Goal: Task Accomplishment & Management: Complete application form

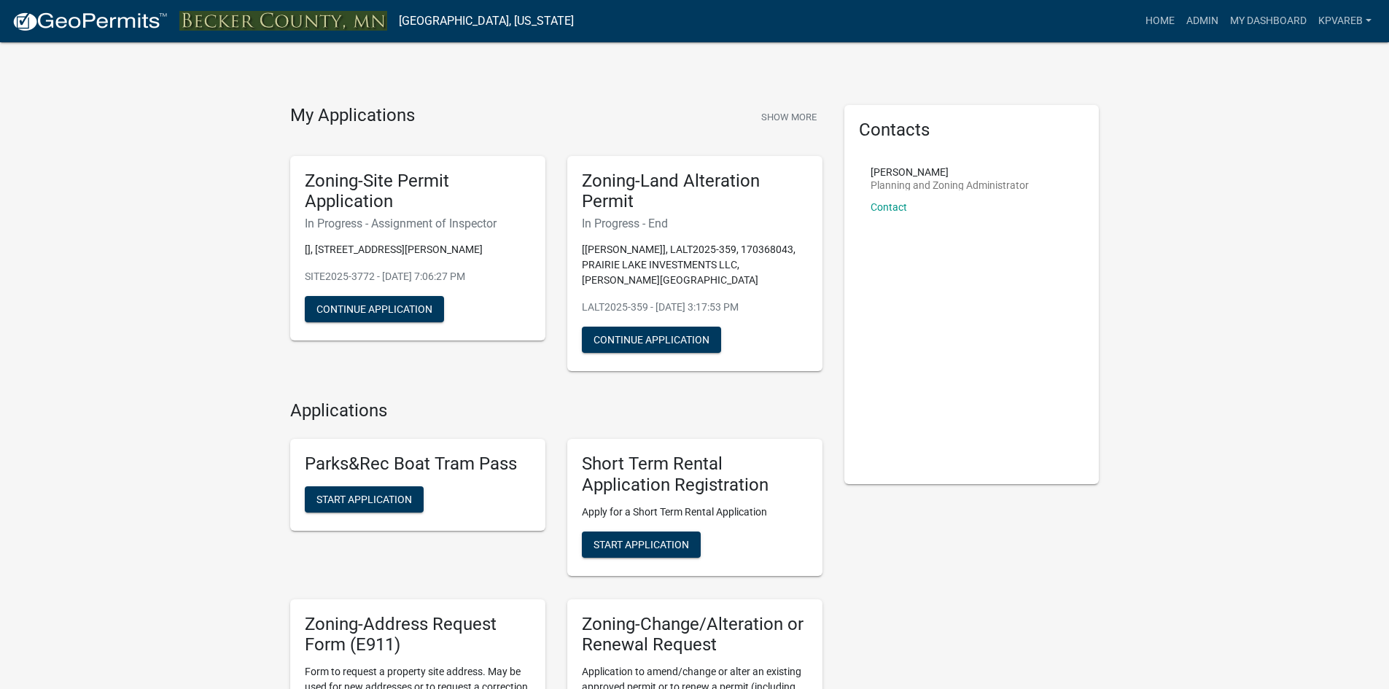
scroll to position [365, 0]
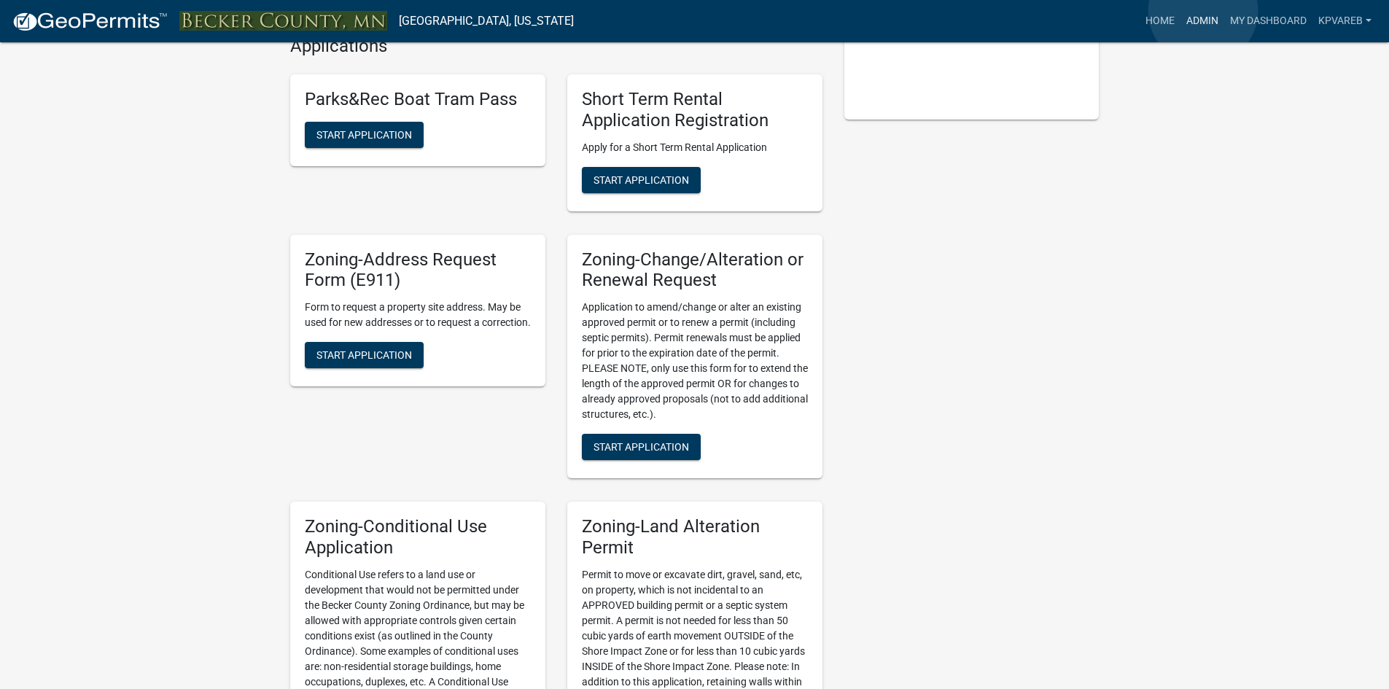
click at [1203, 11] on link "Admin" at bounding box center [1203, 21] width 44 height 28
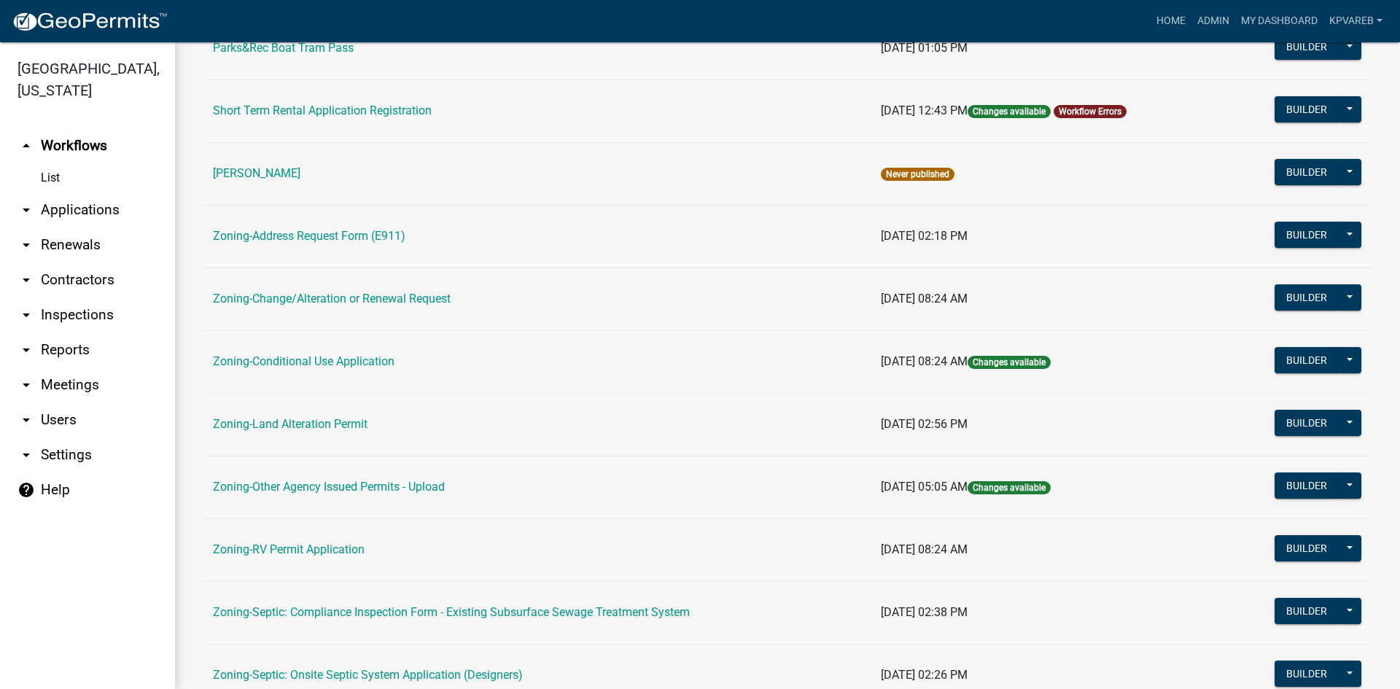
scroll to position [292, 0]
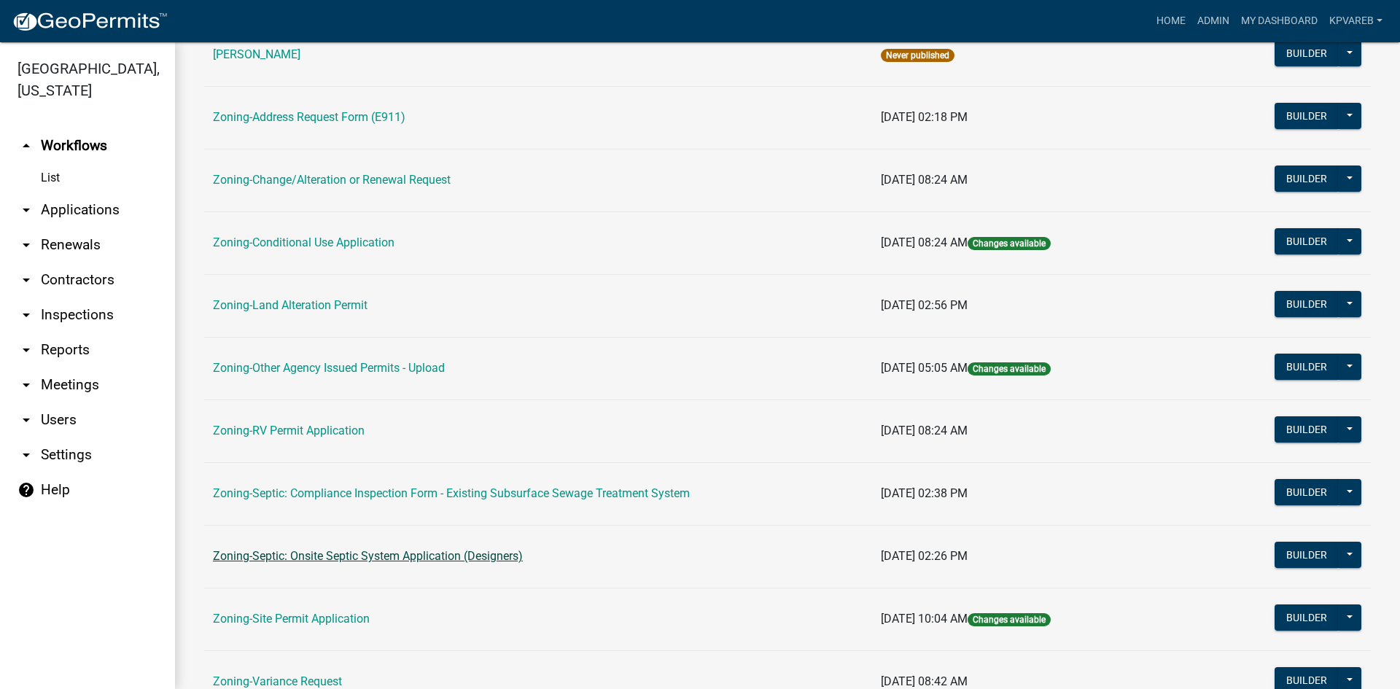
click at [397, 556] on link "Zoning-Septic: Onsite Septic System Application (Designers)" at bounding box center [368, 556] width 310 height 14
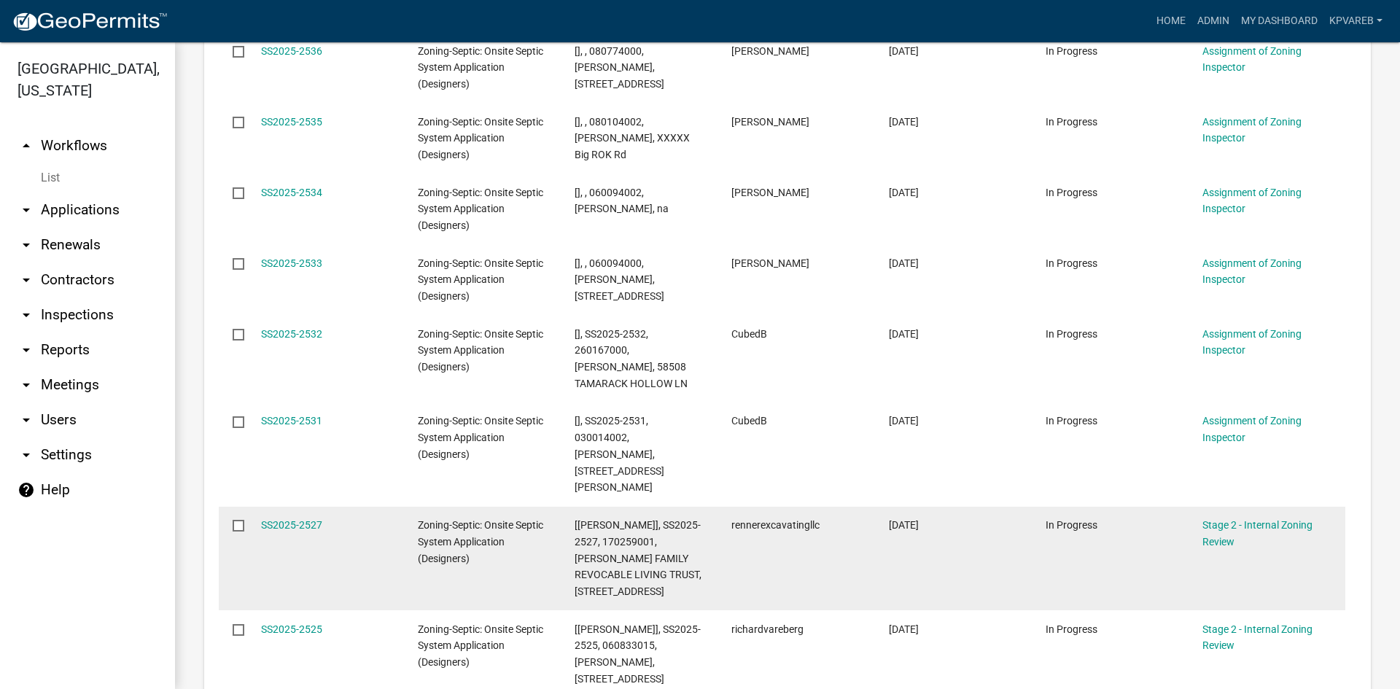
scroll to position [365, 0]
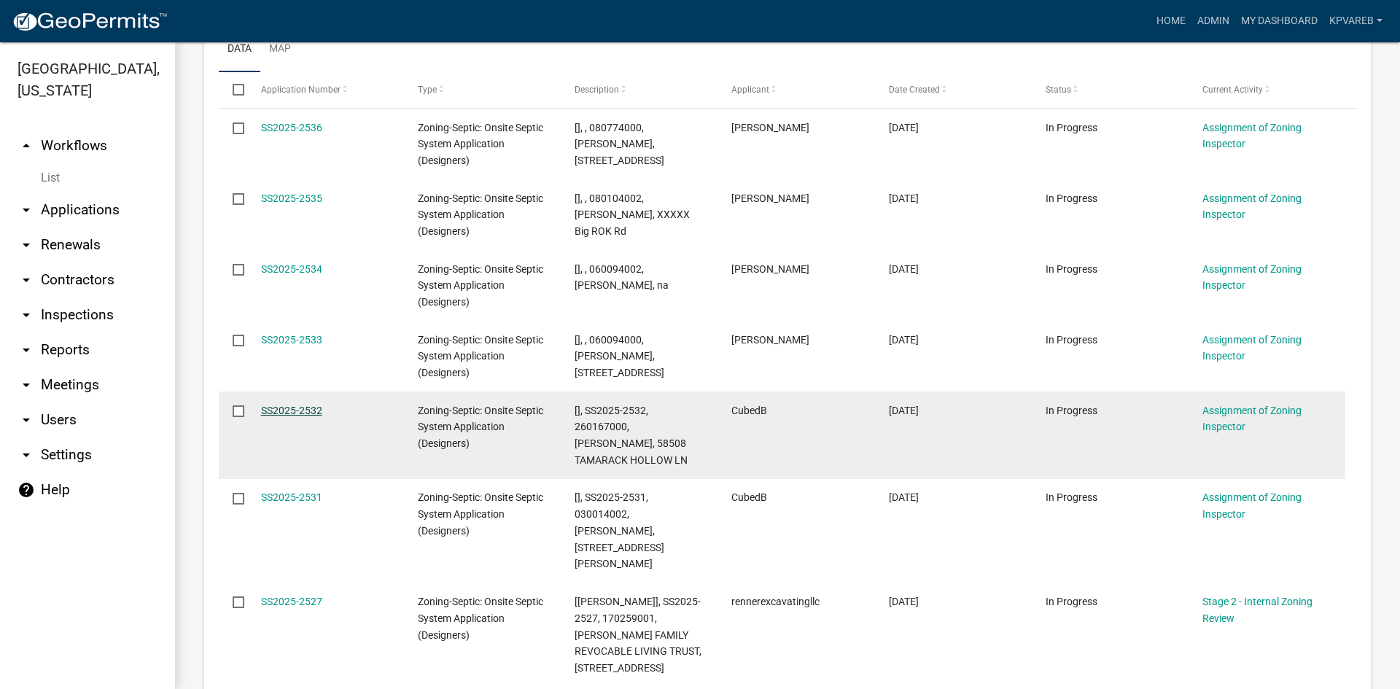
click at [295, 408] on link "SS2025-2532" at bounding box center [291, 411] width 61 height 12
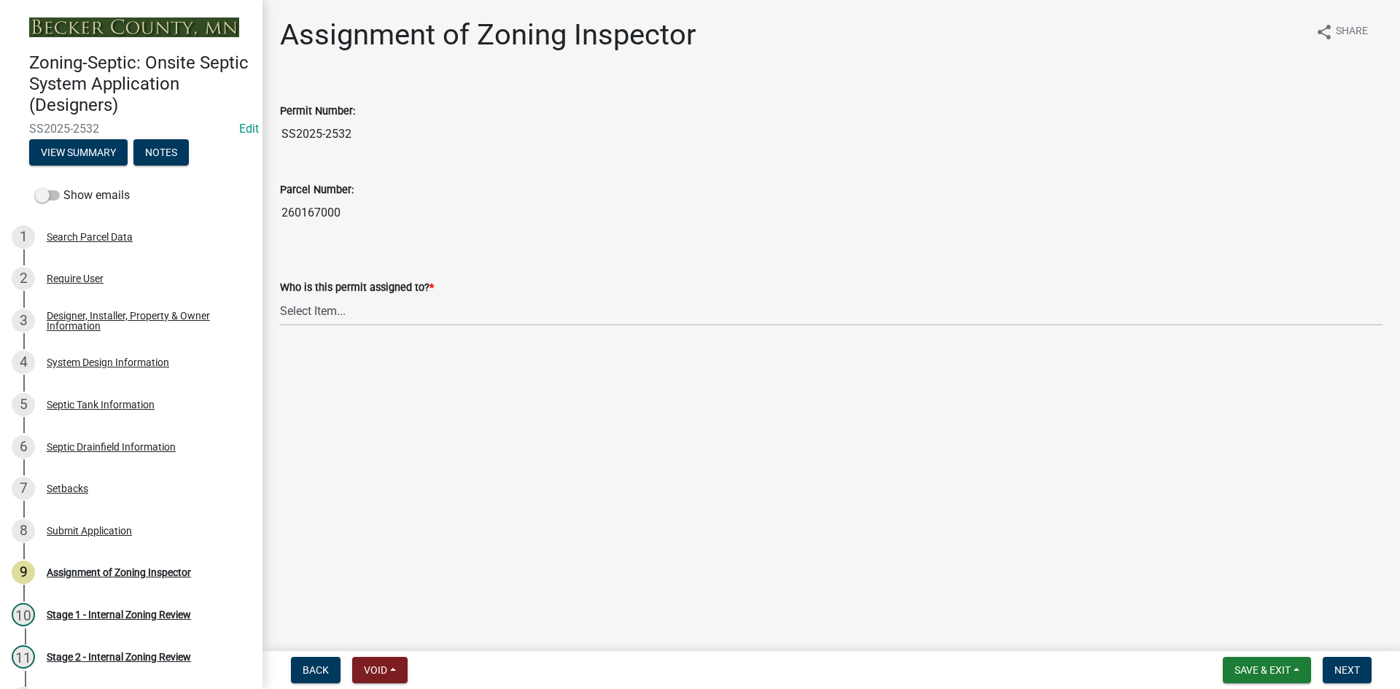
drag, startPoint x: 281, startPoint y: 213, endPoint x: 368, endPoint y: 225, distance: 88.3
click at [368, 225] on input "260167000" at bounding box center [831, 212] width 1103 height 29
click at [334, 304] on select "Select Item... [PERSON_NAME] [PERSON_NAME] [PERSON_NAME] [PERSON_NAME] [PERSON_…" at bounding box center [831, 311] width 1103 height 30
click at [280, 296] on select "Select Item... [PERSON_NAME] [PERSON_NAME] [PERSON_NAME] [PERSON_NAME] [PERSON_…" at bounding box center [831, 311] width 1103 height 30
select select "7bfe52ba-73b7-4ac1-9bde-d3bb601555ca"
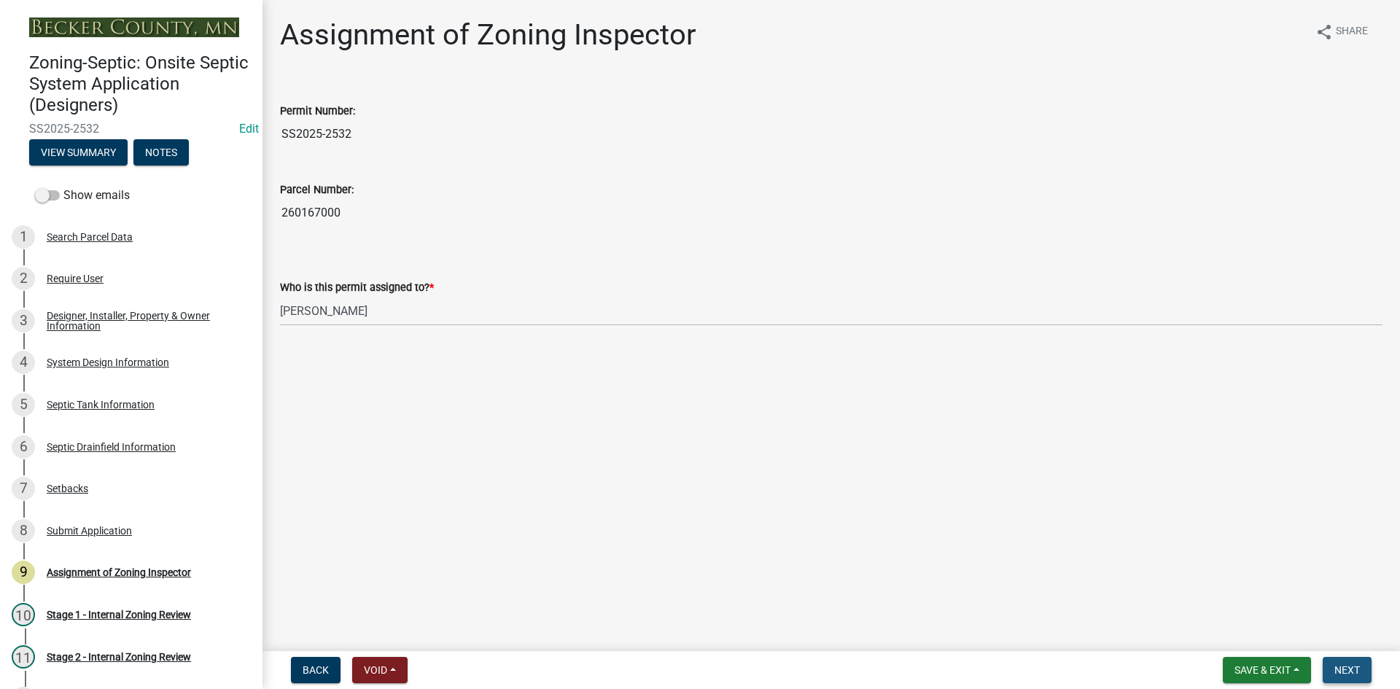
click at [1362, 673] on button "Next" at bounding box center [1347, 670] width 49 height 26
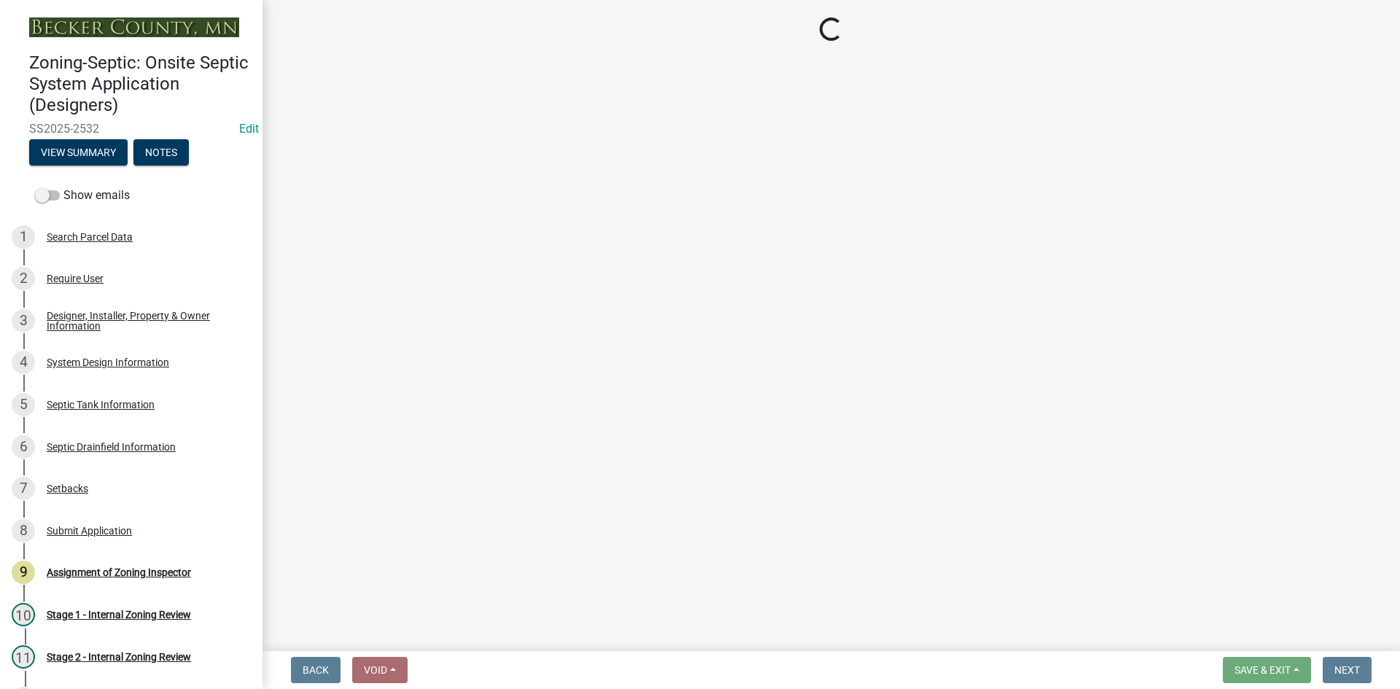
scroll to position [166, 0]
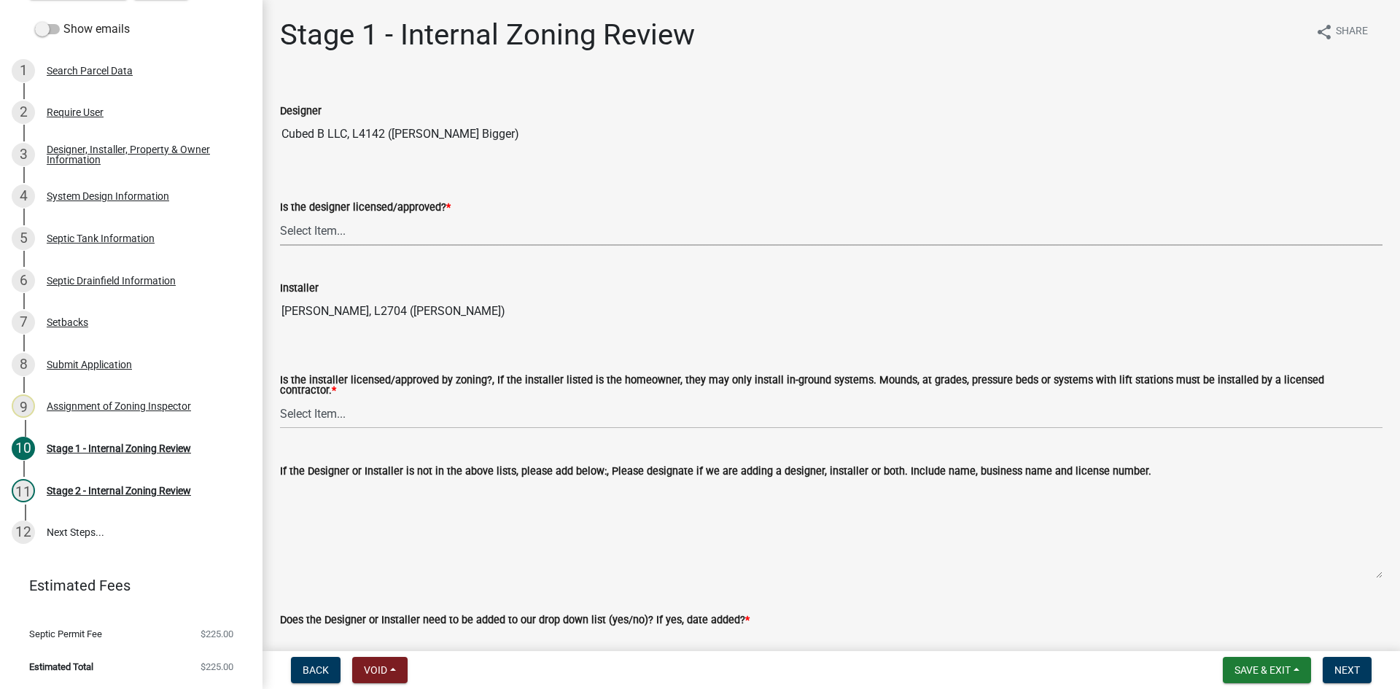
click at [314, 233] on select "Select Item... Yes No" at bounding box center [831, 231] width 1103 height 30
click at [280, 216] on select "Select Item... Yes No" at bounding box center [831, 231] width 1103 height 30
select select "49e49f1e-3b32-4342-8c2e-9cbd4919fe4d"
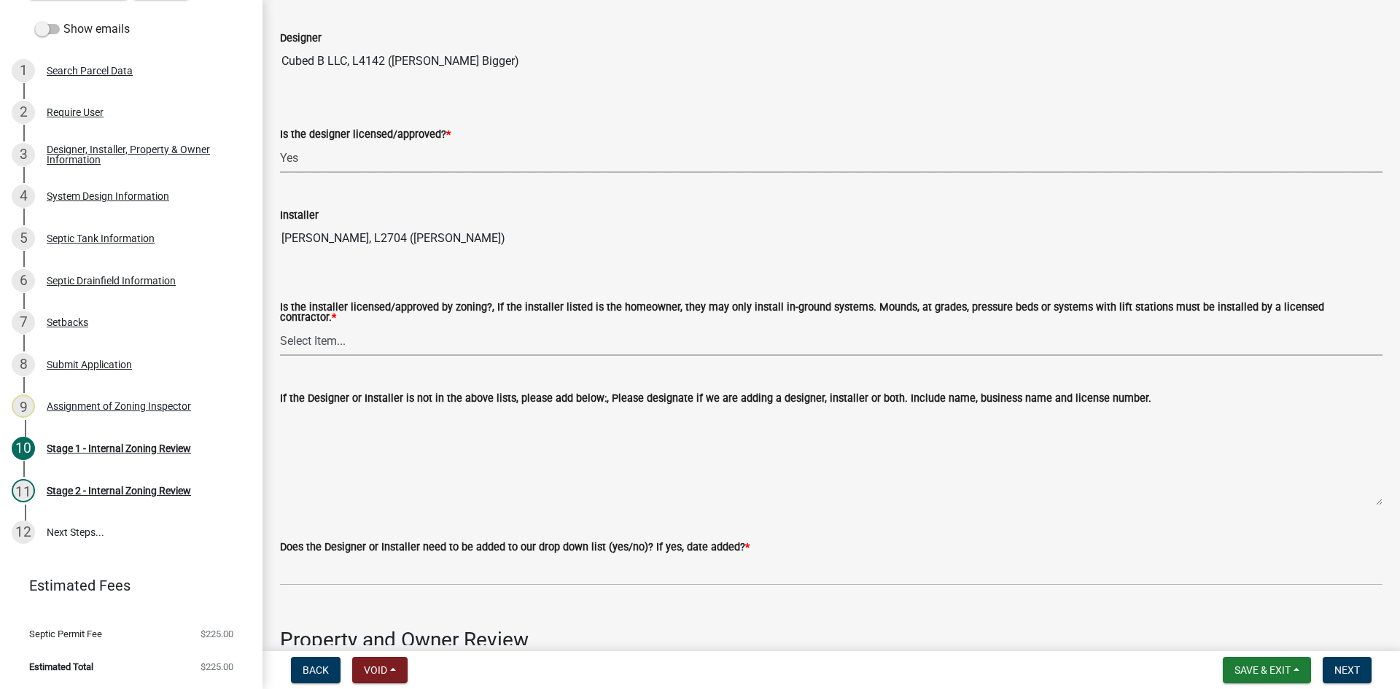
drag, startPoint x: 330, startPoint y: 331, endPoint x: 333, endPoint y: 344, distance: 13.4
click at [330, 331] on select "Select Item... Yes No" at bounding box center [831, 341] width 1103 height 30
click at [280, 326] on select "Select Item... Yes No" at bounding box center [831, 341] width 1103 height 30
select select "ca07ae0a-7638-46ff-ada2-c67ca3524324"
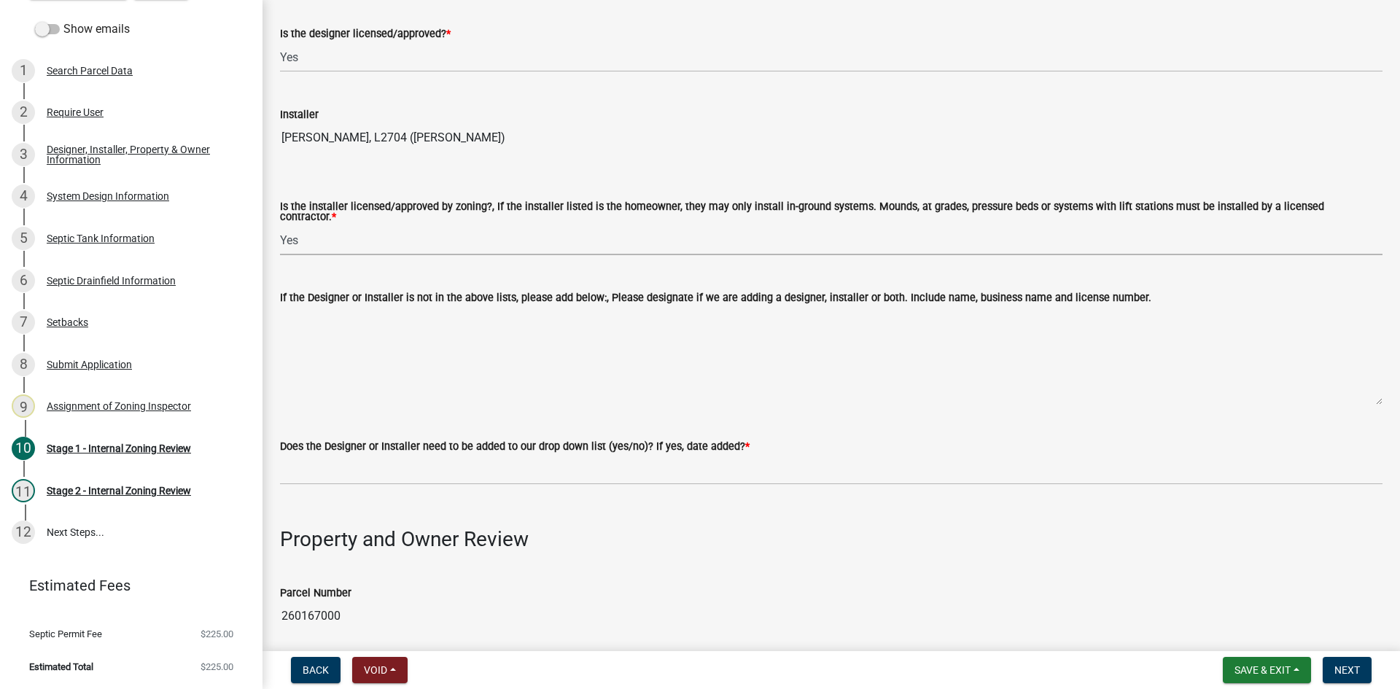
scroll to position [365, 0]
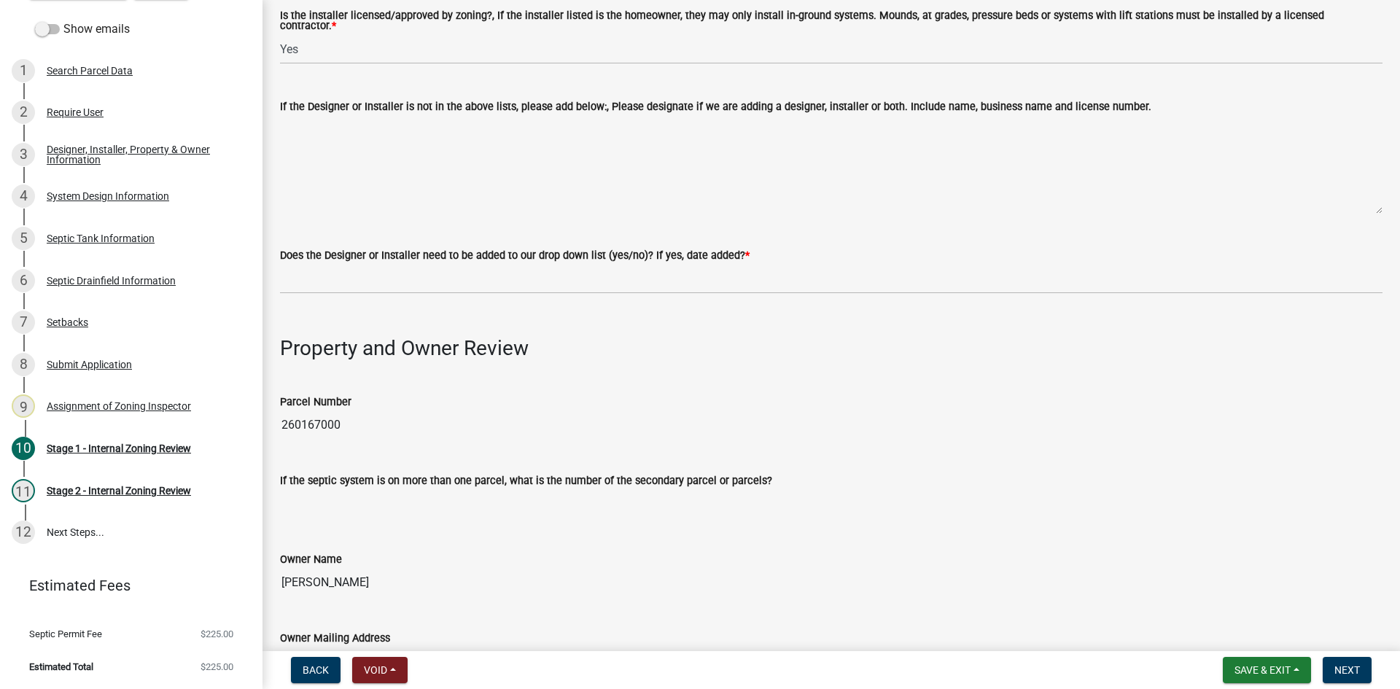
click at [314, 257] on div "Does the Designer or Installer need to be added to our drop down list (yes/no)?…" at bounding box center [831, 256] width 1103 height 18
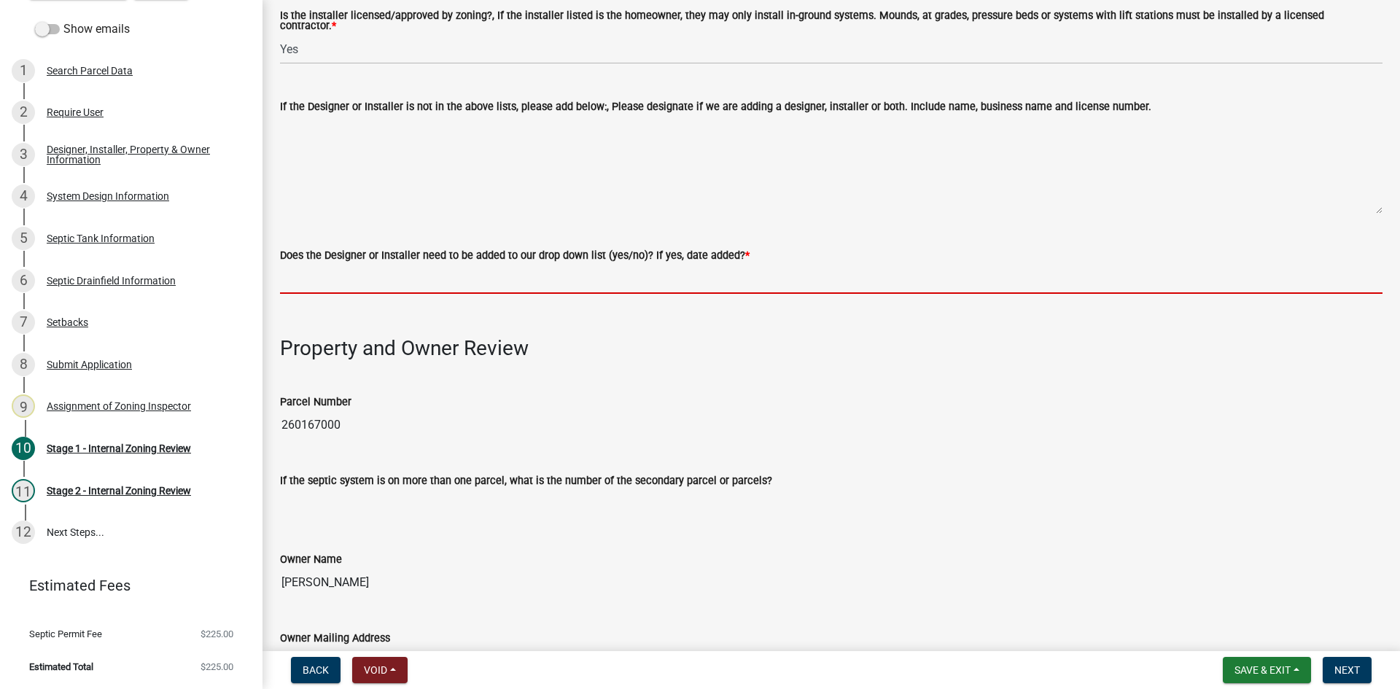
drag, startPoint x: 322, startPoint y: 274, endPoint x: 337, endPoint y: 293, distance: 24.4
click at [322, 274] on input "Does the Designer or Installer need to be added to our drop down list (yes/no)?…" at bounding box center [831, 279] width 1103 height 30
type input "NO"
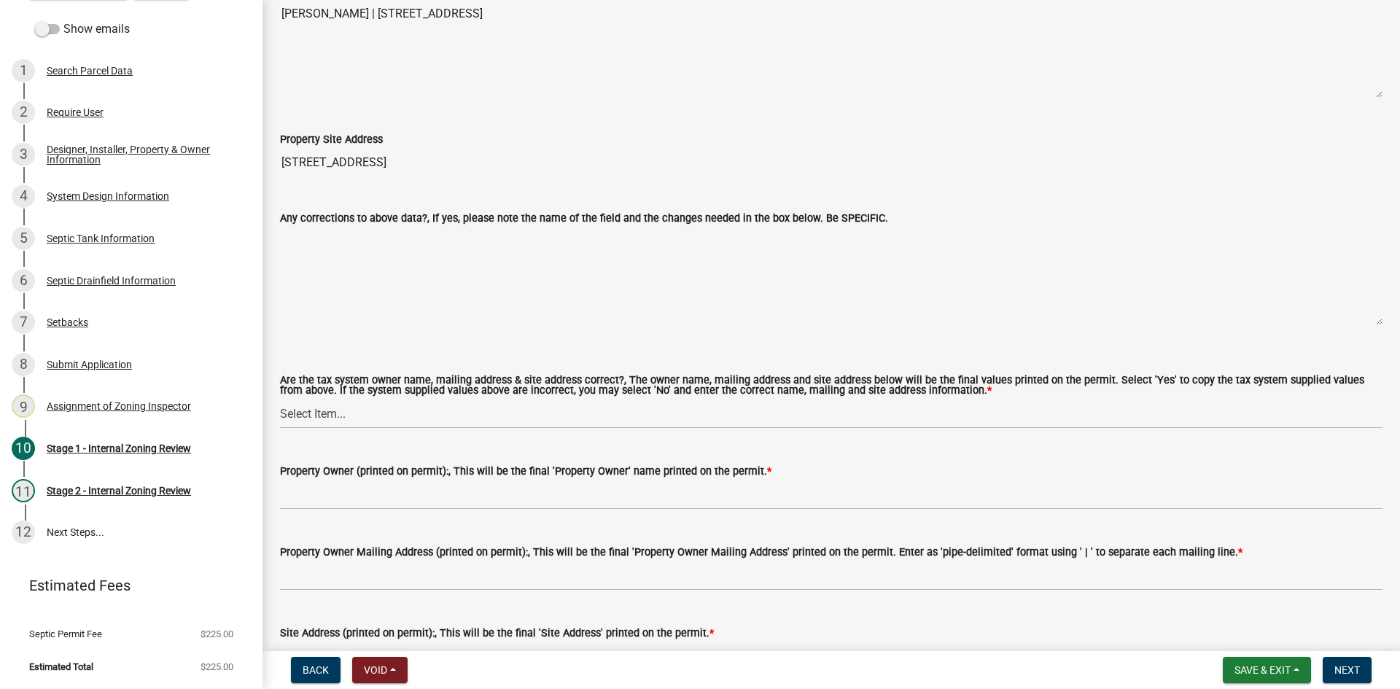
scroll to position [1021, 0]
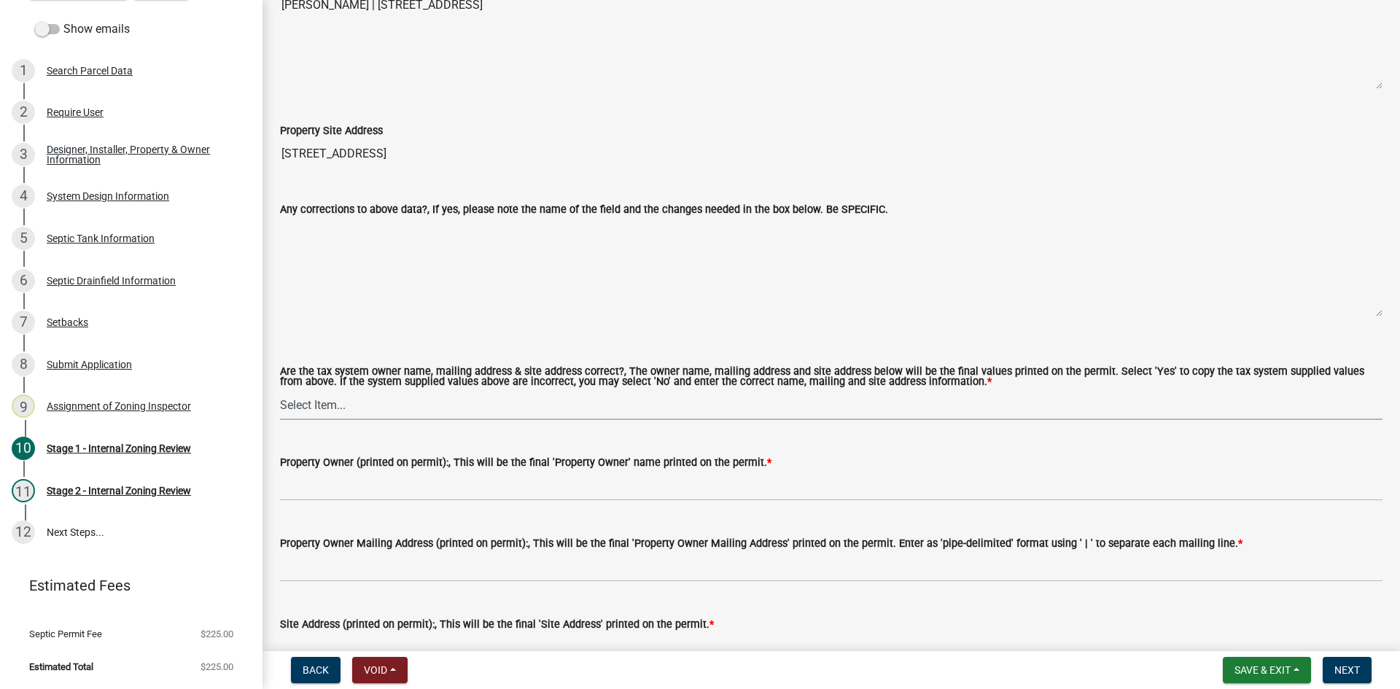
click at [329, 395] on select "Select Item... Yes No" at bounding box center [831, 405] width 1103 height 30
click at [280, 390] on select "Select Item... Yes No" at bounding box center [831, 405] width 1103 height 30
select select "ec75a761-93b4-47c5-8535-fea253c32937"
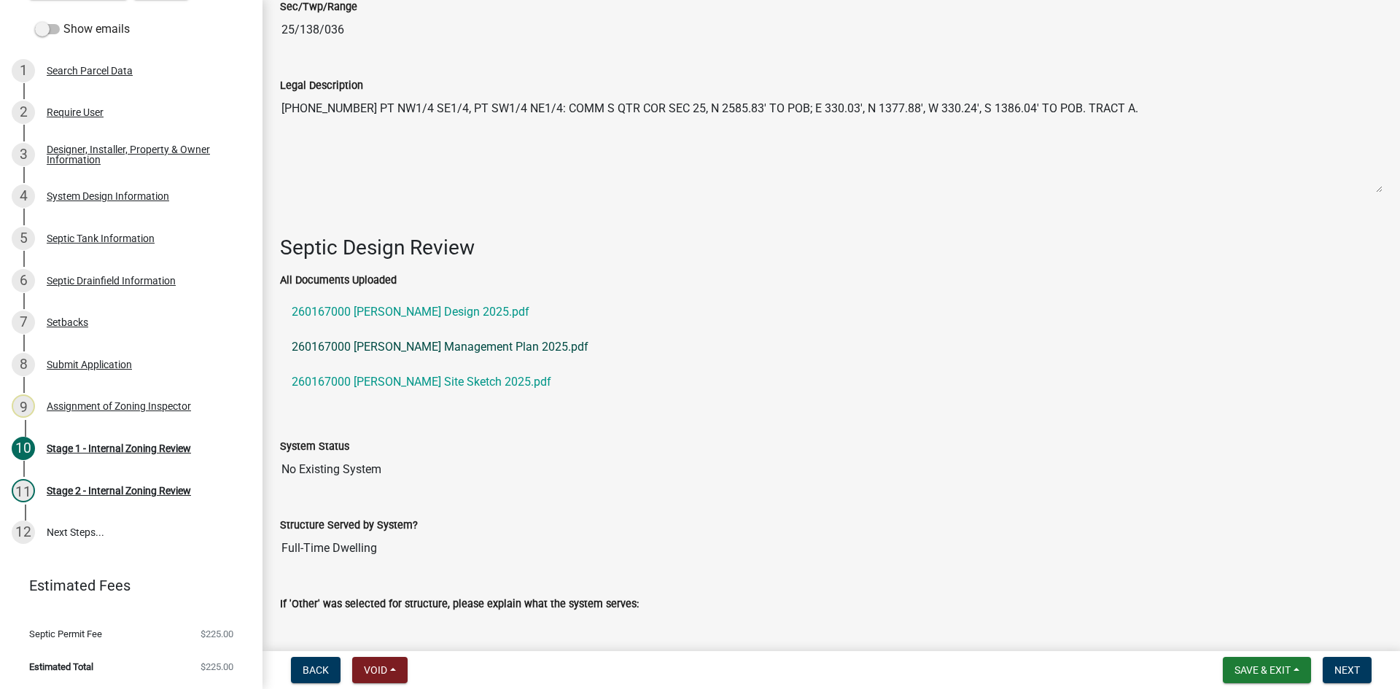
scroll to position [1917, 0]
click at [371, 309] on link "260167000 Haataja Design 2025.pdf" at bounding box center [831, 312] width 1103 height 35
click at [411, 379] on link "260167000 Haataja Site Sketch 2025.pdf" at bounding box center [831, 382] width 1103 height 35
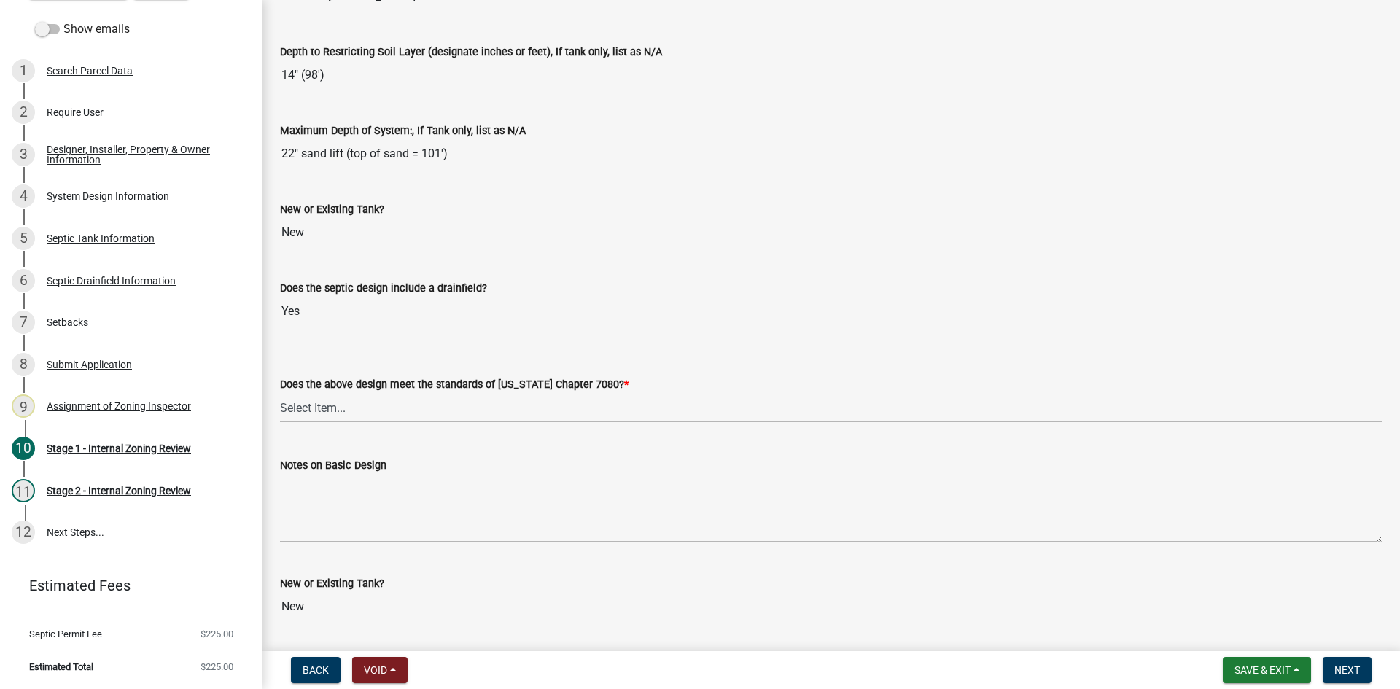
scroll to position [3302, 0]
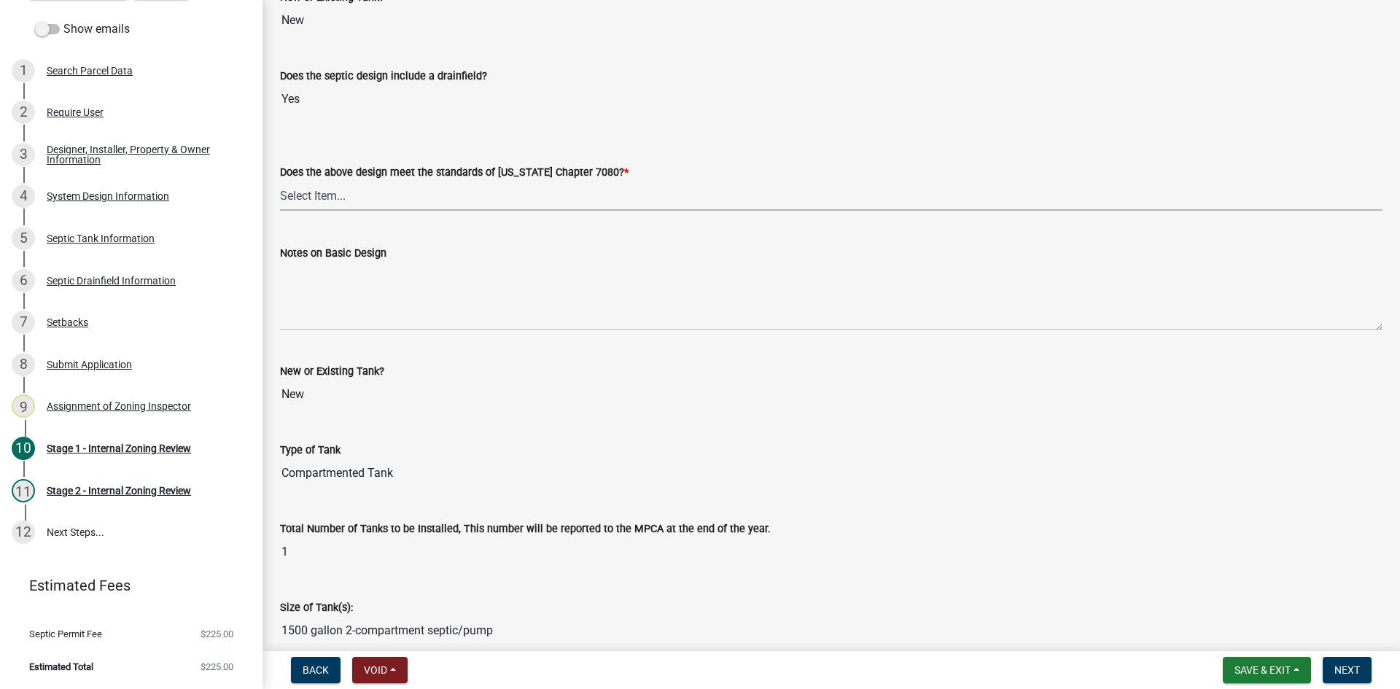
drag, startPoint x: 306, startPoint y: 183, endPoint x: 324, endPoint y: 203, distance: 26.8
click at [306, 183] on select "Select Item... Yes No" at bounding box center [831, 196] width 1103 height 30
click at [280, 181] on select "Select Item... Yes No" at bounding box center [831, 196] width 1103 height 30
select select "bcbb982e-a48c-4b4a-a83b-ed1363446a86"
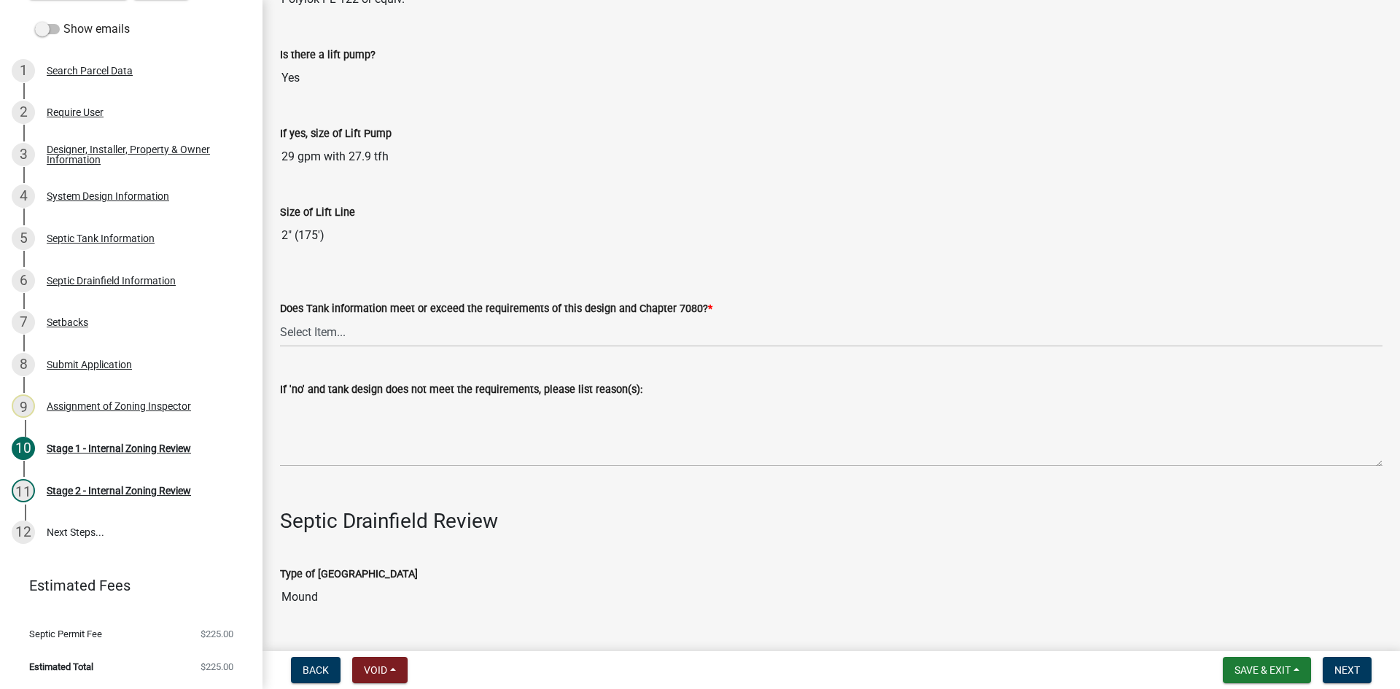
scroll to position [4251, 0]
click at [340, 324] on select "Select Item... Yes No" at bounding box center [831, 331] width 1103 height 30
click at [280, 316] on select "Select Item... Yes No" at bounding box center [831, 331] width 1103 height 30
select select "47a2a5dd-5977-4941-8e6f-09ff03cdfb75"
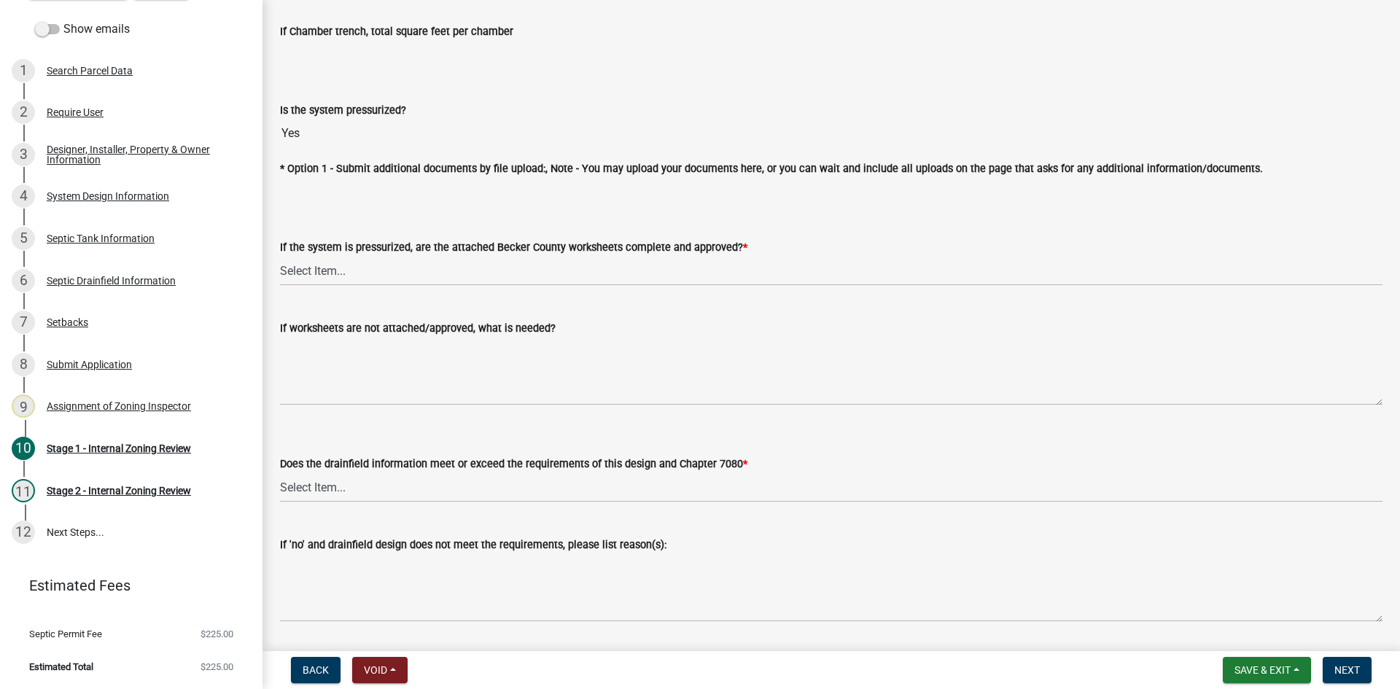
scroll to position [5345, 0]
click at [322, 270] on select "Select Item... Yes No NA" at bounding box center [831, 270] width 1103 height 30
click at [280, 255] on select "Select Item... Yes No NA" at bounding box center [831, 270] width 1103 height 30
select select "3f5b086d-5a4c-4236-93bc-fa7bf4d11838"
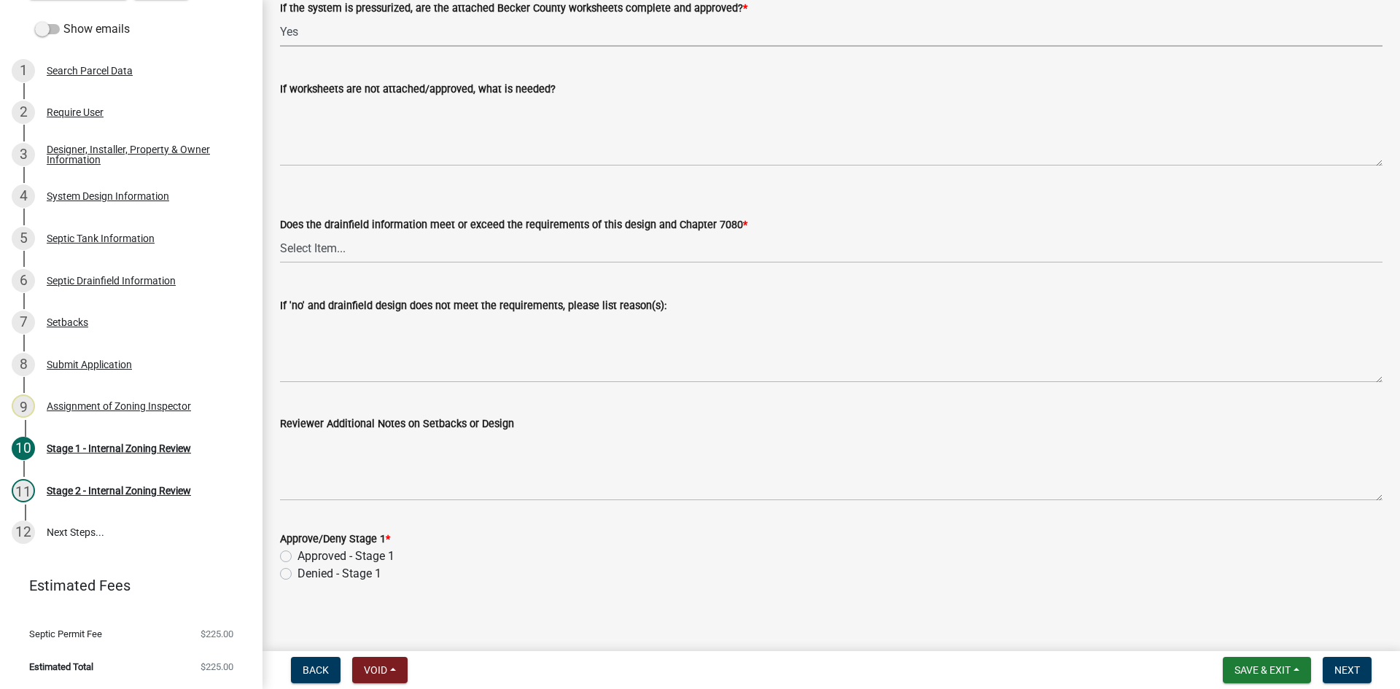
scroll to position [5585, 0]
click at [319, 239] on select "Select Item... Yes No" at bounding box center [831, 246] width 1103 height 30
click at [280, 231] on select "Select Item... Yes No" at bounding box center [831, 246] width 1103 height 30
select select "888a8260-2be6-47f2-a4de-b9f453a4d3bc"
click at [298, 554] on label "Approved - Stage 1" at bounding box center [346, 555] width 97 height 18
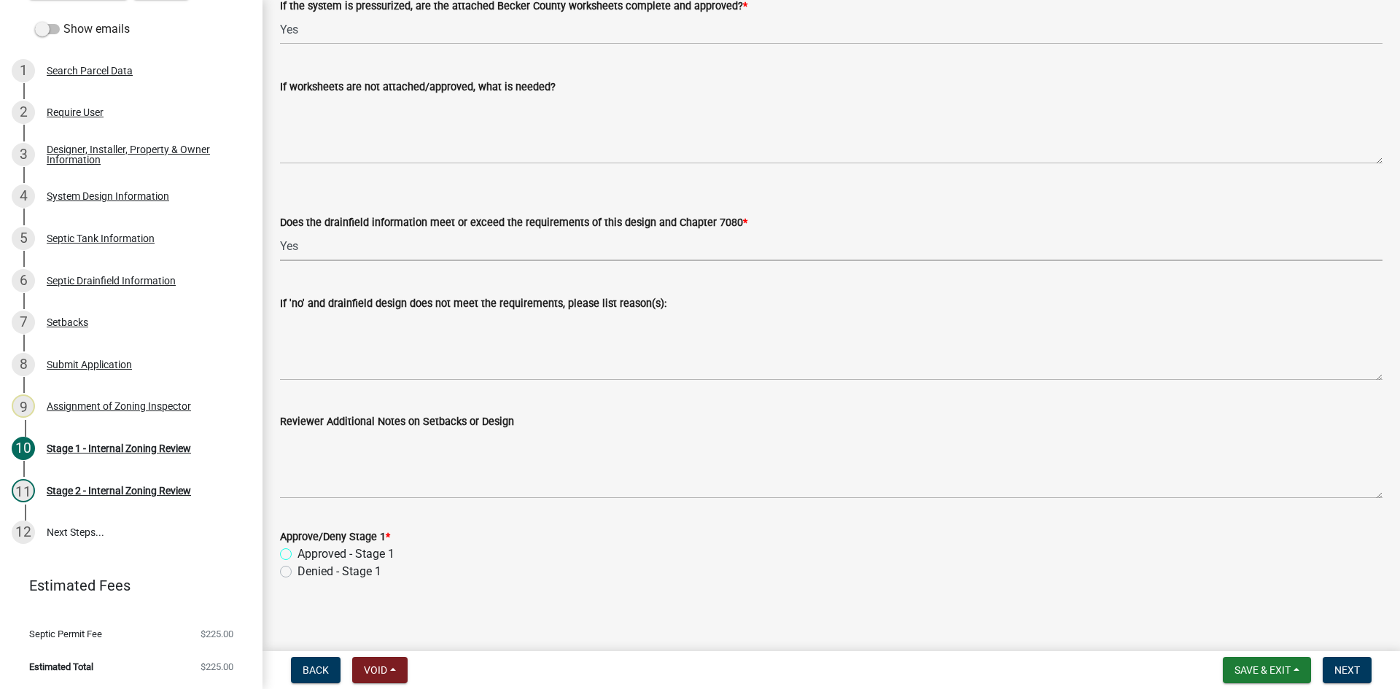
click at [298, 554] on input "Approved - Stage 1" at bounding box center [302, 550] width 9 height 9
radio input "true"
click at [1356, 670] on span "Next" at bounding box center [1348, 670] width 26 height 12
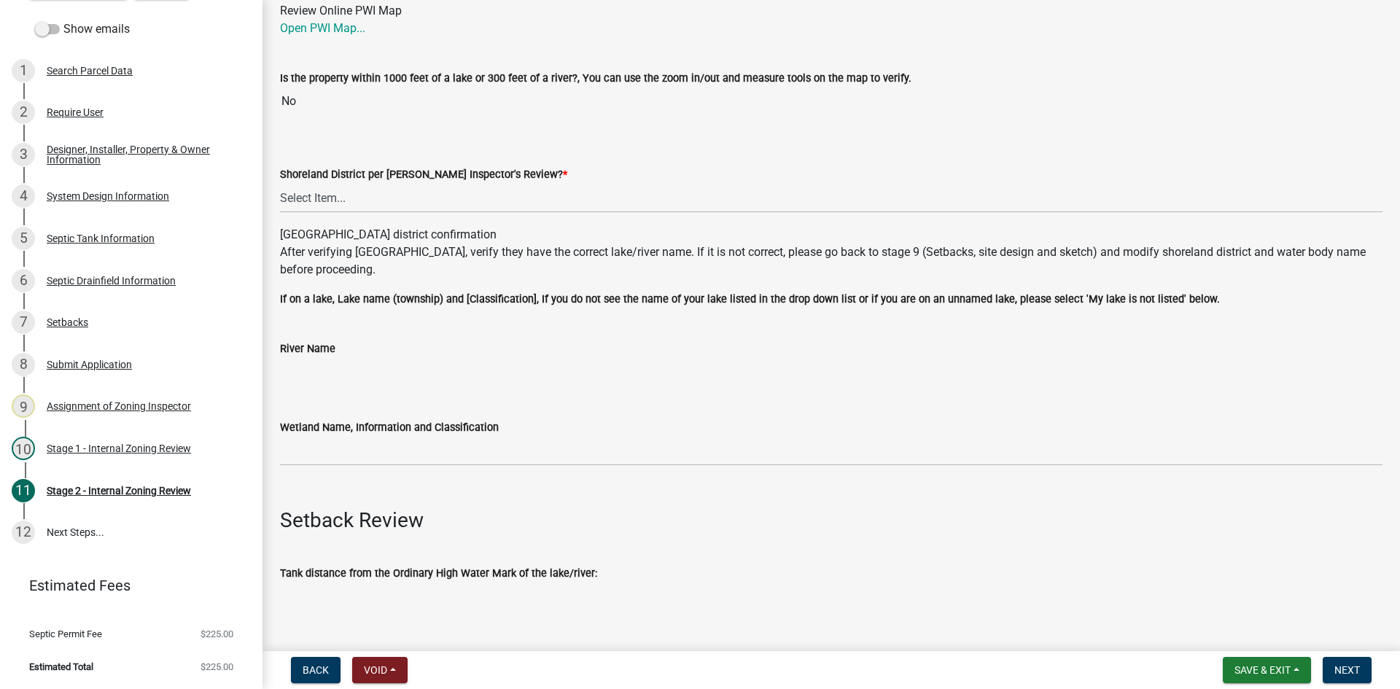
scroll to position [219, 0]
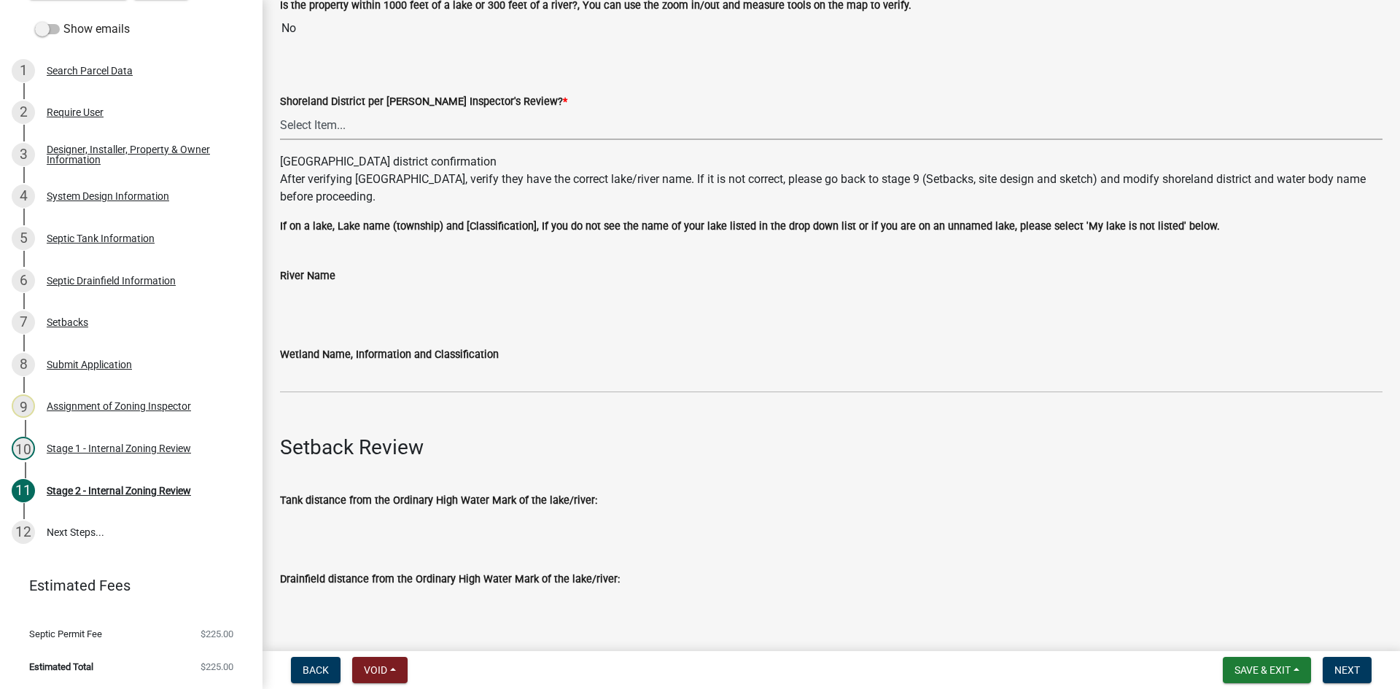
click at [313, 132] on select "Select Item... Yes No" at bounding box center [831, 125] width 1103 height 30
click at [280, 110] on select "Select Item... Yes No" at bounding box center [831, 125] width 1103 height 30
select select "6aff4bf5-f522-4fb2-96f1-02faf4b88fa3"
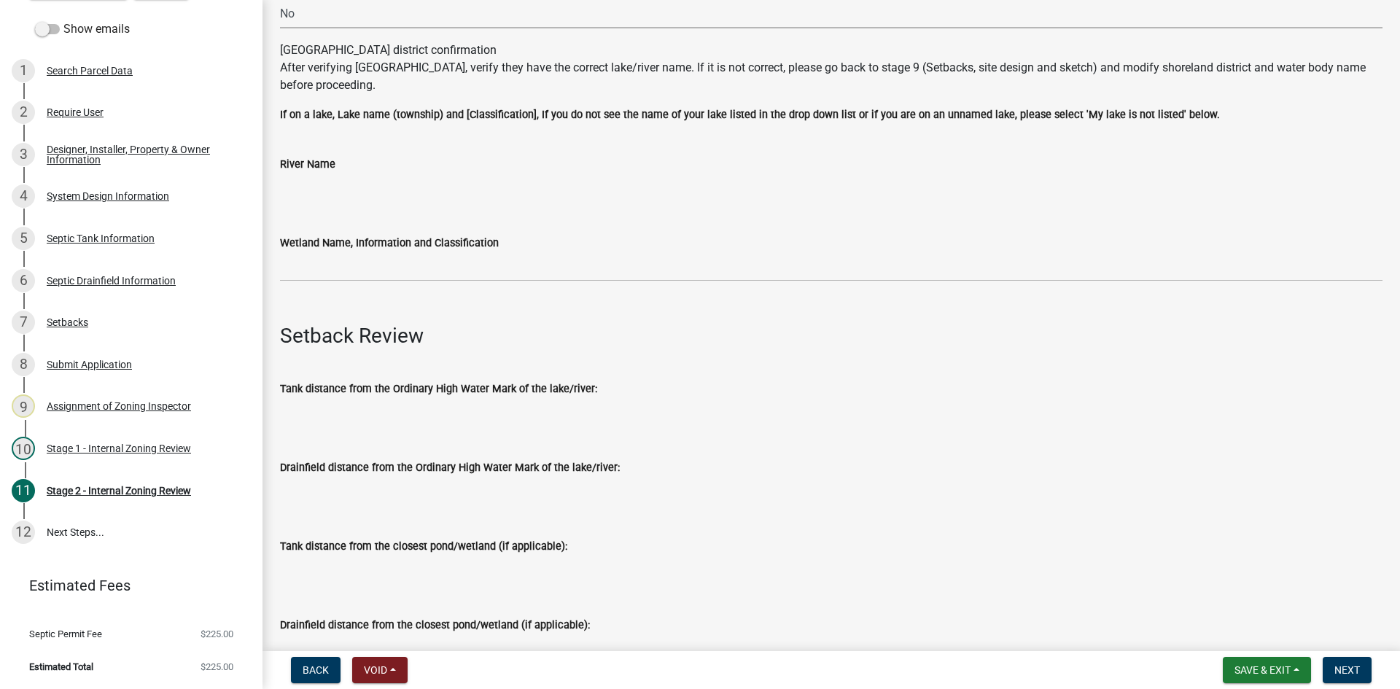
scroll to position [365, 0]
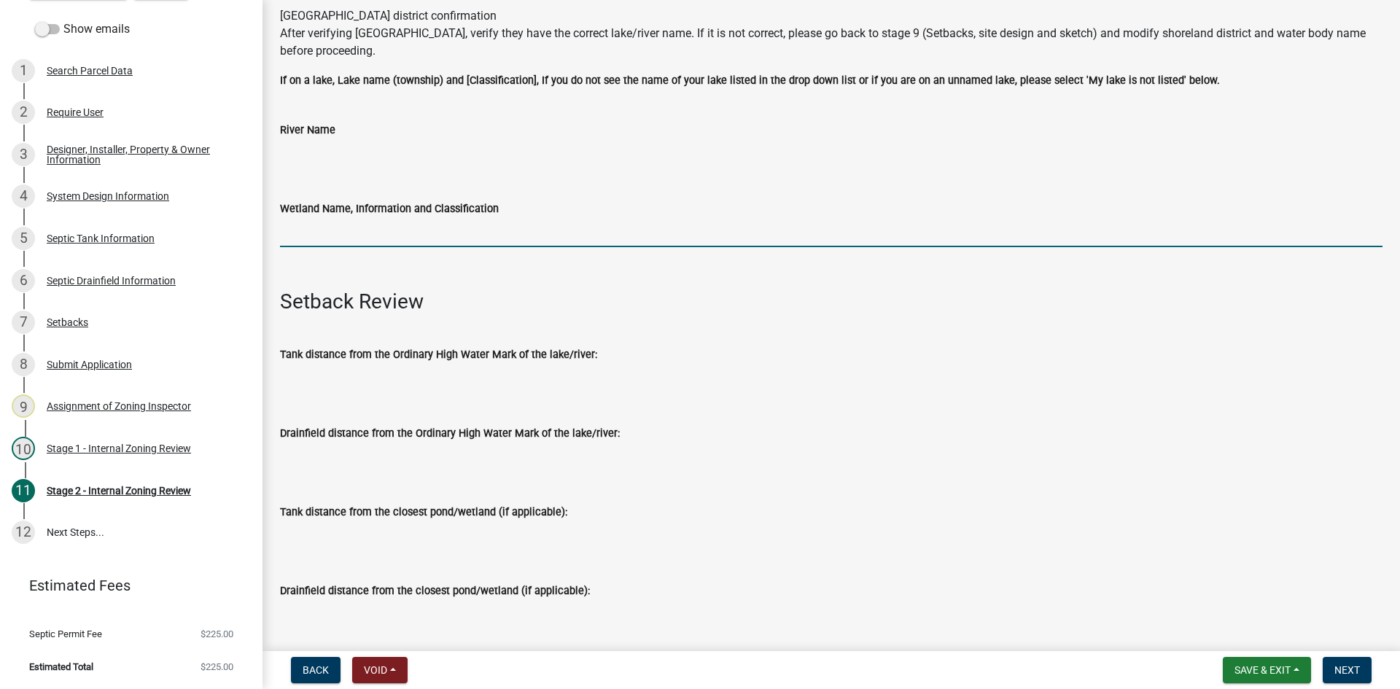
click at [304, 237] on input "Wetland Name, Information and Classification" at bounding box center [831, 232] width 1103 height 30
type input "na"
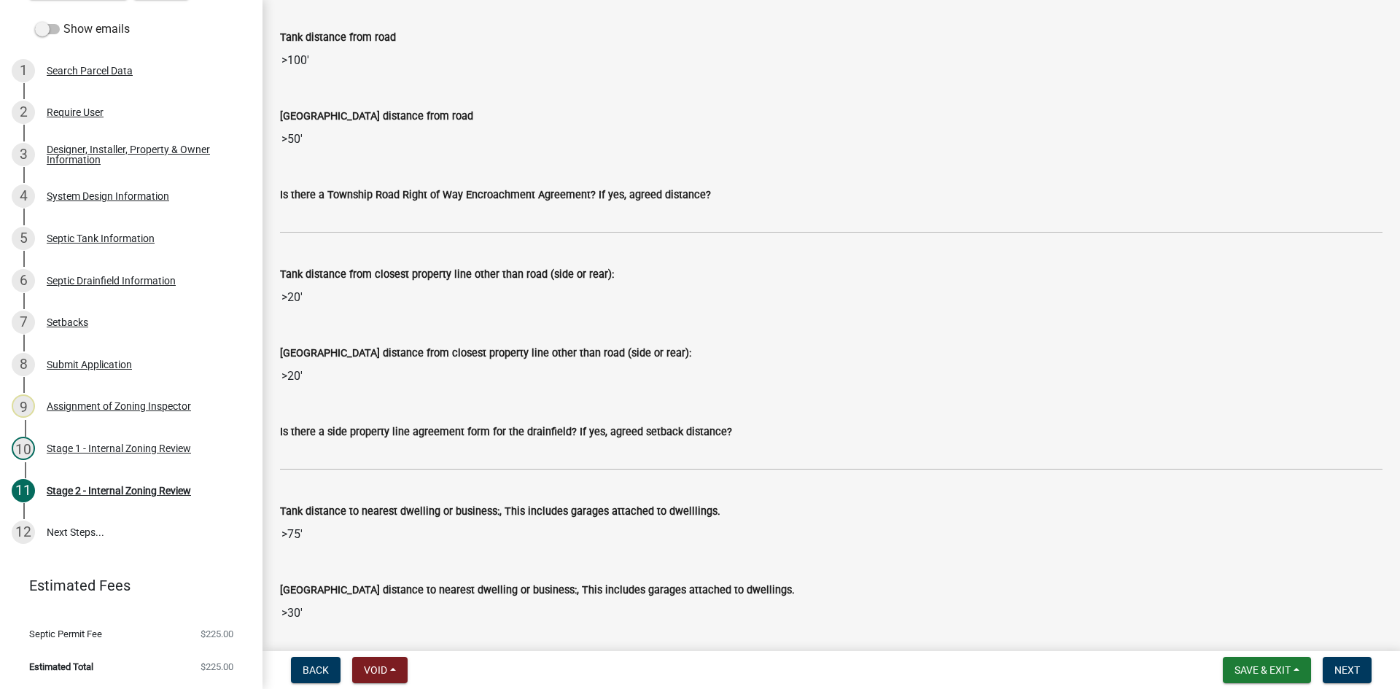
scroll to position [1167, 0]
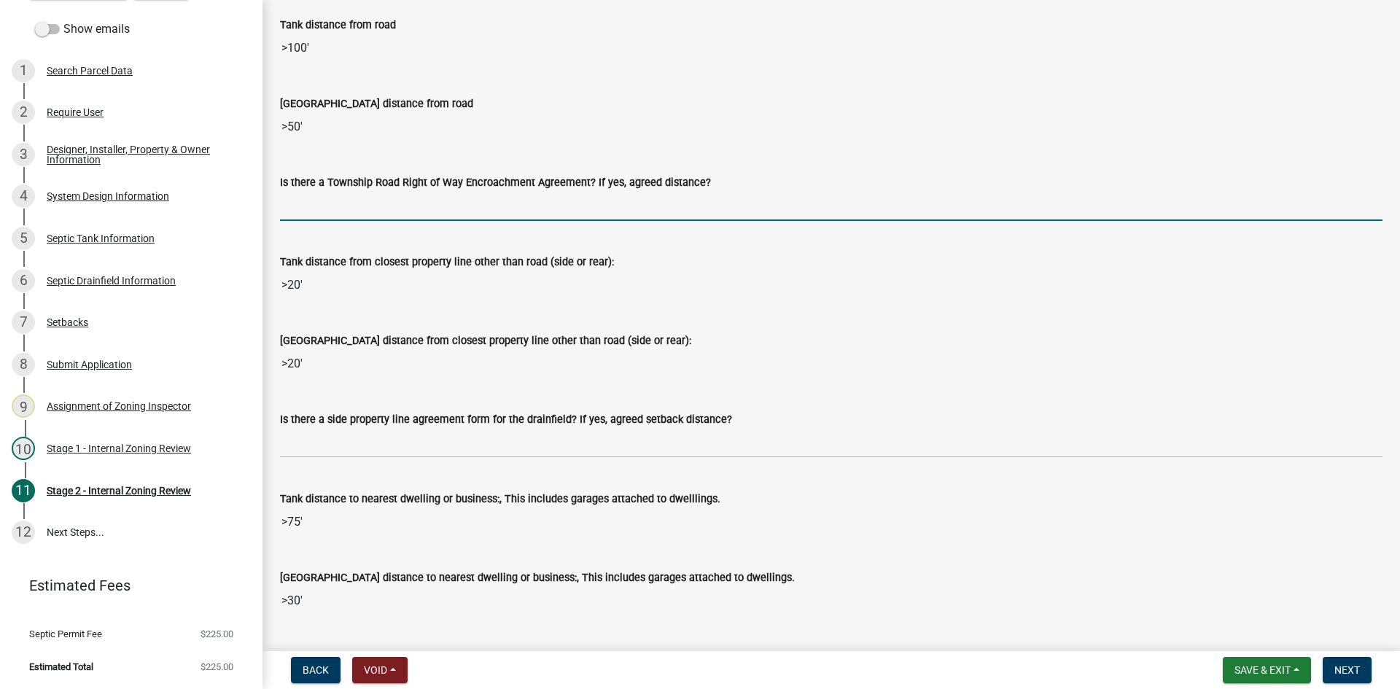
click at [316, 203] on input "Is there a Township Road Right of Way Encroachment Agreement? If yes, agreed di…" at bounding box center [831, 206] width 1103 height 30
type input "na"
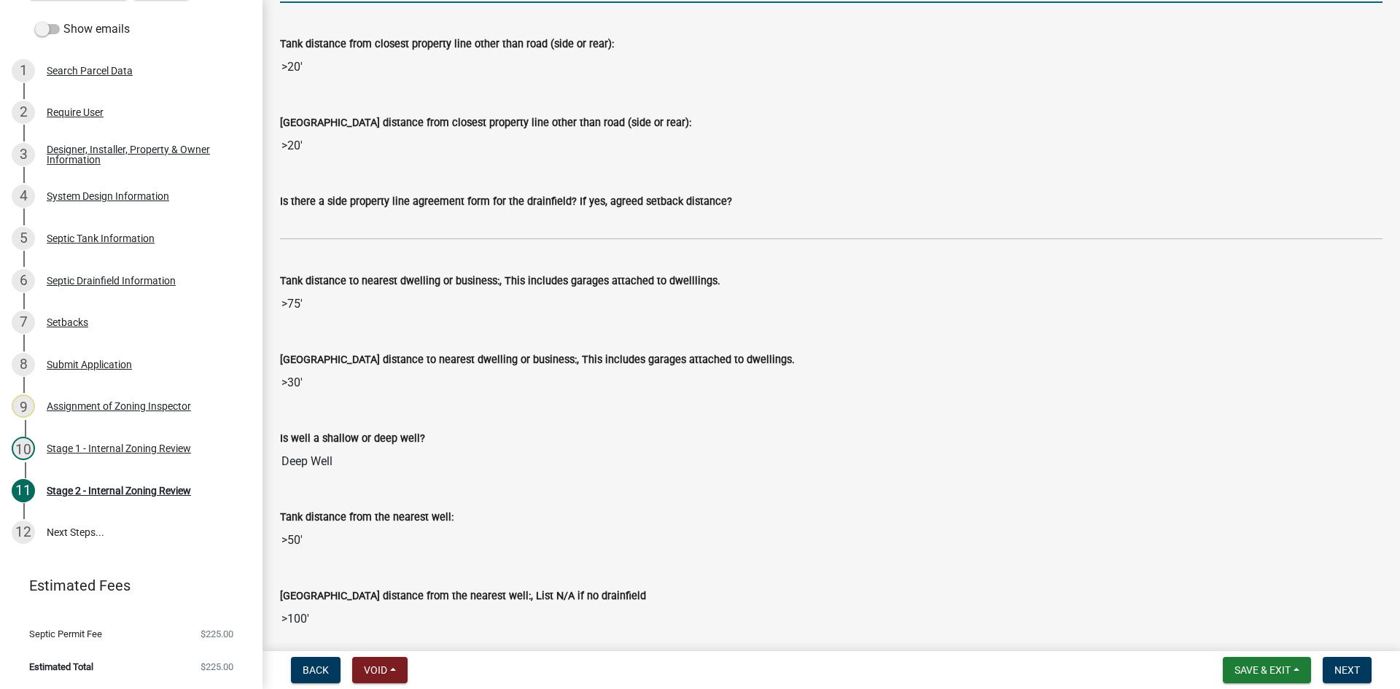
scroll to position [1386, 0]
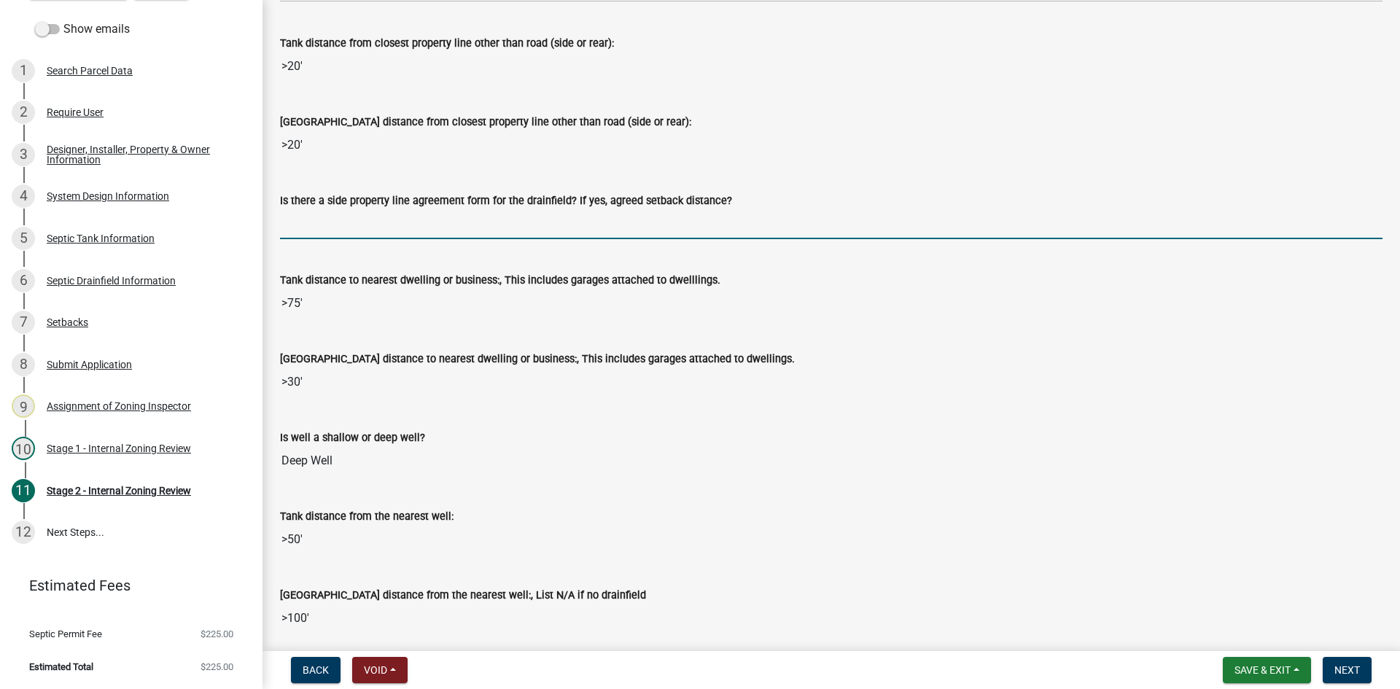
click at [319, 236] on input "Is there a side property line agreement form for the drainfield? If yes, agreed…" at bounding box center [831, 224] width 1103 height 30
type input "na"
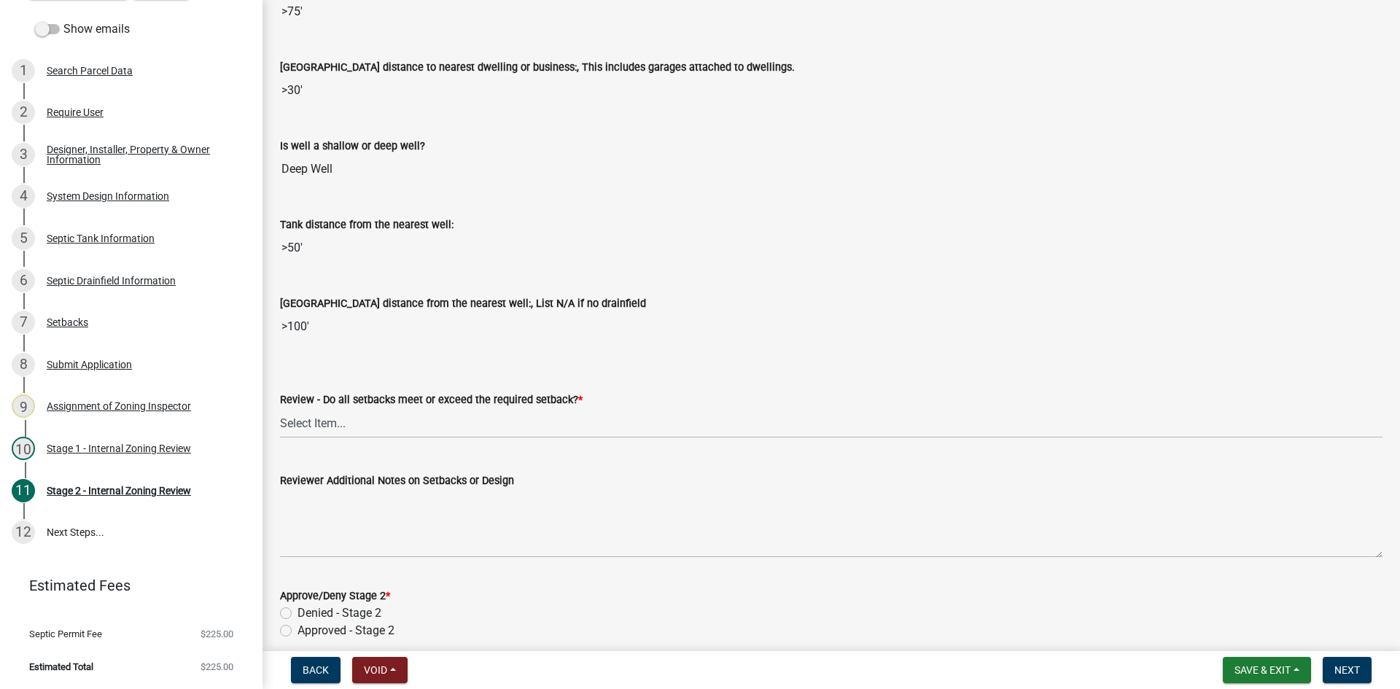
scroll to position [1823, 0]
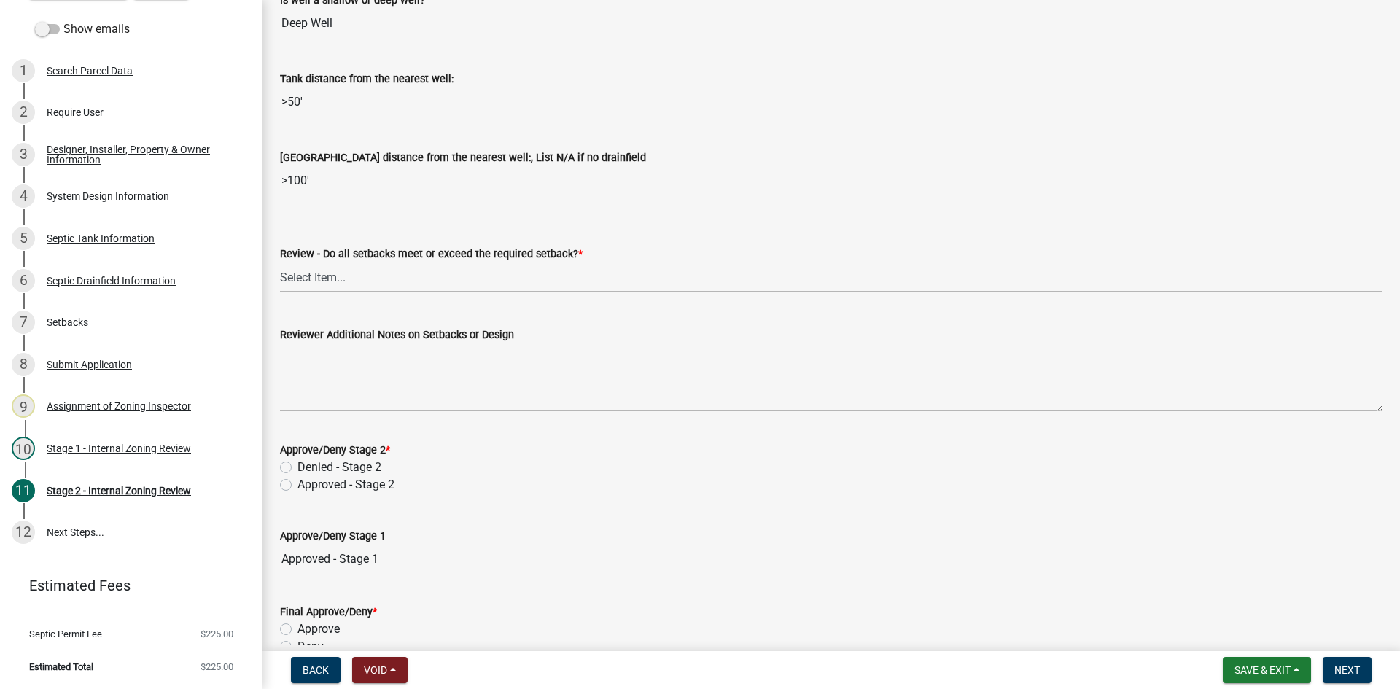
click at [303, 284] on select "Select Item... Yes No N/A" at bounding box center [831, 278] width 1103 height 30
click at [280, 263] on select "Select Item... Yes No N/A" at bounding box center [831, 278] width 1103 height 30
select select "1ad81be4-5d59-46bf-8b7b-d7c0f20ad891"
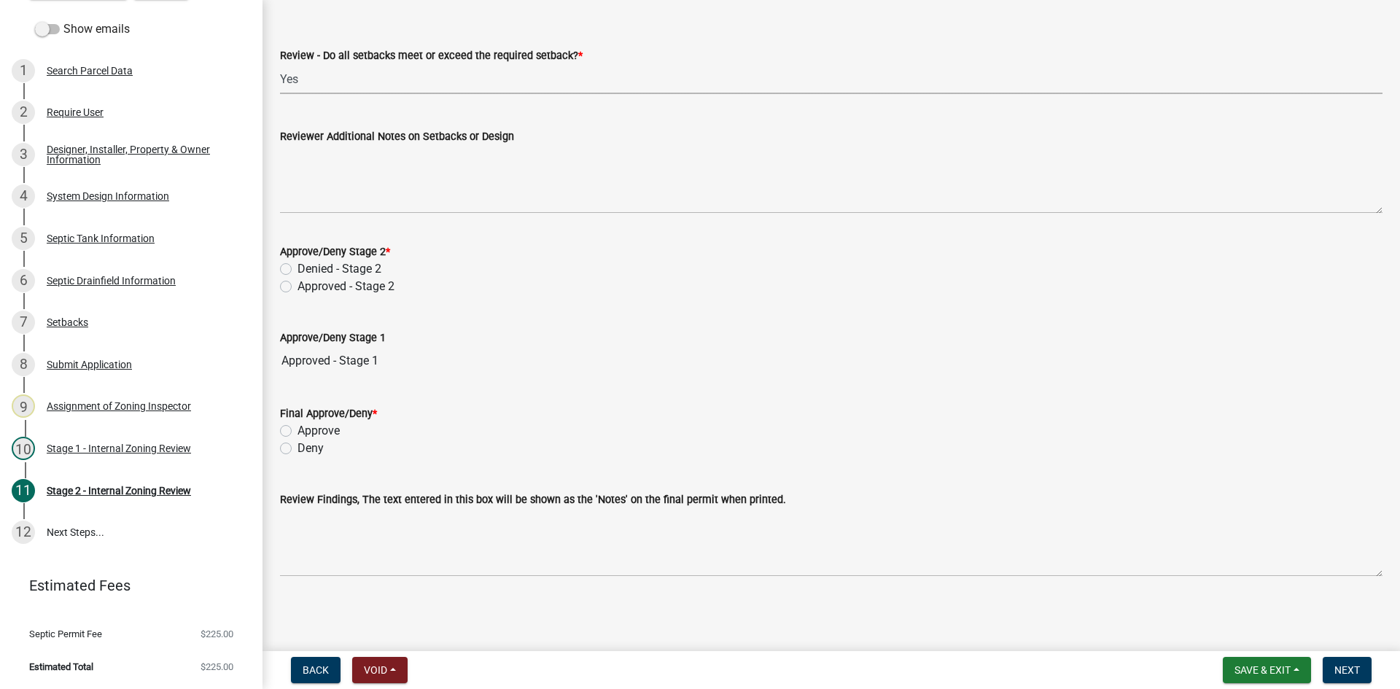
click at [296, 293] on div "Approved - Stage 2" at bounding box center [831, 287] width 1103 height 18
click at [292, 291] on div "Approved - Stage 2" at bounding box center [831, 287] width 1103 height 18
click at [298, 289] on label "Approved - Stage 2" at bounding box center [346, 287] width 97 height 18
click at [298, 287] on input "Approved - Stage 2" at bounding box center [302, 282] width 9 height 9
radio input "true"
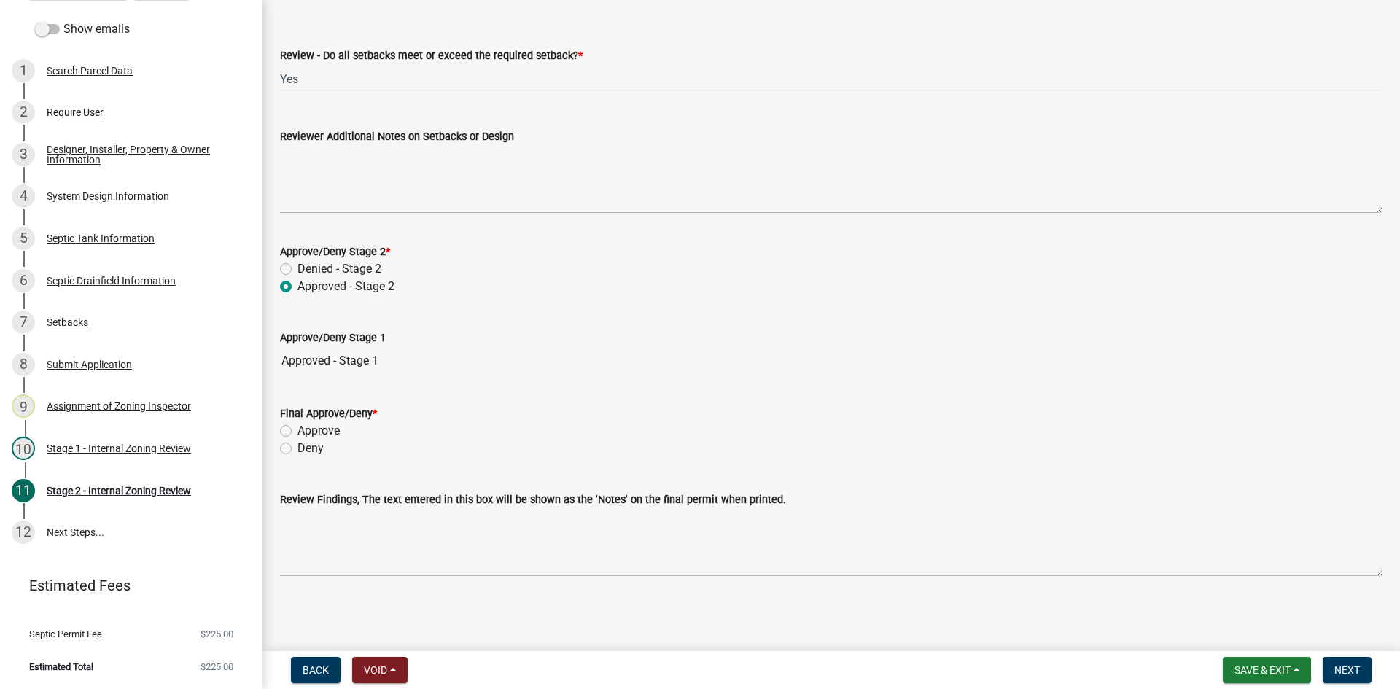
click at [298, 430] on label "Approve" at bounding box center [319, 431] width 42 height 18
click at [298, 430] on input "Approve" at bounding box center [302, 426] width 9 height 9
radio input "true"
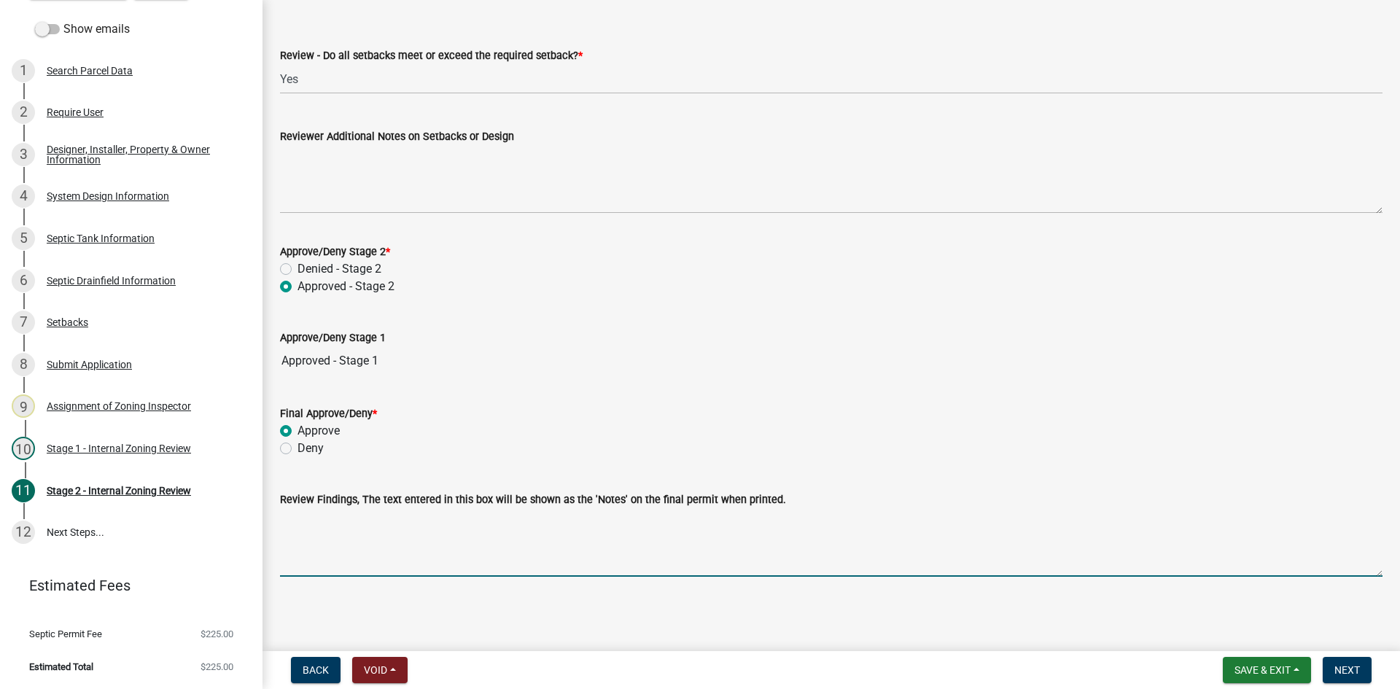
click at [409, 540] on textarea "Review Findings, The text entered in this box will be shown as the 'Notes' on t…" at bounding box center [831, 542] width 1103 height 69
click at [409, 526] on textarea "1500/2 tank 15x38 absotion area" at bounding box center [831, 542] width 1103 height 69
click at [344, 525] on textarea "1500/2 tank 15x38 absorption area" at bounding box center [831, 542] width 1103 height 69
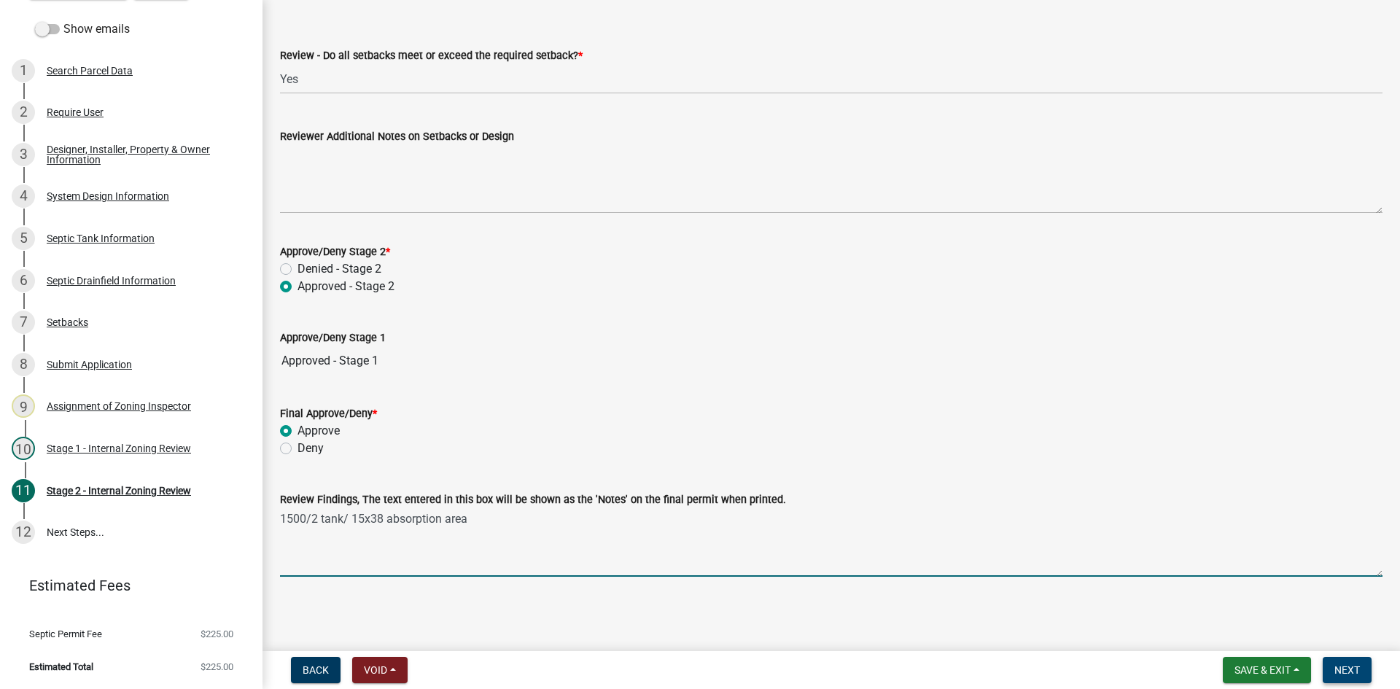
type textarea "1500/2 tank/ 15x38 absorption area"
click at [1351, 667] on span "Next" at bounding box center [1348, 670] width 26 height 12
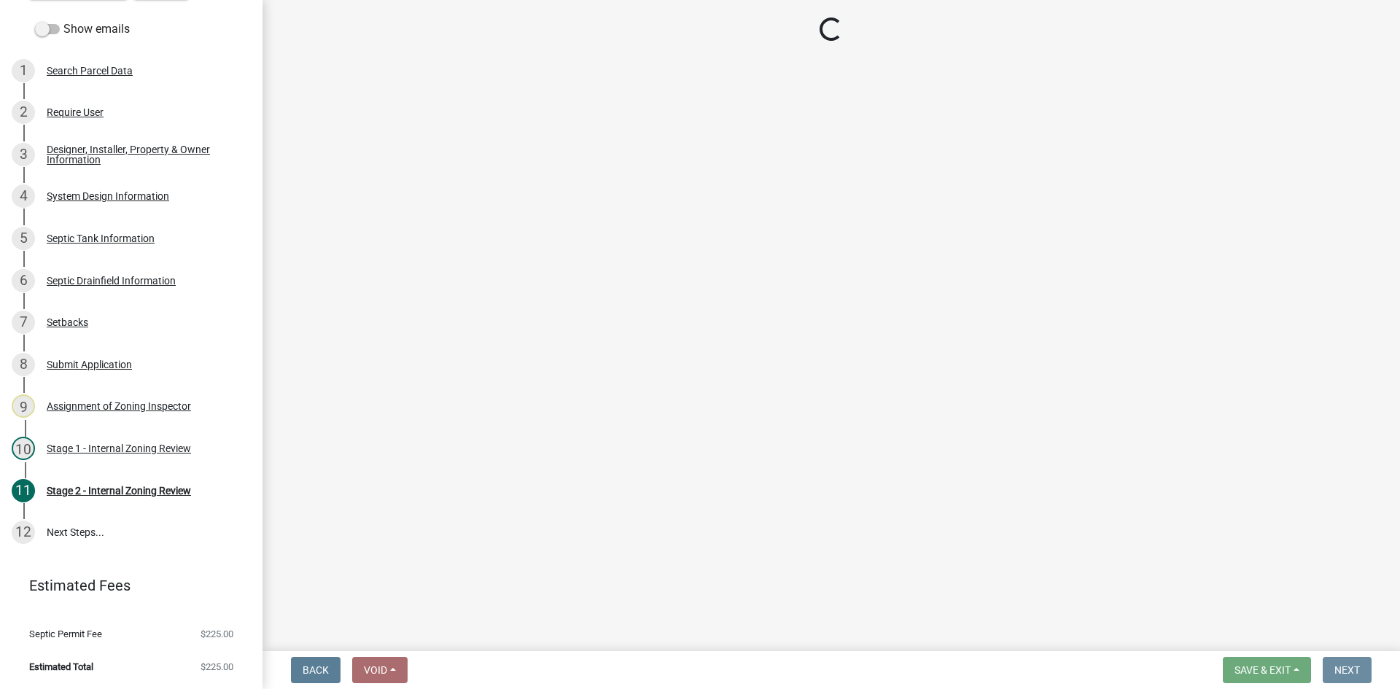
scroll to position [0, 0]
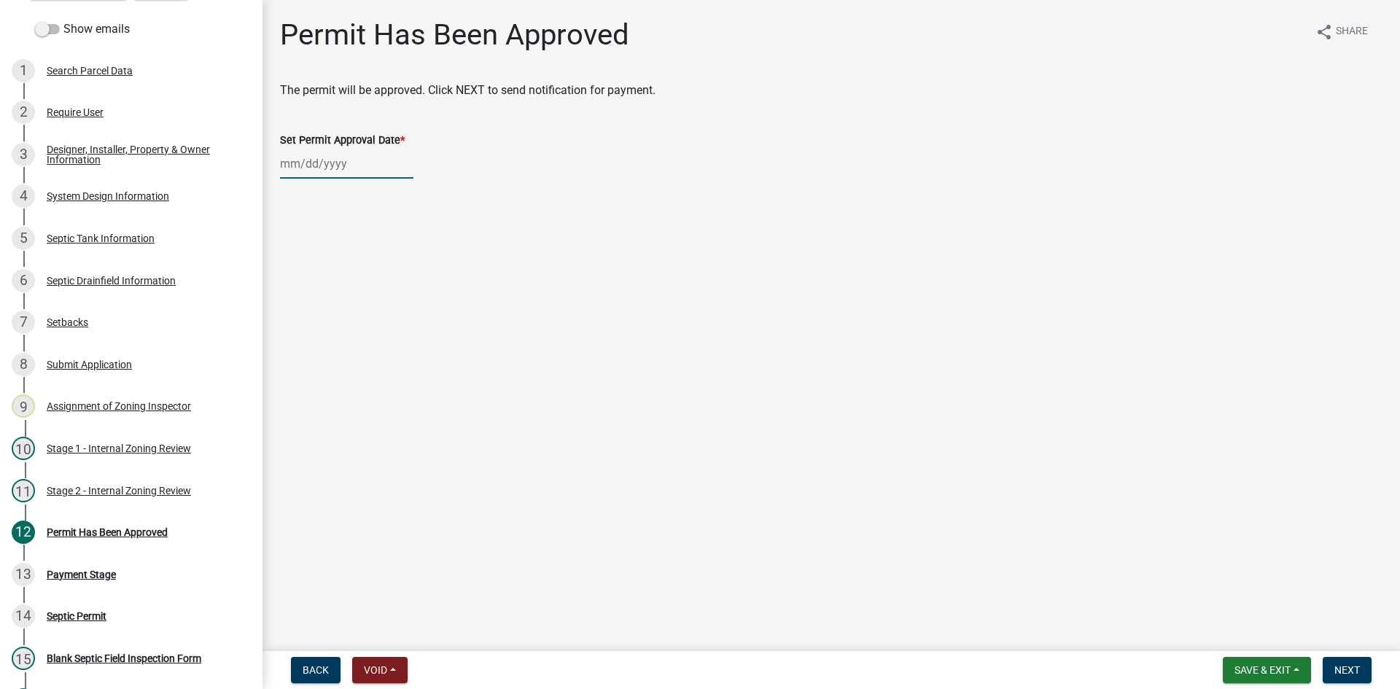
click at [343, 165] on div at bounding box center [346, 164] width 133 height 30
select select "9"
select select "2025"
drag, startPoint x: 298, startPoint y: 314, endPoint x: 311, endPoint y: 312, distance: 12.6
click at [299, 314] on div "22" at bounding box center [294, 311] width 23 height 23
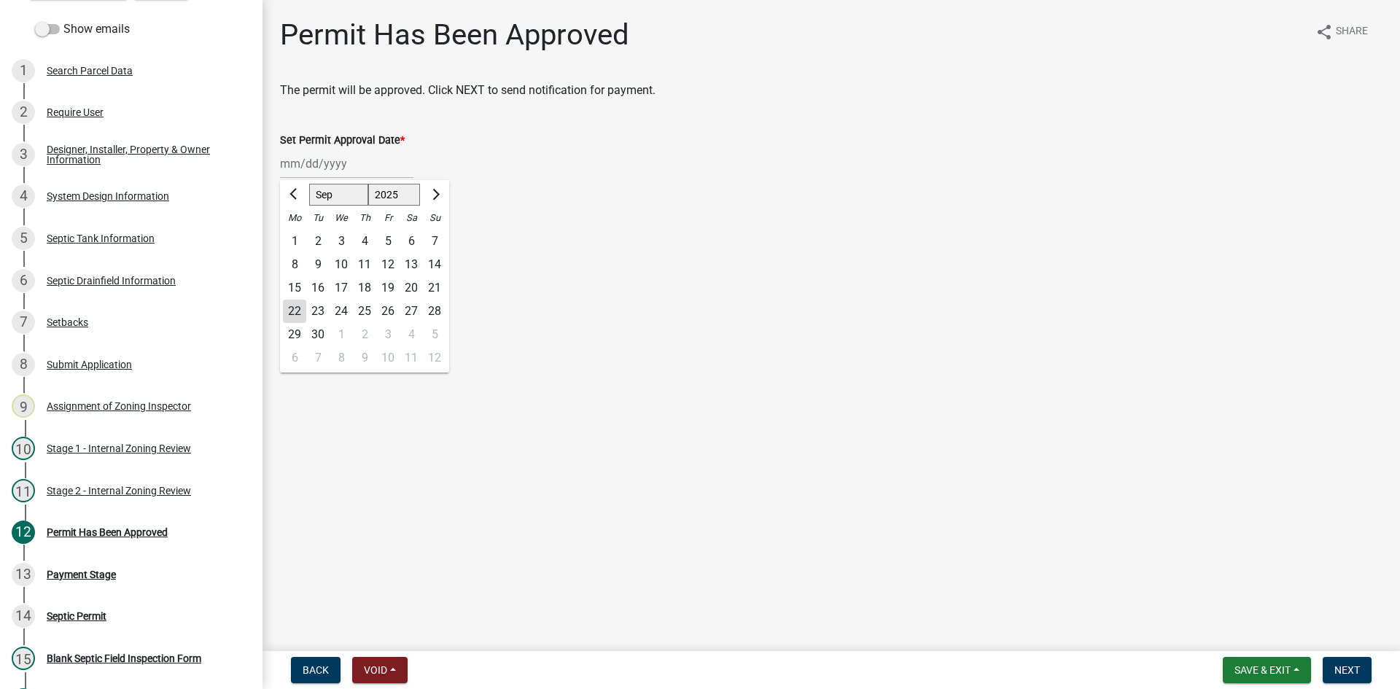
type input "09/22/2025"
click at [1354, 676] on span "Next" at bounding box center [1348, 670] width 26 height 12
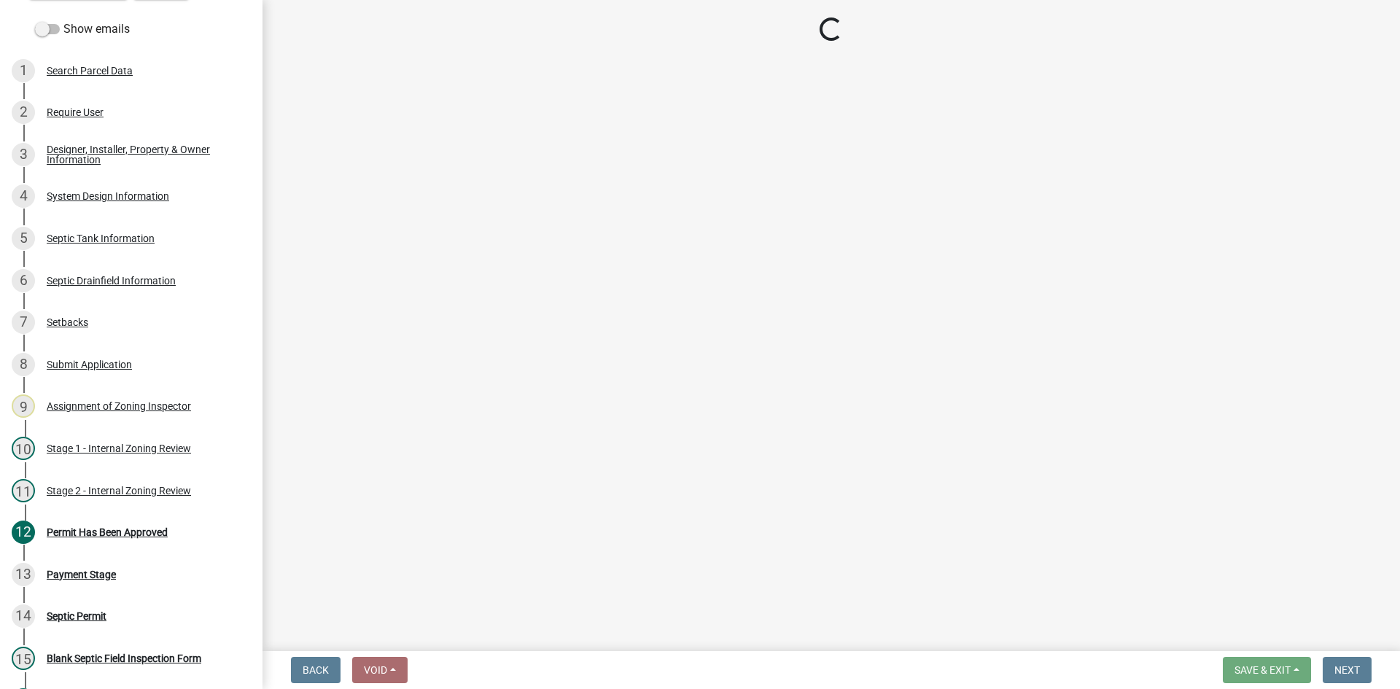
select select "3: 3"
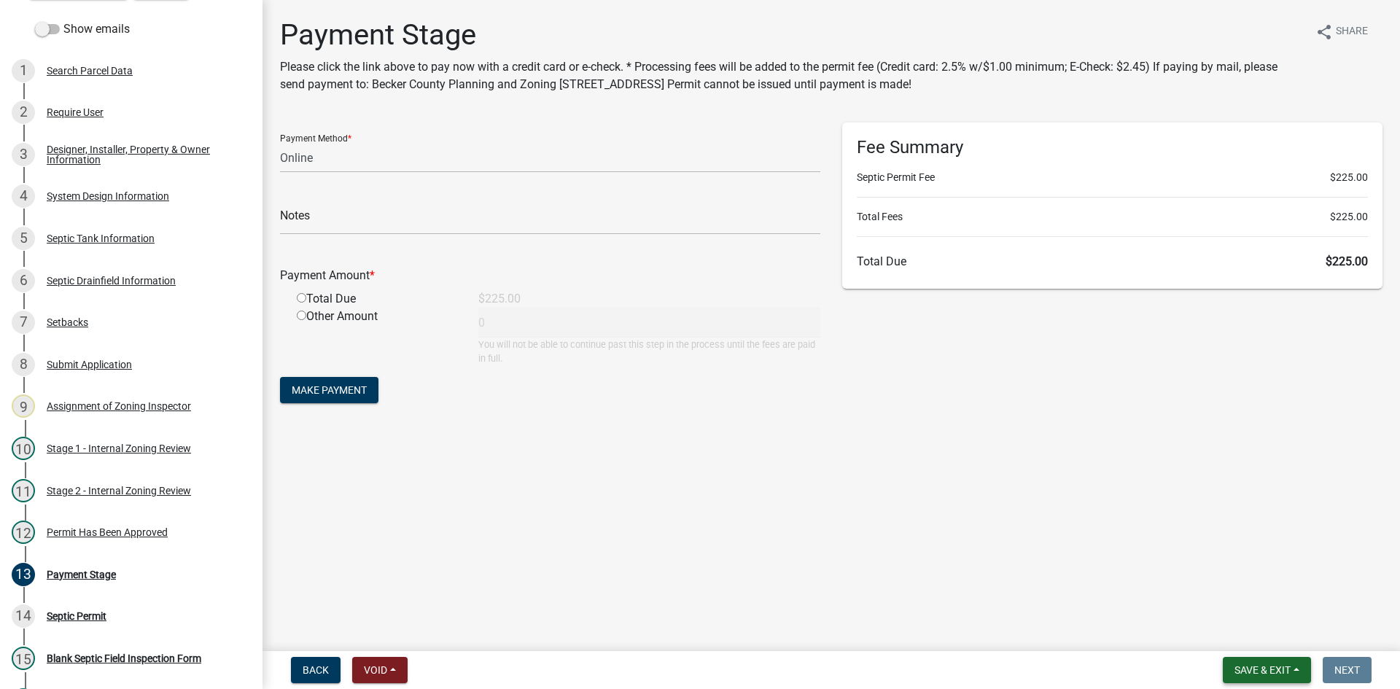
click at [1278, 666] on span "Save & Exit" at bounding box center [1263, 670] width 56 height 12
click at [1249, 637] on button "Save & Exit" at bounding box center [1253, 632] width 117 height 35
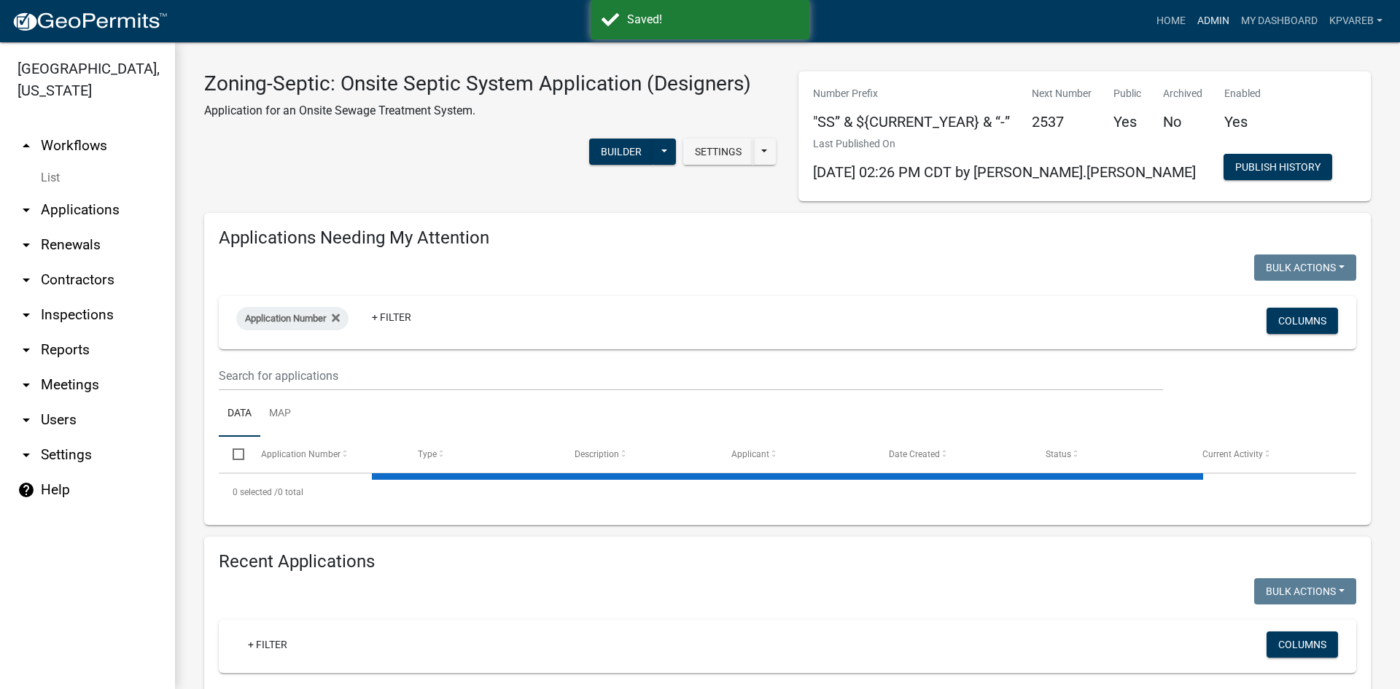
click at [1216, 17] on link "Admin" at bounding box center [1214, 21] width 44 height 28
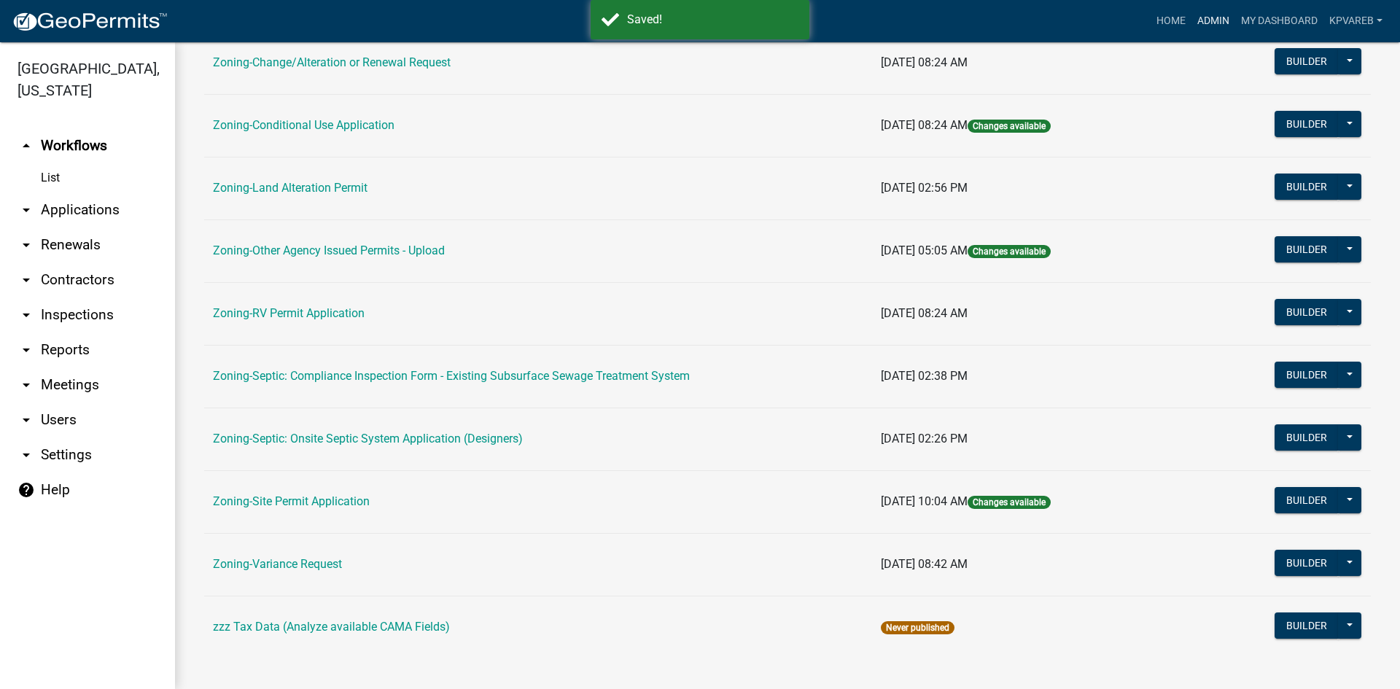
scroll to position [419, 0]
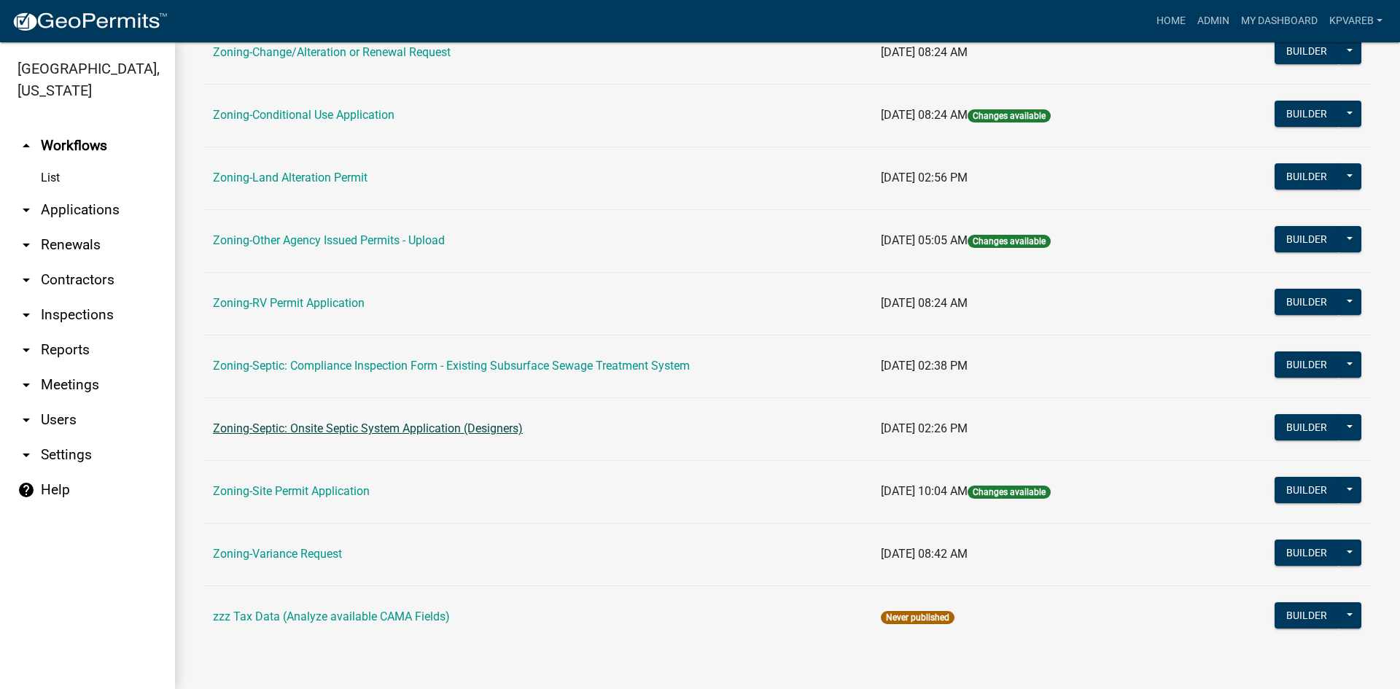
click at [384, 430] on link "Zoning-Septic: Onsite Septic System Application (Designers)" at bounding box center [368, 429] width 310 height 14
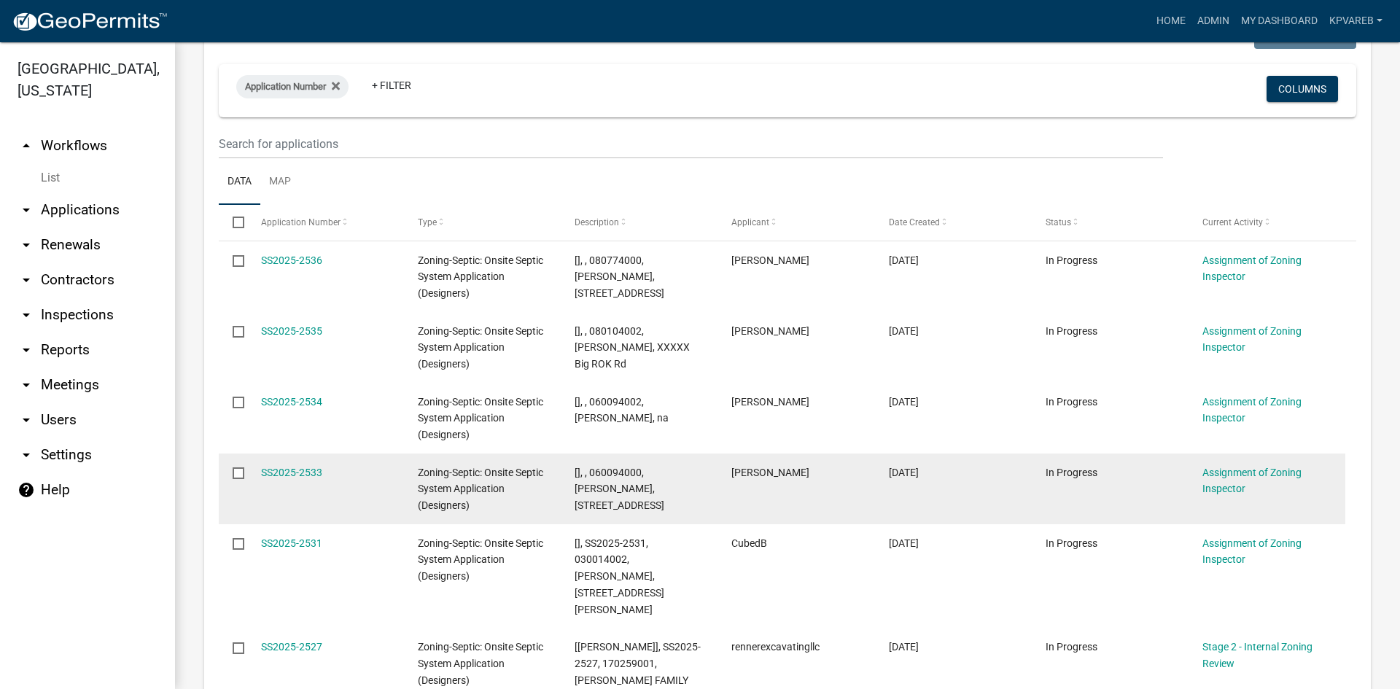
scroll to position [365, 0]
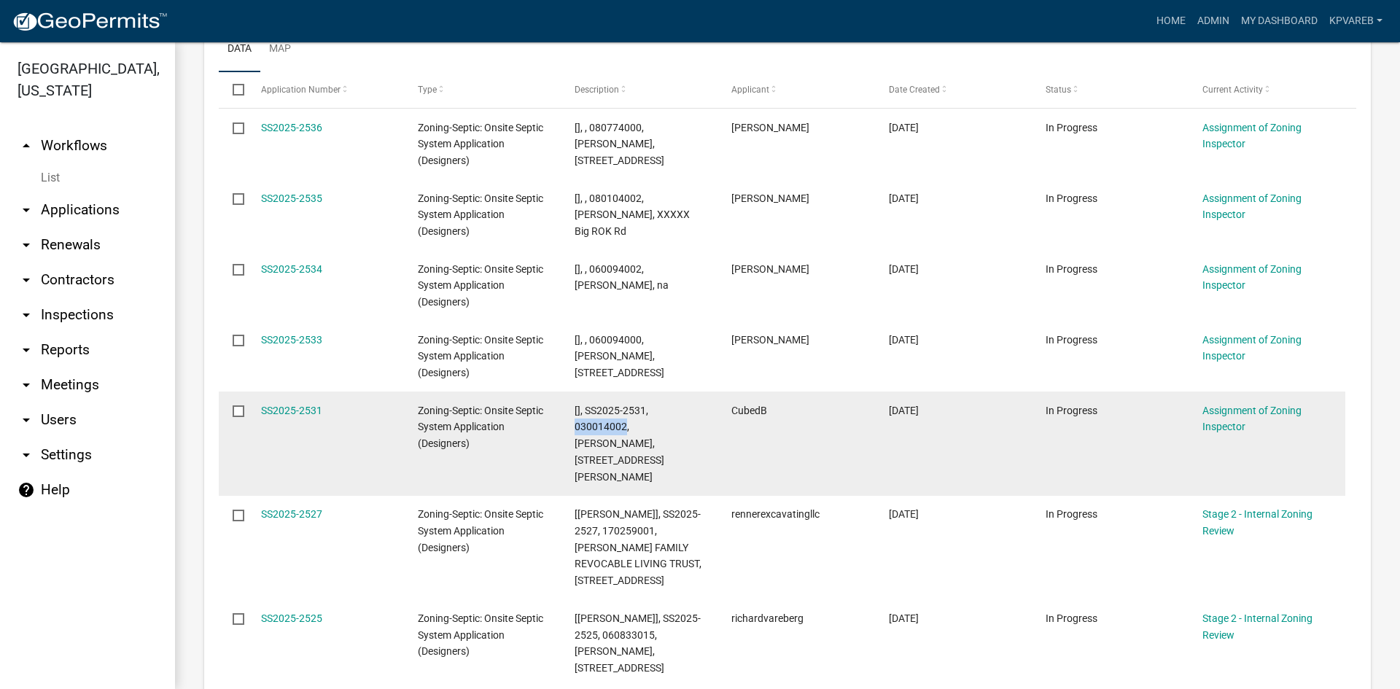
drag, startPoint x: 575, startPoint y: 424, endPoint x: 624, endPoint y: 426, distance: 48.9
click at [624, 426] on span "[], SS2025-2531, 030014002, MATTHEW HAVERKAMP, 31098 150TH ST, FRAZEE MN 56544" at bounding box center [620, 444] width 90 height 78
copy span "030014002"
click at [300, 406] on link "SS2025-2531" at bounding box center [291, 411] width 61 height 12
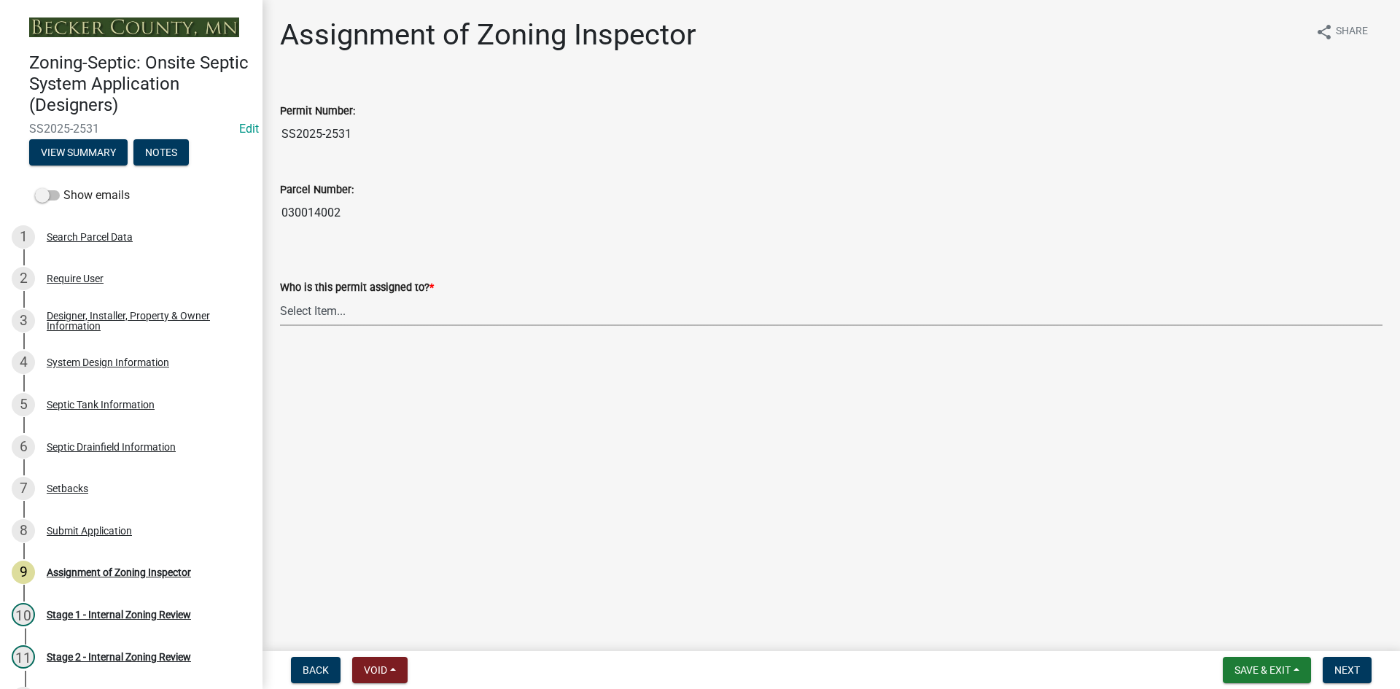
click at [316, 311] on select "Select Item... Nicole Bradbury Jeff Rusness Kyle Vareberg Susan Rockwell Tyler …" at bounding box center [831, 311] width 1103 height 30
click at [280, 296] on select "Select Item... Nicole Bradbury Jeff Rusness Kyle Vareberg Susan Rockwell Tyler …" at bounding box center [831, 311] width 1103 height 30
select select "7bfe52ba-73b7-4ac1-9bde-d3bb601555ca"
click at [1356, 675] on span "Next" at bounding box center [1348, 670] width 26 height 12
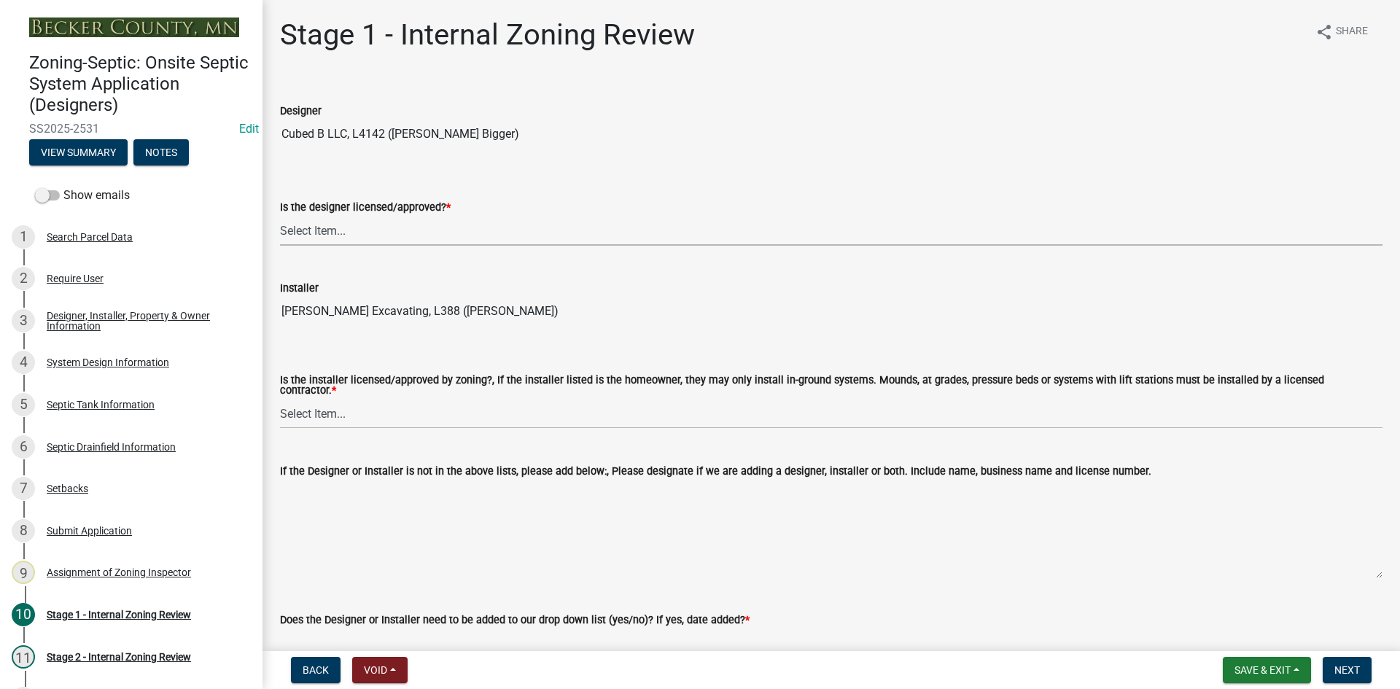
click at [335, 225] on select "Select Item... Yes No" at bounding box center [831, 231] width 1103 height 30
click at [280, 216] on select "Select Item... Yes No" at bounding box center [831, 231] width 1103 height 30
click at [354, 236] on select "Select Item... Yes No" at bounding box center [831, 231] width 1103 height 30
click at [280, 216] on select "Select Item... Yes No" at bounding box center [831, 231] width 1103 height 30
select select "49e49f1e-3b32-4342-8c2e-9cbd4919fe4d"
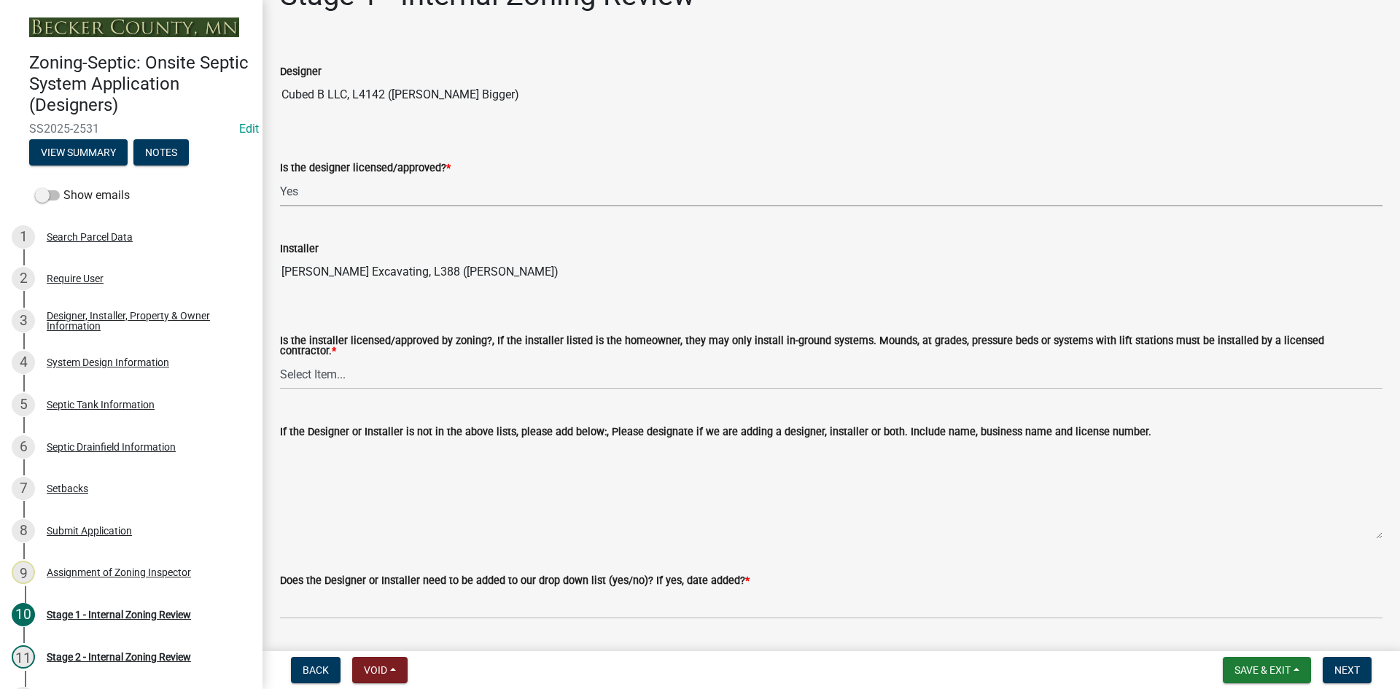
scroll to position [146, 0]
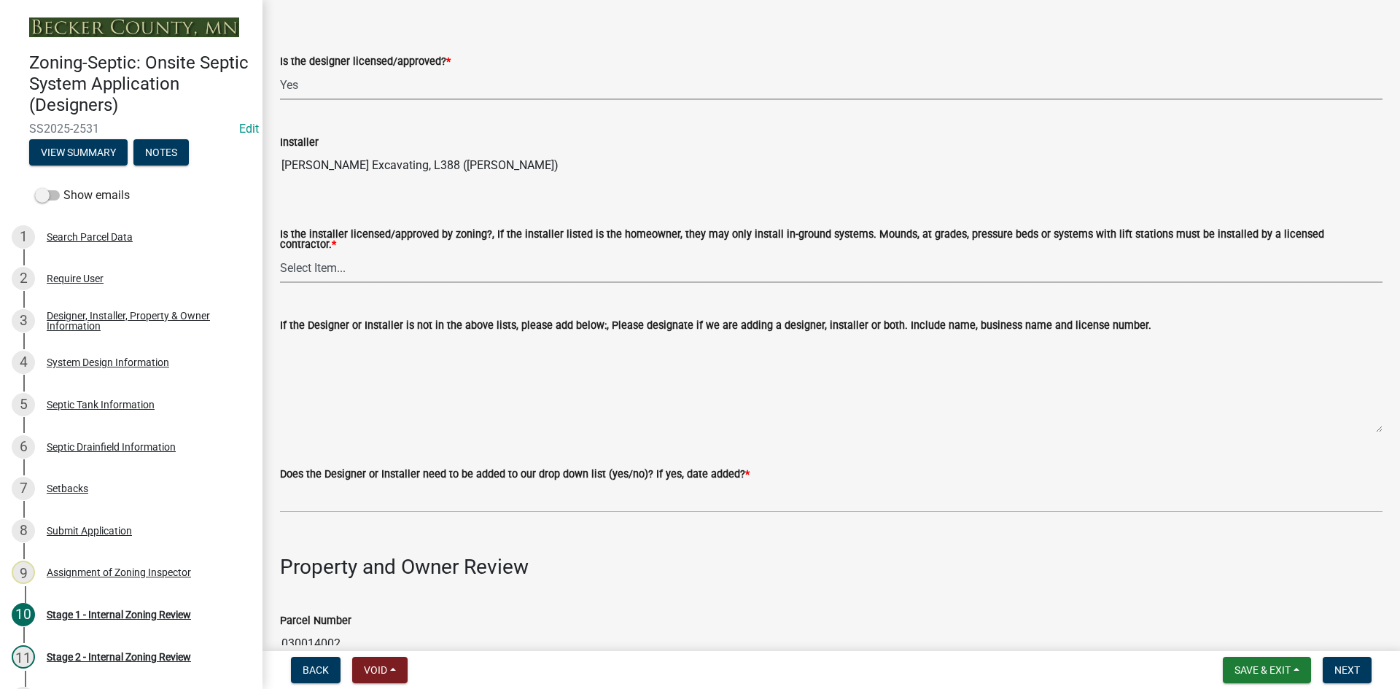
click at [346, 266] on select "Select Item... Yes No" at bounding box center [831, 268] width 1103 height 30
click at [280, 253] on select "Select Item... Yes No" at bounding box center [831, 268] width 1103 height 30
select select "ca07ae0a-7638-46ff-ada2-c67ca3524324"
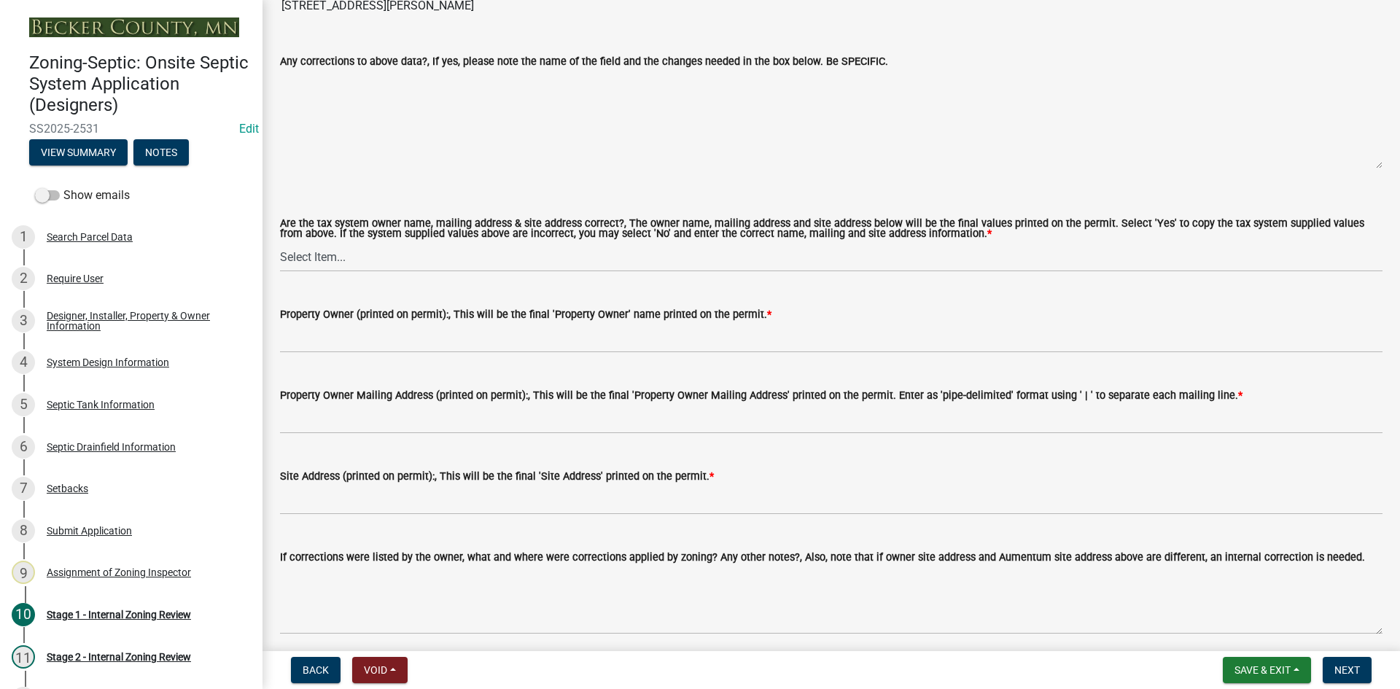
scroll to position [1240, 0]
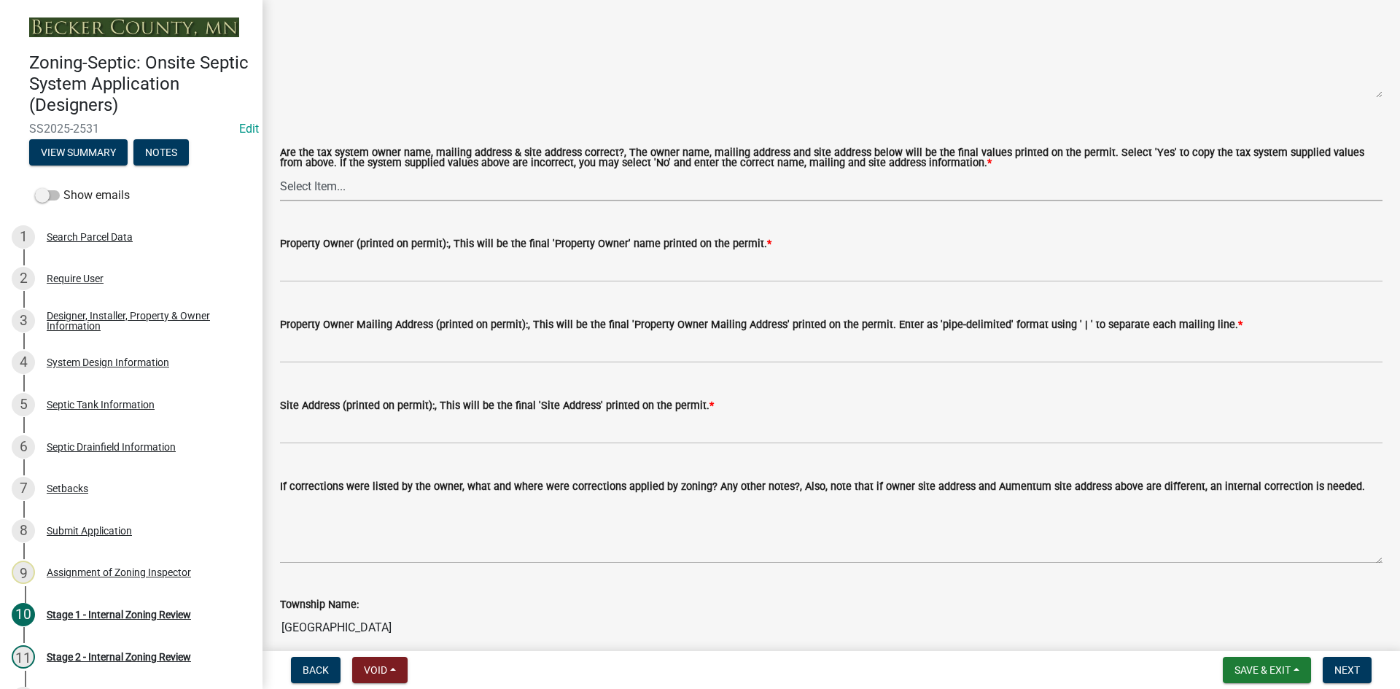
drag, startPoint x: 332, startPoint y: 185, endPoint x: 333, endPoint y: 193, distance: 8.1
click at [333, 185] on select "Select Item... Yes No" at bounding box center [831, 186] width 1103 height 30
click at [280, 171] on select "Select Item... Yes No" at bounding box center [831, 186] width 1103 height 30
select select "ec75a761-93b4-47c5-8535-fea253c32937"
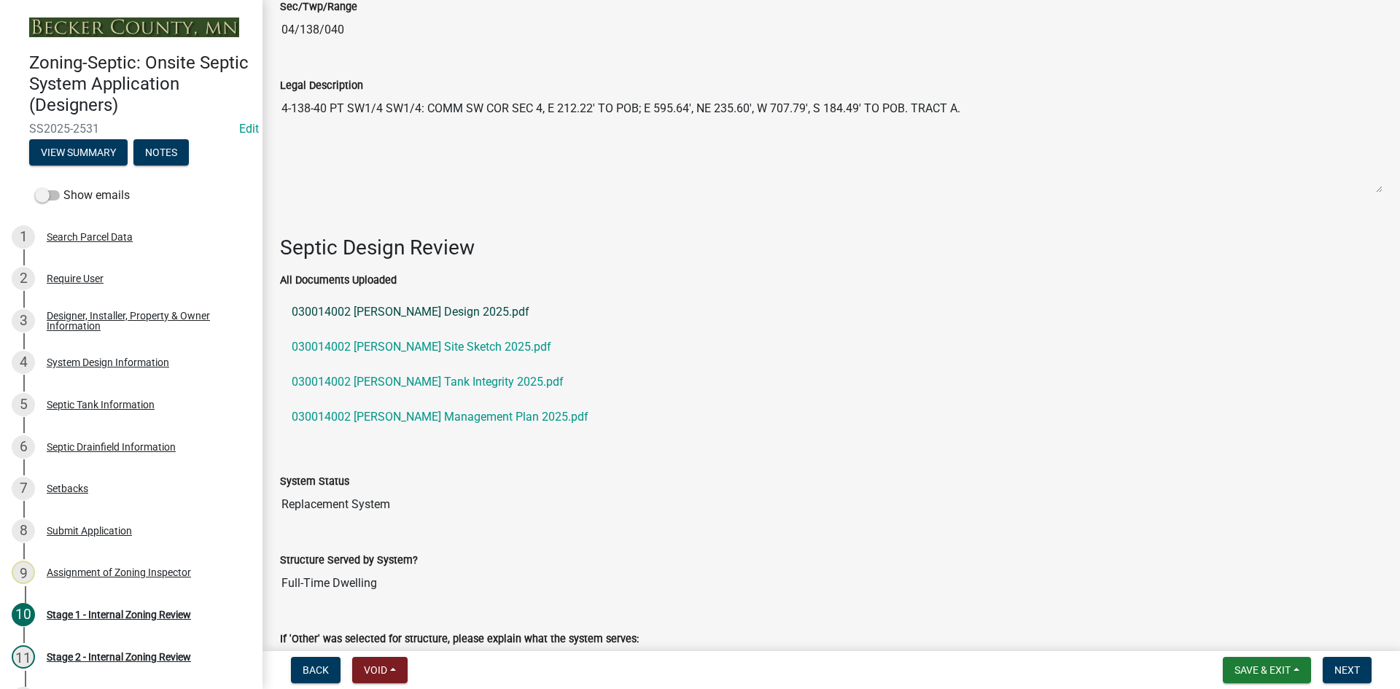
scroll to position [1917, 0]
click at [389, 306] on link "030014002 Haverkamp Design 2025.pdf" at bounding box center [831, 312] width 1103 height 35
click at [422, 338] on link "030014002 Haverkamp Site Sketch 2025.pdf" at bounding box center [831, 347] width 1103 height 35
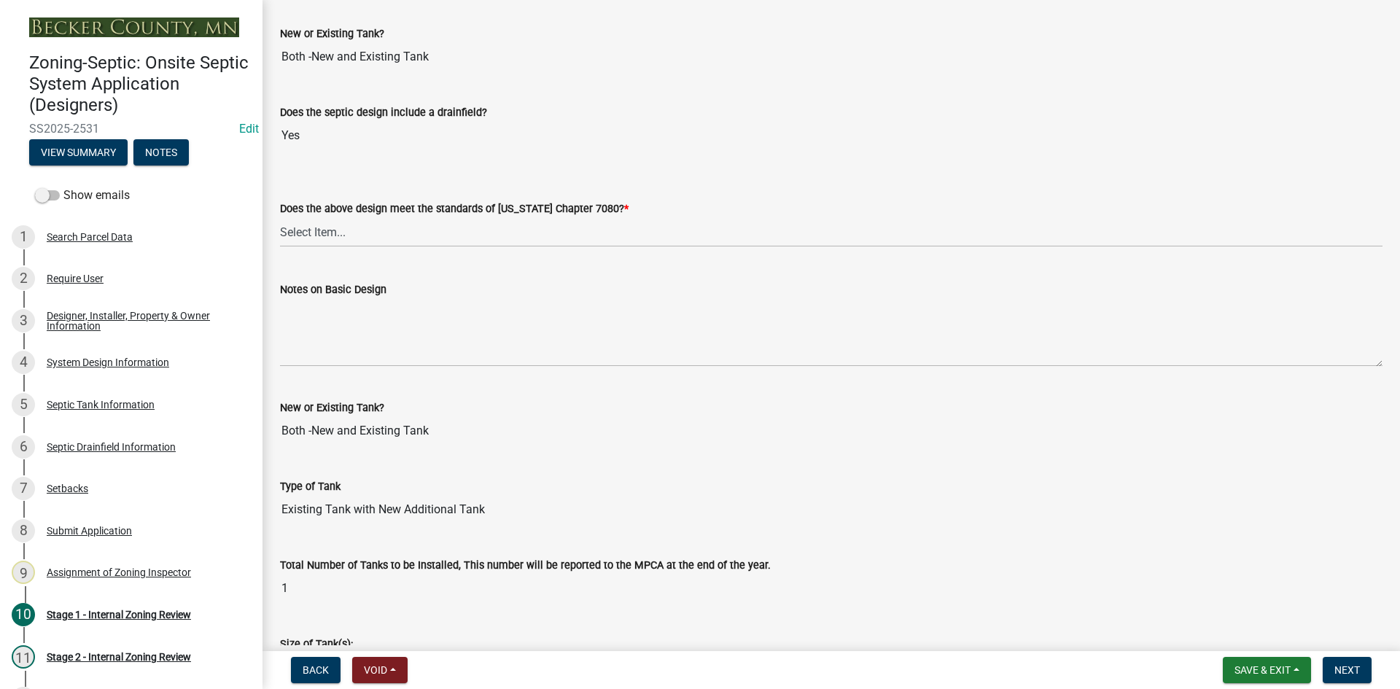
scroll to position [3302, 0]
click at [328, 228] on select "Select Item... Yes No" at bounding box center [831, 231] width 1103 height 30
click at [280, 216] on select "Select Item... Yes No" at bounding box center [831, 231] width 1103 height 30
select select "bcbb982e-a48c-4b4a-a83b-ed1363446a86"
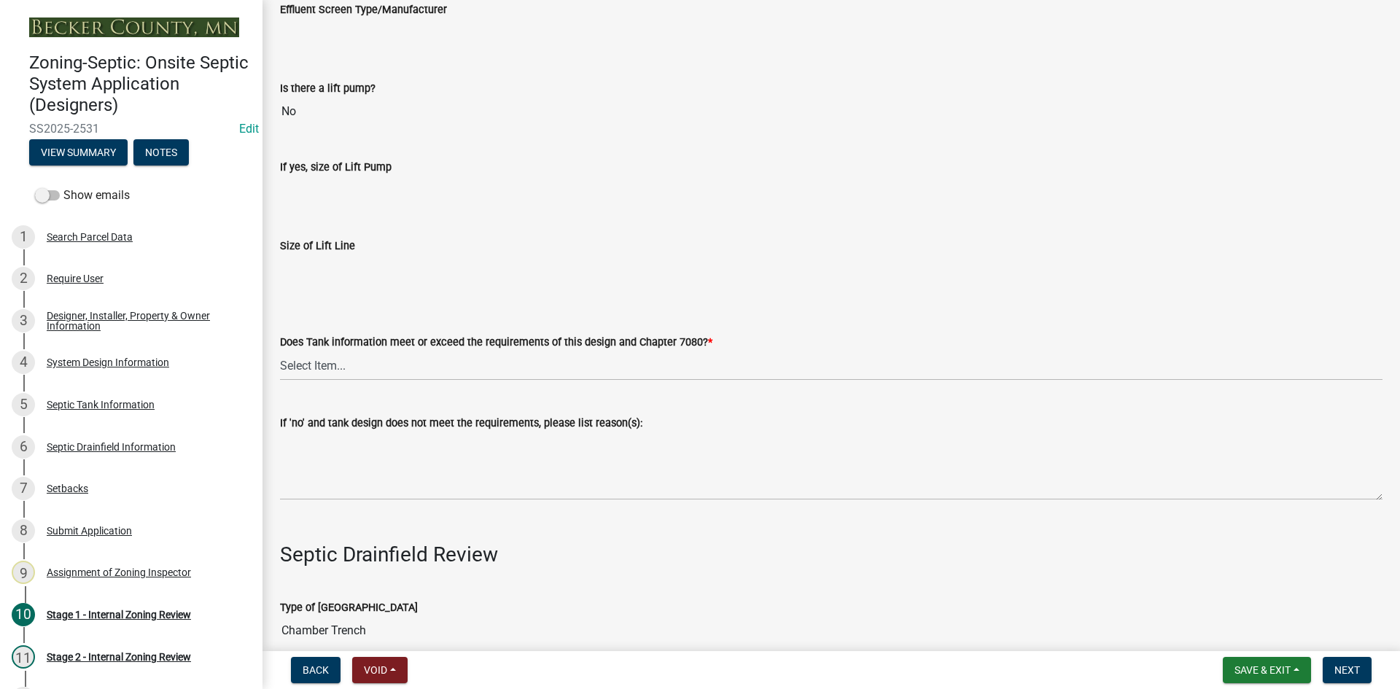
scroll to position [4396, 0]
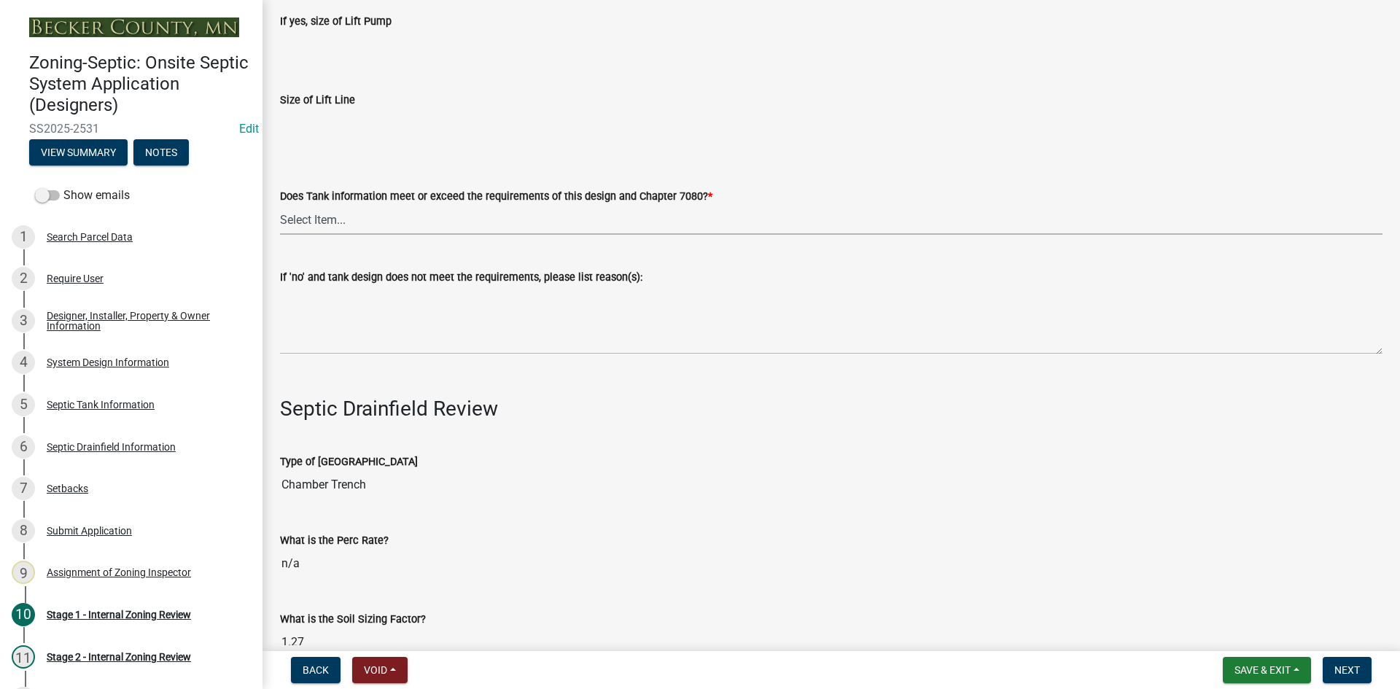
click at [280, 209] on select "Select Item... Yes No" at bounding box center [831, 220] width 1103 height 30
click at [280, 205] on select "Select Item... Yes No" at bounding box center [831, 220] width 1103 height 30
select select "47a2a5dd-5977-4941-8e6f-09ff03cdfb75"
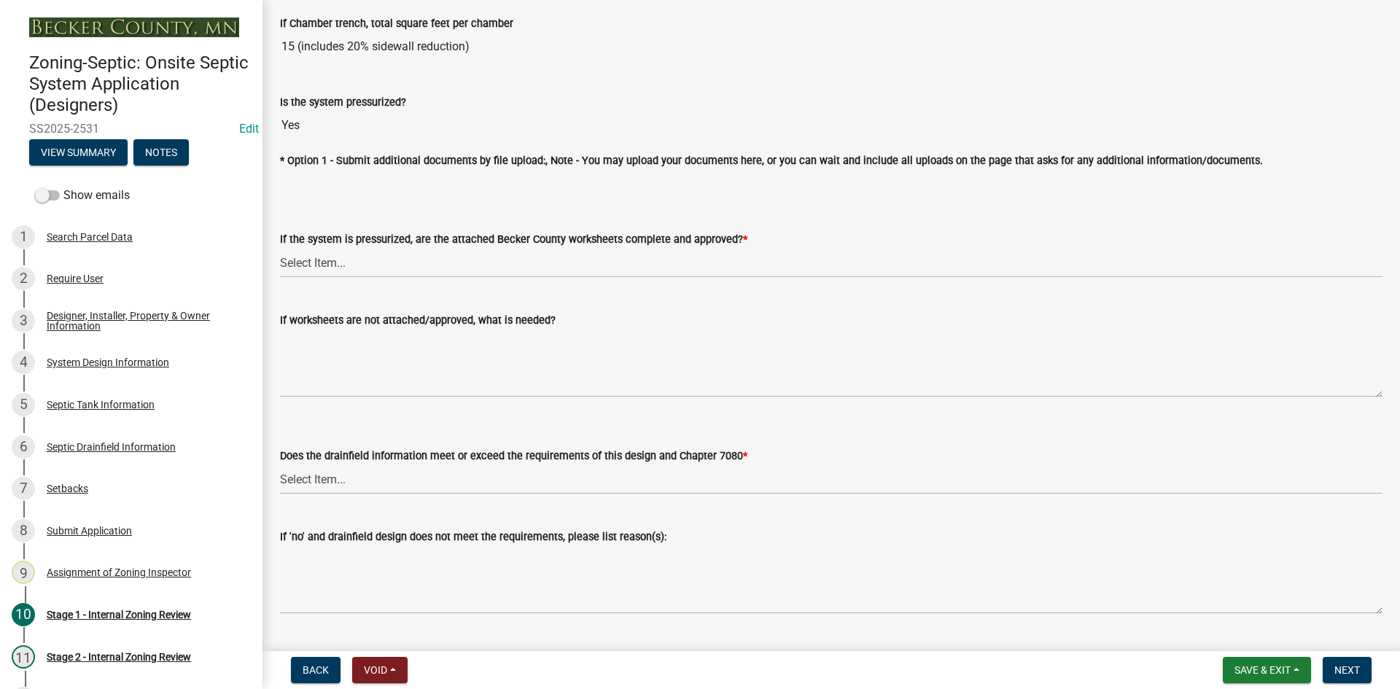
scroll to position [5418, 0]
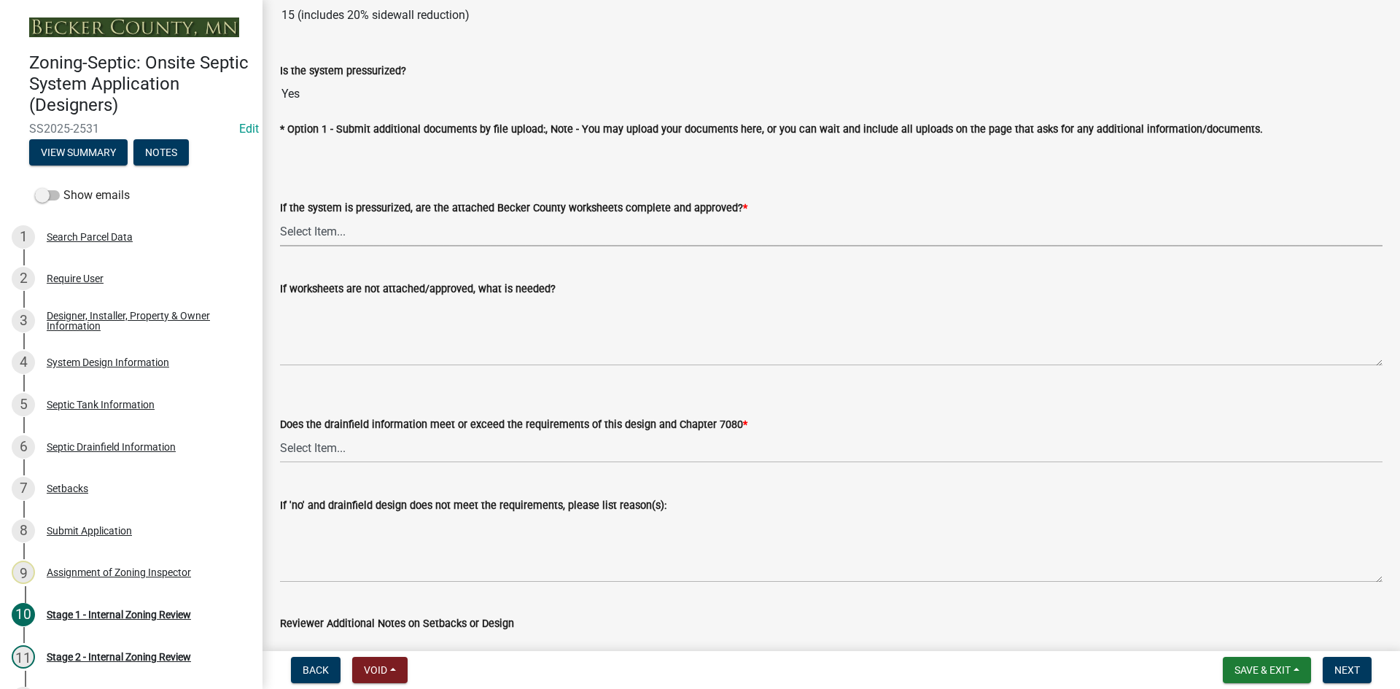
click at [312, 222] on select "Select Item... Yes No NA" at bounding box center [831, 232] width 1103 height 30
click at [280, 217] on select "Select Item... Yes No NA" at bounding box center [831, 232] width 1103 height 30
select select "3f07d53b-f129-45c8-90f2-315300c75b14"
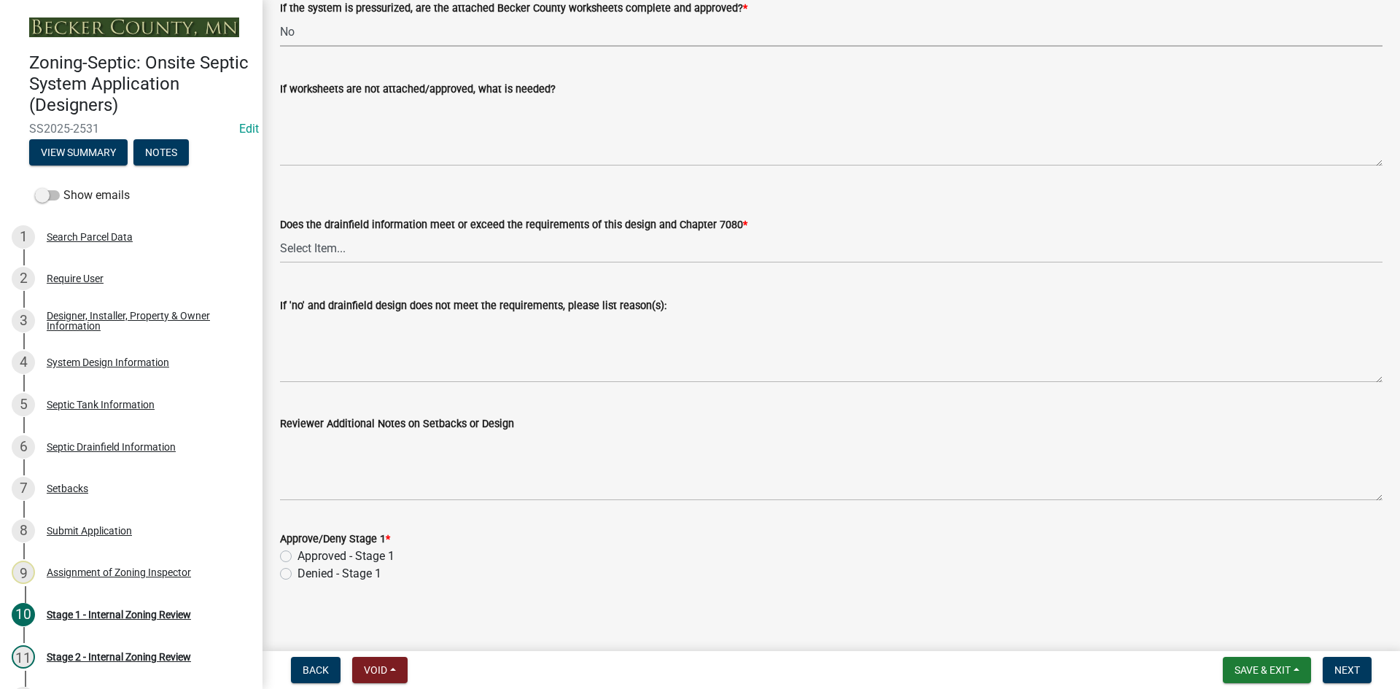
scroll to position [5620, 0]
drag, startPoint x: 346, startPoint y: 246, endPoint x: 352, endPoint y: 252, distance: 8.3
click at [346, 246] on select "Select Item... Yes No" at bounding box center [831, 246] width 1103 height 30
click at [280, 231] on select "Select Item... Yes No" at bounding box center [831, 246] width 1103 height 30
select select "16f67b85-ee8d-44ae-bc4a-b6dc5f12ab64"
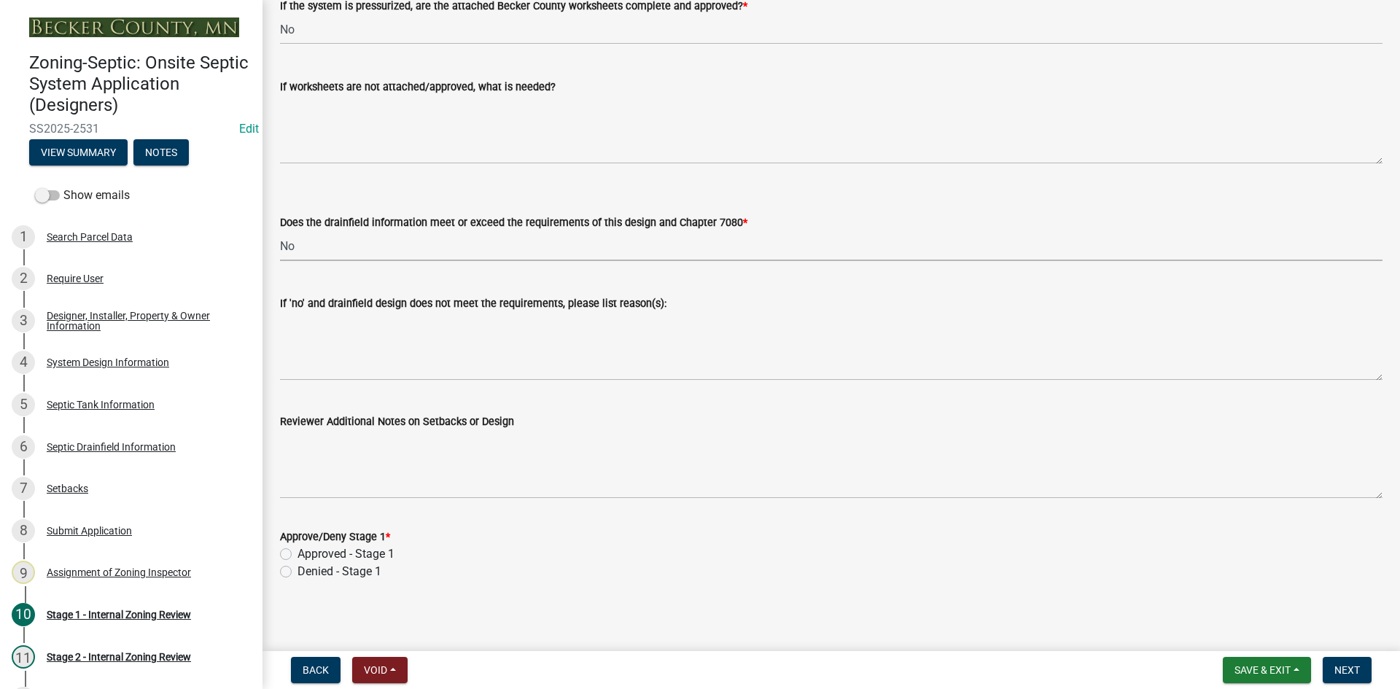
click at [298, 554] on label "Approved - Stage 1" at bounding box center [346, 555] width 97 height 18
click at [298, 554] on input "Approved - Stage 1" at bounding box center [302, 550] width 9 height 9
radio input "true"
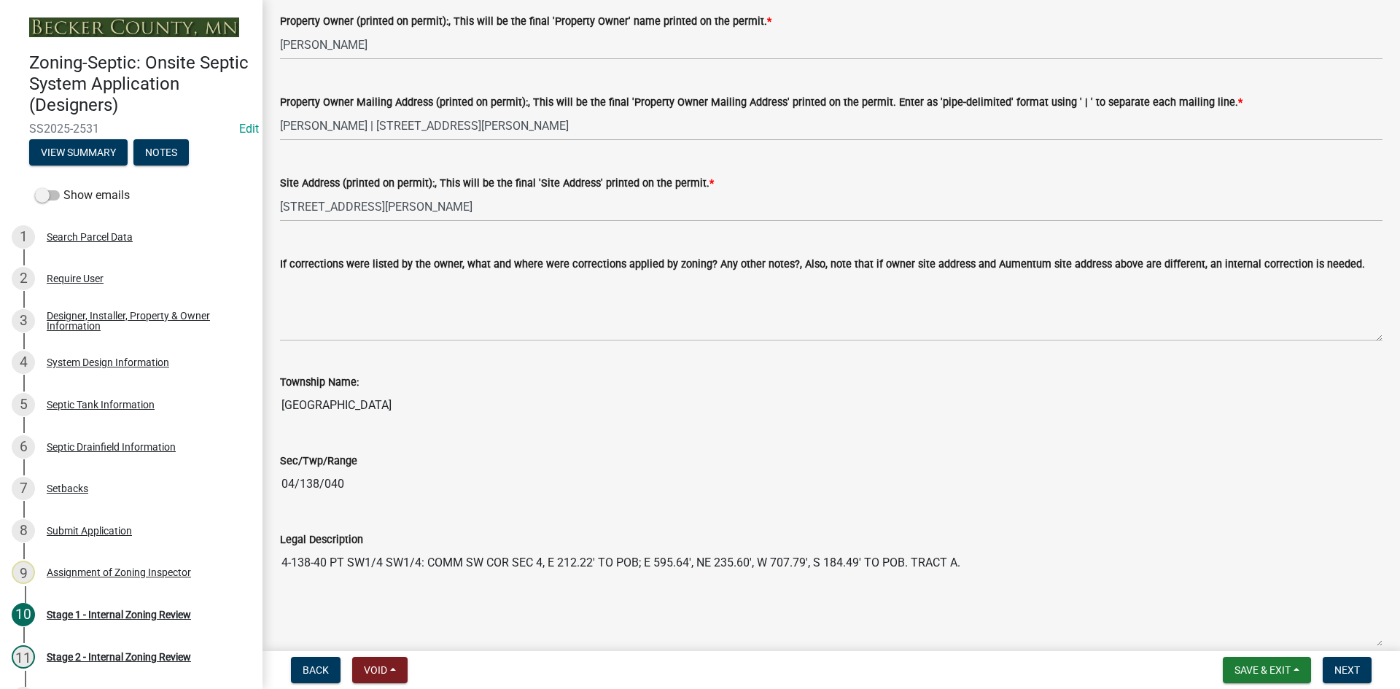
scroll to position [1900, 0]
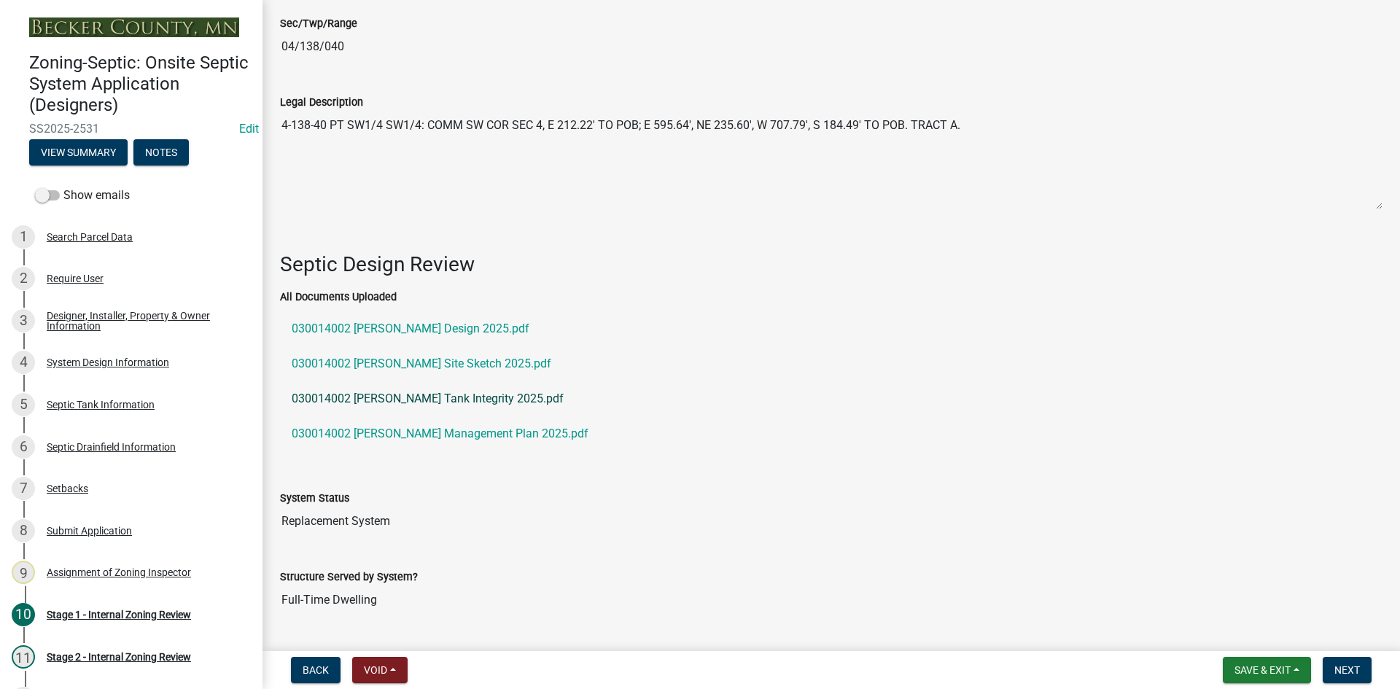
click at [432, 391] on link "030014002 Haverkamp Tank Integrity 2025.pdf" at bounding box center [831, 398] width 1103 height 35
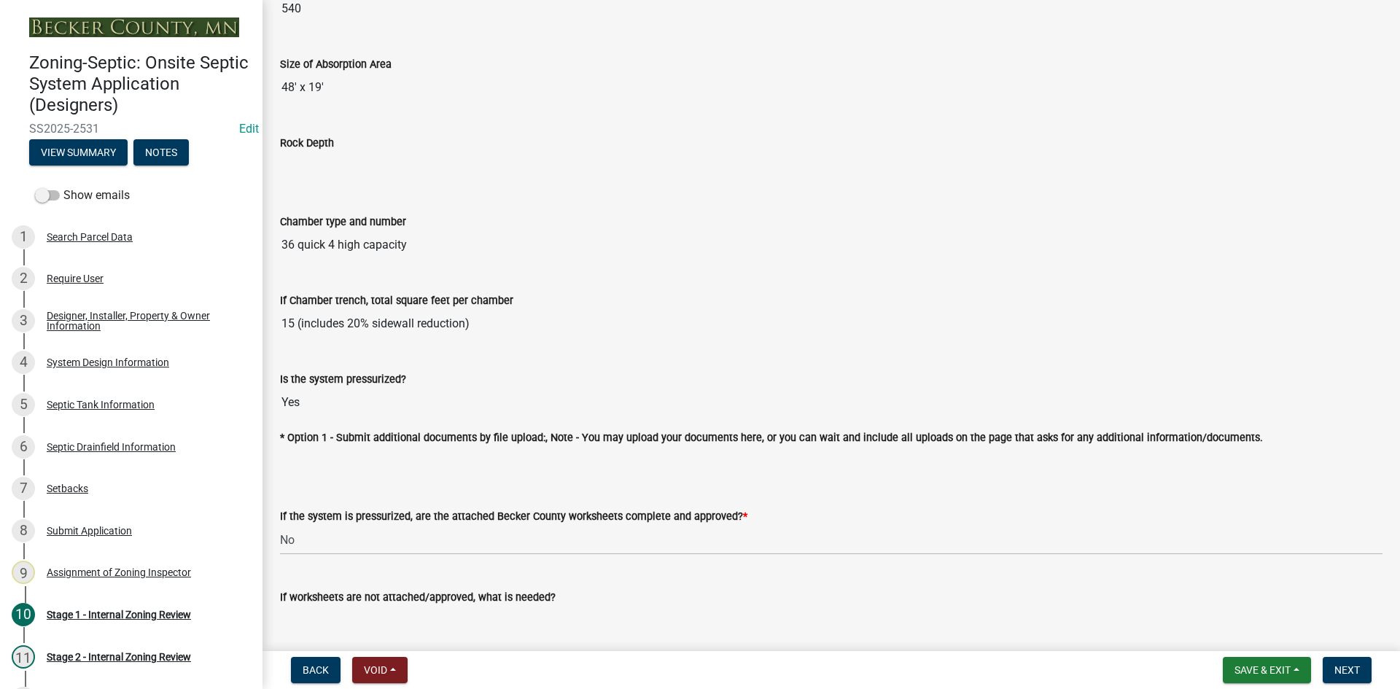
scroll to position [5620, 0]
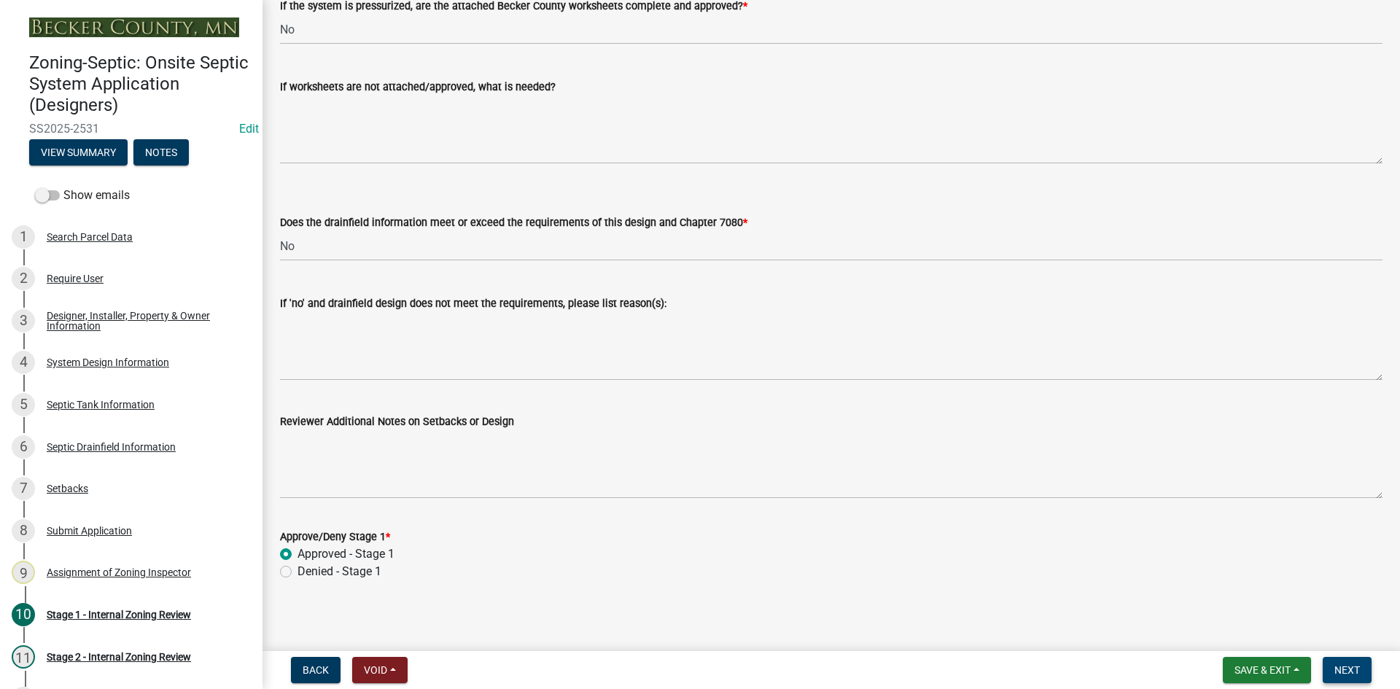
click at [1342, 670] on span "Next" at bounding box center [1348, 670] width 26 height 12
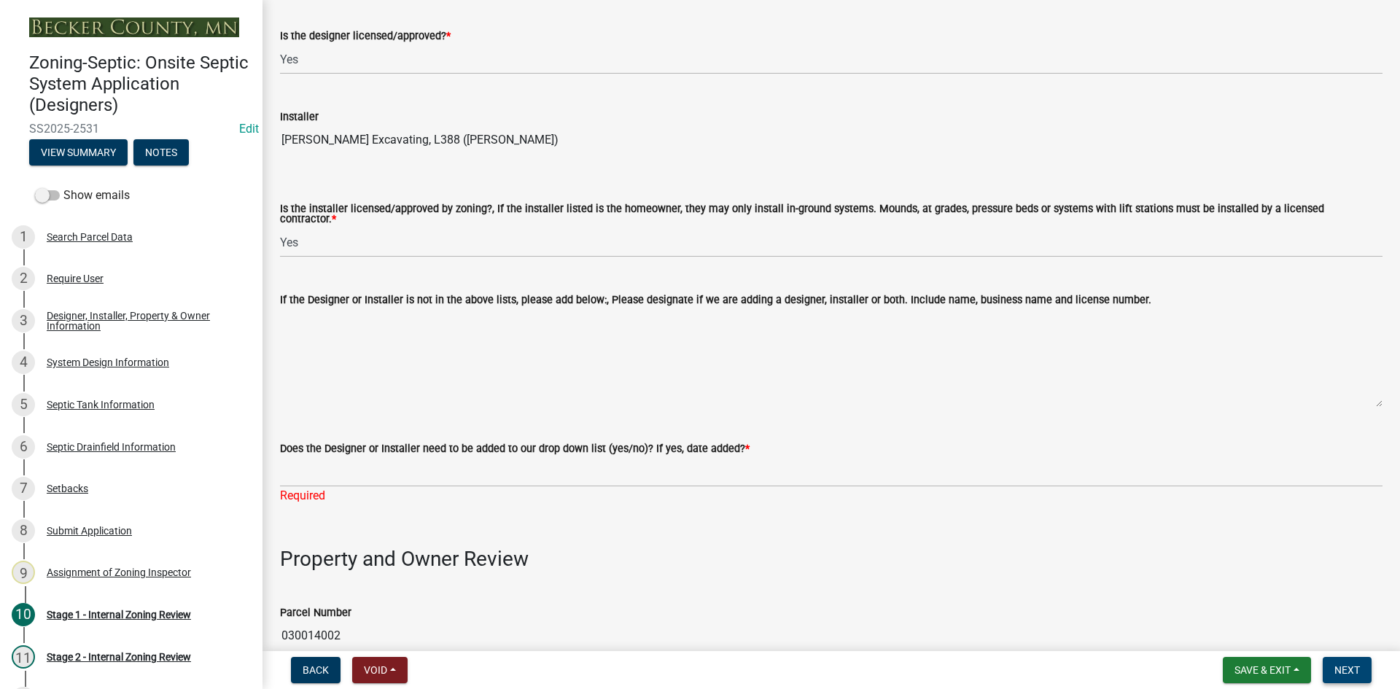
scroll to position [365, 0]
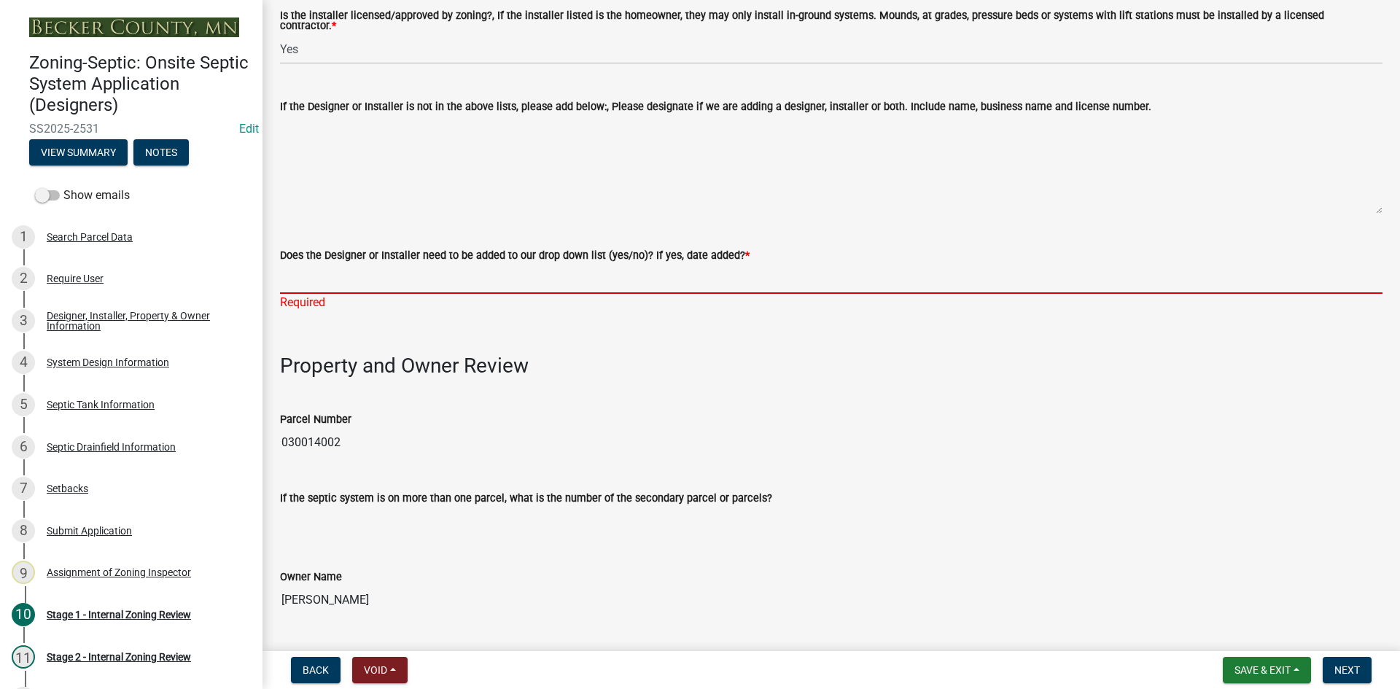
drag, startPoint x: 327, startPoint y: 285, endPoint x: 346, endPoint y: 315, distance: 35.8
click at [327, 285] on input "Does the Designer or Installer need to be added to our drop down list (yes/no)?…" at bounding box center [831, 279] width 1103 height 30
type input "NO"
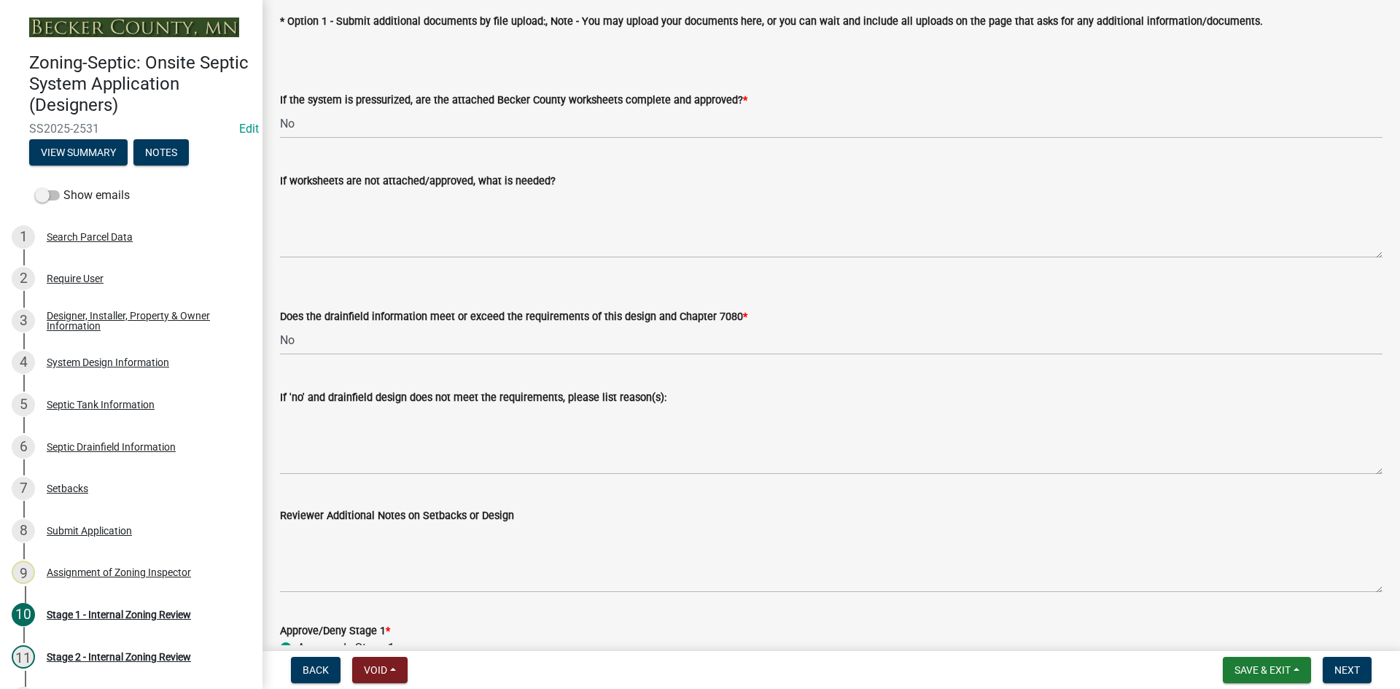
scroll to position [5637, 0]
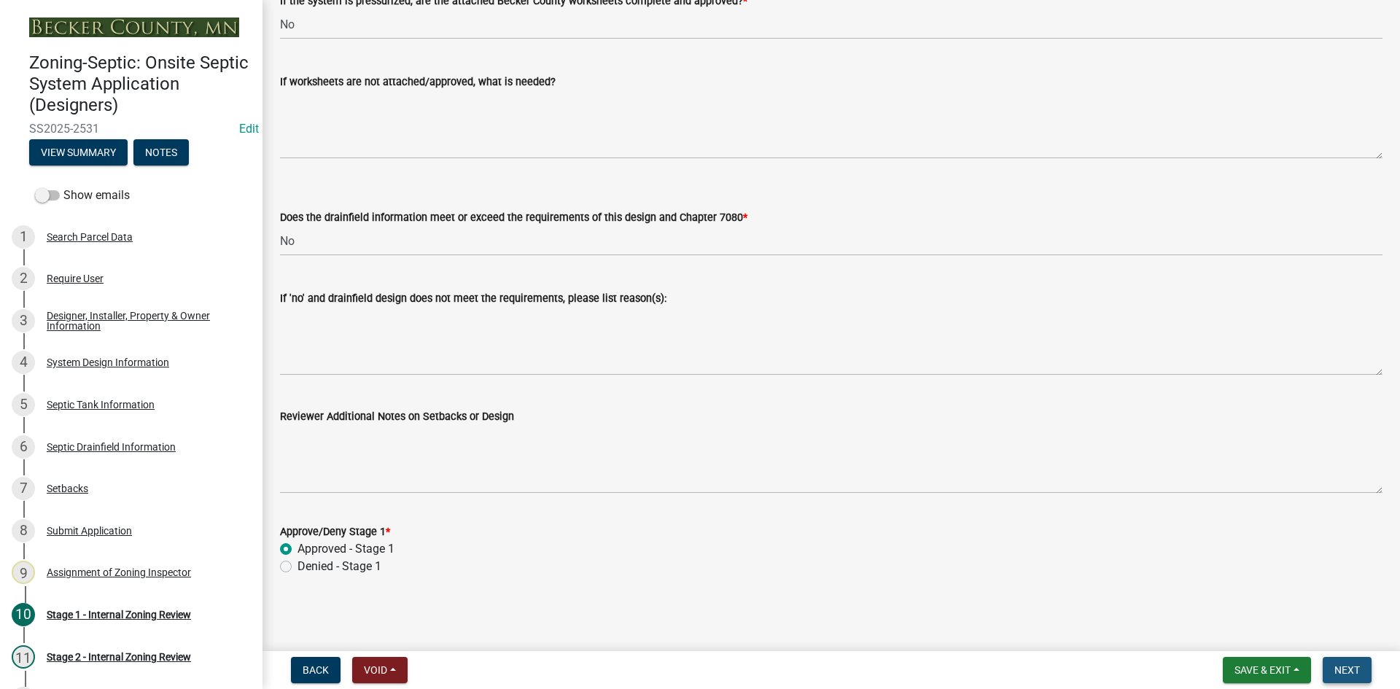
click at [1335, 664] on span "Next" at bounding box center [1348, 670] width 26 height 12
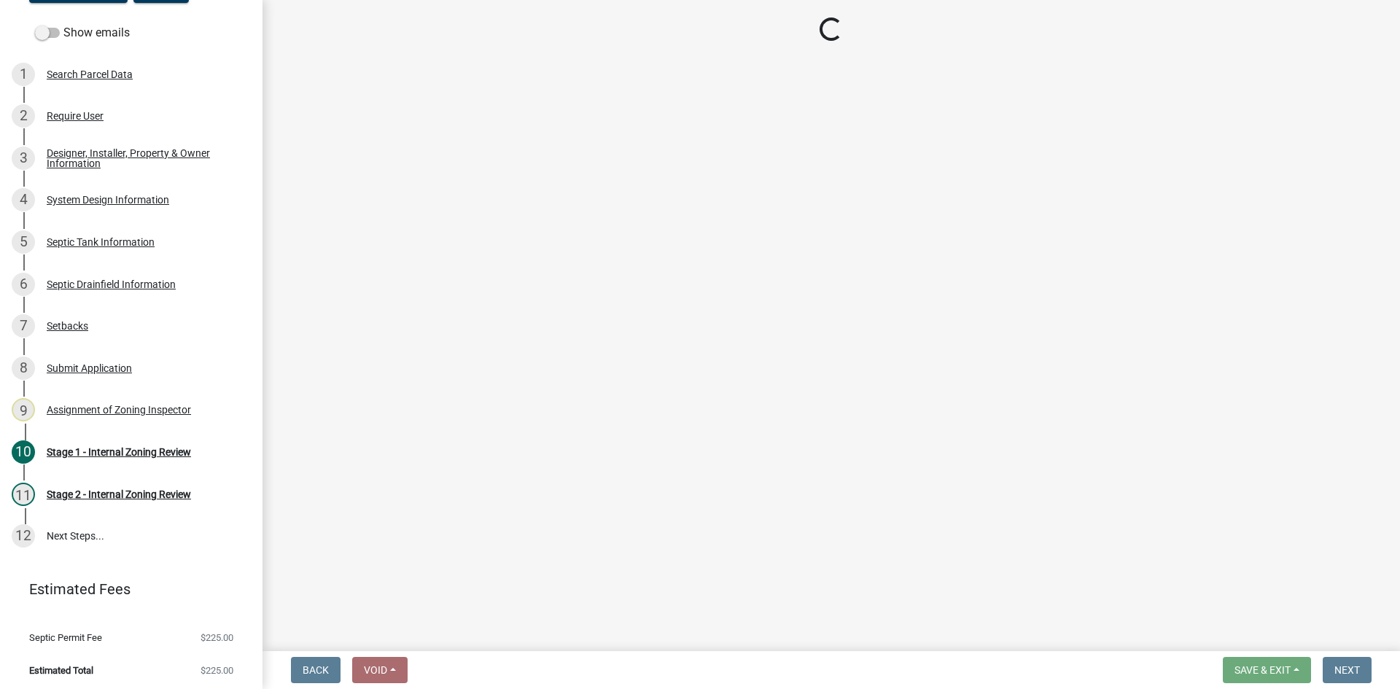
scroll to position [166, 0]
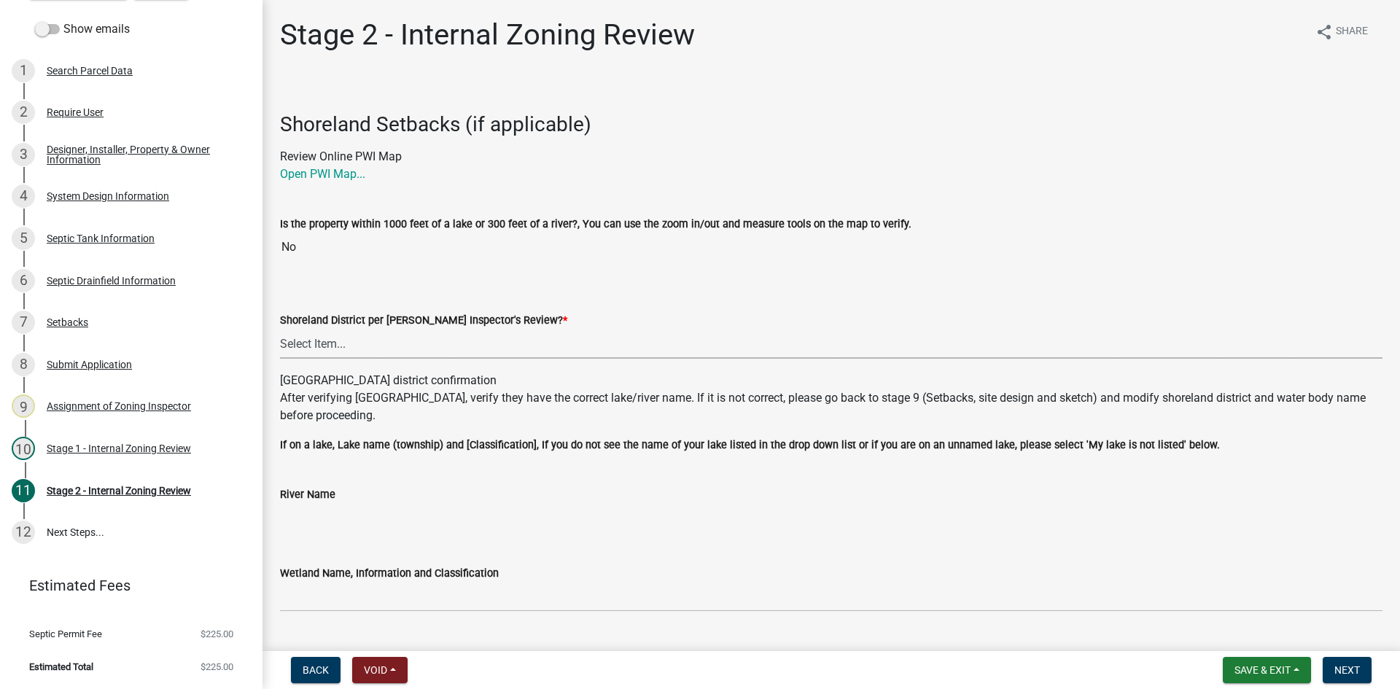
drag, startPoint x: 318, startPoint y: 342, endPoint x: 320, endPoint y: 358, distance: 16.2
click at [318, 342] on select "Select Item... Yes No" at bounding box center [831, 344] width 1103 height 30
click at [280, 329] on select "Select Item... Yes No" at bounding box center [831, 344] width 1103 height 30
select select "6aff4bf5-f522-4fb2-96f1-02faf4b88fa3"
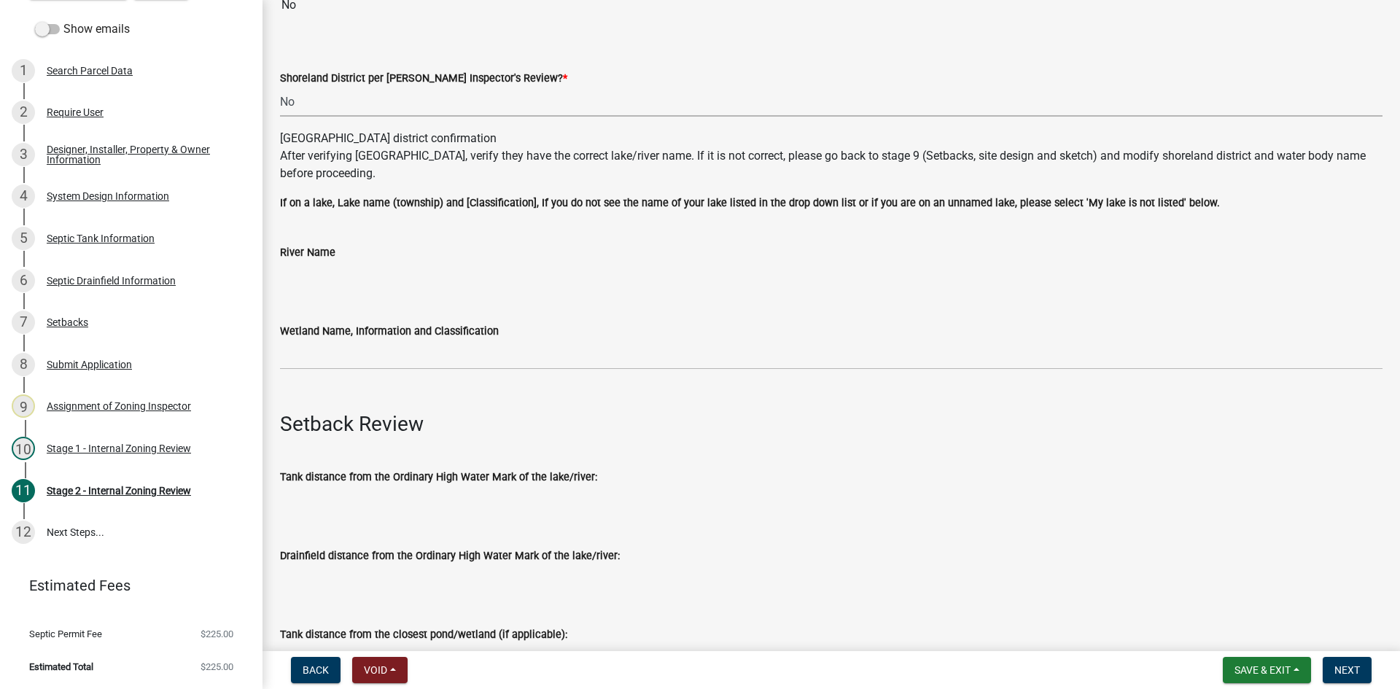
scroll to position [292, 0]
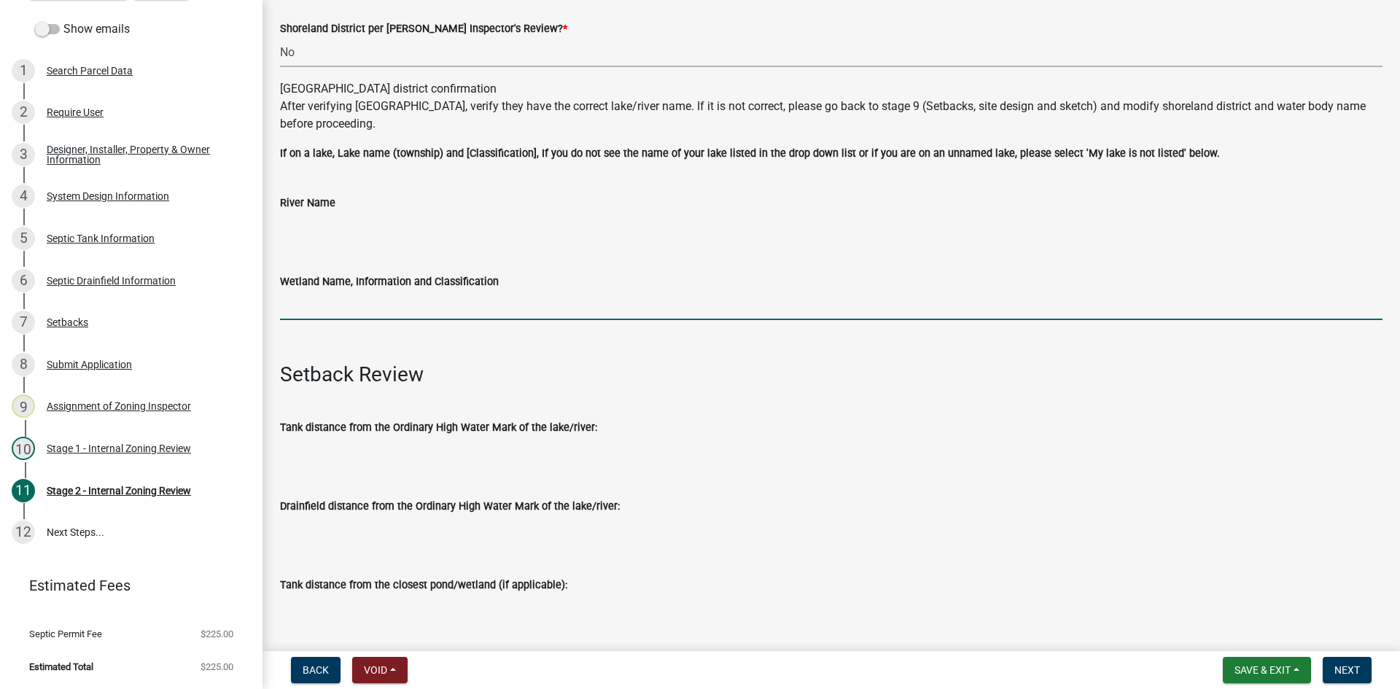
click at [319, 308] on input "Wetland Name, Information and Classification" at bounding box center [831, 305] width 1103 height 30
type input "na"
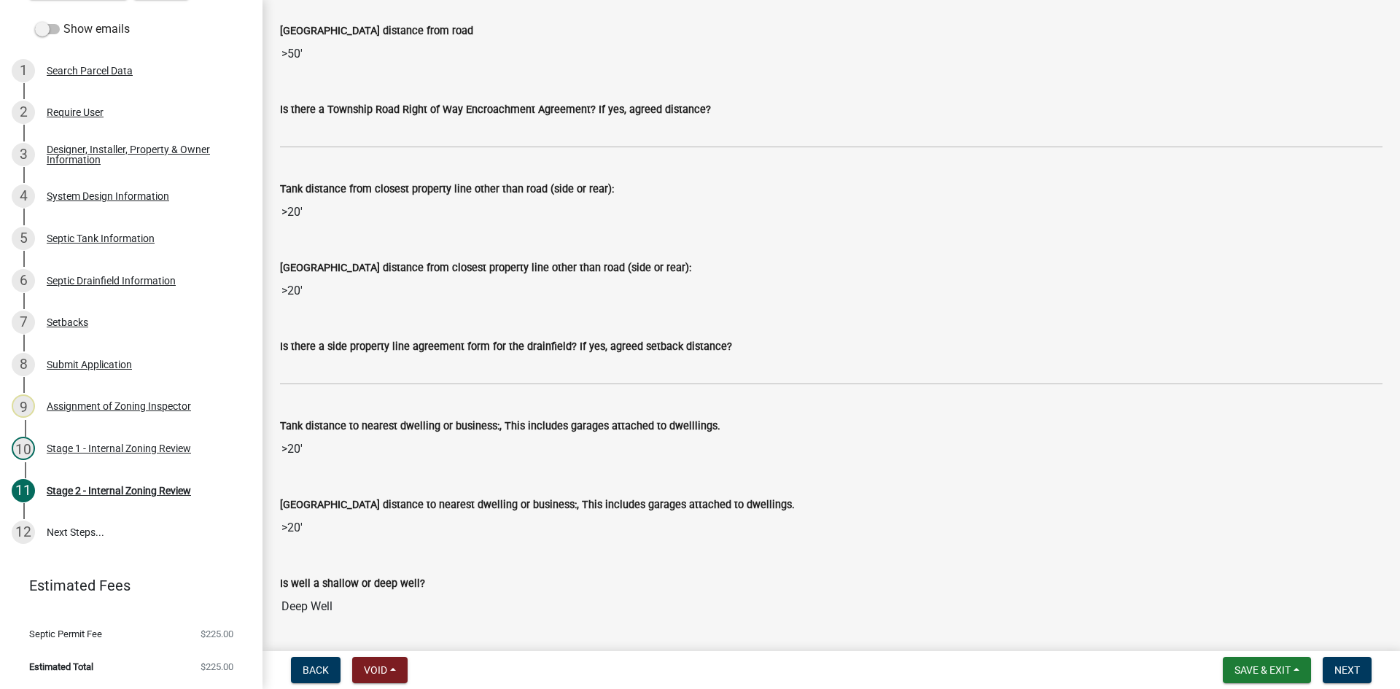
scroll to position [1167, 0]
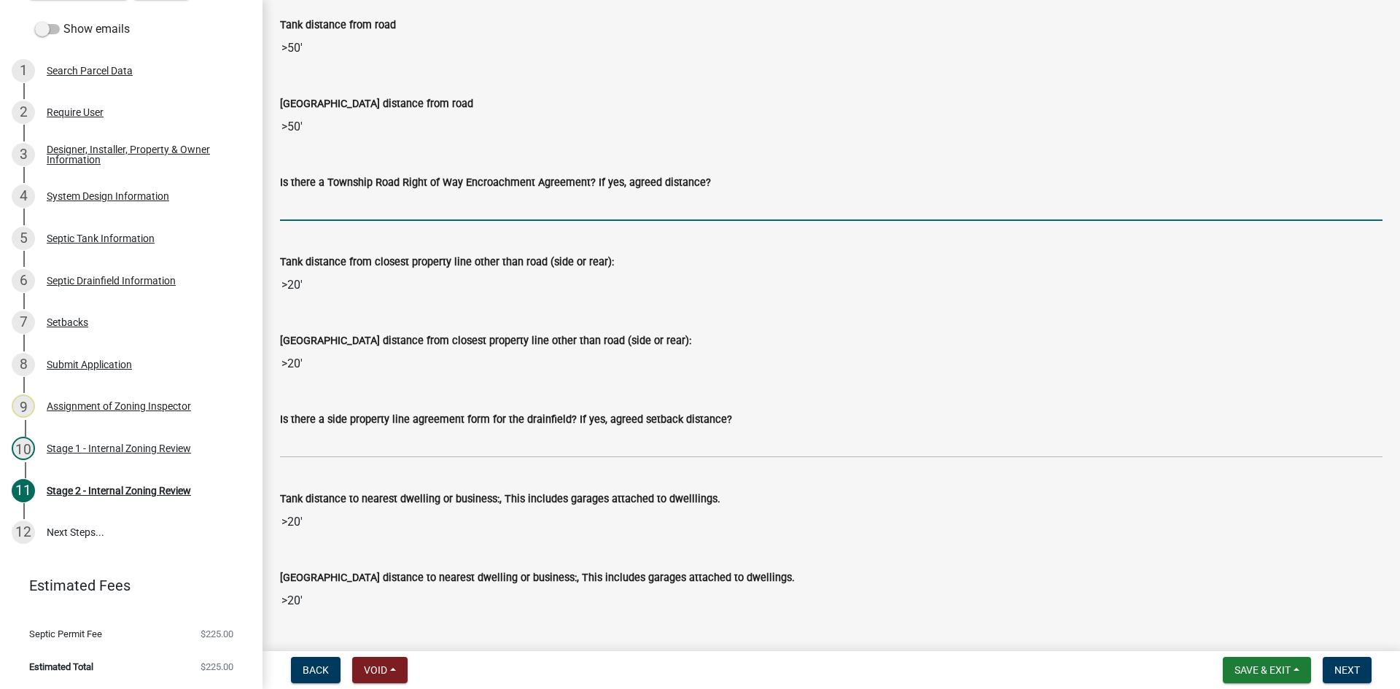
drag, startPoint x: 346, startPoint y: 220, endPoint x: 349, endPoint y: 232, distance: 12.7
click at [345, 220] on input "Is there a Township Road Right of Way Encroachment Agreement? If yes, agreed di…" at bounding box center [831, 206] width 1103 height 30
type input "na"
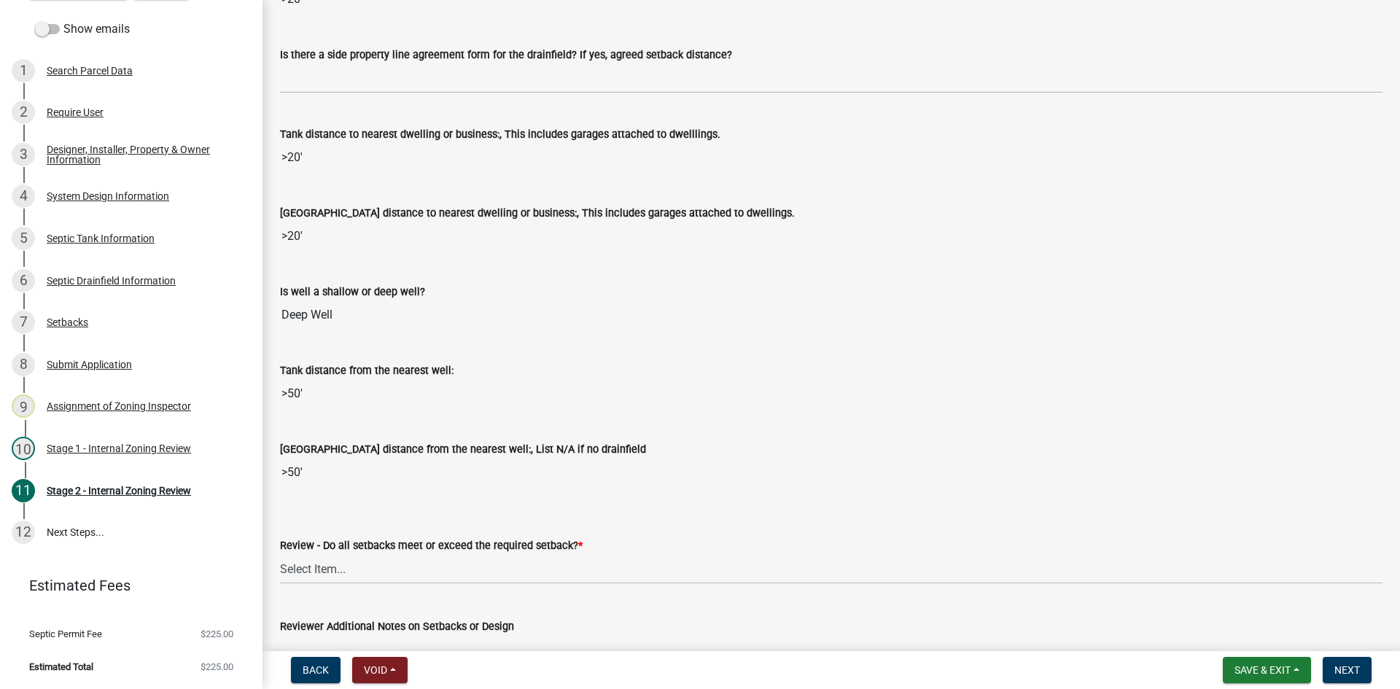
scroll to position [1313, 0]
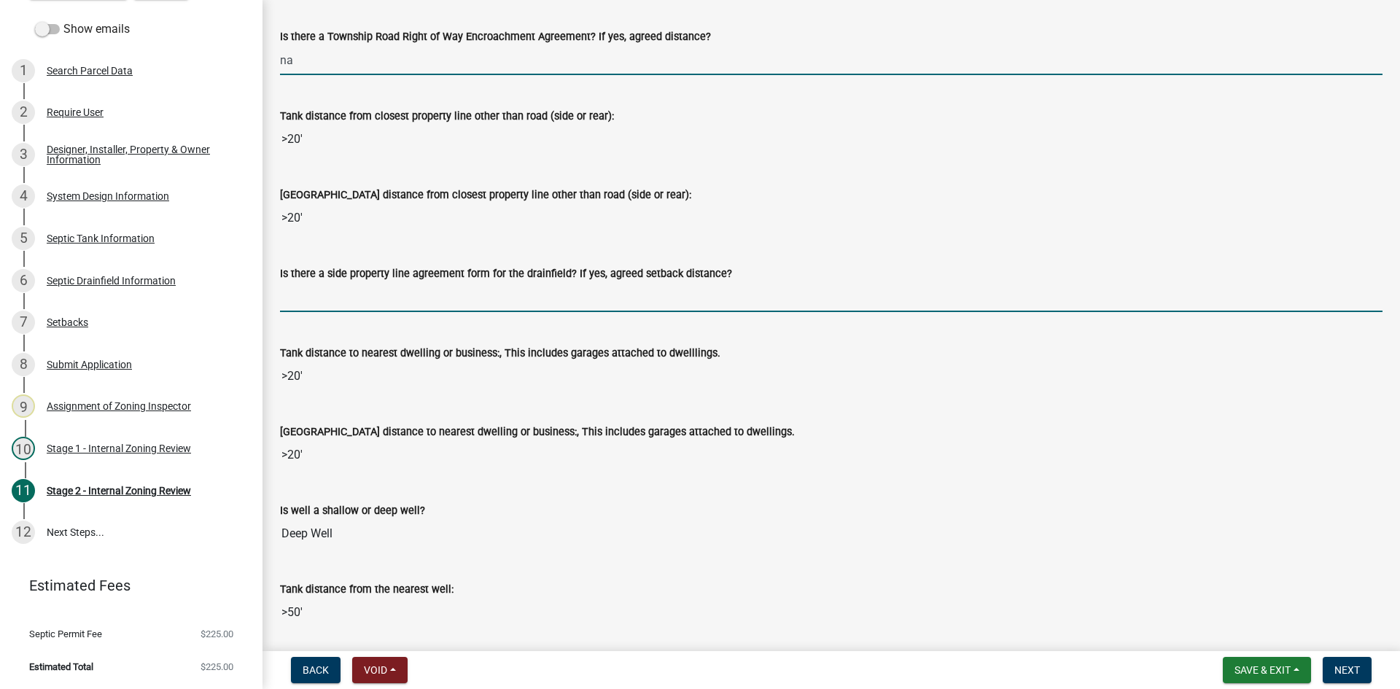
drag, startPoint x: 301, startPoint y: 303, endPoint x: 322, endPoint y: 314, distance: 23.8
click at [301, 303] on input "Is there a side property line agreement form for the drainfield? If yes, agreed…" at bounding box center [831, 297] width 1103 height 30
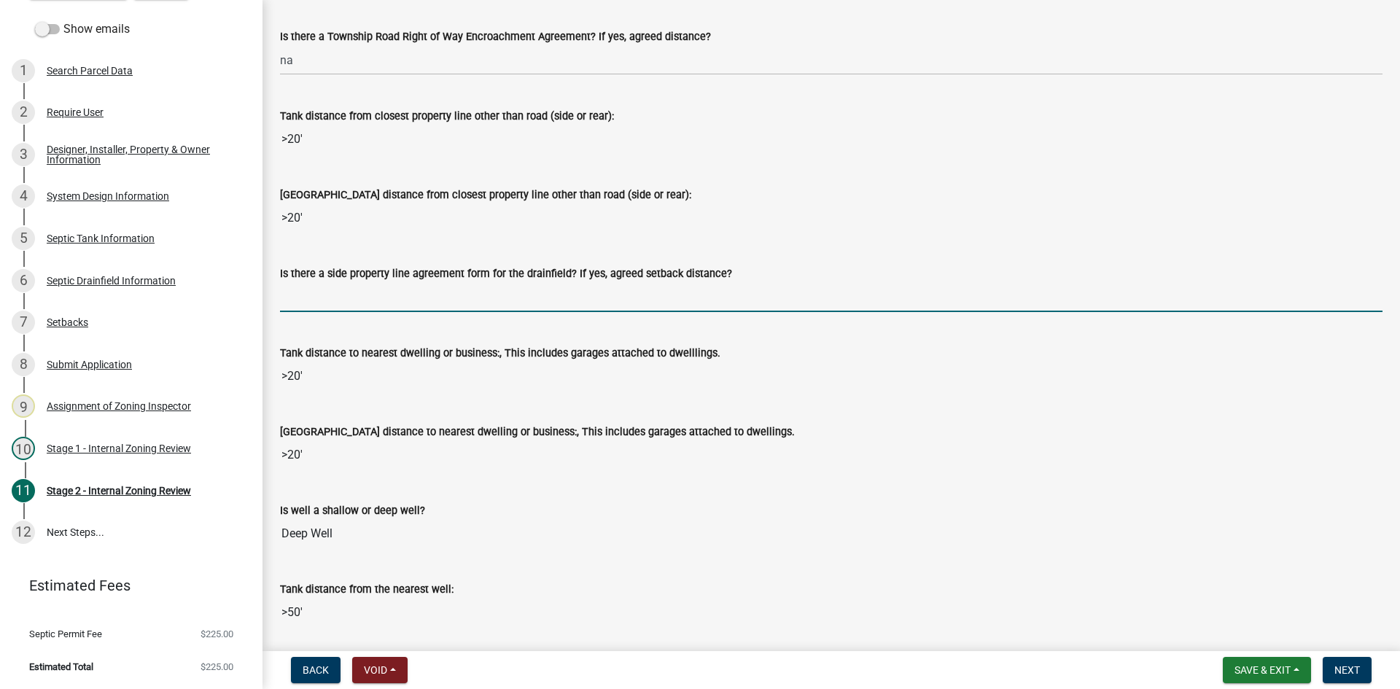
type input "na"
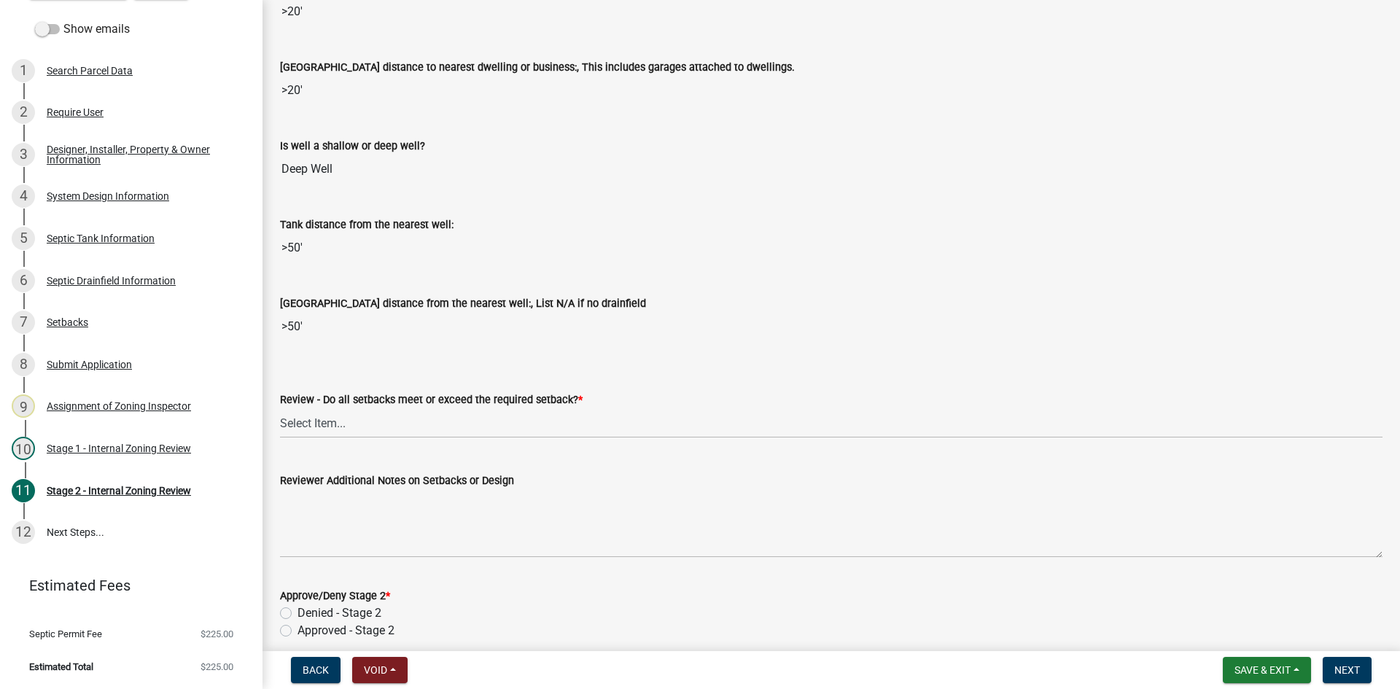
scroll to position [1896, 0]
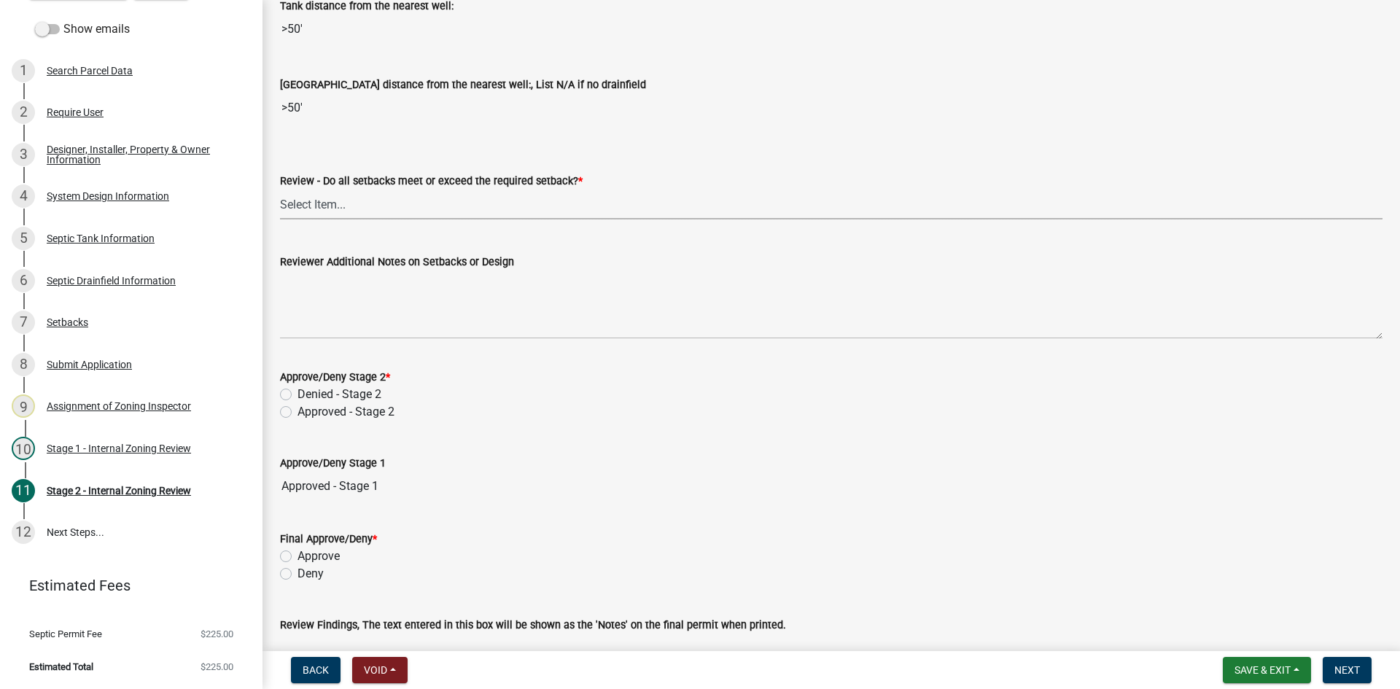
click at [303, 213] on select "Select Item... Yes No N/A" at bounding box center [831, 205] width 1103 height 30
click at [280, 190] on select "Select Item... Yes No N/A" at bounding box center [831, 205] width 1103 height 30
select select "1ad81be4-5d59-46bf-8b7b-d7c0f20ad891"
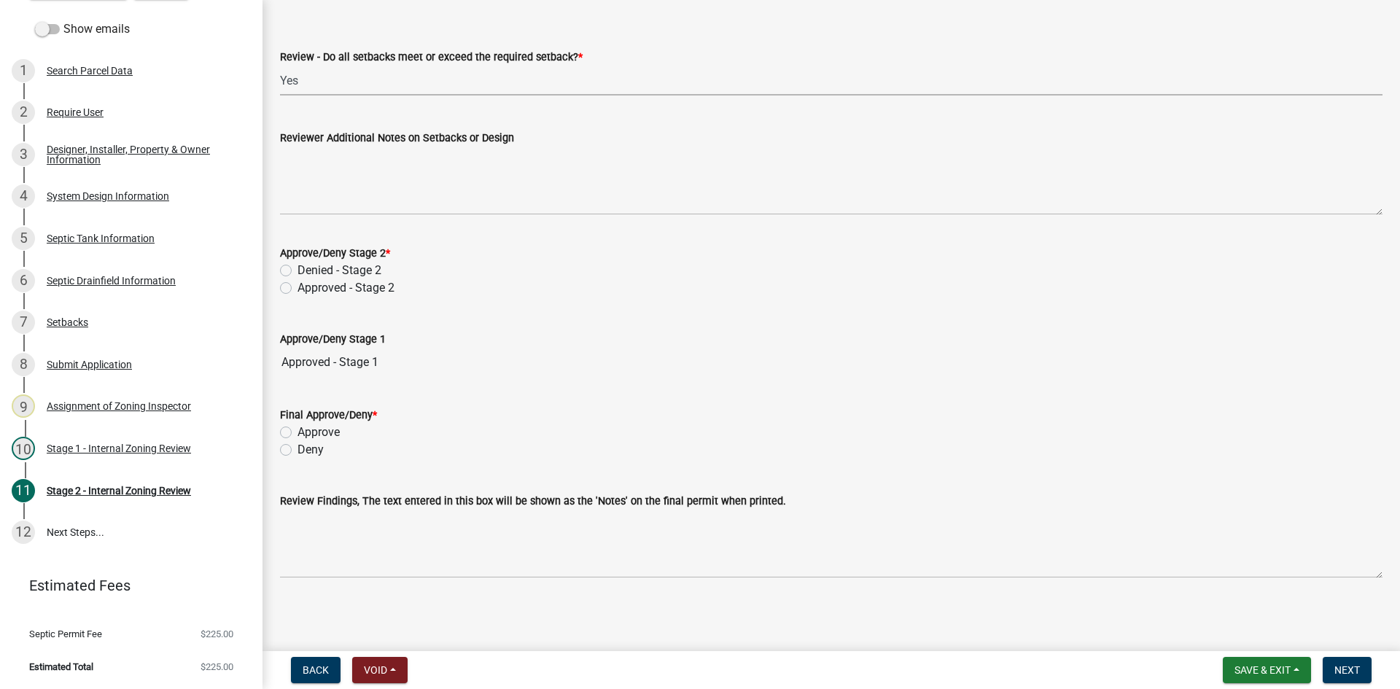
scroll to position [2022, 0]
drag, startPoint x: 282, startPoint y: 284, endPoint x: 306, endPoint y: 324, distance: 46.8
click at [298, 284] on label "Approved - Stage 2" at bounding box center [346, 287] width 97 height 18
click at [298, 284] on input "Approved - Stage 2" at bounding box center [302, 282] width 9 height 9
radio input "true"
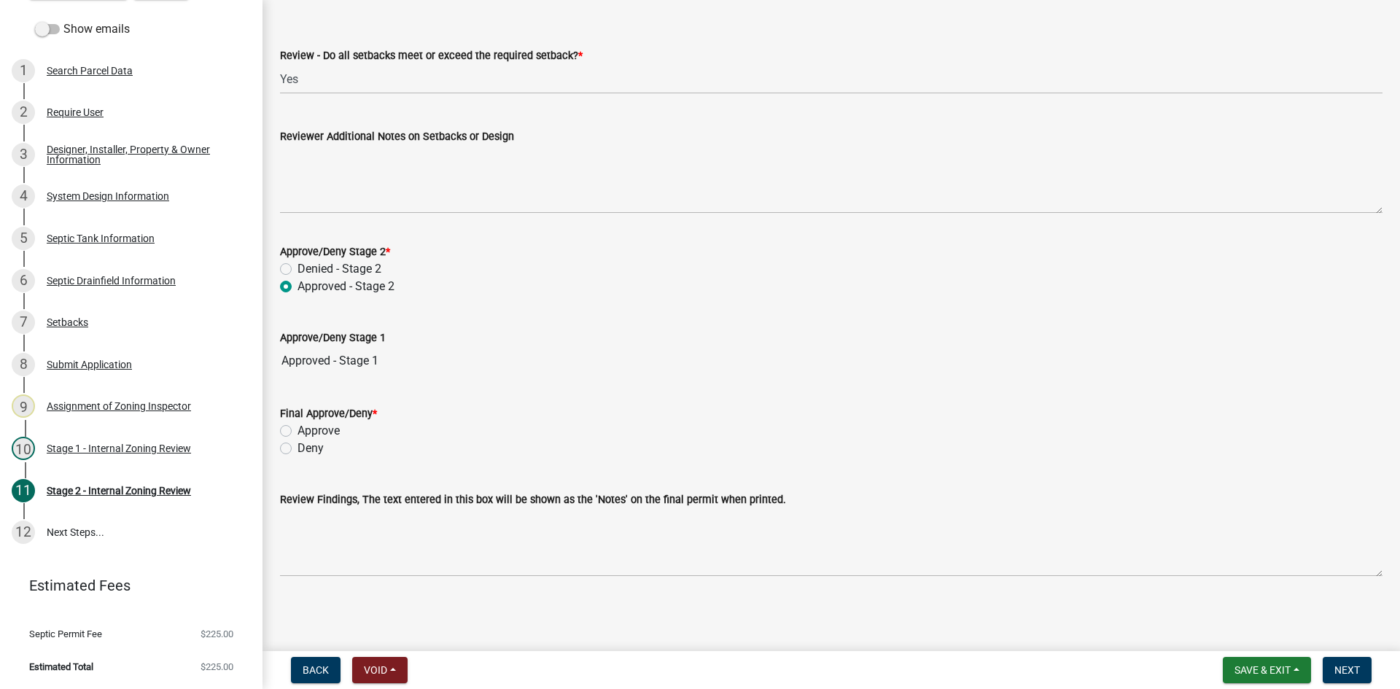
click at [298, 430] on label "Approve" at bounding box center [319, 431] width 42 height 18
click at [298, 430] on input "Approve" at bounding box center [302, 426] width 9 height 9
radio input "true"
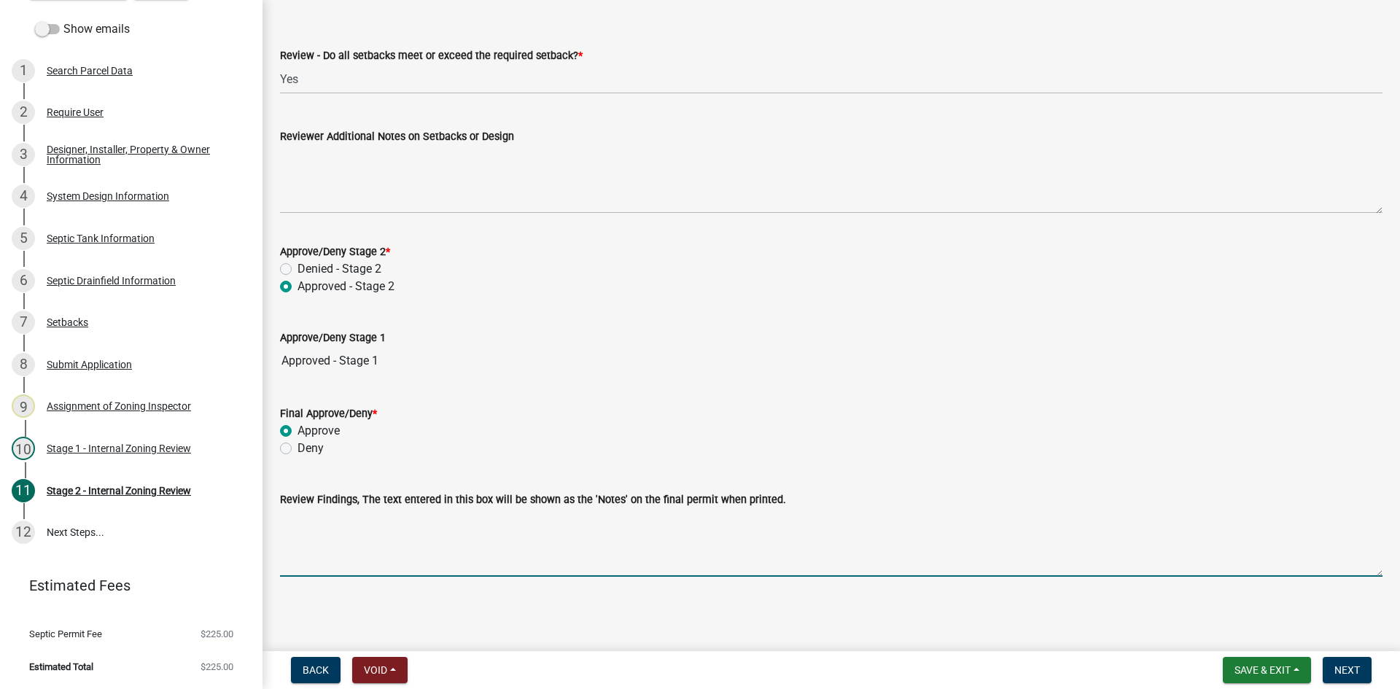
click at [350, 540] on textarea "Review Findings, The text entered in this box will be shown as the 'Notes' on t…" at bounding box center [831, 542] width 1103 height 69
click at [299, 520] on textarea "addding" at bounding box center [831, 542] width 1103 height 69
type textarea "adding a 1000 gal septic tank /36 hcq4 infiltrator /existing tank compliant"
click at [1365, 667] on button "Next" at bounding box center [1347, 670] width 49 height 26
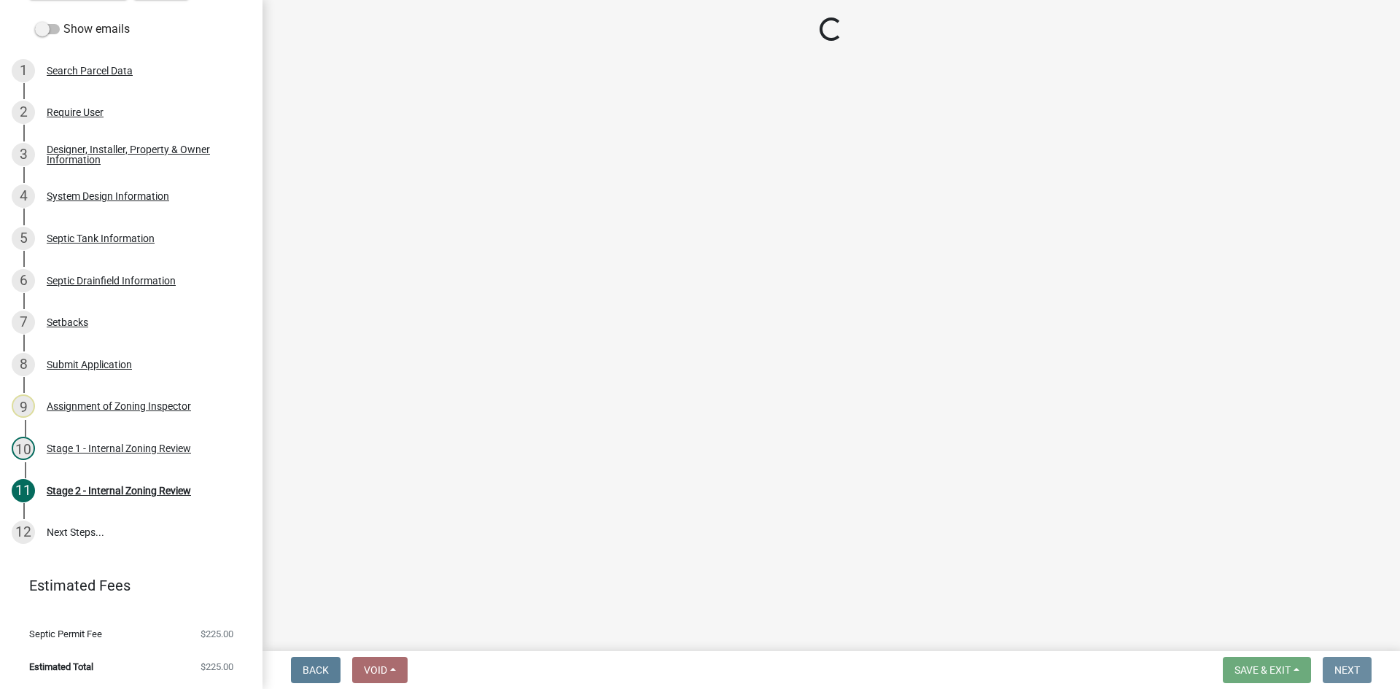
scroll to position [0, 0]
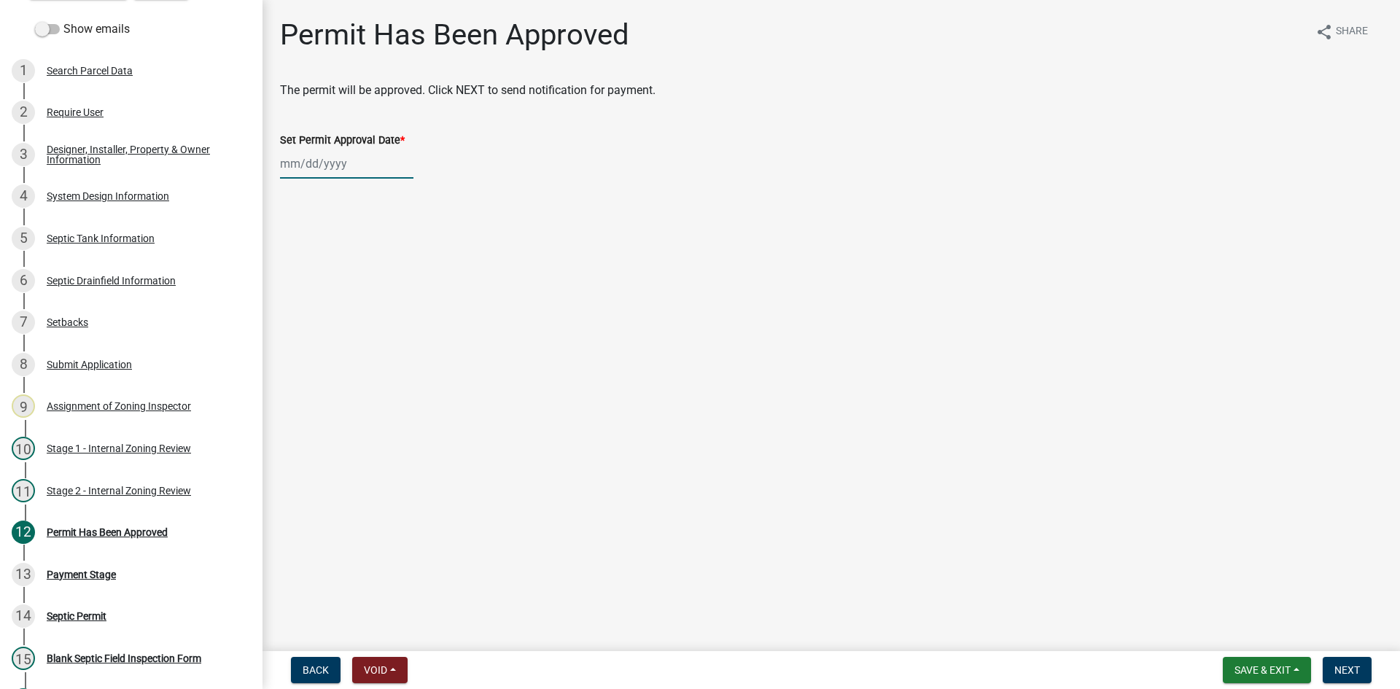
click at [357, 157] on div at bounding box center [346, 164] width 133 height 30
select select "9"
select select "2025"
click at [298, 309] on div "22" at bounding box center [294, 311] width 23 height 23
type input "09/22/2025"
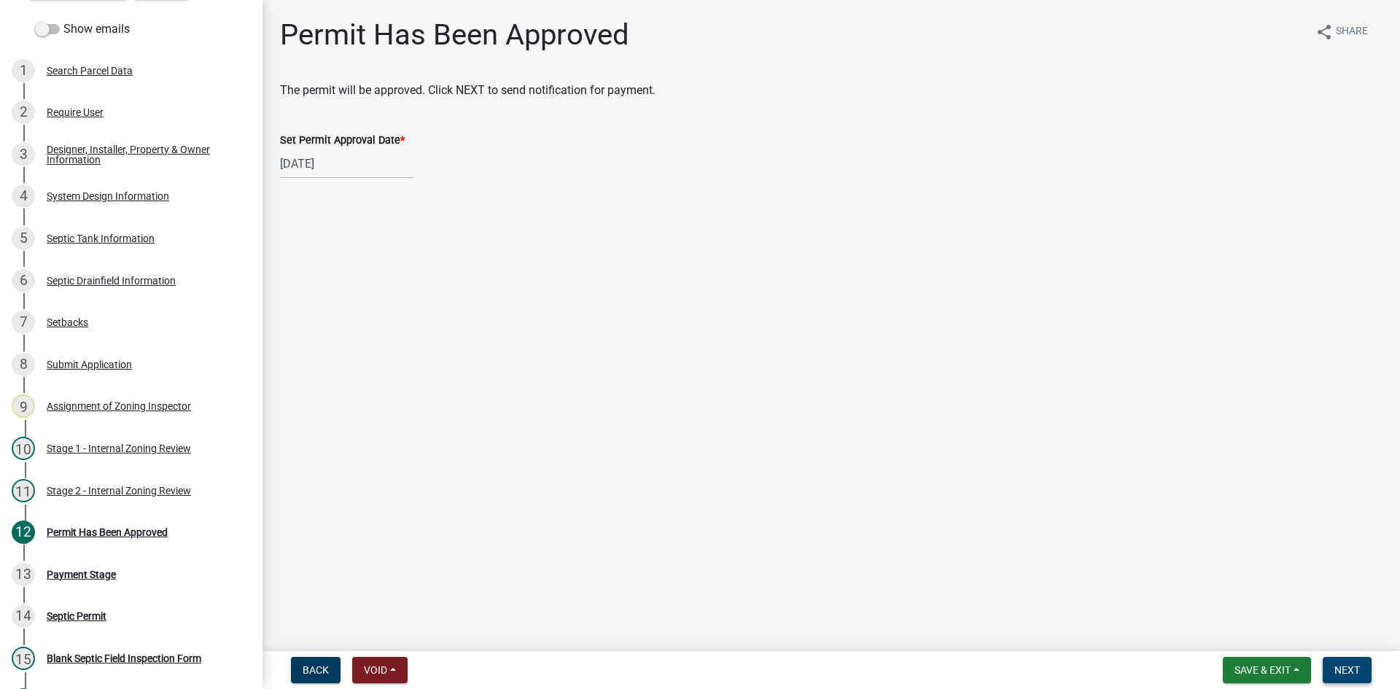
click at [1351, 670] on span "Next" at bounding box center [1348, 670] width 26 height 12
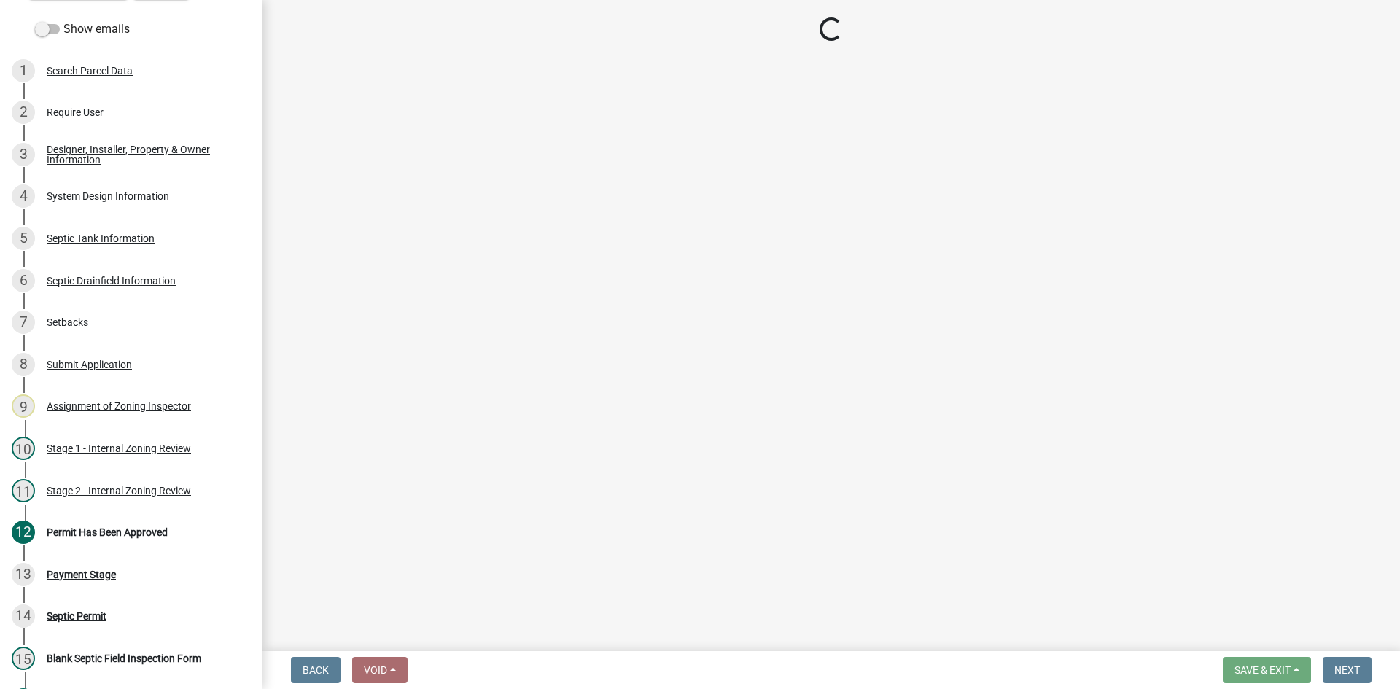
select select "3: 3"
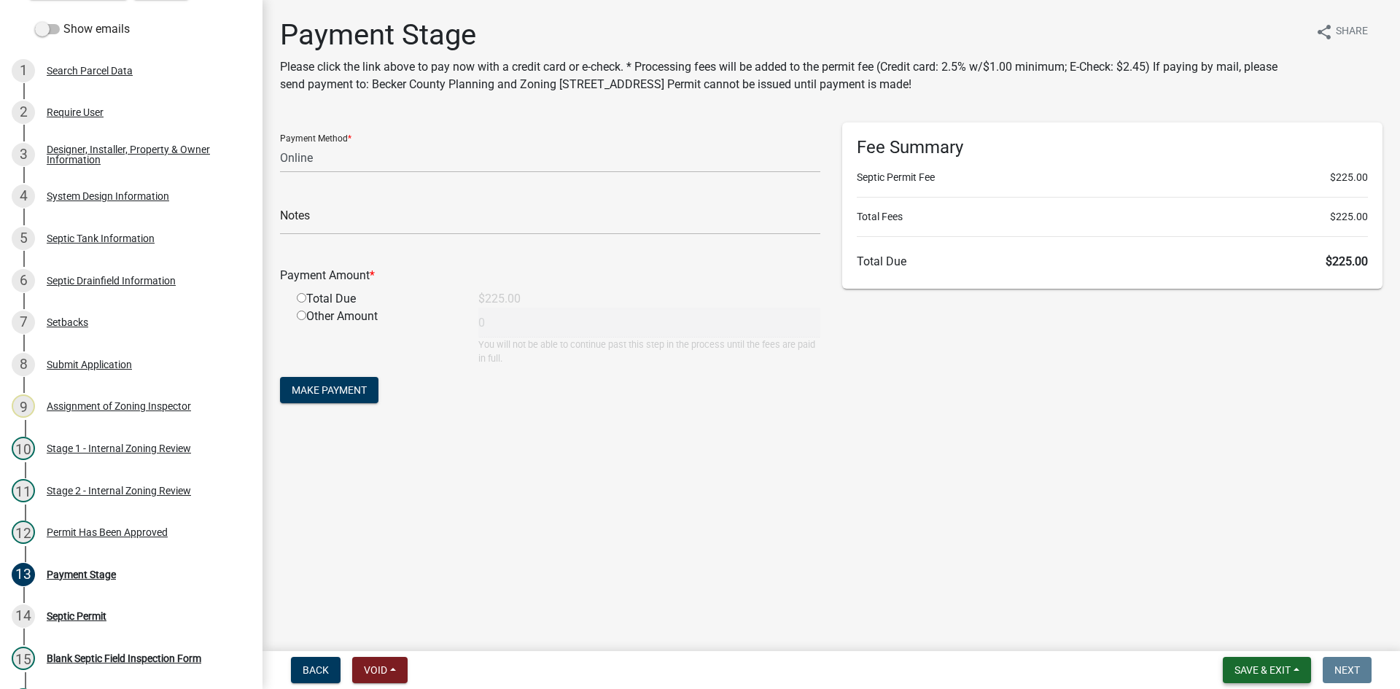
click at [1248, 672] on span "Save & Exit" at bounding box center [1263, 670] width 56 height 12
click at [1258, 627] on button "Save & Exit" at bounding box center [1253, 632] width 117 height 35
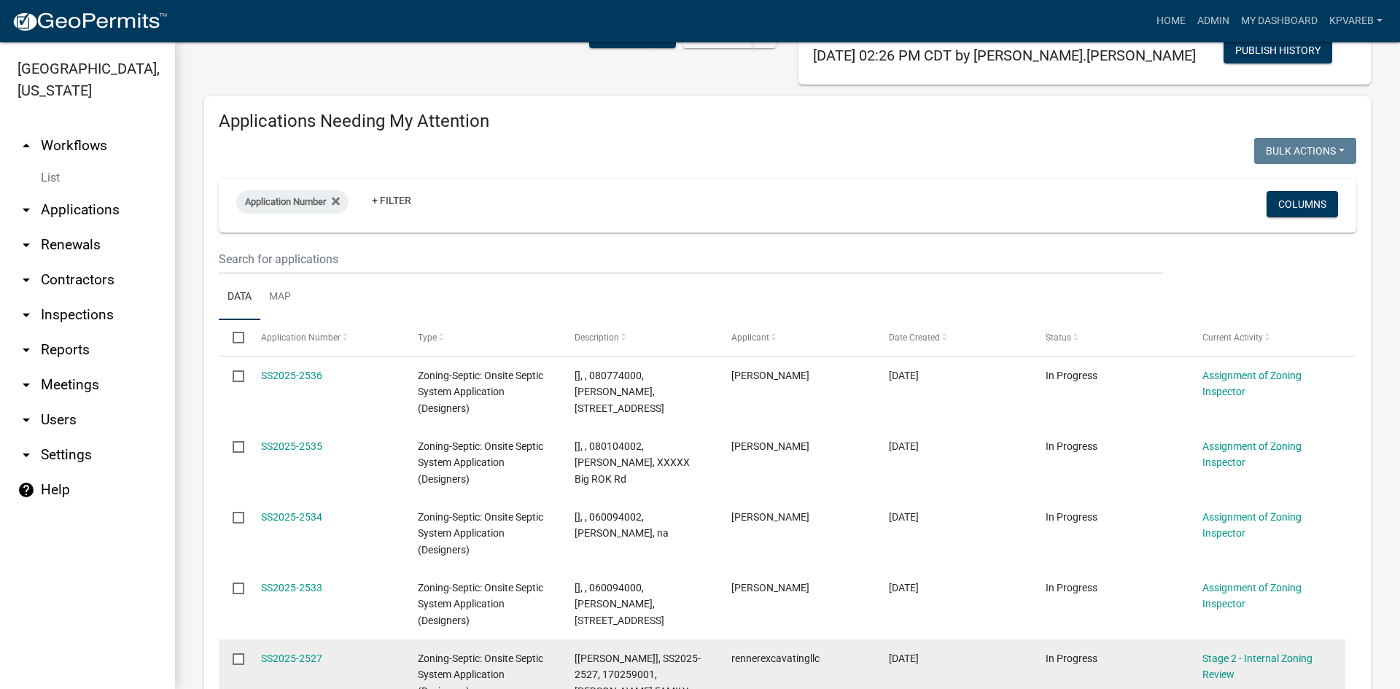
scroll to position [365, 0]
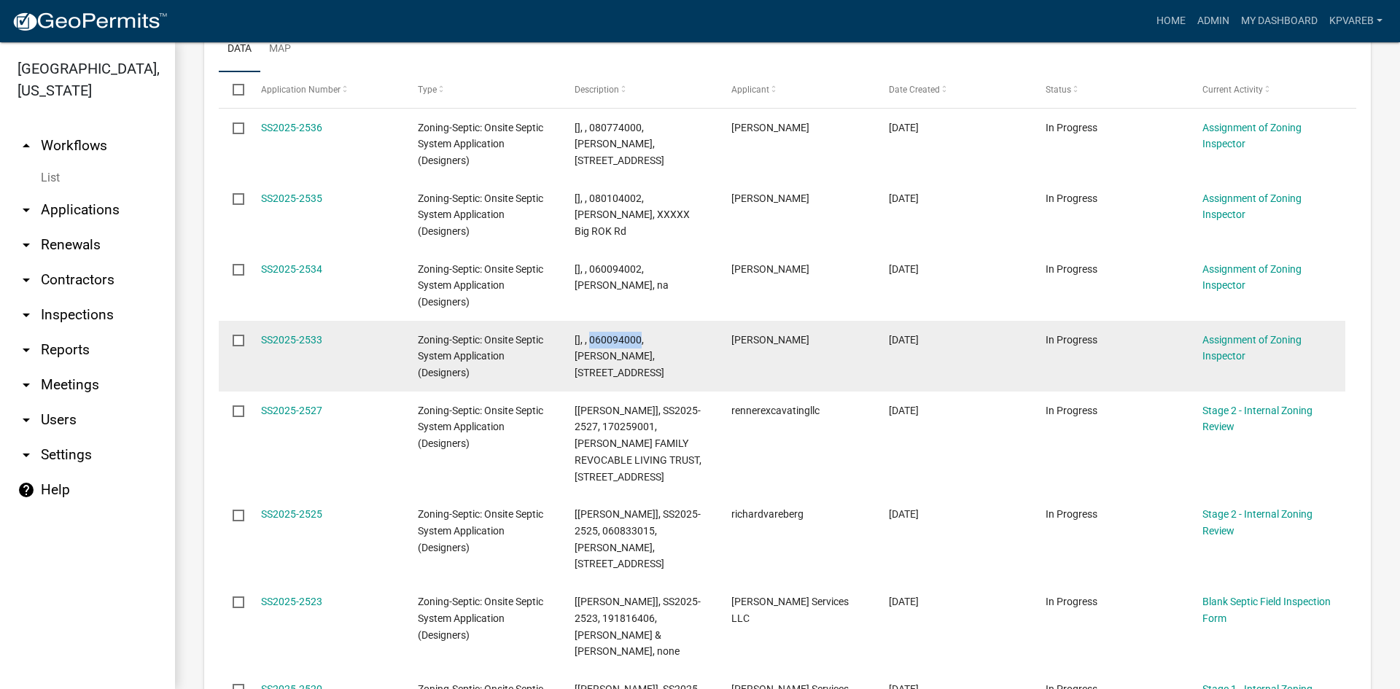
drag, startPoint x: 590, startPoint y: 336, endPoint x: 639, endPoint y: 342, distance: 49.2
click at [639, 342] on span "[], , 060094000, KEITH FAUS, 14244 CO HWY 1" at bounding box center [620, 356] width 90 height 45
copy span "060094000"
click at [299, 338] on link "SS2025-2533" at bounding box center [291, 340] width 61 height 12
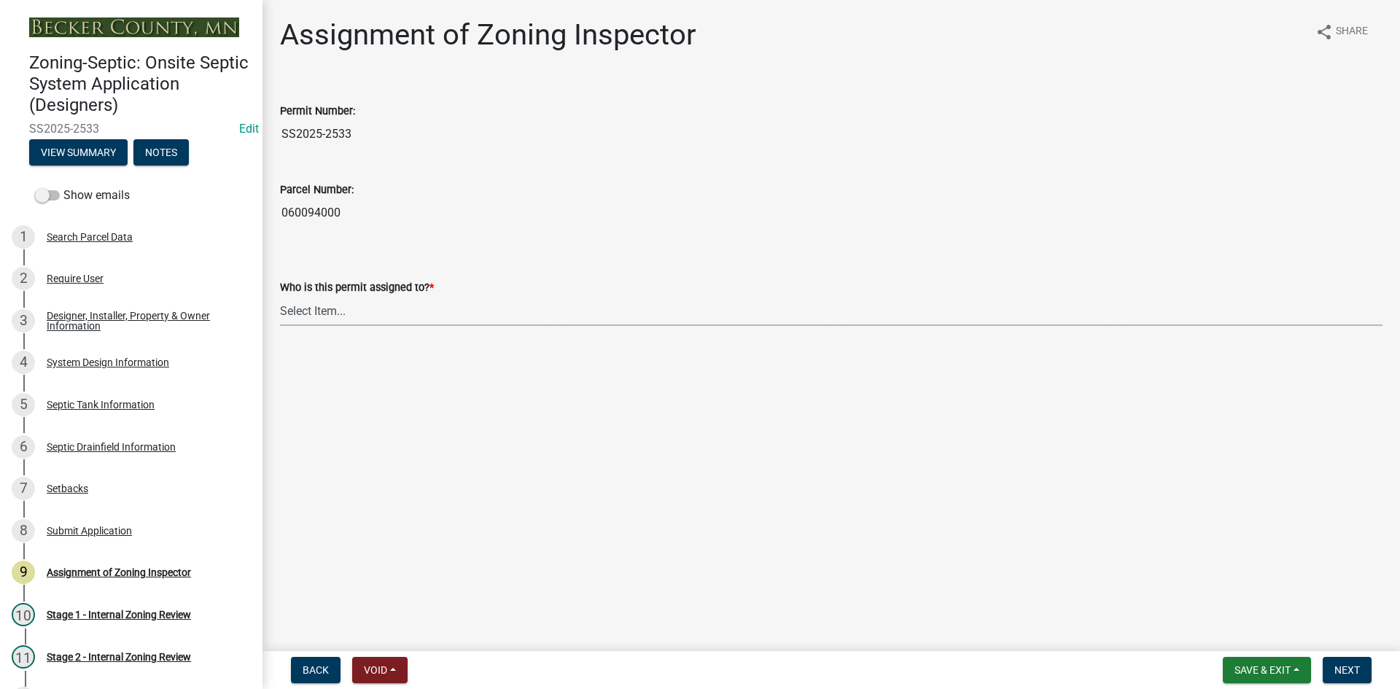
click at [368, 311] on select "Select Item... Nicole Bradbury Jeff Rusness Kyle Vareberg Susan Rockwell Tyler …" at bounding box center [831, 311] width 1103 height 30
click at [280, 296] on select "Select Item... Nicole Bradbury Jeff Rusness Kyle Vareberg Susan Rockwell Tyler …" at bounding box center [831, 311] width 1103 height 30
select select "7bfe52ba-73b7-4ac1-9bde-d3bb601555ca"
click at [1337, 669] on span "Next" at bounding box center [1348, 670] width 26 height 12
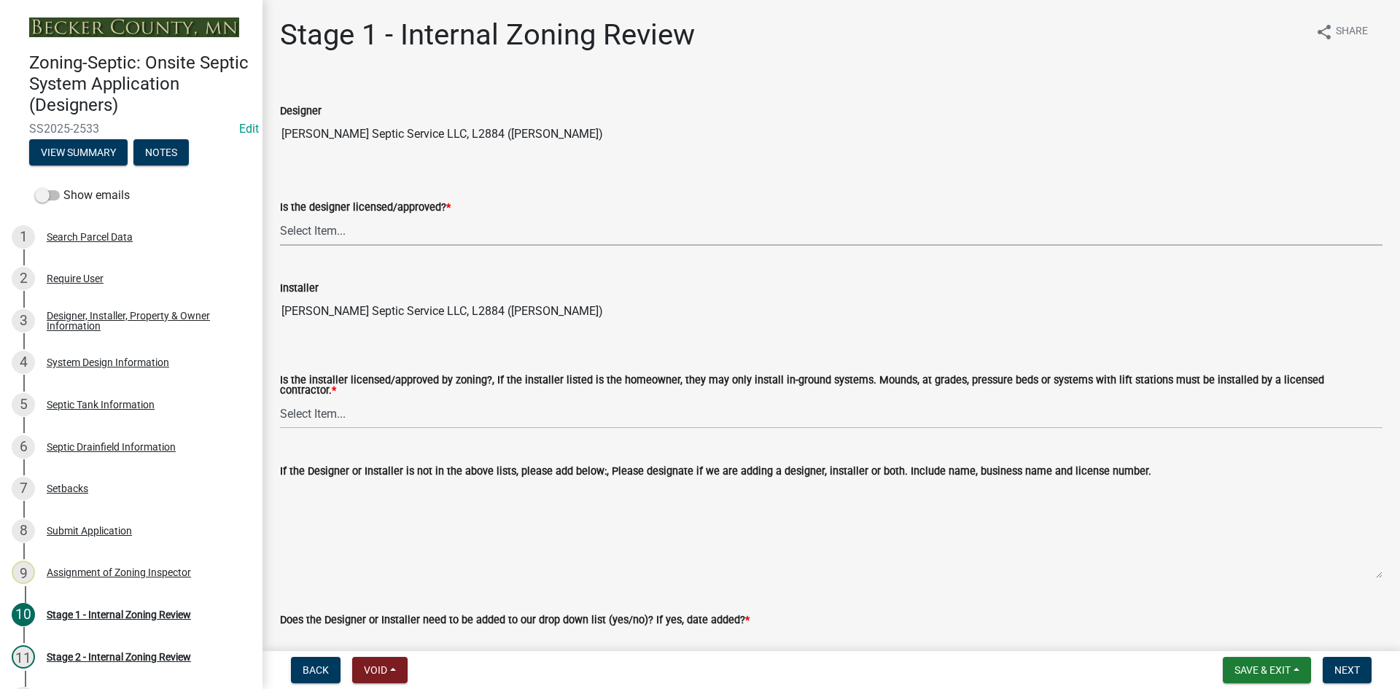
drag, startPoint x: 329, startPoint y: 234, endPoint x: 341, endPoint y: 244, distance: 15.5
click at [329, 234] on select "Select Item... Yes No" at bounding box center [831, 231] width 1103 height 30
click at [280, 216] on select "Select Item... Yes No" at bounding box center [831, 231] width 1103 height 30
select select "49e49f1e-3b32-4342-8c2e-9cbd4919fe4d"
drag, startPoint x: 342, startPoint y: 408, endPoint x: 352, endPoint y: 420, distance: 15.6
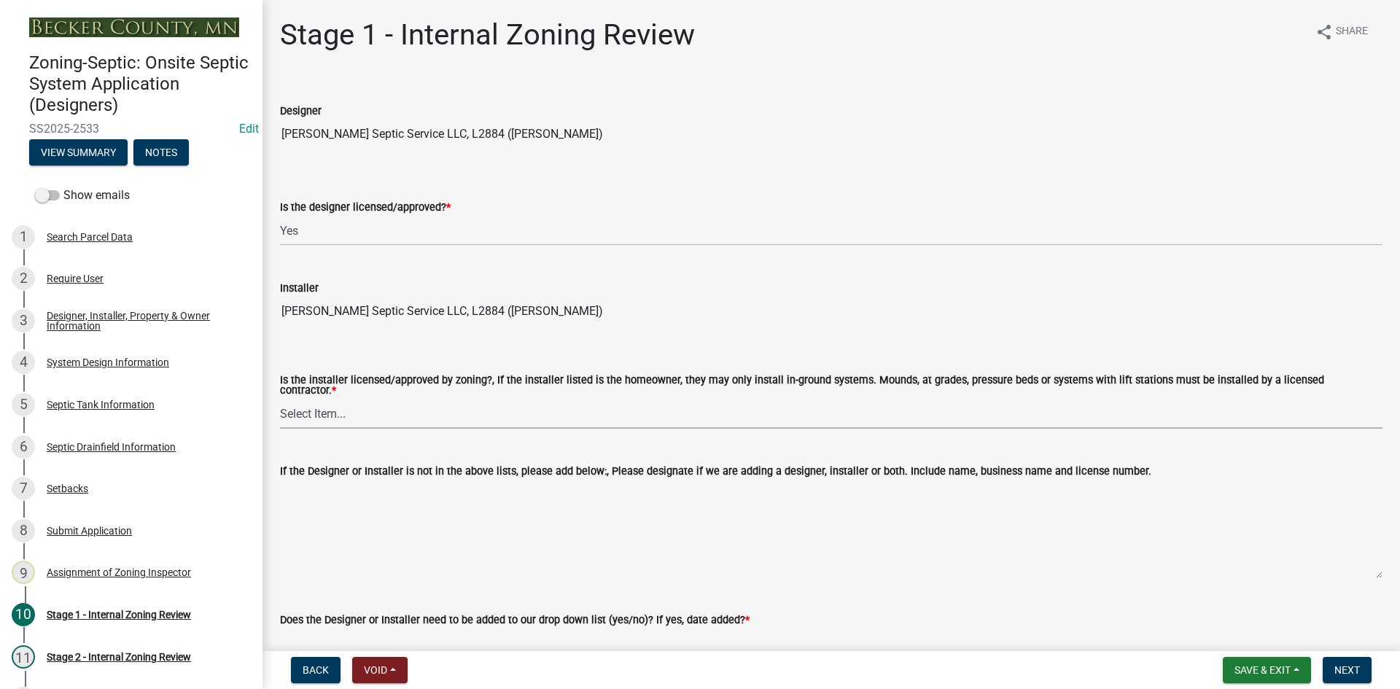
click at [341, 408] on select "Select Item... Yes No" at bounding box center [831, 414] width 1103 height 30
click at [280, 399] on select "Select Item... Yes No" at bounding box center [831, 414] width 1103 height 30
select select "ca07ae0a-7638-46ff-ada2-c67ca3524324"
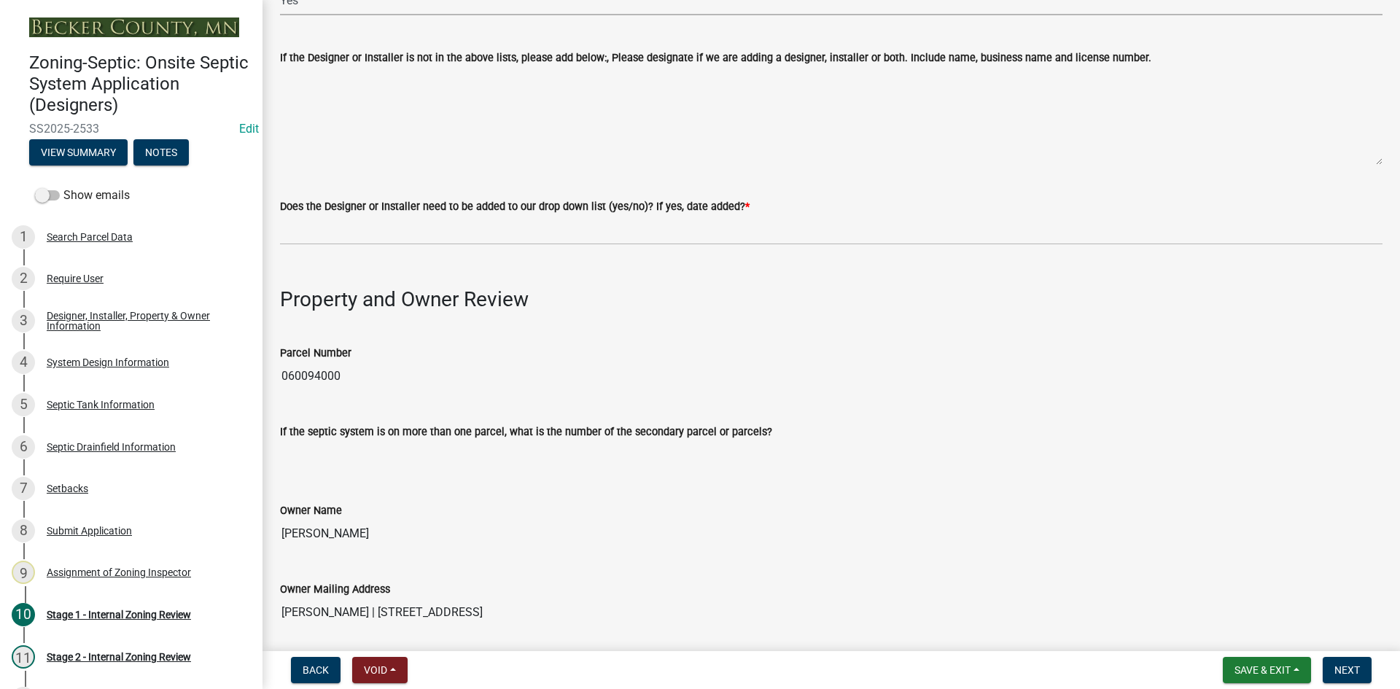
scroll to position [438, 0]
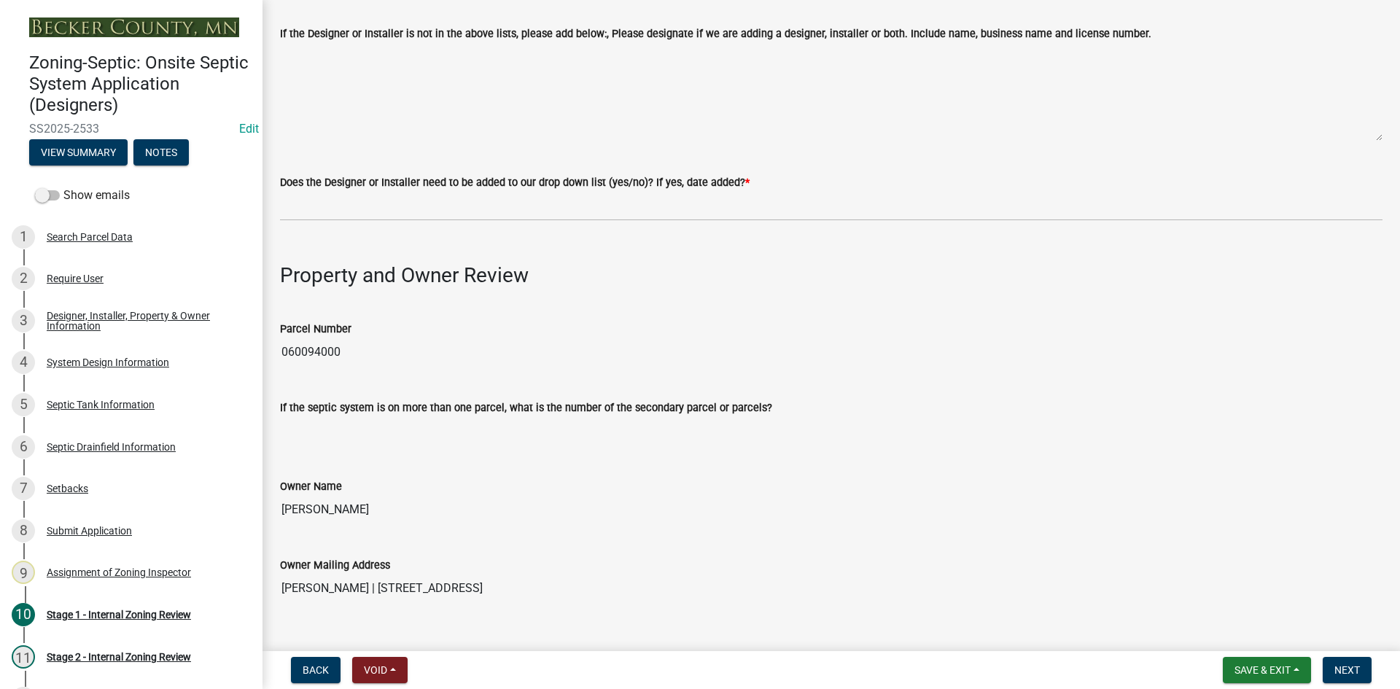
click at [334, 184] on div "Does the Designer or Installer need to be added to our drop down list (yes/no)?…" at bounding box center [831, 183] width 1103 height 18
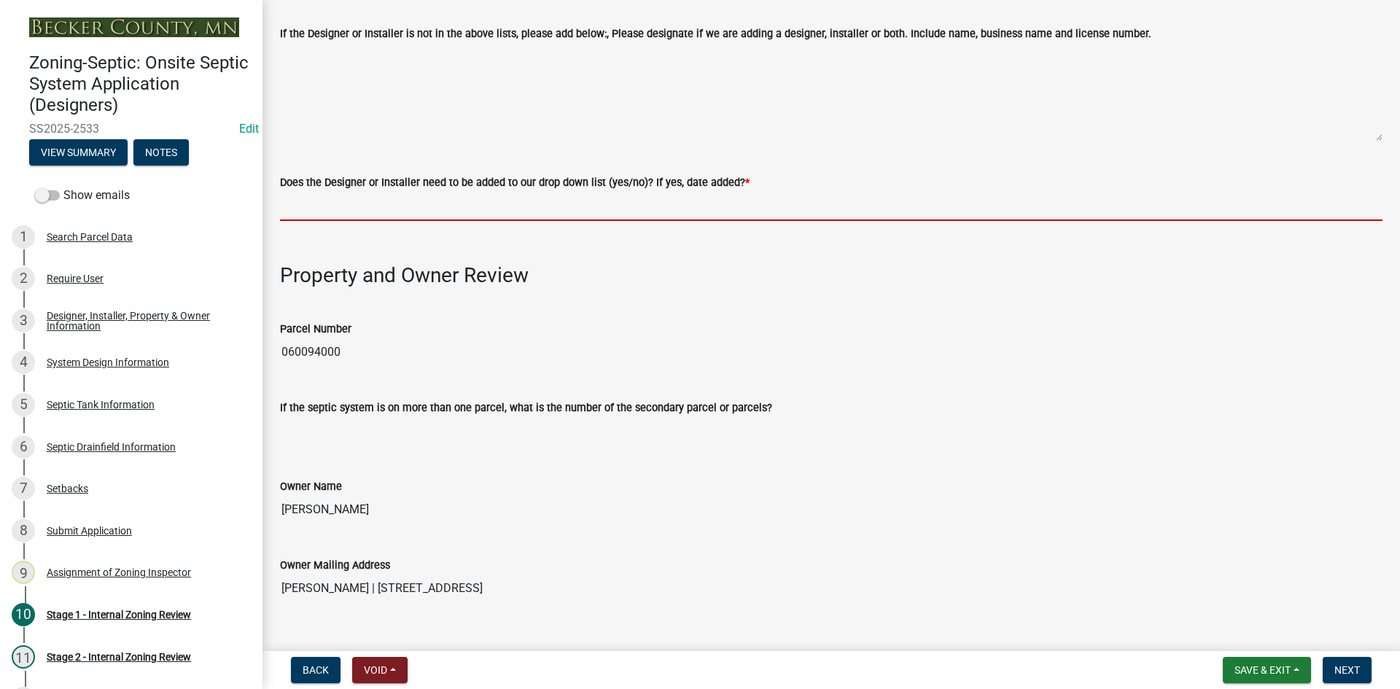
click at [346, 209] on input "Does the Designer or Installer need to be added to our drop down list (yes/no)?…" at bounding box center [831, 206] width 1103 height 30
type input "NO"
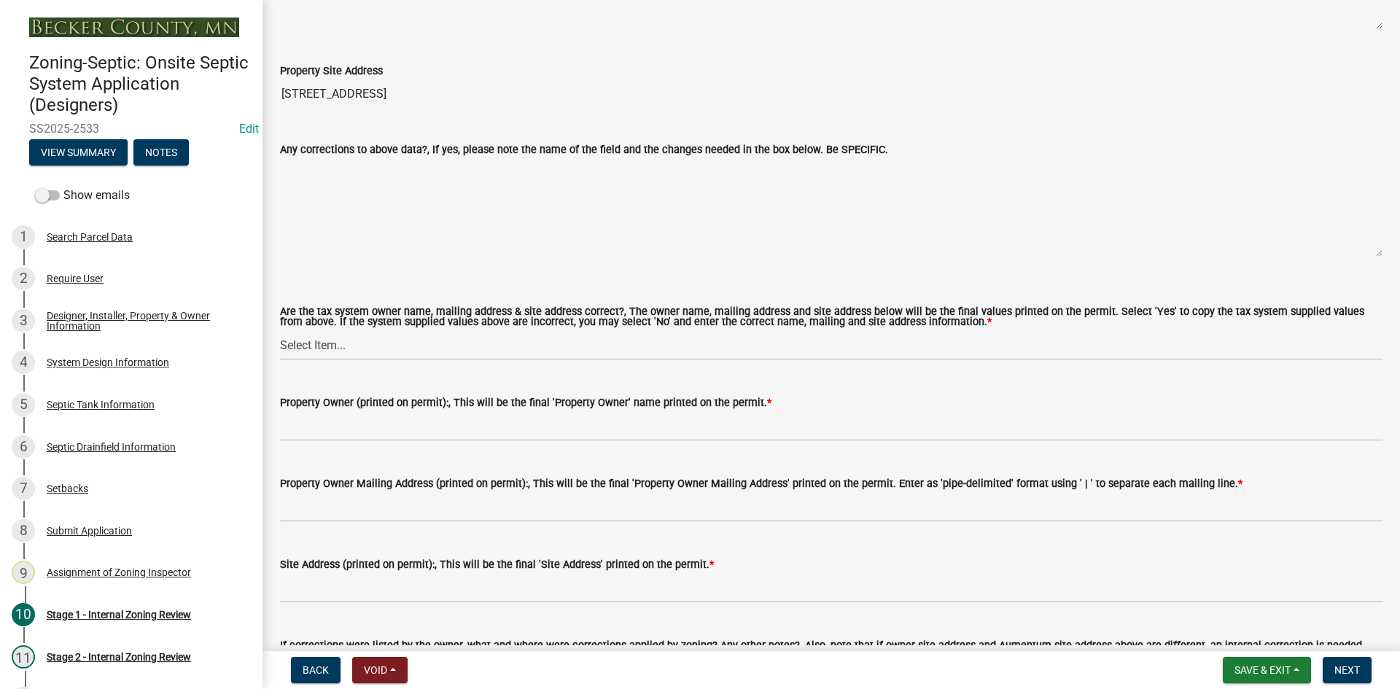
scroll to position [1313, 0]
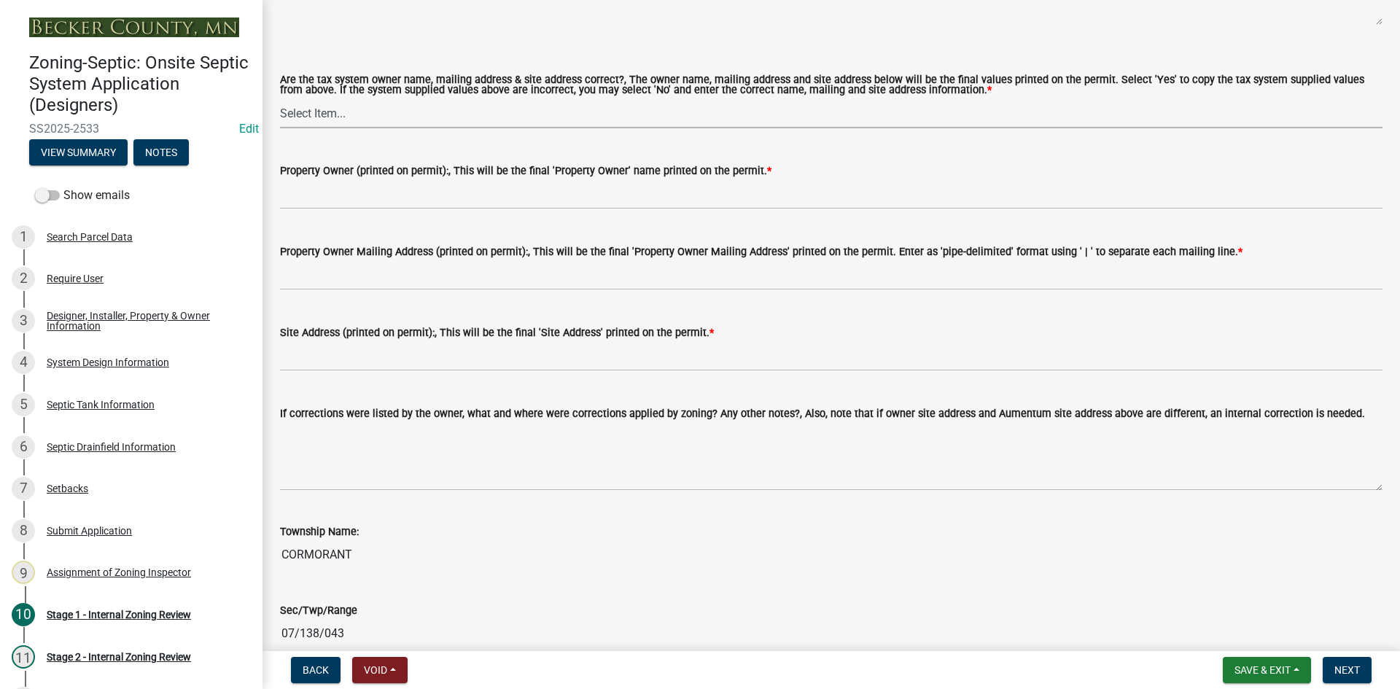
click at [345, 105] on select "Select Item... Yes No" at bounding box center [831, 113] width 1103 height 30
click at [280, 98] on select "Select Item... Yes No" at bounding box center [831, 113] width 1103 height 30
select select "ec75a761-93b4-47c5-8535-fea253c32937"
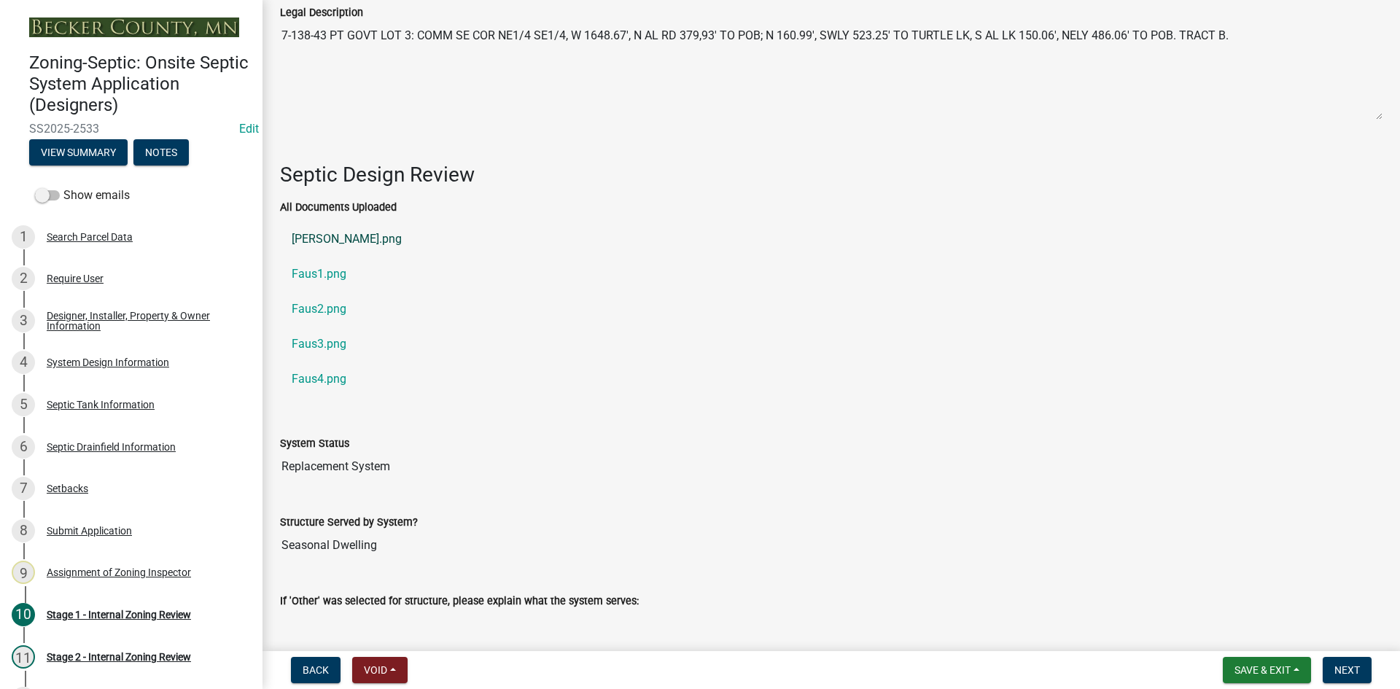
scroll to position [1990, 0]
click at [326, 233] on link "Faus.png" at bounding box center [831, 239] width 1103 height 35
click at [324, 263] on link "Faus1.png" at bounding box center [831, 274] width 1103 height 35
click at [335, 314] on link "Faus2.png" at bounding box center [831, 309] width 1103 height 35
click at [305, 344] on link "Faus3.png" at bounding box center [831, 344] width 1103 height 35
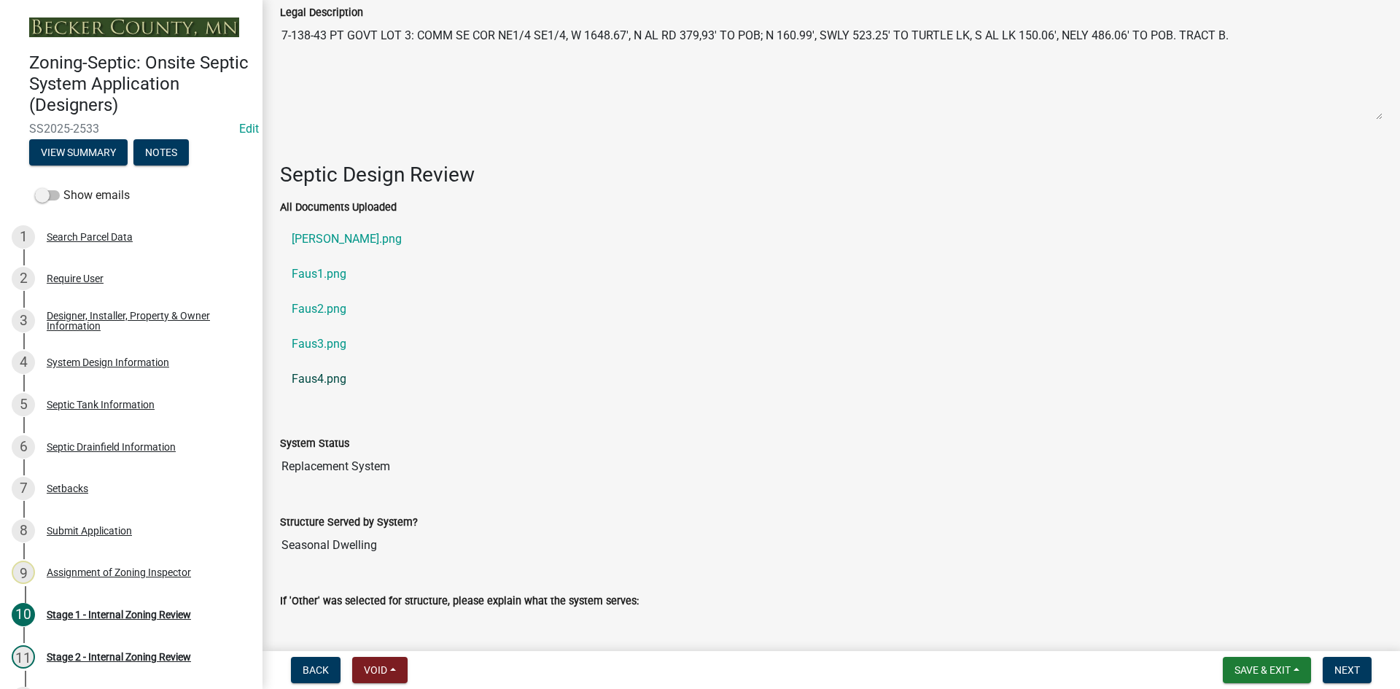
click at [328, 371] on link "Faus4.png" at bounding box center [831, 379] width 1103 height 35
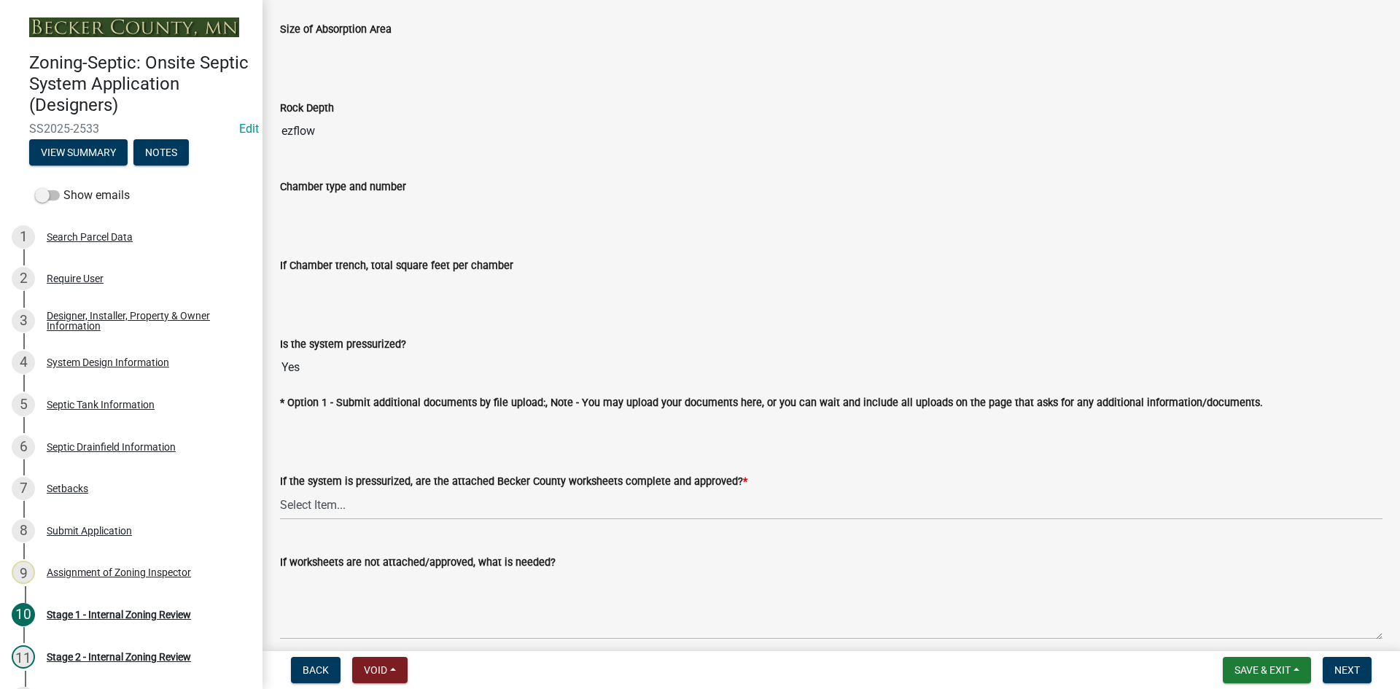
scroll to position [5345, 0]
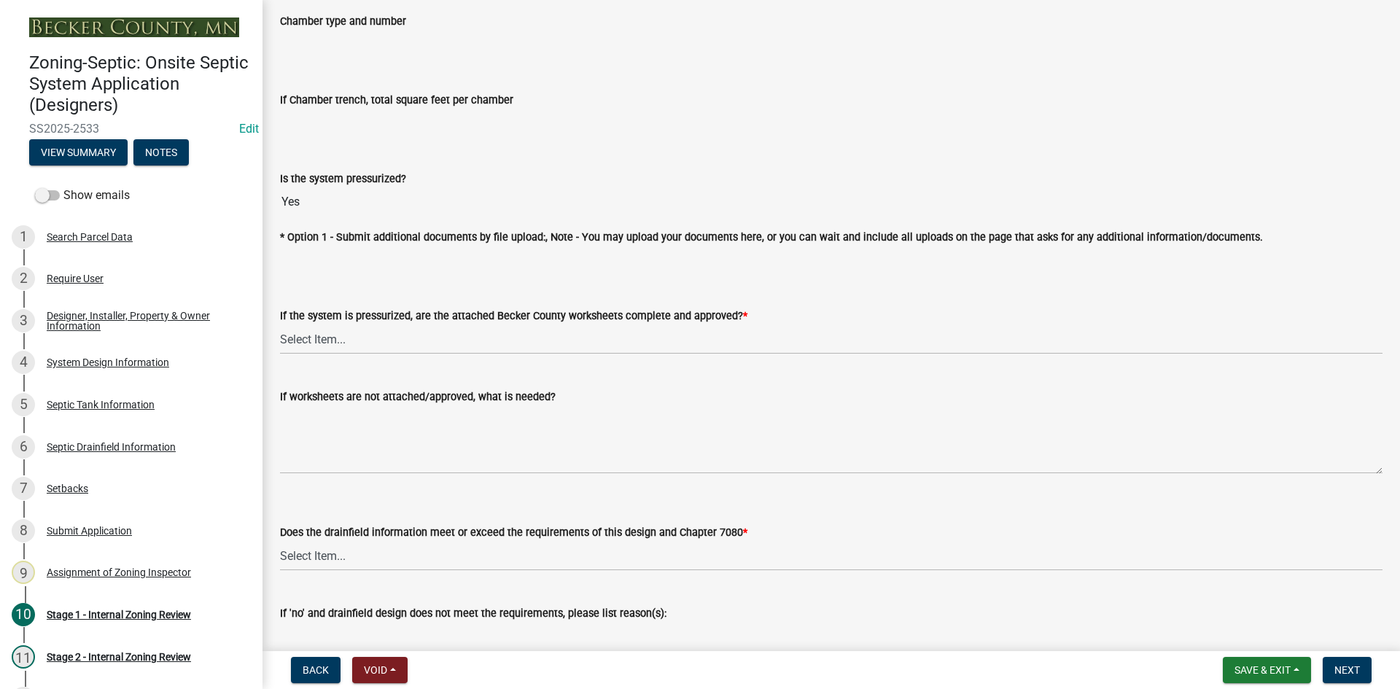
click at [1234, 686] on nav "Back Void Withdraw Lock Expire Void Save & Exit Save Save & Exit Next" at bounding box center [832, 670] width 1138 height 38
click at [1238, 662] on button "Save & Exit" at bounding box center [1267, 670] width 88 height 26
click at [1234, 626] on button "Save & Exit" at bounding box center [1253, 632] width 117 height 35
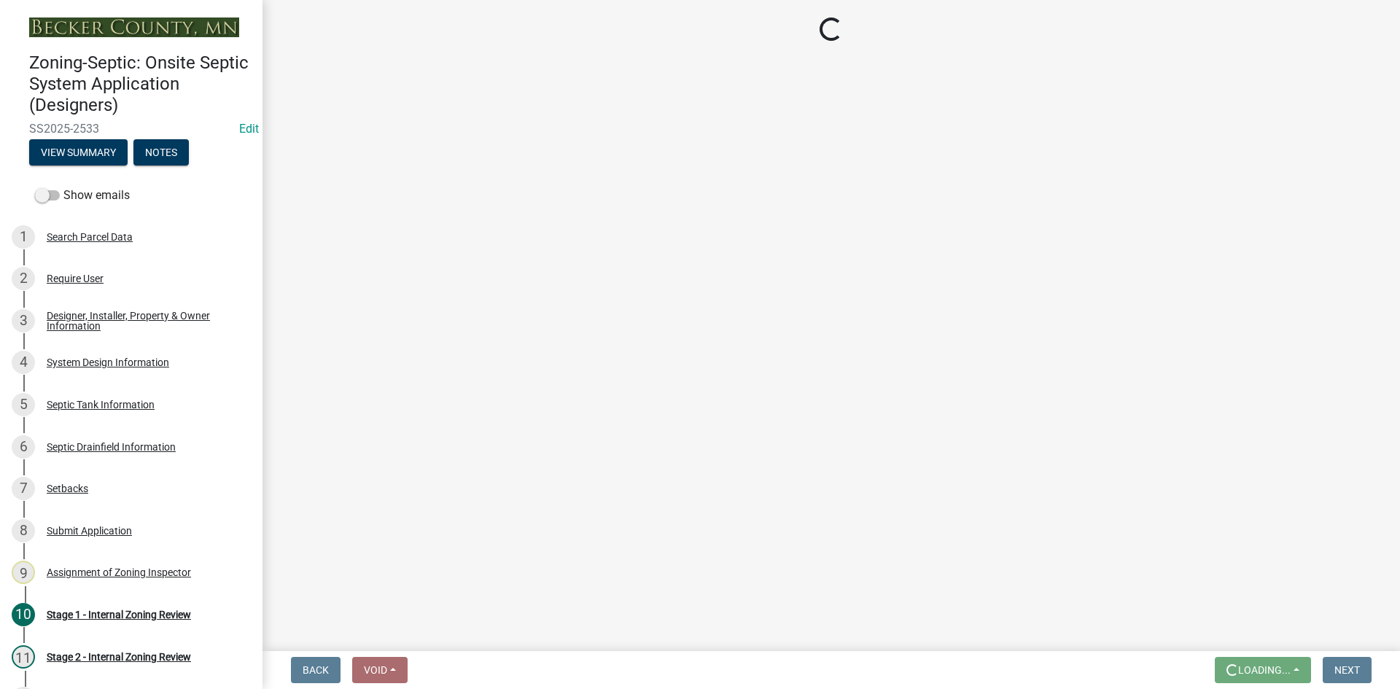
scroll to position [0, 0]
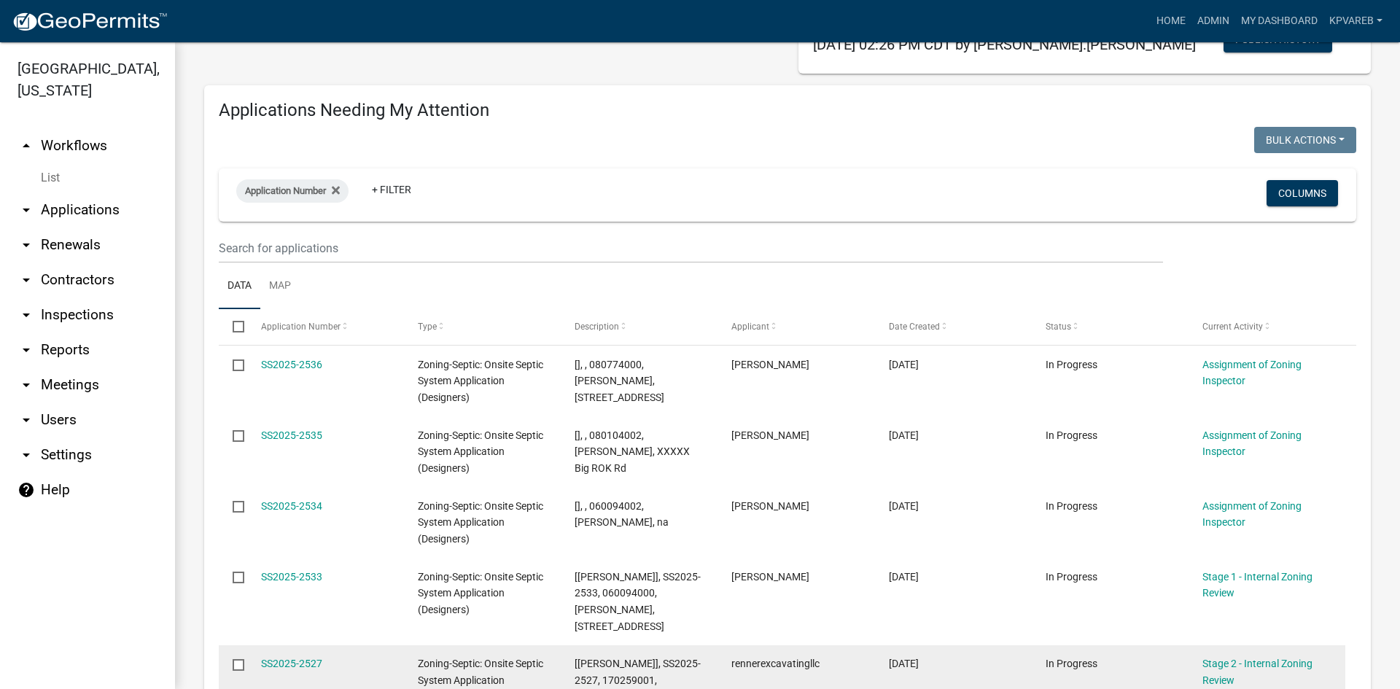
scroll to position [365, 0]
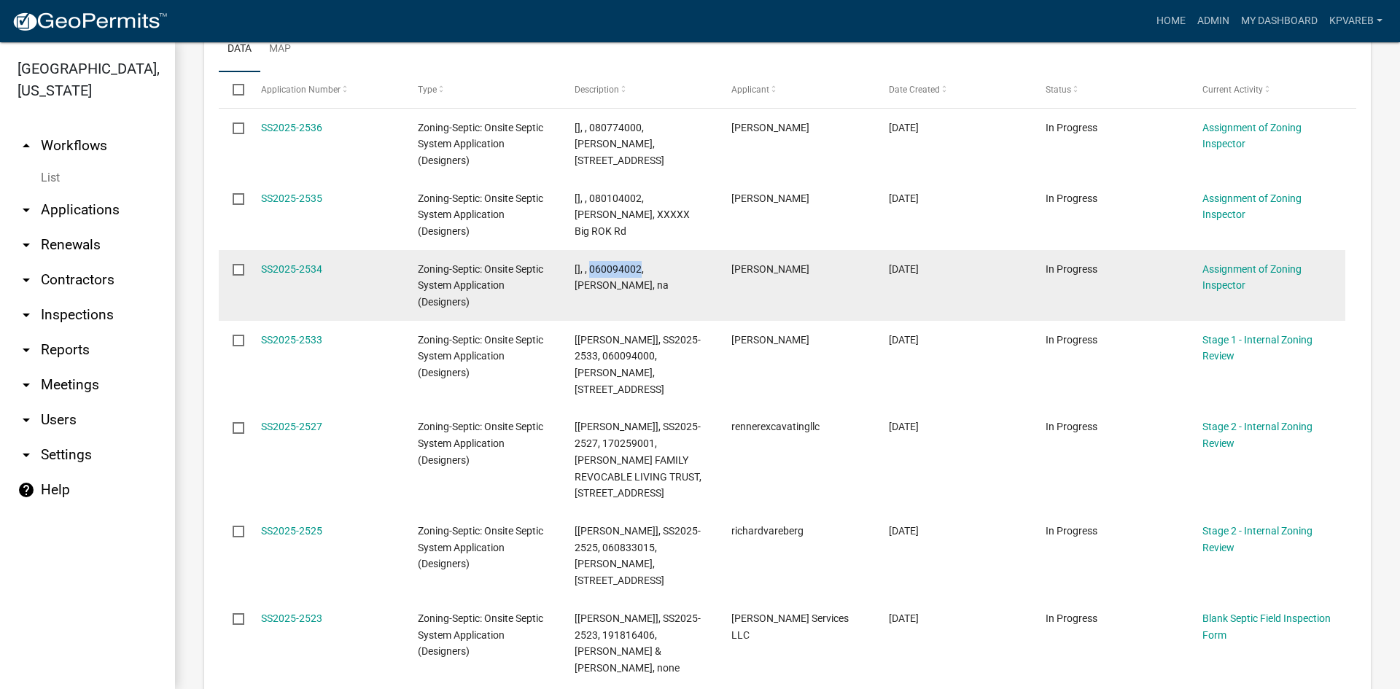
drag, startPoint x: 589, startPoint y: 267, endPoint x: 640, endPoint y: 266, distance: 51.1
click at [640, 266] on span "[], , 060094002, MARLENE OLSON, na" at bounding box center [622, 277] width 94 height 28
copy span "060094002"
click at [285, 269] on link "SS2025-2534" at bounding box center [291, 269] width 61 height 12
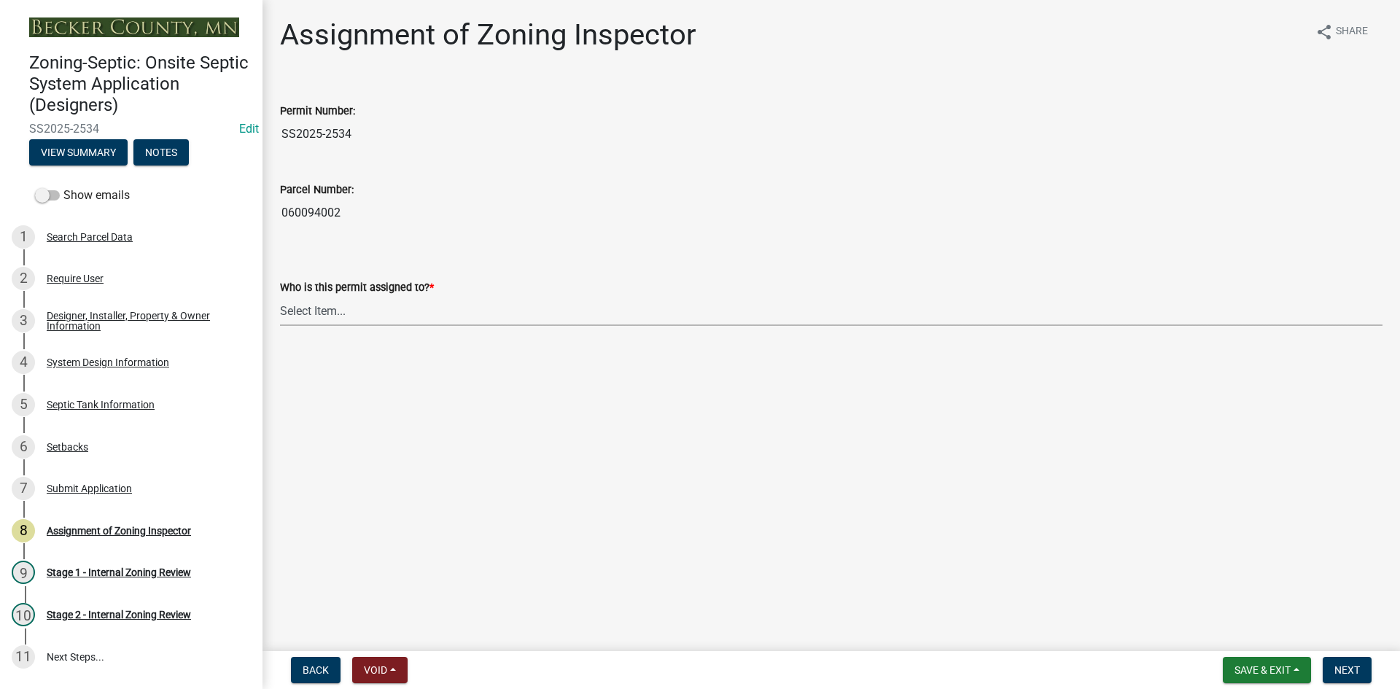
click at [341, 318] on select "Select Item... Nicole Bradbury Jeff Rusness Kyle Vareberg Susan Rockwell Tyler …" at bounding box center [831, 311] width 1103 height 30
click at [280, 296] on select "Select Item... Nicole Bradbury Jeff Rusness Kyle Vareberg Susan Rockwell Tyler …" at bounding box center [831, 311] width 1103 height 30
select select "7bfe52ba-73b7-4ac1-9bde-d3bb601555ca"
click at [1338, 672] on span "Next" at bounding box center [1348, 670] width 26 height 12
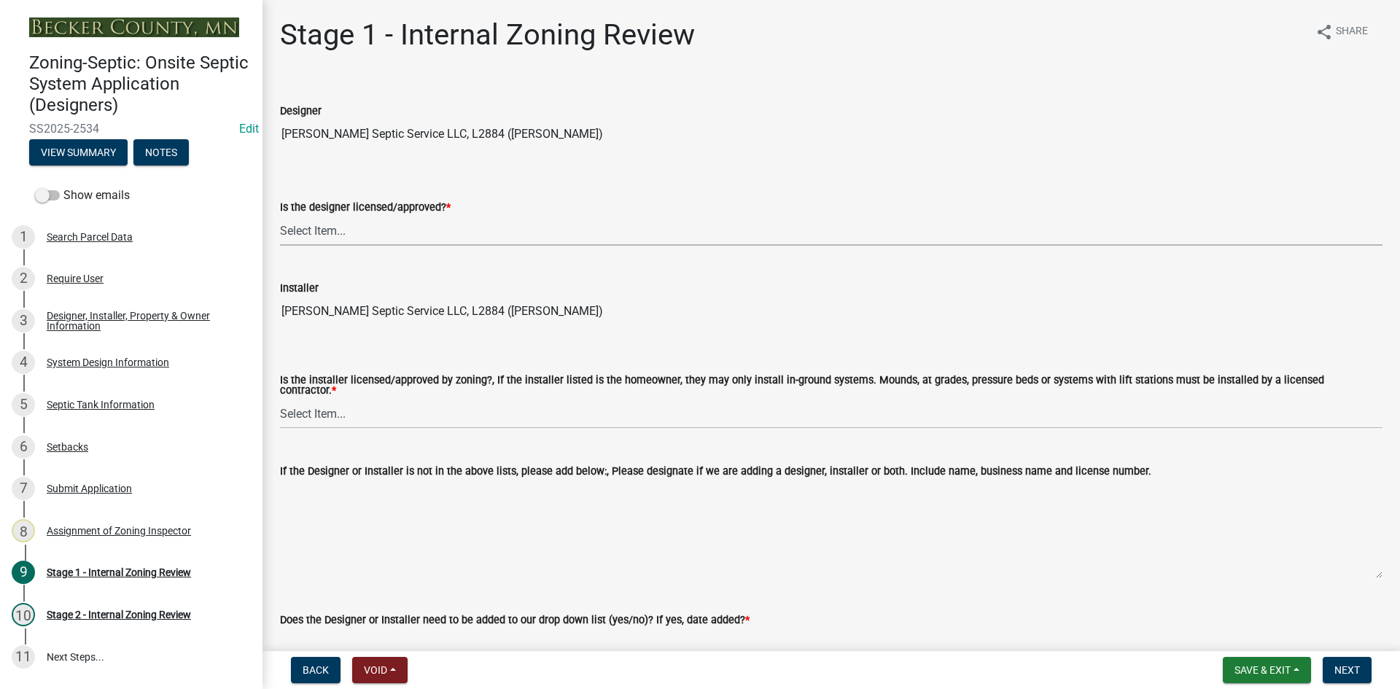
click at [331, 233] on select "Select Item... Yes No" at bounding box center [831, 231] width 1103 height 30
click at [280, 216] on select "Select Item... Yes No" at bounding box center [831, 231] width 1103 height 30
select select "49e49f1e-3b32-4342-8c2e-9cbd4919fe4d"
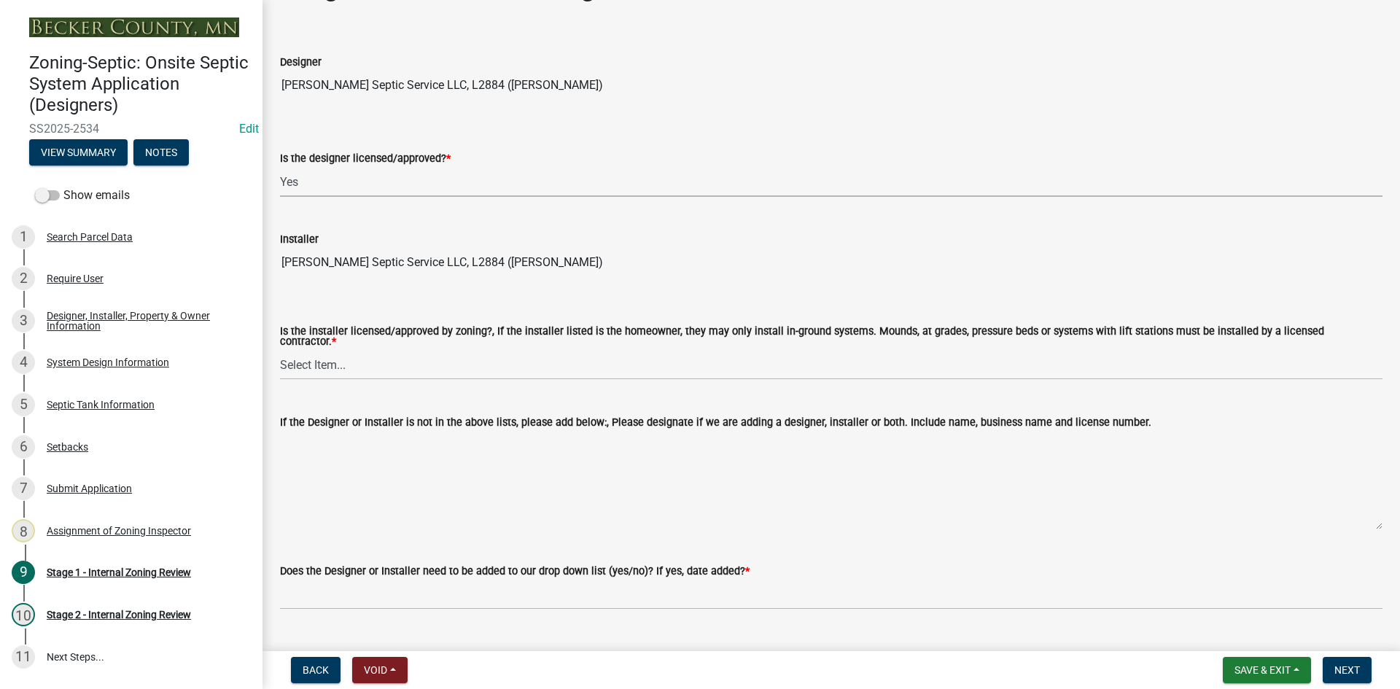
scroll to position [219, 0]
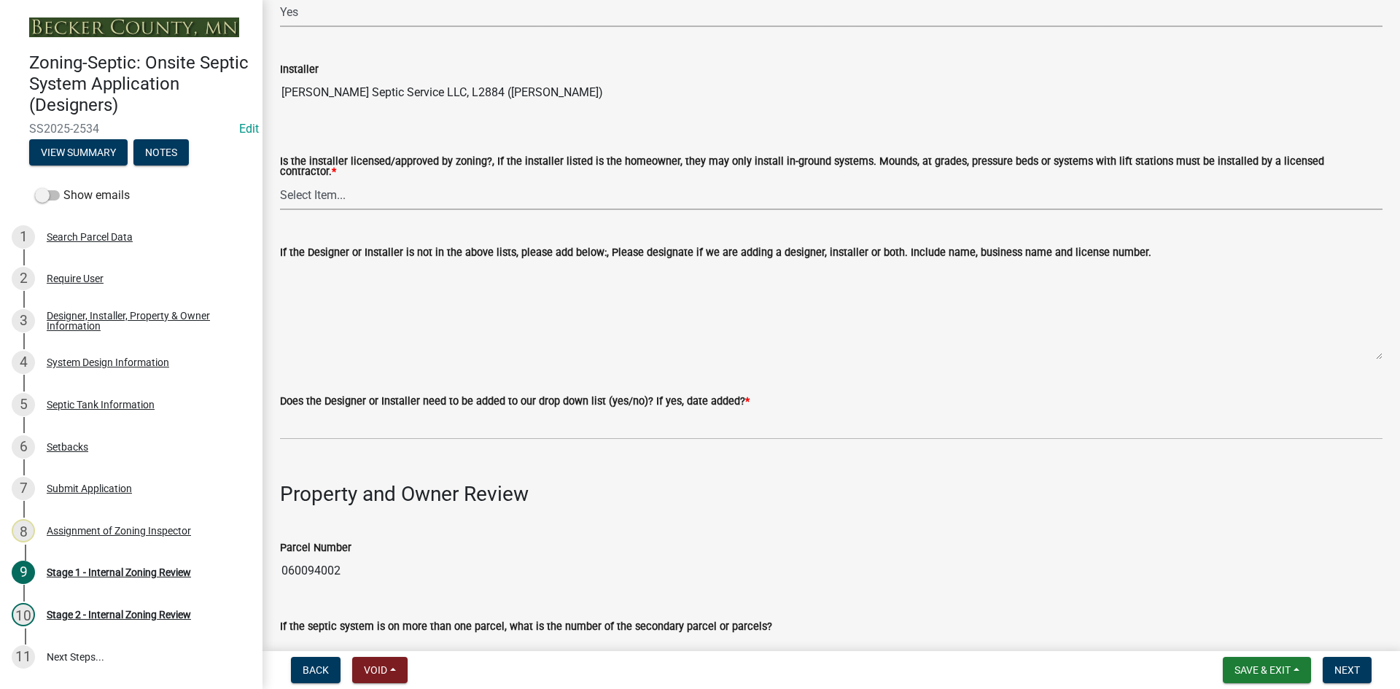
drag, startPoint x: 357, startPoint y: 186, endPoint x: 358, endPoint y: 198, distance: 12.5
click at [357, 186] on select "Select Item... Yes No" at bounding box center [831, 195] width 1103 height 30
click at [280, 180] on select "Select Item... Yes No" at bounding box center [831, 195] width 1103 height 30
select select "ca07ae0a-7638-46ff-ada2-c67ca3524324"
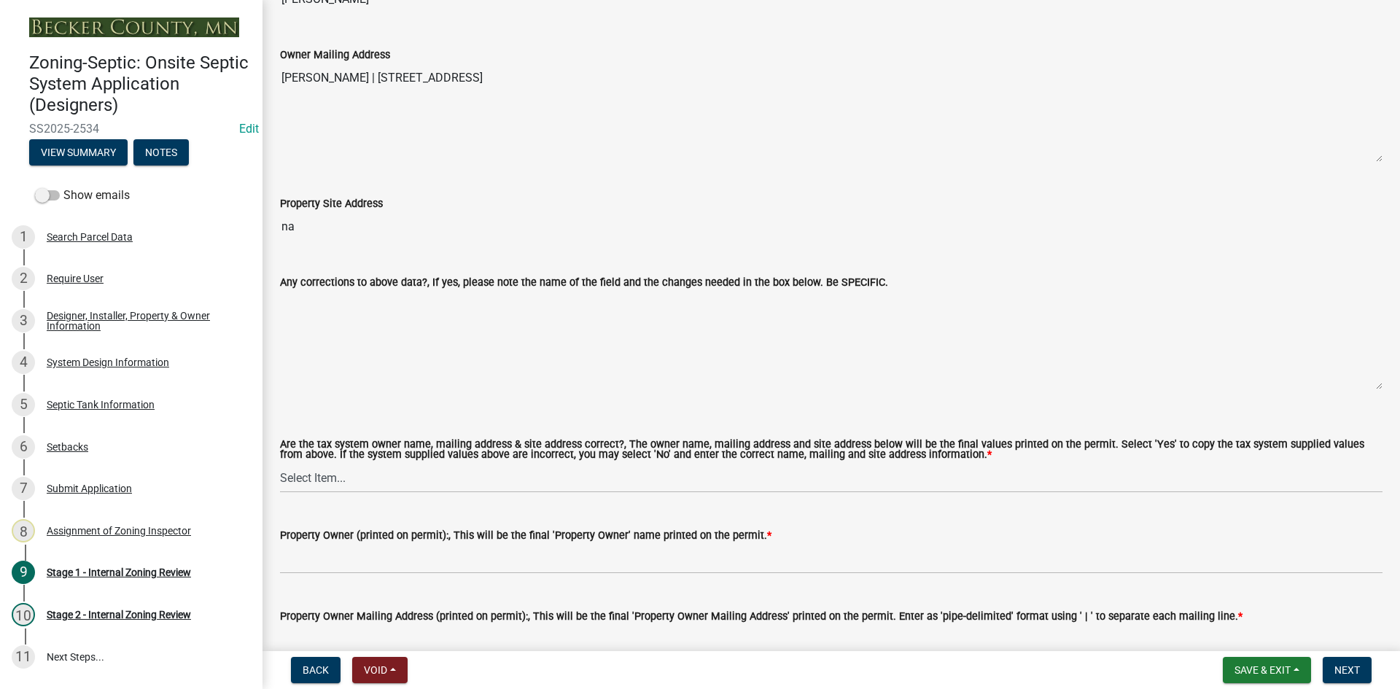
scroll to position [1167, 0]
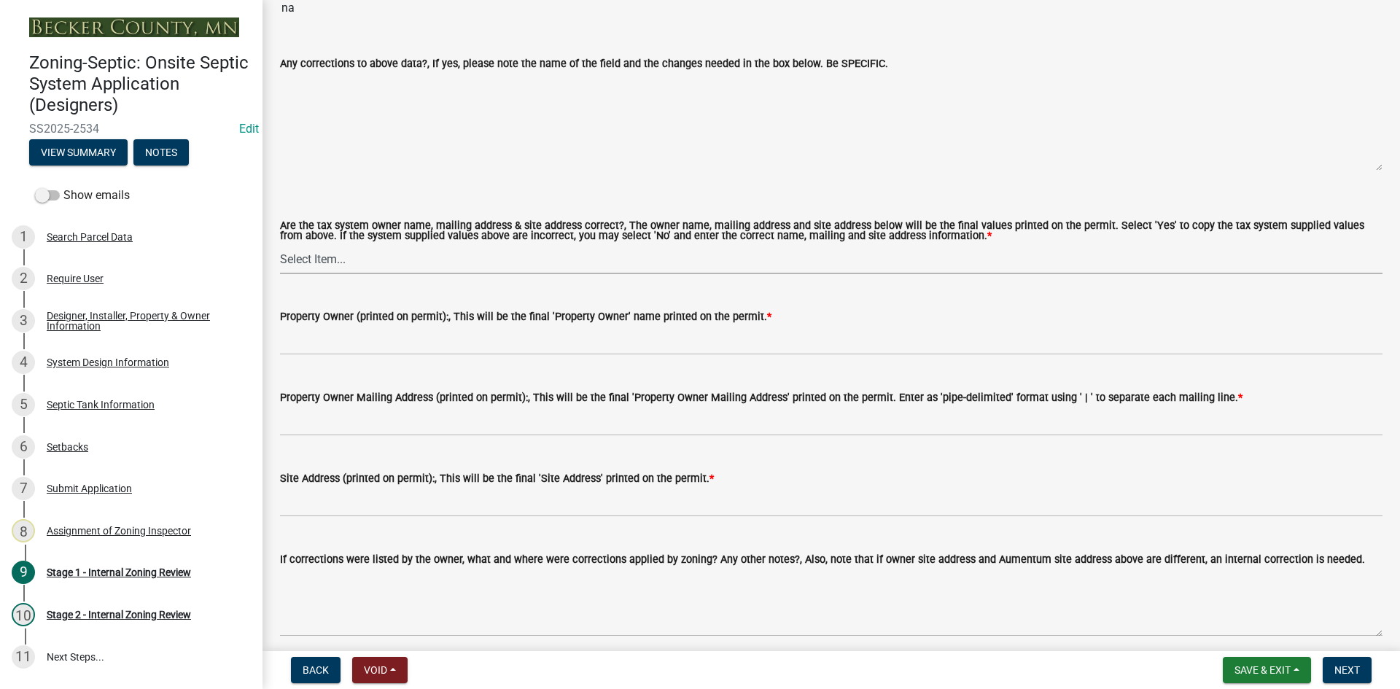
click at [302, 256] on select "Select Item... Yes No" at bounding box center [831, 259] width 1103 height 30
click at [280, 244] on select "Select Item... Yes No" at bounding box center [831, 259] width 1103 height 30
select select "ec75a761-93b4-47c5-8535-fea253c32937"
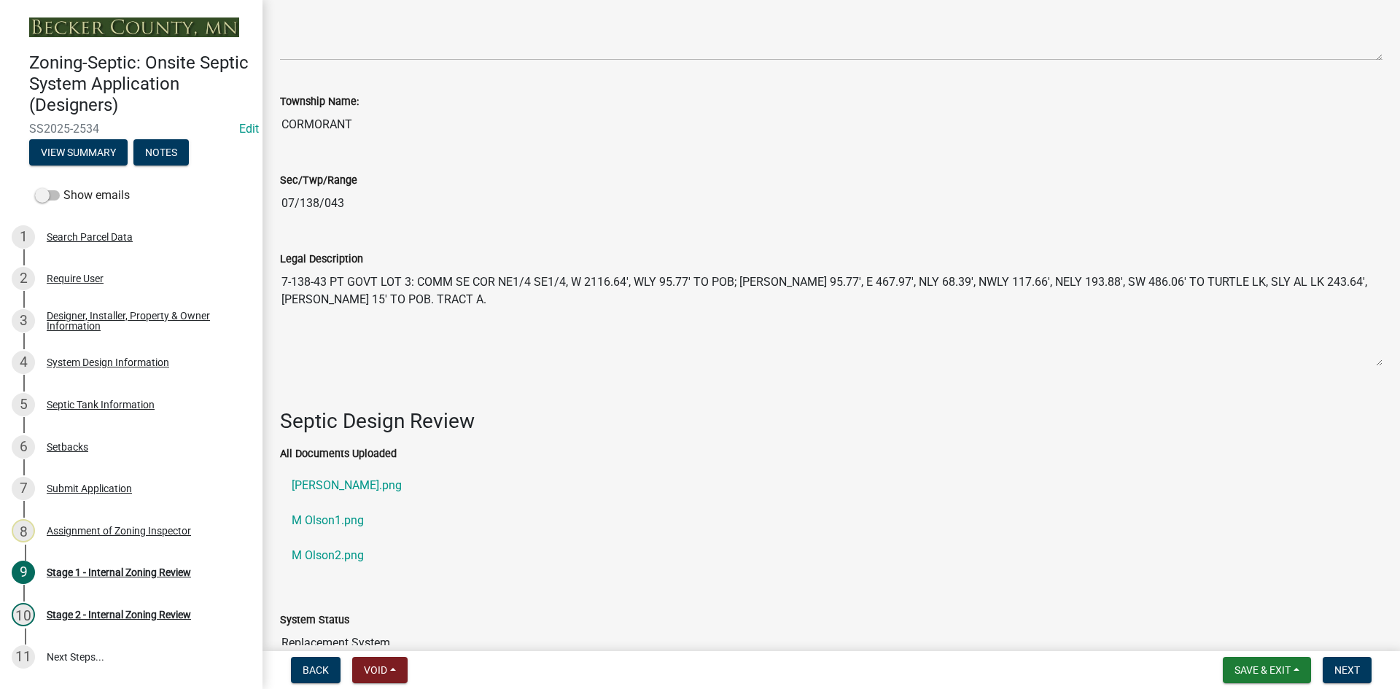
scroll to position [1750, 0]
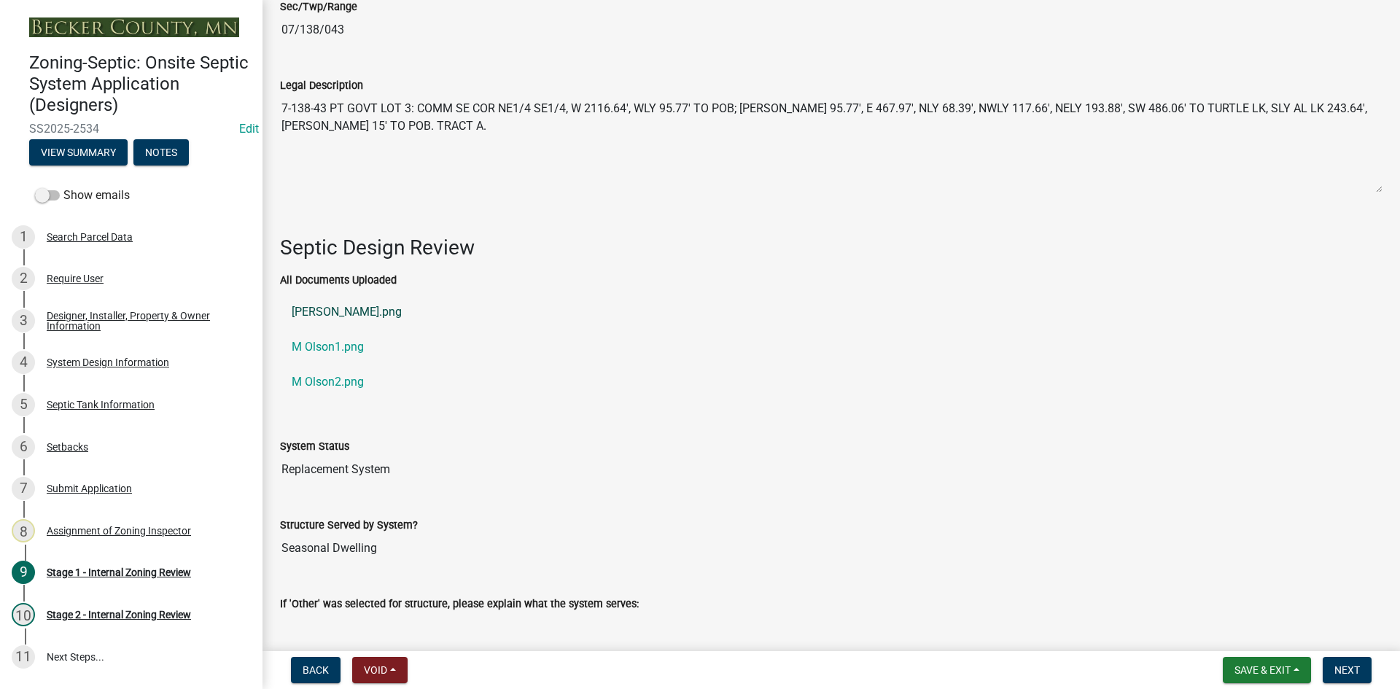
click at [344, 309] on link "M Olson.png" at bounding box center [831, 312] width 1103 height 35
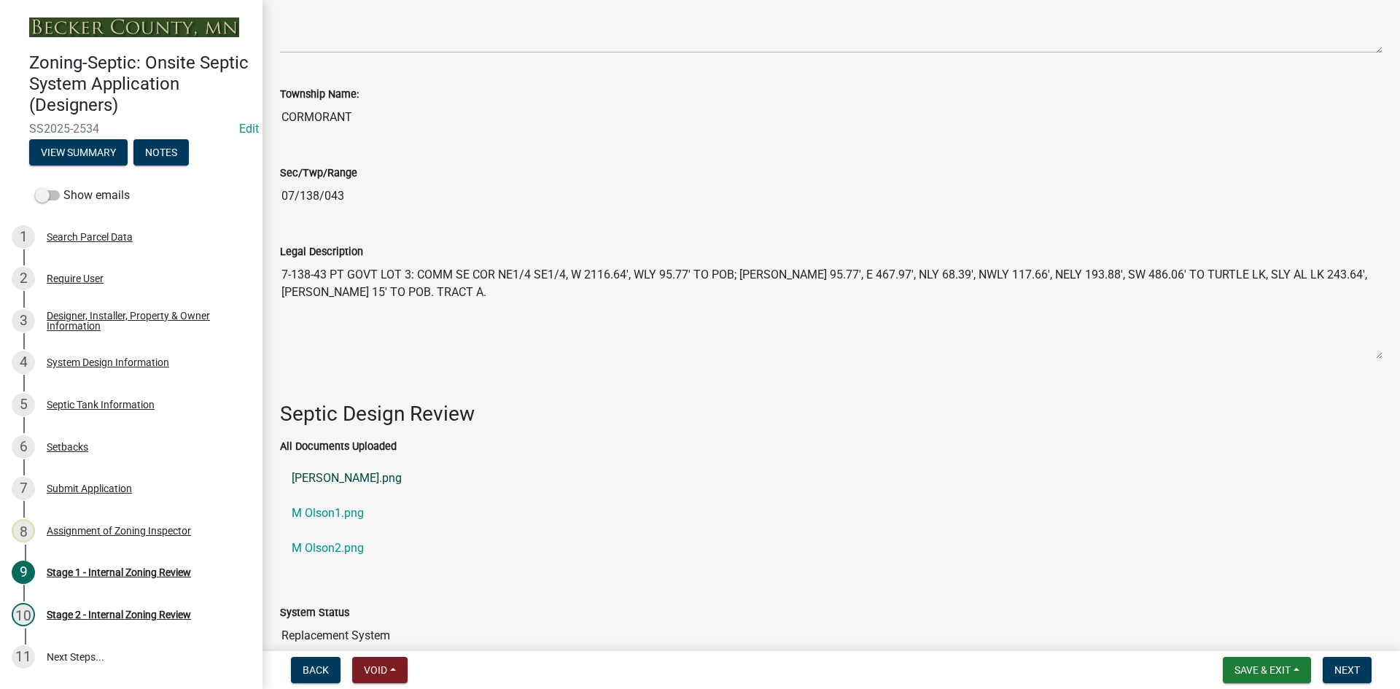
scroll to position [1917, 0]
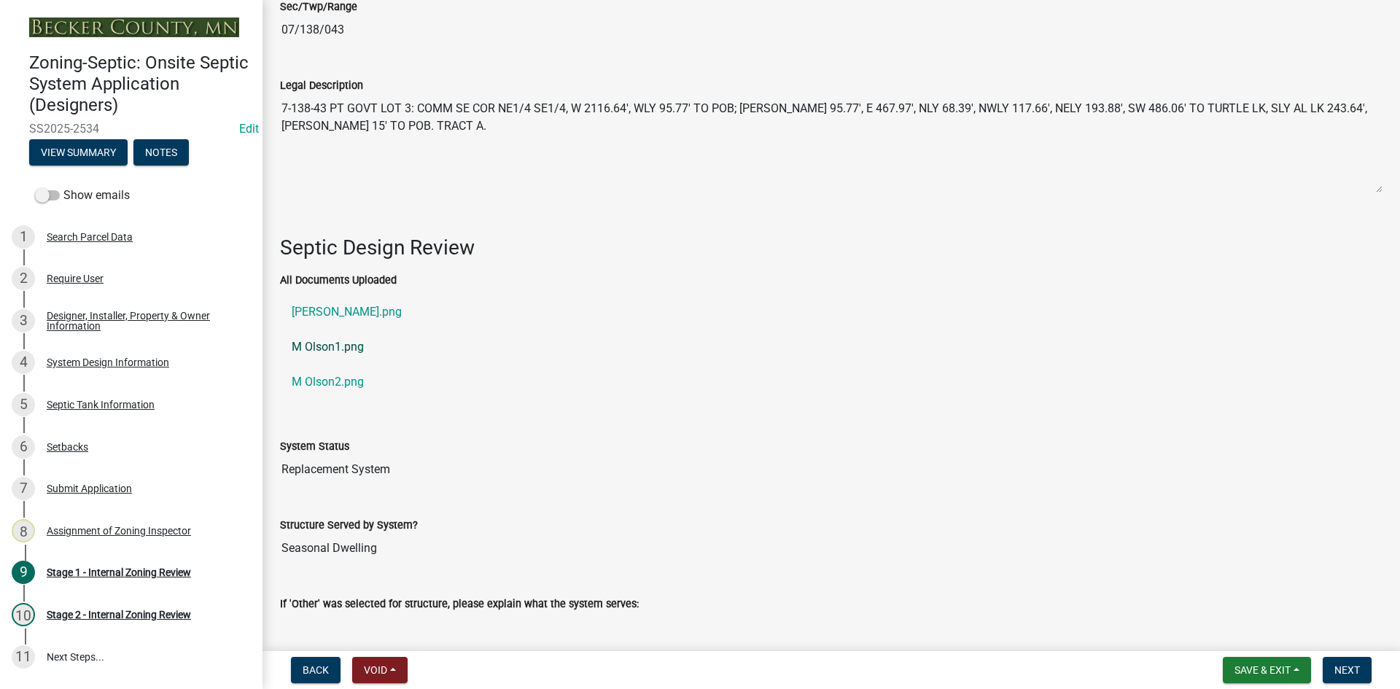
click at [341, 341] on link "M Olson1.png" at bounding box center [831, 347] width 1103 height 35
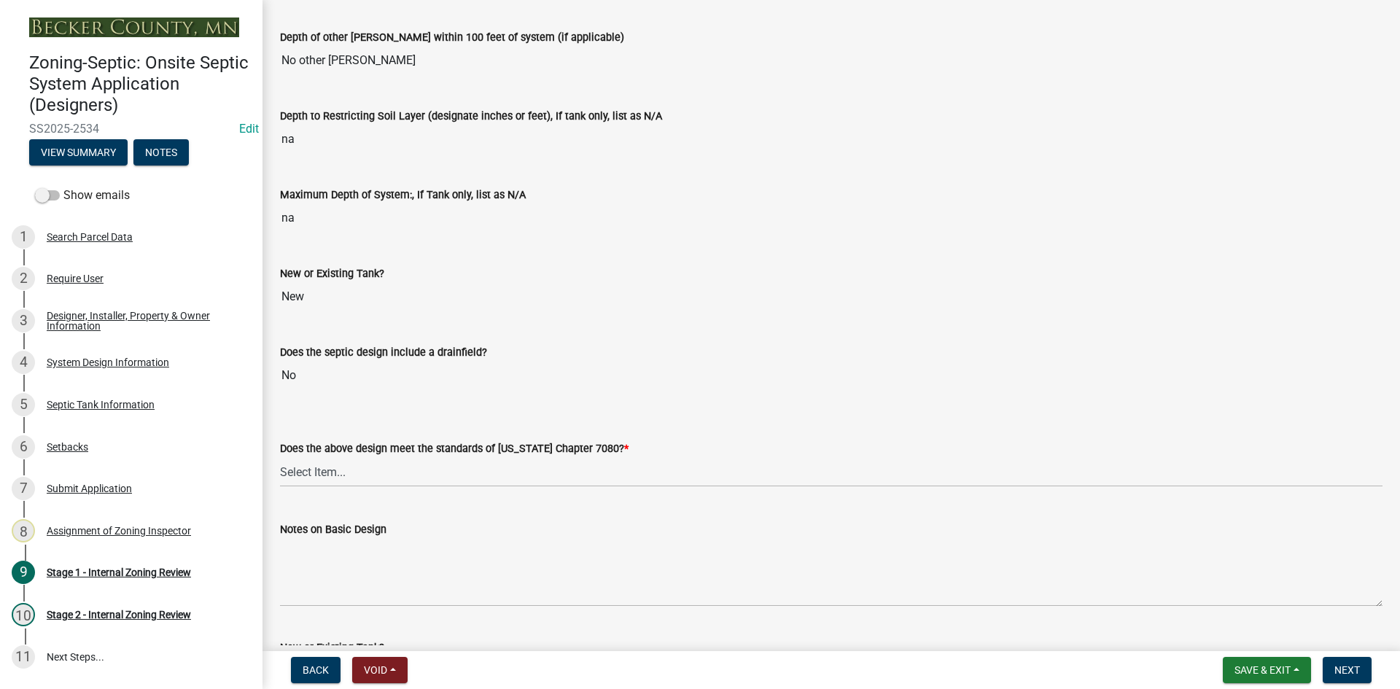
scroll to position [3157, 0]
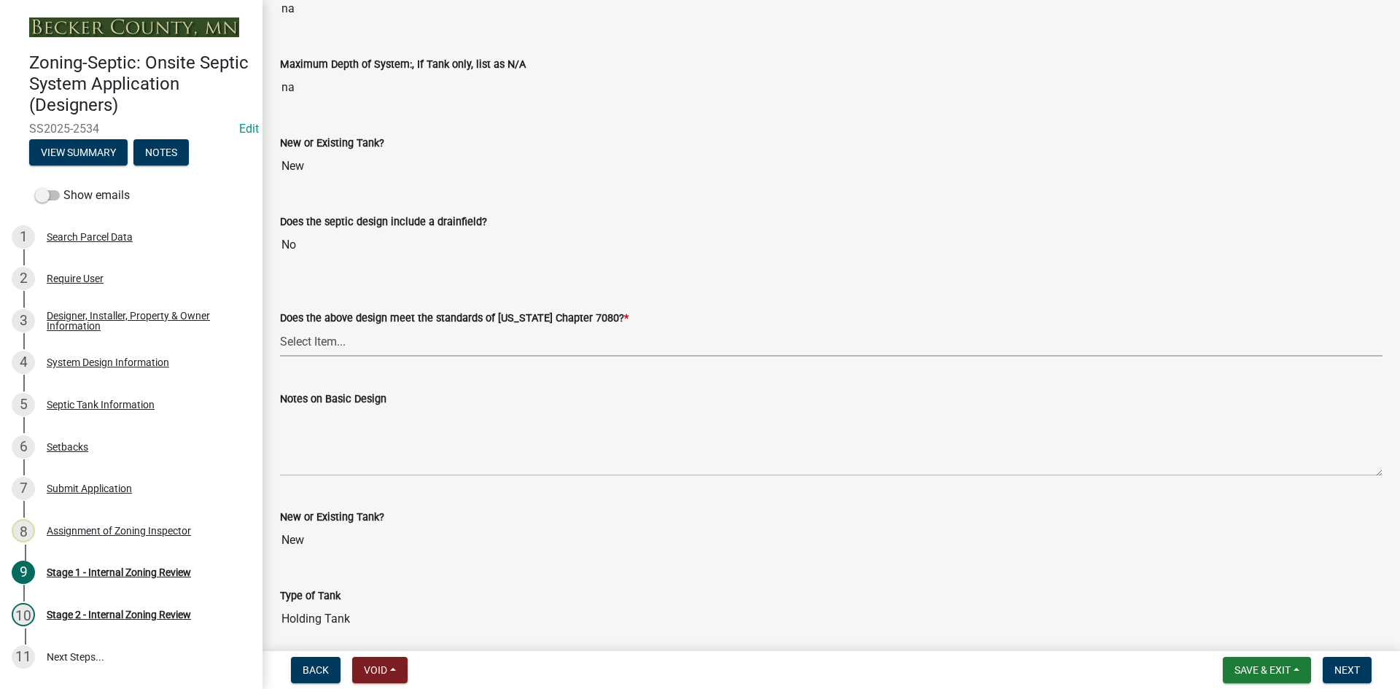
click at [317, 346] on select "Select Item... Yes No" at bounding box center [831, 342] width 1103 height 30
click at [280, 327] on select "Select Item... Yes No" at bounding box center [831, 342] width 1103 height 30
select select "bcbb982e-a48c-4b4a-a83b-ed1363446a86"
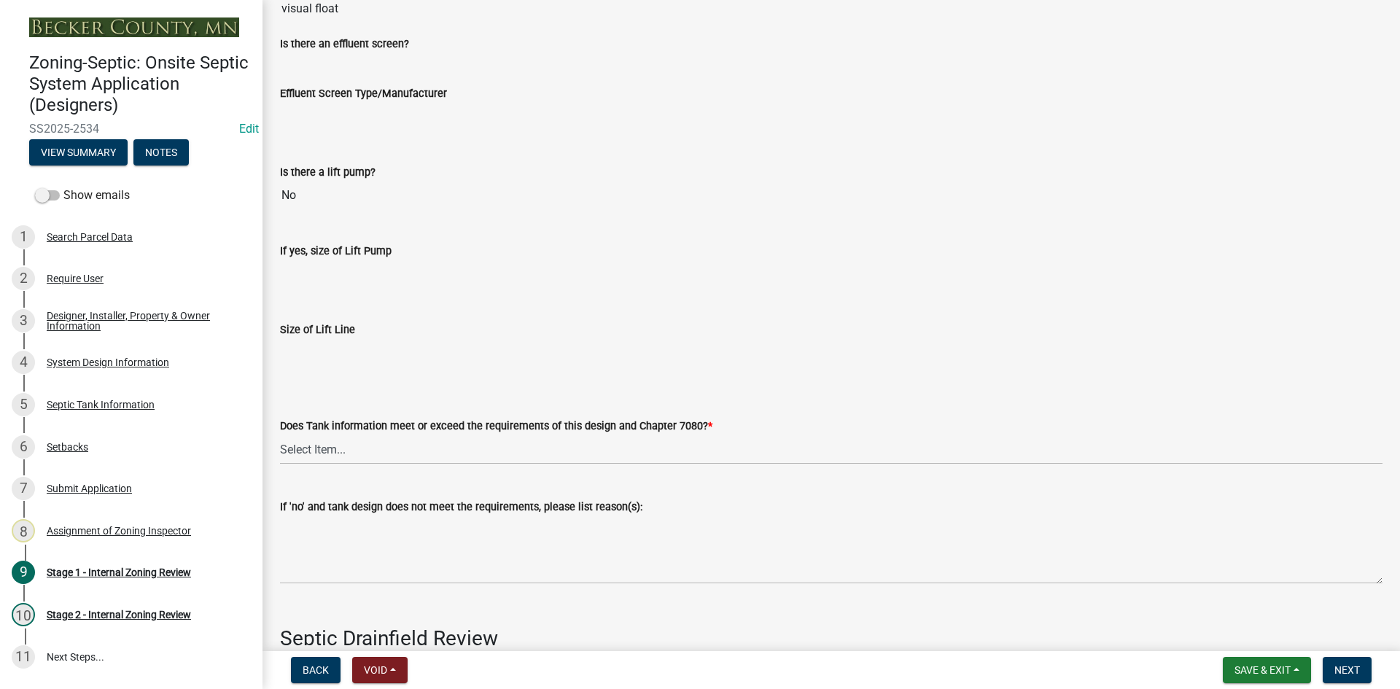
scroll to position [4105, 0]
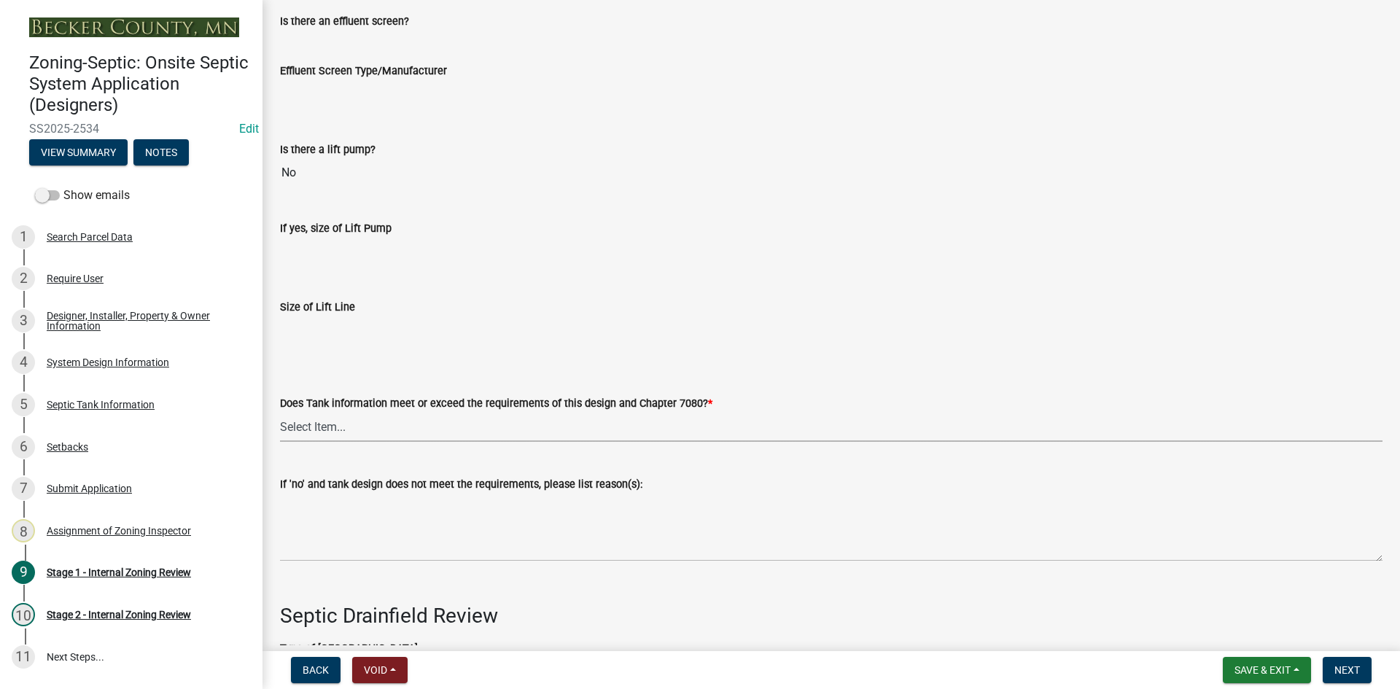
click at [306, 430] on select "Select Item... Yes No" at bounding box center [831, 427] width 1103 height 30
click at [280, 412] on select "Select Item... Yes No" at bounding box center [831, 427] width 1103 height 30
select select "47a2a5dd-5977-4941-8e6f-09ff03cdfb75"
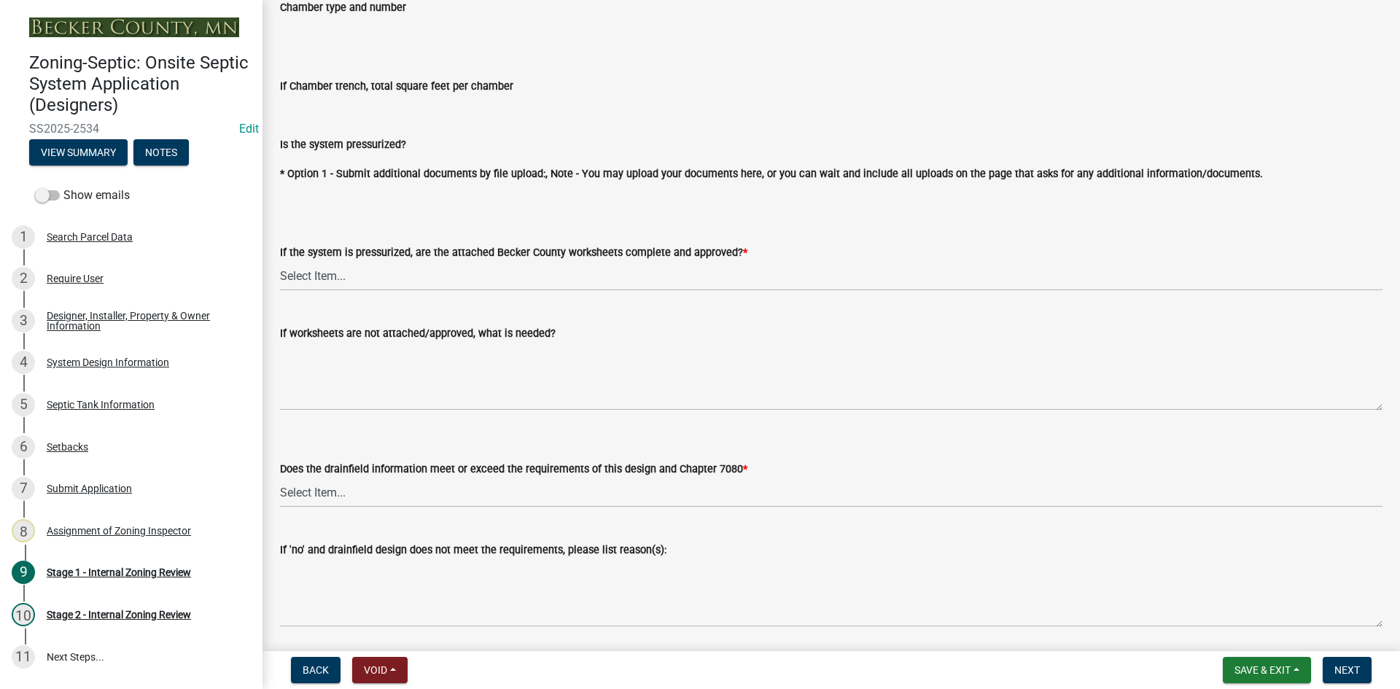
scroll to position [5126, 0]
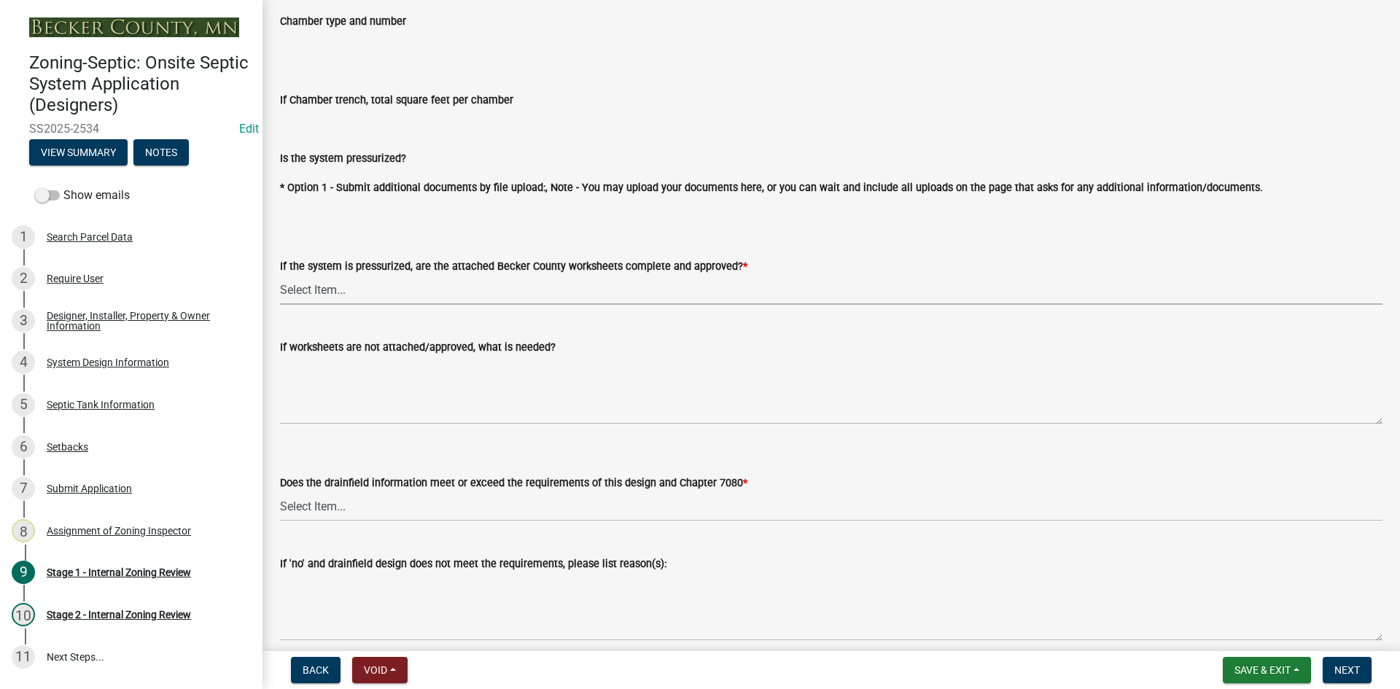
click at [329, 289] on select "Select Item... Yes No NA" at bounding box center [831, 290] width 1103 height 30
click at [280, 275] on select "Select Item... Yes No NA" at bounding box center [831, 290] width 1103 height 30
select select "bb79d4d7-231b-4b1d-b193-590fb78434b4"
click at [311, 503] on select "Select Item... Yes No" at bounding box center [831, 507] width 1103 height 30
click at [280, 492] on select "Select Item... Yes No" at bounding box center [831, 507] width 1103 height 30
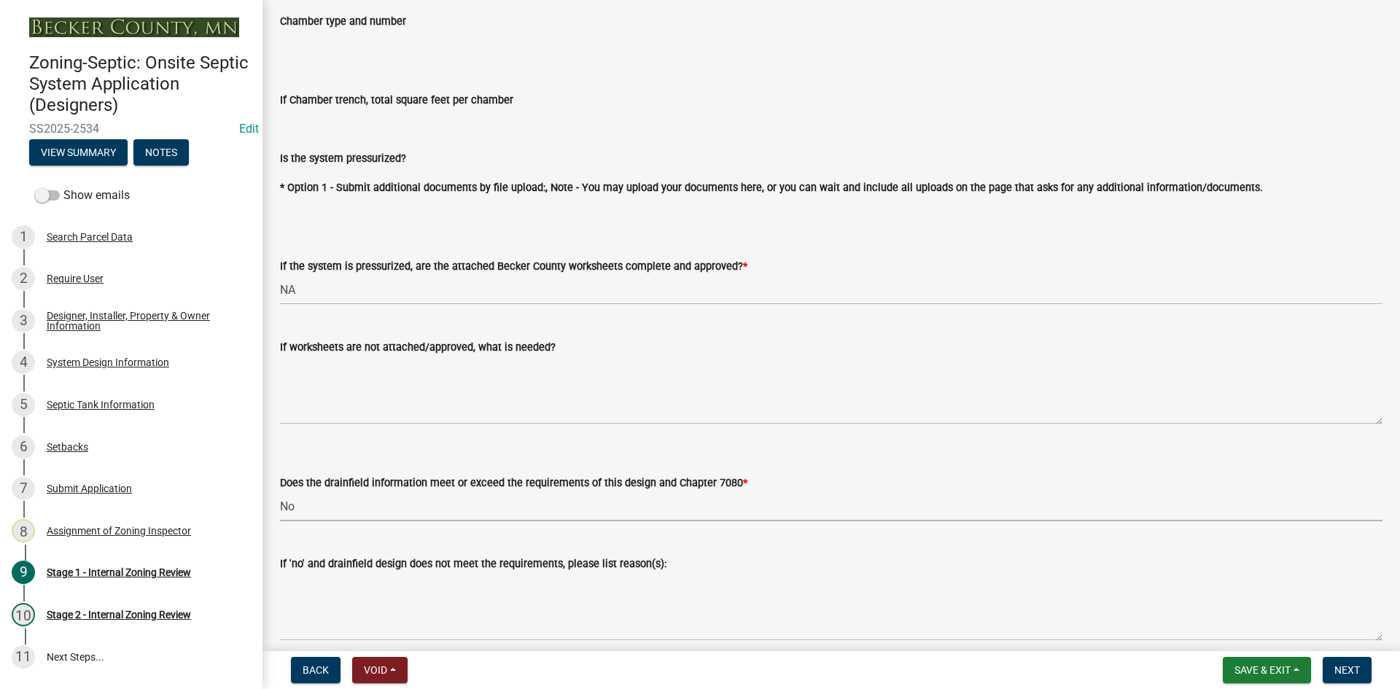
select select "16f67b85-ee8d-44ae-bc4a-b6dc5f12ab64"
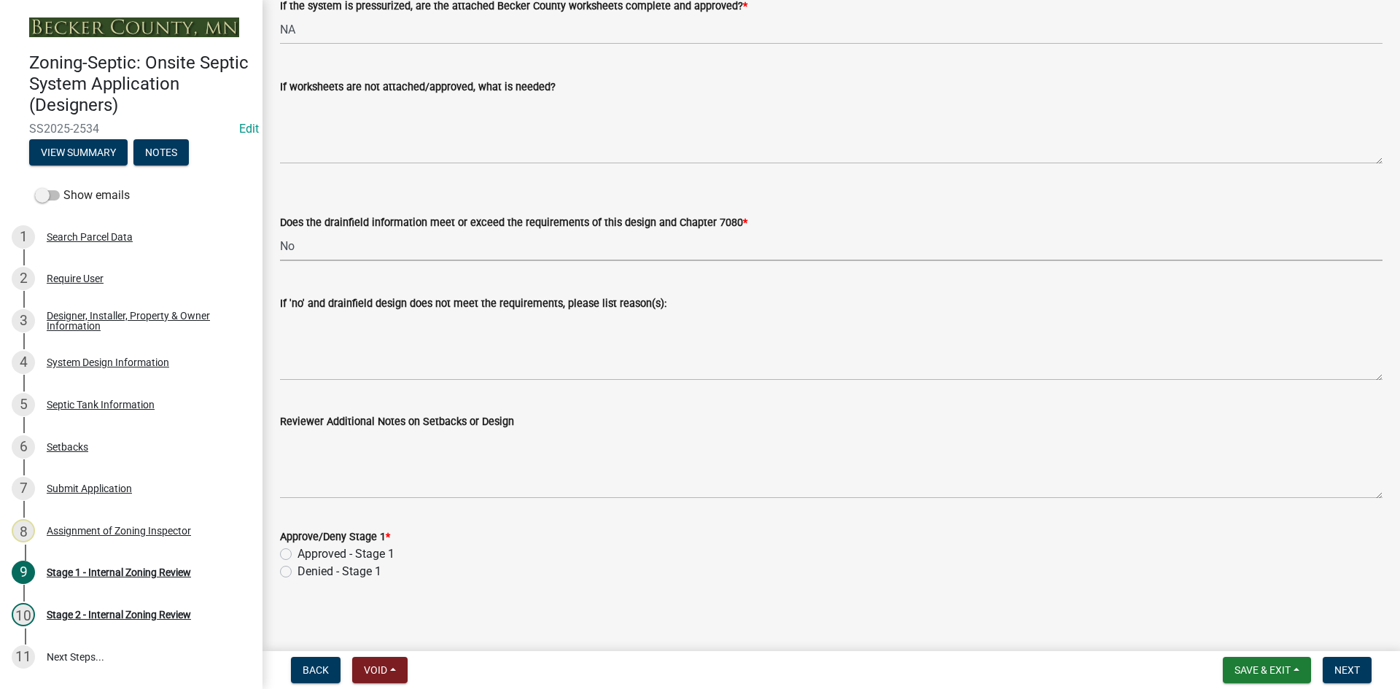
click at [298, 548] on label "Approved - Stage 1" at bounding box center [346, 555] width 97 height 18
click at [298, 548] on input "Approved - Stage 1" at bounding box center [302, 550] width 9 height 9
radio input "true"
click at [1340, 668] on span "Next" at bounding box center [1348, 670] width 26 height 12
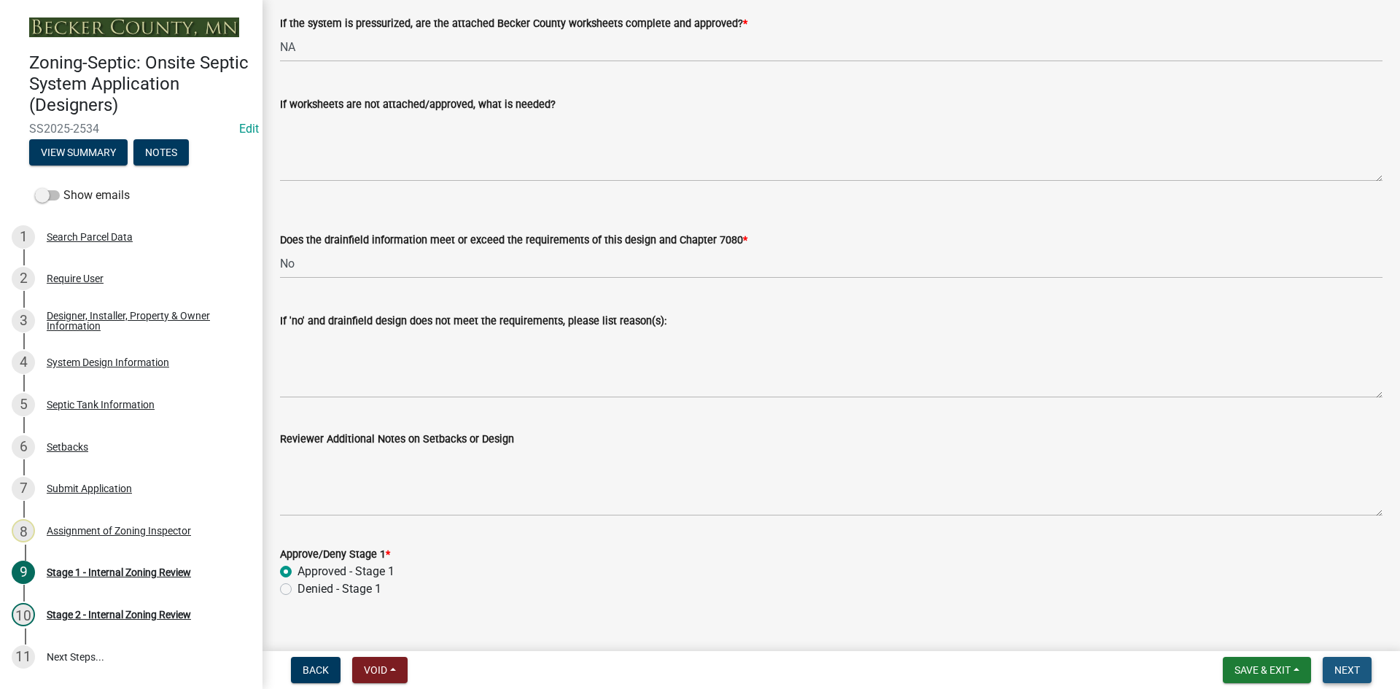
scroll to position [5404, 0]
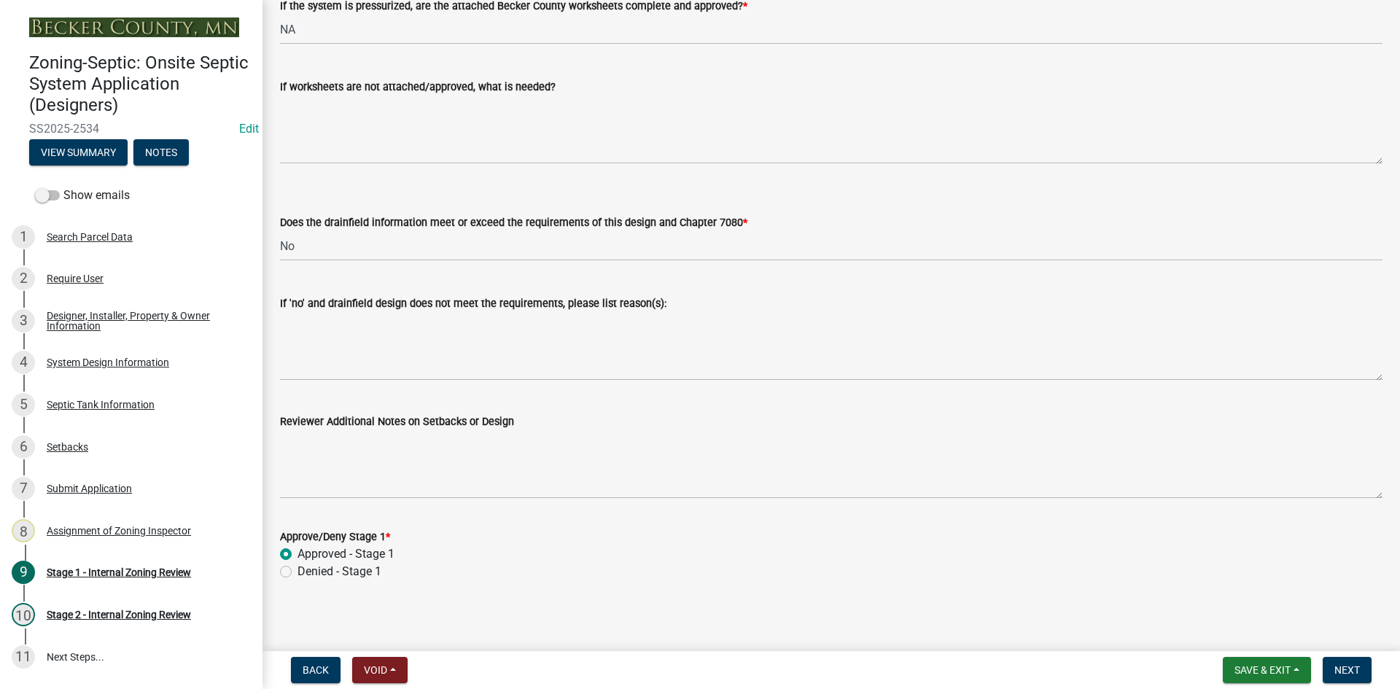
click at [1331, 655] on nav "Back Void Withdraw Lock Expire Void Save & Exit Save Save & Exit Next" at bounding box center [832, 670] width 1138 height 38
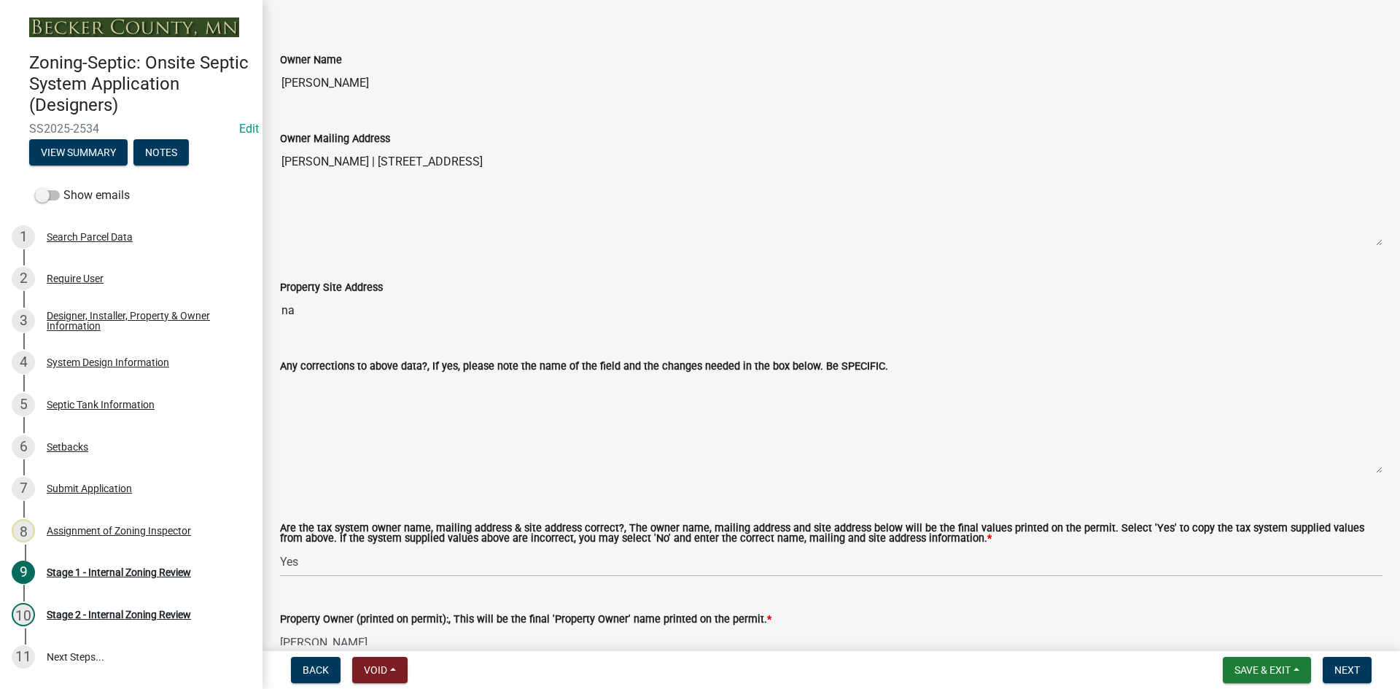
scroll to position [298, 0]
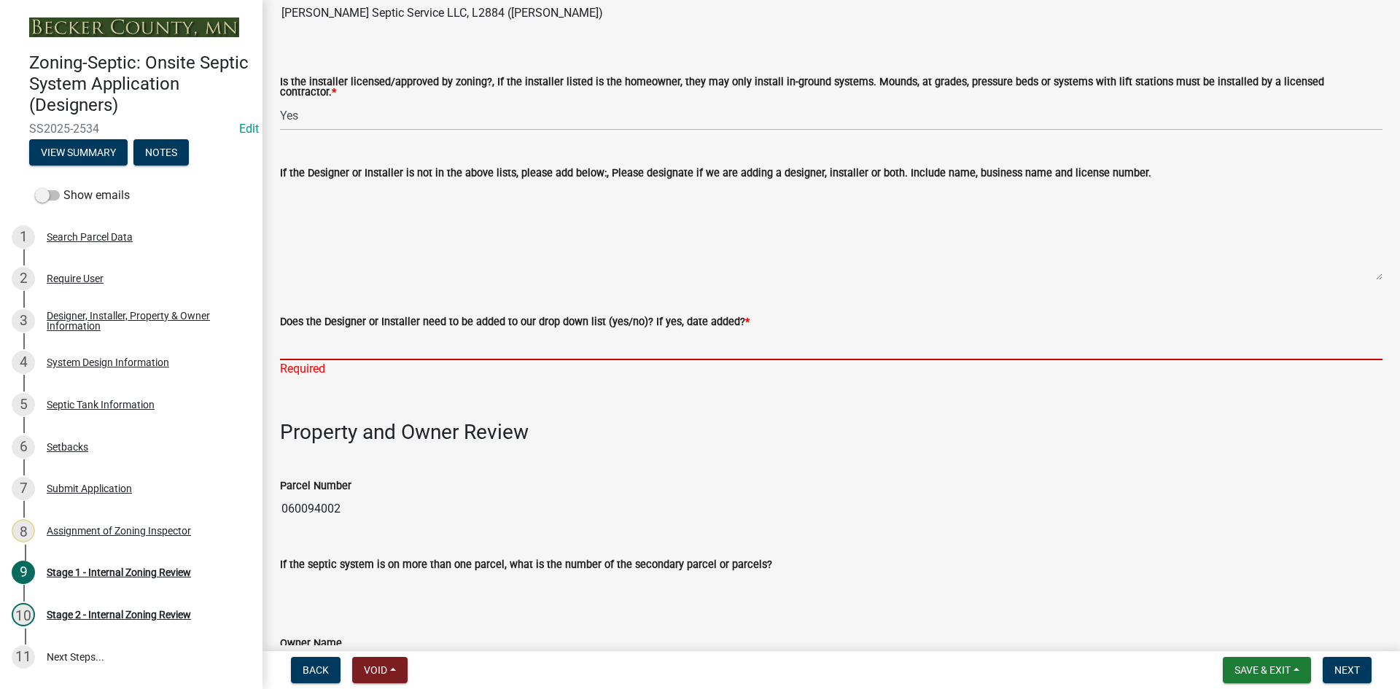
drag, startPoint x: 364, startPoint y: 333, endPoint x: 371, endPoint y: 342, distance: 10.9
click at [364, 333] on input "Does the Designer or Installer need to be added to our drop down list (yes/no)?…" at bounding box center [831, 345] width 1103 height 30
type input "NO"
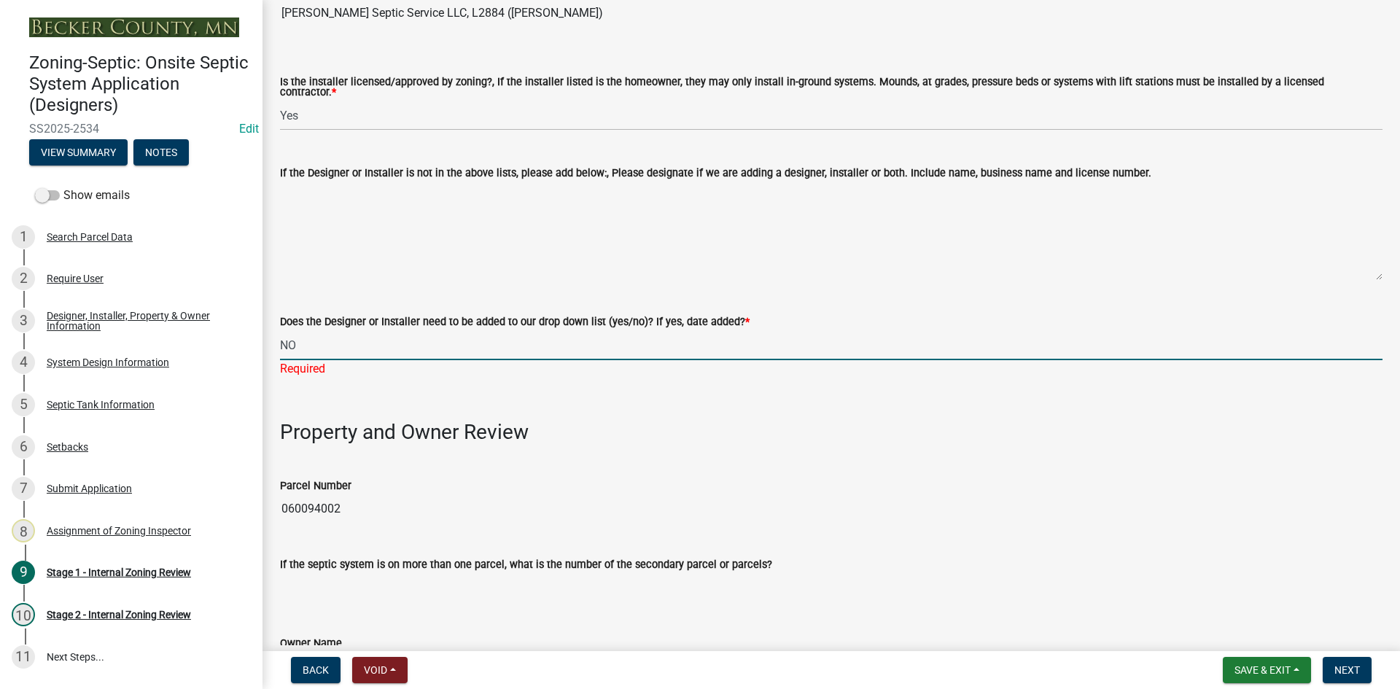
click at [985, 551] on div "If the septic system is on more than one parcel, what is the number of the seco…" at bounding box center [831, 568] width 1103 height 67
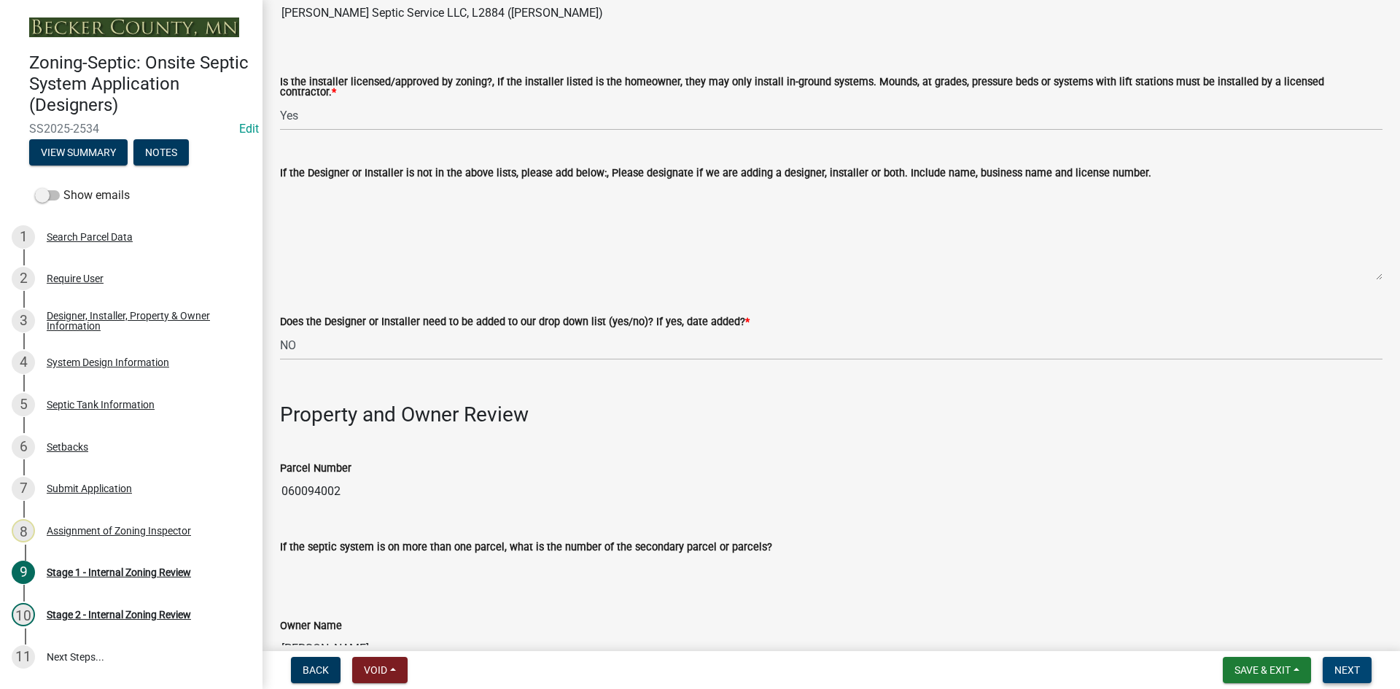
click at [1357, 676] on span "Next" at bounding box center [1348, 670] width 26 height 12
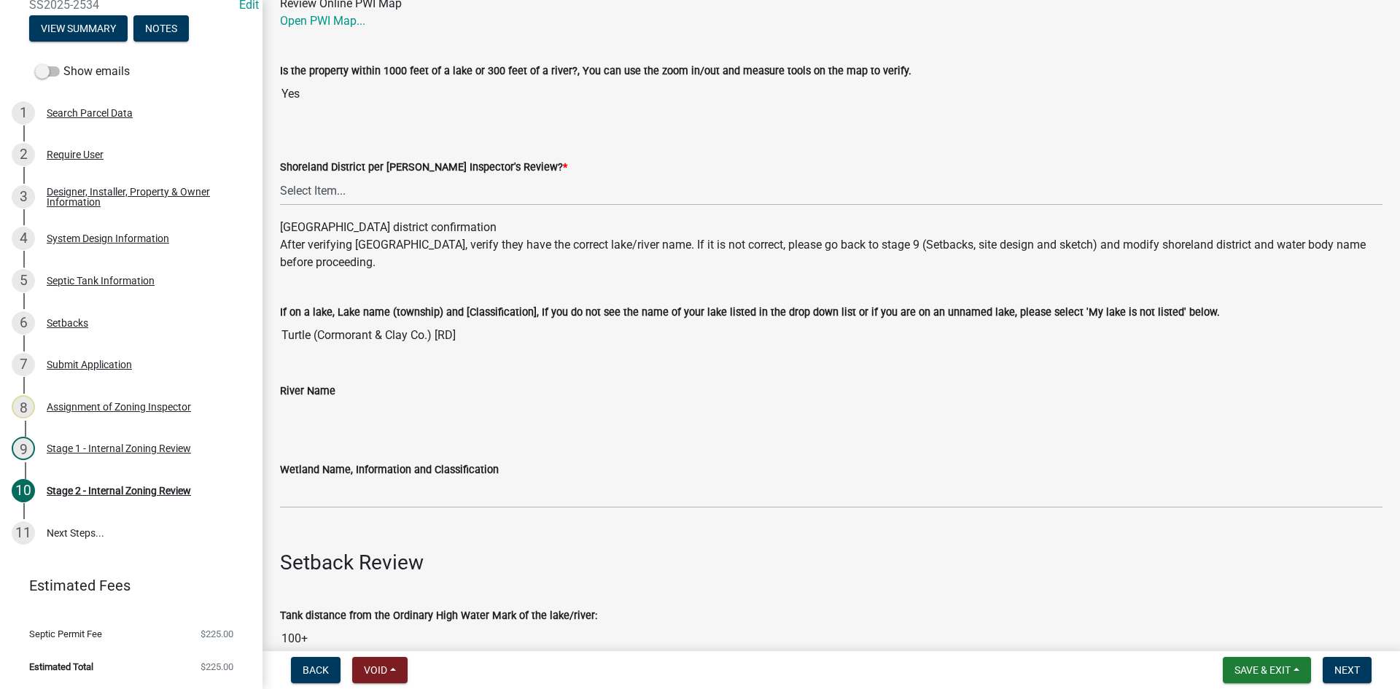
scroll to position [146, 0]
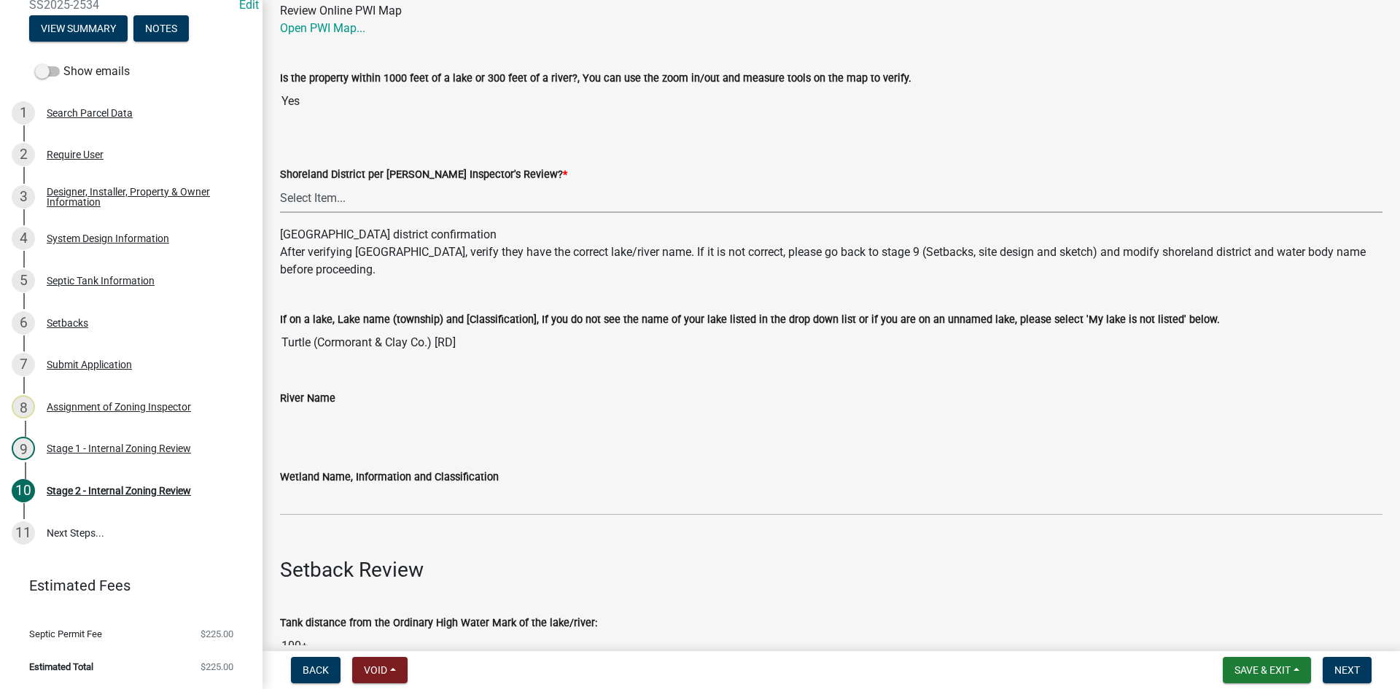
click at [350, 193] on select "Select Item... Yes No" at bounding box center [831, 198] width 1103 height 30
click at [280, 183] on select "Select Item... Yes No" at bounding box center [831, 198] width 1103 height 30
select select "69d592bb-9906-4277-a6fb-df8686255161"
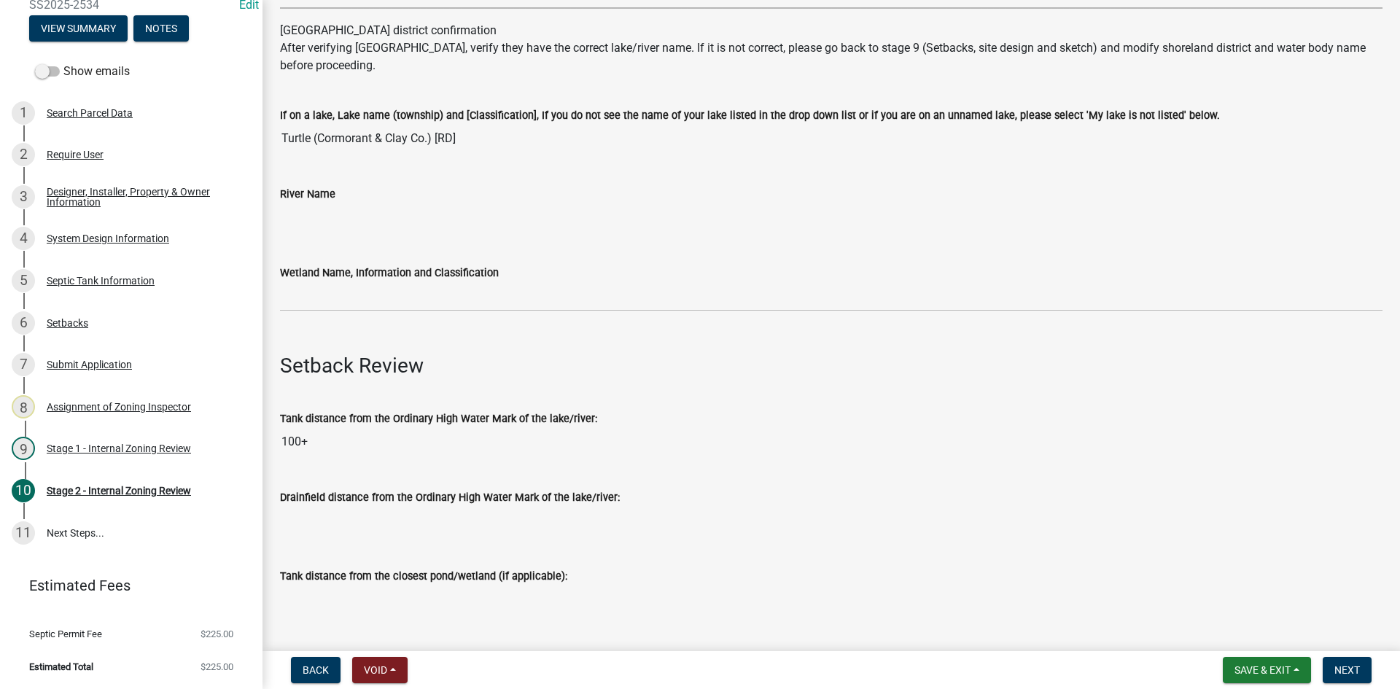
scroll to position [365, 0]
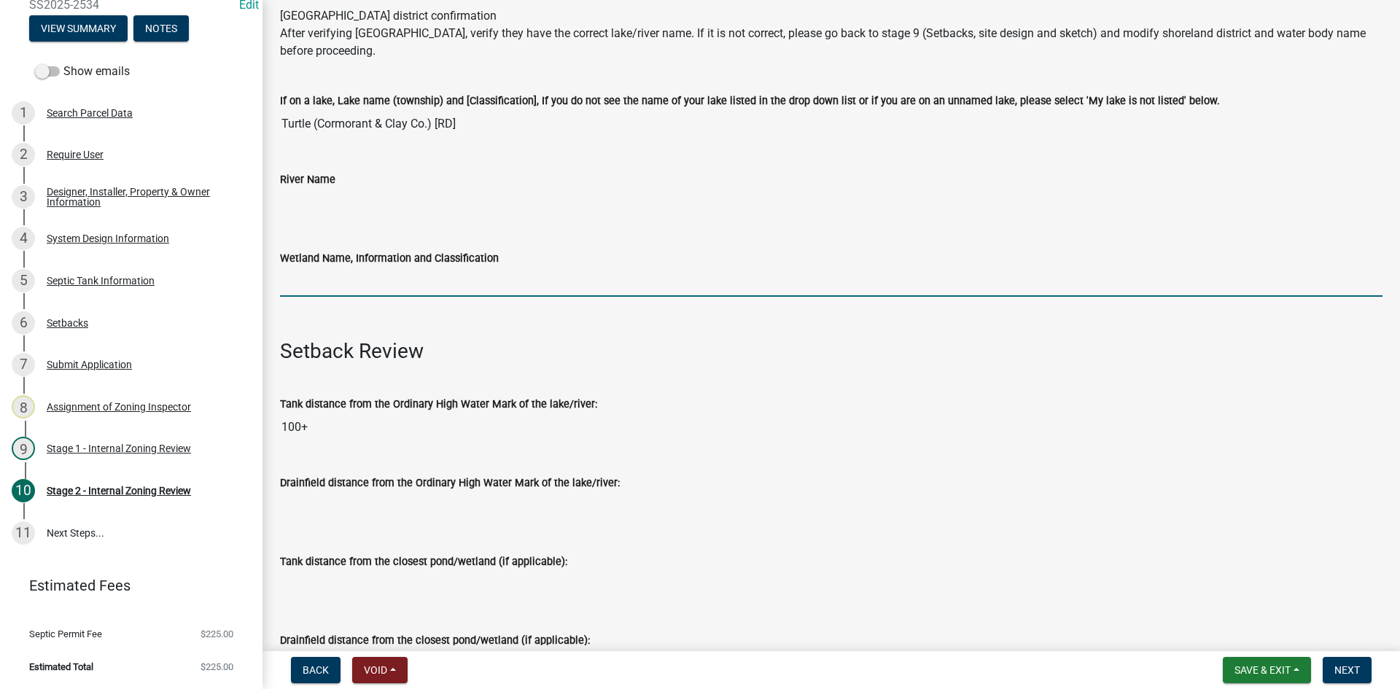
drag, startPoint x: 335, startPoint y: 285, endPoint x: 347, endPoint y: 289, distance: 12.2
click at [335, 285] on input "Wetland Name, Information and Classification" at bounding box center [831, 282] width 1103 height 30
type input "rd100"
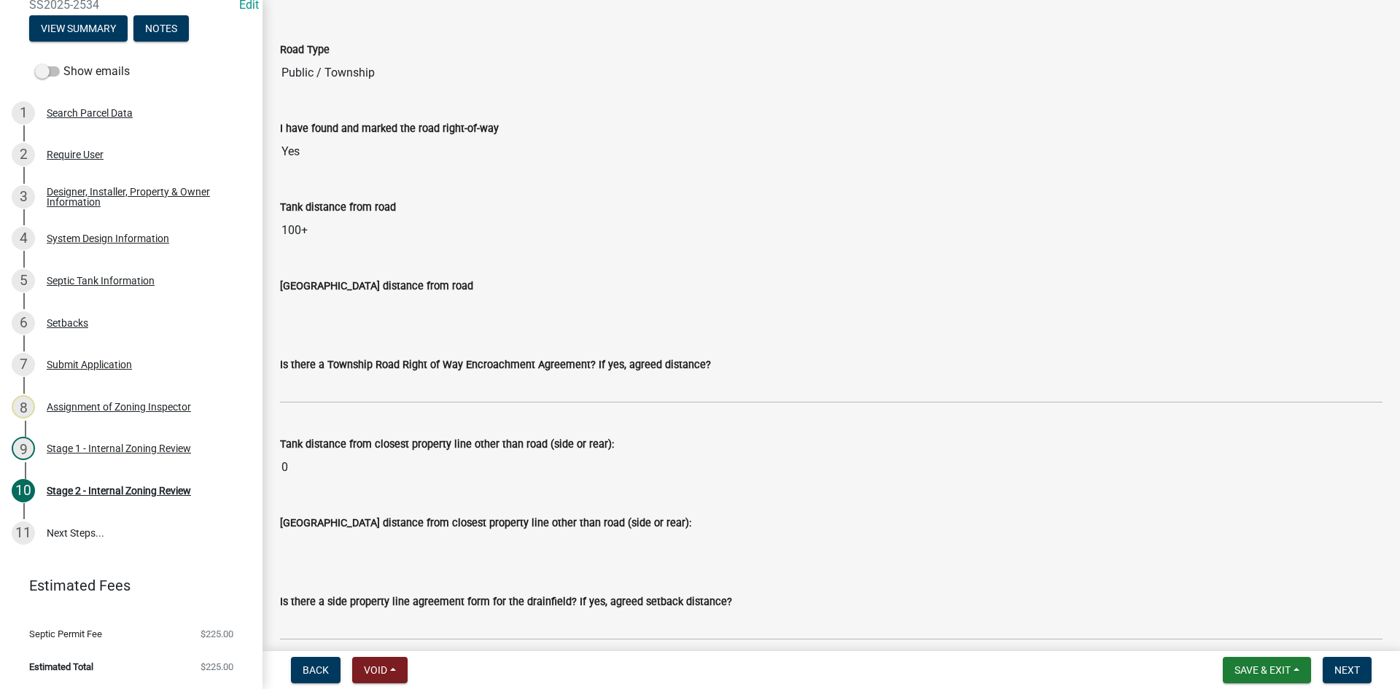
scroll to position [1167, 0]
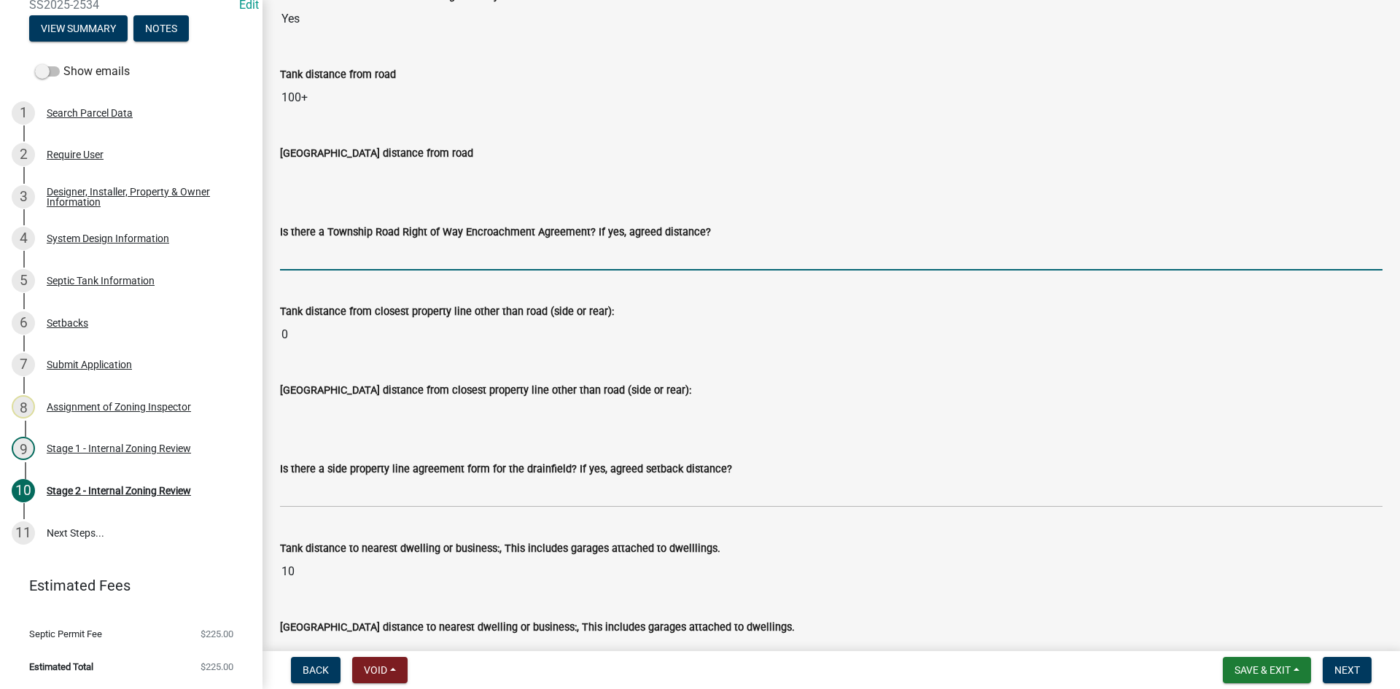
click at [312, 252] on input "Is there a Township Road Right of Way Encroachment Agreement? If yes, agreed di…" at bounding box center [831, 256] width 1103 height 30
type input "na"
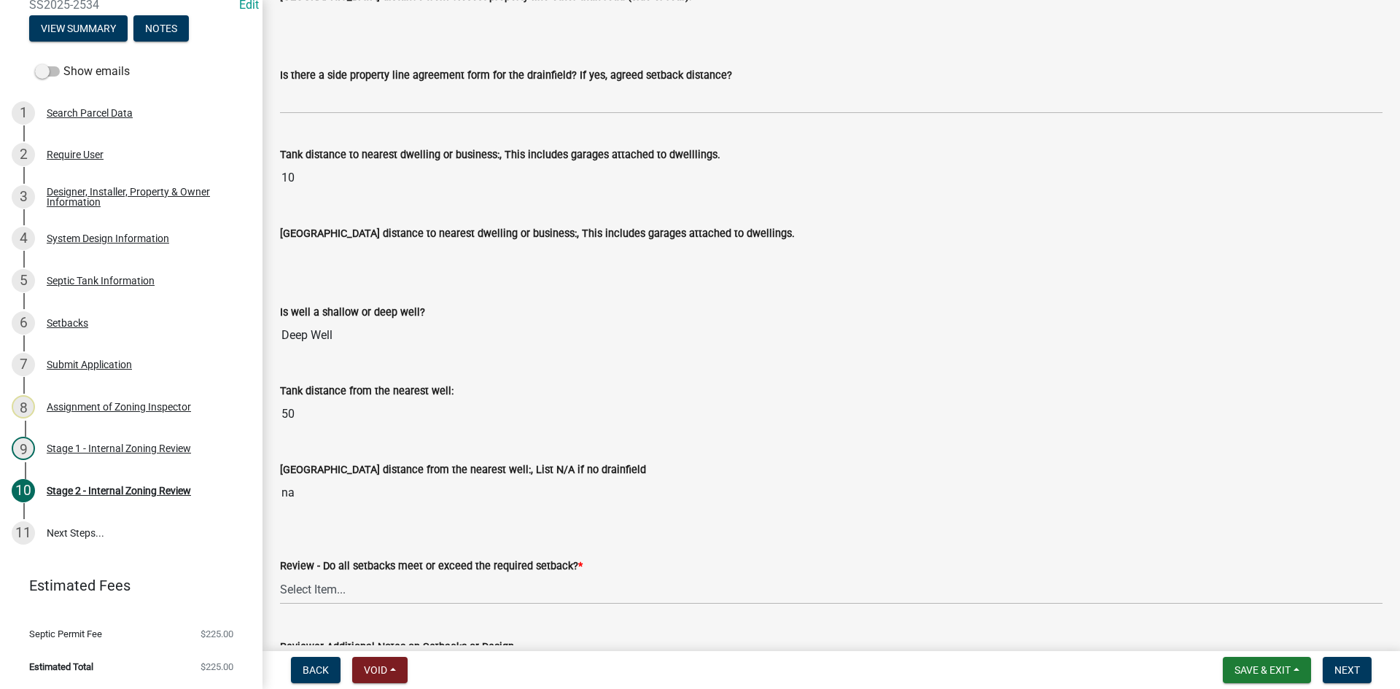
scroll to position [1123, 0]
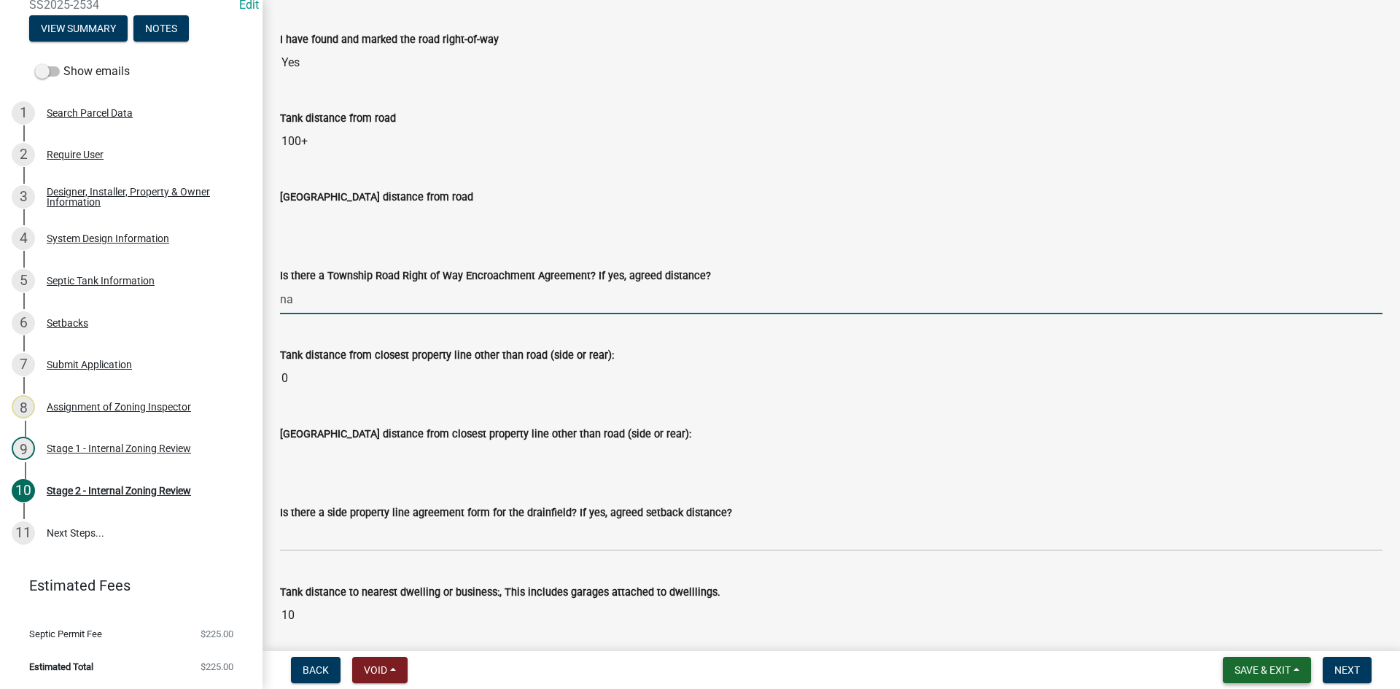
click at [1249, 663] on button "Save & Exit" at bounding box center [1267, 670] width 88 height 26
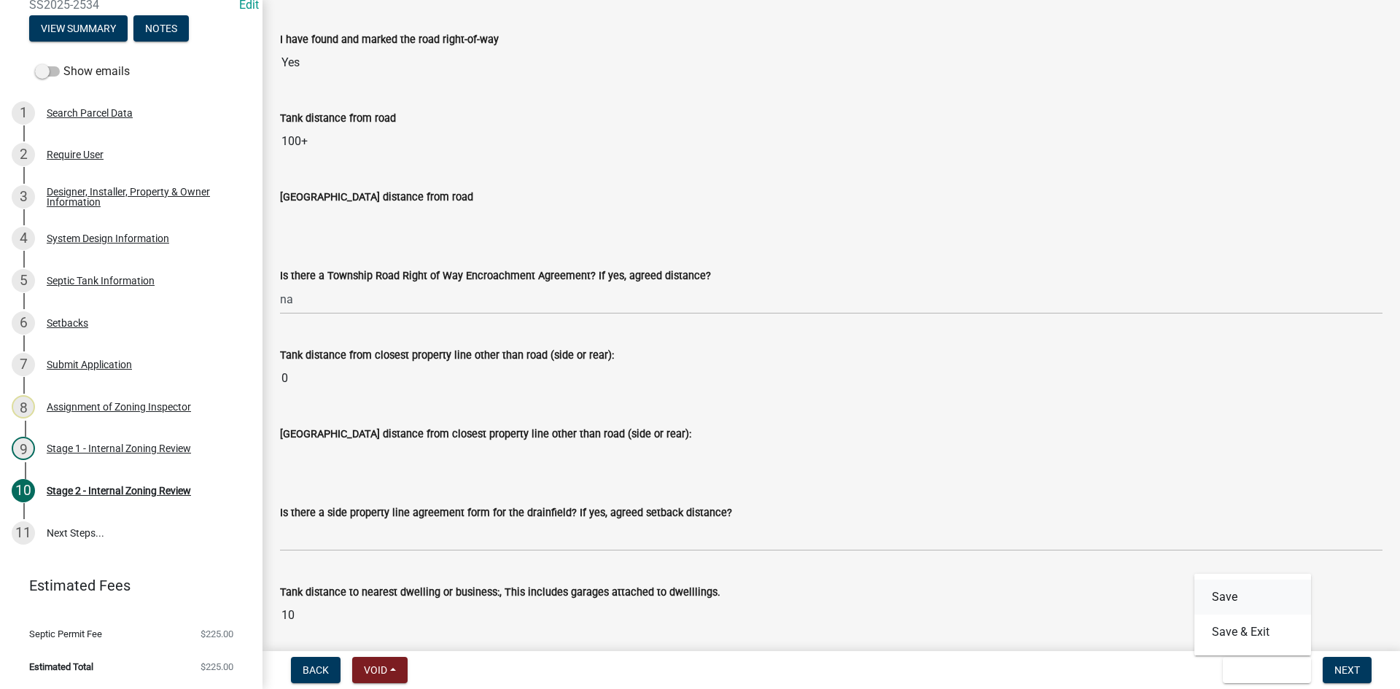
click at [1233, 600] on button "Save" at bounding box center [1253, 597] width 117 height 35
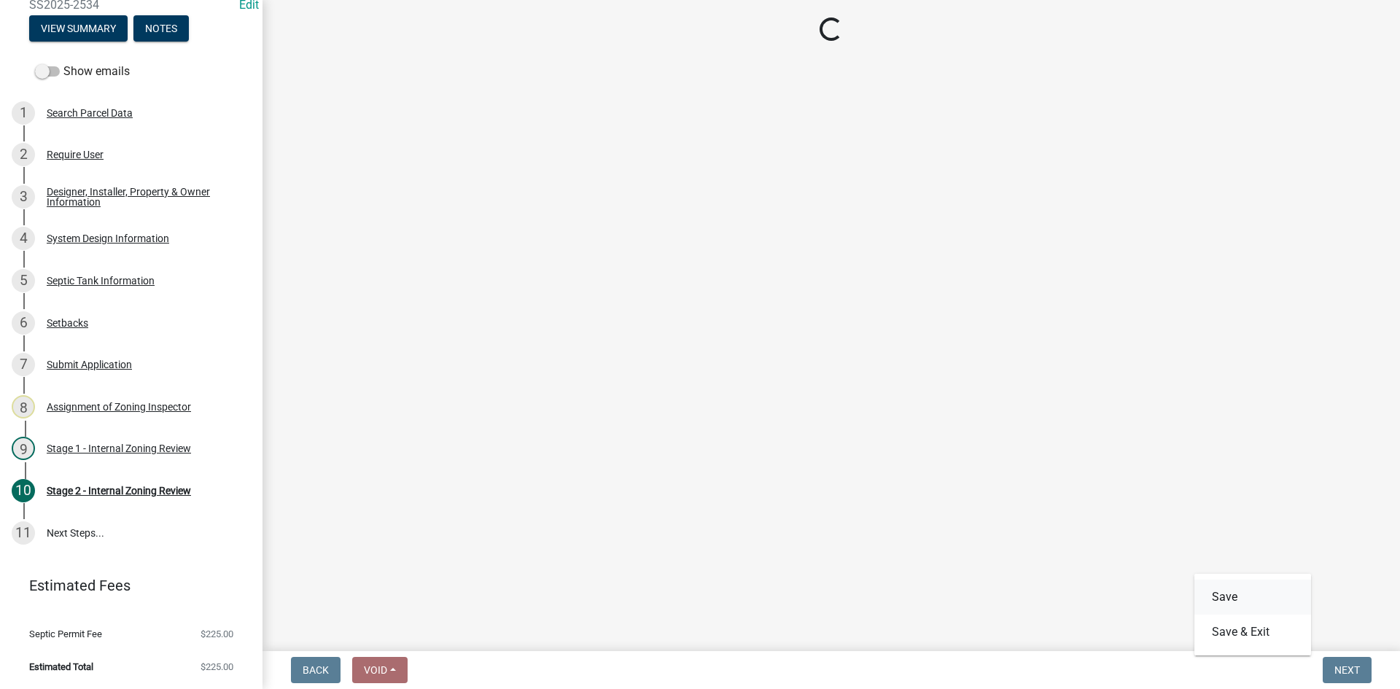
scroll to position [0, 0]
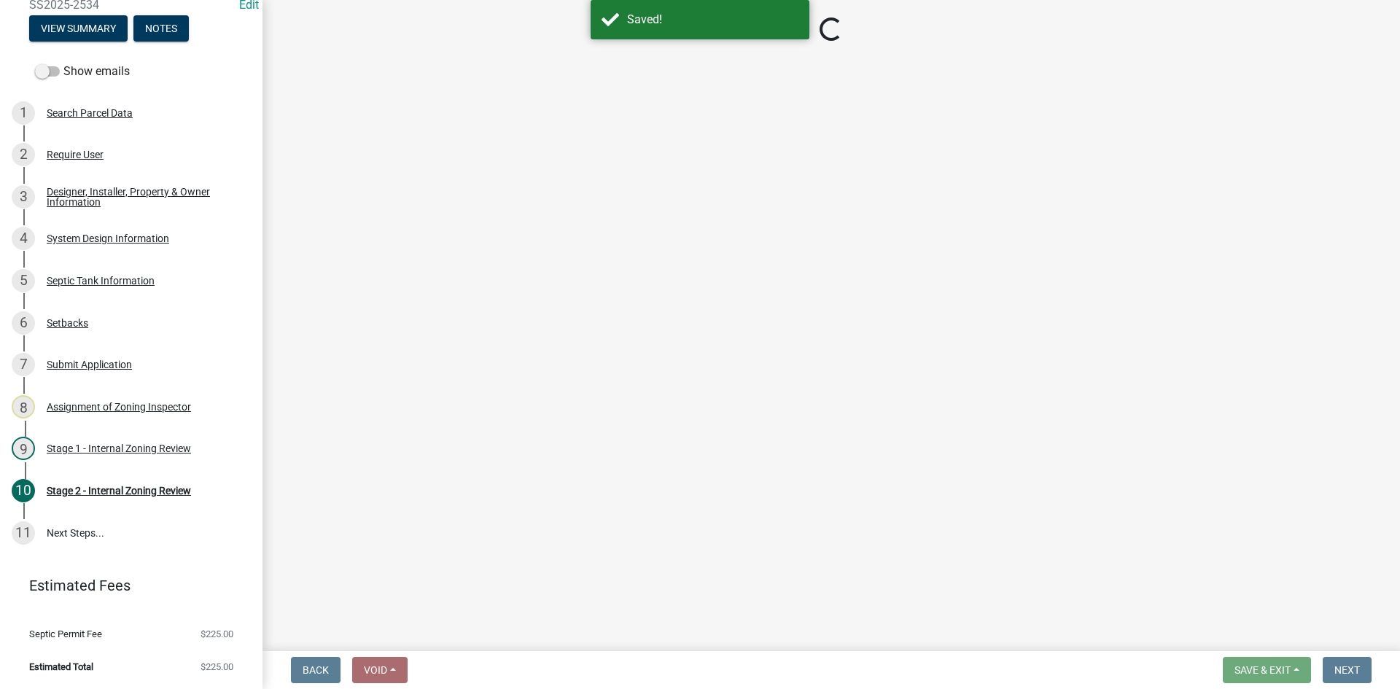
select select "69d592bb-9906-4277-a6fb-df8686255161"
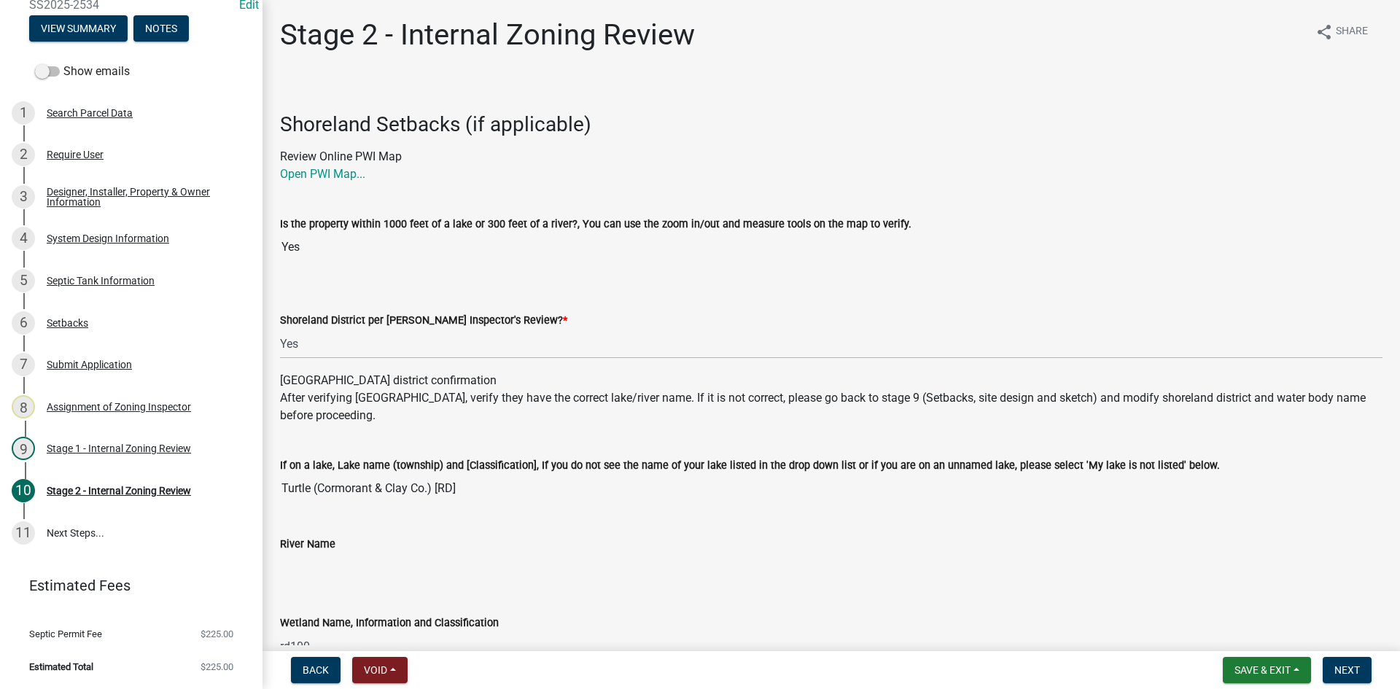
scroll to position [124, 0]
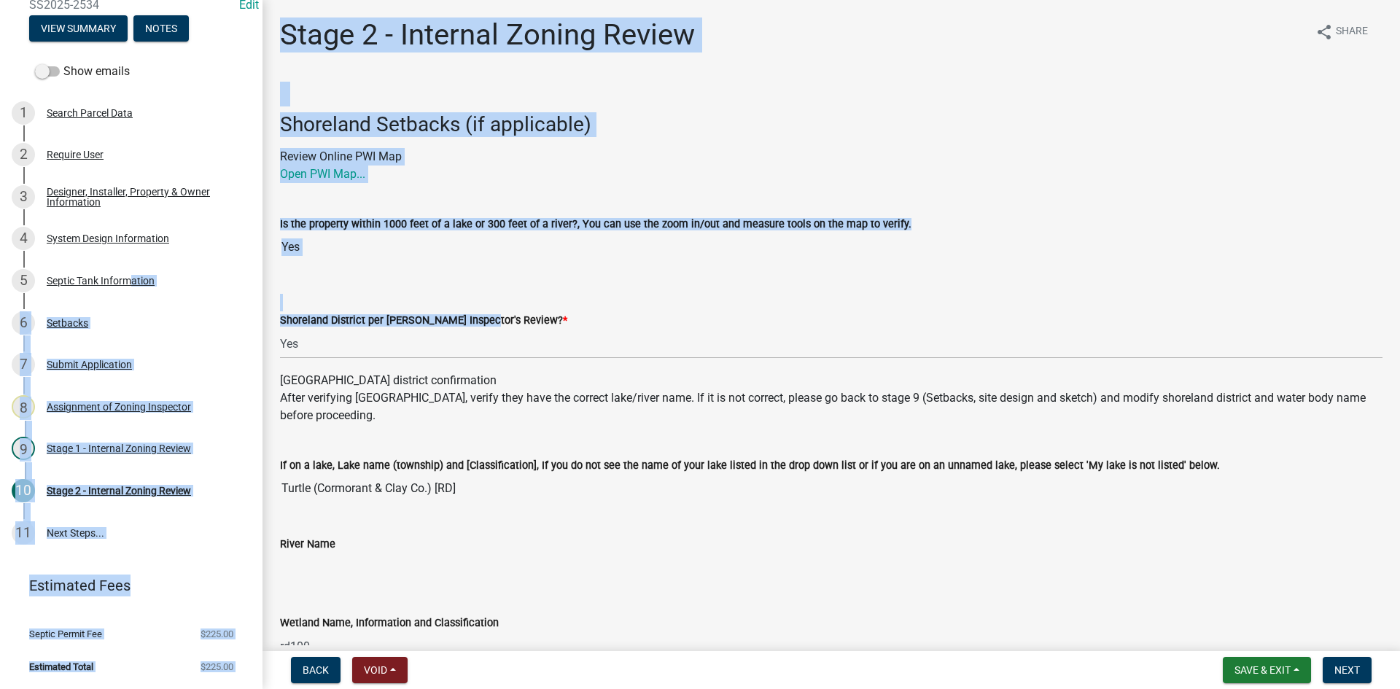
drag, startPoint x: 125, startPoint y: 282, endPoint x: 426, endPoint y: 316, distance: 302.4
click at [468, 323] on div "Zoning-Septic: Onsite Septic System Application (Designers) SS2025-2534 Edit Vi…" at bounding box center [700, 344] width 1400 height 689
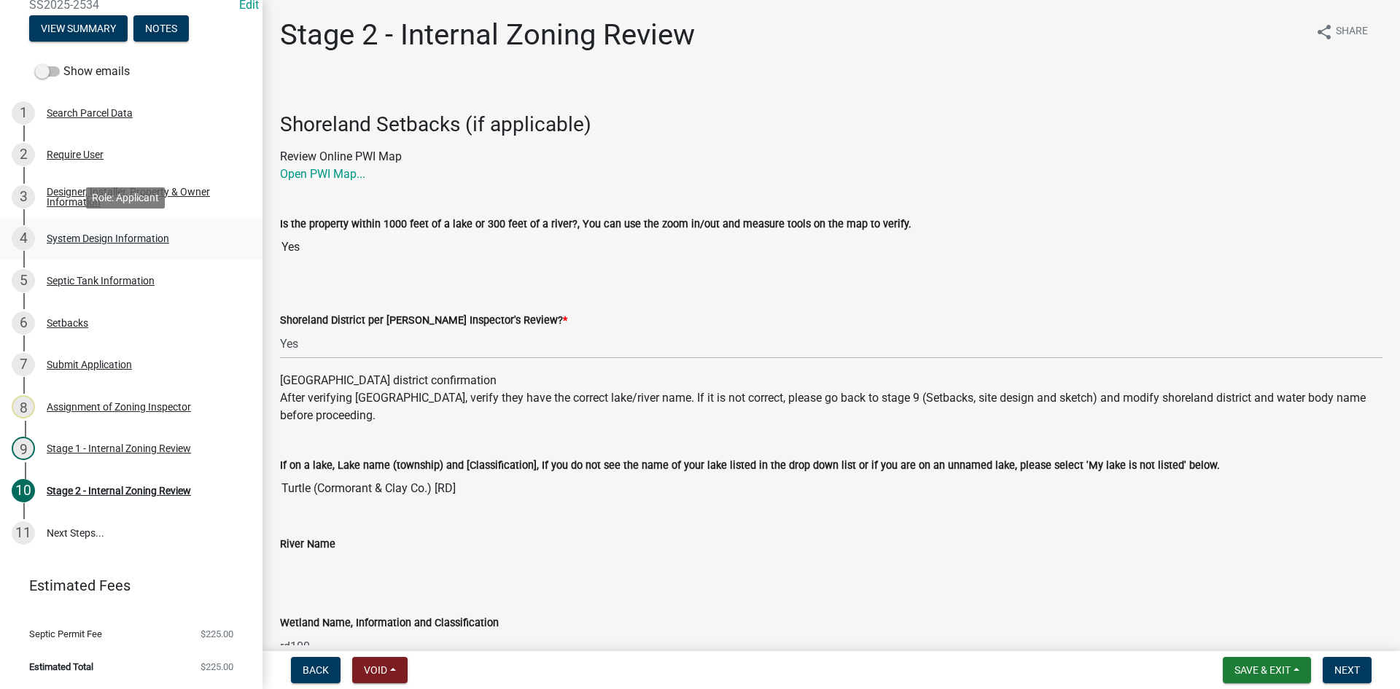
click at [209, 229] on div "4 System Design Information" at bounding box center [126, 238] width 228 height 23
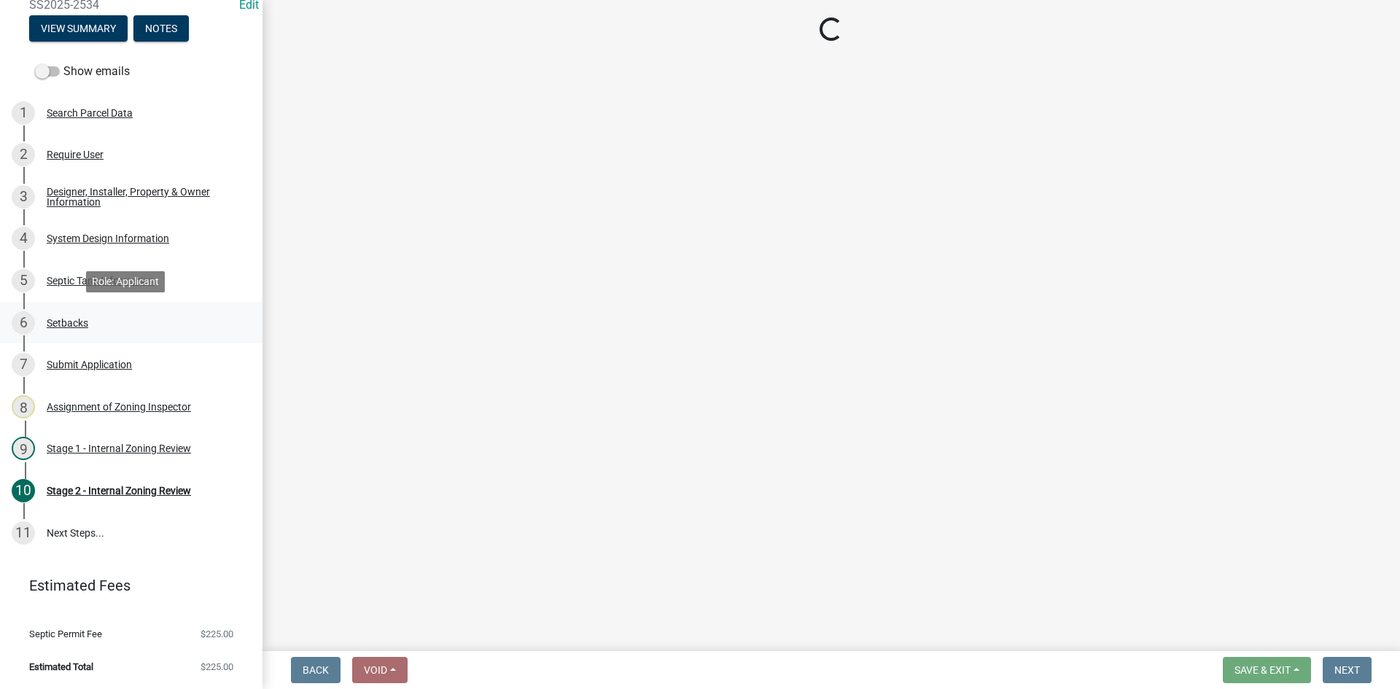
select select "8ba21533-2acf-4cc6-95e5-280e4aabd5a3"
select select "d11049ea-91d0-42ef-8f23-5bc08afa6acf"
select select "011fbff4-a41d-4a75-9bd8-71c7e6c69e0d"
select select "85fdfef2-2683-4311-b5d5-5505f6411127"
select select "bbba294c-e7e6-4483-b1a0-88fbc7e04017"
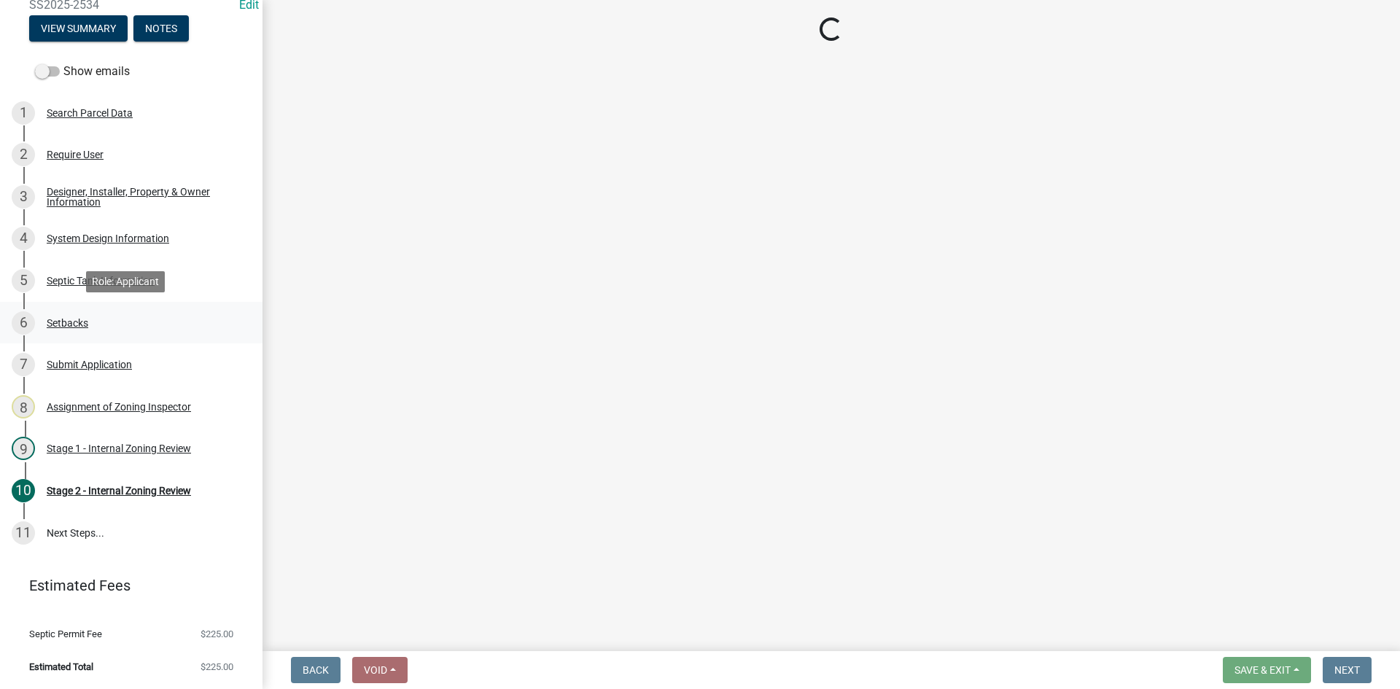
select select "ba735beb-519e-40f0-ae20-62d65fc4c46b"
select select "ef698bf5-6172-44c1-9ffb-522c07469aed"
select select "384fc250-a67e-4e5e-a6e0-19116deb63e7"
select select "1beac6bb-92f1-48fc-a43d-dd4fbc824110"
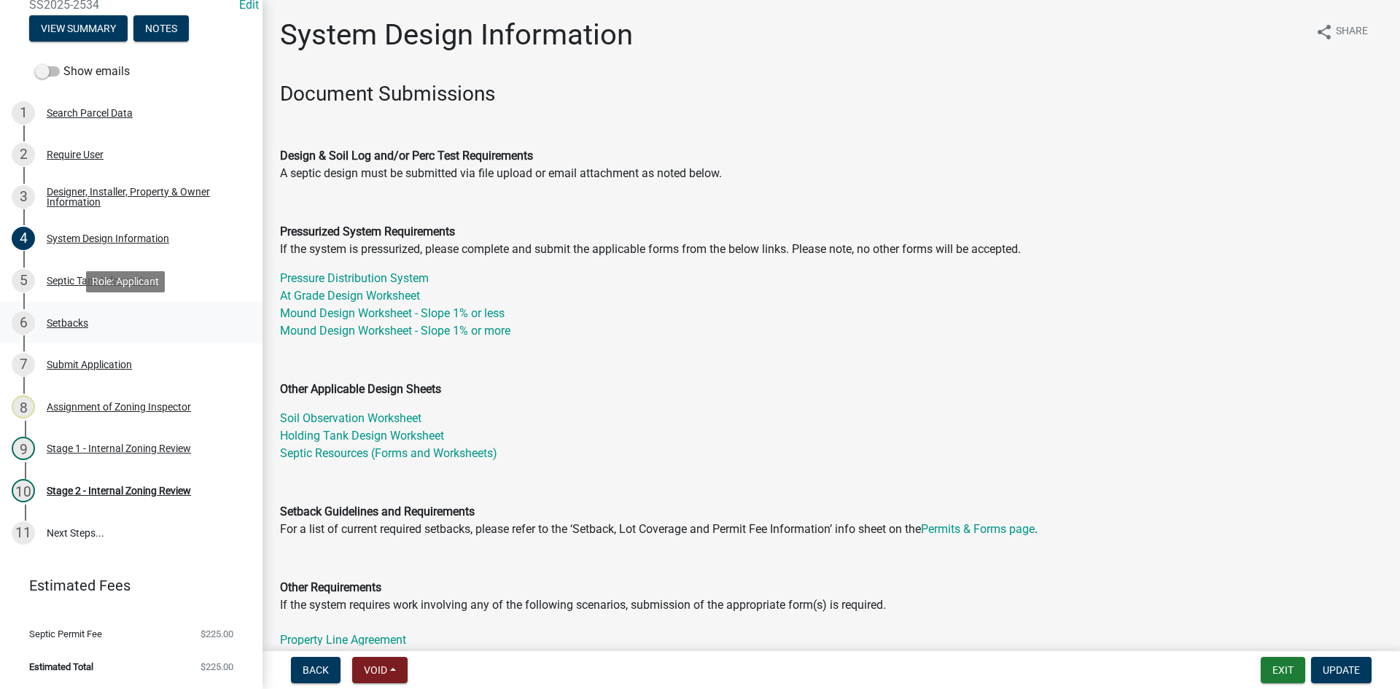
click at [79, 322] on div "Setbacks" at bounding box center [68, 323] width 42 height 10
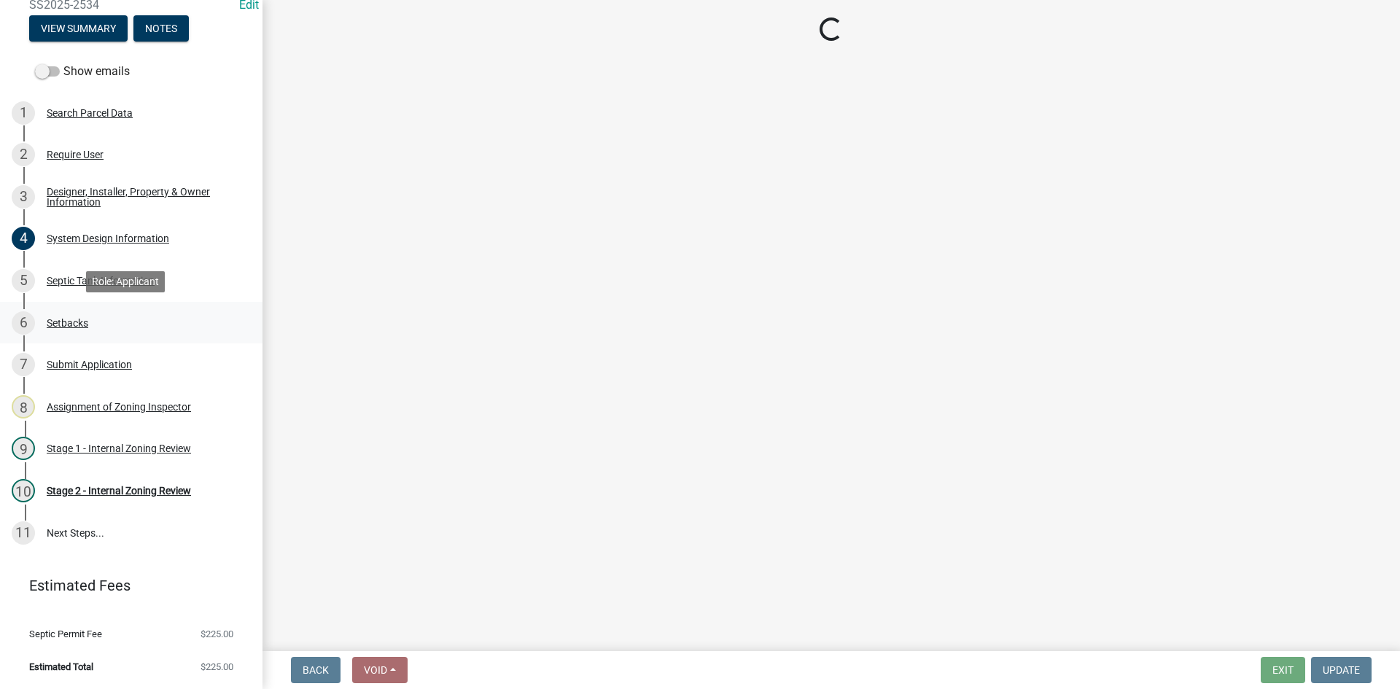
select select "c245ec0d-8d6f-4710-ab2b-b3aa70611708"
select select "aef5c85b-5634-4073-af60-e69e12d7380d"
select select "23044af5-43bb-4cf5-8aef-2716db2ce5fc"
select select "21af9b93-f494-48c6-91ae-235d36c6c939"
select select "a3ce498e-f8b1-44e2-889e-c4968ac74b5a"
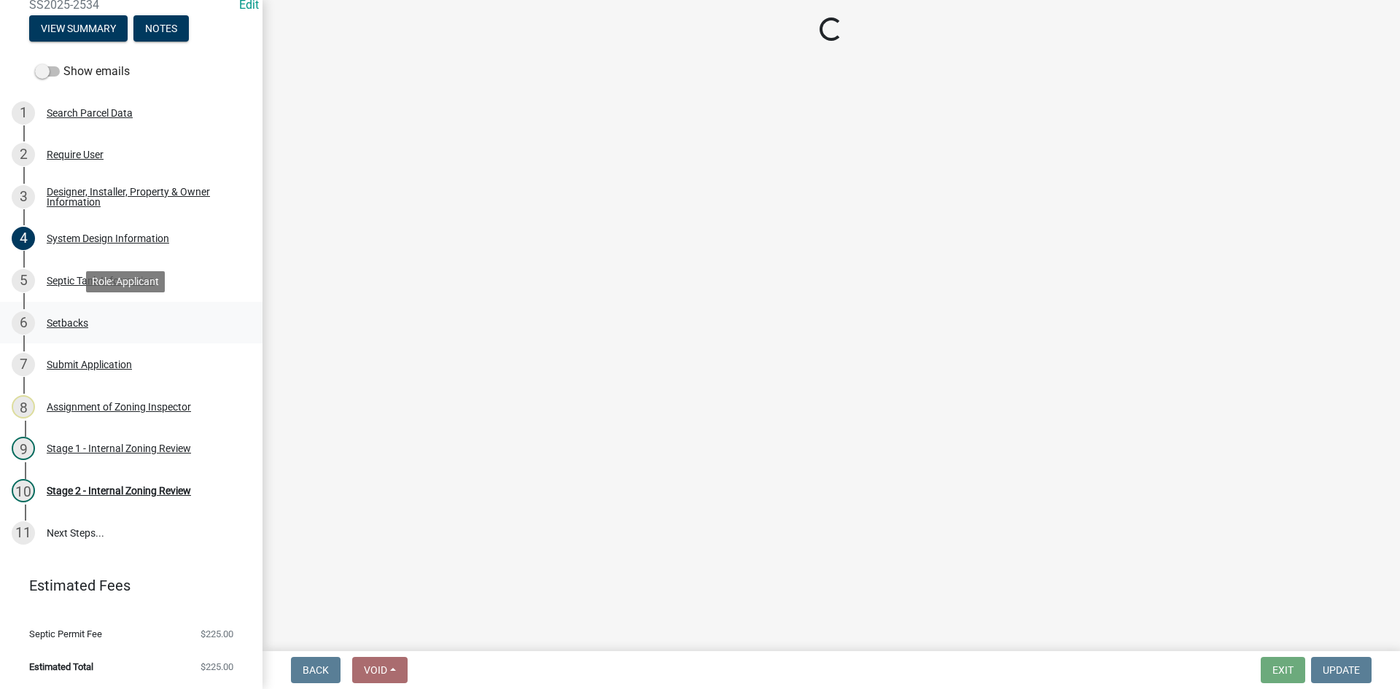
select select "cf78f1da-f066-4305-88a2-864abad1fa52"
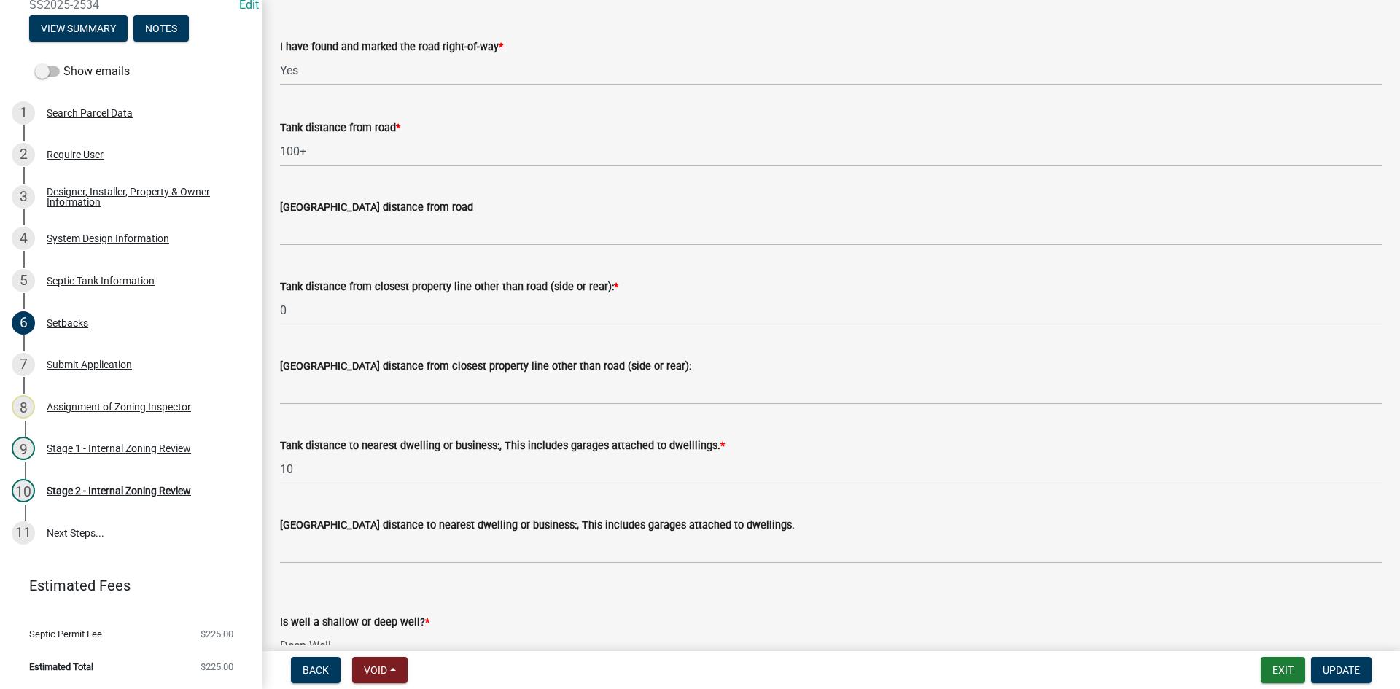
scroll to position [1094, 0]
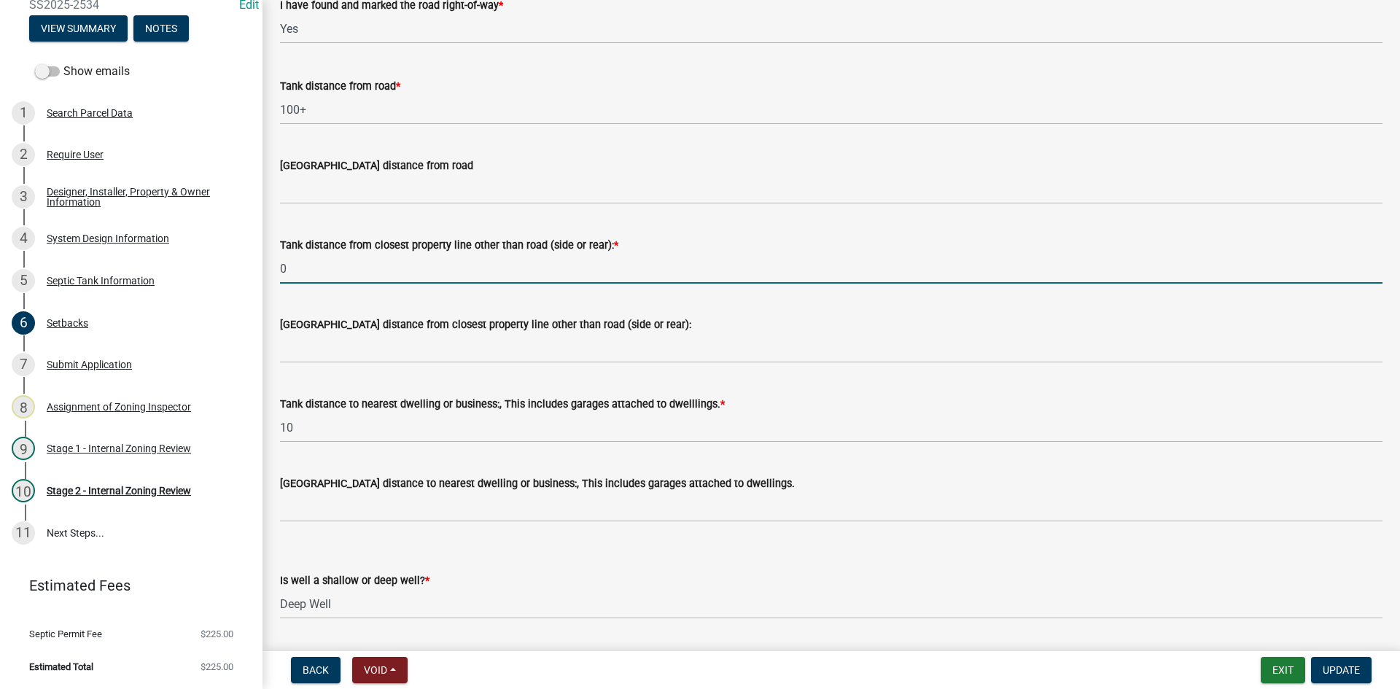
drag, startPoint x: 288, startPoint y: 265, endPoint x: 280, endPoint y: 268, distance: 8.3
click at [280, 268] on input "0" at bounding box center [831, 269] width 1103 height 30
click at [349, 258] on input "0" at bounding box center [831, 269] width 1103 height 30
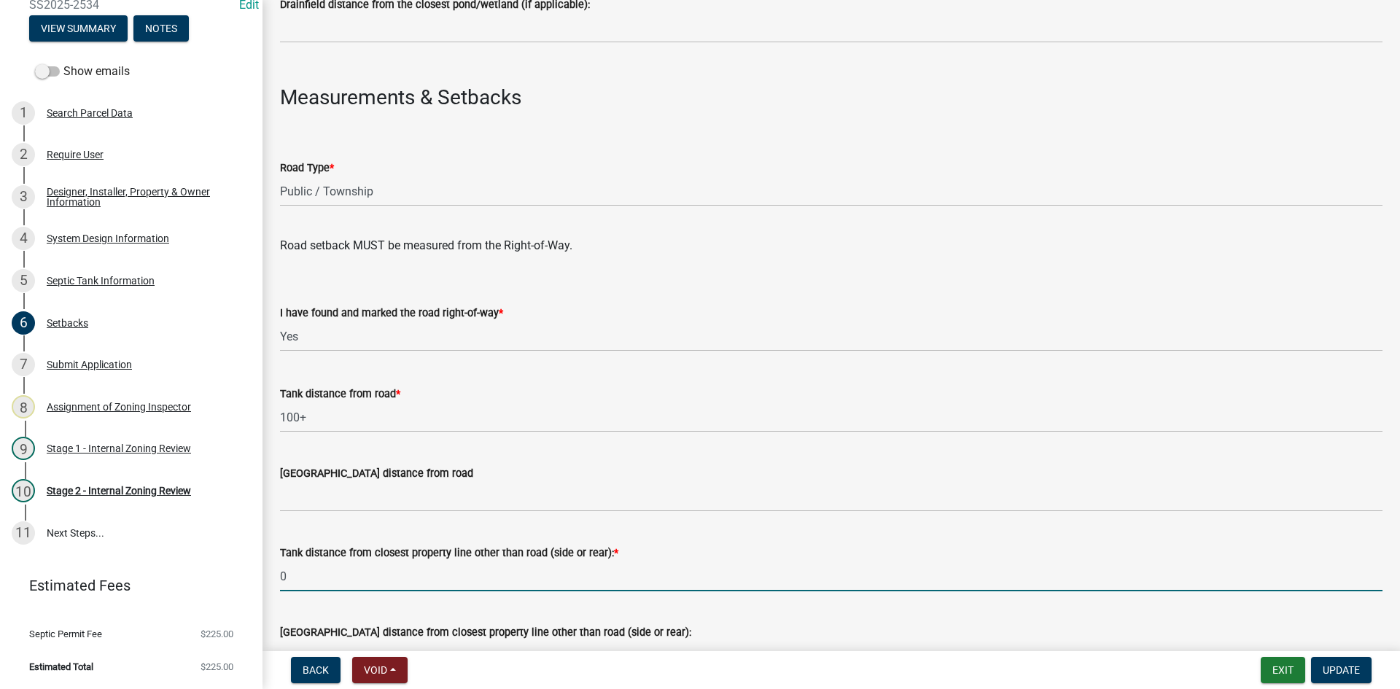
scroll to position [203, 0]
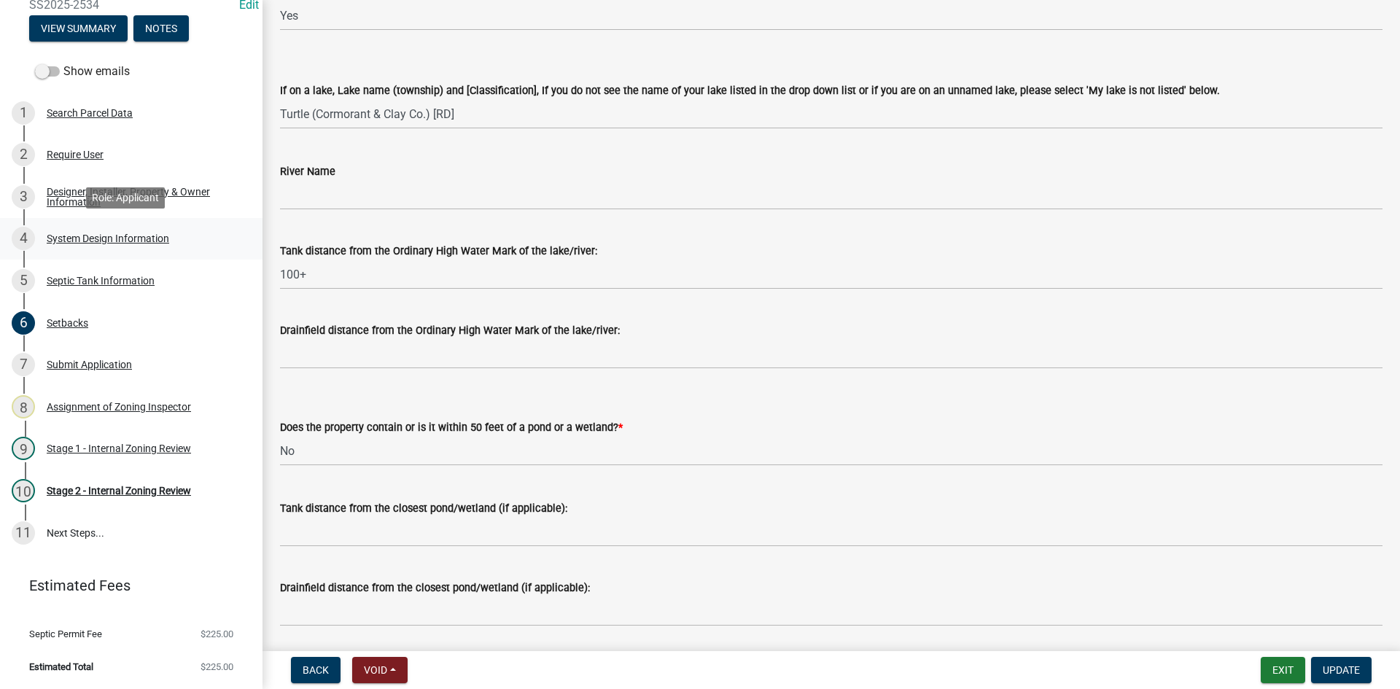
click at [131, 243] on div "System Design Information" at bounding box center [108, 238] width 123 height 10
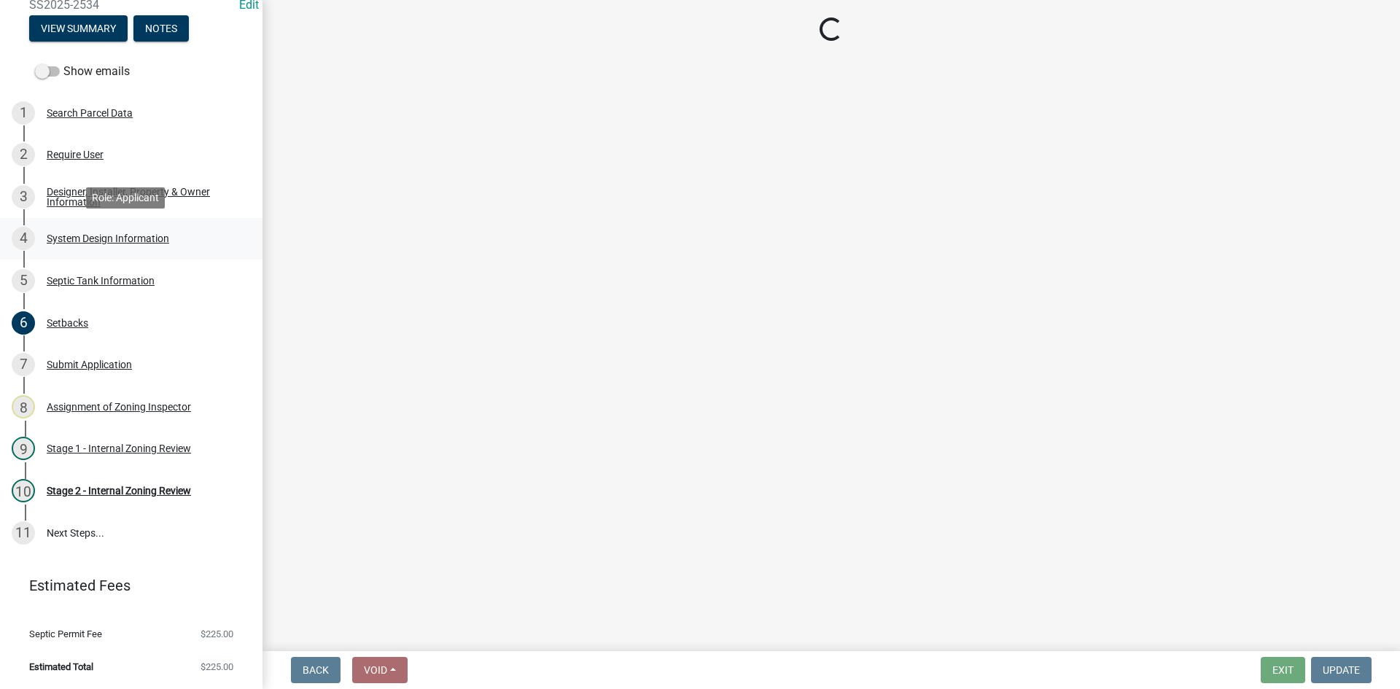
select select "8ba21533-2acf-4cc6-95e5-280e4aabd5a3"
select select "d11049ea-91d0-42ef-8f23-5bc08afa6acf"
select select "011fbff4-a41d-4a75-9bd8-71c7e6c69e0d"
select select "85fdfef2-2683-4311-b5d5-5505f6411127"
select select "bbba294c-e7e6-4483-b1a0-88fbc7e04017"
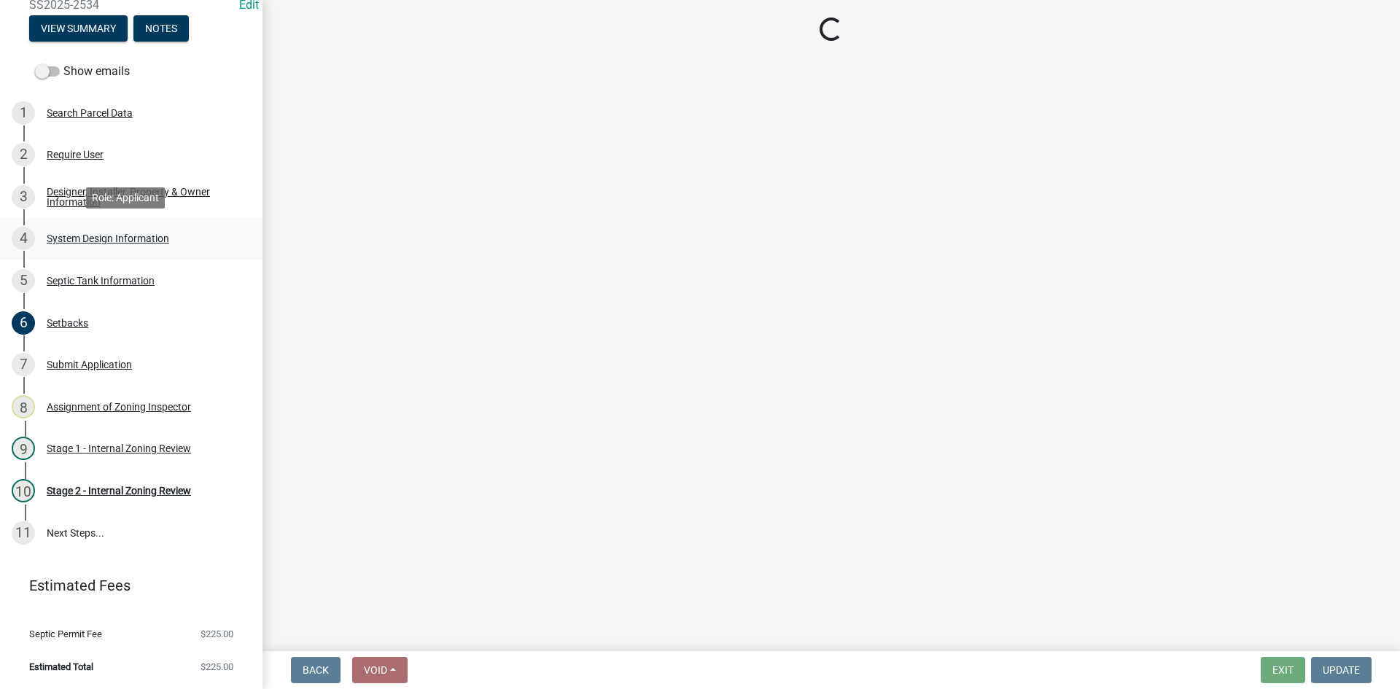
select select "ba735beb-519e-40f0-ae20-62d65fc4c46b"
select select "ef698bf5-6172-44c1-9ffb-522c07469aed"
select select "384fc250-a67e-4e5e-a6e0-19116deb63e7"
select select "1beac6bb-92f1-48fc-a43d-dd4fbc824110"
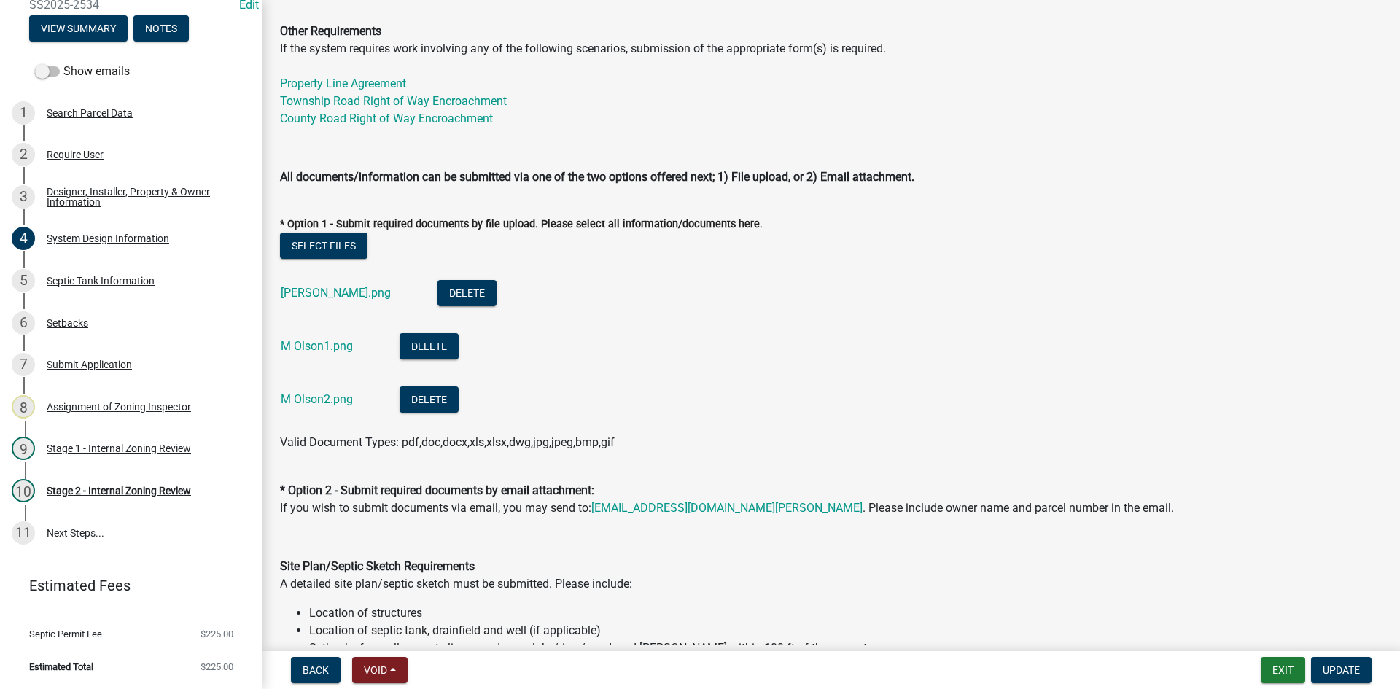
scroll to position [656, 0]
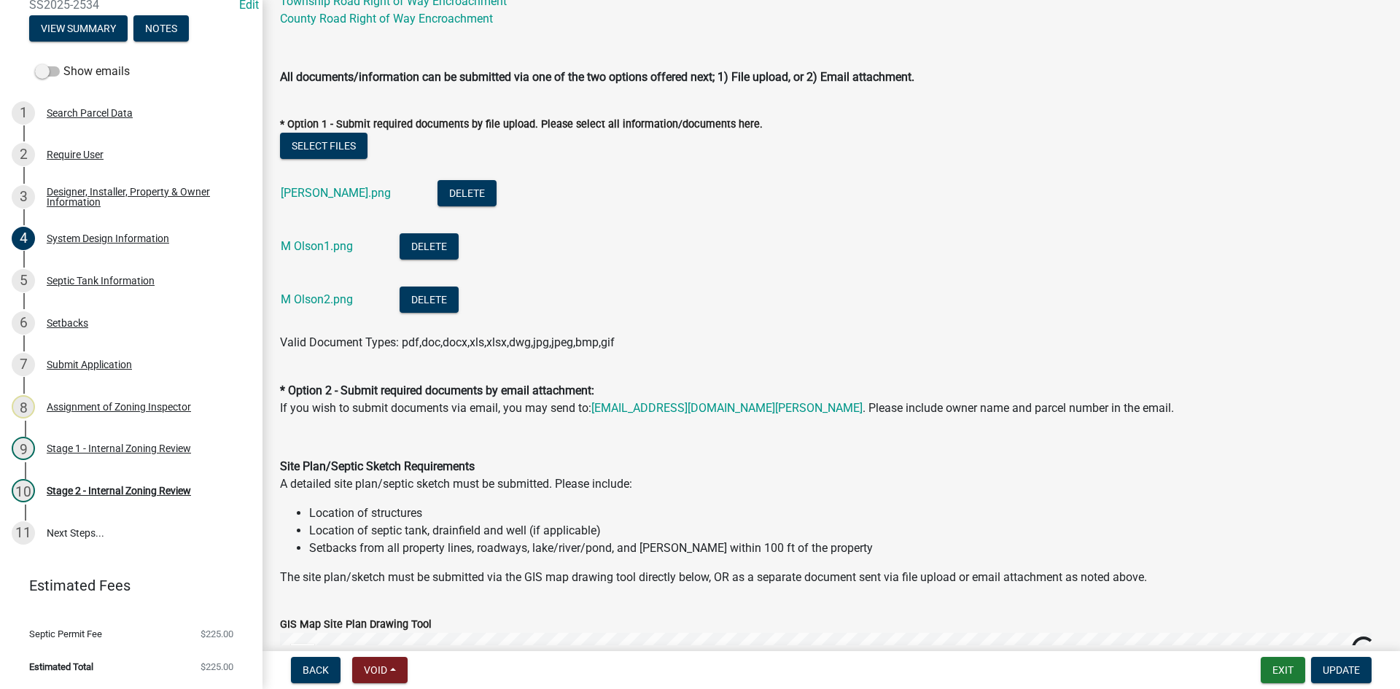
drag, startPoint x: 337, startPoint y: 287, endPoint x: 335, endPoint y: 306, distance: 19.8
click at [337, 287] on div "M Olson2.png" at bounding box center [329, 302] width 96 height 30
click at [335, 308] on div "M Olson2.png" at bounding box center [329, 302] width 96 height 30
click at [339, 300] on link "M Olson2.png" at bounding box center [317, 299] width 72 height 14
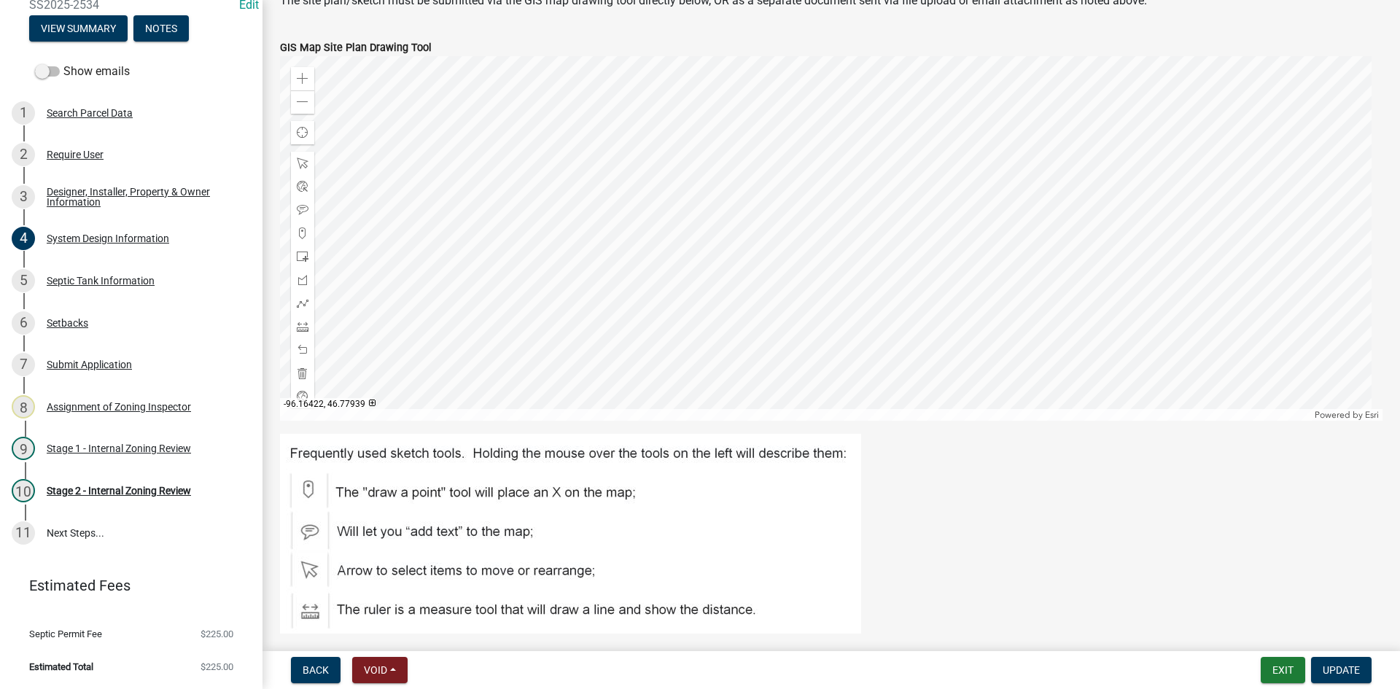
scroll to position [1167, 0]
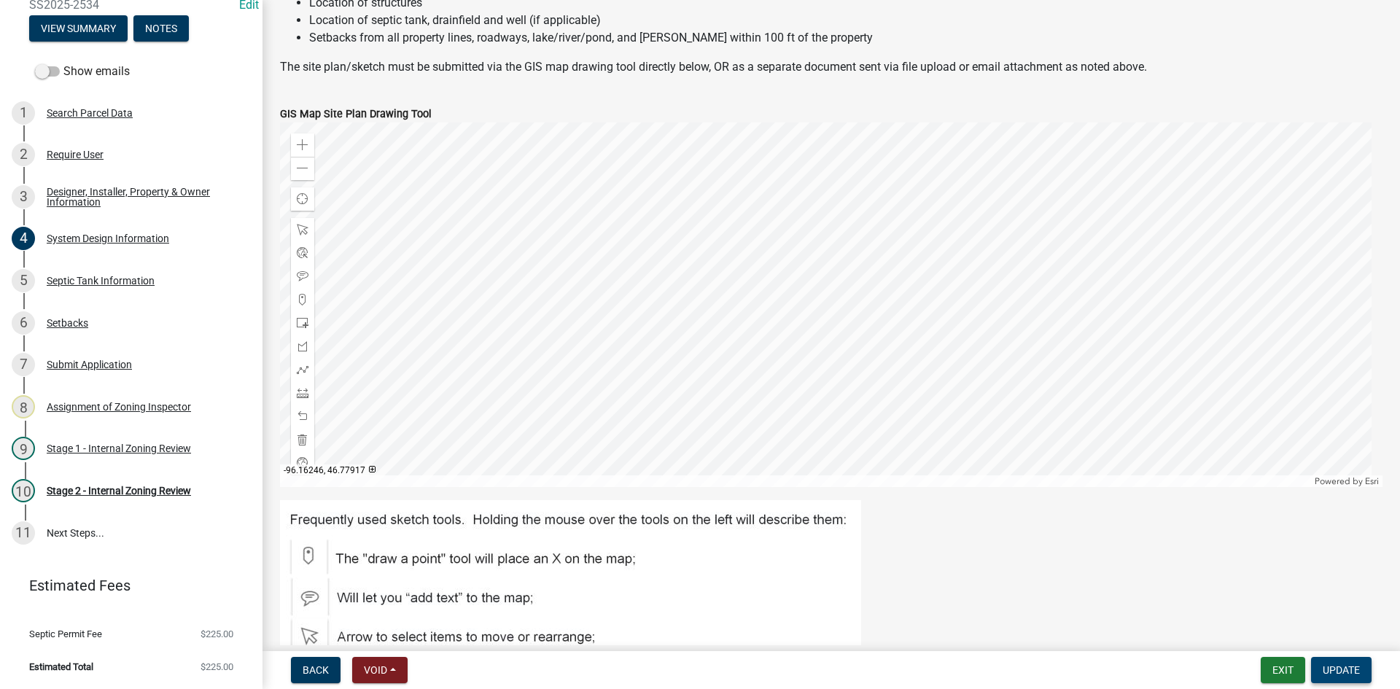
click at [1342, 665] on span "Update" at bounding box center [1341, 670] width 37 height 12
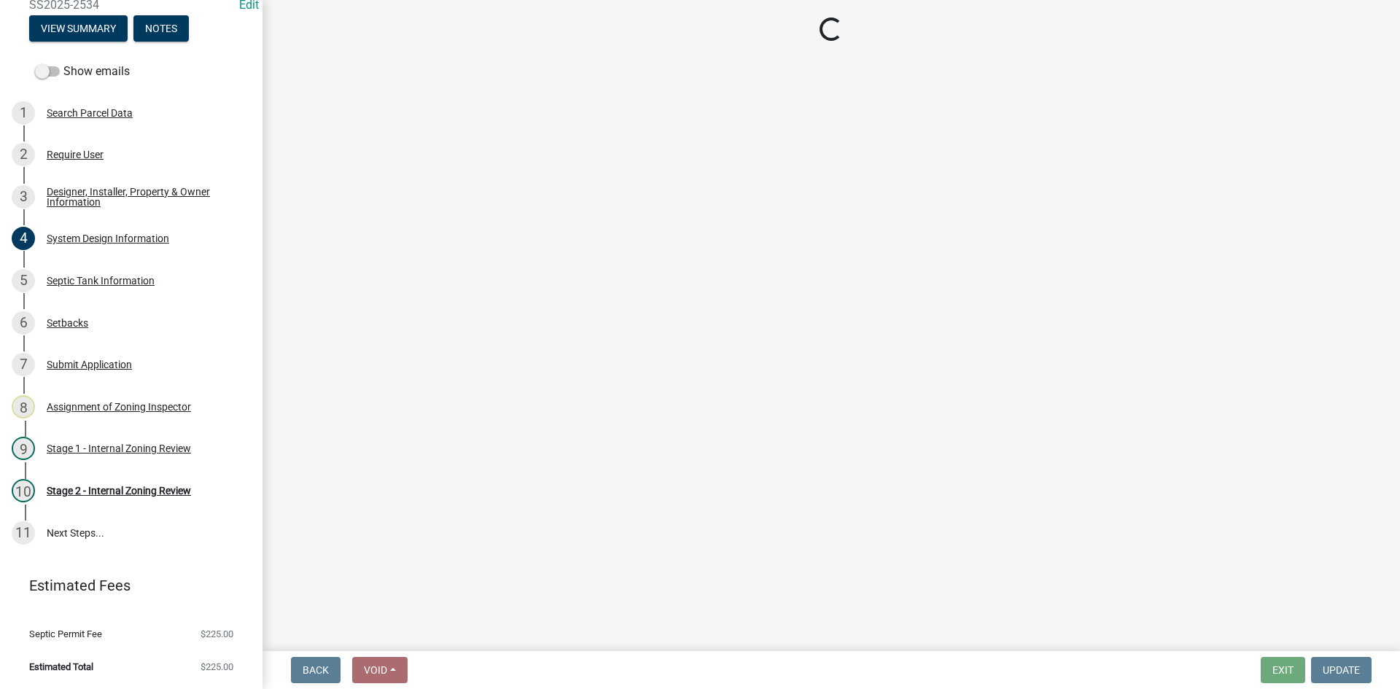
select select "69d592bb-9906-4277-a6fb-df8686255161"
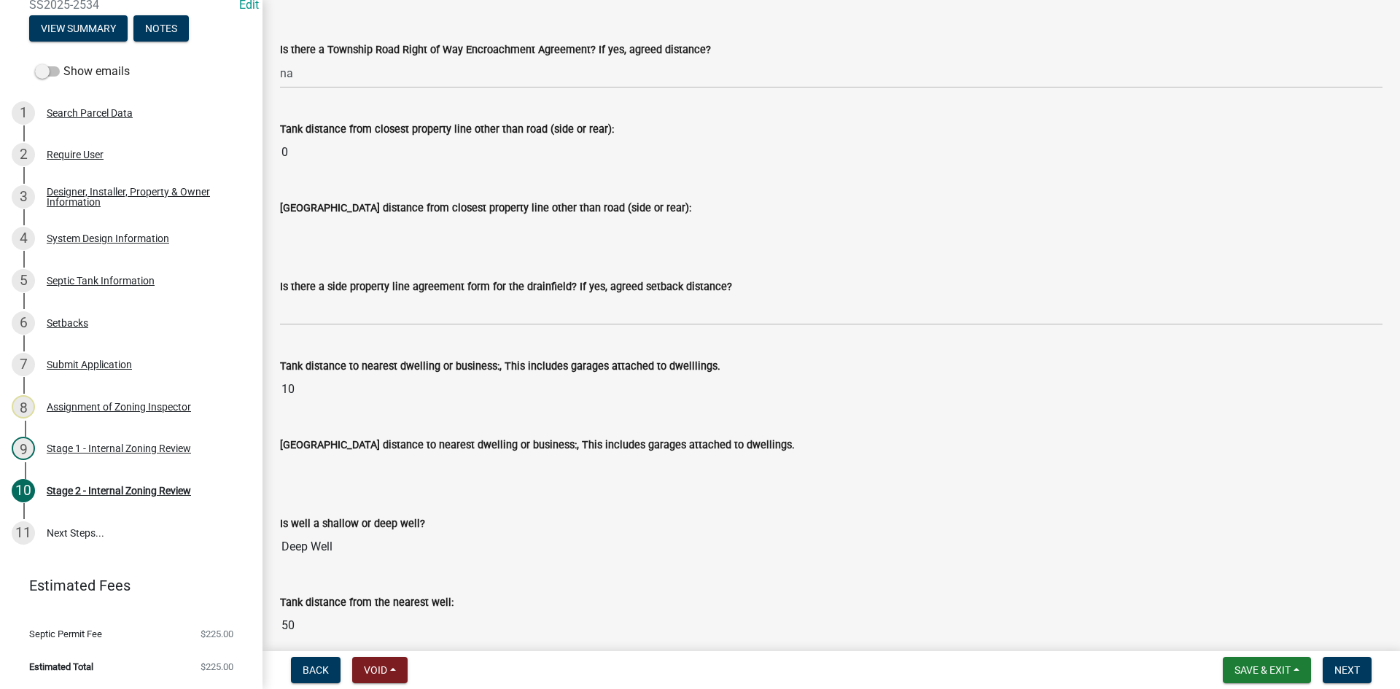
scroll to position [1532, 0]
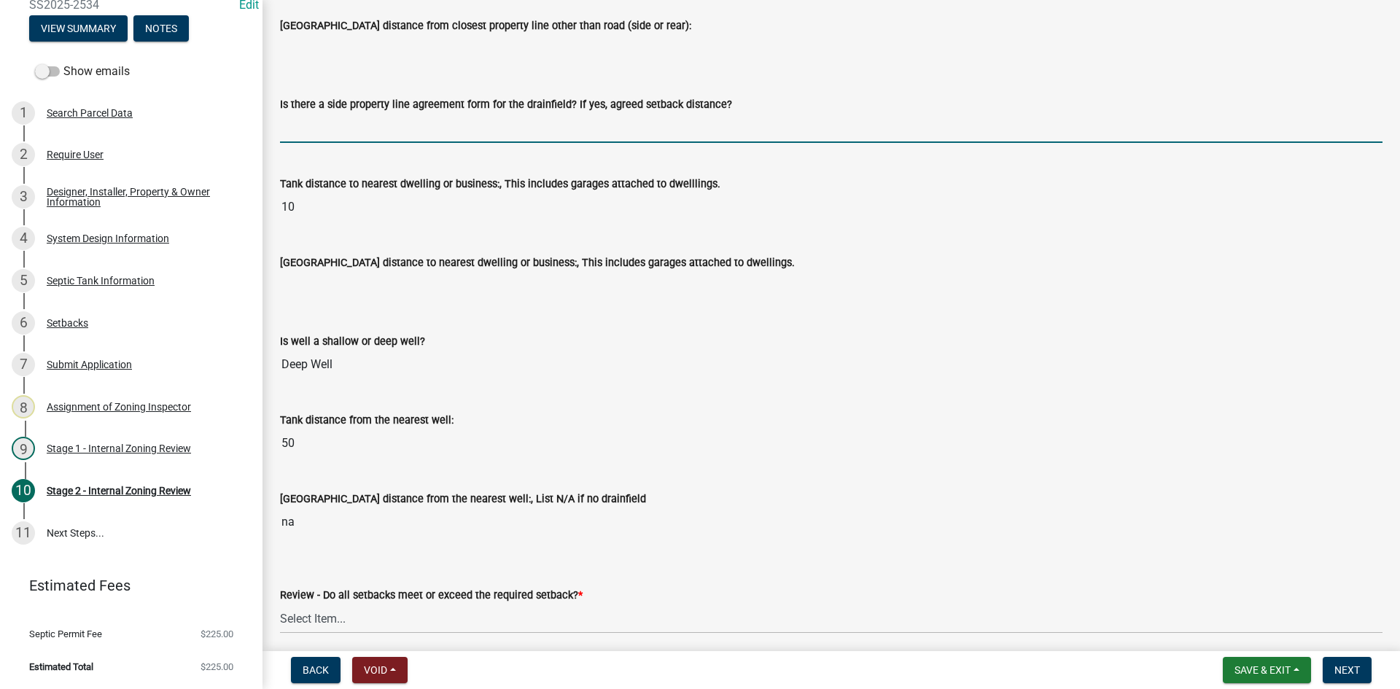
click at [313, 125] on input "Is there a side property line agreement form for the drainfield? If yes, agreed…" at bounding box center [831, 128] width 1103 height 30
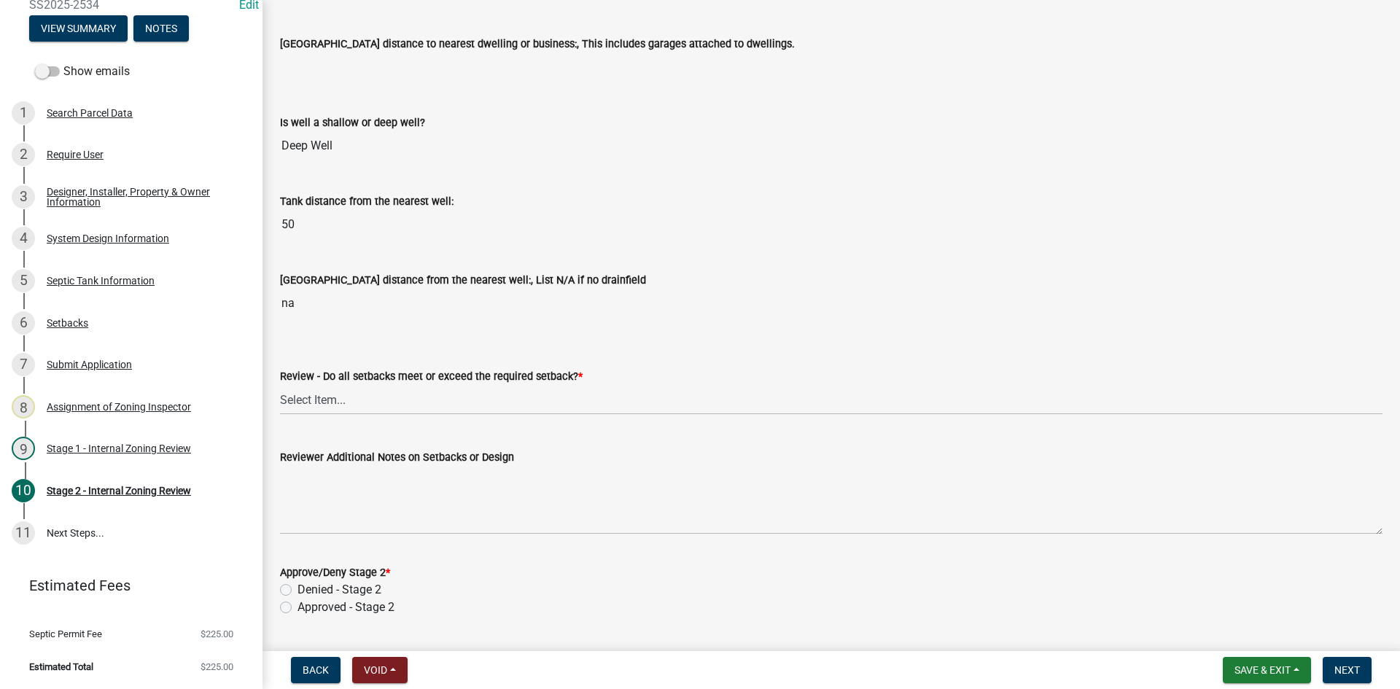
scroll to position [1459, 0]
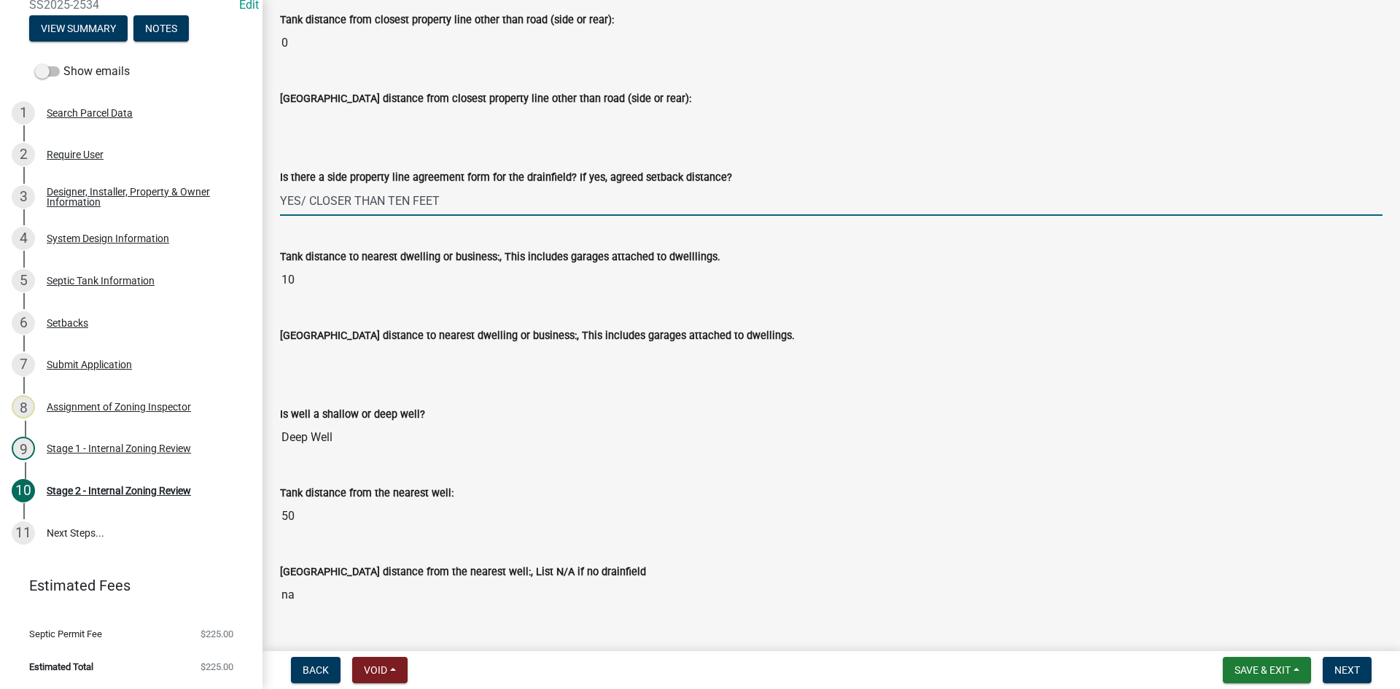
drag, startPoint x: 446, startPoint y: 204, endPoint x: 268, endPoint y: 231, distance: 180.7
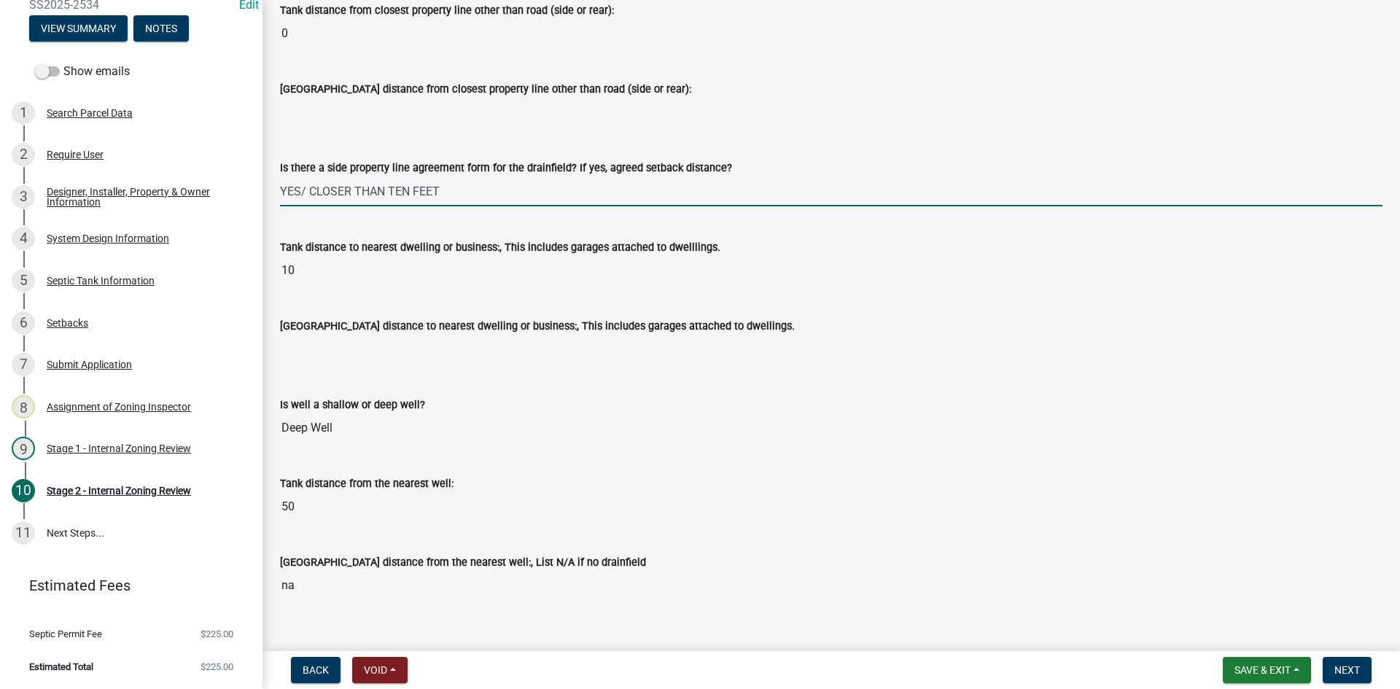
scroll to position [1386, 0]
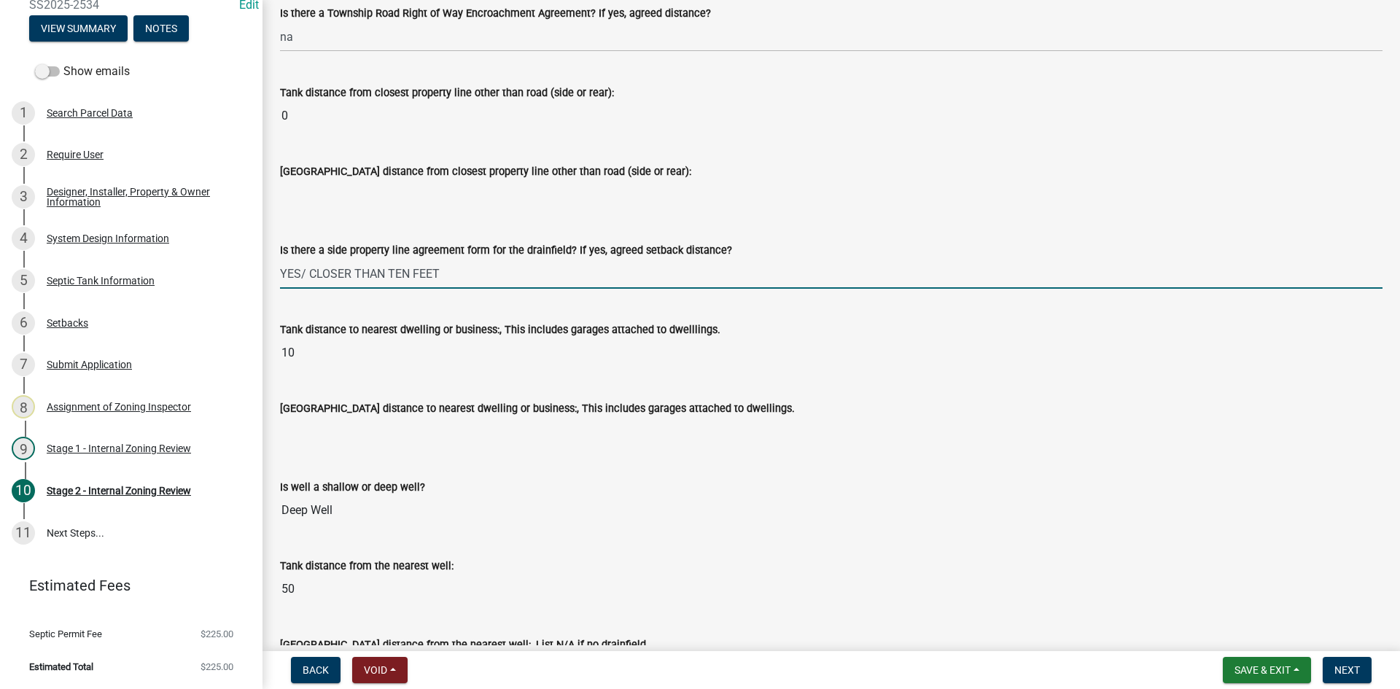
click at [515, 279] on input "YES/ CLOSER THAN TEN FEET" at bounding box center [831, 274] width 1103 height 30
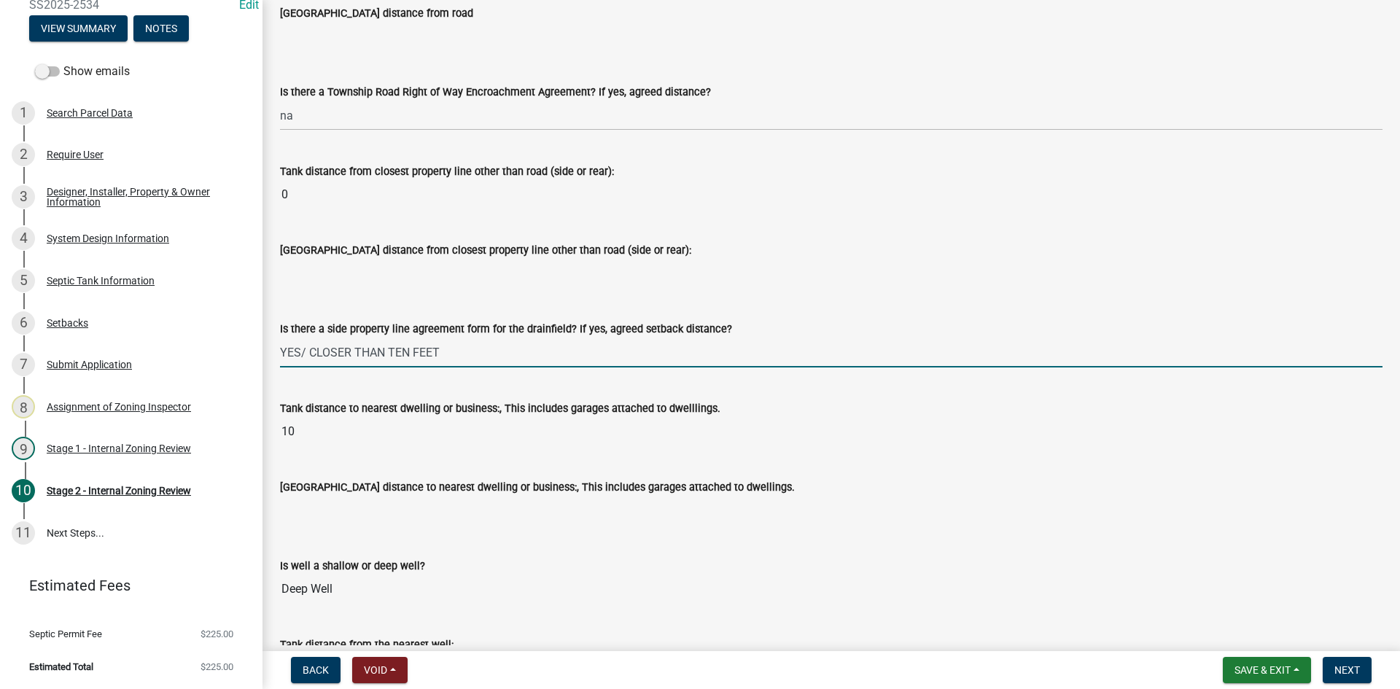
scroll to position [1313, 0]
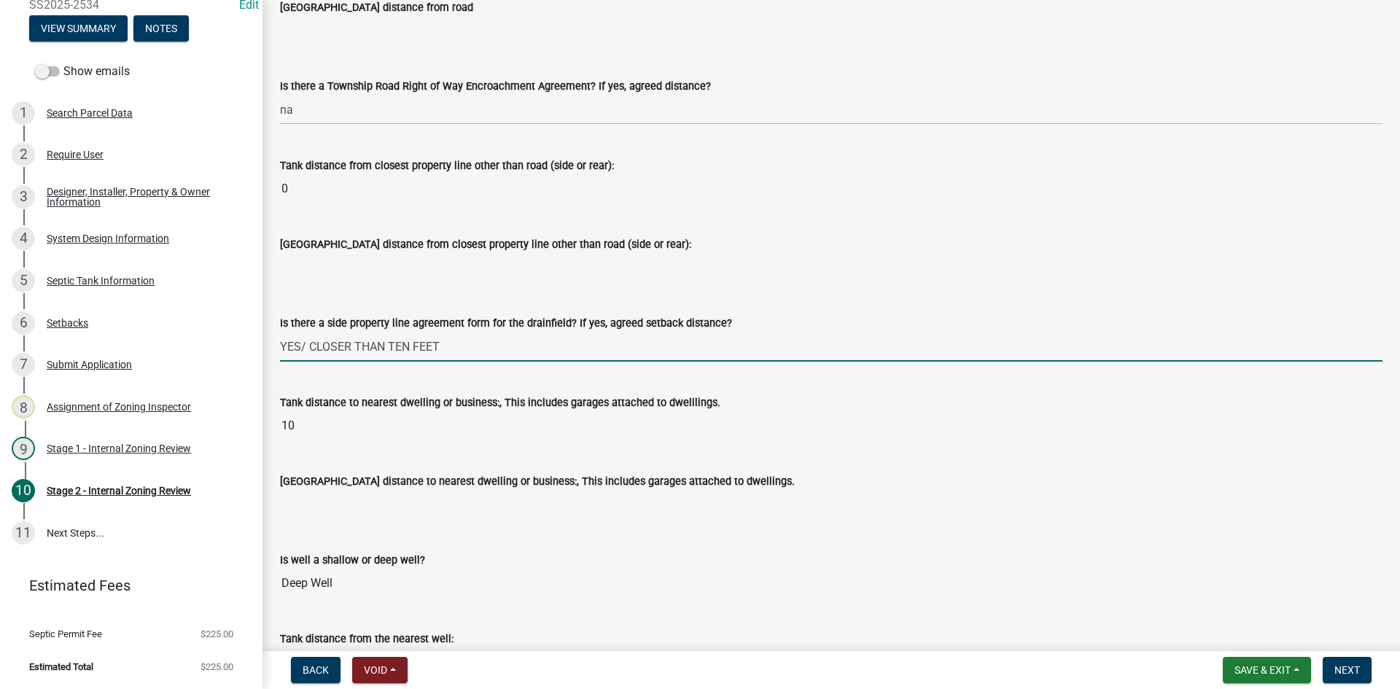
click at [459, 358] on input "YES/ CLOSER THAN TEN FEET" at bounding box center [831, 347] width 1103 height 30
click at [308, 348] on input "YES/ CLOSER THAN TEN FEET" at bounding box center [831, 347] width 1103 height 30
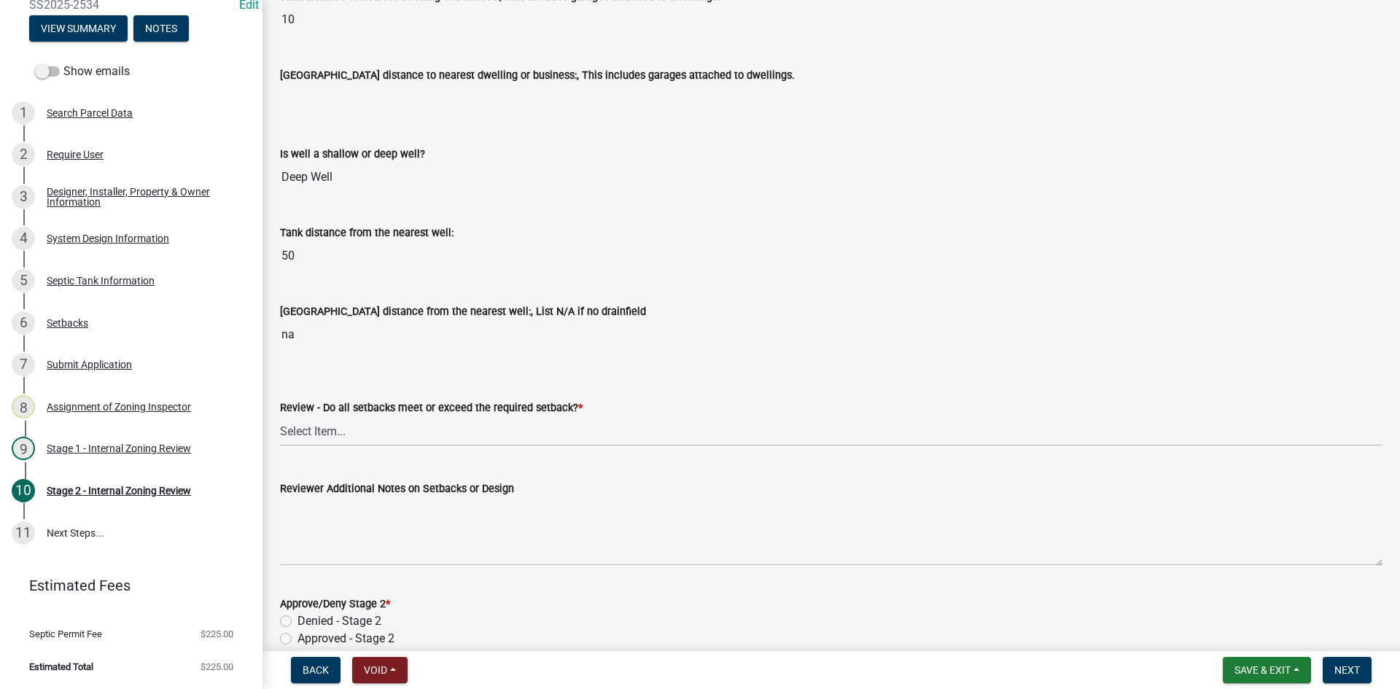
scroll to position [1896, 0]
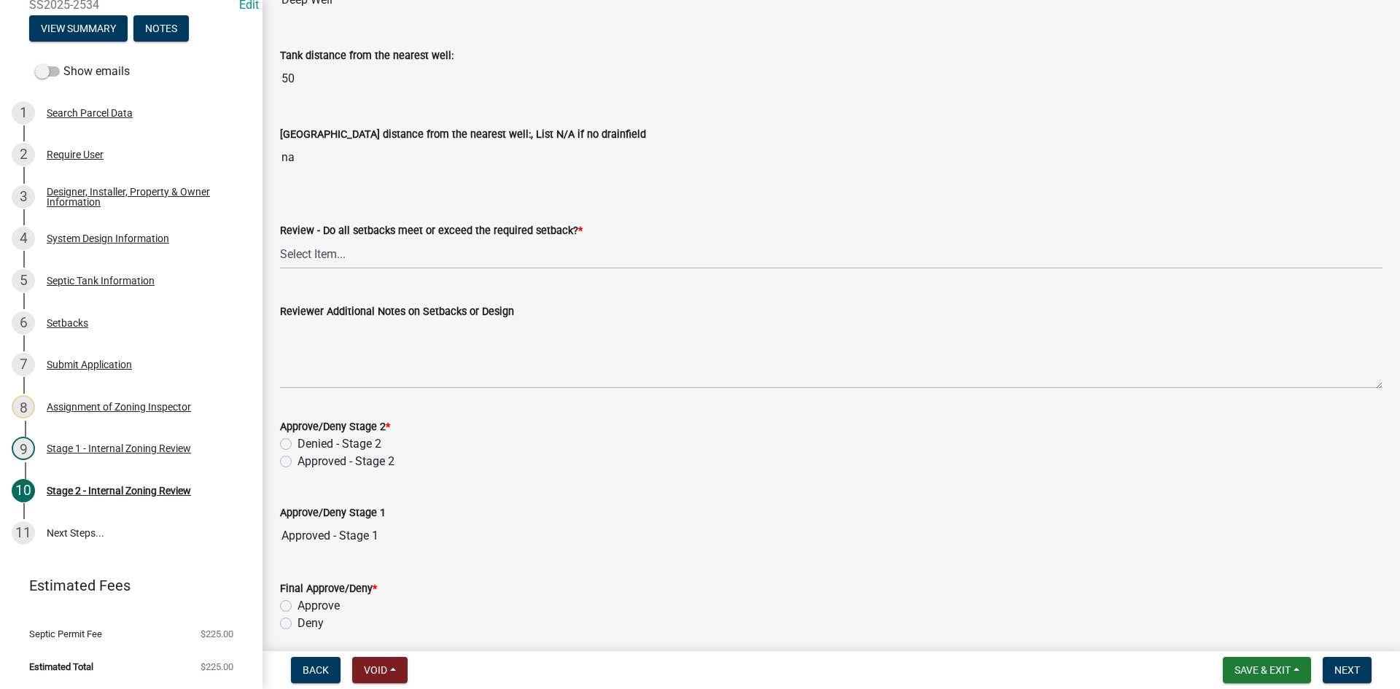
type input "YES/ TANK CLOSER THAN TEN FEET"
click at [330, 256] on select "Select Item... Yes No N/A" at bounding box center [831, 254] width 1103 height 30
click at [280, 239] on select "Select Item... Yes No N/A" at bounding box center [831, 254] width 1103 height 30
select select "1ad81be4-5d59-46bf-8b7b-d7c0f20ad891"
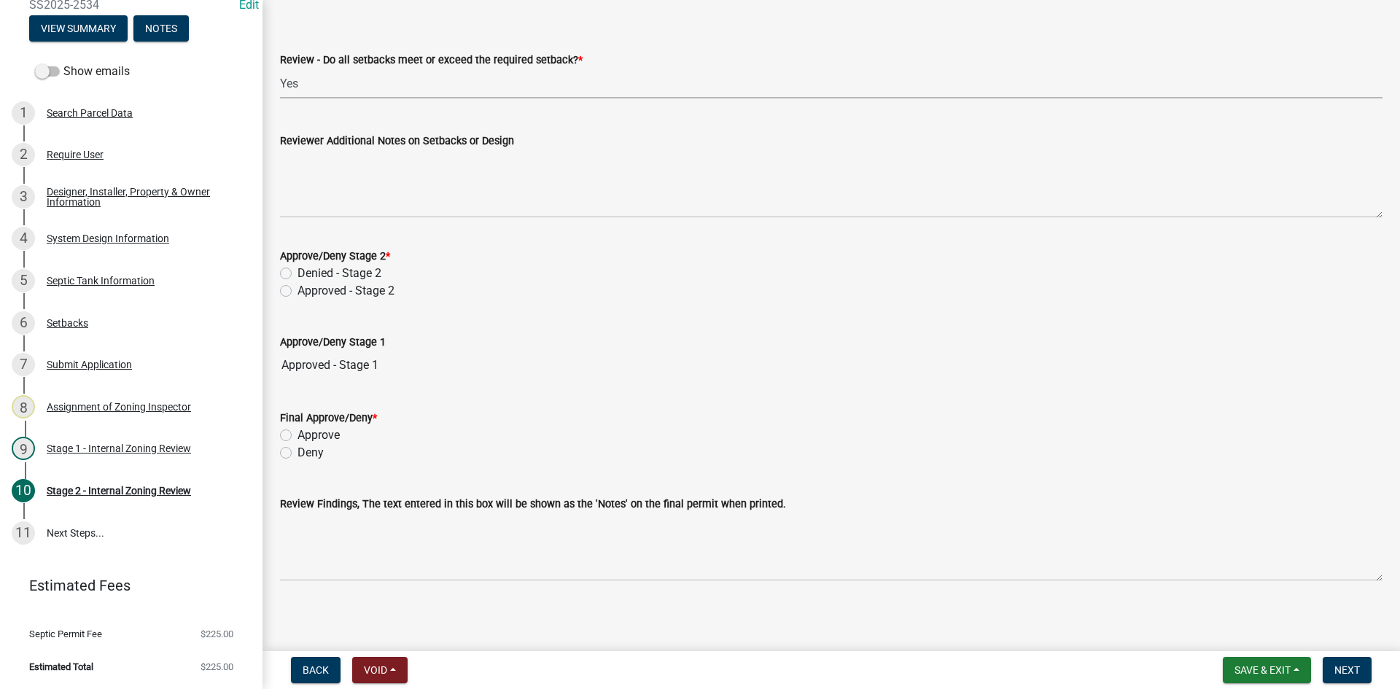
scroll to position [2071, 0]
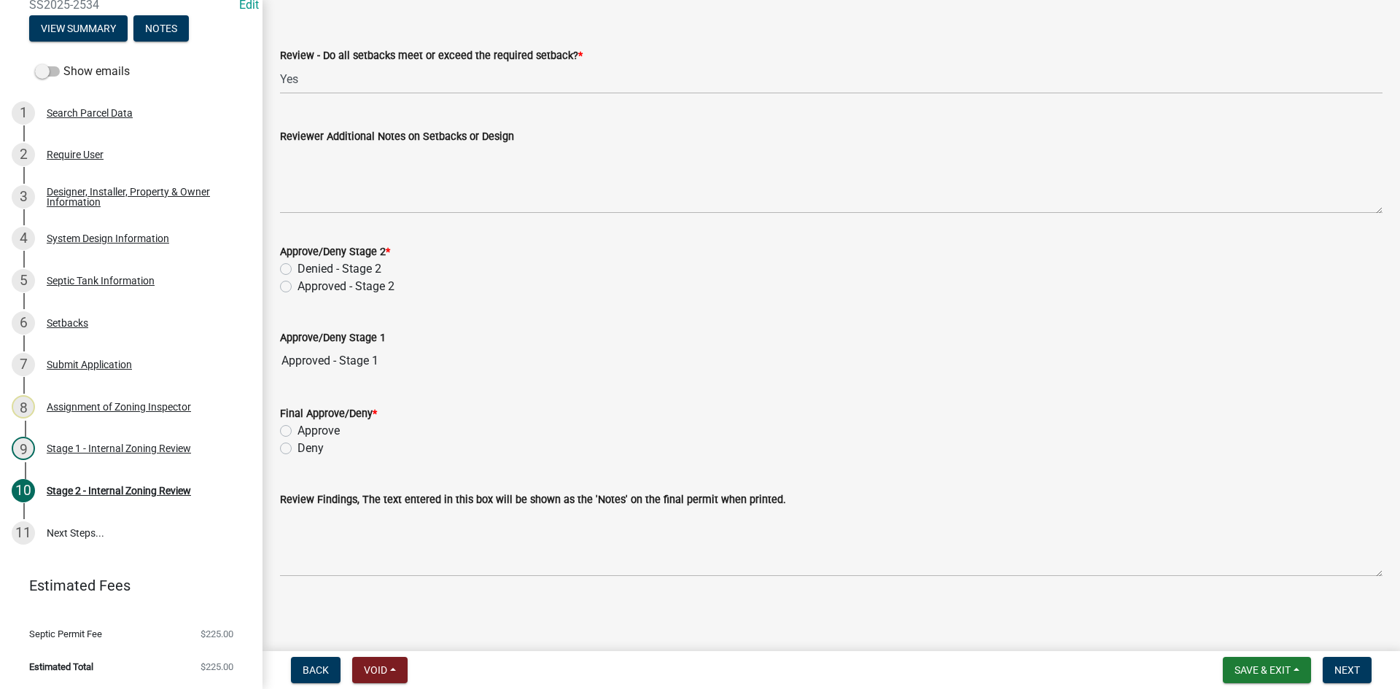
drag, startPoint x: 283, startPoint y: 276, endPoint x: 289, endPoint y: 282, distance: 8.3
click at [284, 276] on div "Denied - Stage 2" at bounding box center [831, 269] width 1103 height 18
click at [298, 284] on label "Approved - Stage 2" at bounding box center [346, 287] width 97 height 18
click at [298, 284] on input "Approved - Stage 2" at bounding box center [302, 282] width 9 height 9
radio input "true"
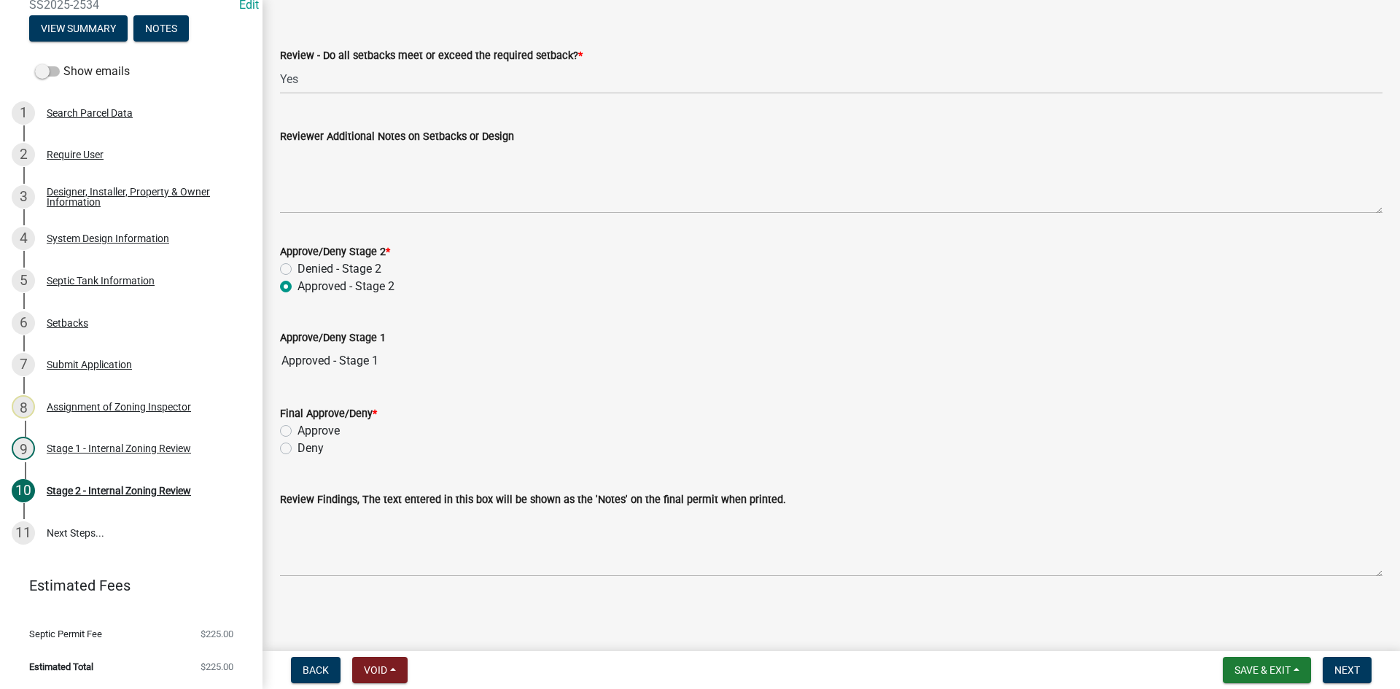
click at [298, 435] on label "Approve" at bounding box center [319, 431] width 42 height 18
click at [298, 432] on input "Approve" at bounding box center [302, 426] width 9 height 9
radio input "true"
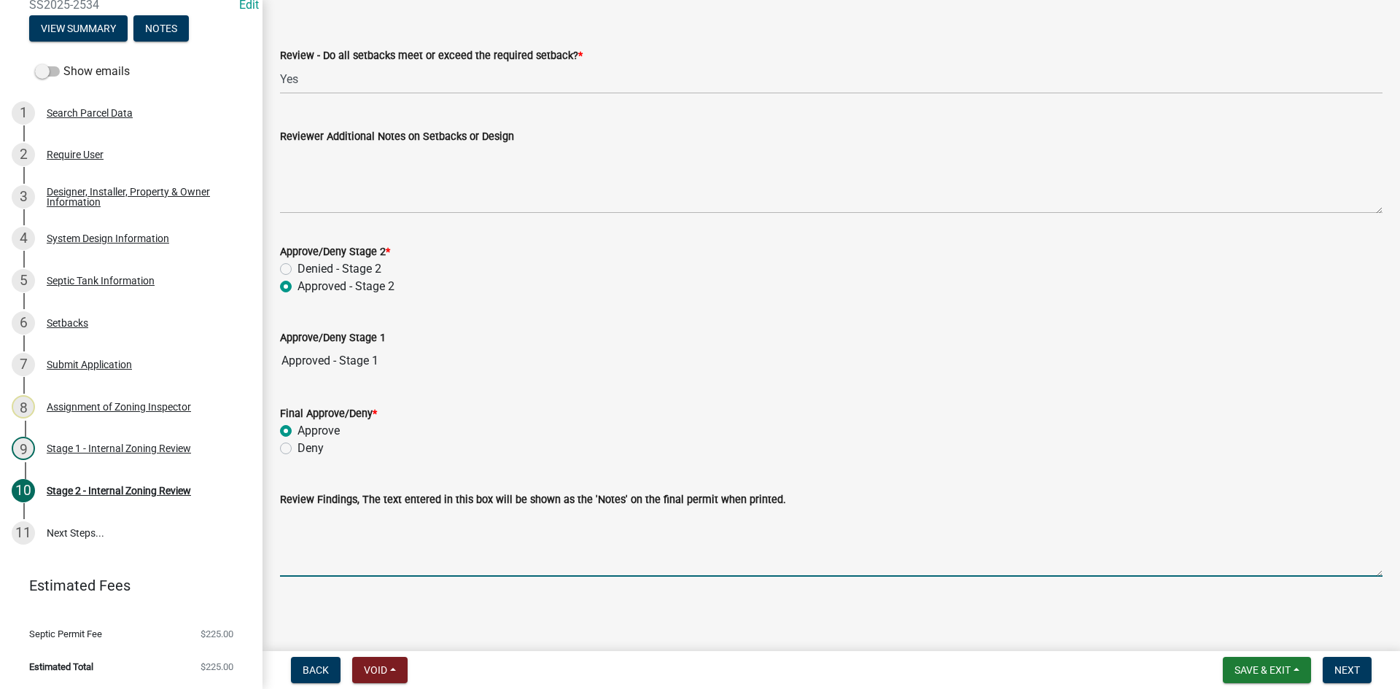
click at [336, 551] on textarea "Review Findings, The text entered in this box will be shown as the 'Notes' on t…" at bounding box center [831, 542] width 1103 height 69
type textarea "Holding Tank only/pla"
click at [1364, 663] on button "Next" at bounding box center [1347, 670] width 49 height 26
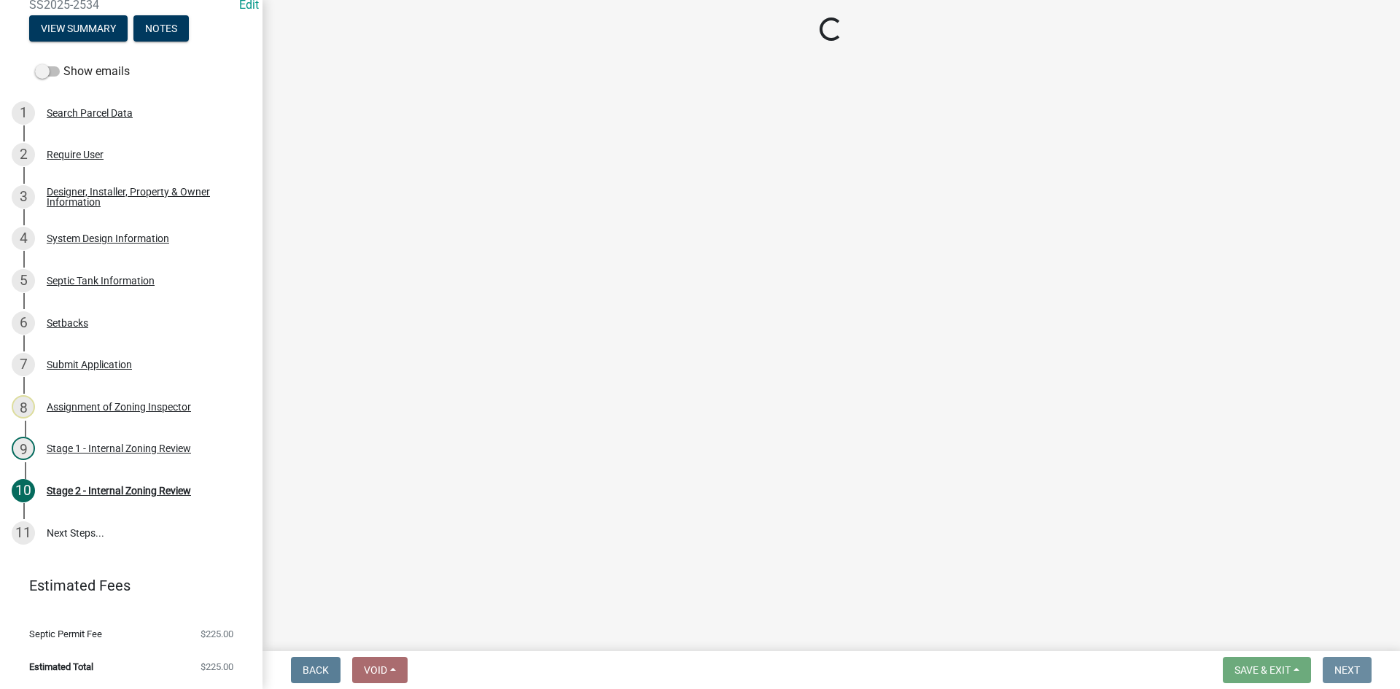
scroll to position [0, 0]
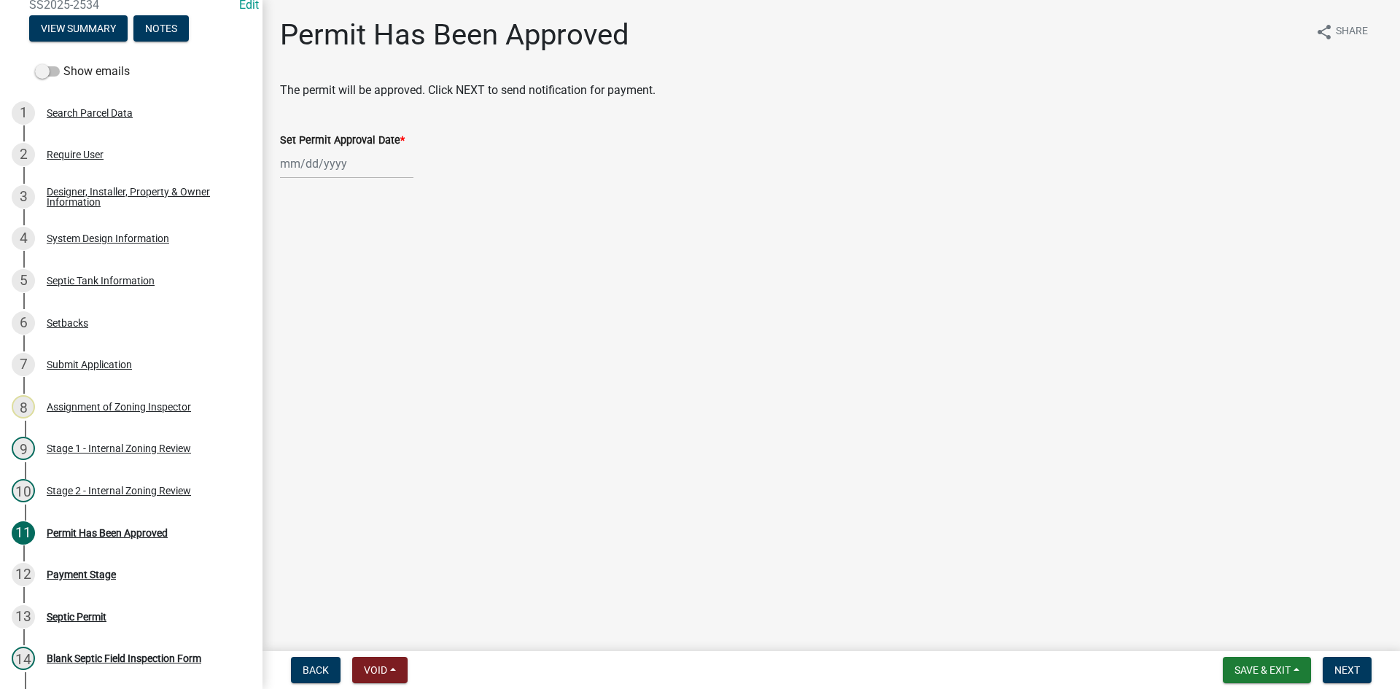
click at [372, 176] on div at bounding box center [346, 164] width 133 height 30
select select "9"
select select "2025"
drag, startPoint x: 287, startPoint y: 314, endPoint x: 346, endPoint y: 357, distance: 73.1
click at [288, 314] on div "22" at bounding box center [294, 311] width 23 height 23
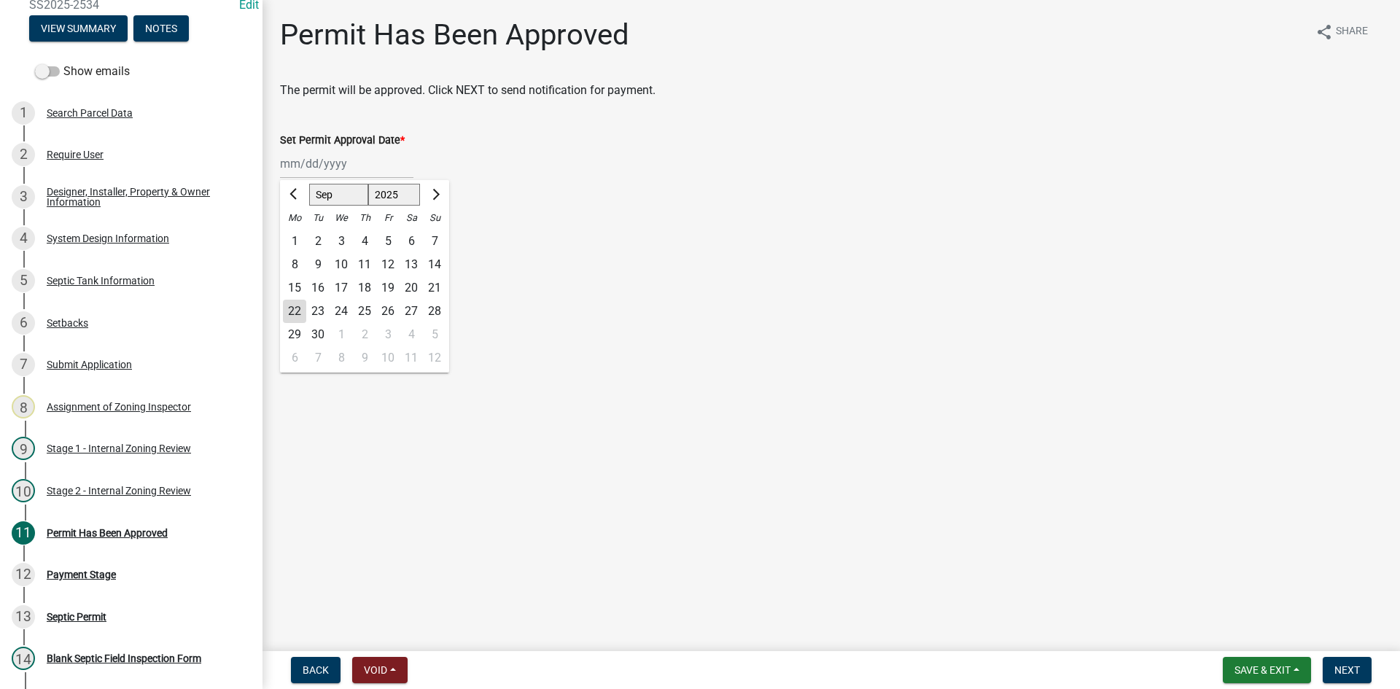
type input "09/22/2025"
click at [1353, 672] on span "Next" at bounding box center [1348, 670] width 26 height 12
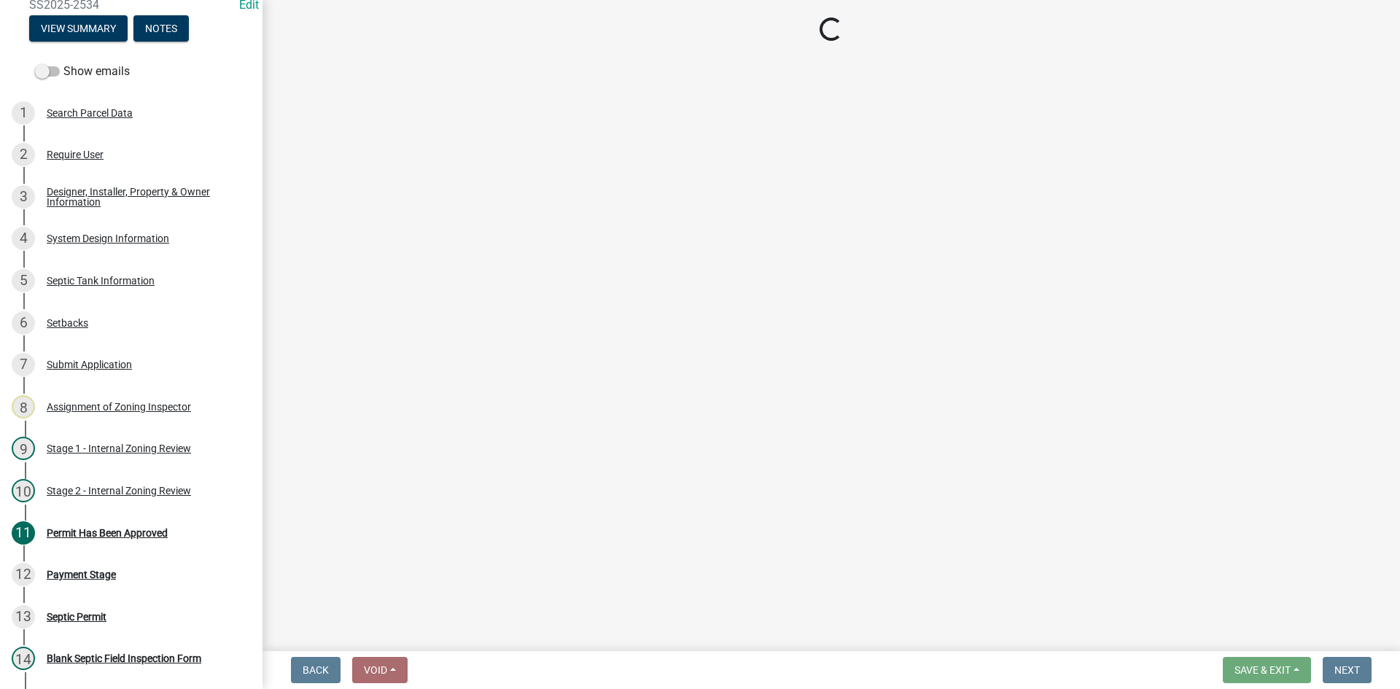
select select "3: 3"
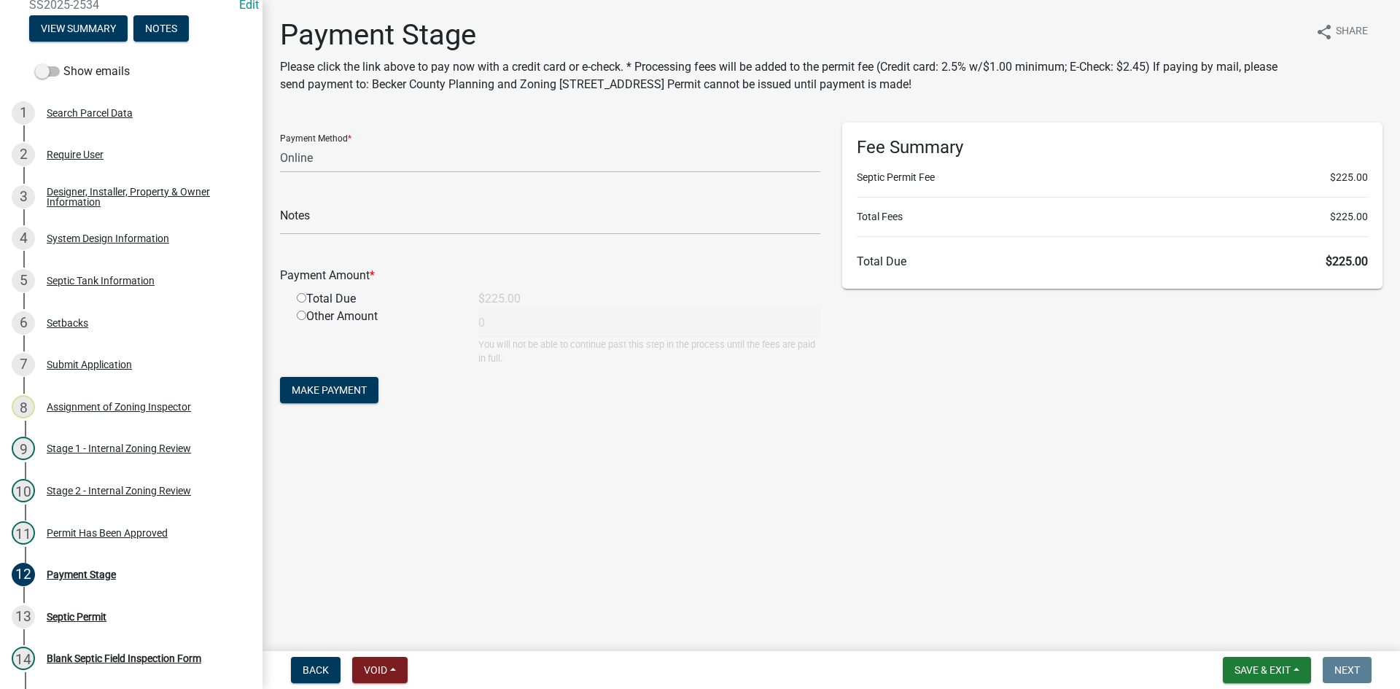
click at [301, 298] on input "radio" at bounding box center [301, 297] width 9 height 9
radio input "true"
type input "225"
click at [302, 296] on input "radio" at bounding box center [301, 297] width 9 height 9
click at [374, 193] on div "Notes" at bounding box center [550, 210] width 540 height 50
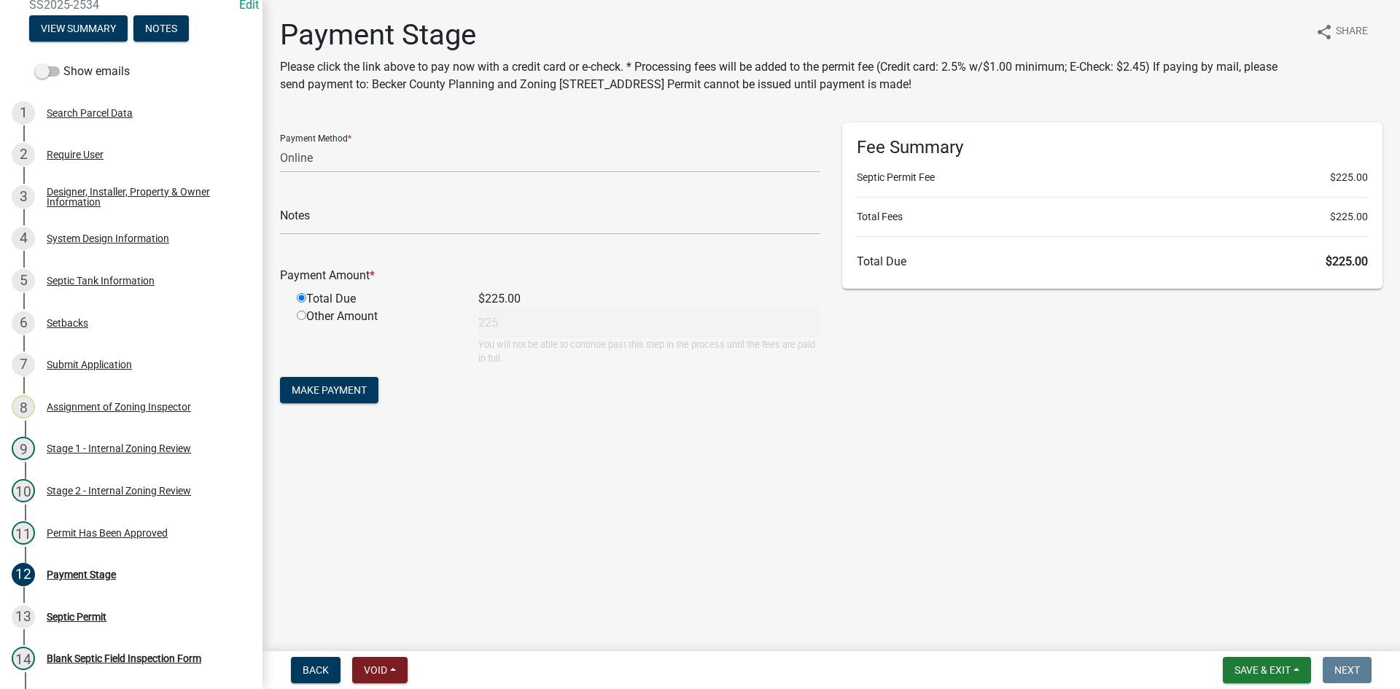
click at [375, 192] on div "Notes" at bounding box center [550, 210] width 540 height 50
click at [669, 441] on main "Payment Stage Please click the link above to pay now with a credit card or e-ch…" at bounding box center [832, 322] width 1138 height 645
click at [457, 120] on div "Payment Stage Please click the link above to pay now with a credit card or e-ch…" at bounding box center [831, 226] width 1125 height 416
click at [308, 669] on span "Back" at bounding box center [316, 670] width 26 height 12
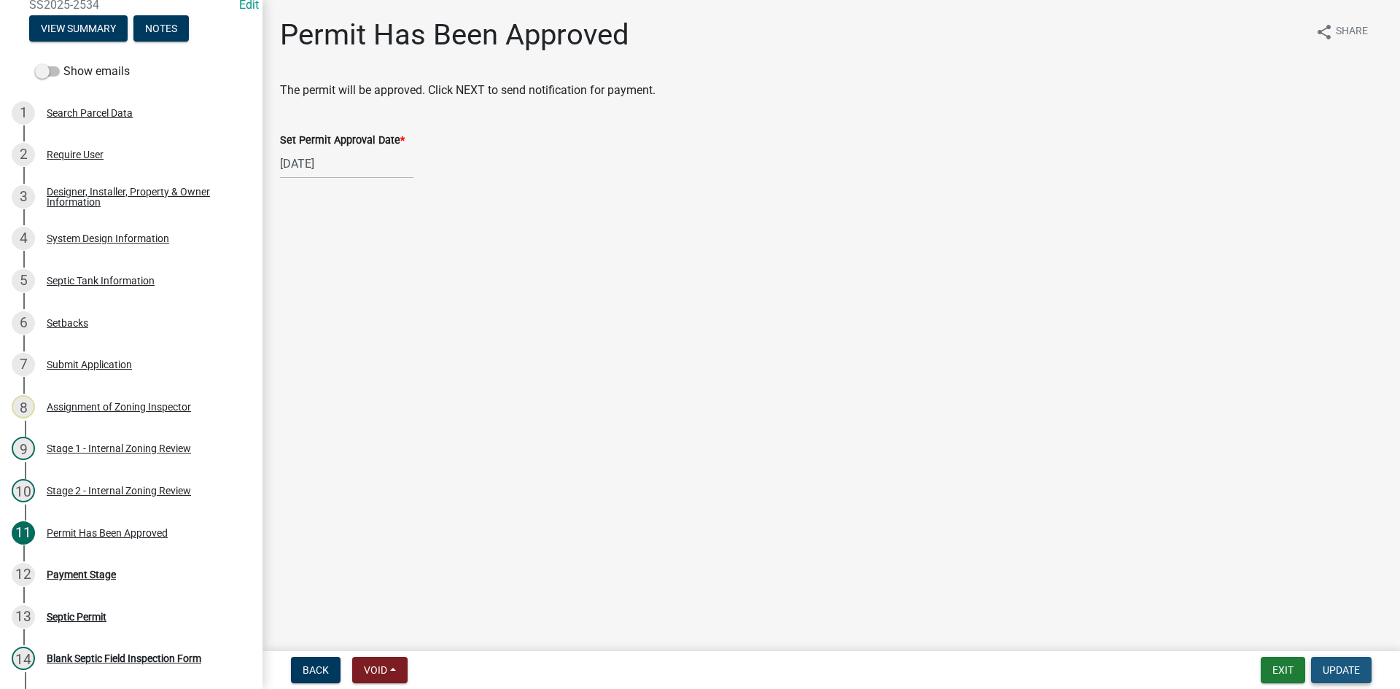
click at [1343, 666] on span "Update" at bounding box center [1341, 670] width 37 height 12
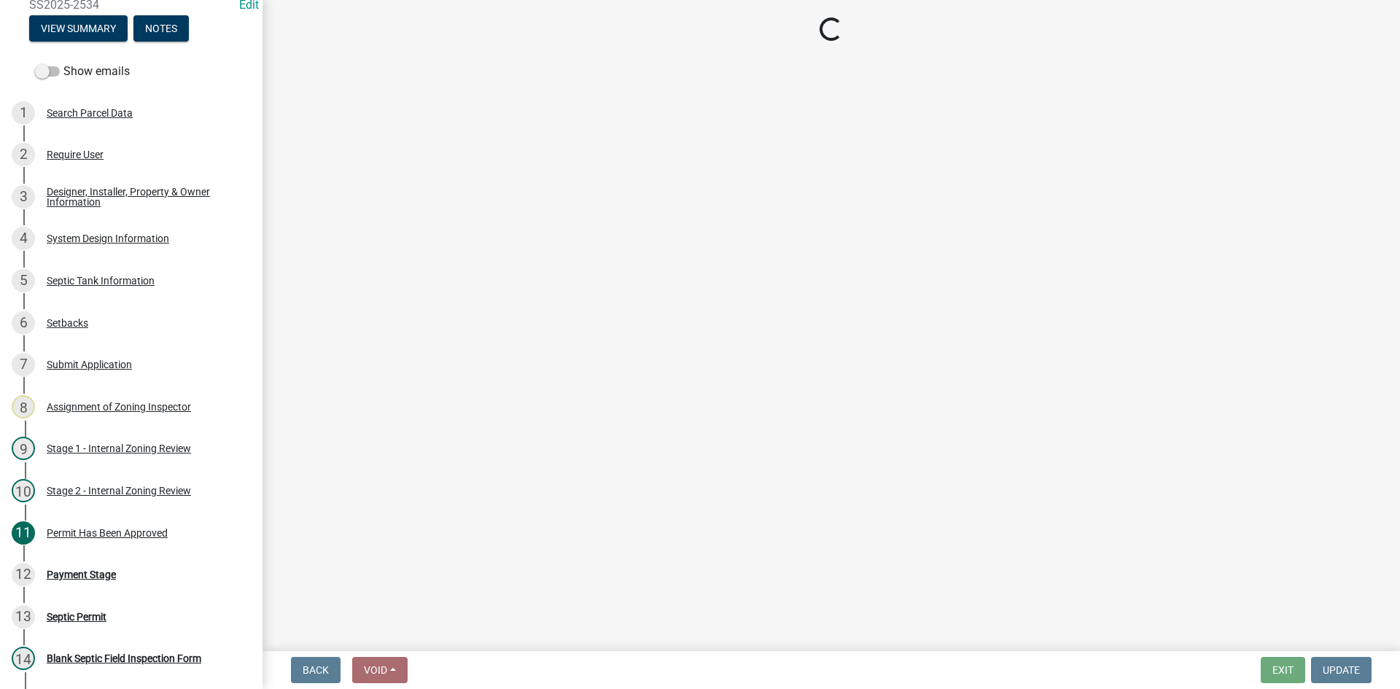
select select "3: 3"
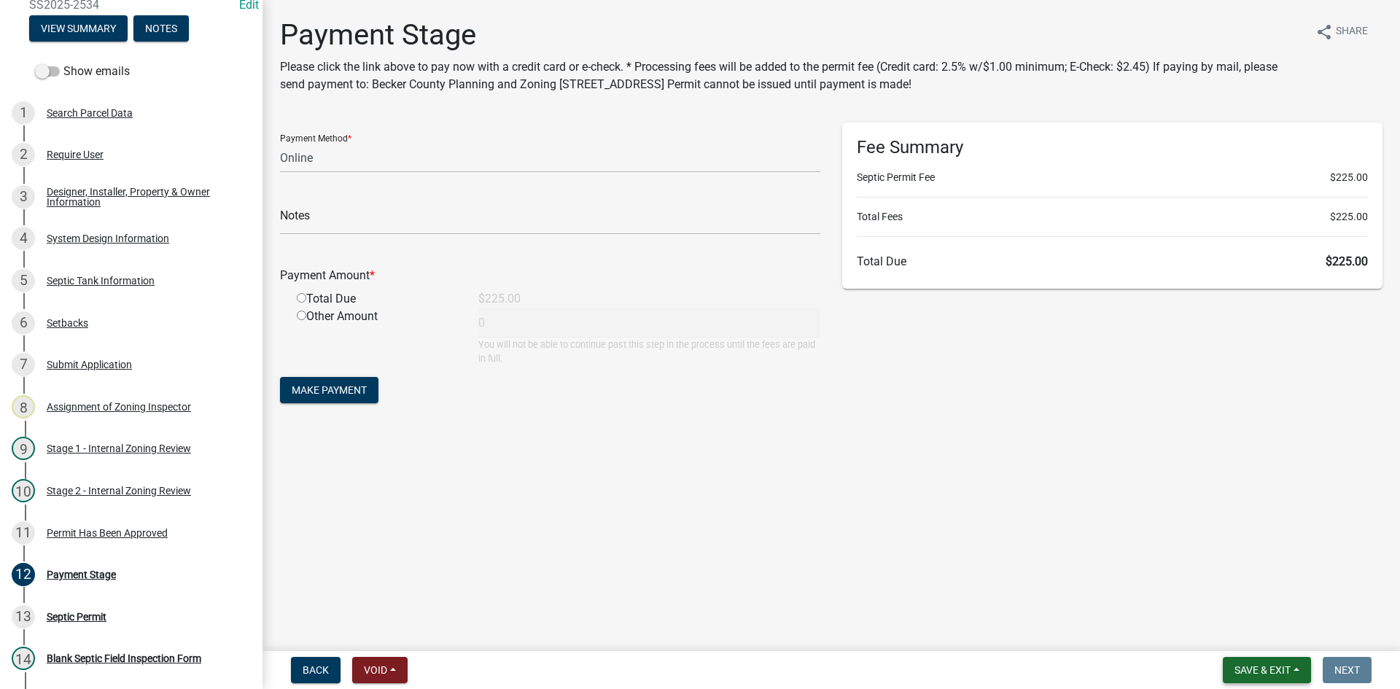
click at [1283, 682] on button "Save & Exit" at bounding box center [1267, 670] width 88 height 26
click at [1247, 637] on button "Save & Exit" at bounding box center [1253, 632] width 117 height 35
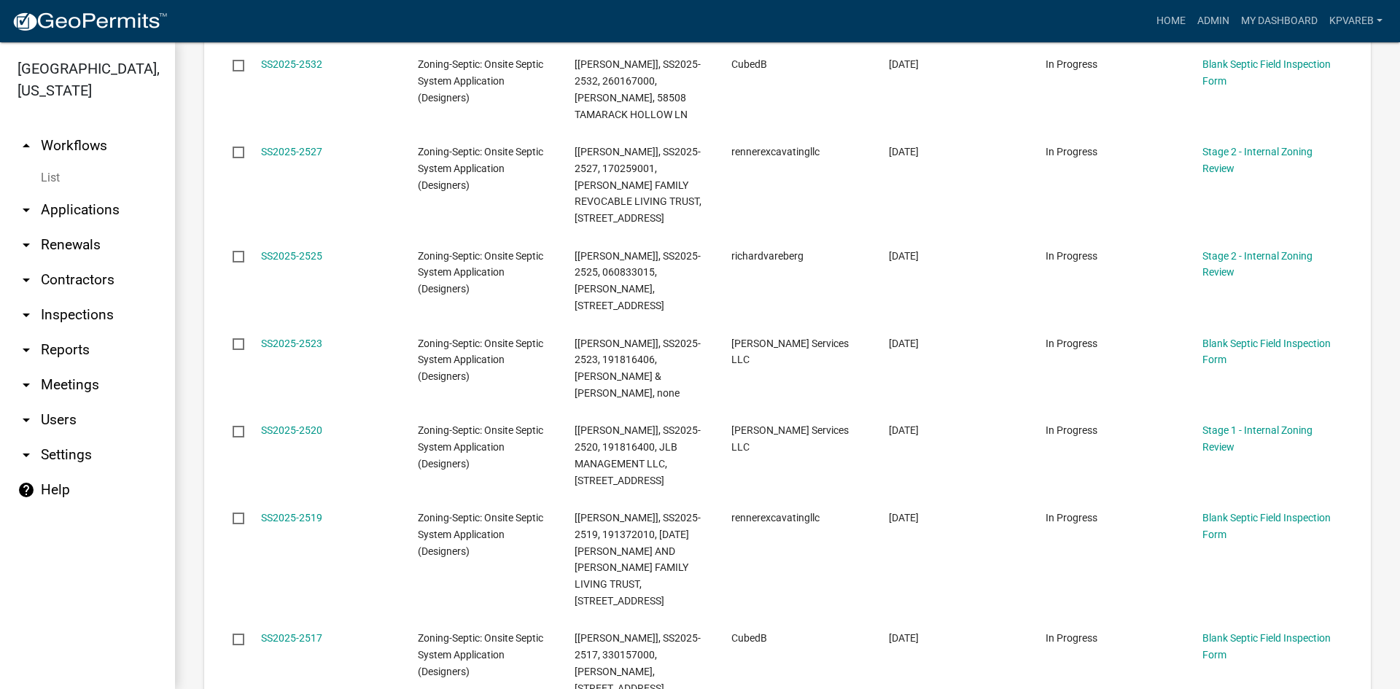
scroll to position [1613, 0]
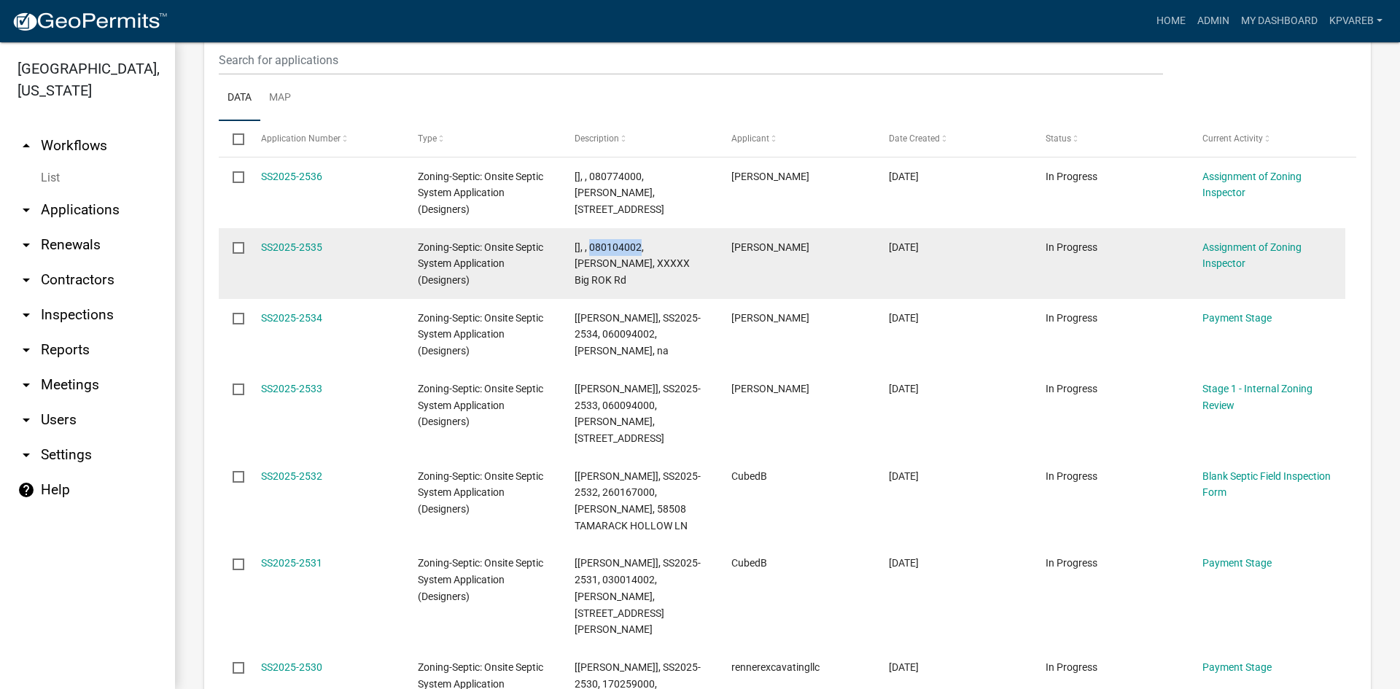
drag, startPoint x: 589, startPoint y: 230, endPoint x: 640, endPoint y: 223, distance: 51.5
click at [640, 241] on span "[], , 080104002, MICHAEL GRIFFIN, XXXXX Big ROK Rd" at bounding box center [632, 263] width 115 height 45
copy span "080104002"
click at [297, 241] on link "SS2025-2535" at bounding box center [291, 247] width 61 height 12
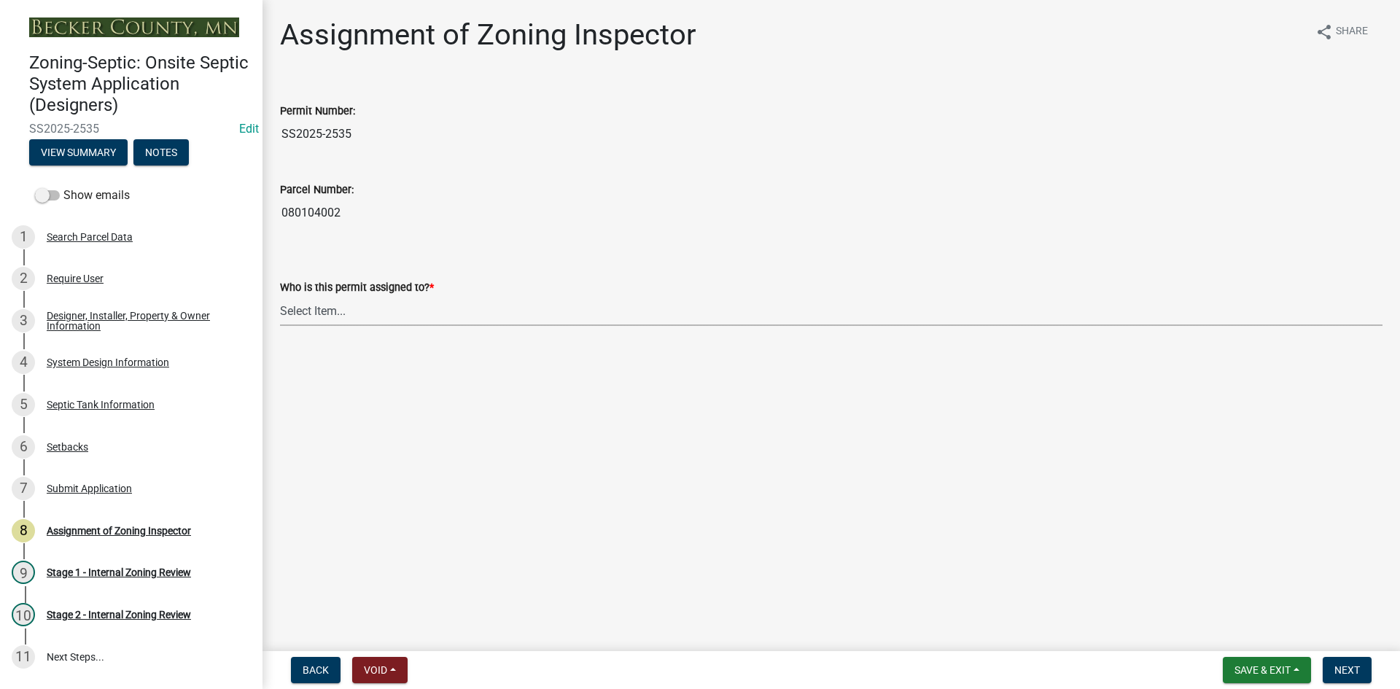
click at [360, 311] on select "Select Item... Nicole Bradbury Jeff Rusness Kyle Vareberg Susan Rockwell Tyler …" at bounding box center [831, 311] width 1103 height 30
click at [280, 296] on select "Select Item... Nicole Bradbury Jeff Rusness Kyle Vareberg Susan Rockwell Tyler …" at bounding box center [831, 311] width 1103 height 30
select select "7bfe52ba-73b7-4ac1-9bde-d3bb601555ca"
click at [1332, 662] on button "Next" at bounding box center [1347, 670] width 49 height 26
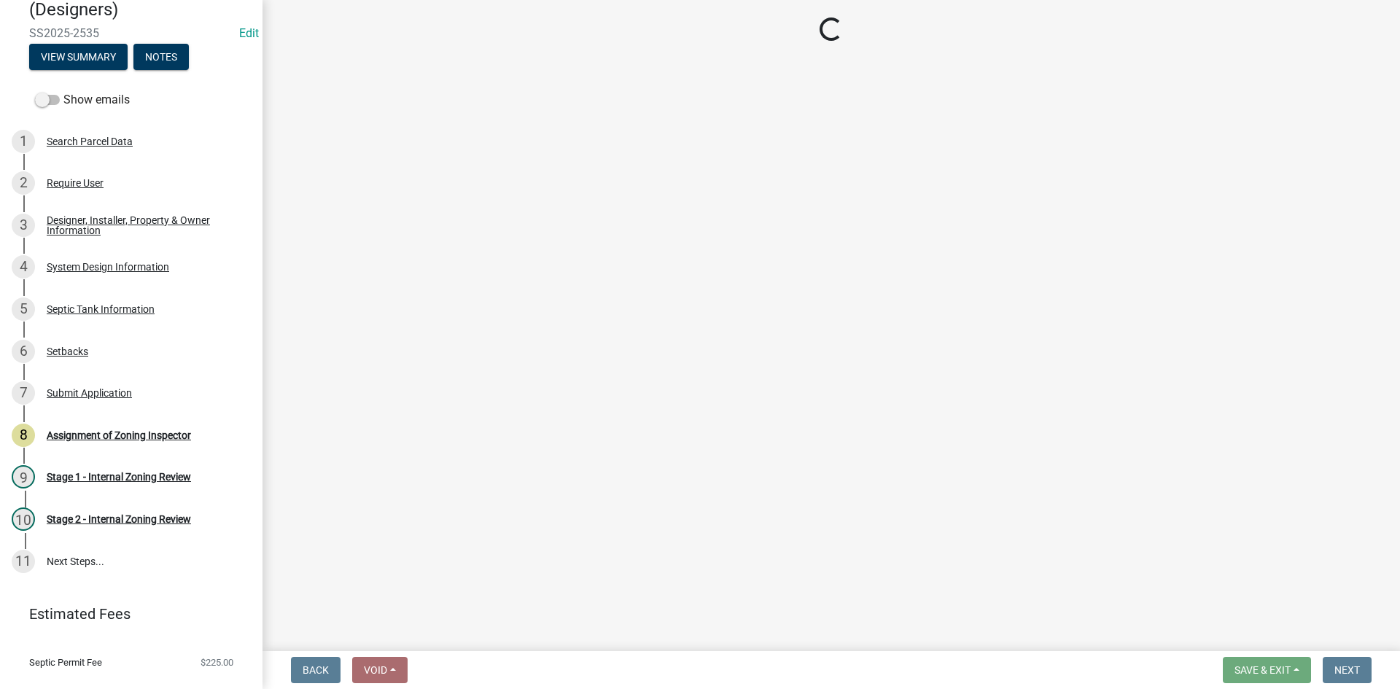
scroll to position [124, 0]
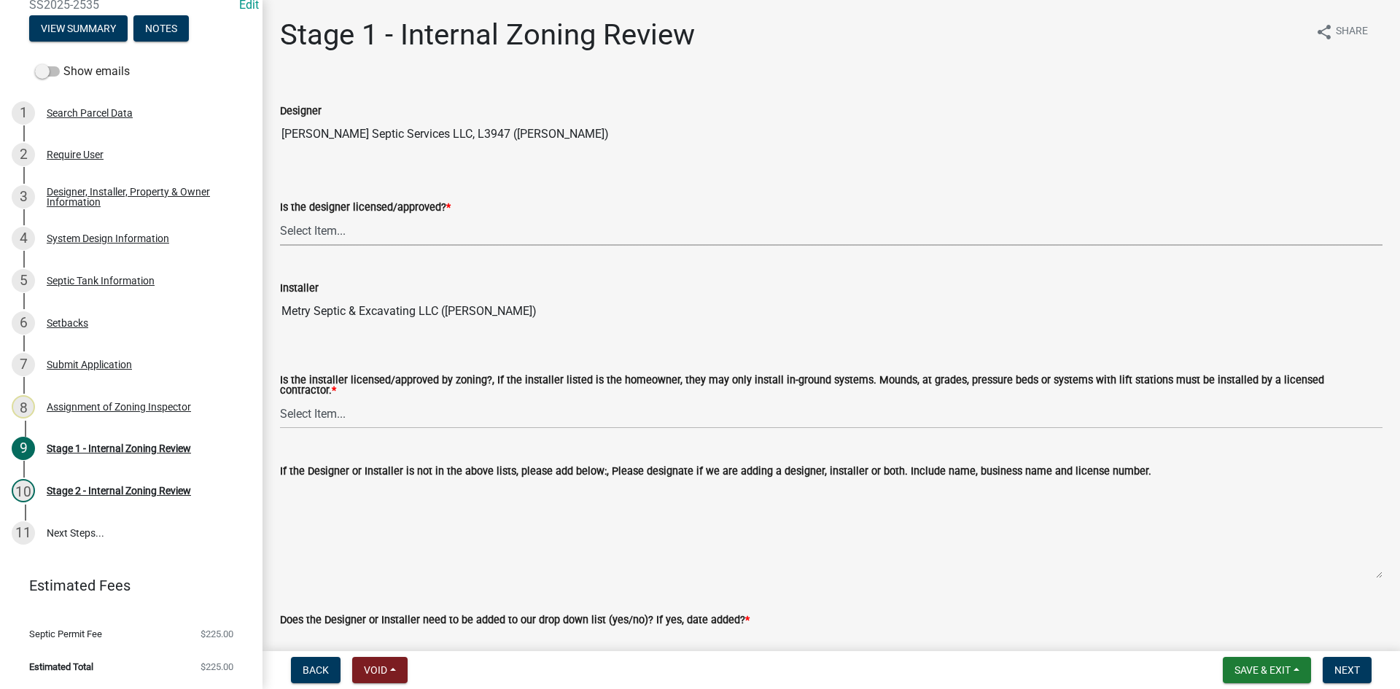
click at [331, 216] on select "Select Item... Yes No" at bounding box center [831, 231] width 1103 height 30
click at [280, 216] on select "Select Item... Yes No" at bounding box center [831, 231] width 1103 height 30
select select "49e49f1e-3b32-4342-8c2e-9cbd4919fe4d"
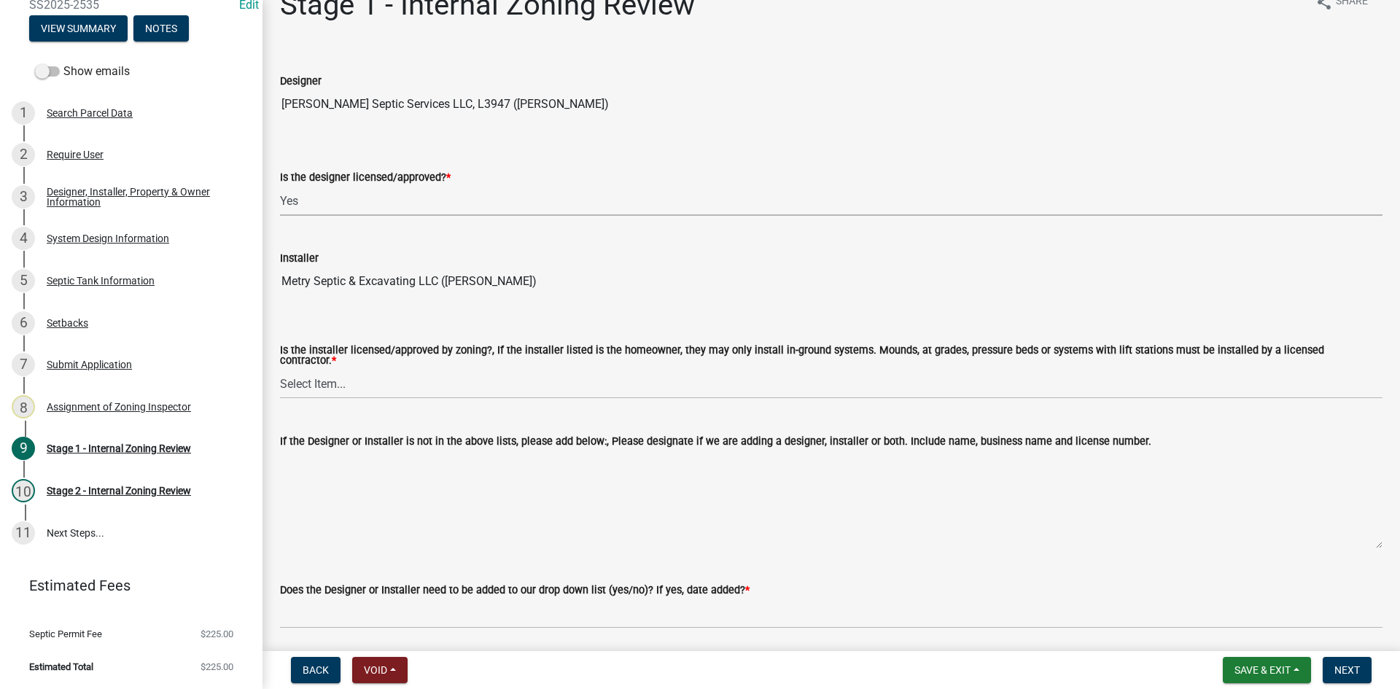
scroll to position [73, 0]
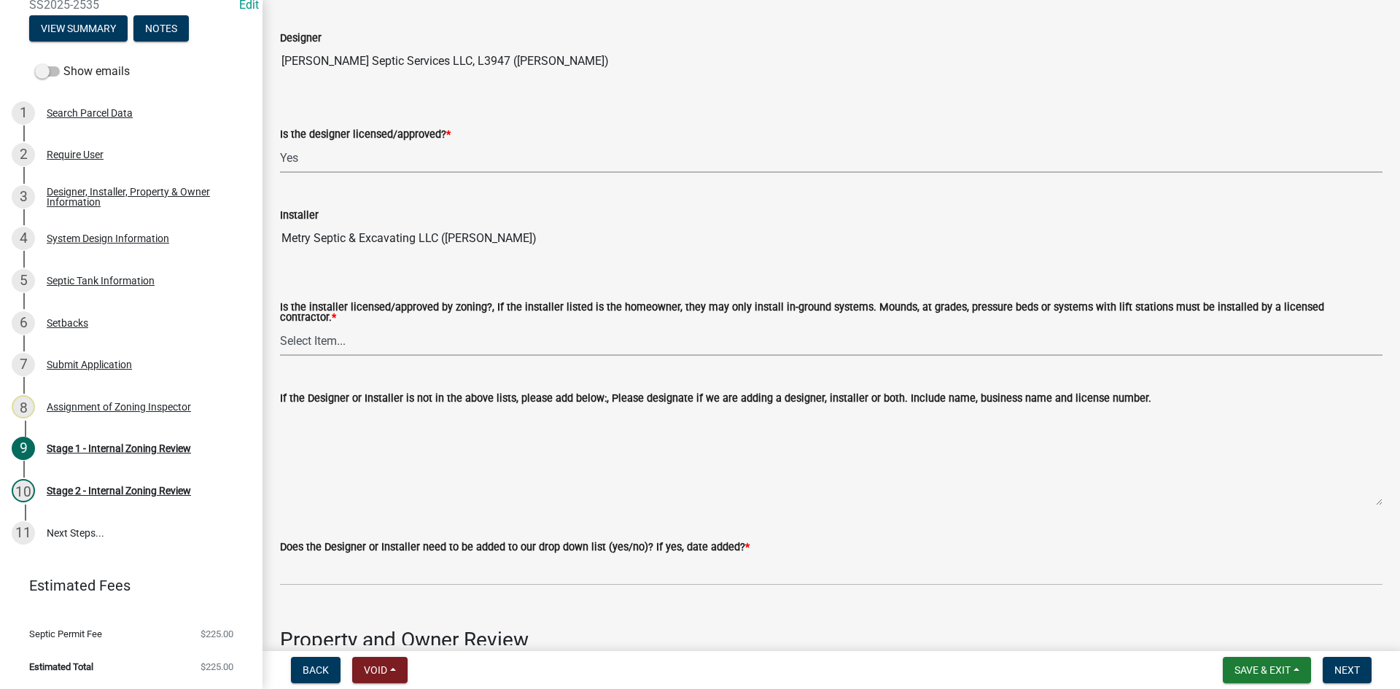
drag, startPoint x: 326, startPoint y: 338, endPoint x: 332, endPoint y: 349, distance: 13.0
click at [326, 338] on select "Select Item... Yes No" at bounding box center [831, 341] width 1103 height 30
click at [280, 326] on select "Select Item... Yes No" at bounding box center [831, 341] width 1103 height 30
select select "ca07ae0a-7638-46ff-ada2-c67ca3524324"
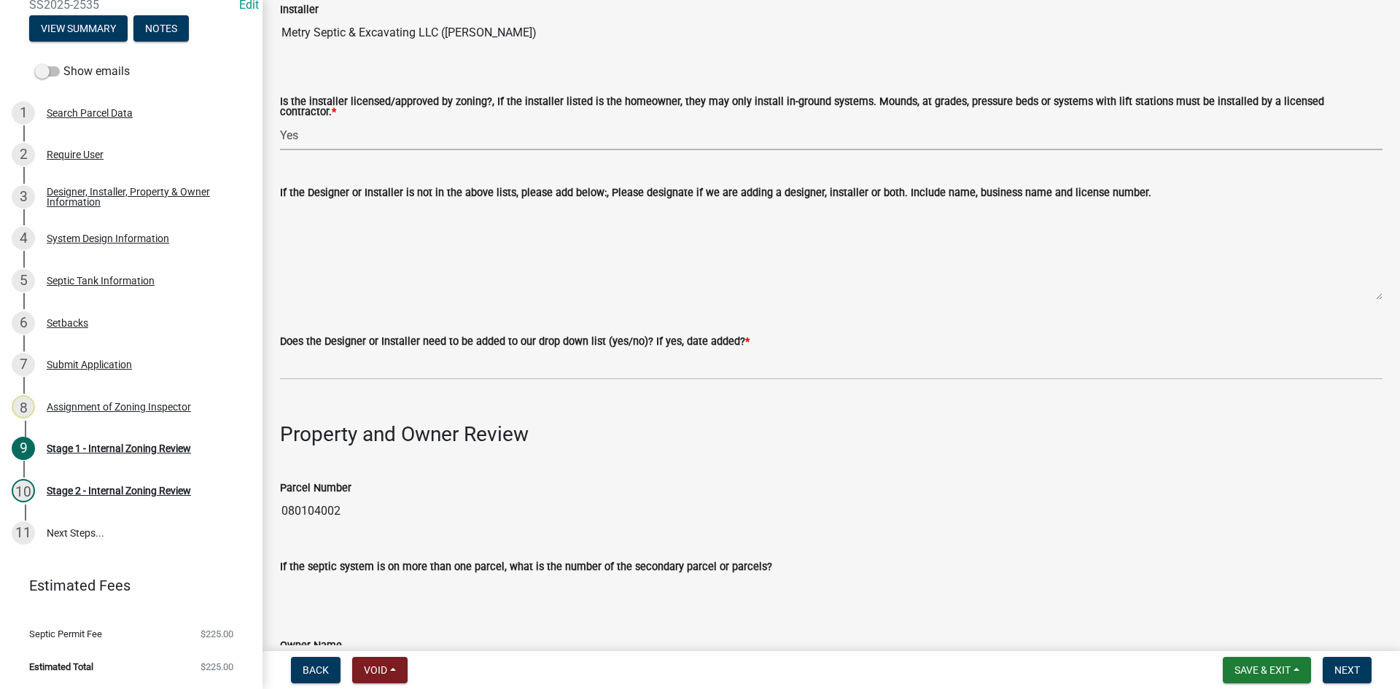
scroll to position [292, 0]
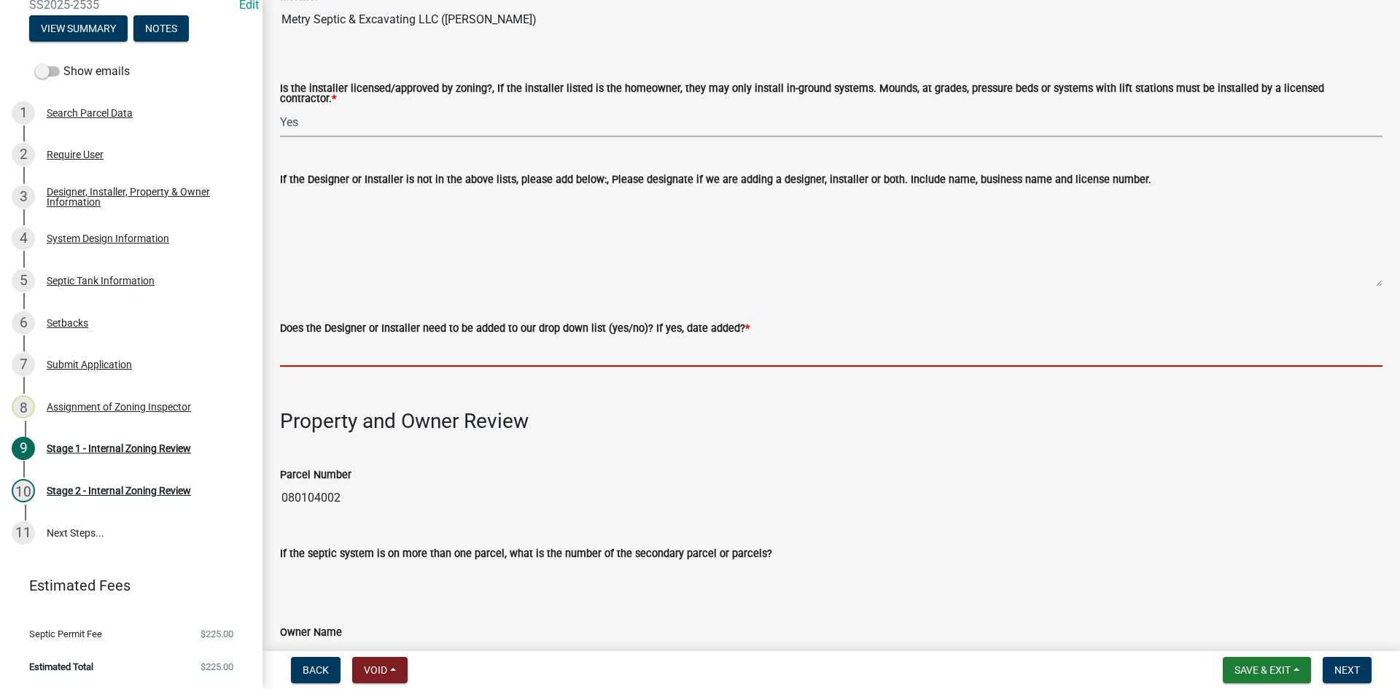
click at [356, 348] on input "Does the Designer or Installer need to be added to our drop down list (yes/no)?…" at bounding box center [831, 352] width 1103 height 30
type input "NO"
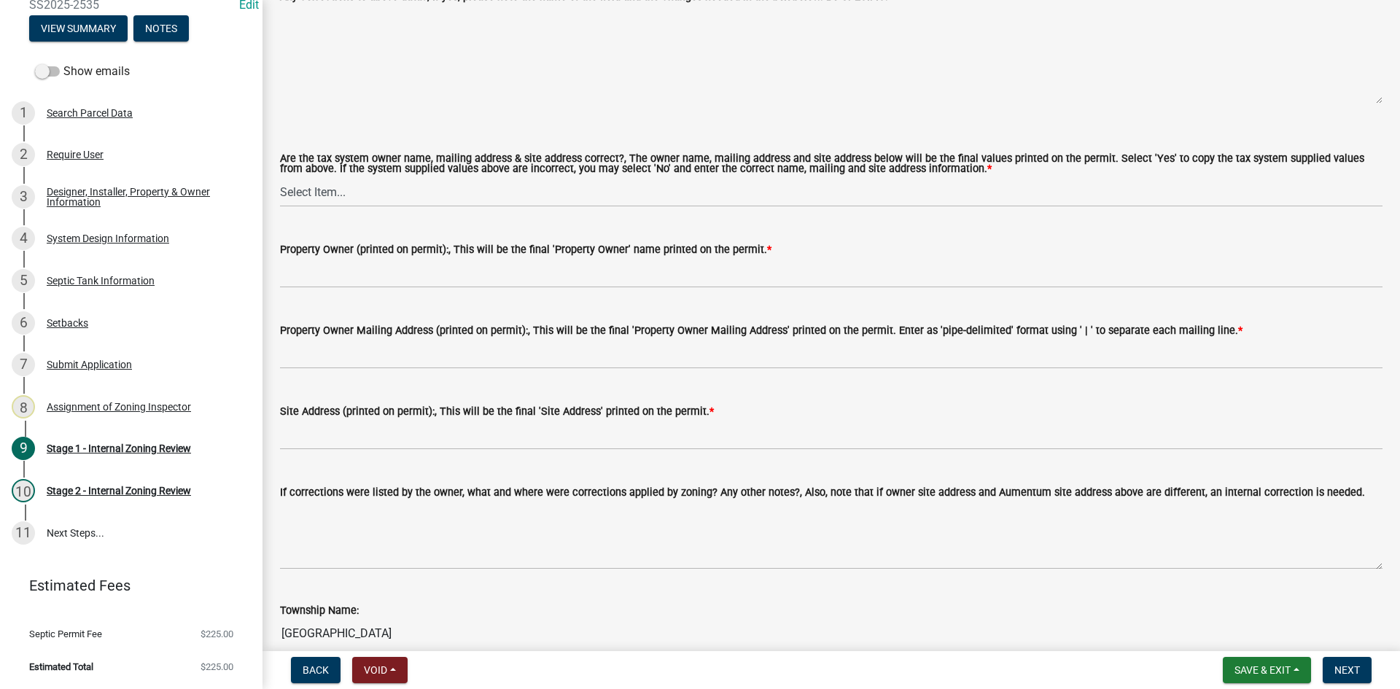
scroll to position [1240, 0]
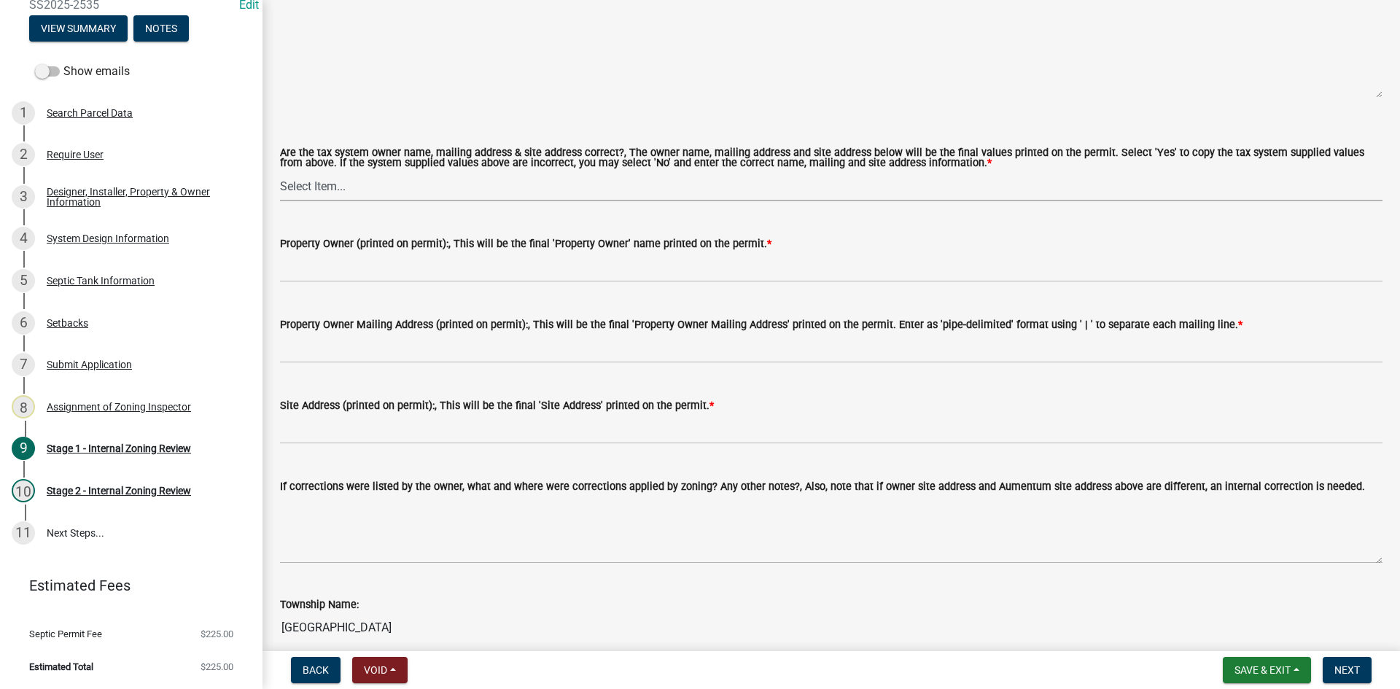
drag, startPoint x: 331, startPoint y: 179, endPoint x: 338, endPoint y: 184, distance: 7.9
click at [331, 179] on select "Select Item... Yes No" at bounding box center [831, 186] width 1103 height 30
click at [280, 171] on select "Select Item... Yes No" at bounding box center [831, 186] width 1103 height 30
select select "ec75a761-93b4-47c5-8535-fea253c32937"
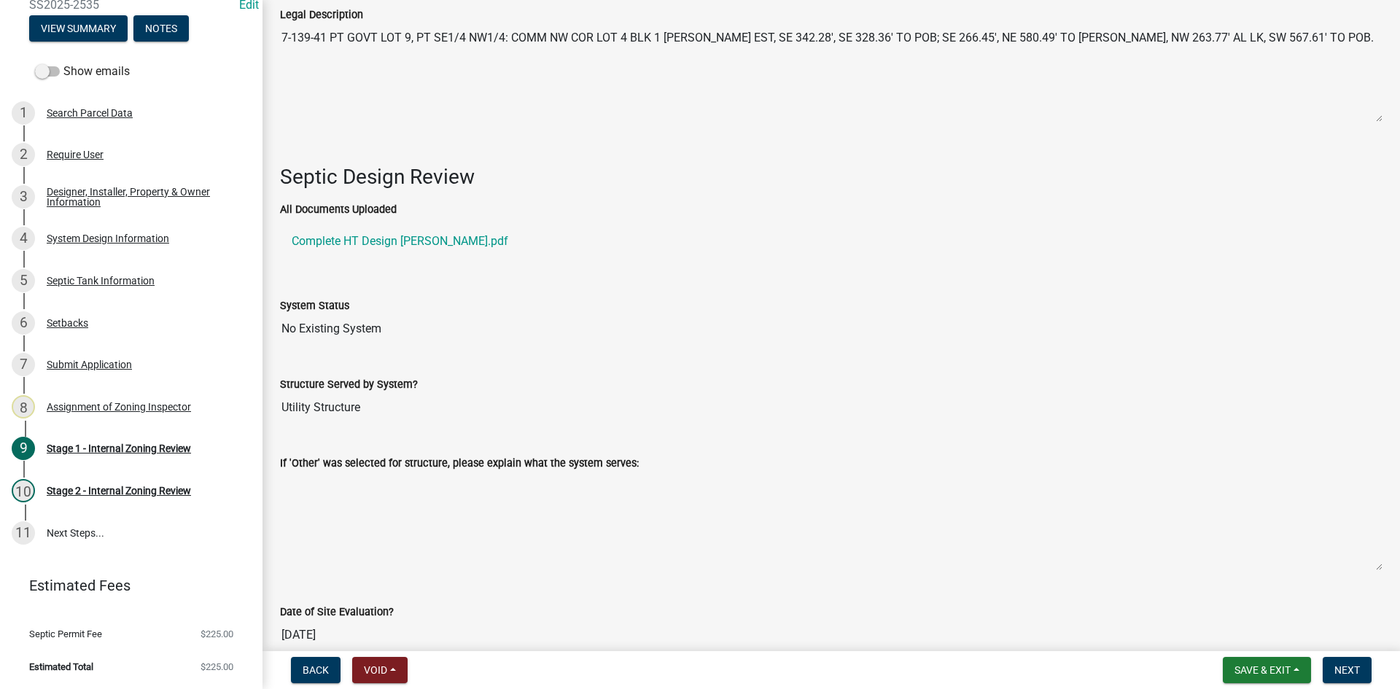
scroll to position [1823, 0]
click at [409, 233] on link "Complete HT Design Griffin.pdf" at bounding box center [831, 239] width 1103 height 35
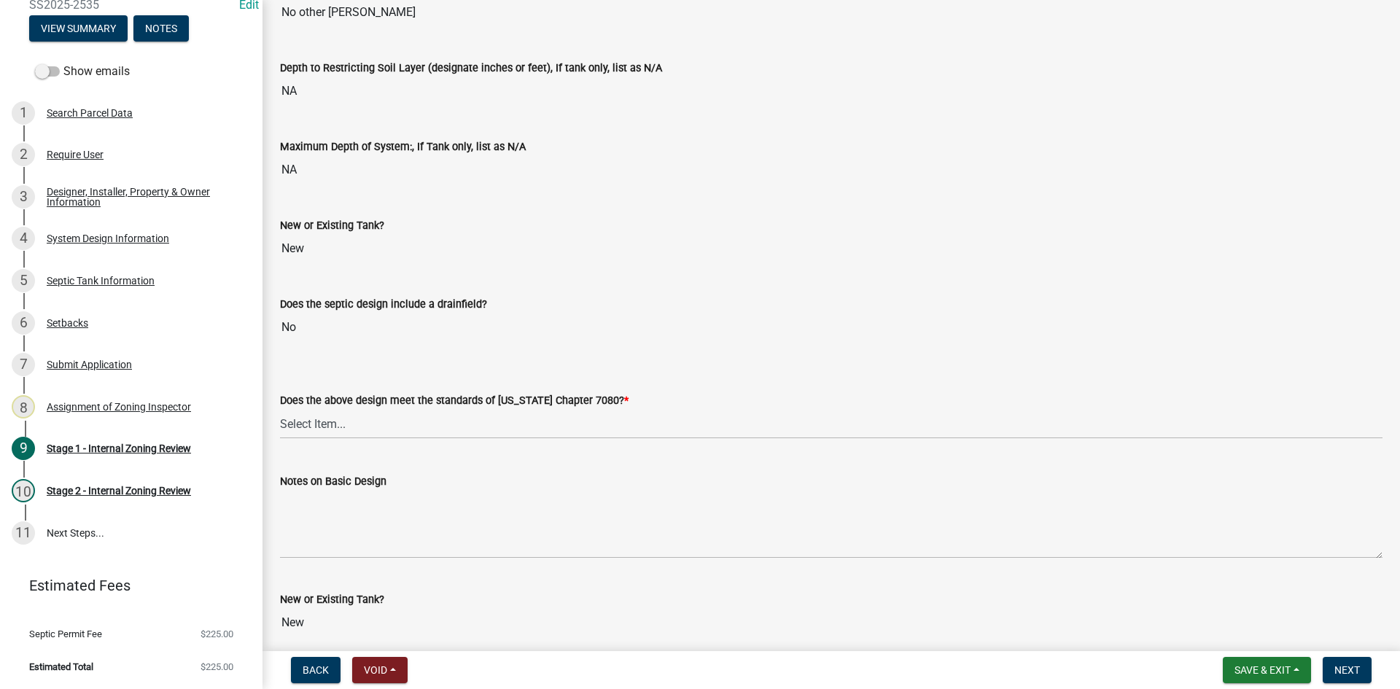
scroll to position [3157, 0]
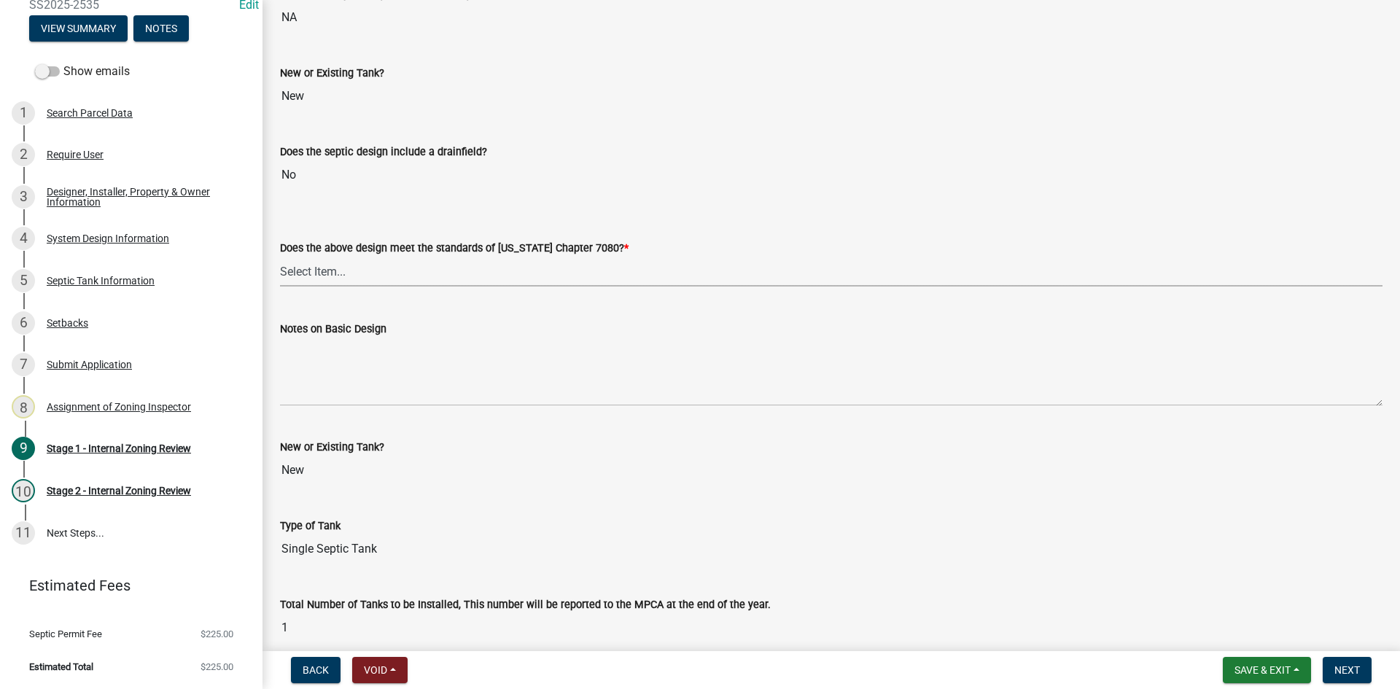
click at [329, 268] on select "Select Item... Yes No" at bounding box center [831, 272] width 1103 height 30
click at [280, 257] on select "Select Item... Yes No" at bounding box center [831, 272] width 1103 height 30
select select "bcbb982e-a48c-4b4a-a83b-ed1363446a86"
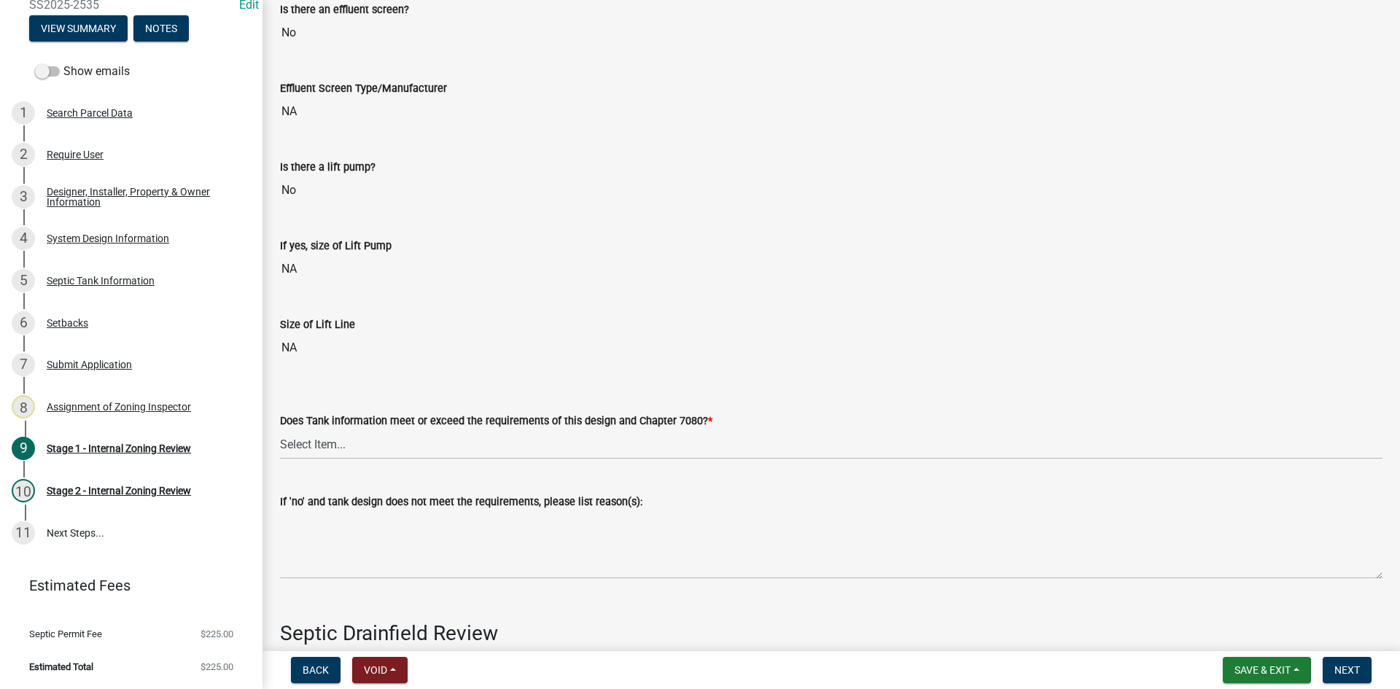
scroll to position [4105, 0]
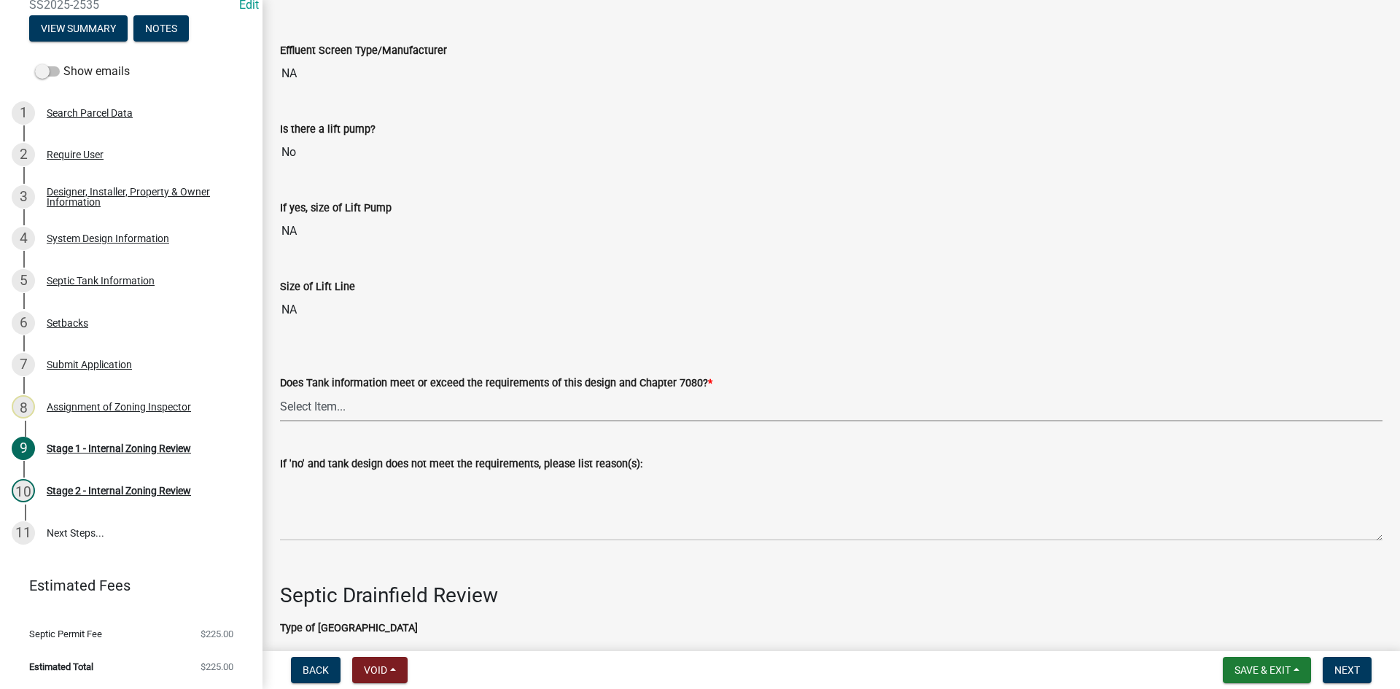
drag, startPoint x: 329, startPoint y: 392, endPoint x: 332, endPoint y: 403, distance: 10.6
click at [329, 392] on select "Select Item... Yes No" at bounding box center [831, 407] width 1103 height 30
click at [280, 392] on select "Select Item... Yes No" at bounding box center [831, 407] width 1103 height 30
select select "47a2a5dd-5977-4941-8e6f-09ff03cdfb75"
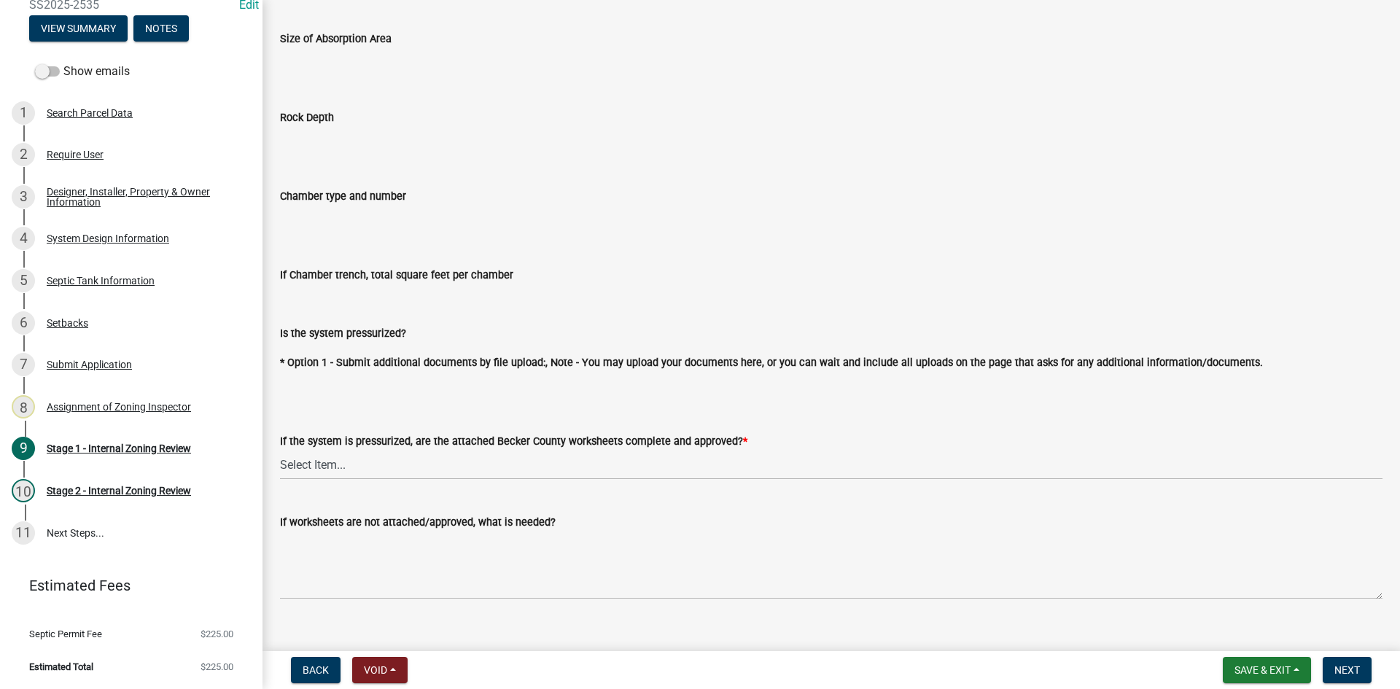
scroll to position [5126, 0]
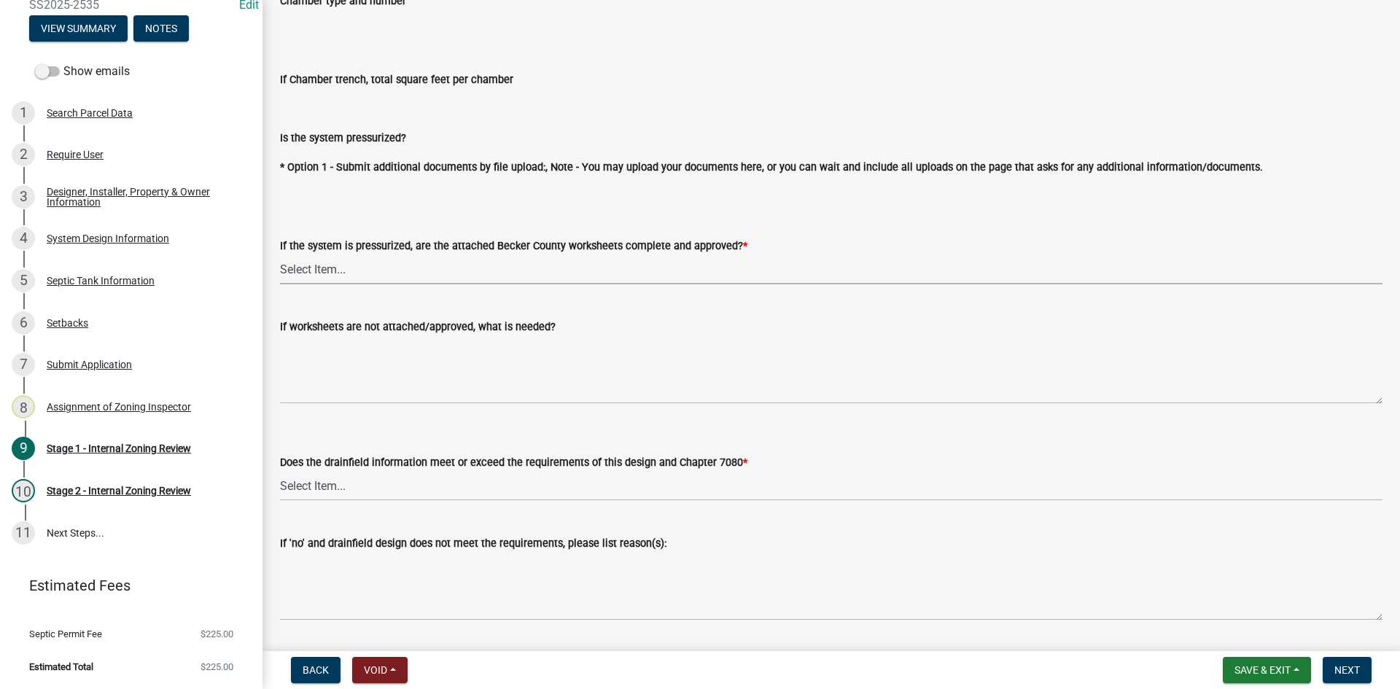
drag, startPoint x: 338, startPoint y: 271, endPoint x: 337, endPoint y: 279, distance: 8.1
click at [336, 269] on select "Select Item... Yes No NA" at bounding box center [831, 270] width 1103 height 30
click at [280, 255] on select "Select Item... Yes No NA" at bounding box center [831, 270] width 1103 height 30
select select "bb79d4d7-231b-4b1d-b193-590fb78434b4"
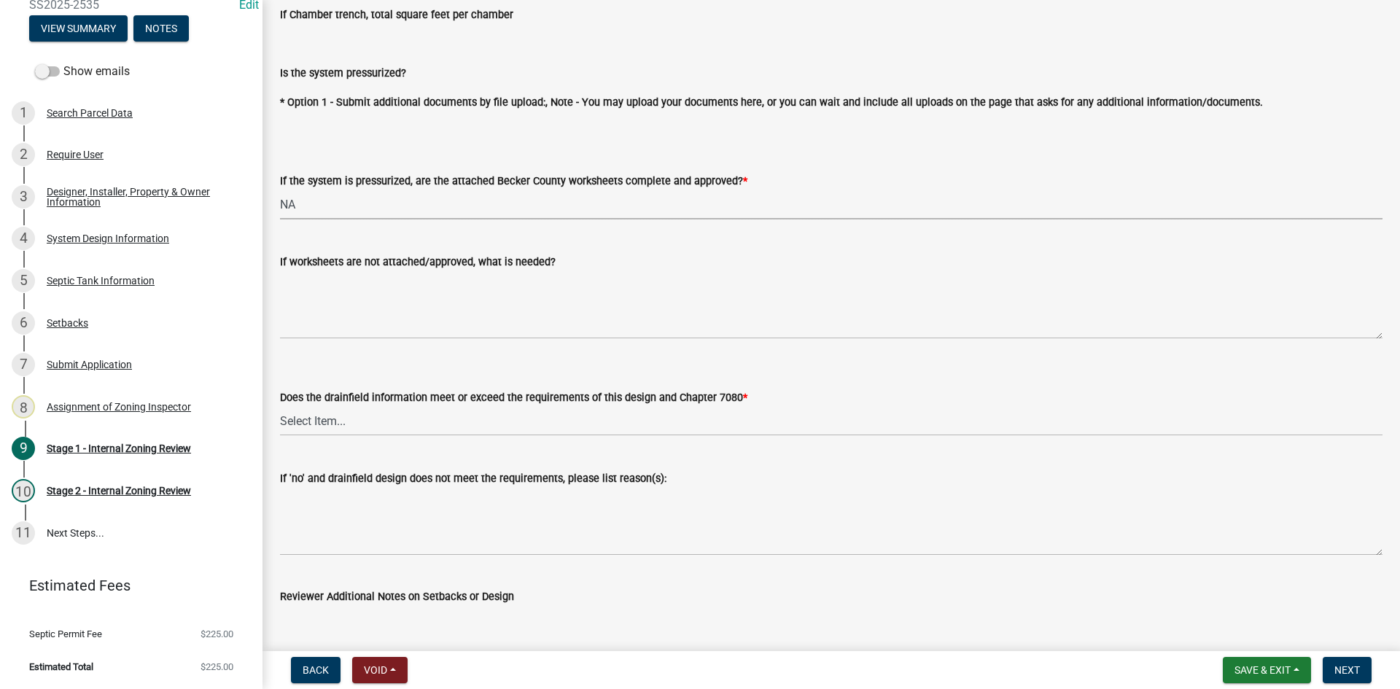
scroll to position [5272, 0]
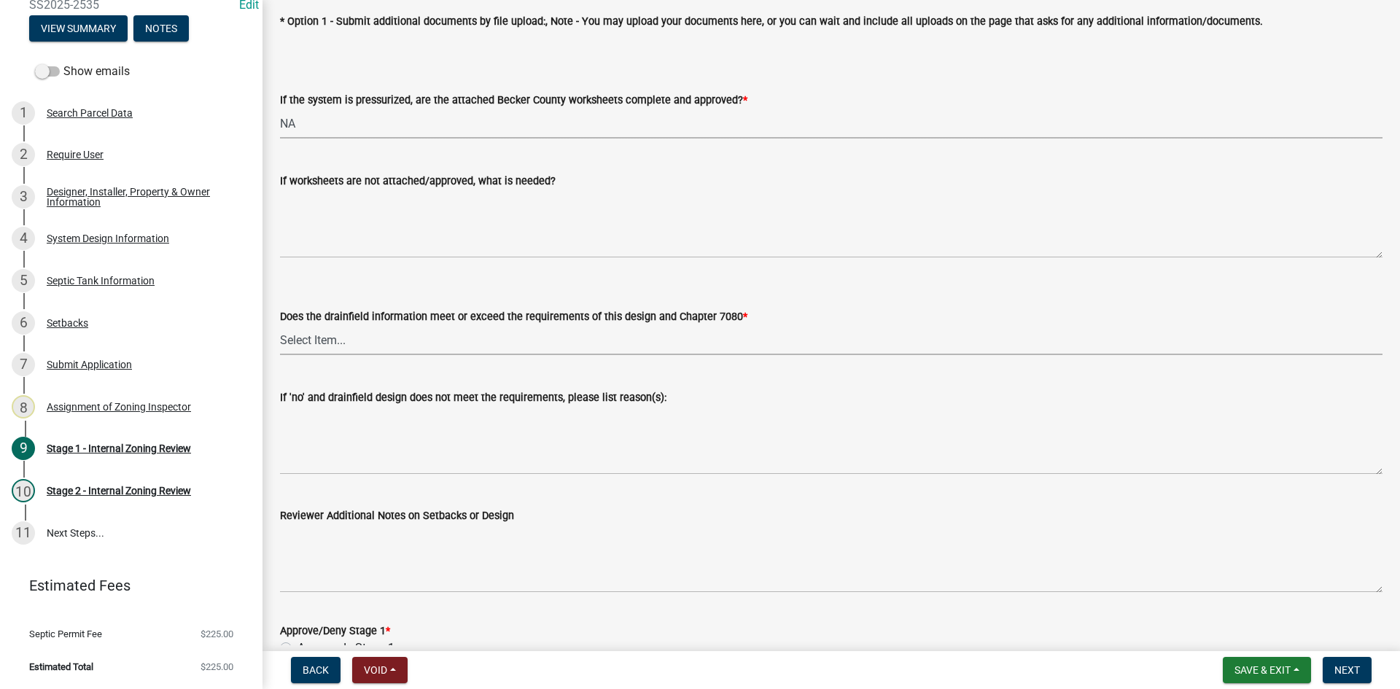
click at [349, 334] on select "Select Item... Yes No" at bounding box center [831, 340] width 1103 height 30
click at [280, 325] on select "Select Item... Yes No" at bounding box center [831, 340] width 1103 height 30
select select "16f67b85-ee8d-44ae-bc4a-b6dc5f12ab64"
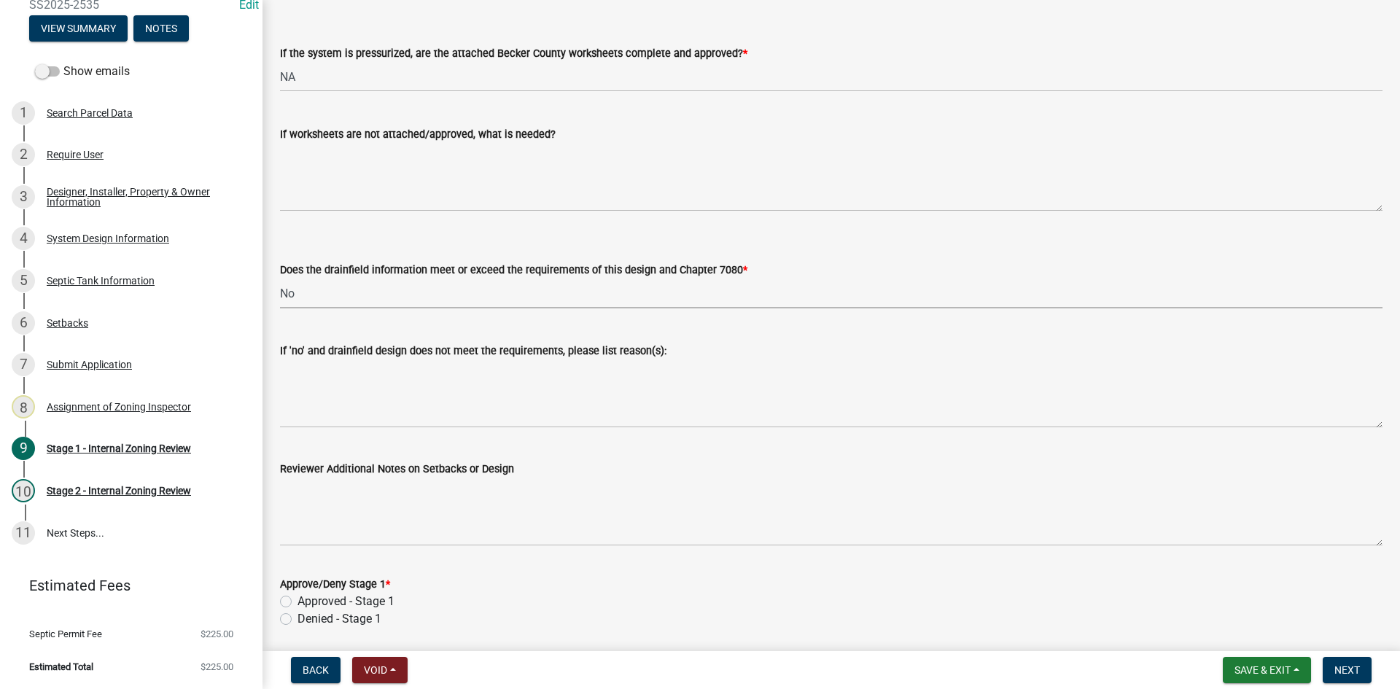
scroll to position [5366, 0]
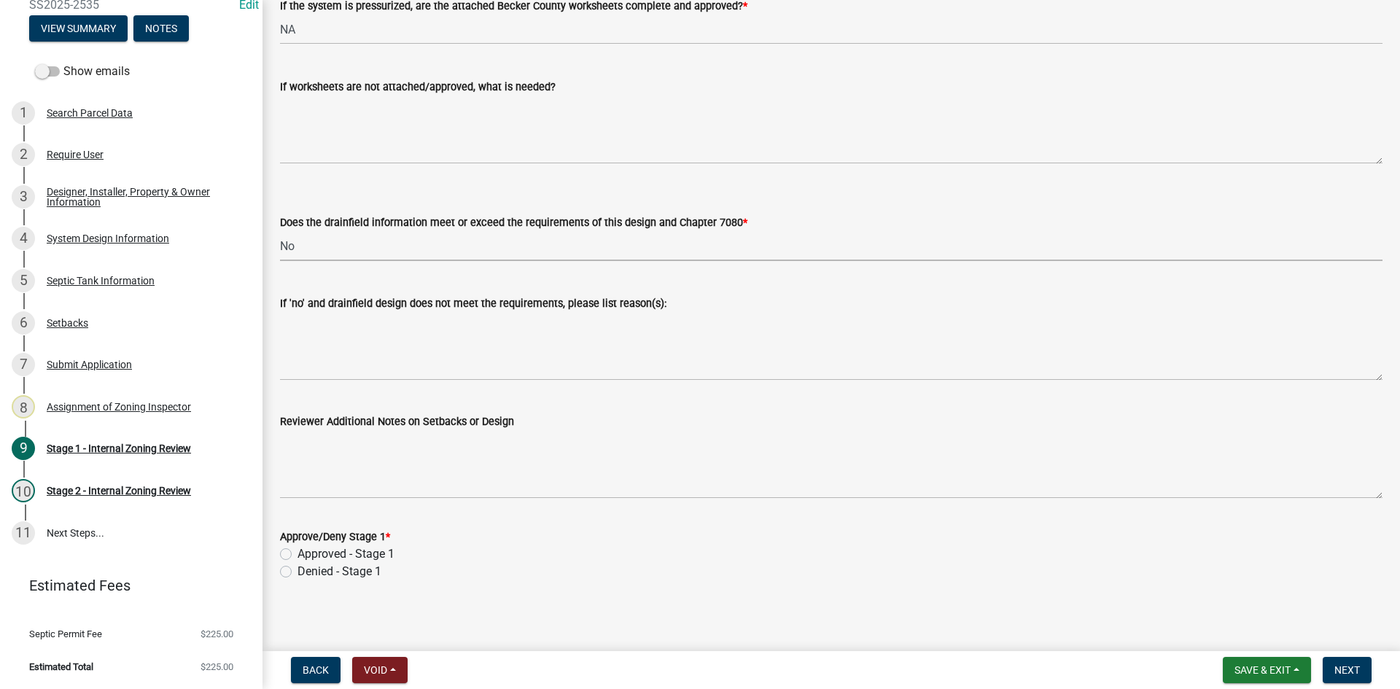
click at [298, 554] on label "Approved - Stage 1" at bounding box center [346, 555] width 97 height 18
click at [298, 554] on input "Approved - Stage 1" at bounding box center [302, 550] width 9 height 9
radio input "true"
click at [1354, 667] on span "Next" at bounding box center [1348, 670] width 26 height 12
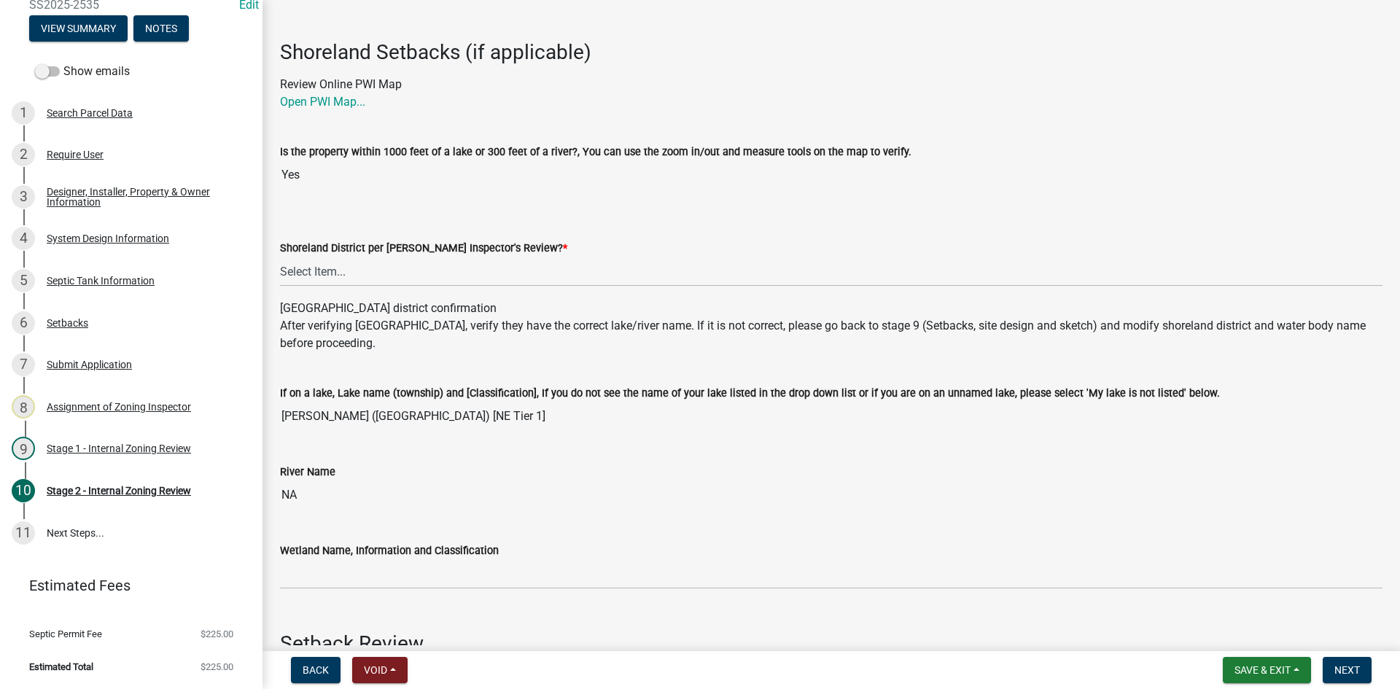
scroll to position [73, 0]
click at [338, 270] on select "Select Item... Yes No" at bounding box center [831, 271] width 1103 height 30
click at [280, 256] on select "Select Item... Yes No" at bounding box center [831, 271] width 1103 height 30
select select "69d592bb-9906-4277-a6fb-df8686255161"
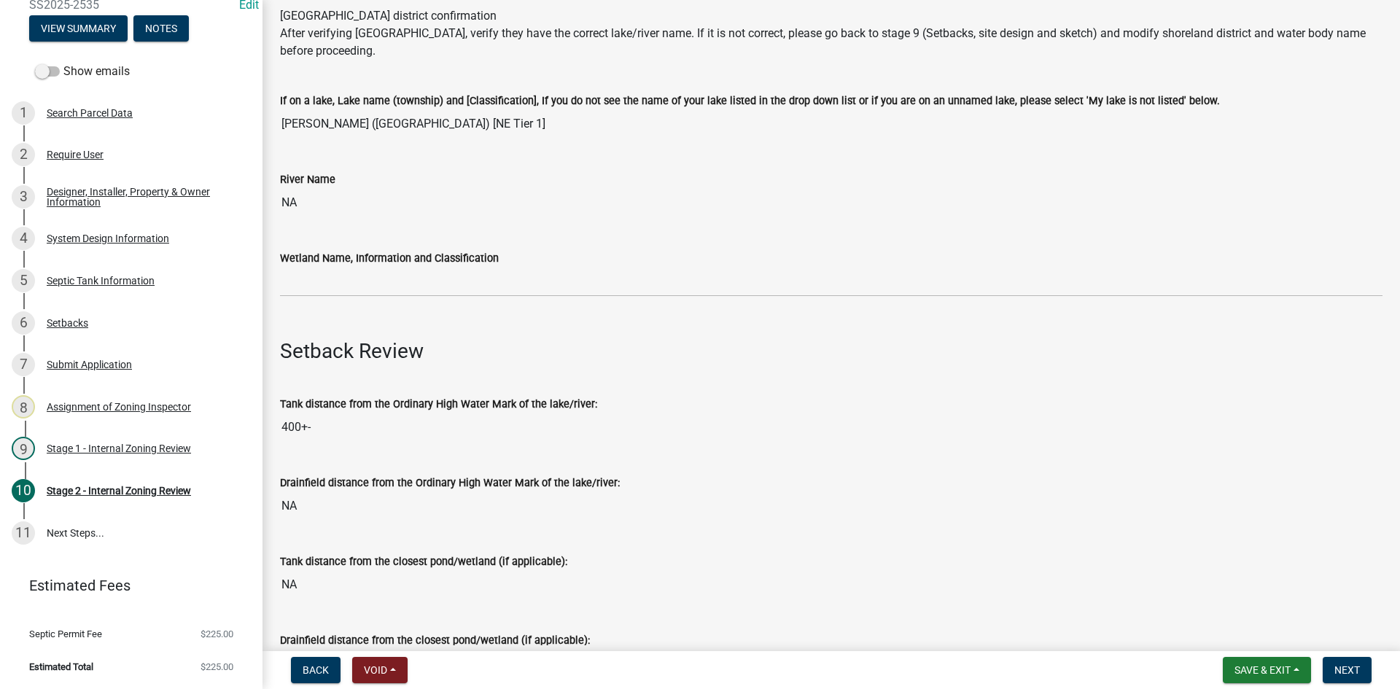
scroll to position [583, 0]
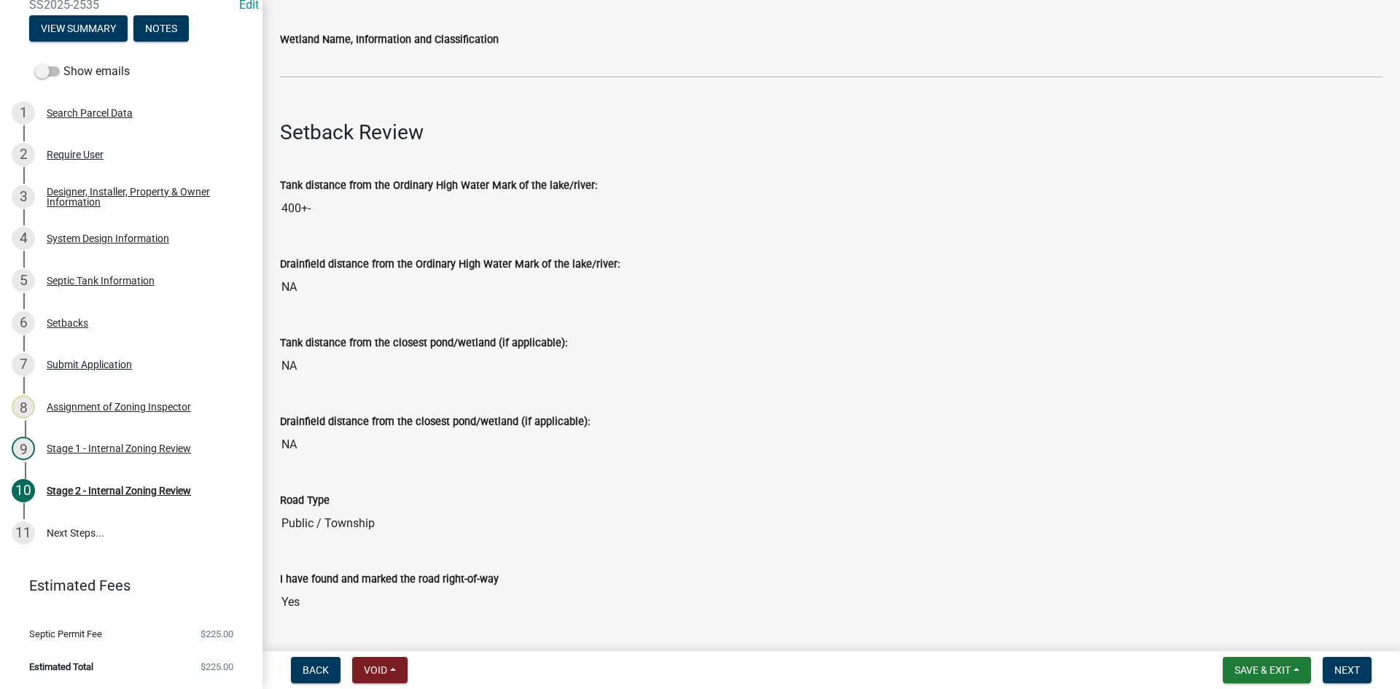
click at [316, 46] on div "Wetland Name, Information and Classification" at bounding box center [831, 40] width 1103 height 18
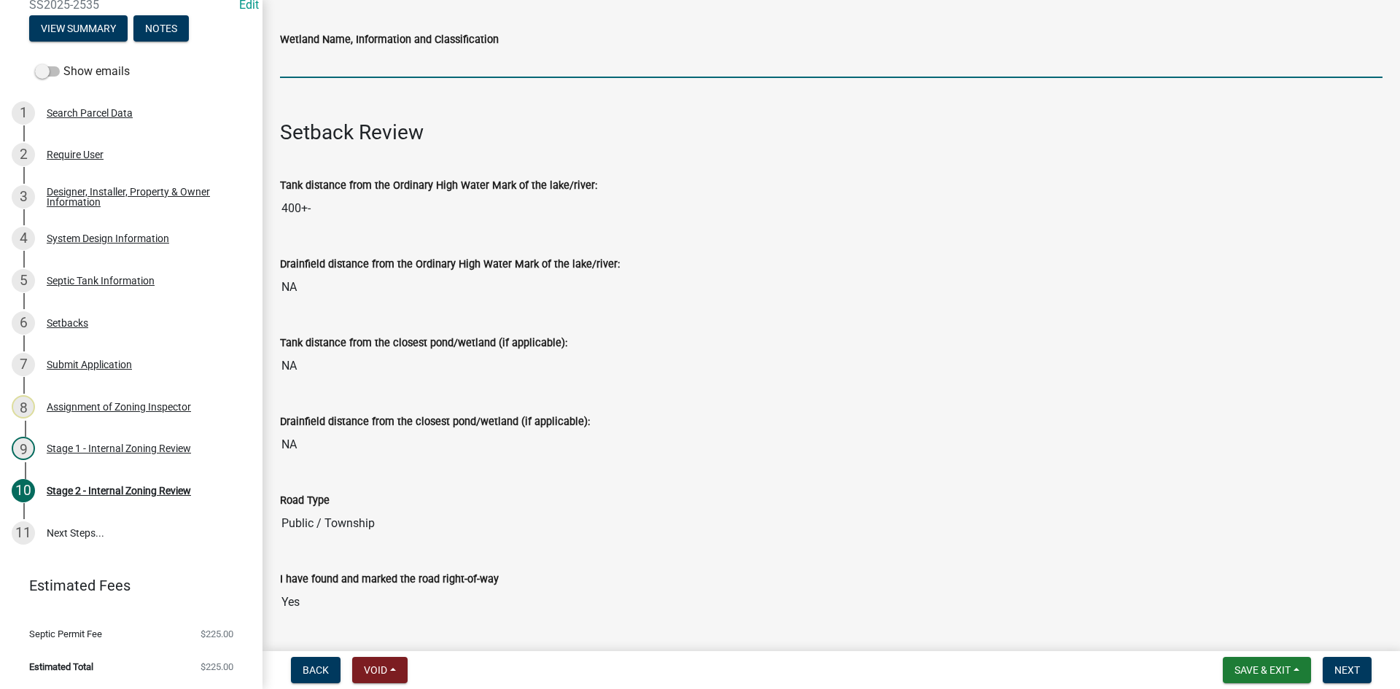
click at [325, 67] on input "Wetland Name, Information and Classification" at bounding box center [831, 63] width 1103 height 30
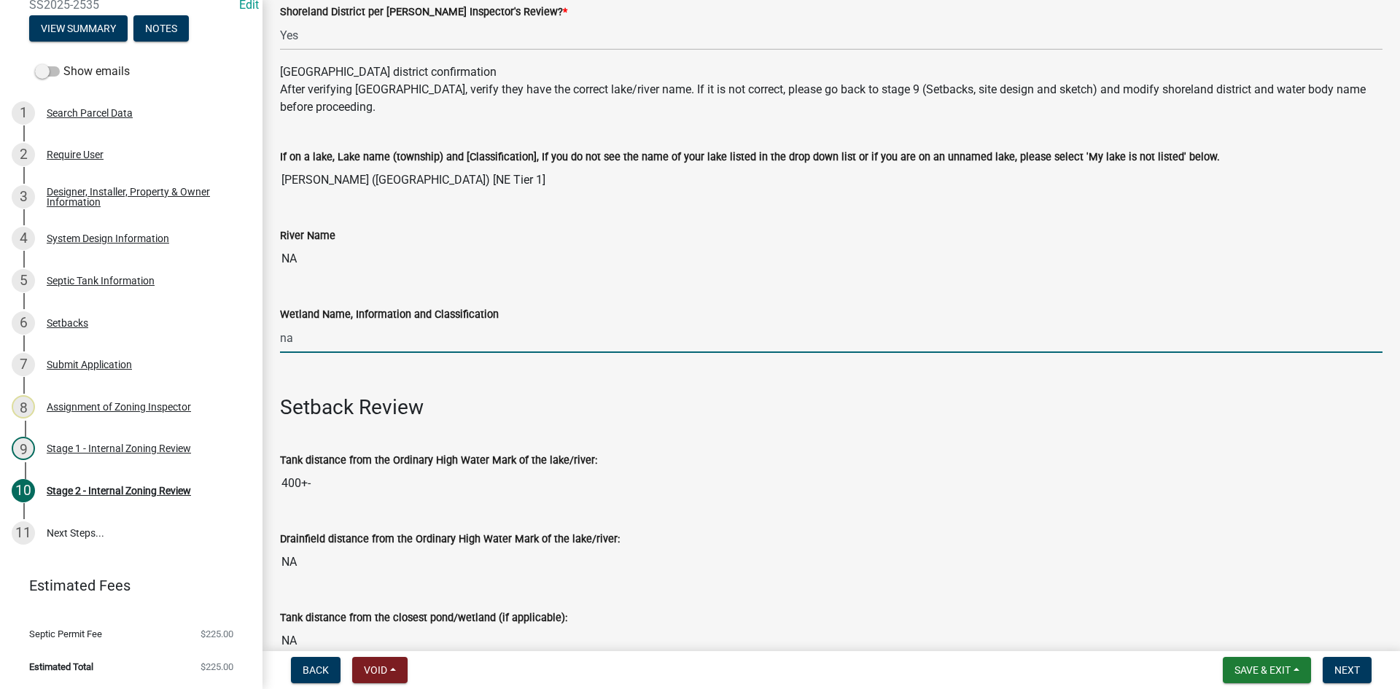
scroll to position [438, 0]
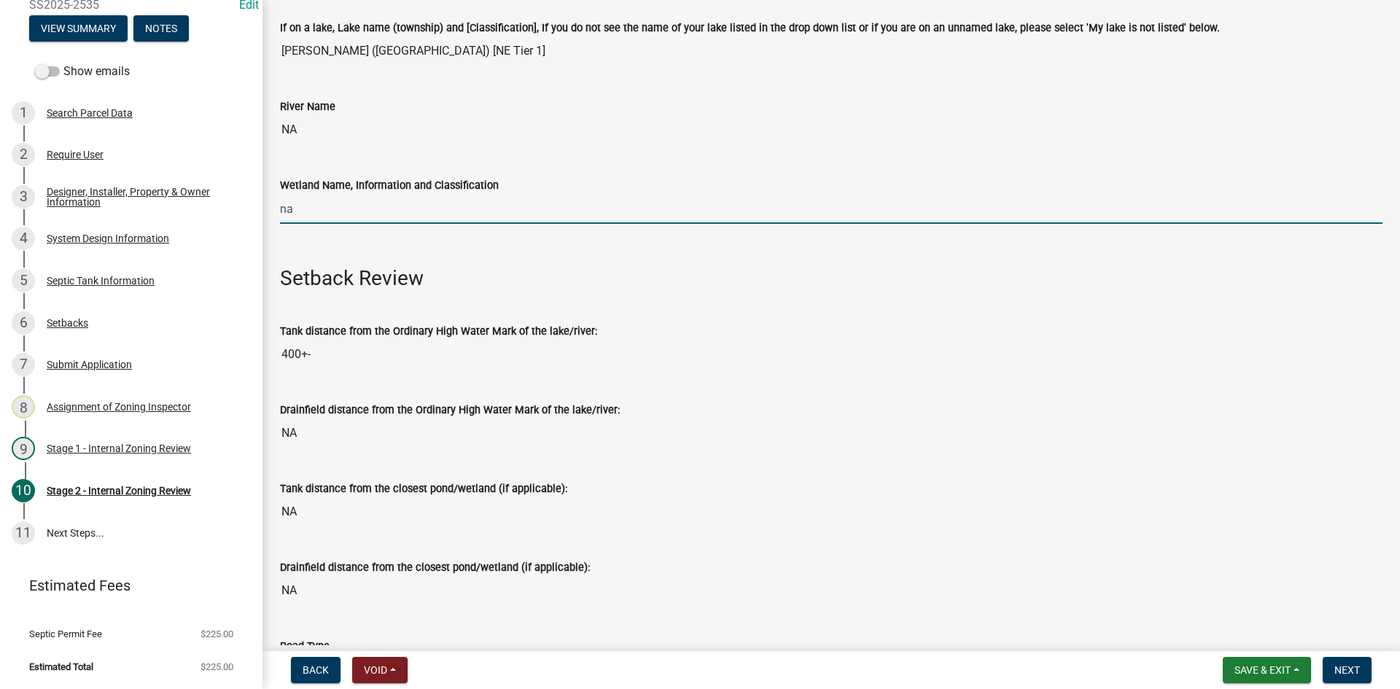
drag, startPoint x: 319, startPoint y: 211, endPoint x: 267, endPoint y: 220, distance: 52.6
type input "ne 150"
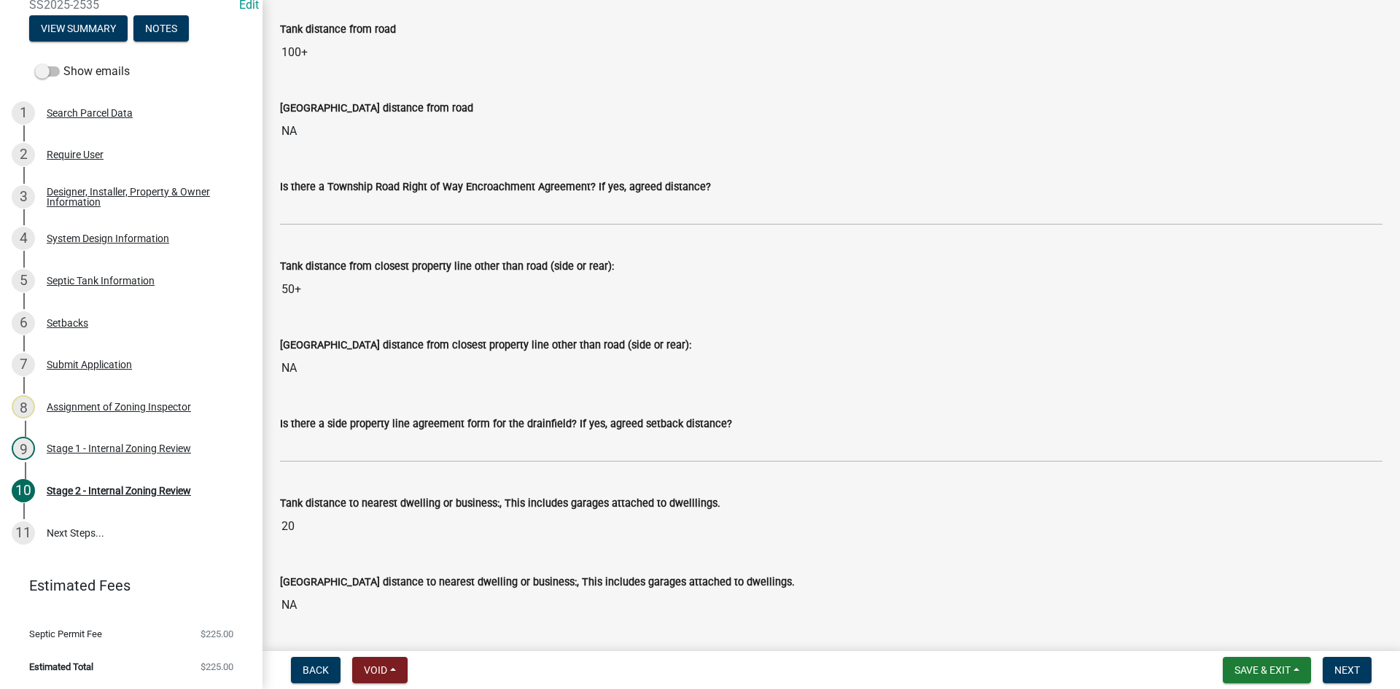
scroll to position [1240, 0]
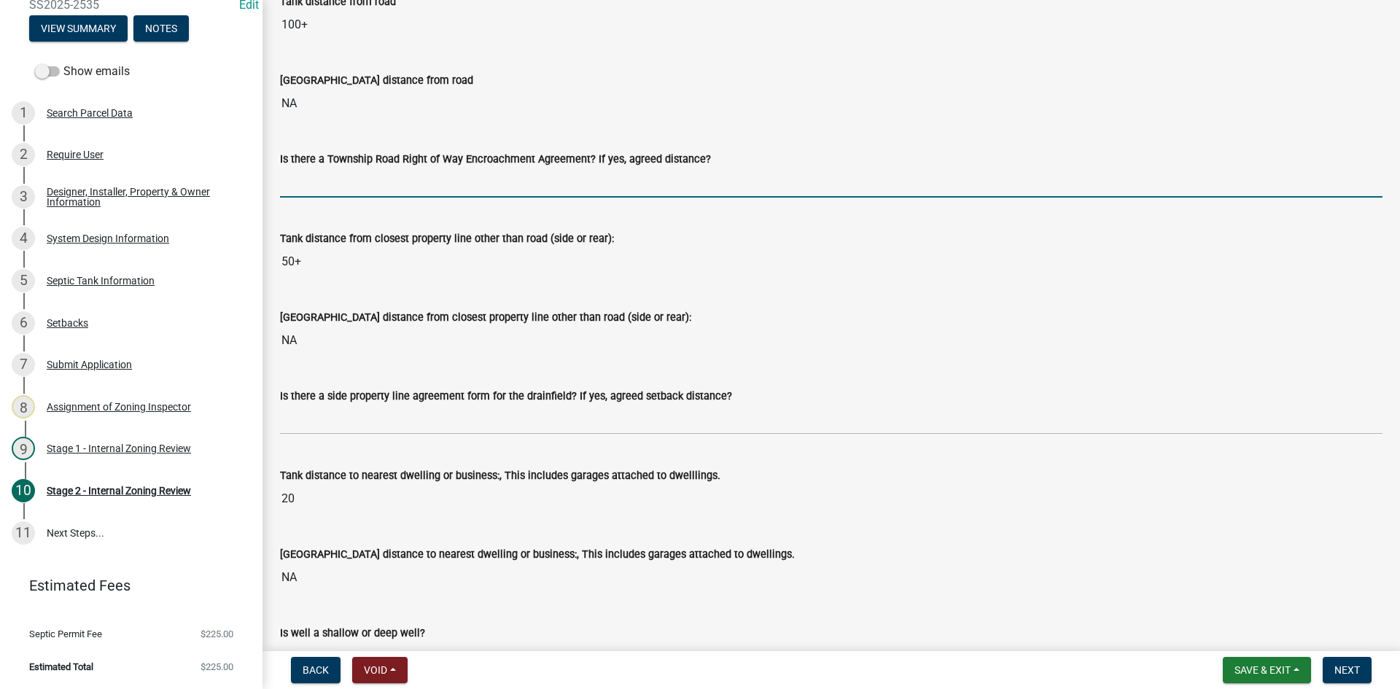
click at [326, 182] on input "Is there a Township Road Right of Way Encroachment Agreement? If yes, agreed di…" at bounding box center [831, 183] width 1103 height 30
type input "na"
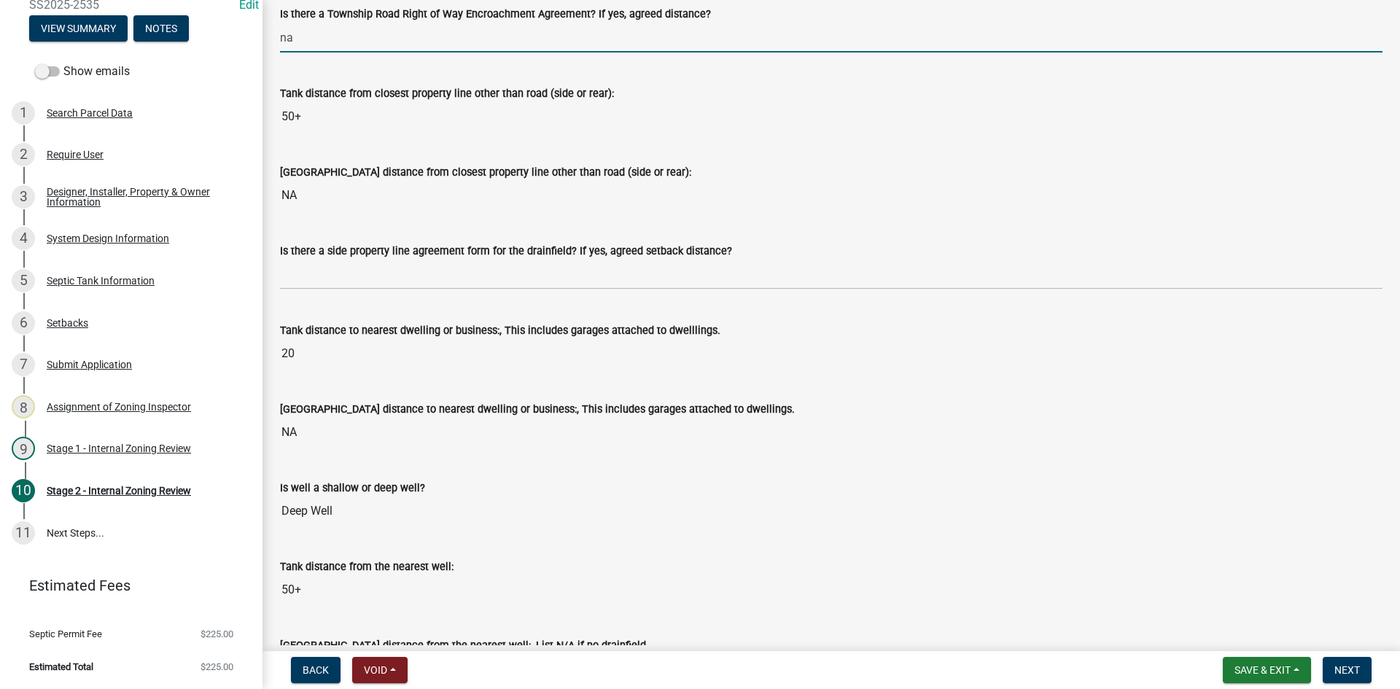
scroll to position [1386, 0]
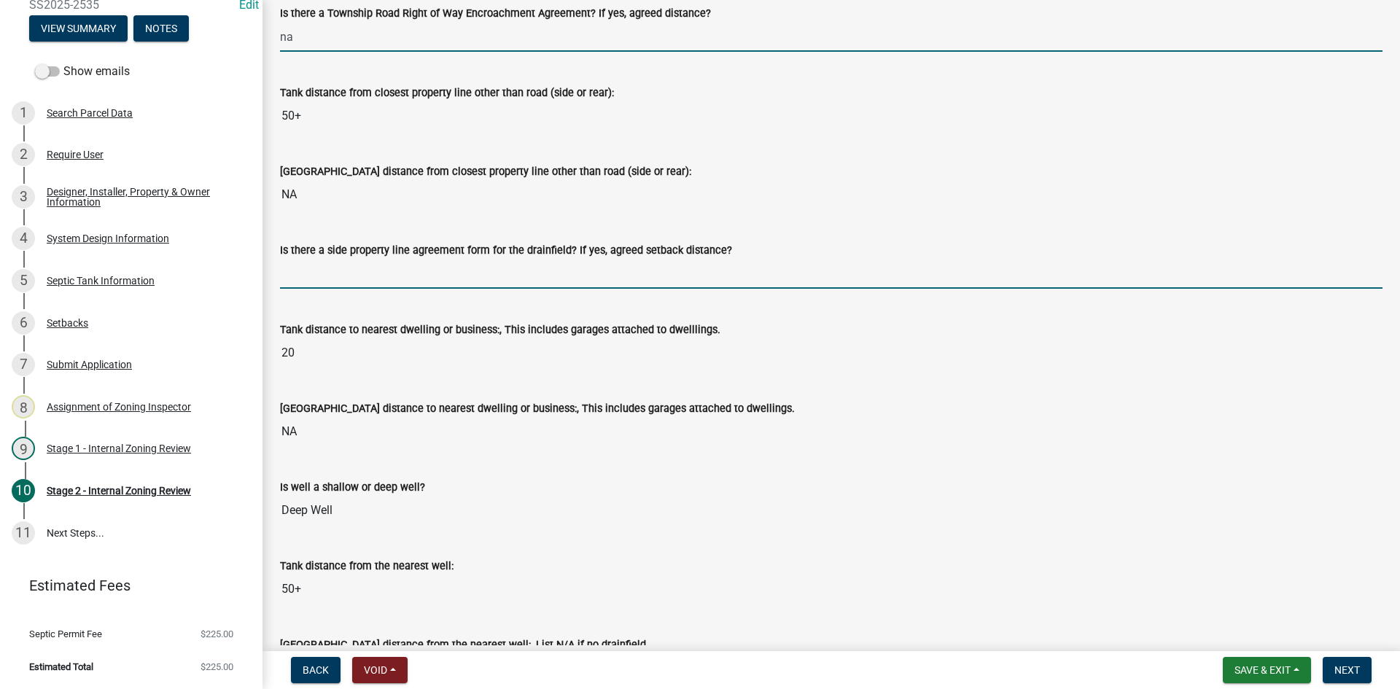
drag, startPoint x: 326, startPoint y: 266, endPoint x: 331, endPoint y: 274, distance: 8.9
click at [326, 266] on input "Is there a side property line agreement form for the drainfield? If yes, agreed…" at bounding box center [831, 274] width 1103 height 30
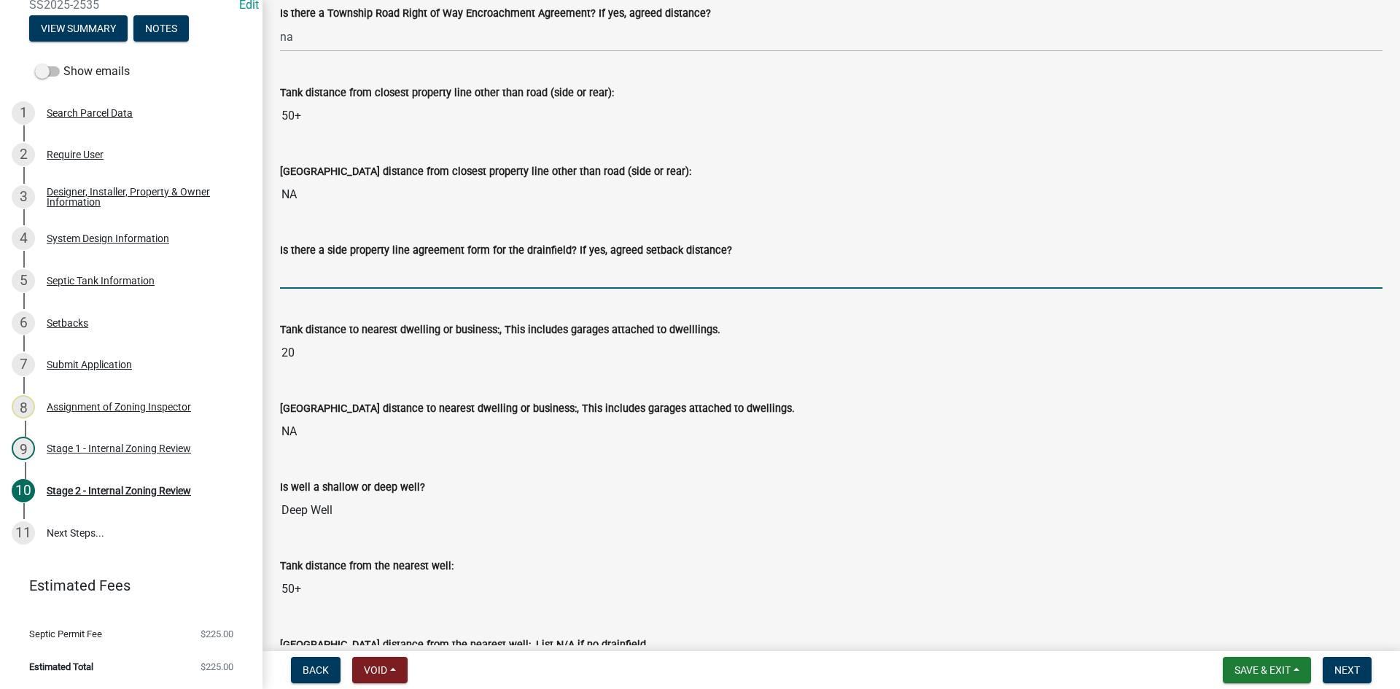
type input "na"
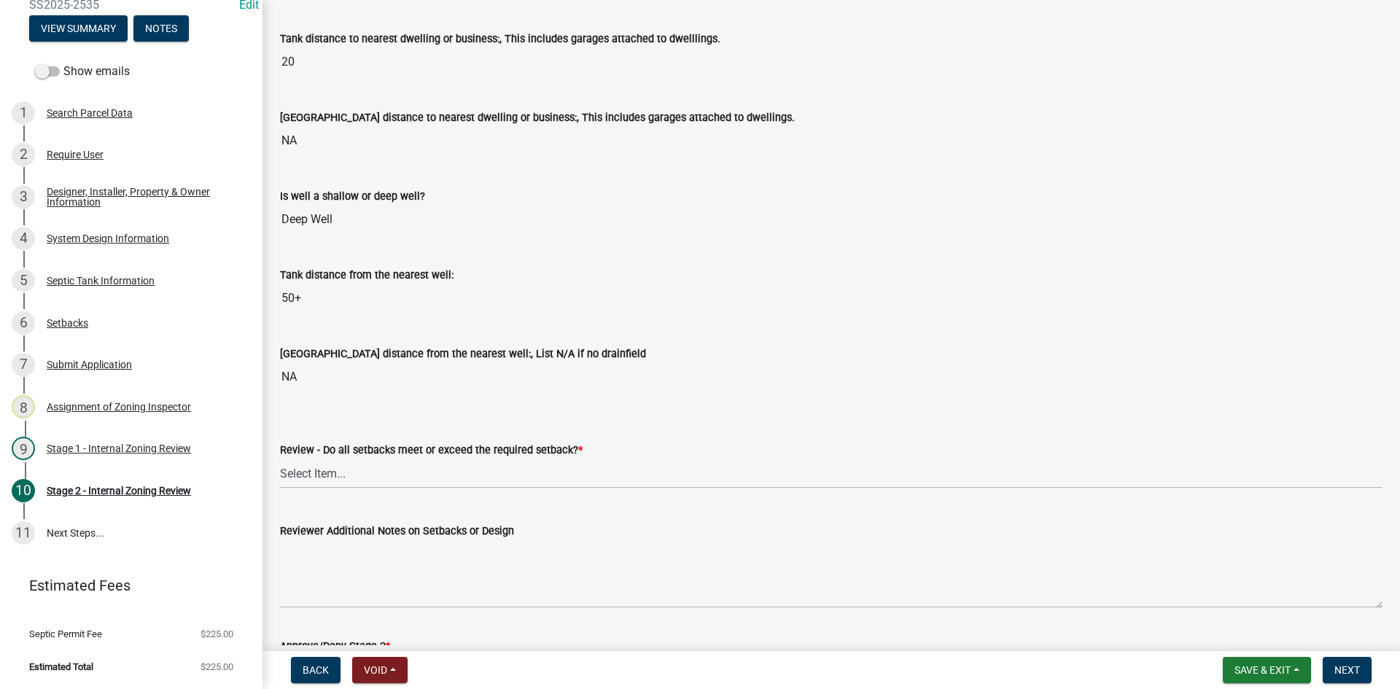
scroll to position [1677, 0]
drag, startPoint x: 318, startPoint y: 470, endPoint x: 325, endPoint y: 481, distance: 12.8
click at [317, 469] on select "Select Item... Yes No N/A" at bounding box center [831, 473] width 1103 height 30
click at [280, 458] on select "Select Item... Yes No N/A" at bounding box center [831, 473] width 1103 height 30
select select "1ad81be4-5d59-46bf-8b7b-d7c0f20ad891"
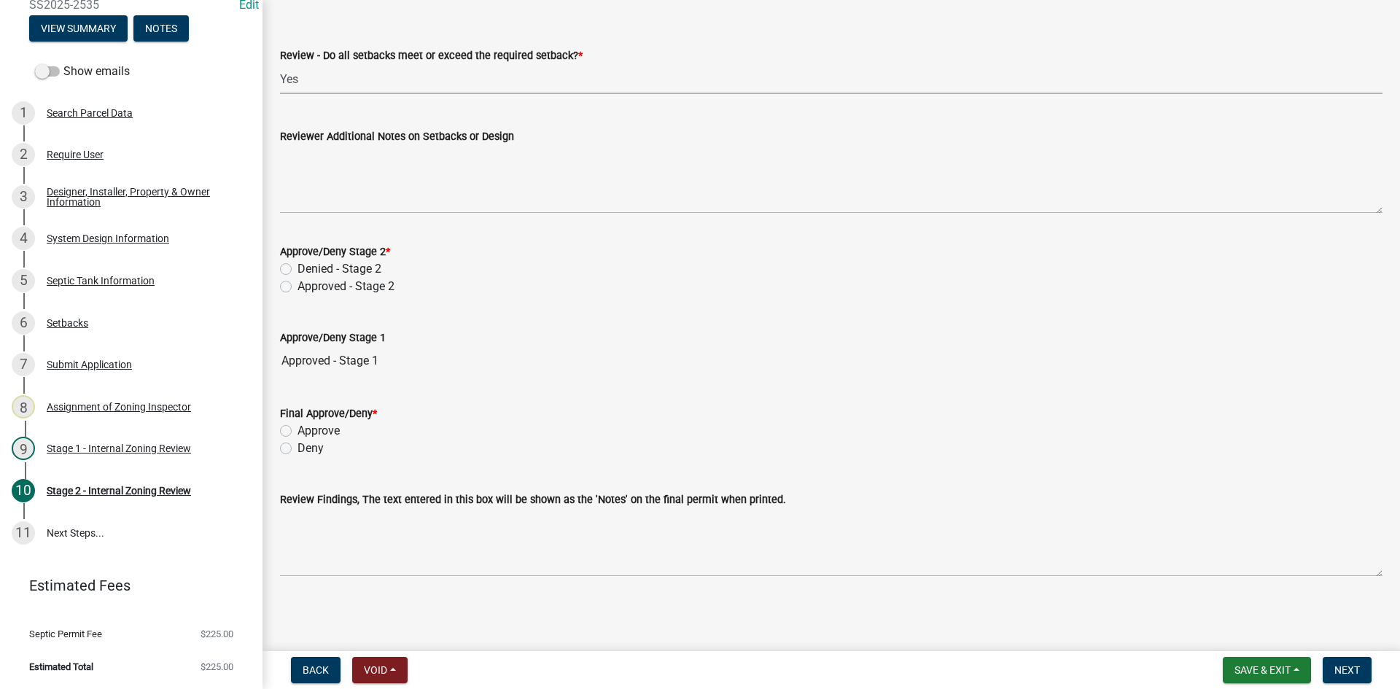
scroll to position [1925, 0]
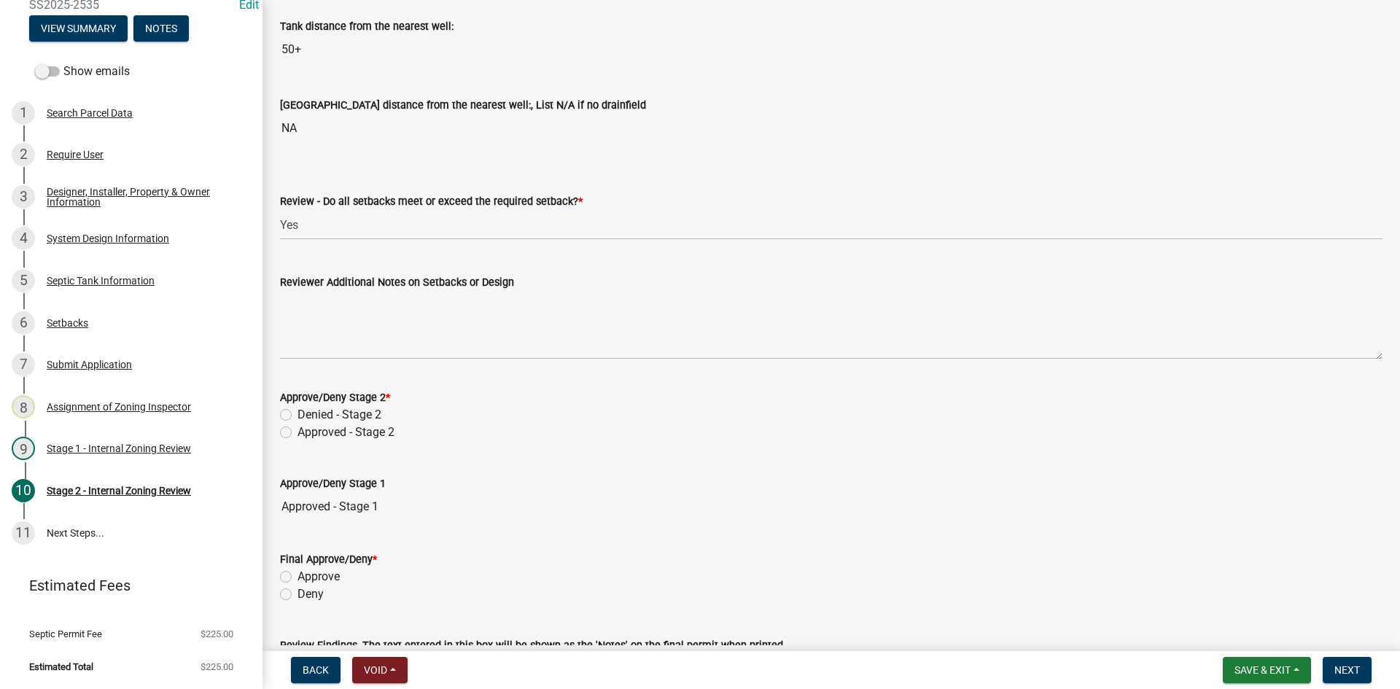
click at [292, 430] on div "Approved - Stage 2" at bounding box center [831, 433] width 1103 height 18
click at [298, 430] on label "Approved - Stage 2" at bounding box center [346, 433] width 97 height 18
click at [298, 430] on input "Approved - Stage 2" at bounding box center [302, 428] width 9 height 9
radio input "true"
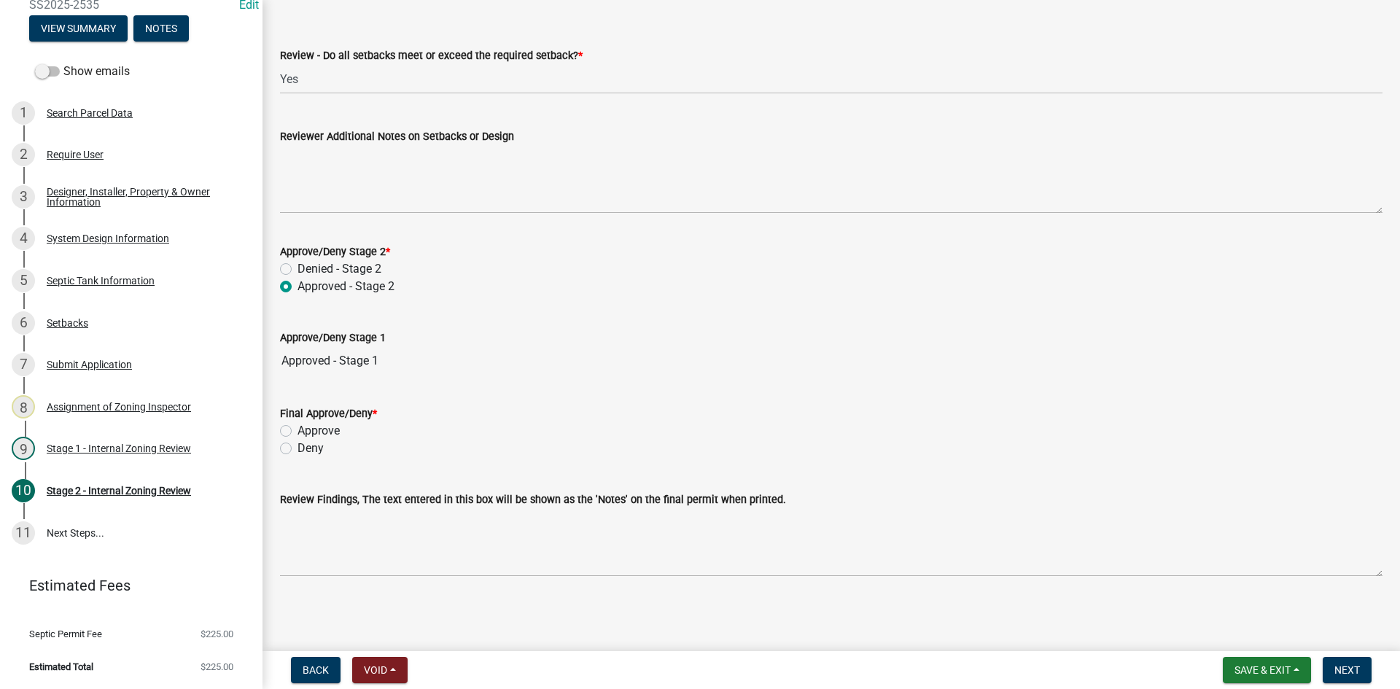
click at [298, 430] on label "Approve" at bounding box center [319, 431] width 42 height 18
click at [298, 430] on input "Approve" at bounding box center [302, 426] width 9 height 9
radio input "true"
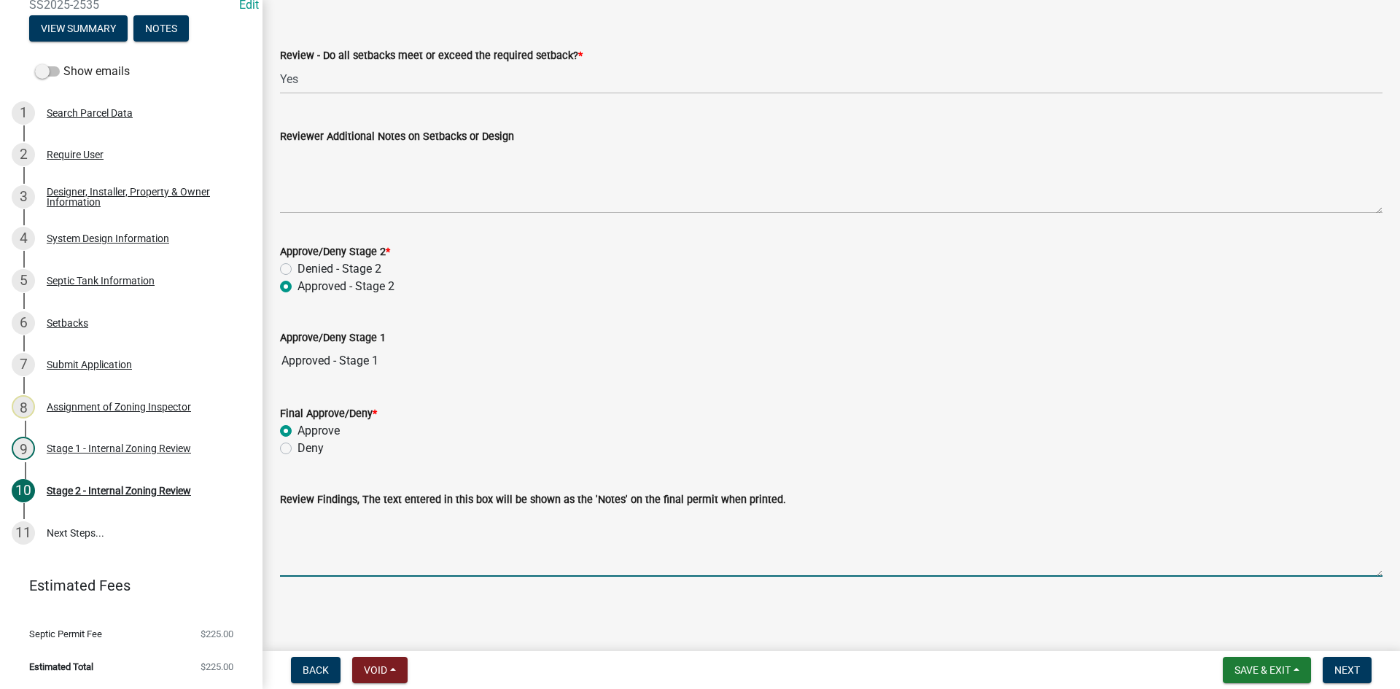
click at [377, 554] on textarea "Review Findings, The text entered in this box will be shown as the 'Notes' on t…" at bounding box center [831, 542] width 1103 height 69
click at [280, 524] on textarea "tank only" at bounding box center [831, 542] width 1103 height 69
type textarea "holding tank only"
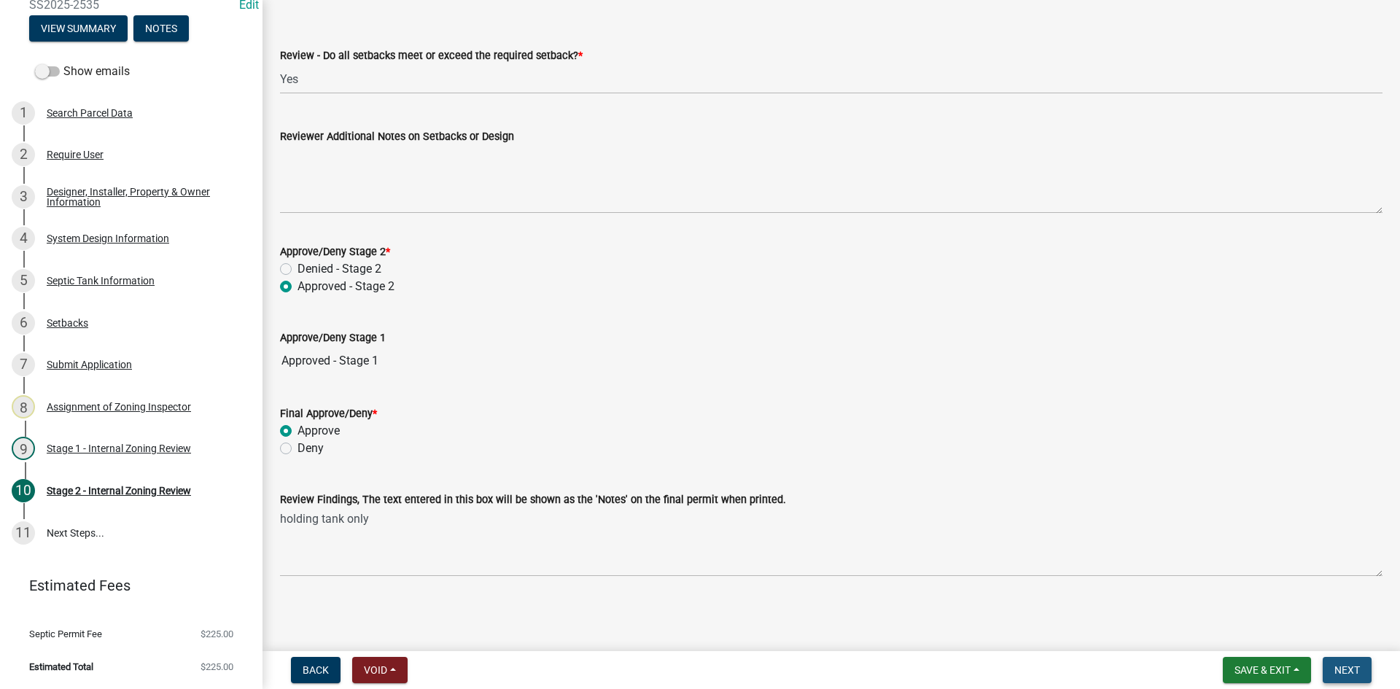
click at [1358, 665] on span "Next" at bounding box center [1348, 670] width 26 height 12
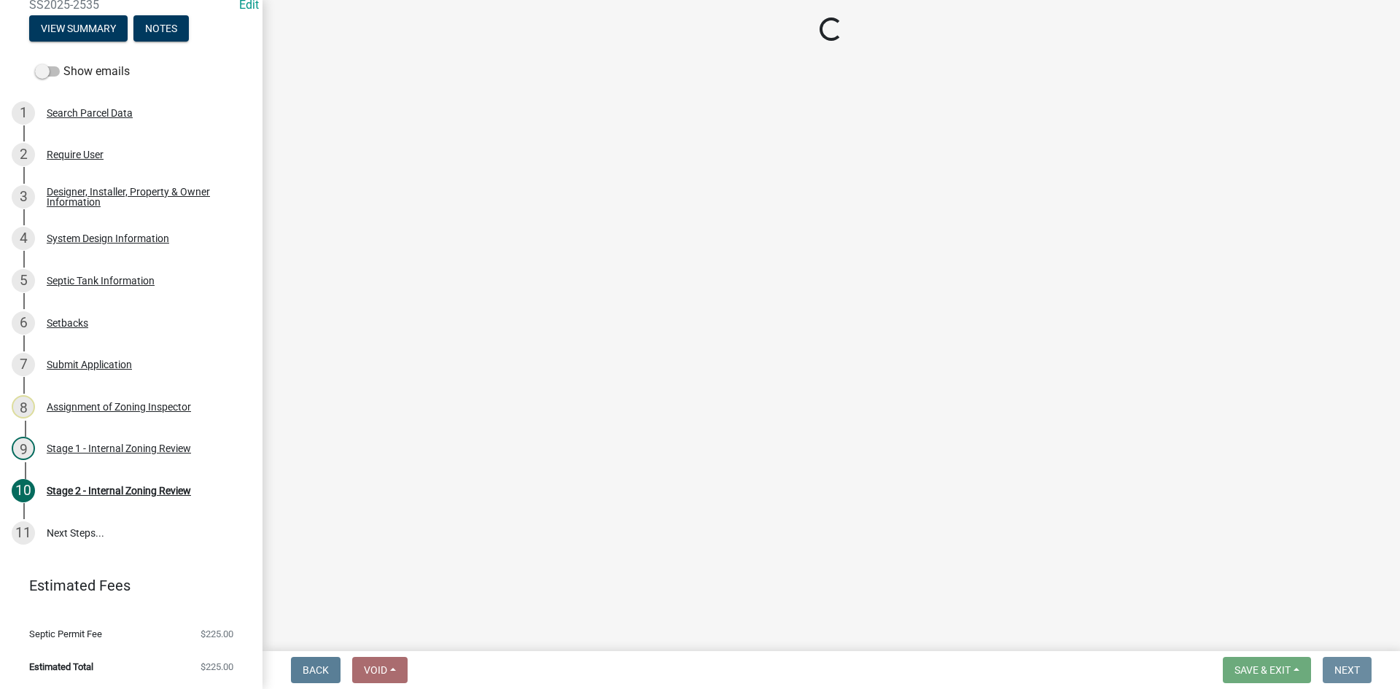
scroll to position [0, 0]
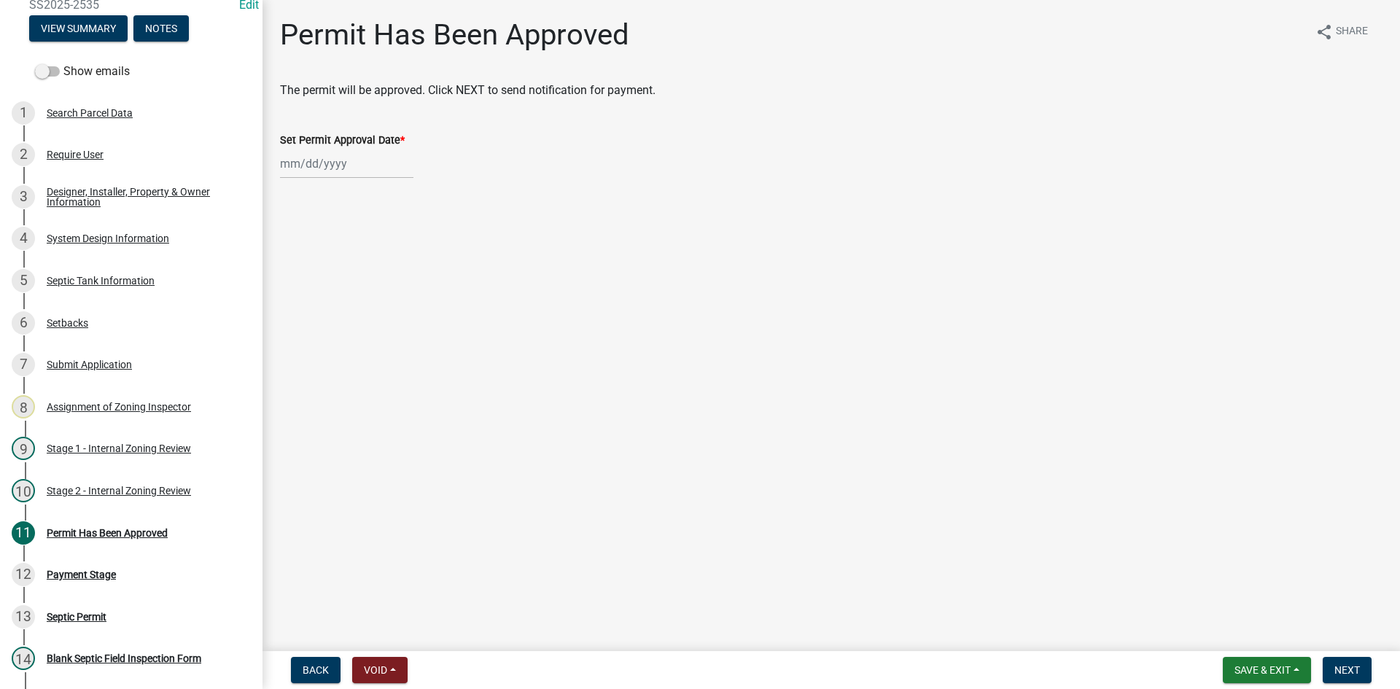
select select "9"
select select "2025"
click at [371, 167] on div "Jan Feb Mar Apr May Jun Jul Aug Sep Oct Nov Dec 1525 1526 1527 1528 1529 1530 1…" at bounding box center [346, 164] width 133 height 30
click at [300, 316] on div "22" at bounding box center [294, 311] width 23 height 23
type input "09/22/2025"
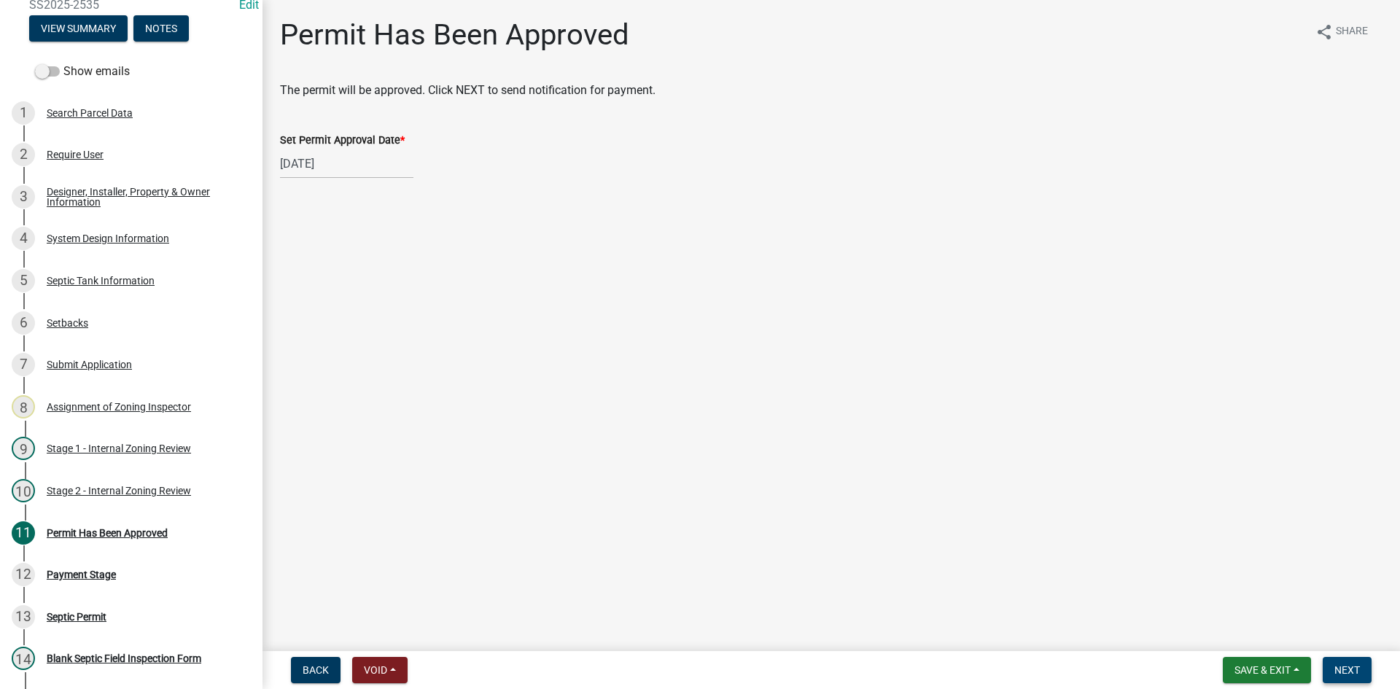
click at [1366, 677] on button "Next" at bounding box center [1347, 670] width 49 height 26
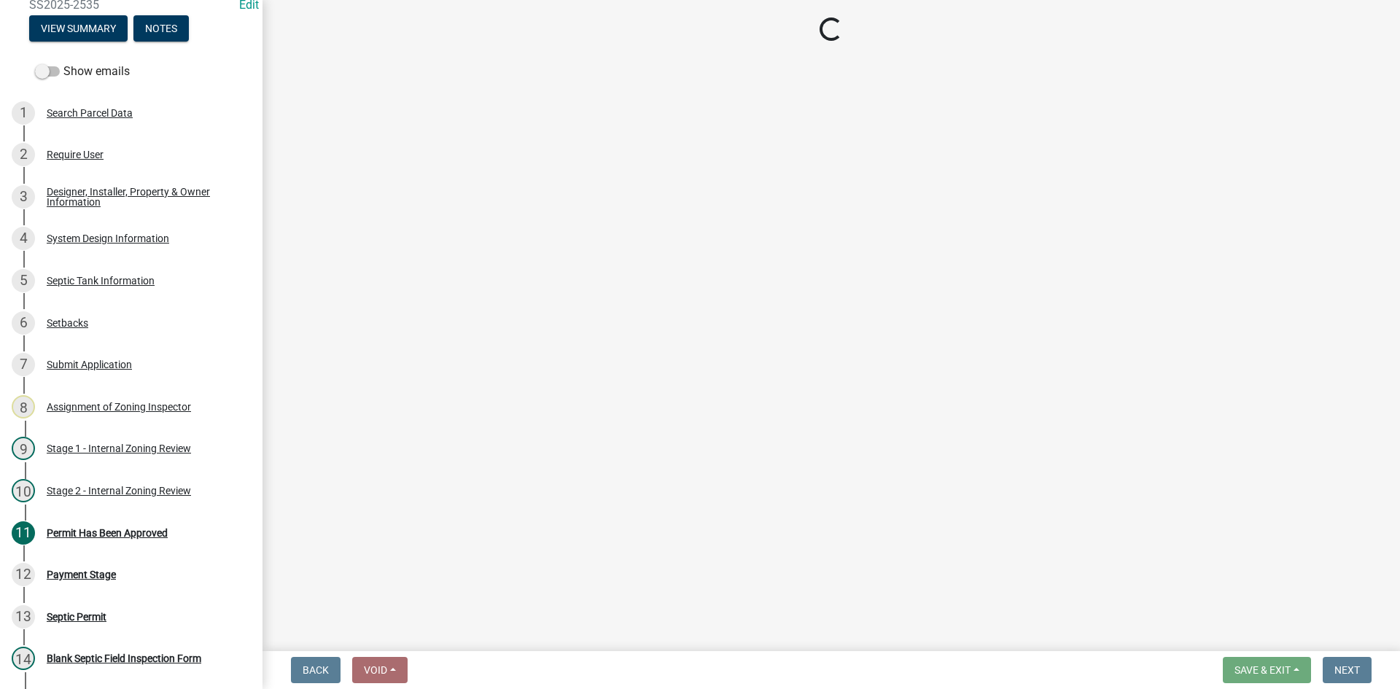
select select "3: 3"
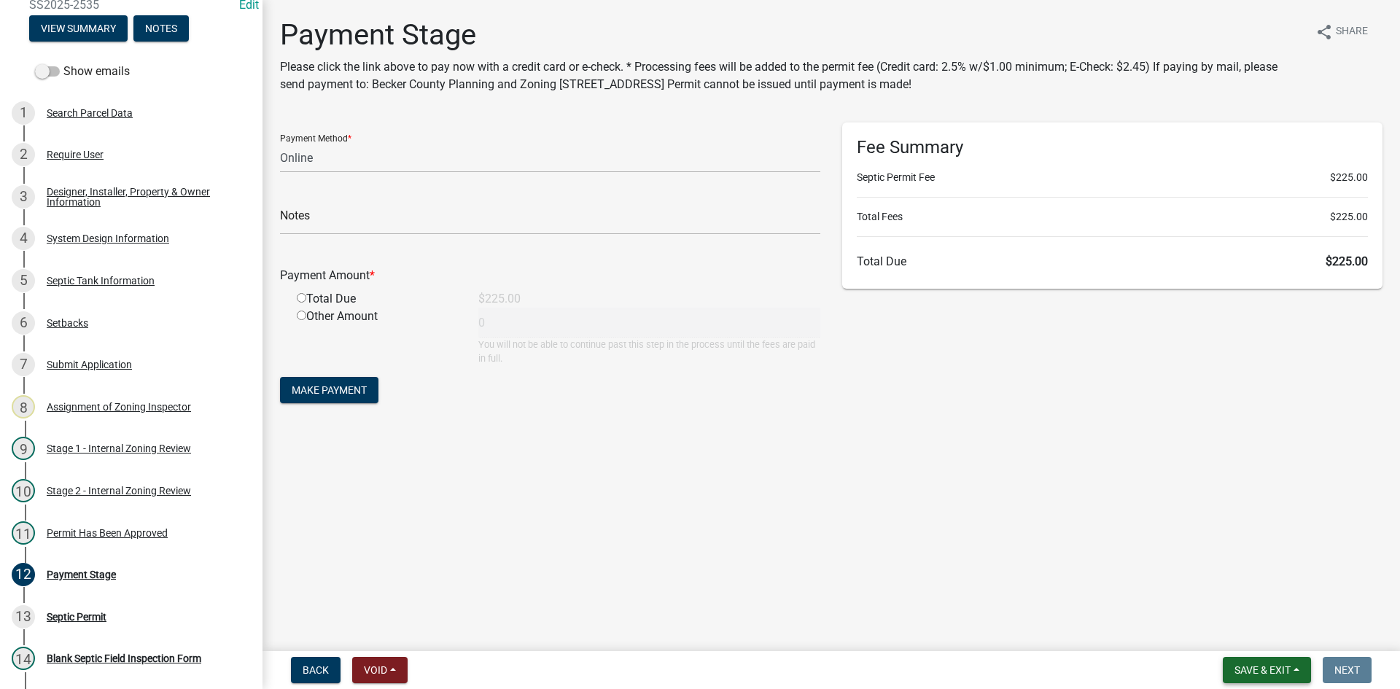
click at [1265, 674] on span "Save & Exit" at bounding box center [1263, 670] width 56 height 12
click at [1244, 648] on button "Save & Exit" at bounding box center [1253, 632] width 117 height 35
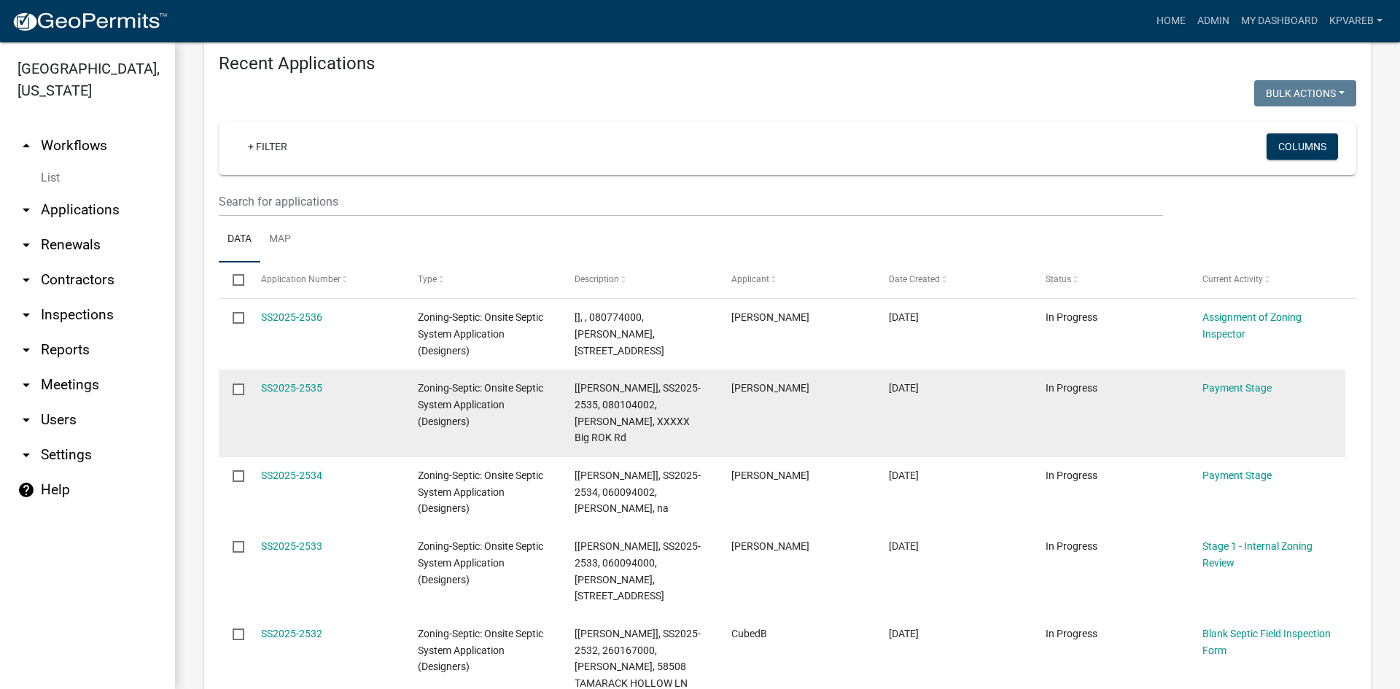
scroll to position [1511, 0]
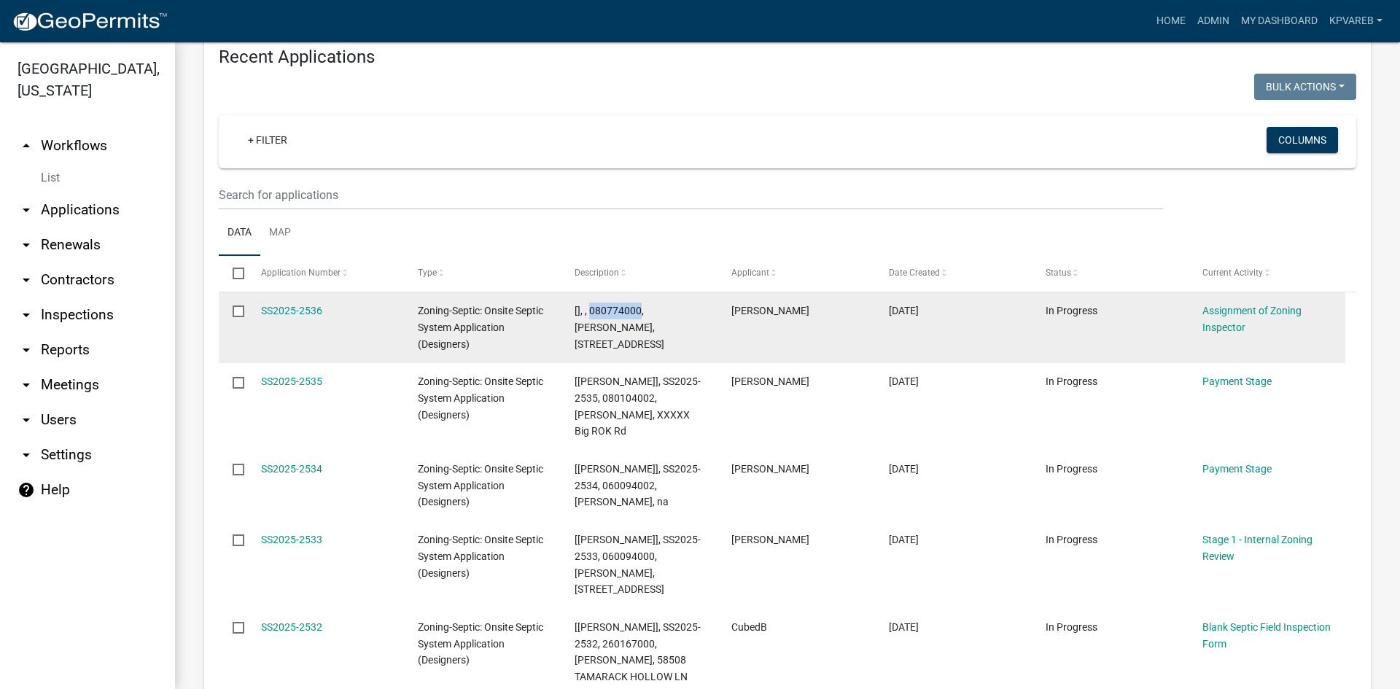
drag, startPoint x: 590, startPoint y: 294, endPoint x: 639, endPoint y: 299, distance: 49.1
click at [639, 305] on span "[], , 080774000, DION WEINBERGER, 25870 BROLIN BEACH RD" at bounding box center [620, 327] width 90 height 45
copy span "080774000"
click at [299, 305] on link "SS2025-2536" at bounding box center [291, 311] width 61 height 12
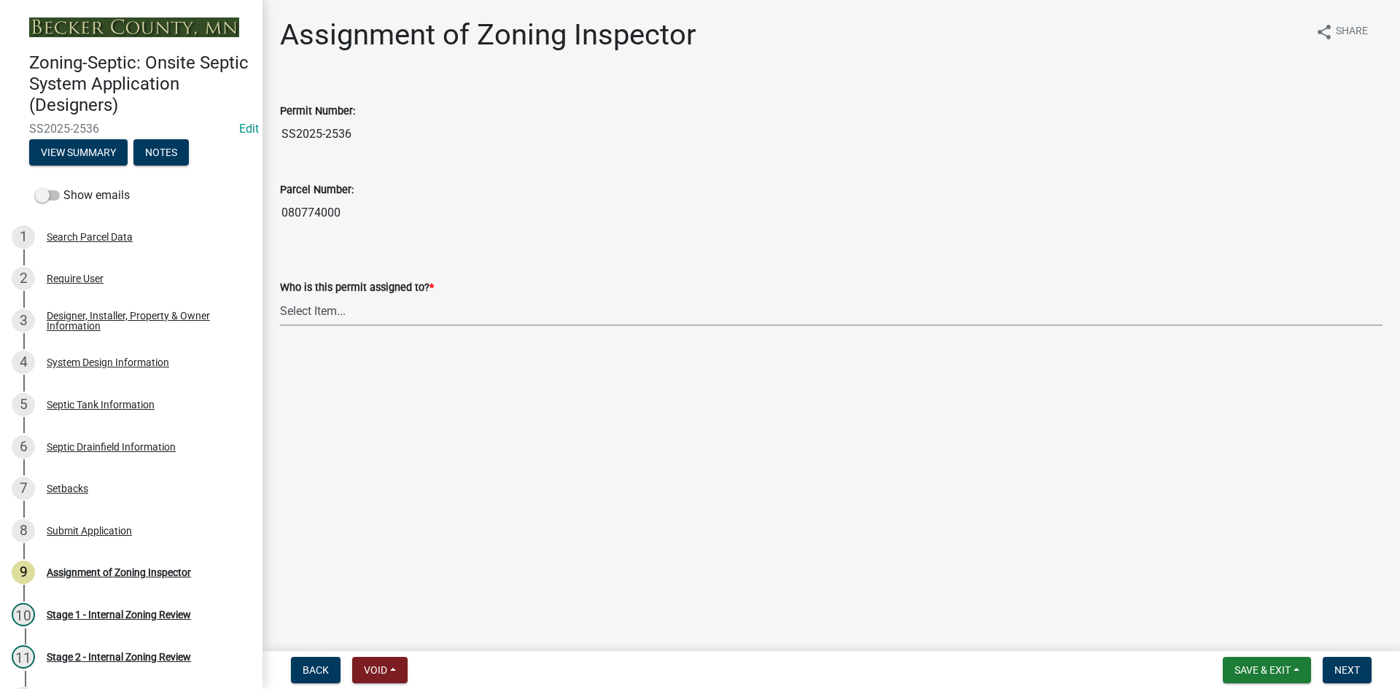
click at [324, 317] on select "Select Item... Nicole Bradbury Jeff Rusness Kyle Vareberg Susan Rockwell Tyler …" at bounding box center [831, 311] width 1103 height 30
click at [280, 296] on select "Select Item... Nicole Bradbury Jeff Rusness Kyle Vareberg Susan Rockwell Tyler …" at bounding box center [831, 311] width 1103 height 30
select select "7bfe52ba-73b7-4ac1-9bde-d3bb601555ca"
click at [1330, 663] on button "Next" at bounding box center [1347, 670] width 49 height 26
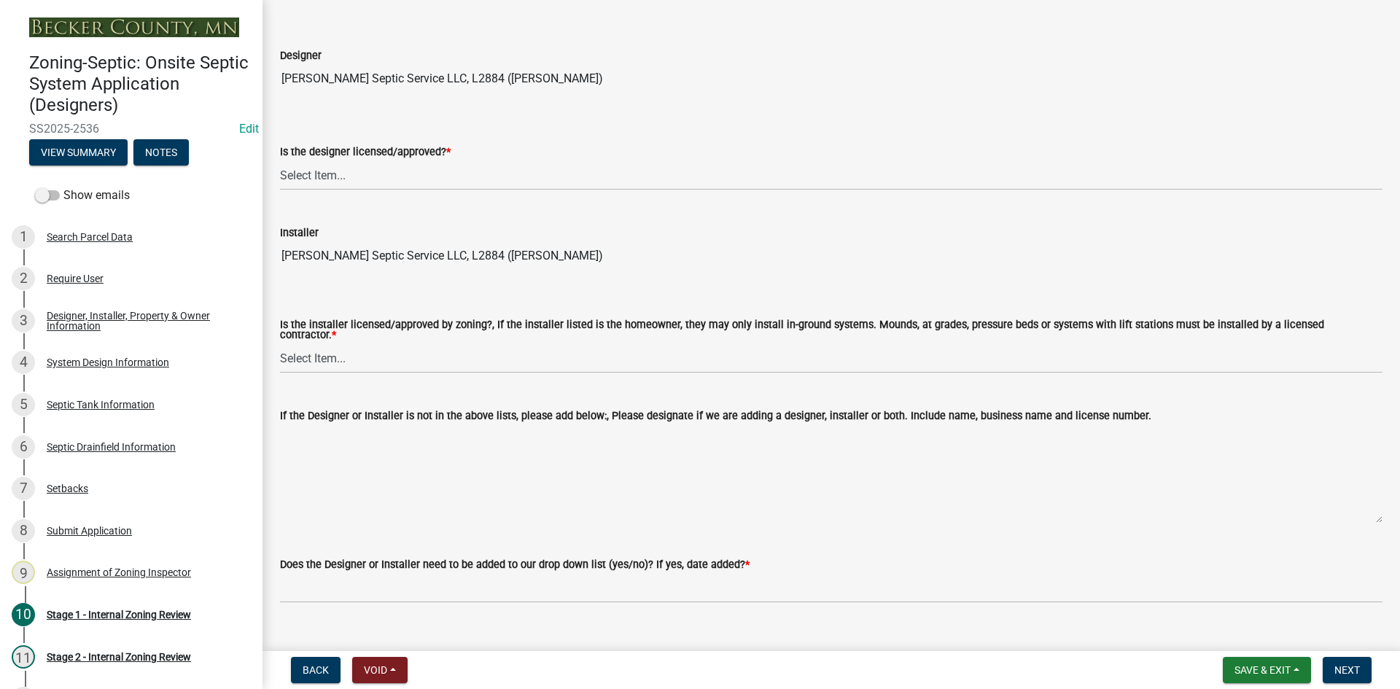
scroll to position [146, 0]
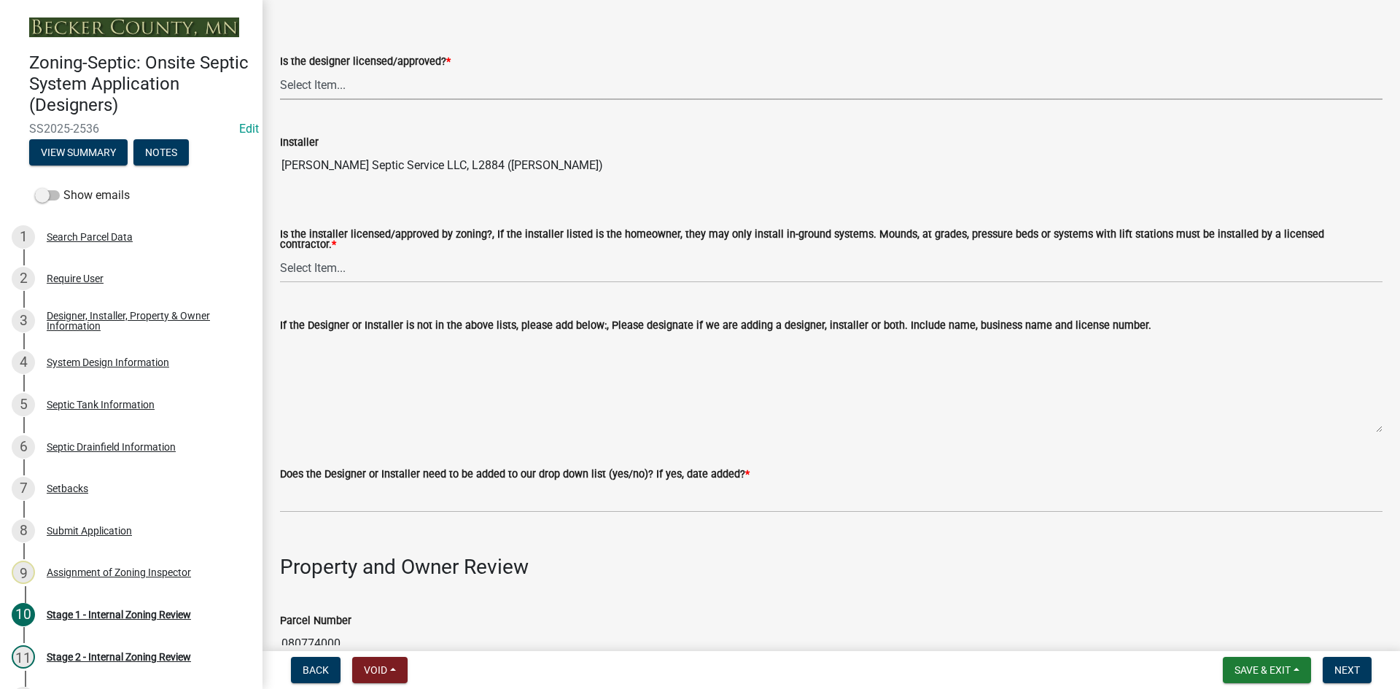
click at [298, 96] on select "Select Item... Yes No" at bounding box center [831, 85] width 1103 height 30
click at [280, 70] on select "Select Item... Yes No" at bounding box center [831, 85] width 1103 height 30
select select "49e49f1e-3b32-4342-8c2e-9cbd4919fe4d"
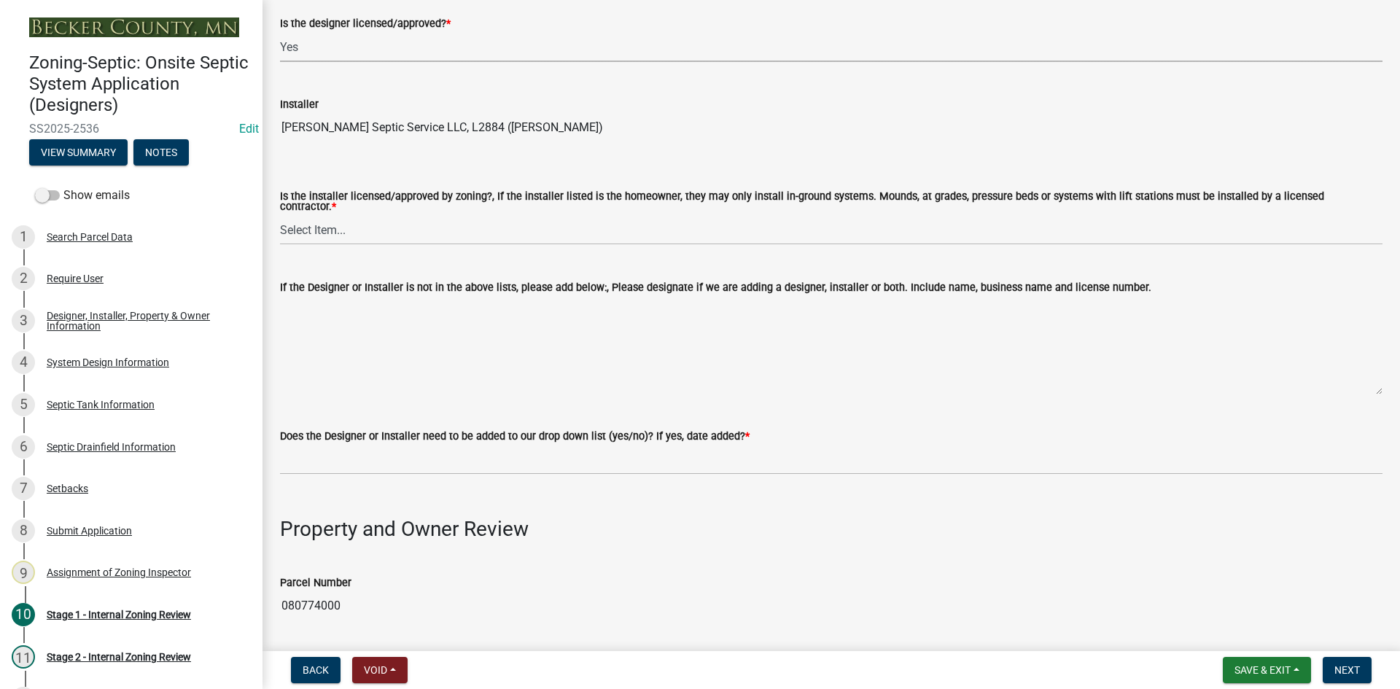
scroll to position [219, 0]
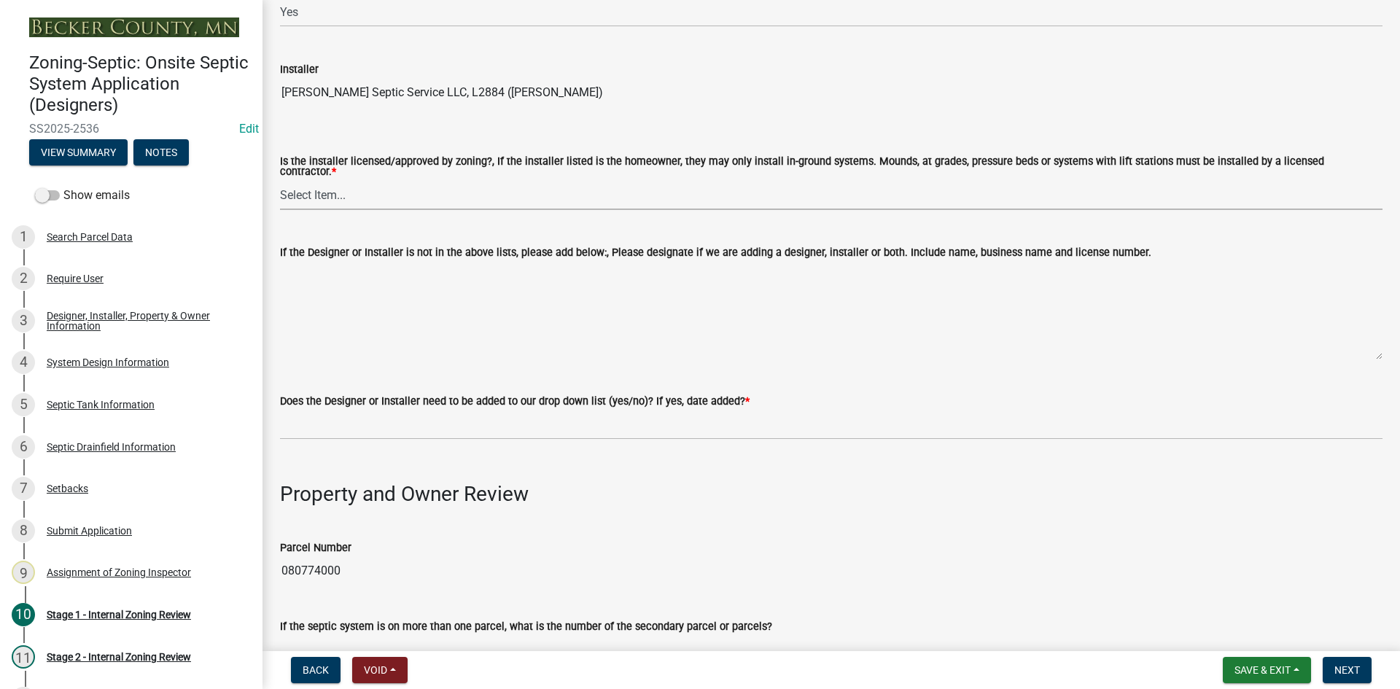
click at [317, 184] on select "Select Item... Yes No" at bounding box center [831, 195] width 1103 height 30
click at [280, 180] on select "Select Item... Yes No" at bounding box center [831, 195] width 1103 height 30
select select "ca07ae0a-7638-46ff-ada2-c67ca3524324"
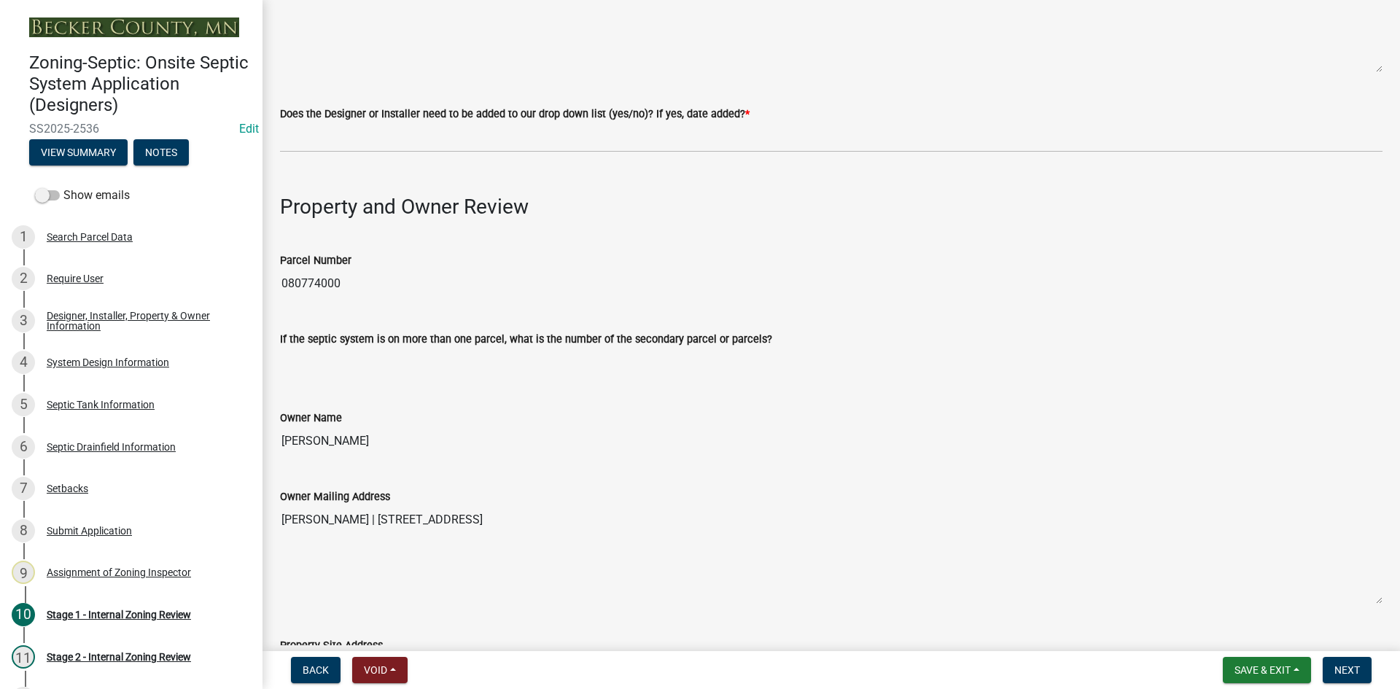
scroll to position [511, 0]
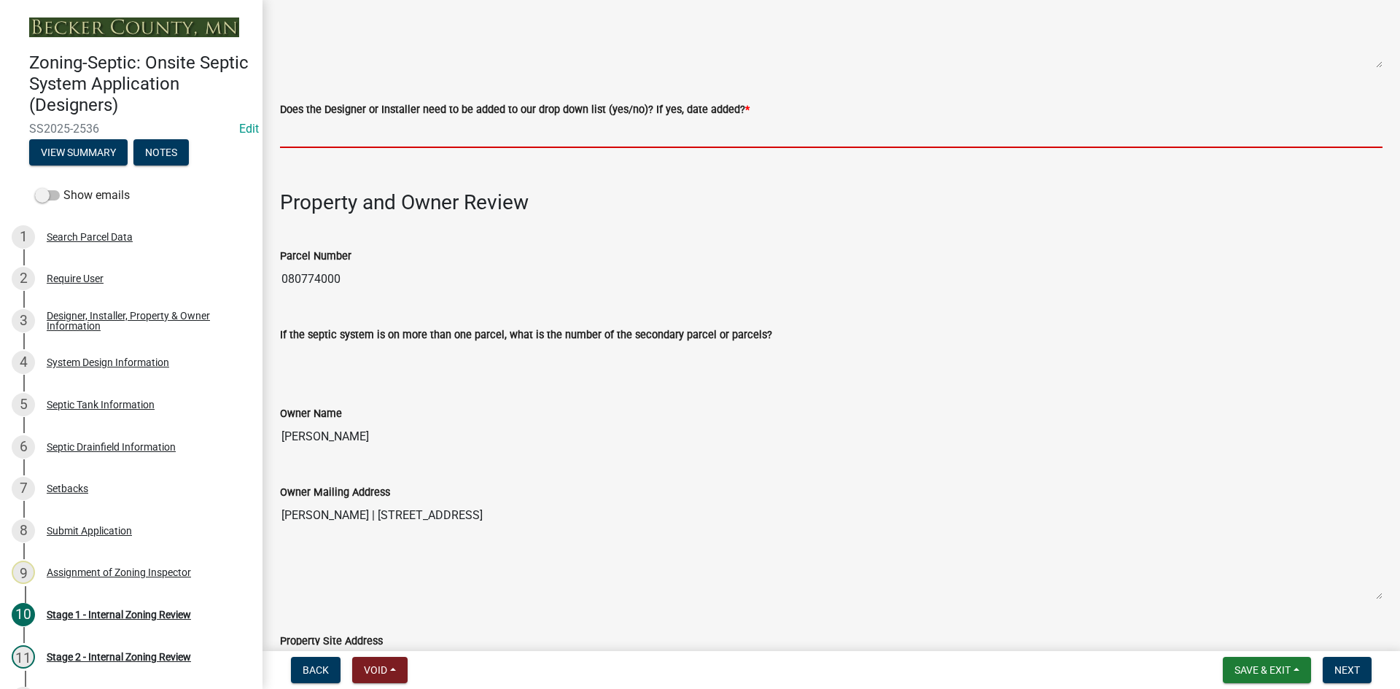
drag, startPoint x: 305, startPoint y: 120, endPoint x: 315, endPoint y: 139, distance: 20.9
click at [305, 120] on input "Does the Designer or Installer need to be added to our drop down list (yes/no)?…" at bounding box center [831, 133] width 1103 height 30
type input "NO"
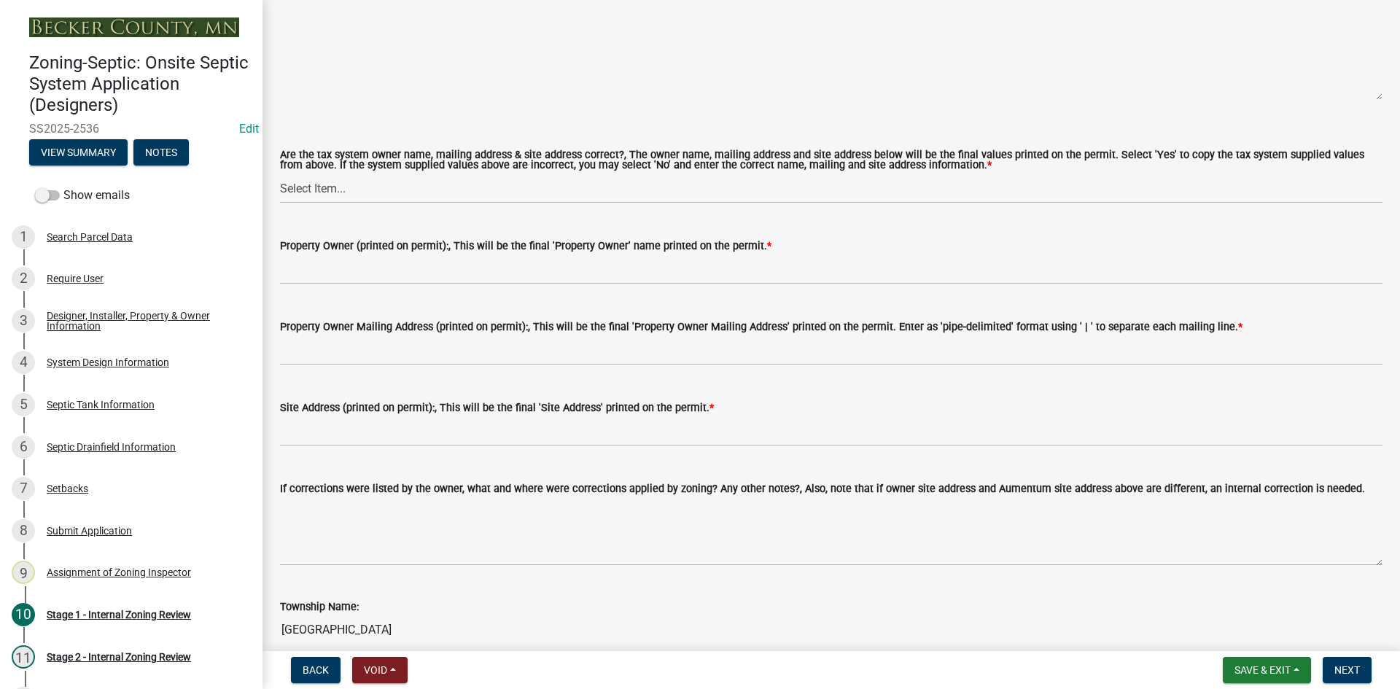
scroll to position [1240, 0]
click at [333, 180] on select "Select Item... Yes No" at bounding box center [831, 186] width 1103 height 30
click at [280, 171] on select "Select Item... Yes No" at bounding box center [831, 186] width 1103 height 30
select select "ec75a761-93b4-47c5-8535-fea253c32937"
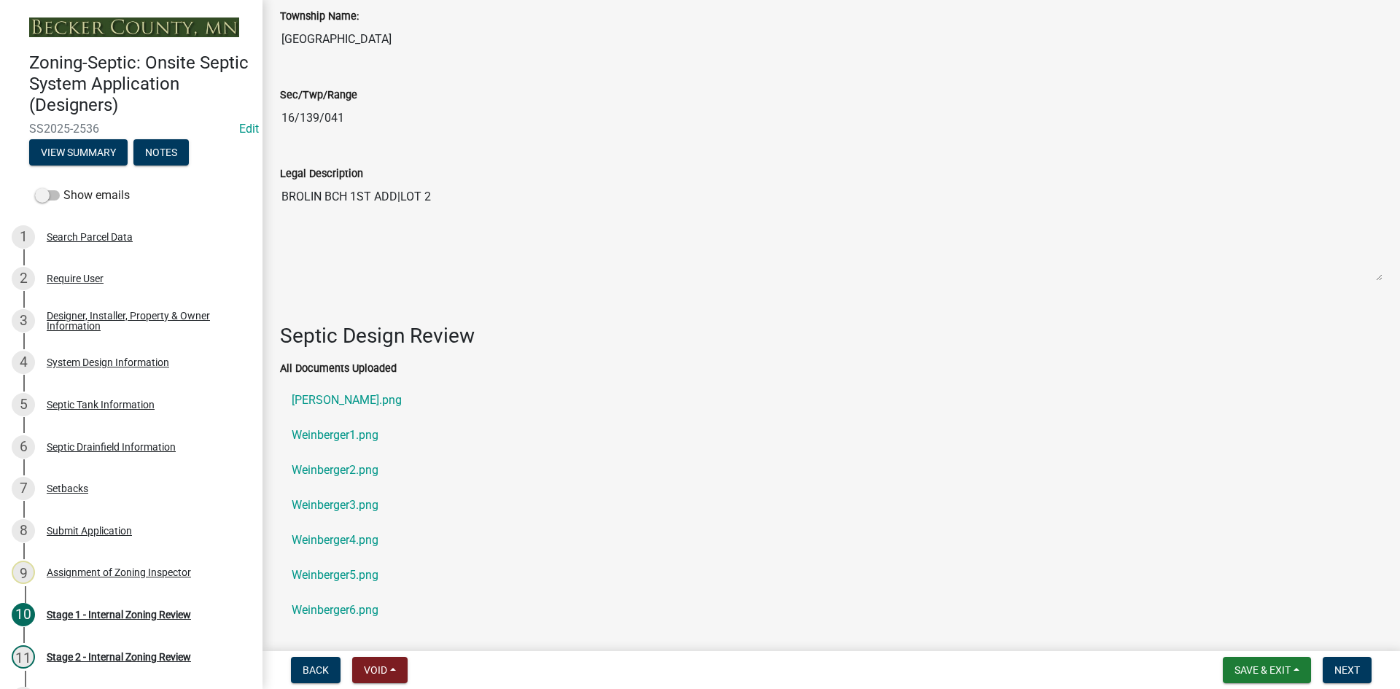
scroll to position [1823, 0]
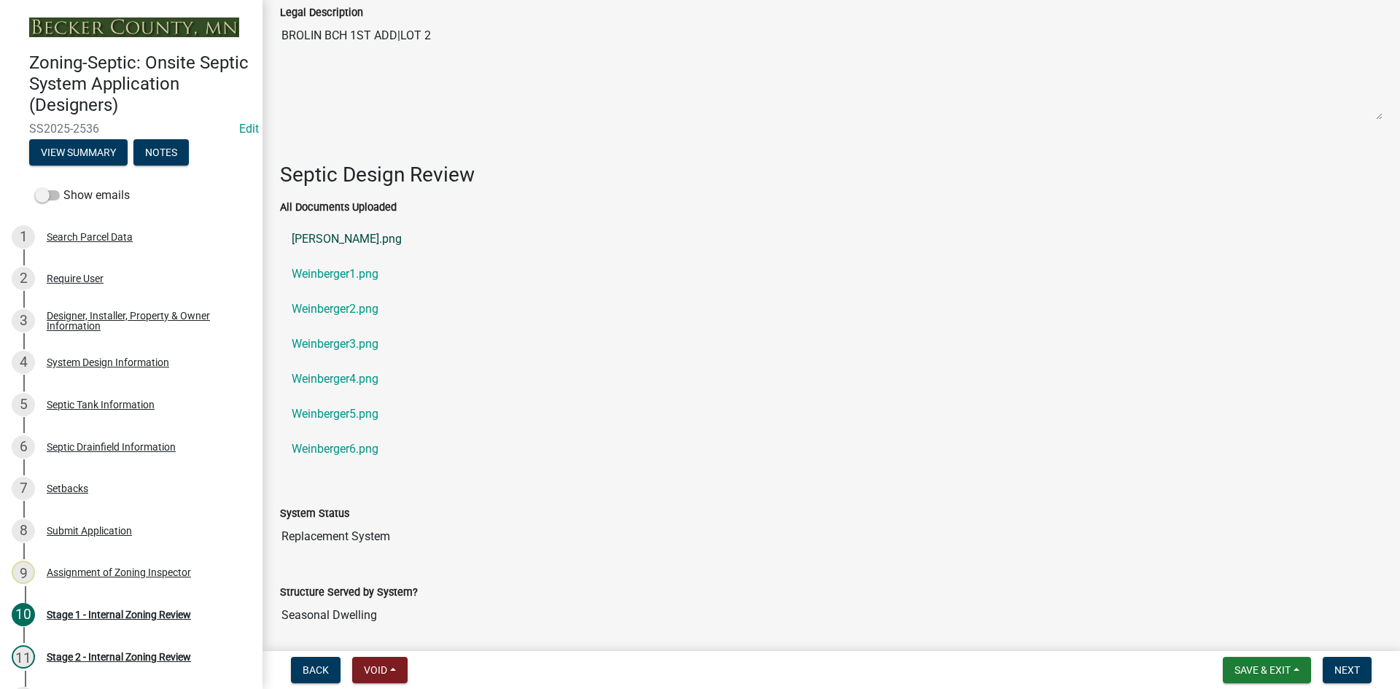
click at [352, 233] on link "Weinberger.png" at bounding box center [831, 239] width 1103 height 35
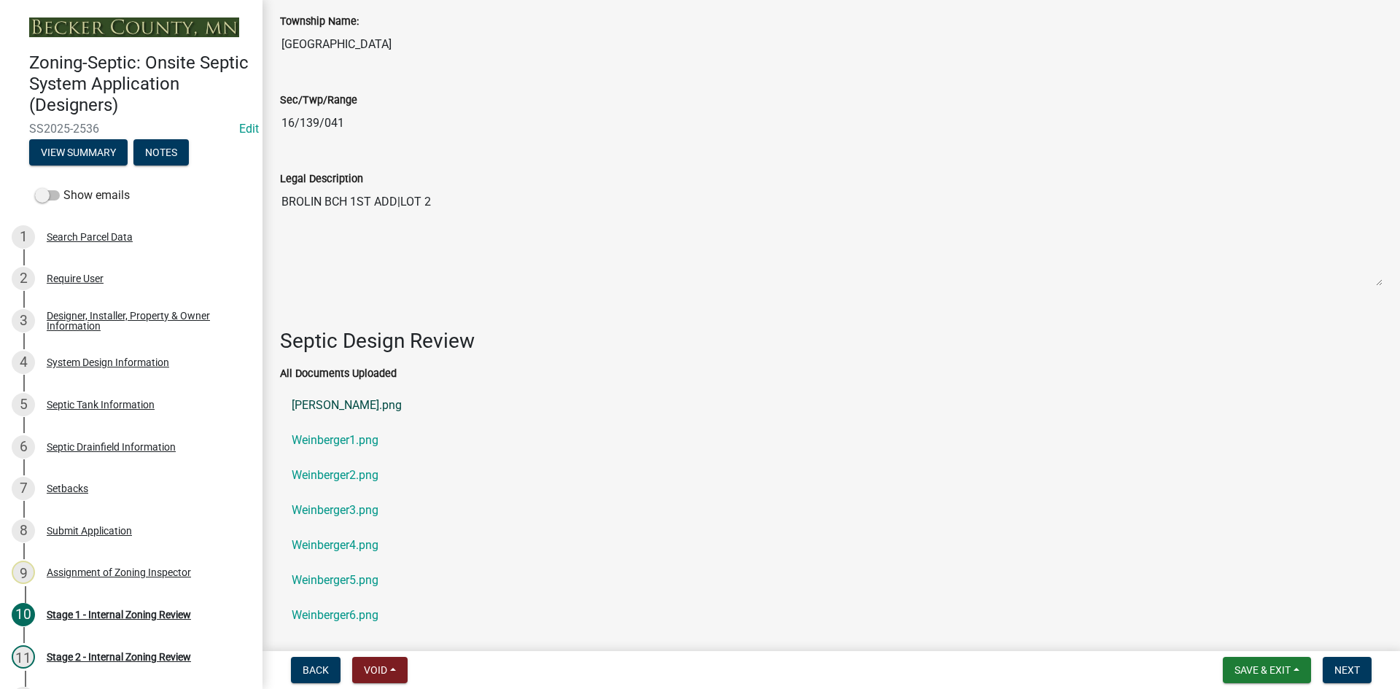
scroll to position [1990, 0]
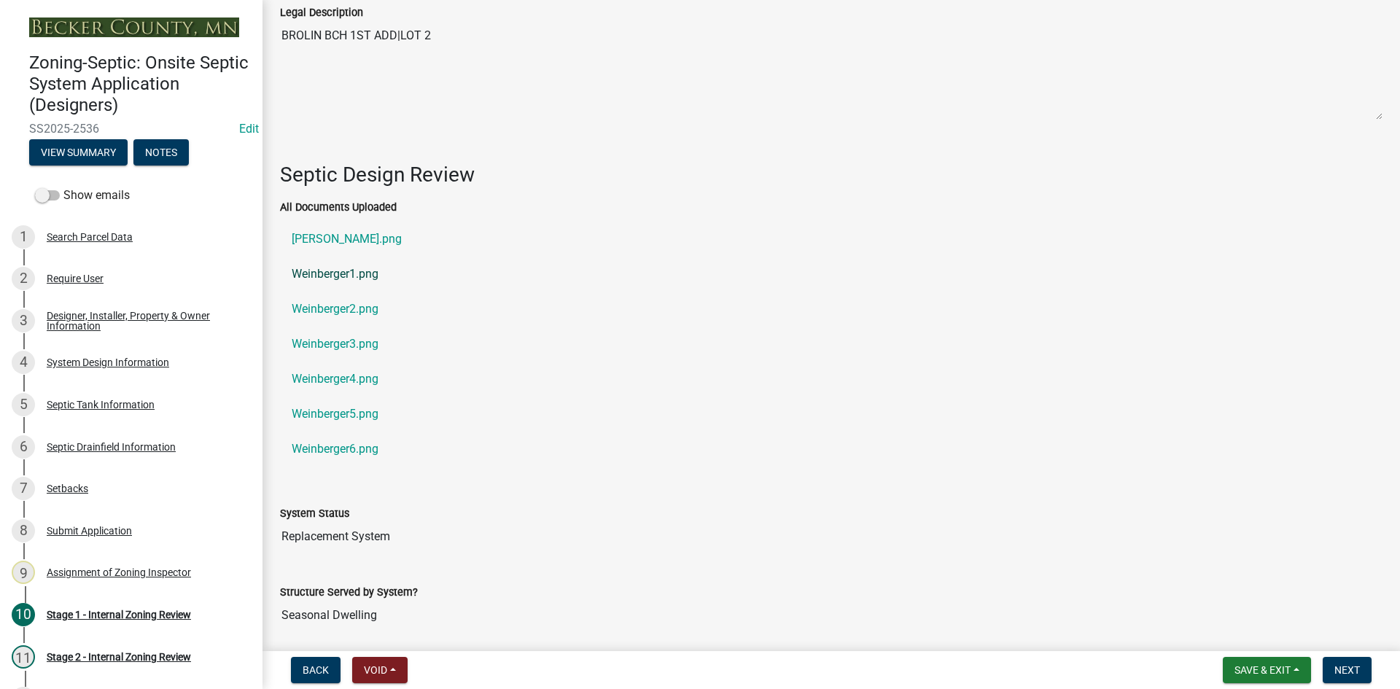
click at [359, 274] on link "Weinberger1.png" at bounding box center [831, 274] width 1103 height 35
click at [365, 305] on link "Weinberger2.png" at bounding box center [831, 309] width 1103 height 35
click at [370, 343] on link "Weinberger3.png" at bounding box center [831, 344] width 1103 height 35
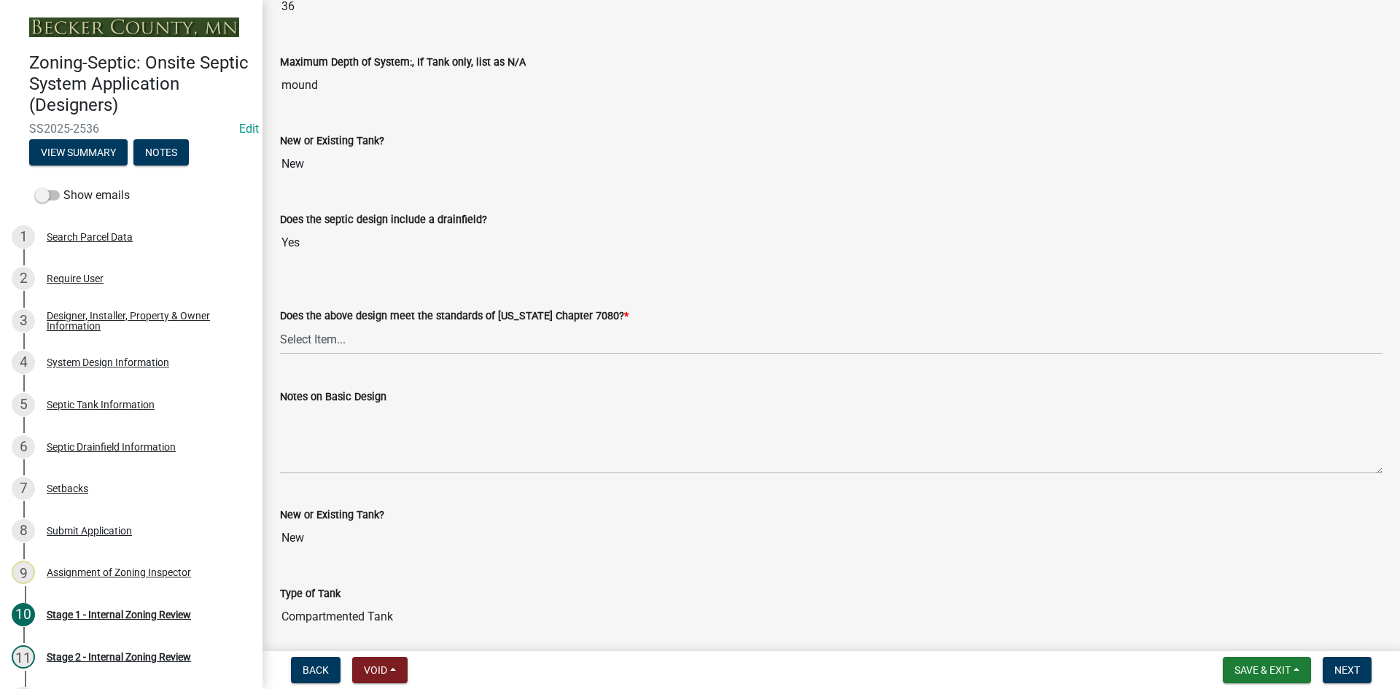
scroll to position [3302, 0]
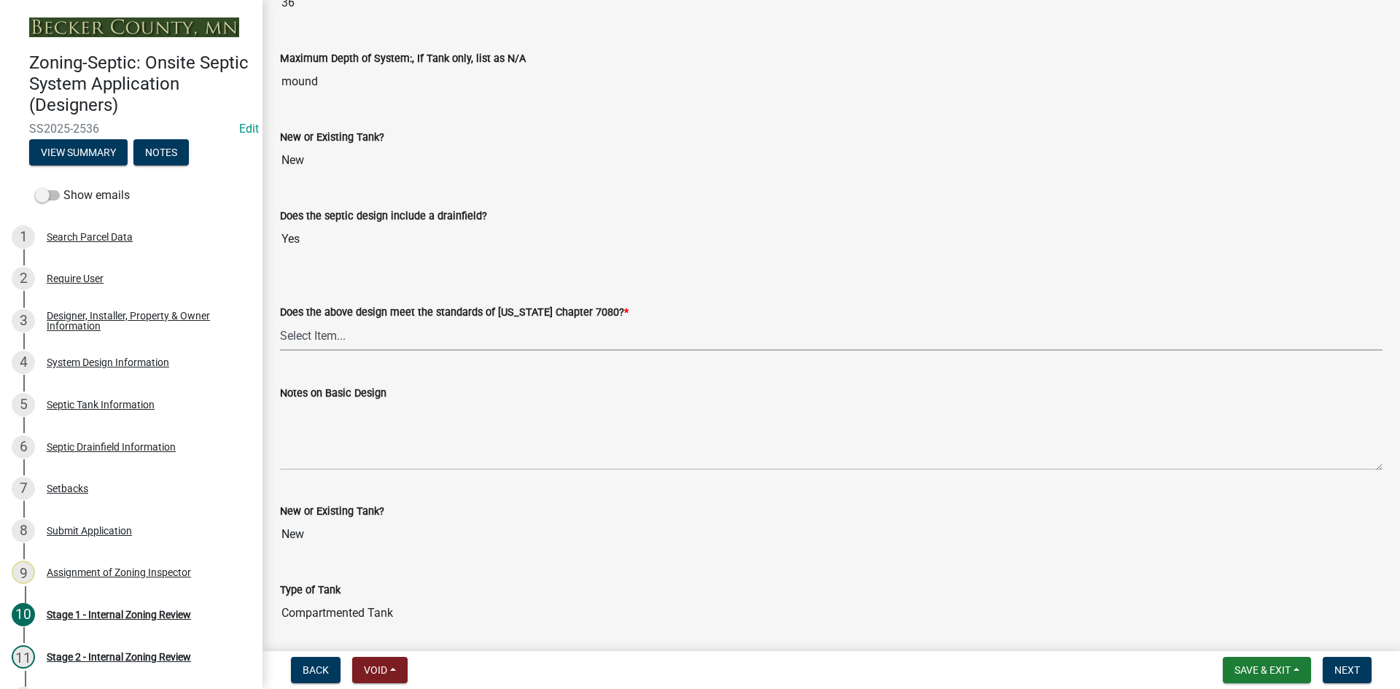
click at [308, 334] on select "Select Item... Yes No" at bounding box center [831, 336] width 1103 height 30
click at [280, 321] on select "Select Item... Yes No" at bounding box center [831, 336] width 1103 height 30
select select "bcbb982e-a48c-4b4a-a83b-ed1363446a86"
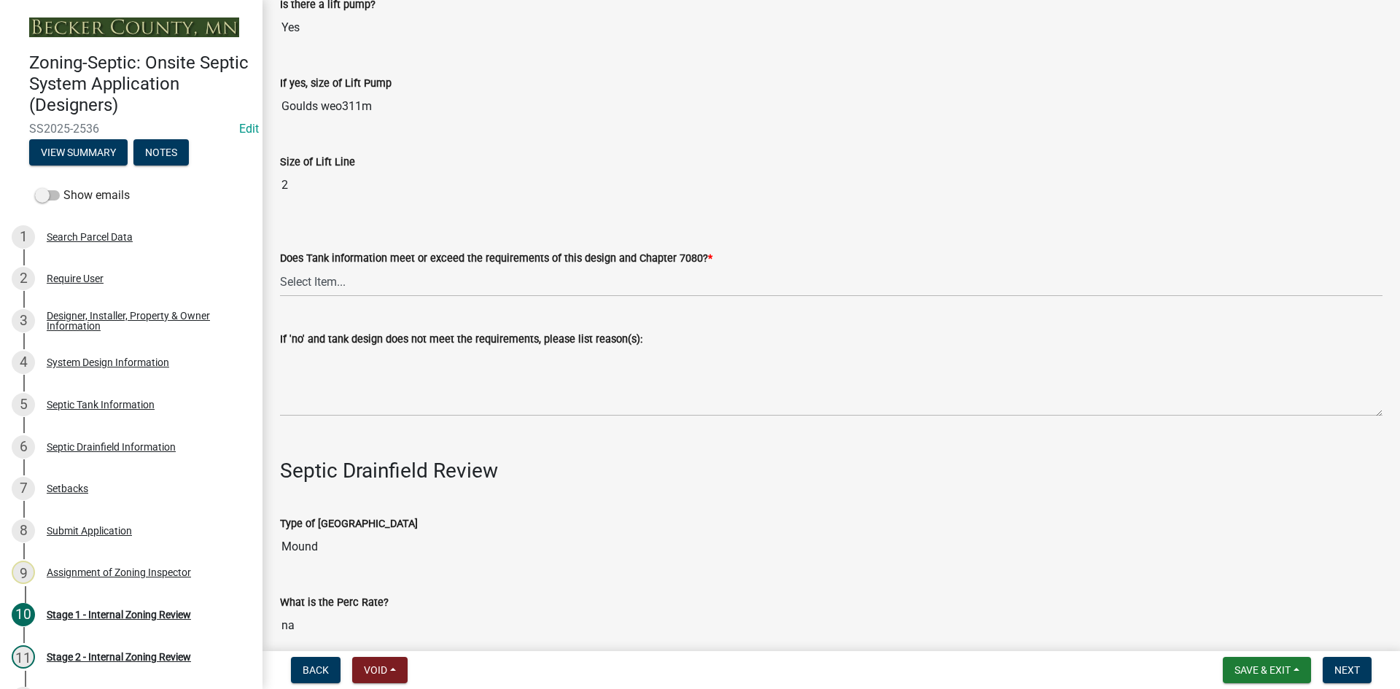
scroll to position [4469, 0]
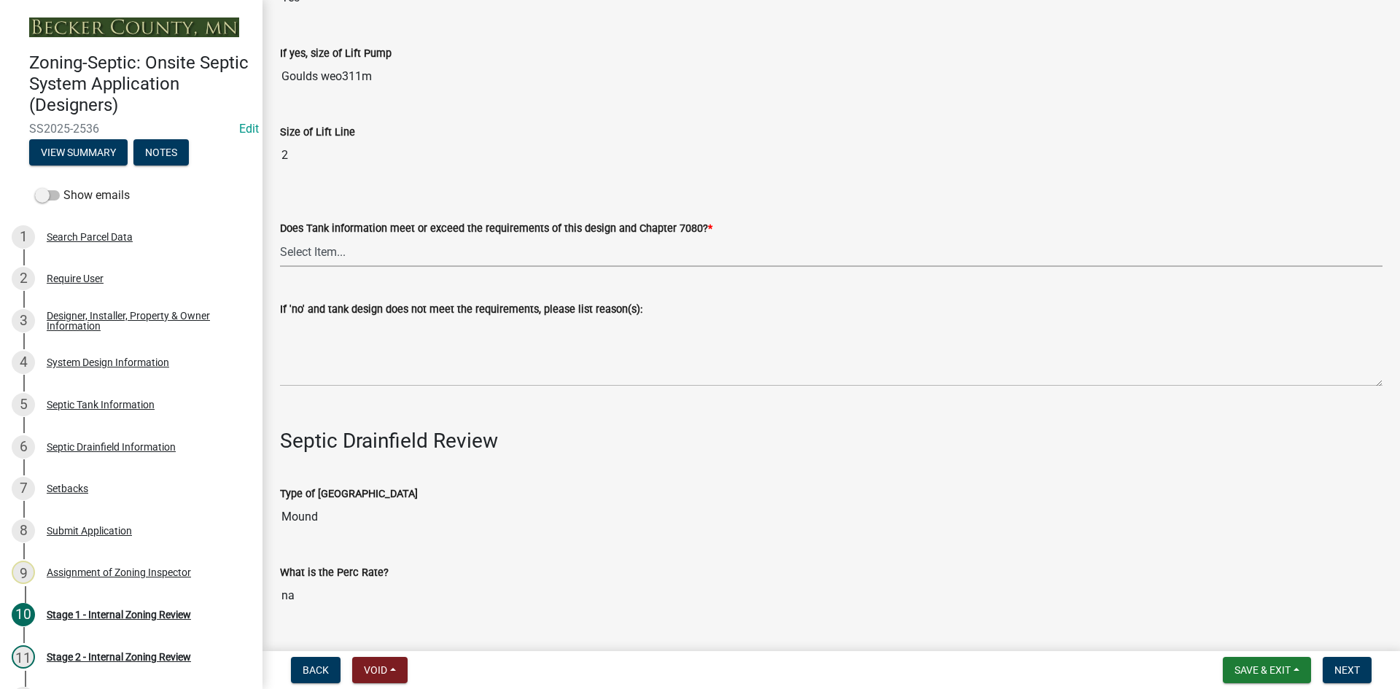
click at [319, 254] on select "Select Item... Yes No" at bounding box center [831, 252] width 1103 height 30
click at [280, 237] on select "Select Item... Yes No" at bounding box center [831, 252] width 1103 height 30
select select "47a2a5dd-5977-4941-8e6f-09ff03cdfb75"
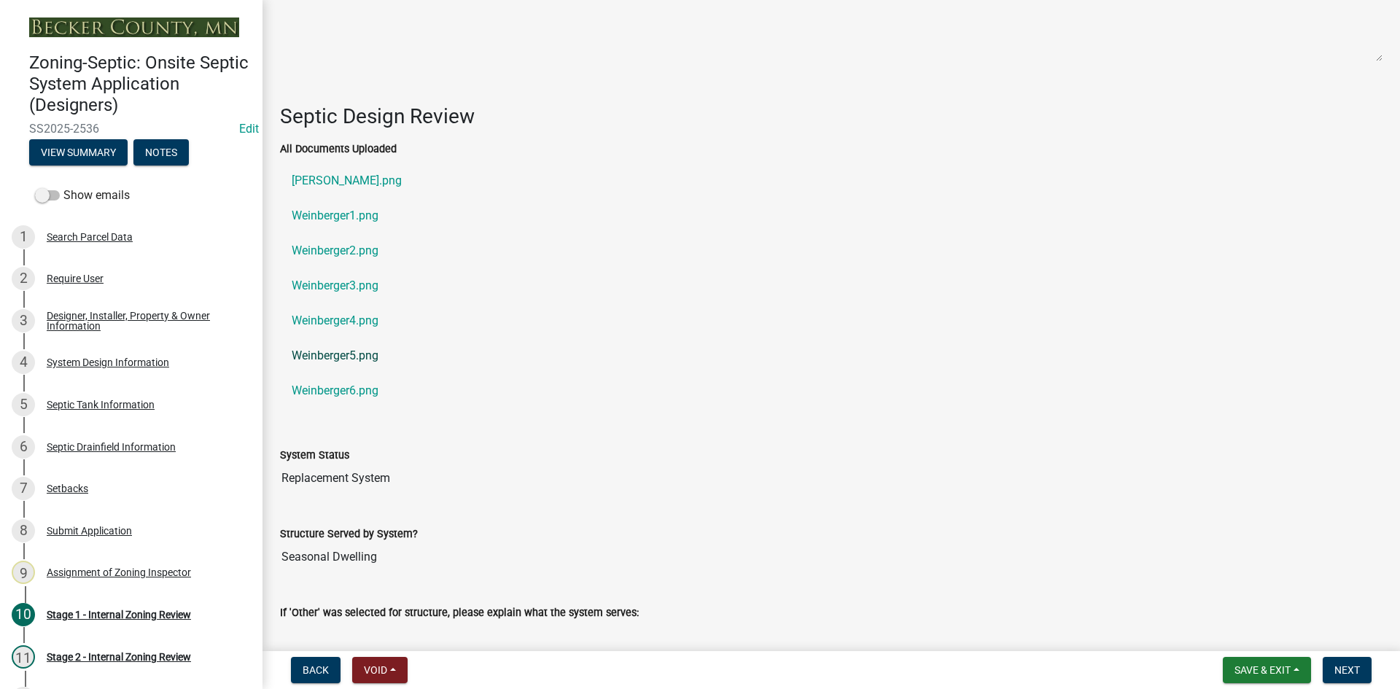
scroll to position [2136, 0]
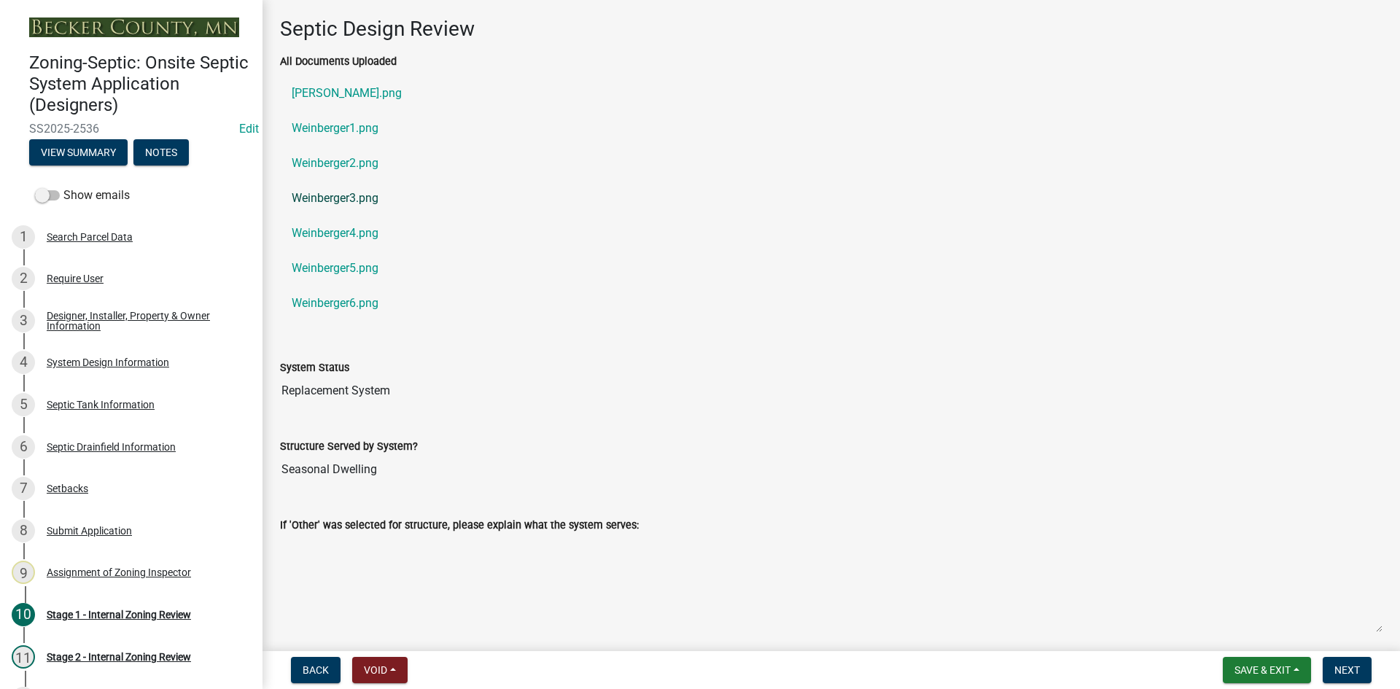
click at [363, 192] on link "Weinberger3.png" at bounding box center [831, 198] width 1103 height 35
click at [346, 233] on link "Weinberger4.png" at bounding box center [831, 233] width 1103 height 35
click at [349, 233] on link "Weinberger4.png" at bounding box center [831, 233] width 1103 height 35
click at [322, 264] on link "Weinberger5.png" at bounding box center [831, 268] width 1103 height 35
click at [353, 298] on link "Weinberger6.png" at bounding box center [831, 303] width 1103 height 35
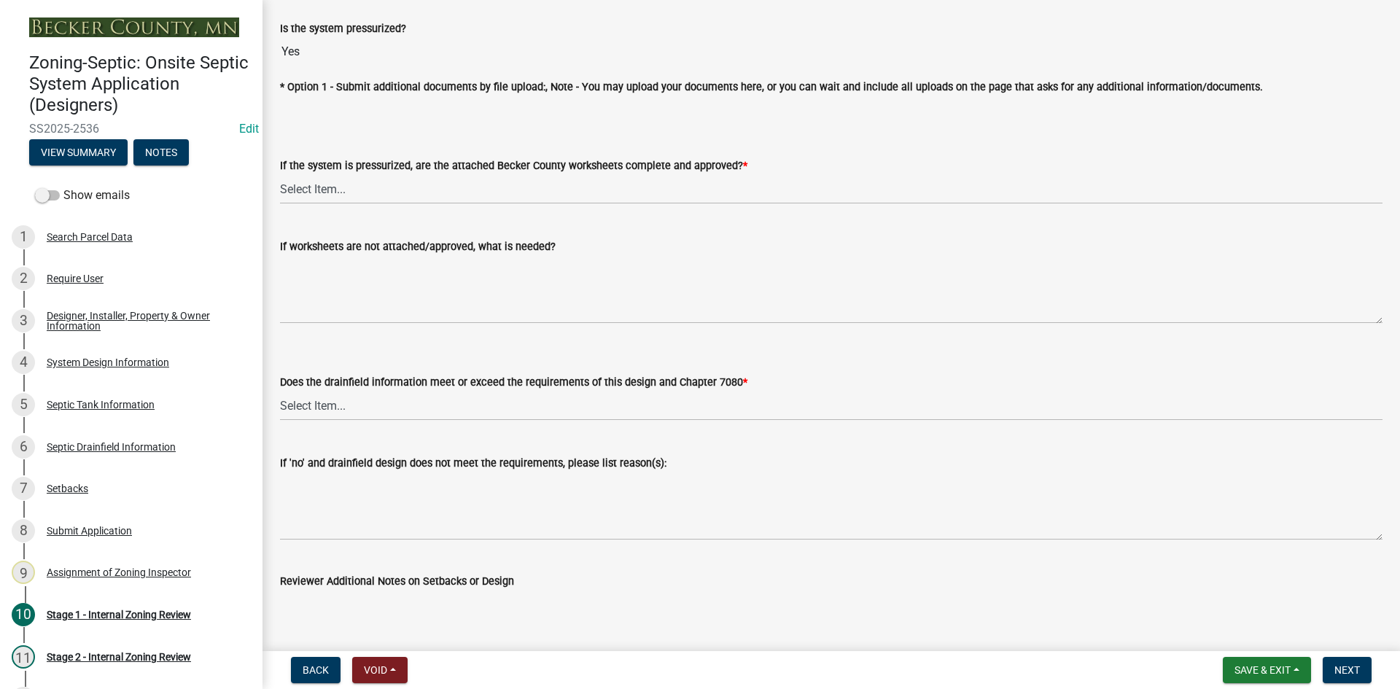
scroll to position [5636, 0]
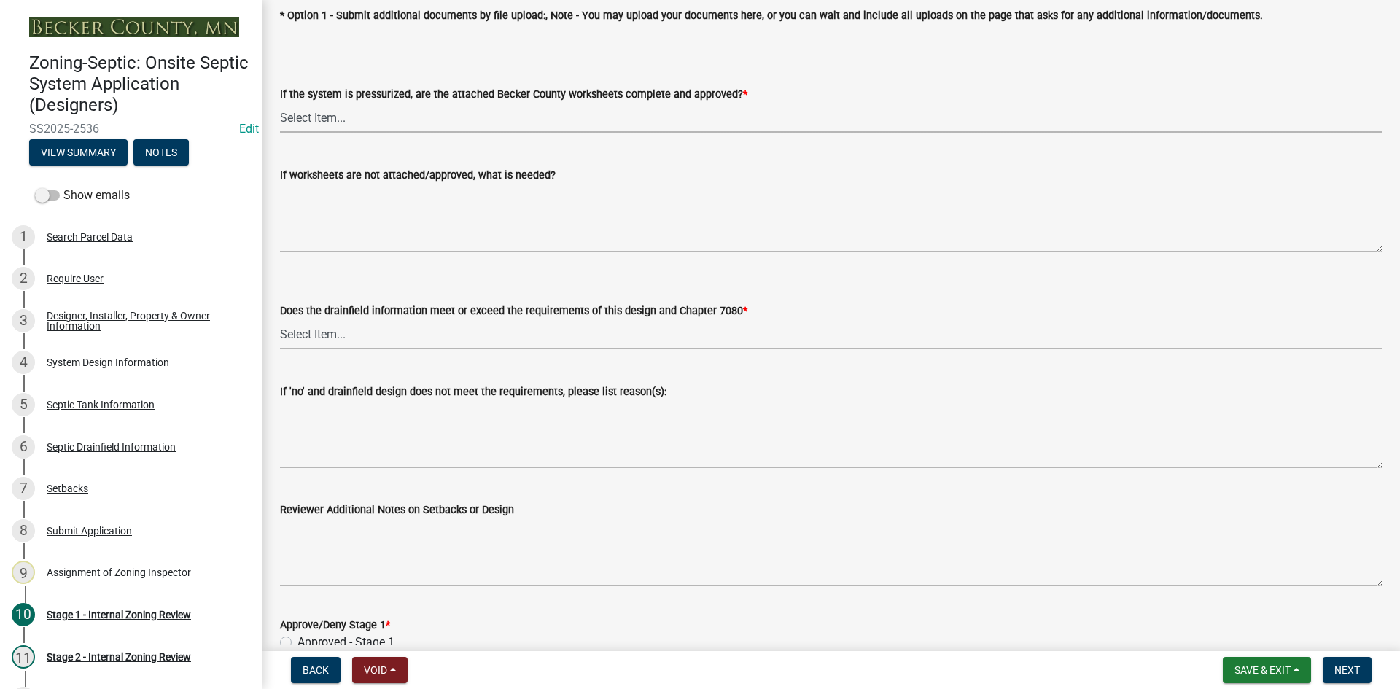
drag, startPoint x: 305, startPoint y: 106, endPoint x: 343, endPoint y: 127, distance: 43.1
click at [305, 106] on select "Select Item... Yes No NA" at bounding box center [831, 118] width 1103 height 30
click at [280, 103] on select "Select Item... Yes No NA" at bounding box center [831, 118] width 1103 height 30
select select "3f5b086d-5a4c-4236-93bc-fa7bf4d11838"
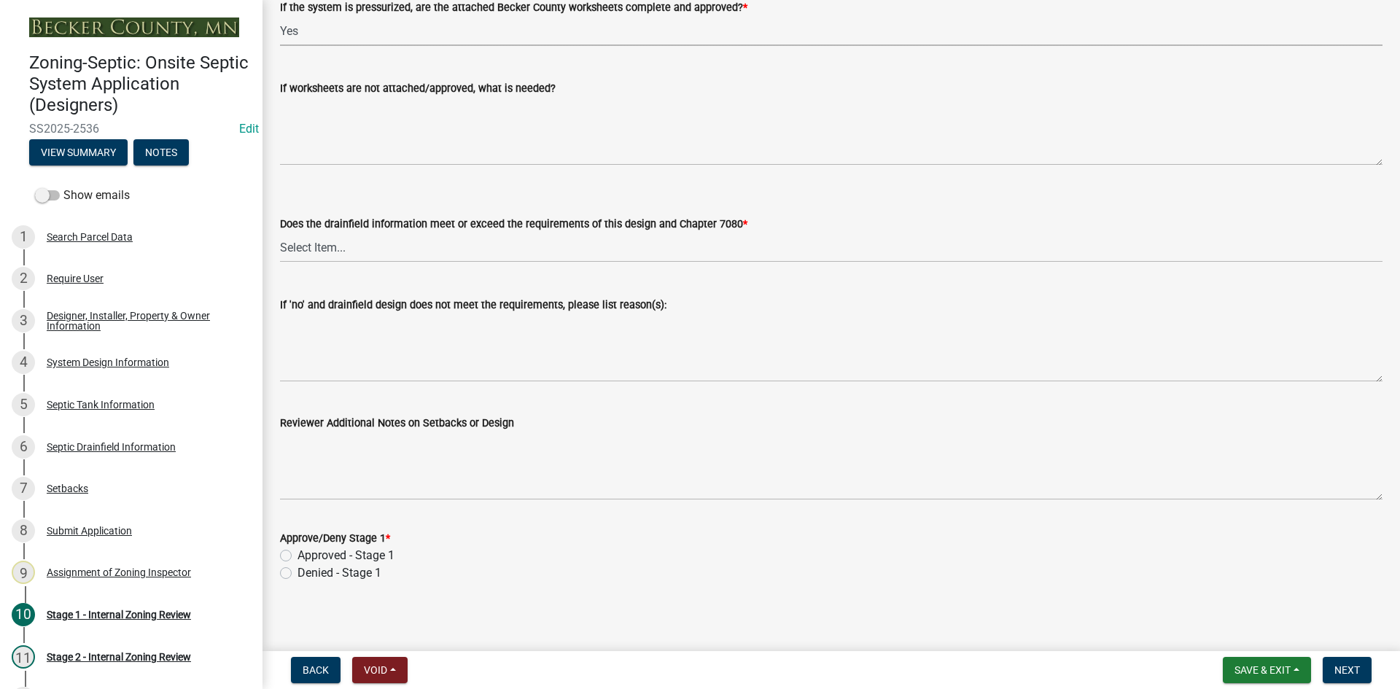
scroll to position [5725, 0]
drag, startPoint x: 330, startPoint y: 238, endPoint x: 333, endPoint y: 255, distance: 17.0
click at [327, 238] on select "Select Item... Yes No" at bounding box center [831, 246] width 1103 height 30
click at [280, 231] on select "Select Item... Yes No" at bounding box center [831, 246] width 1103 height 30
select select "888a8260-2be6-47f2-a4de-b9f453a4d3bc"
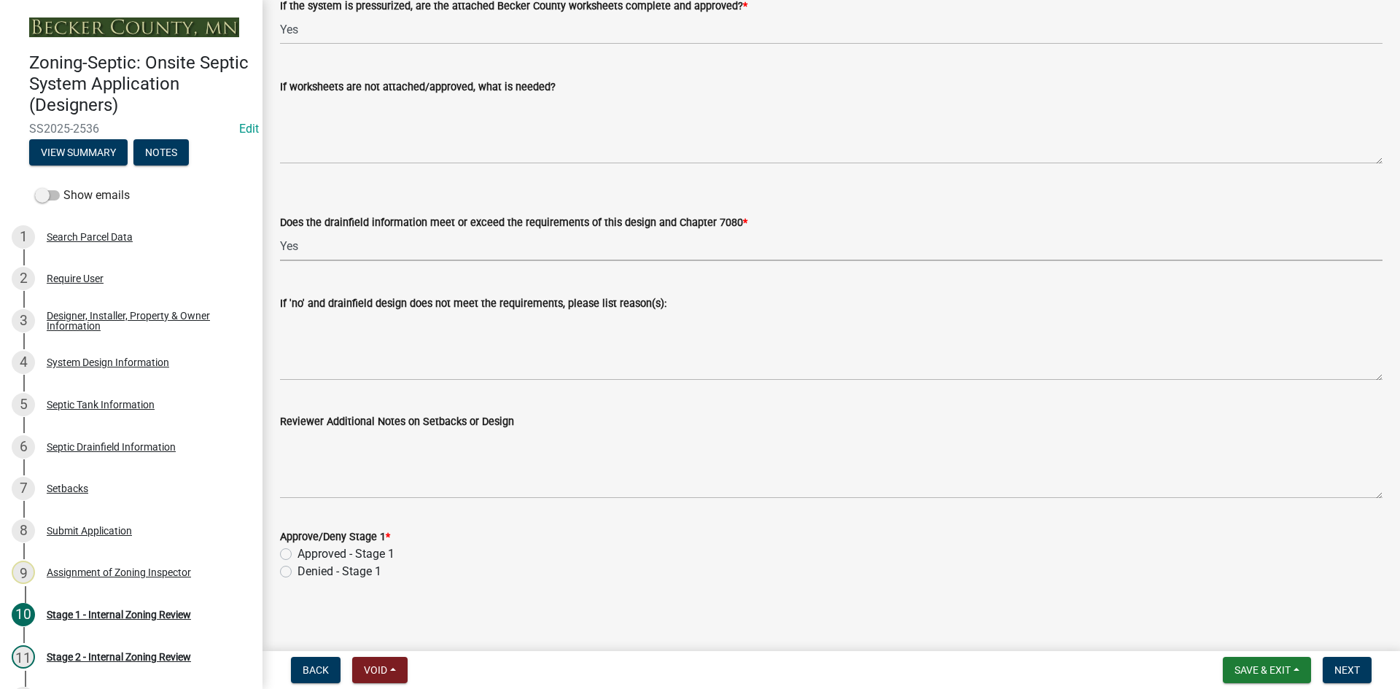
click at [285, 555] on div "Approved - Stage 1" at bounding box center [831, 555] width 1103 height 18
click at [298, 551] on label "Approved - Stage 1" at bounding box center [346, 555] width 97 height 18
click at [298, 551] on input "Approved - Stage 1" at bounding box center [302, 550] width 9 height 9
radio input "true"
click at [1346, 670] on span "Next" at bounding box center [1348, 670] width 26 height 12
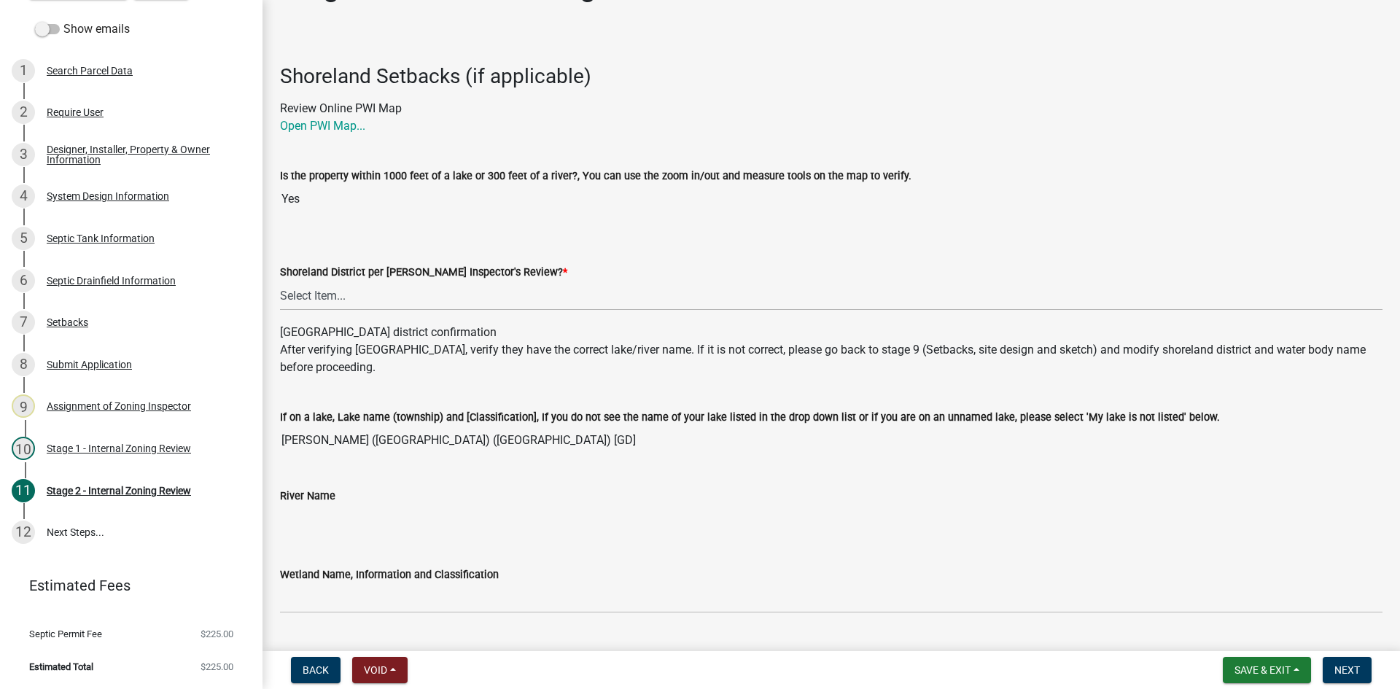
scroll to position [73, 0]
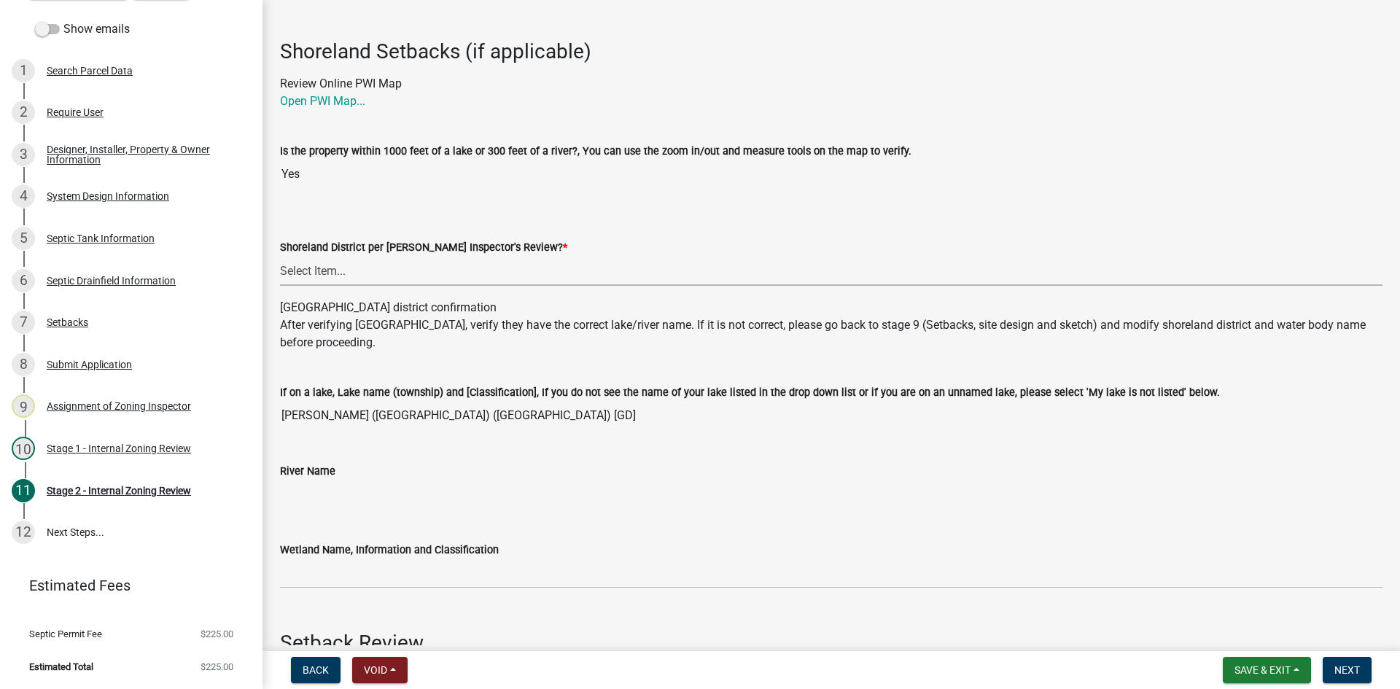
click at [356, 285] on select "Select Item... Yes No" at bounding box center [831, 271] width 1103 height 30
click at [314, 259] on select "Select Item... Yes No" at bounding box center [831, 271] width 1103 height 30
click at [330, 282] on select "Select Item... Yes No" at bounding box center [831, 271] width 1103 height 30
click at [280, 256] on select "Select Item... Yes No" at bounding box center [831, 271] width 1103 height 30
select select "69d592bb-9906-4277-a6fb-df8686255161"
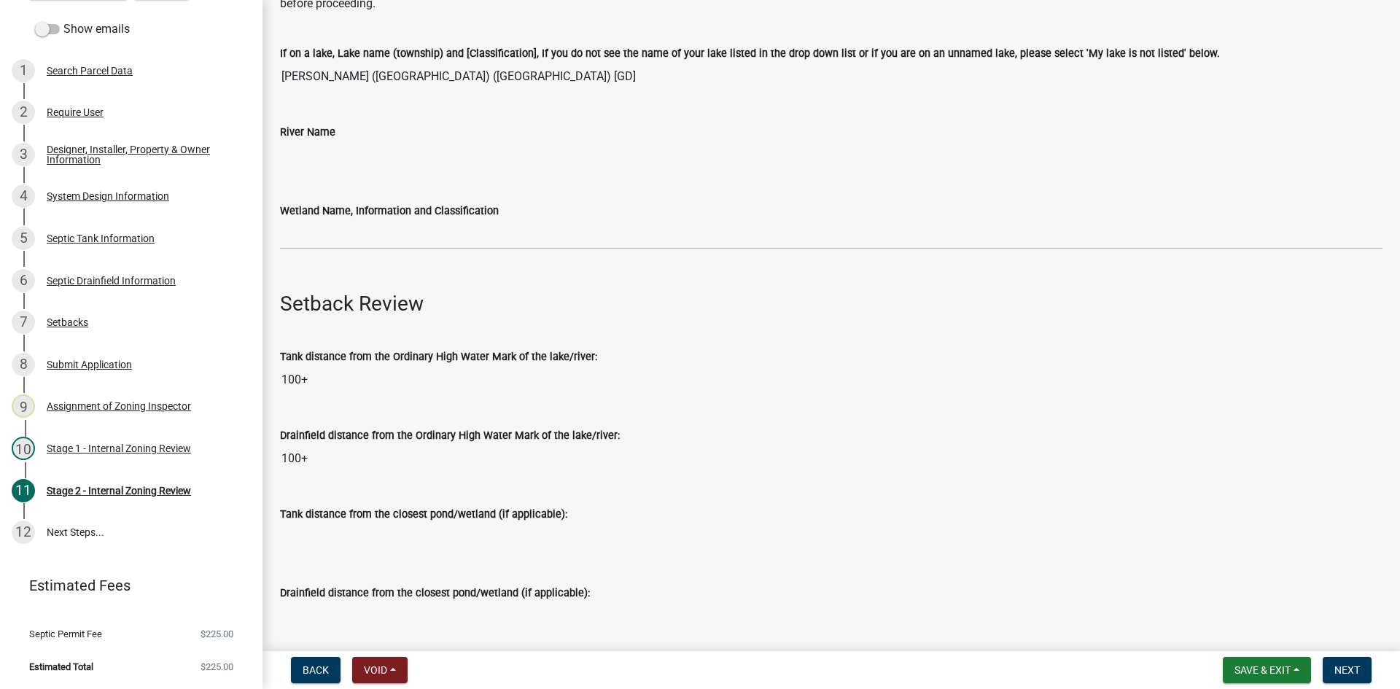
scroll to position [438, 0]
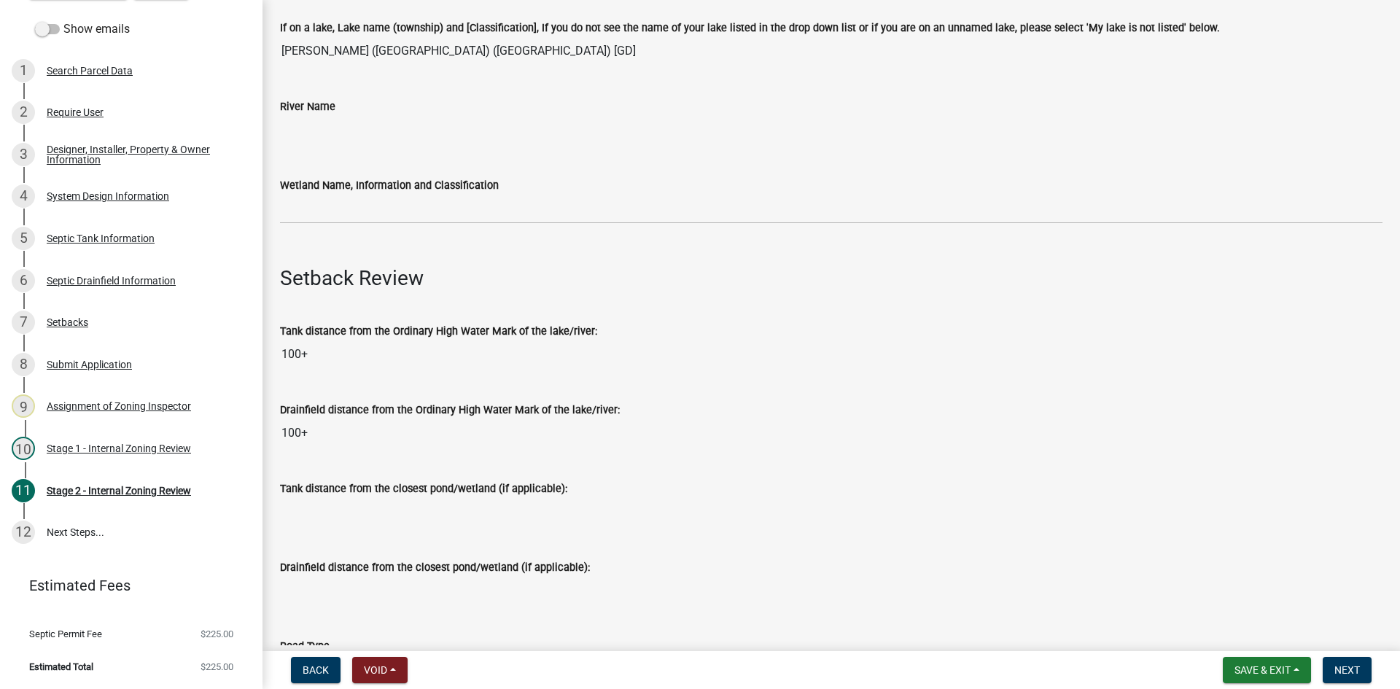
click at [313, 192] on div "Wetland Name, Information and Classification" at bounding box center [831, 186] width 1103 height 18
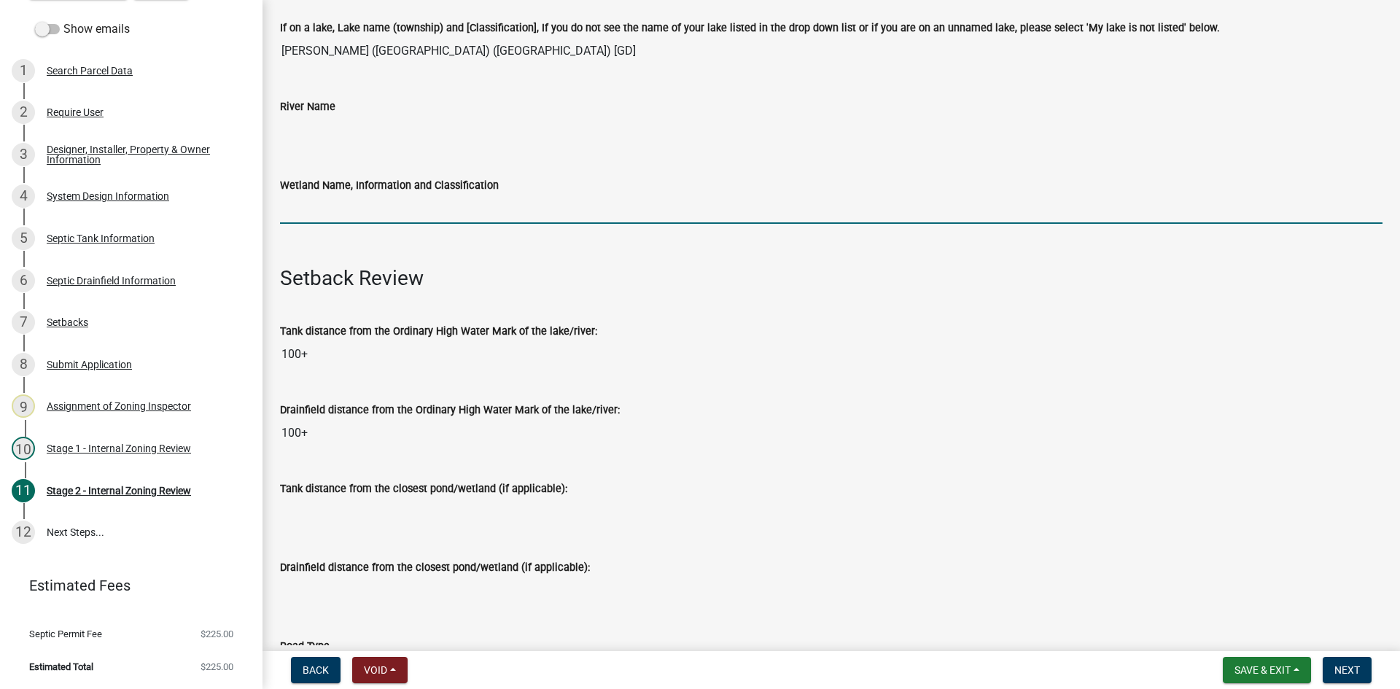
click at [319, 217] on input "Wetland Name, Information and Classification" at bounding box center [831, 209] width 1103 height 30
type input "gd75"
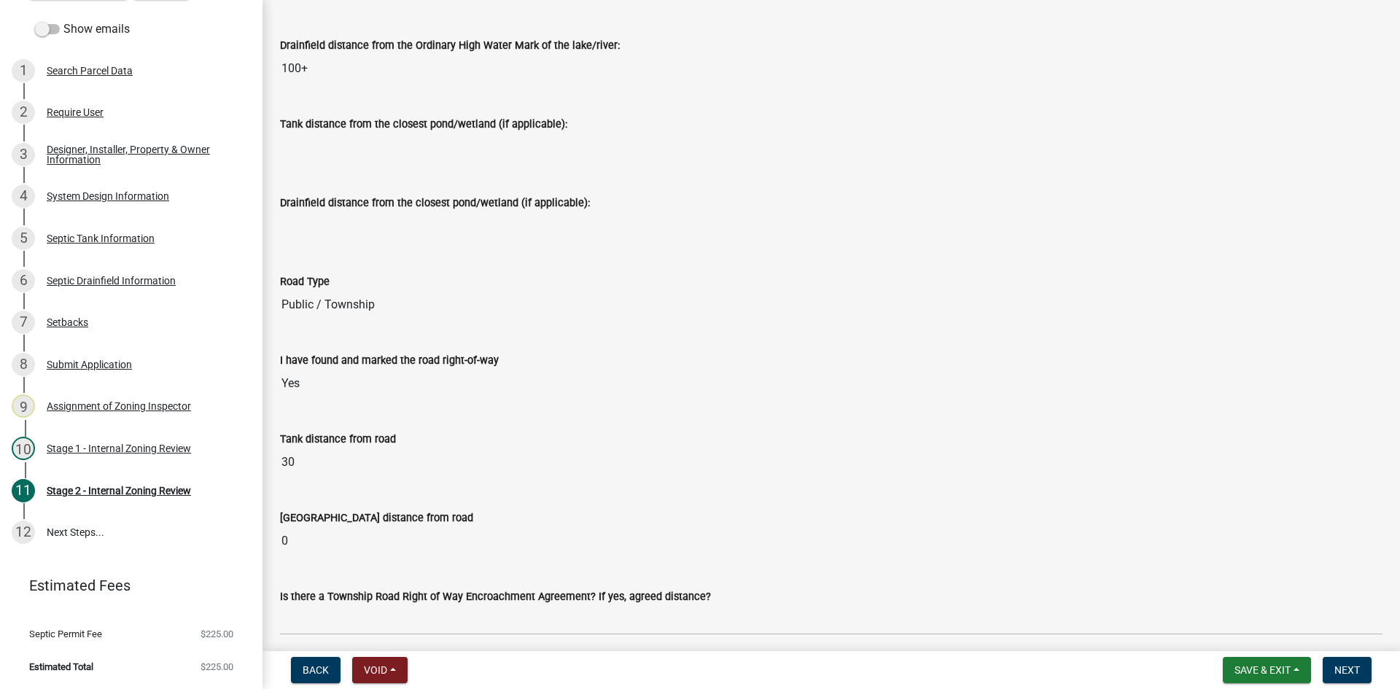
scroll to position [1094, 0]
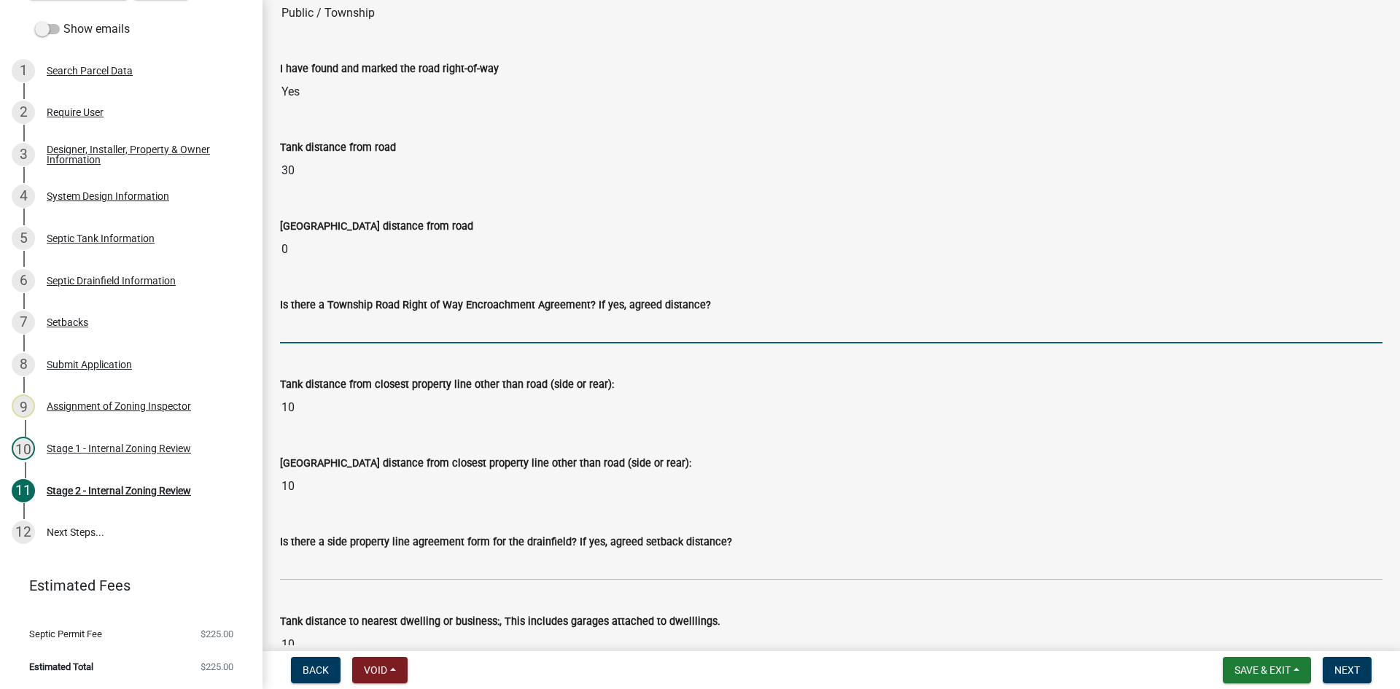
click at [340, 325] on input "Is there a Township Road Right of Way Encroachment Agreement? If yes, agreed di…" at bounding box center [831, 329] width 1103 height 30
click at [306, 333] on input "Is there a Township Road Right of Way Encroachment Agreement? If yes, agreed di…" at bounding box center [831, 329] width 1103 height 30
click at [306, 330] on input "Is there a Township Road Right of Way Encroachment Agreement? If yes, agreed di…" at bounding box center [831, 329] width 1103 height 30
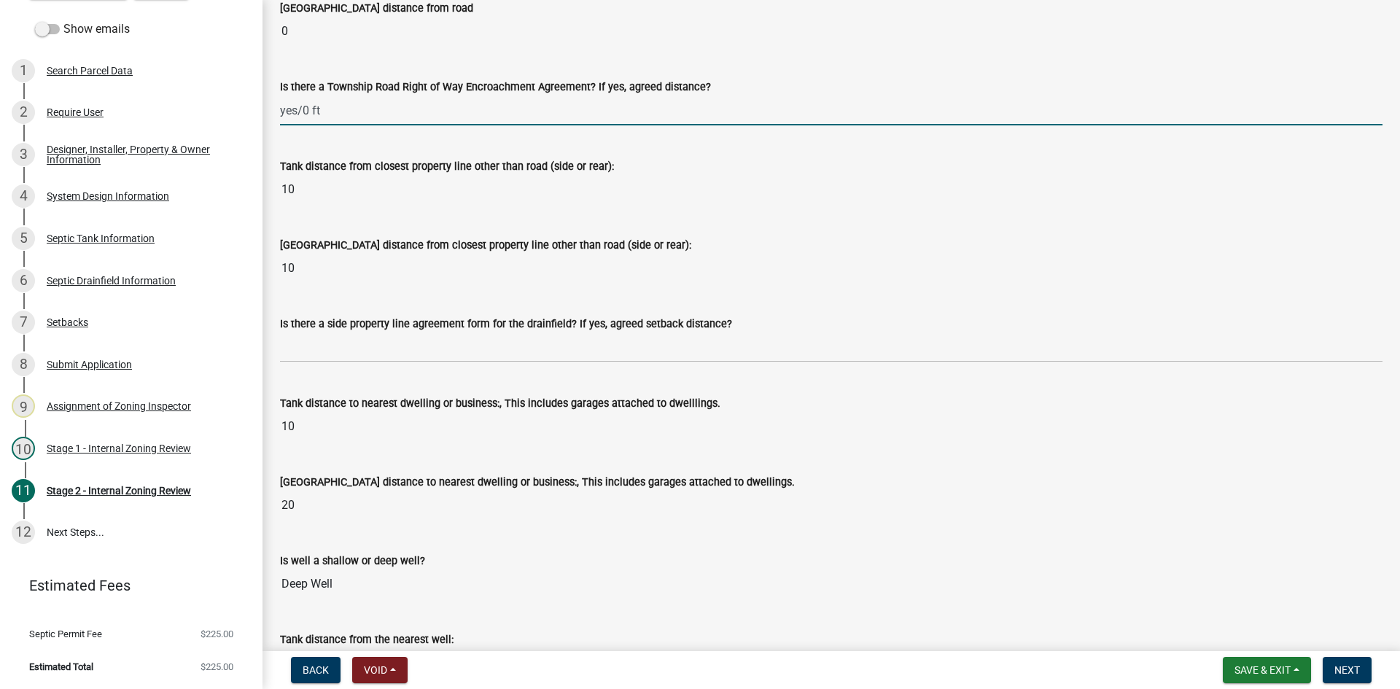
scroll to position [1313, 0]
type input "yes/0 ft"
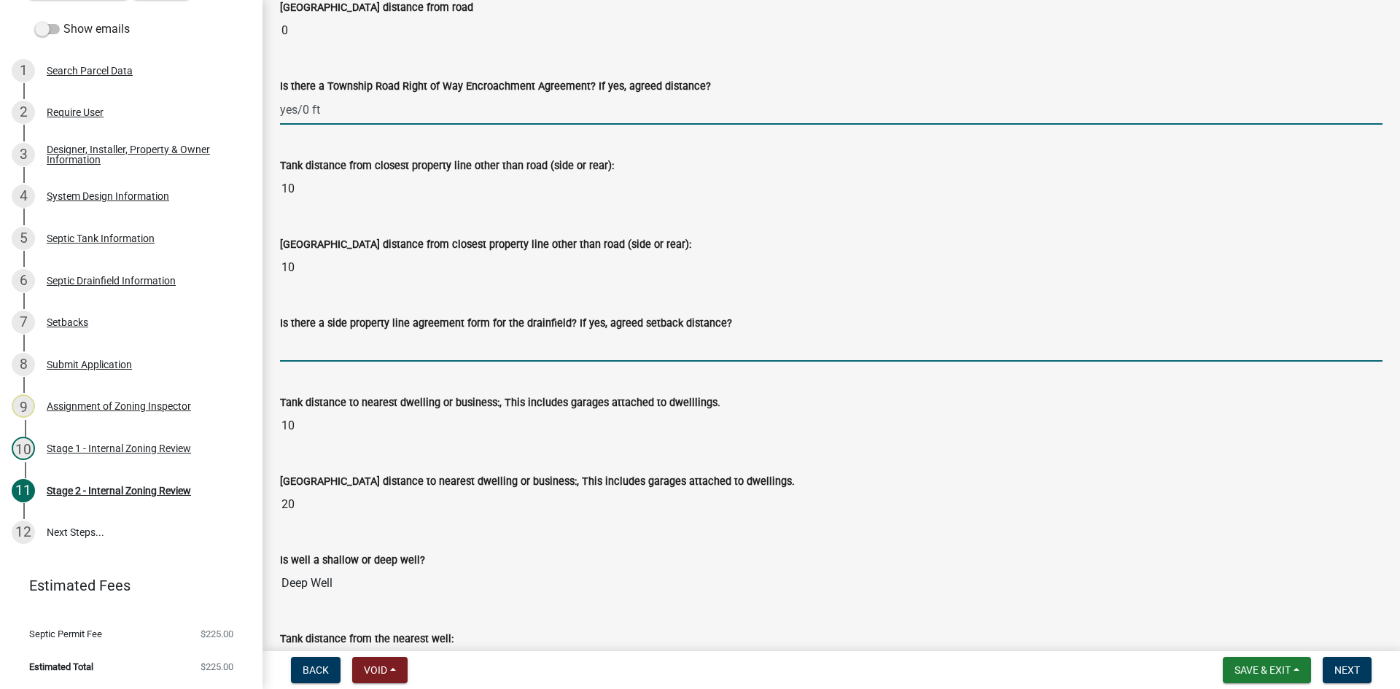
click at [289, 347] on input "Is there a side property line agreement form for the drainfield? If yes, agreed…" at bounding box center [831, 347] width 1103 height 30
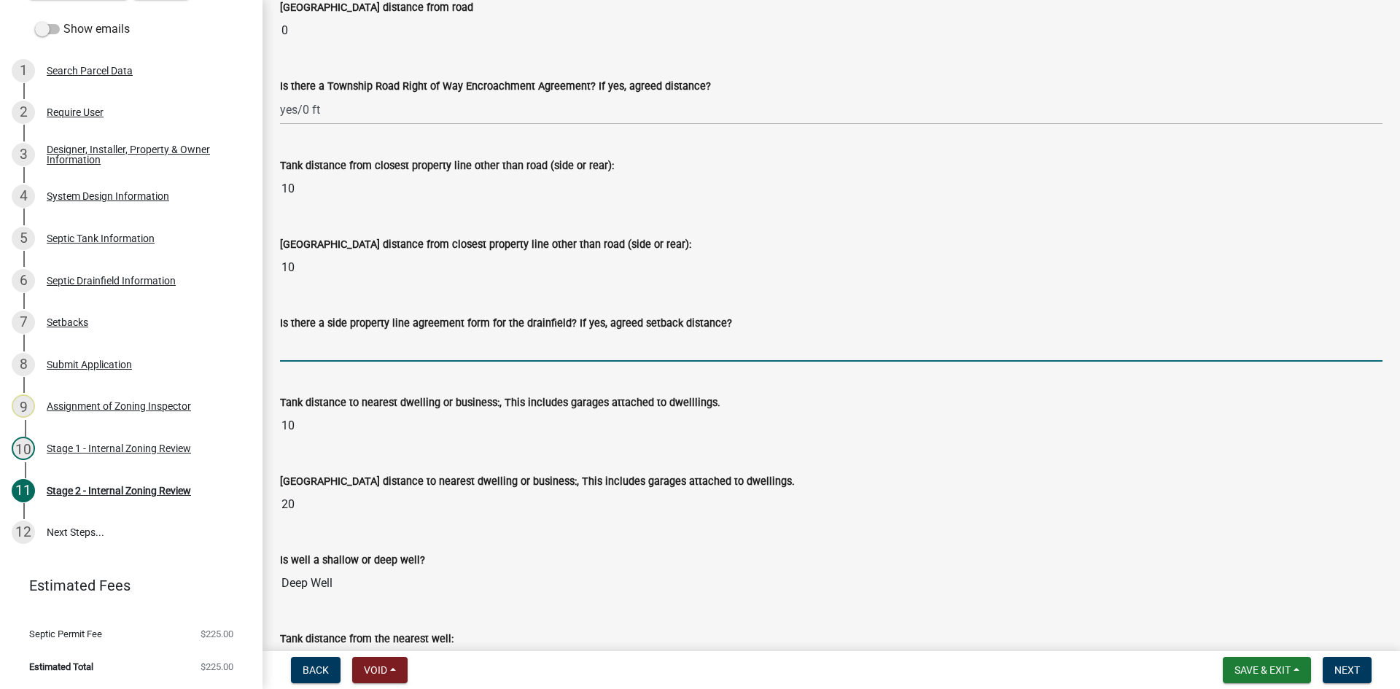
type input "na"
click at [249, 349] on link "8 Submit Application" at bounding box center [131, 365] width 263 height 42
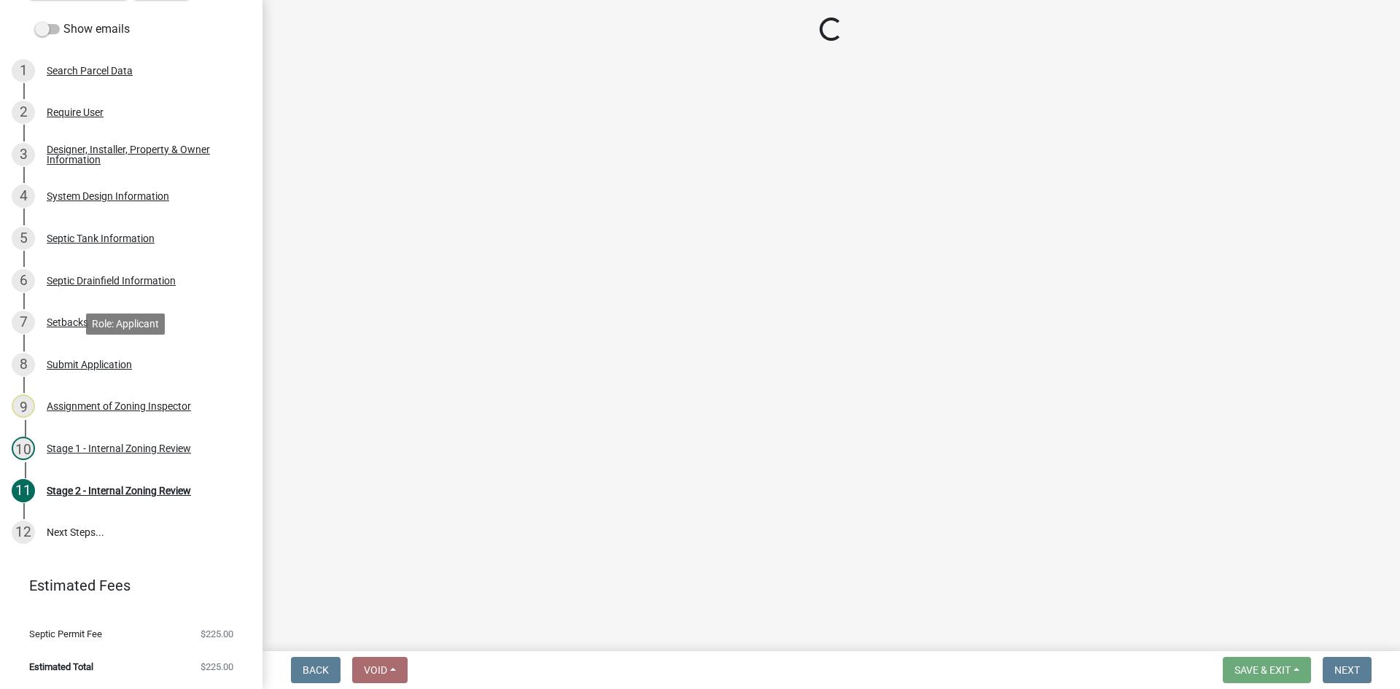
scroll to position [0, 0]
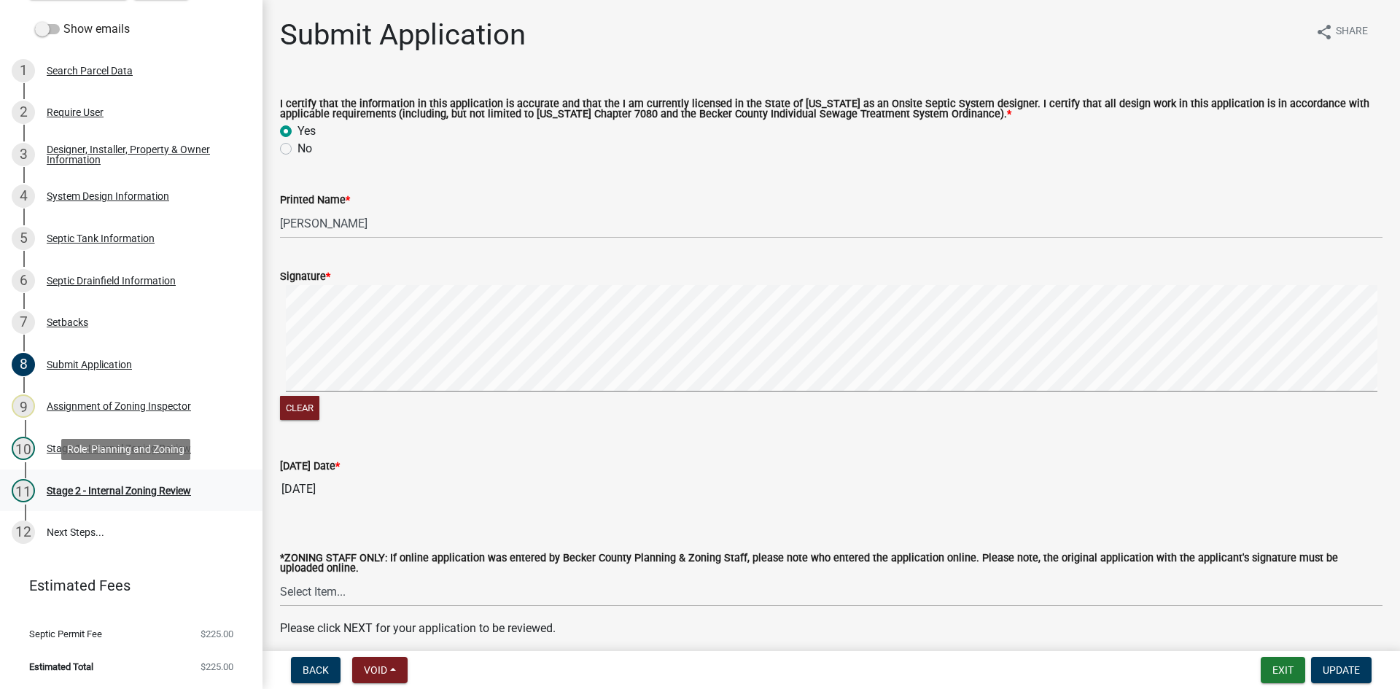
click at [128, 497] on div "11 Stage 2 - Internal Zoning Review" at bounding box center [126, 490] width 228 height 23
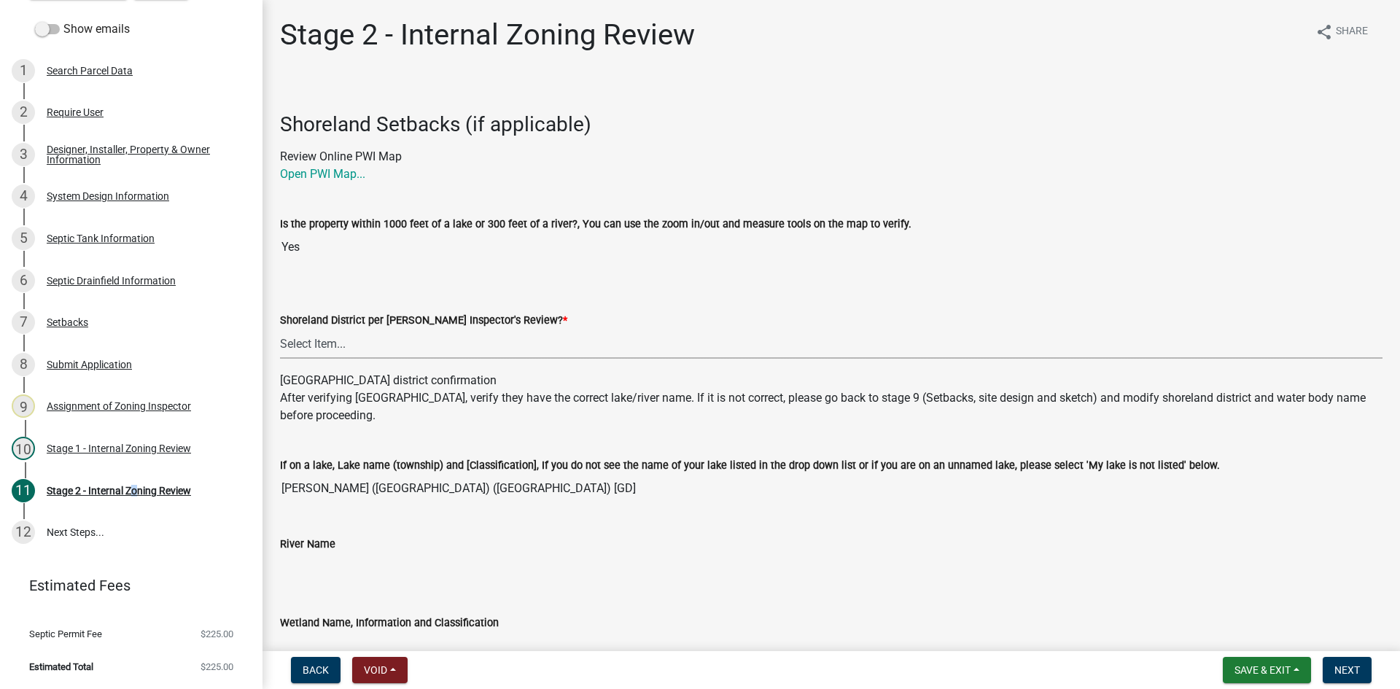
click at [336, 341] on select "Select Item... Yes No" at bounding box center [831, 344] width 1103 height 30
click at [280, 329] on select "Select Item... Yes No" at bounding box center [831, 344] width 1103 height 30
select select "69d592bb-9906-4277-a6fb-df8686255161"
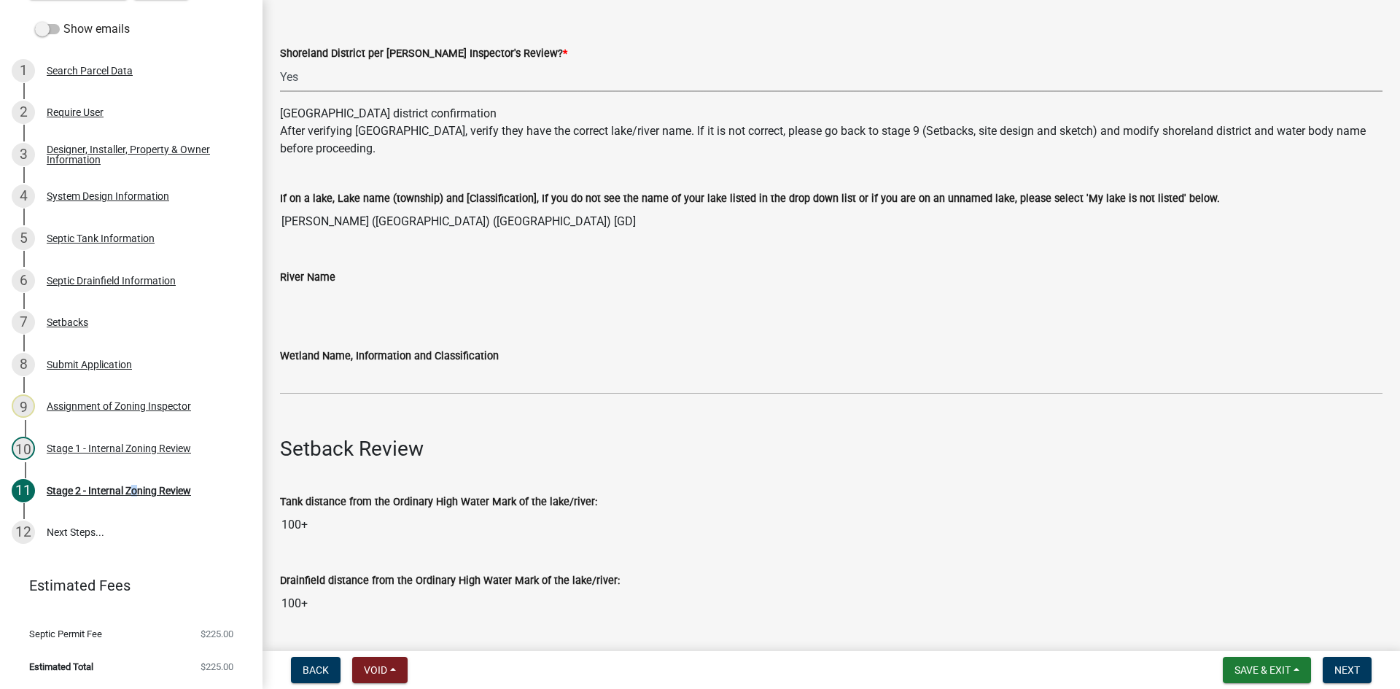
scroll to position [292, 0]
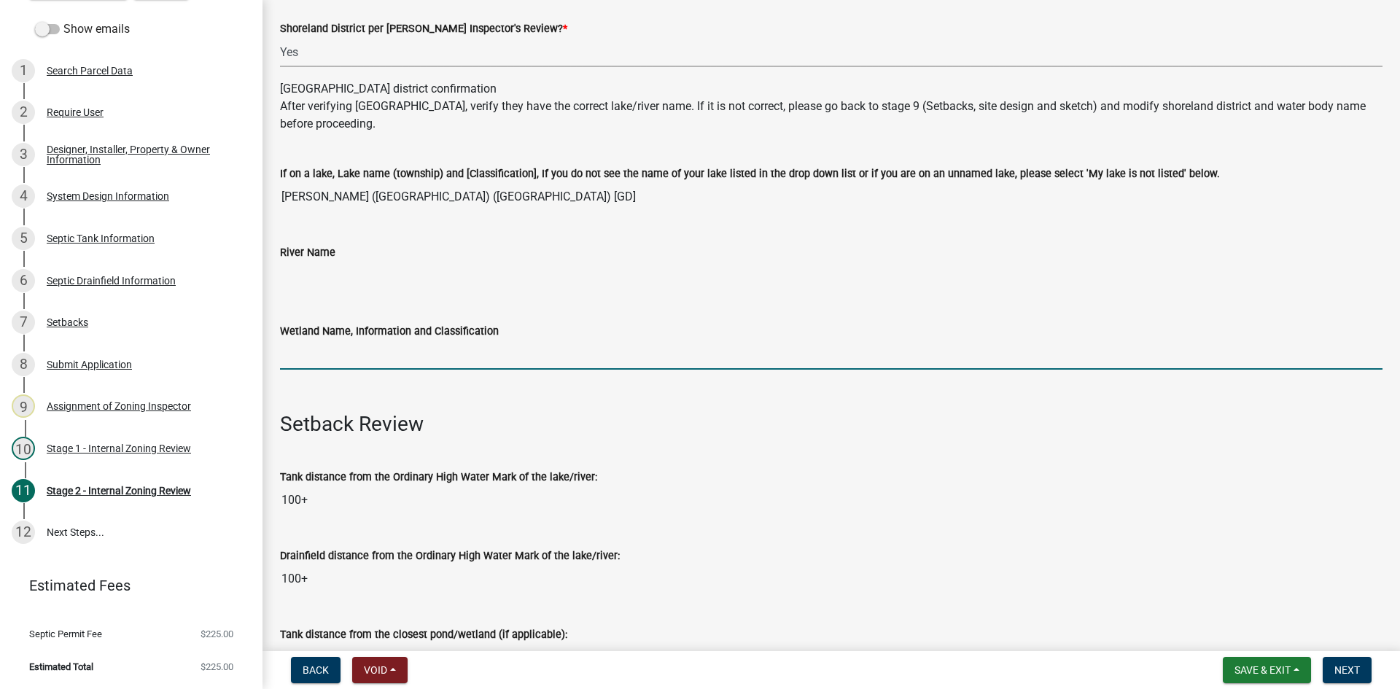
click at [317, 352] on input "Wetland Name, Information and Classification" at bounding box center [831, 355] width 1103 height 30
type input "gd75"
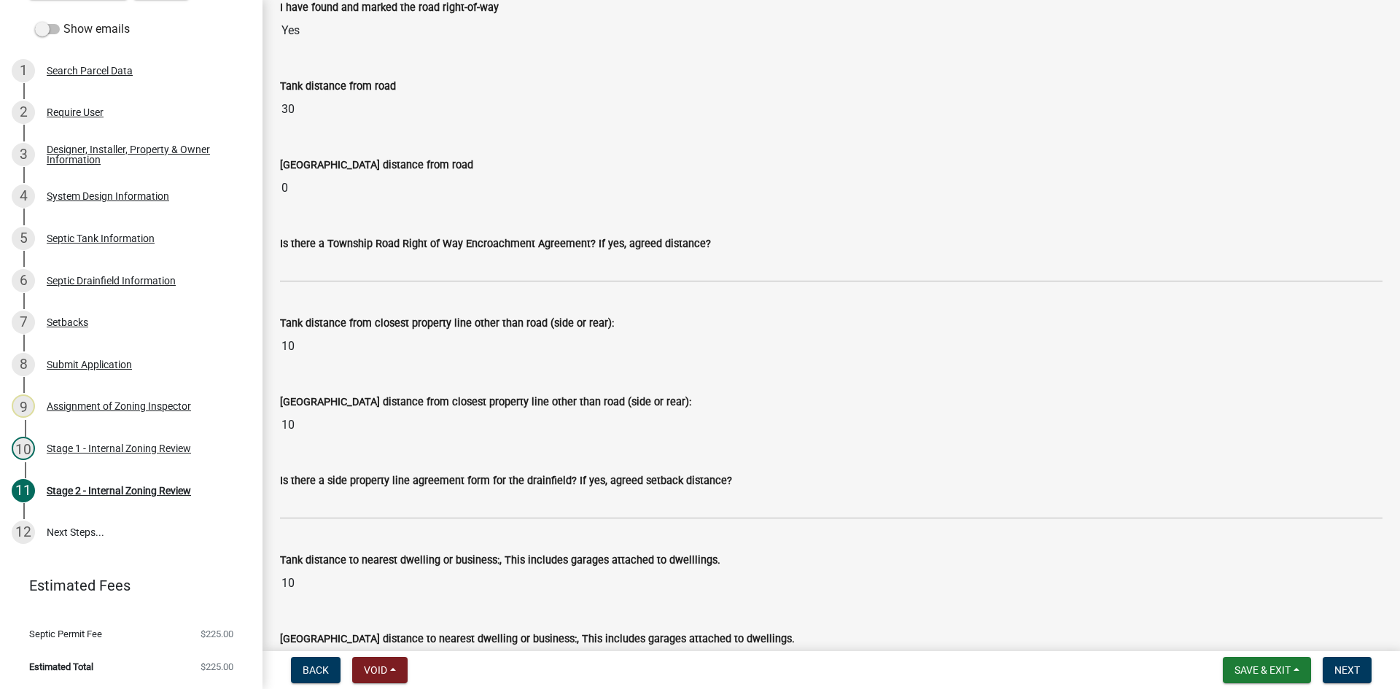
scroll to position [1167, 0]
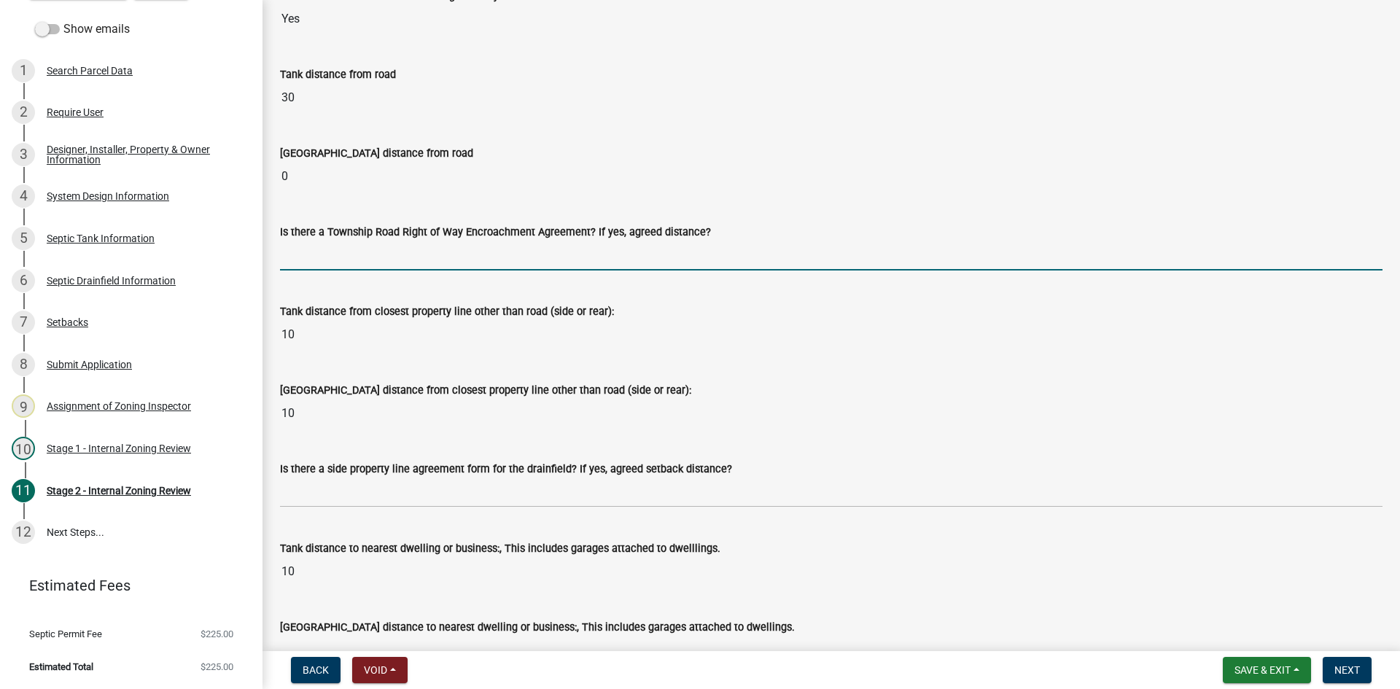
click at [335, 254] on input "Is there a Township Road Right of Way Encroachment Agreement? If yes, agreed di…" at bounding box center [831, 256] width 1103 height 30
type input "yes/0 ft"
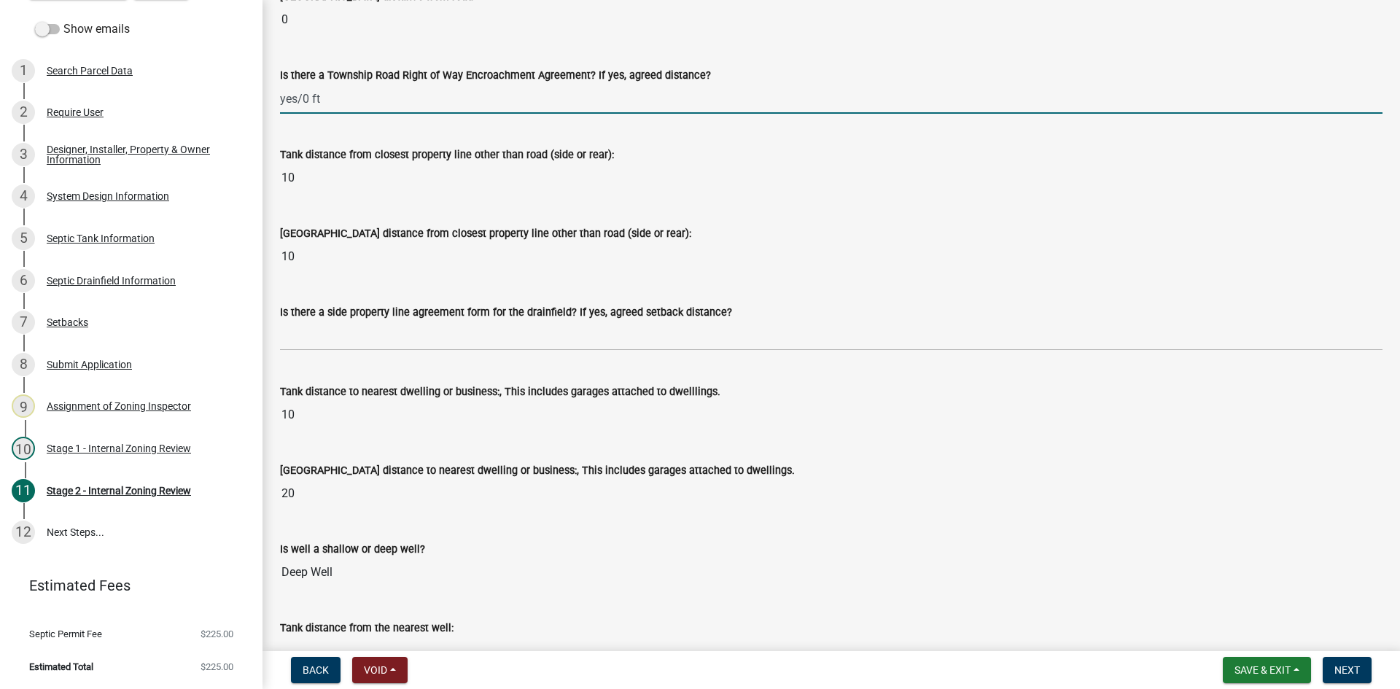
scroll to position [1386, 0]
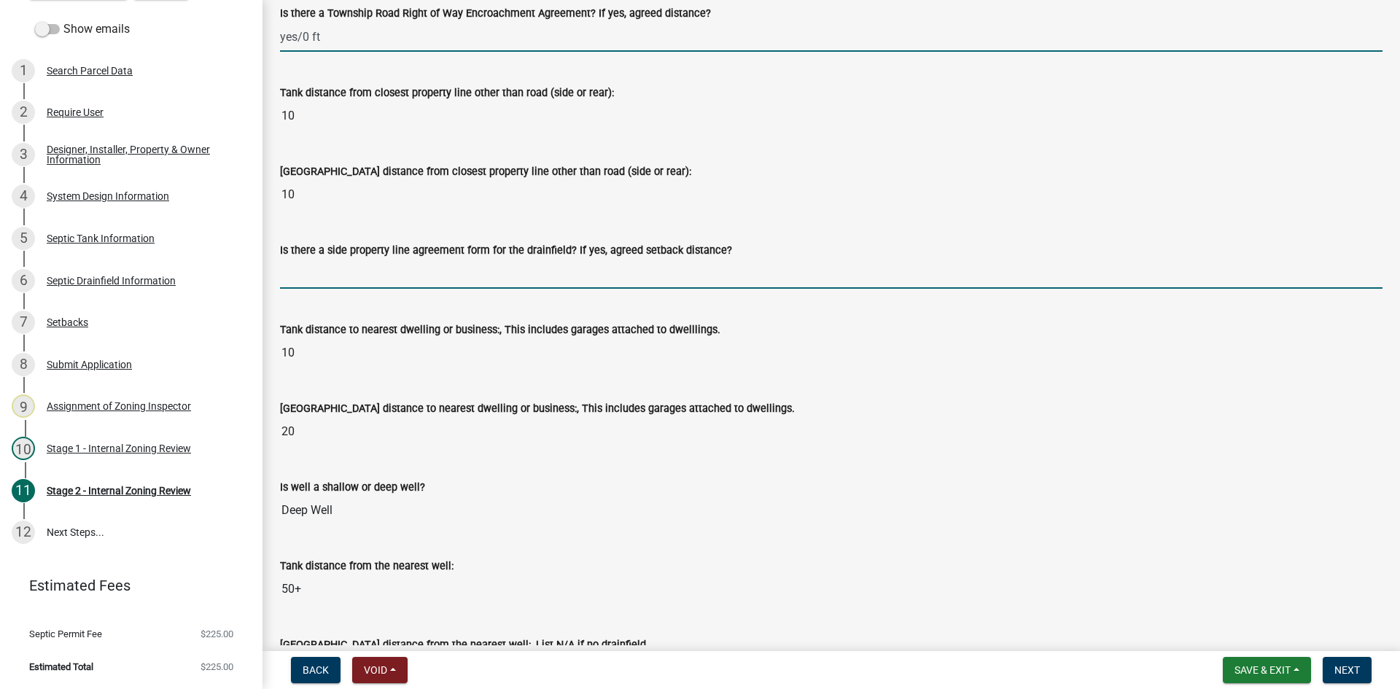
click at [332, 286] on input "Is there a side property line agreement form for the drainfield? If yes, agreed…" at bounding box center [831, 274] width 1103 height 30
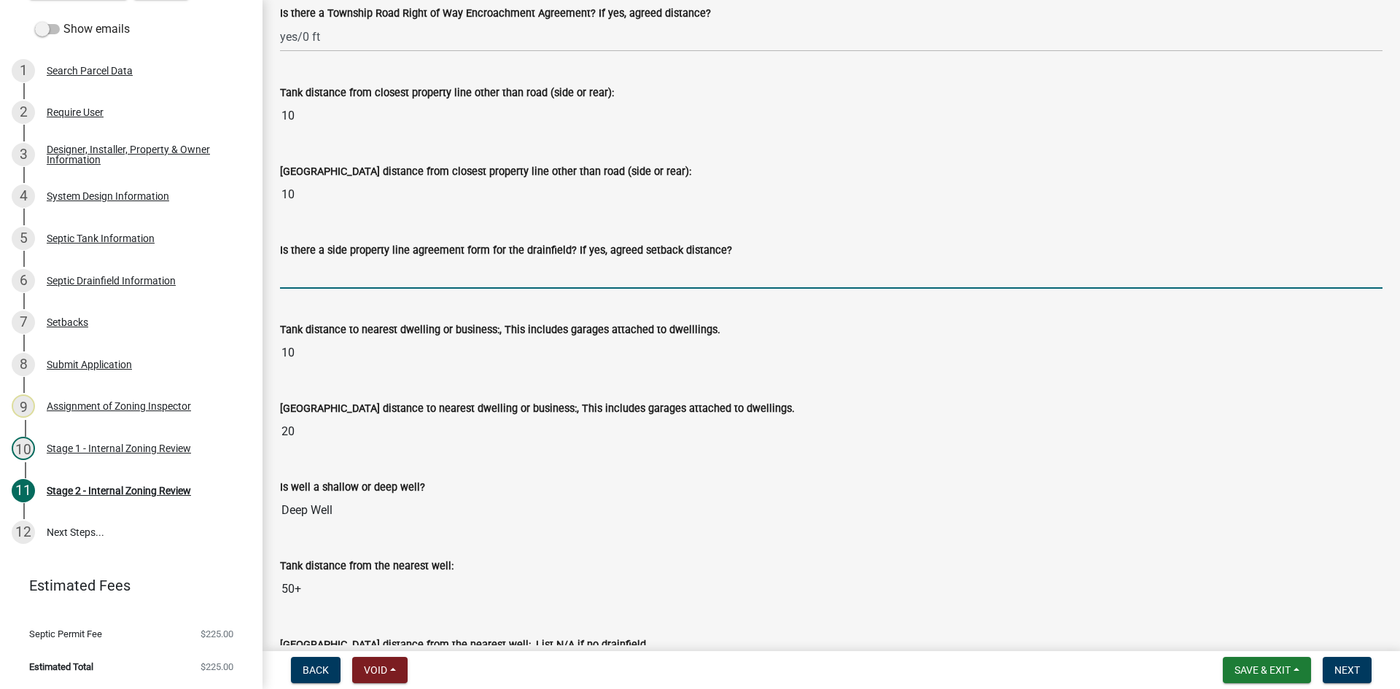
type input "YES/ CLOSER THAN TEN FEET"
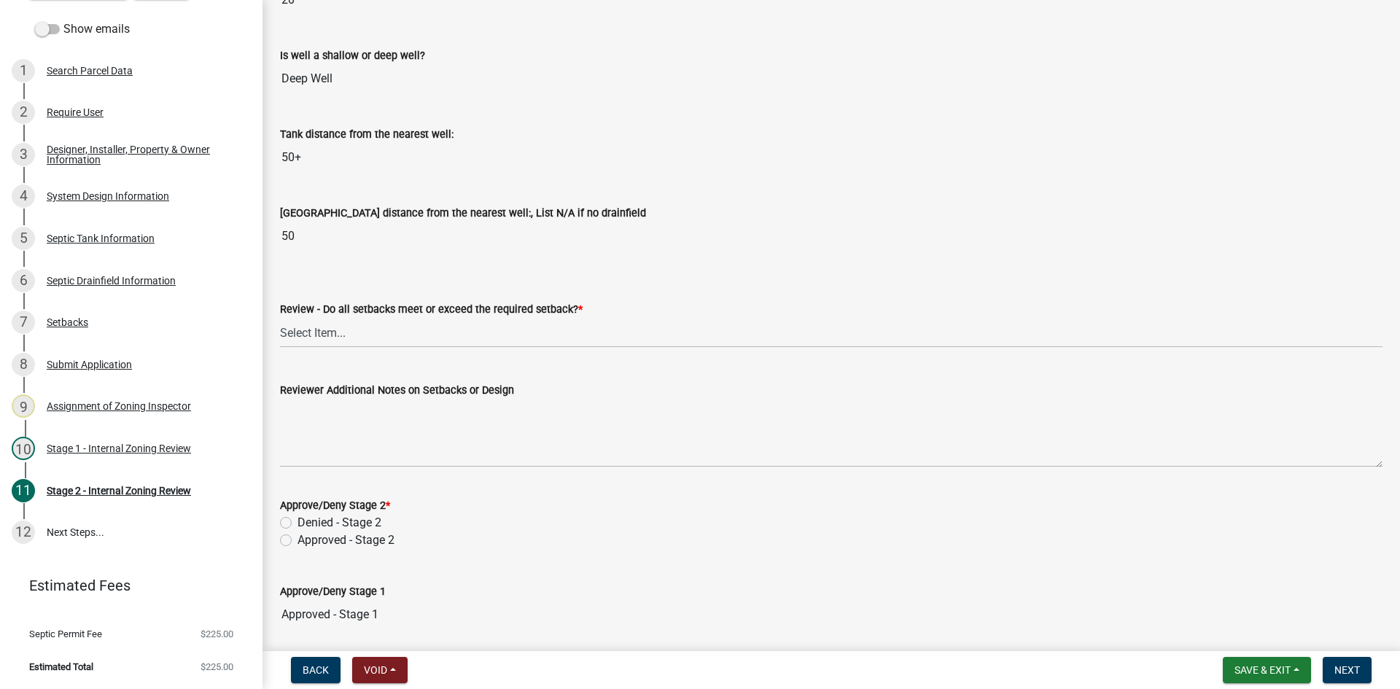
scroll to position [1823, 0]
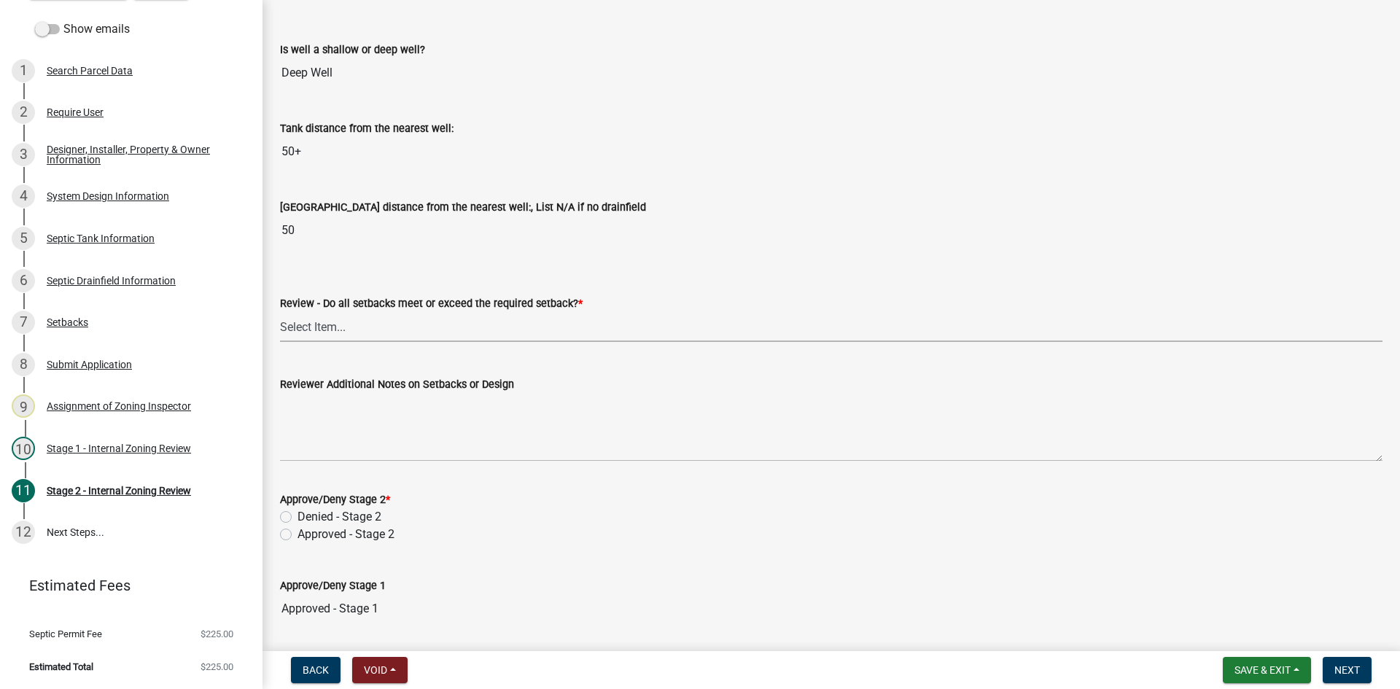
drag, startPoint x: 309, startPoint y: 314, endPoint x: 309, endPoint y: 322, distance: 8.1
click at [309, 314] on select "Select Item... Yes No N/A" at bounding box center [831, 327] width 1103 height 30
click at [280, 312] on select "Select Item... Yes No N/A" at bounding box center [831, 327] width 1103 height 30
select select "1ad81be4-5d59-46bf-8b7b-d7c0f20ad891"
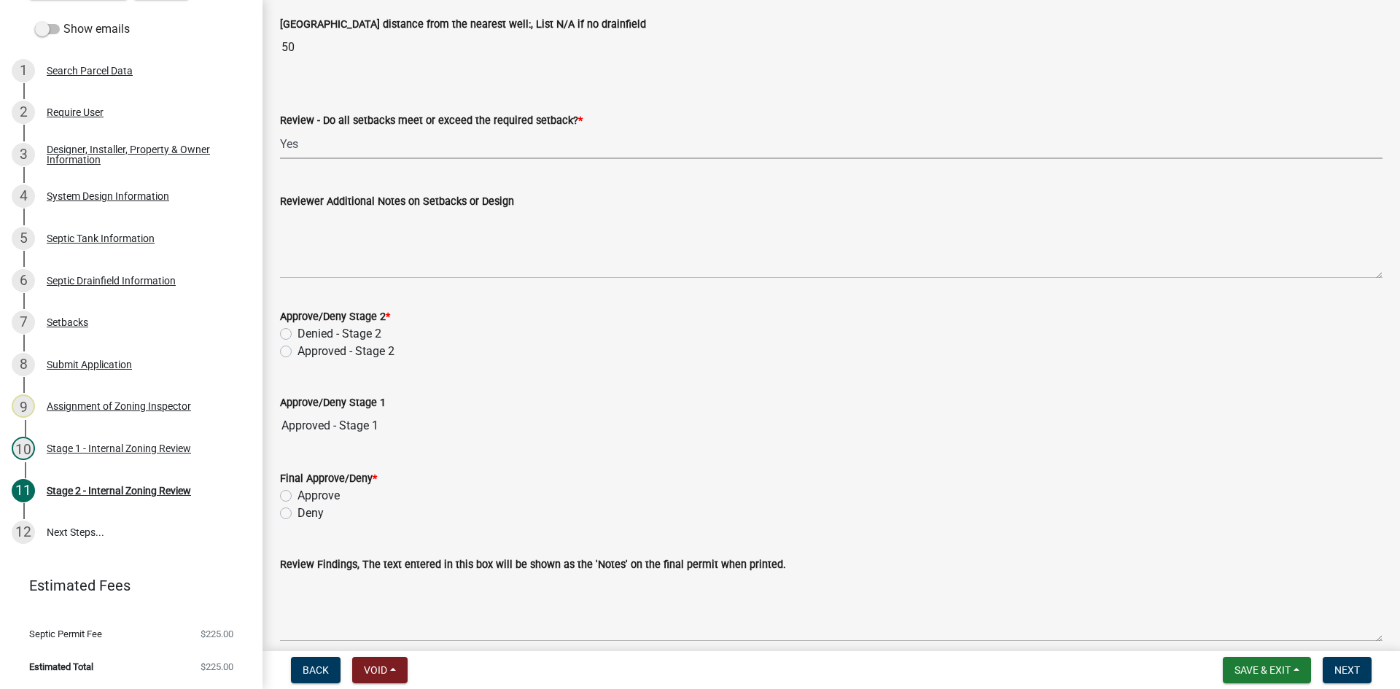
scroll to position [2042, 0]
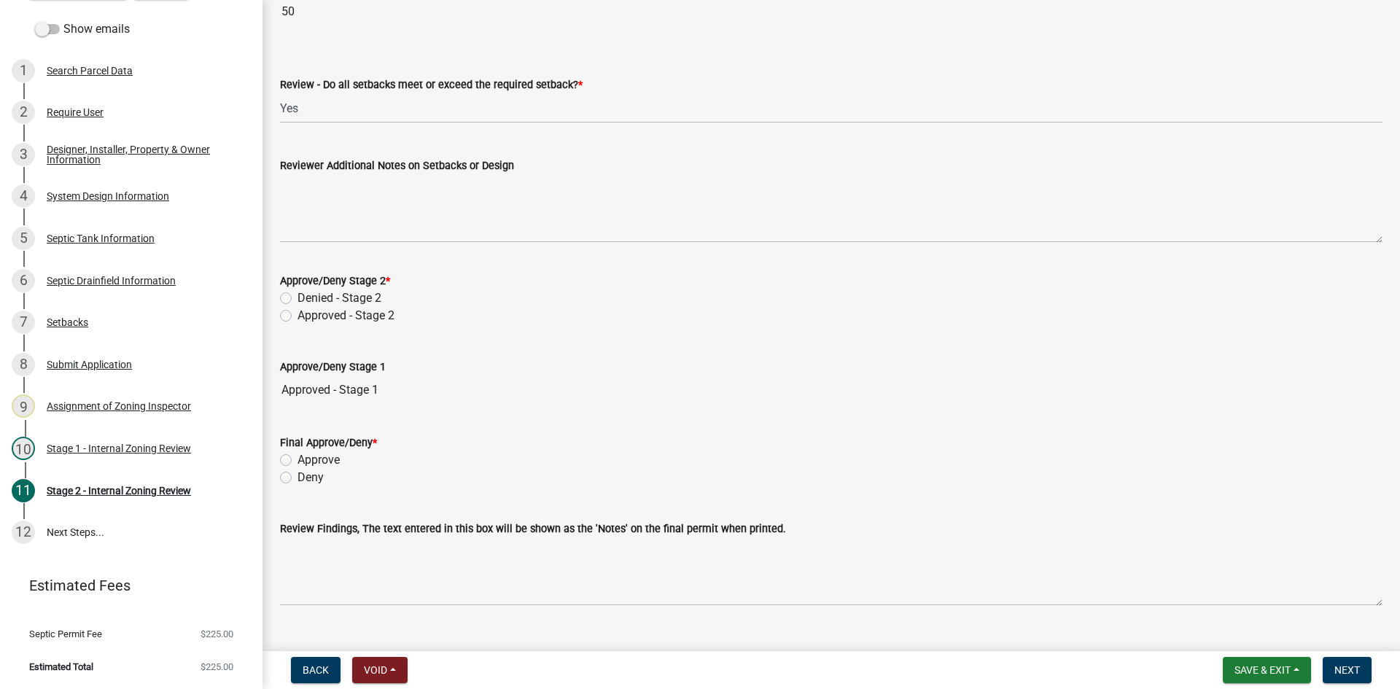
click at [298, 317] on label "Approved - Stage 2" at bounding box center [346, 316] width 97 height 18
click at [298, 317] on input "Approved - Stage 2" at bounding box center [302, 311] width 9 height 9
radio input "true"
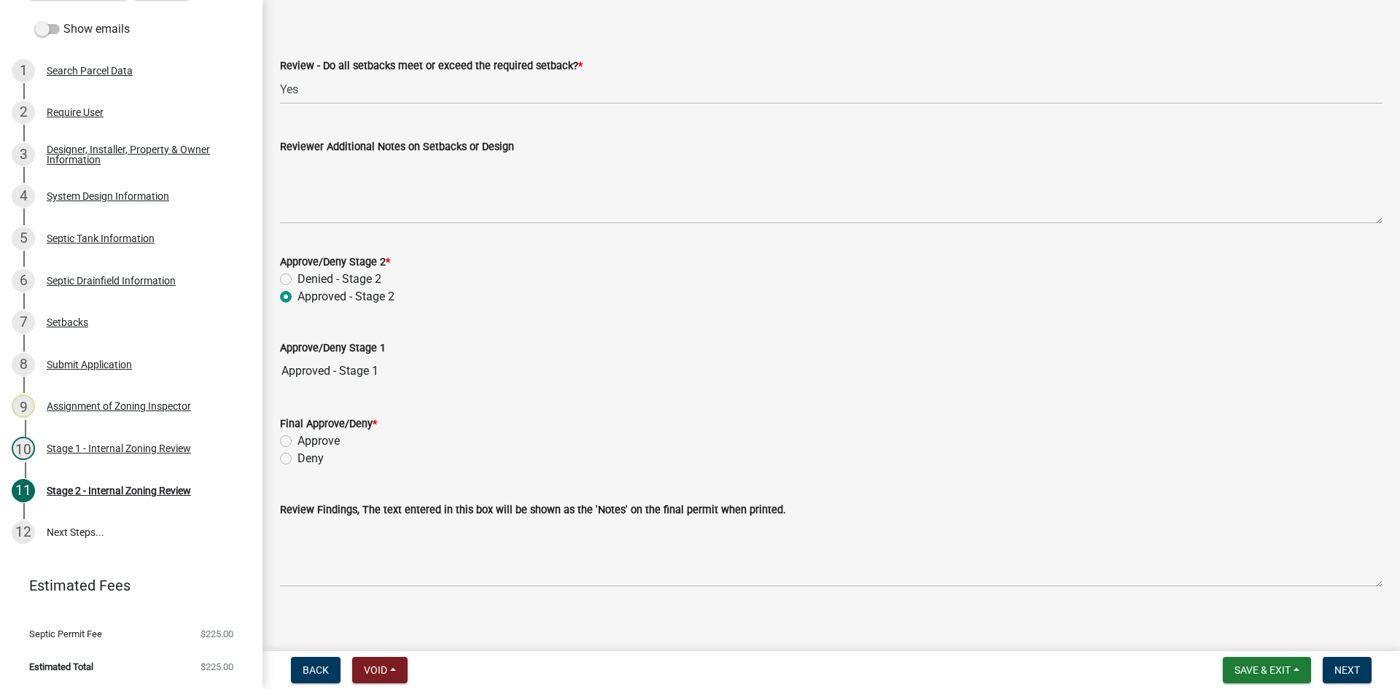
scroll to position [2071, 0]
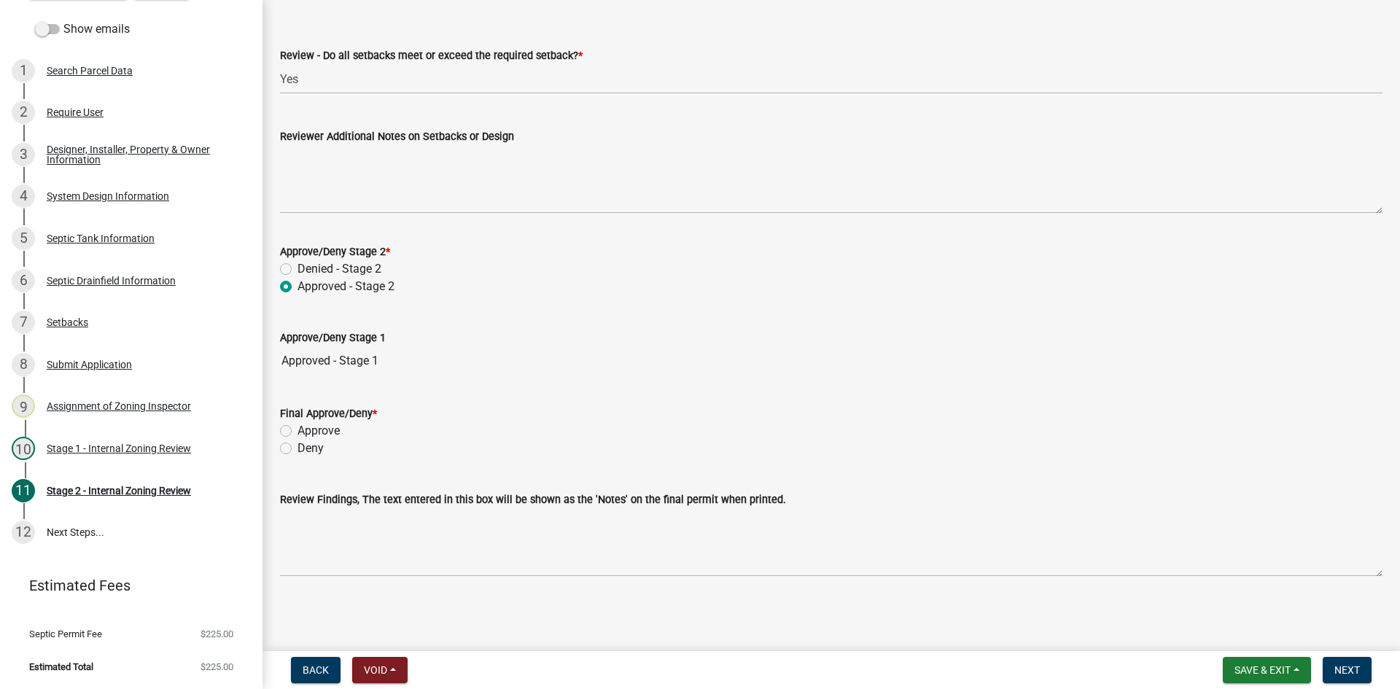
click at [298, 430] on label "Approve" at bounding box center [319, 431] width 42 height 18
click at [298, 430] on input "Approve" at bounding box center [302, 426] width 9 height 9
radio input "true"
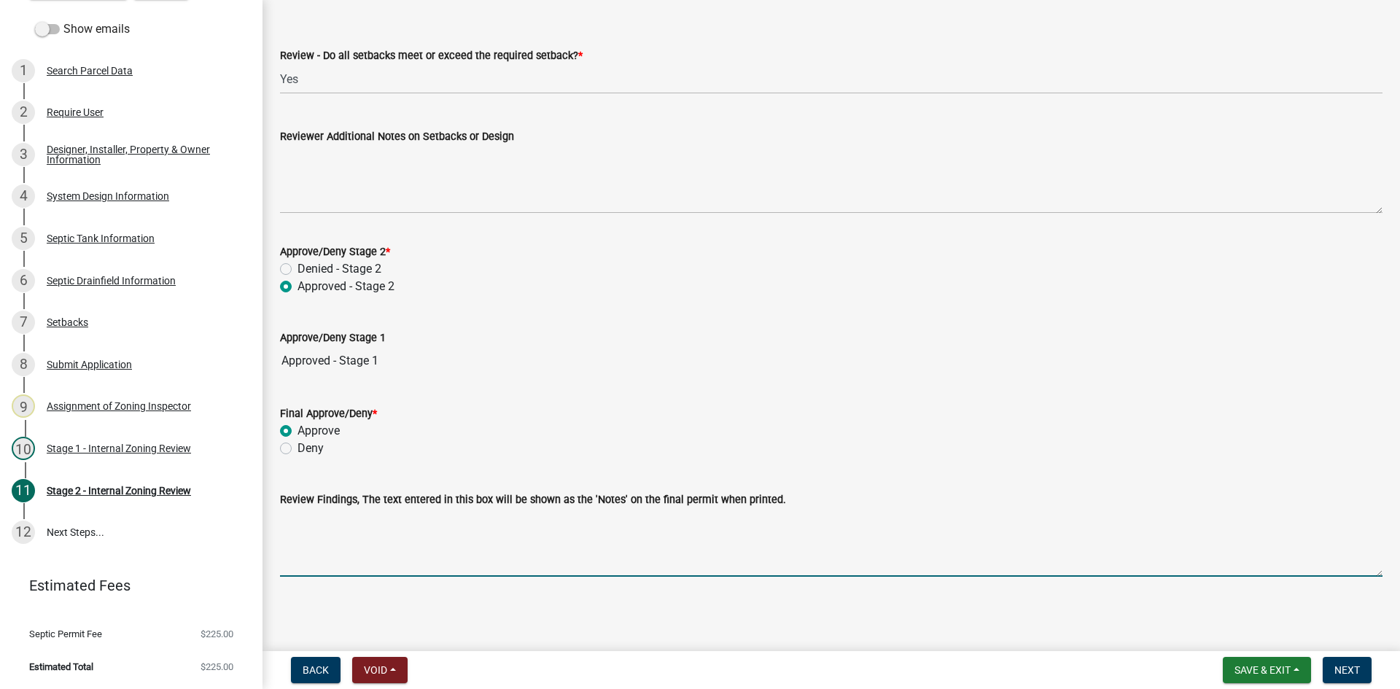
click at [381, 535] on textarea "Review Findings, The text entered in this box will be shown as the 'Notes' on t…" at bounding box center [831, 542] width 1103 height 69
drag, startPoint x: 280, startPoint y: 518, endPoint x: 339, endPoint y: 518, distance: 59.1
click at [339, 518] on textarea "ift sand lift L SHAPED MOUND TYPE 3 SYSTEM /PLA /ROWA" at bounding box center [831, 542] width 1103 height 69
type textarea "1 FT SAND LIFT L SHAPED MOUND TYPE 3 SYSTEM /PLA /ROWA"
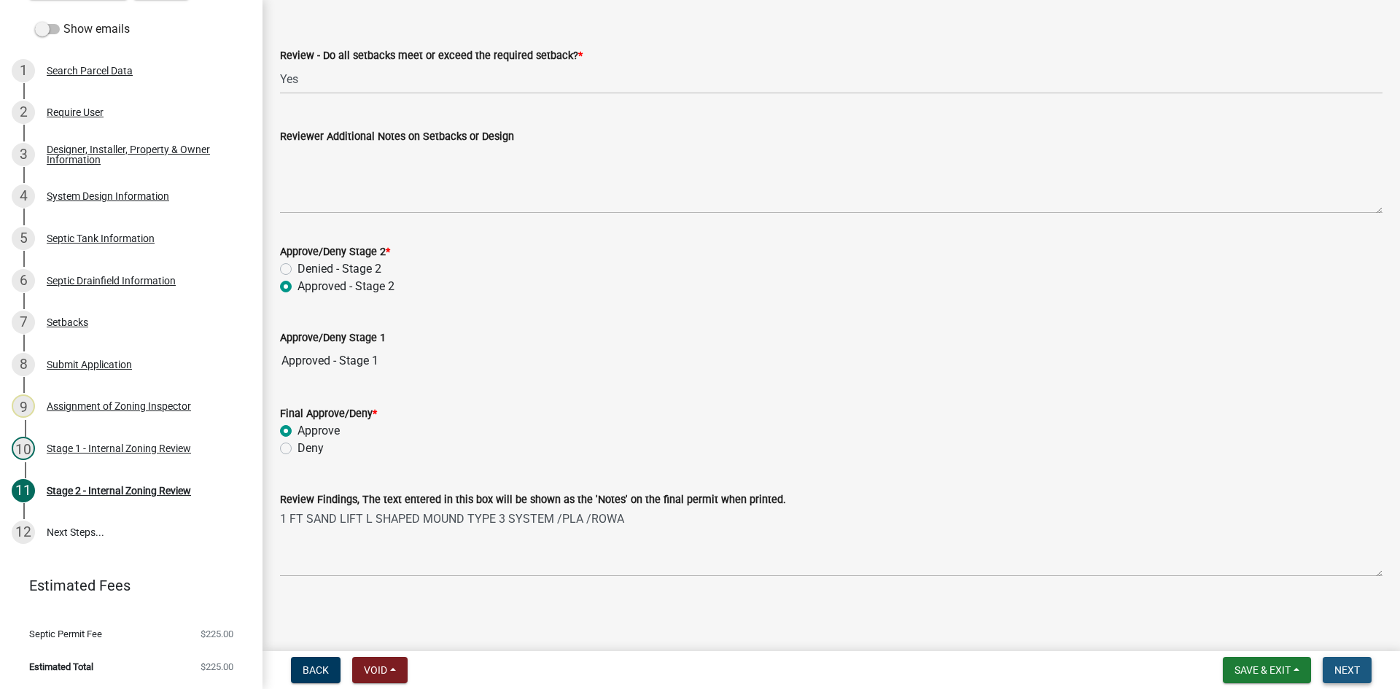
click at [1351, 666] on span "Next" at bounding box center [1348, 670] width 26 height 12
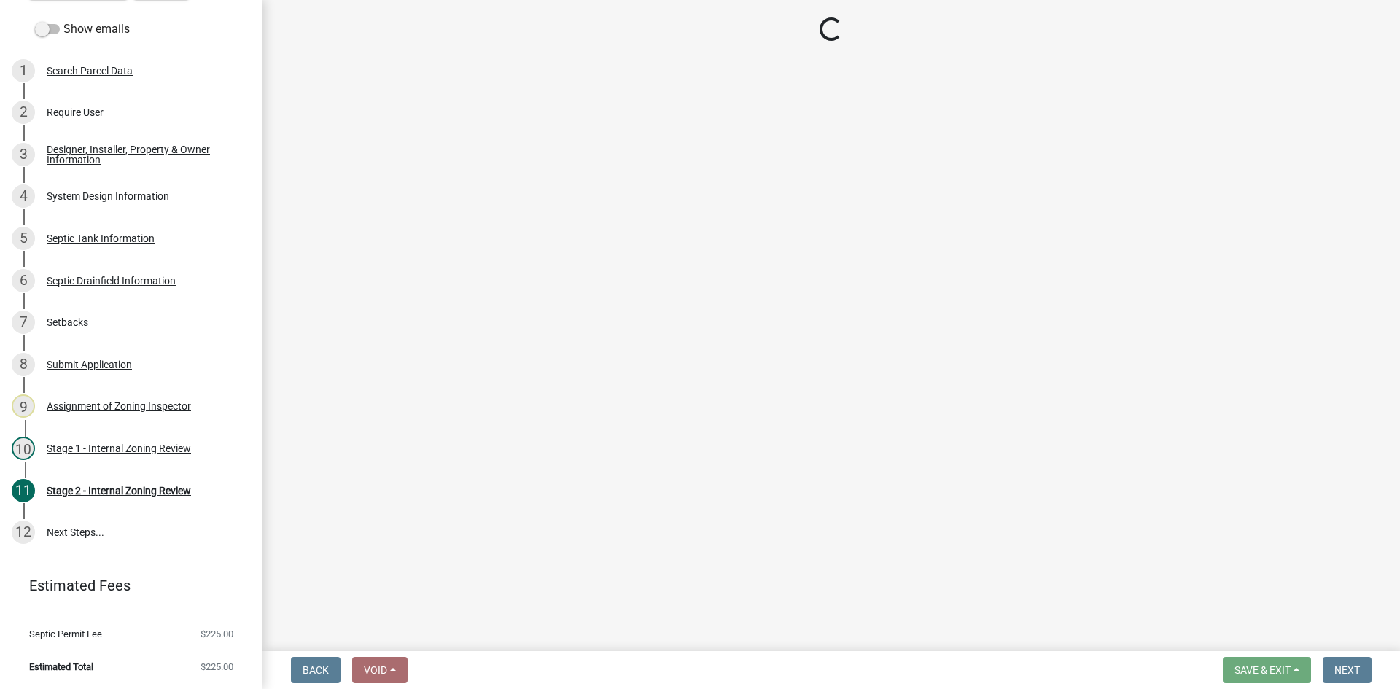
scroll to position [0, 0]
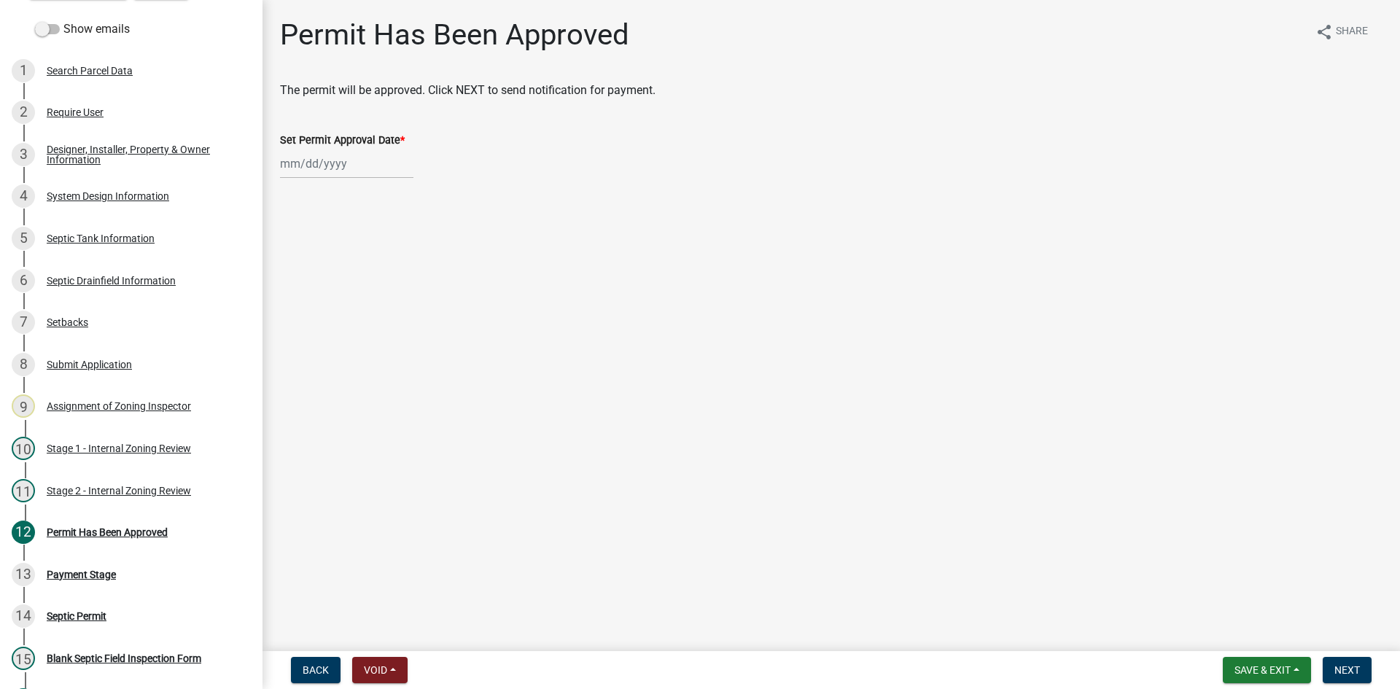
select select "9"
select select "2025"
click at [358, 162] on div "Jan Feb Mar Apr May Jun Jul Aug Sep Oct Nov Dec 1525 1526 1527 1528 1529 1530 1…" at bounding box center [346, 164] width 133 height 30
click at [302, 307] on div "22" at bounding box center [294, 311] width 23 height 23
type input "09/22/2025"
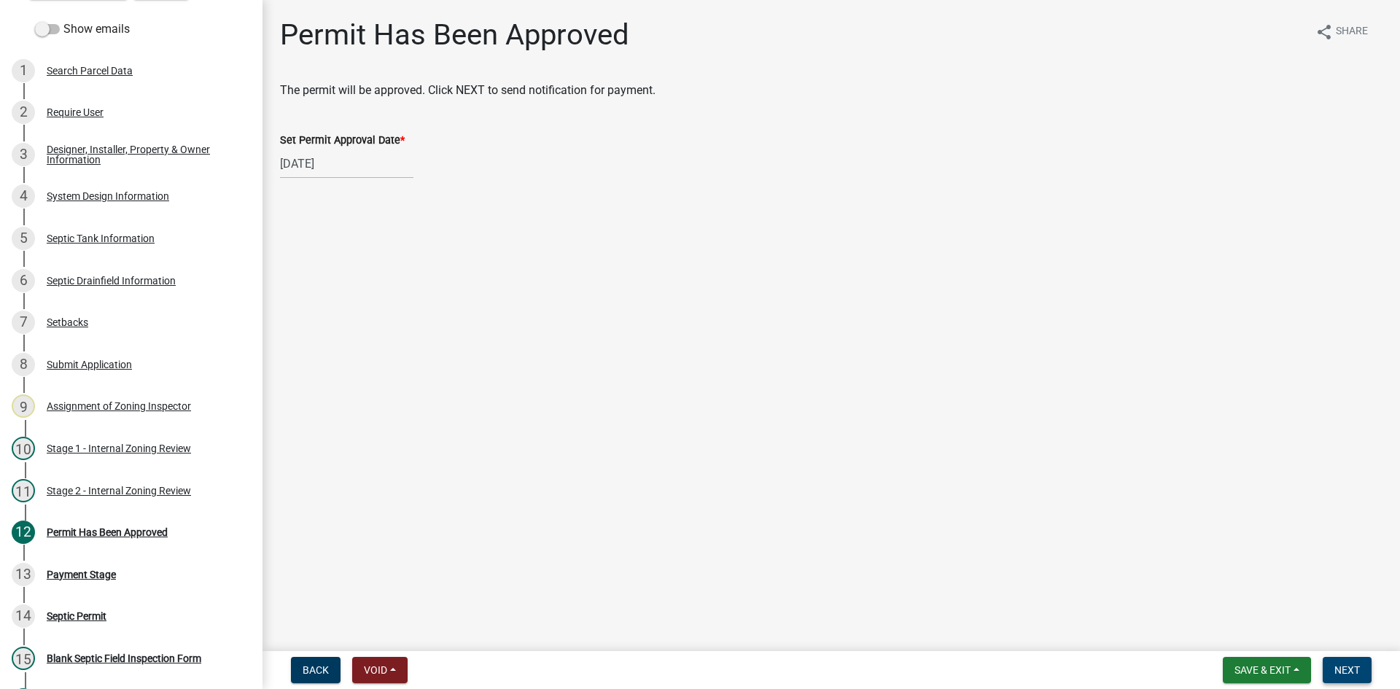
click at [1358, 671] on span "Next" at bounding box center [1348, 670] width 26 height 12
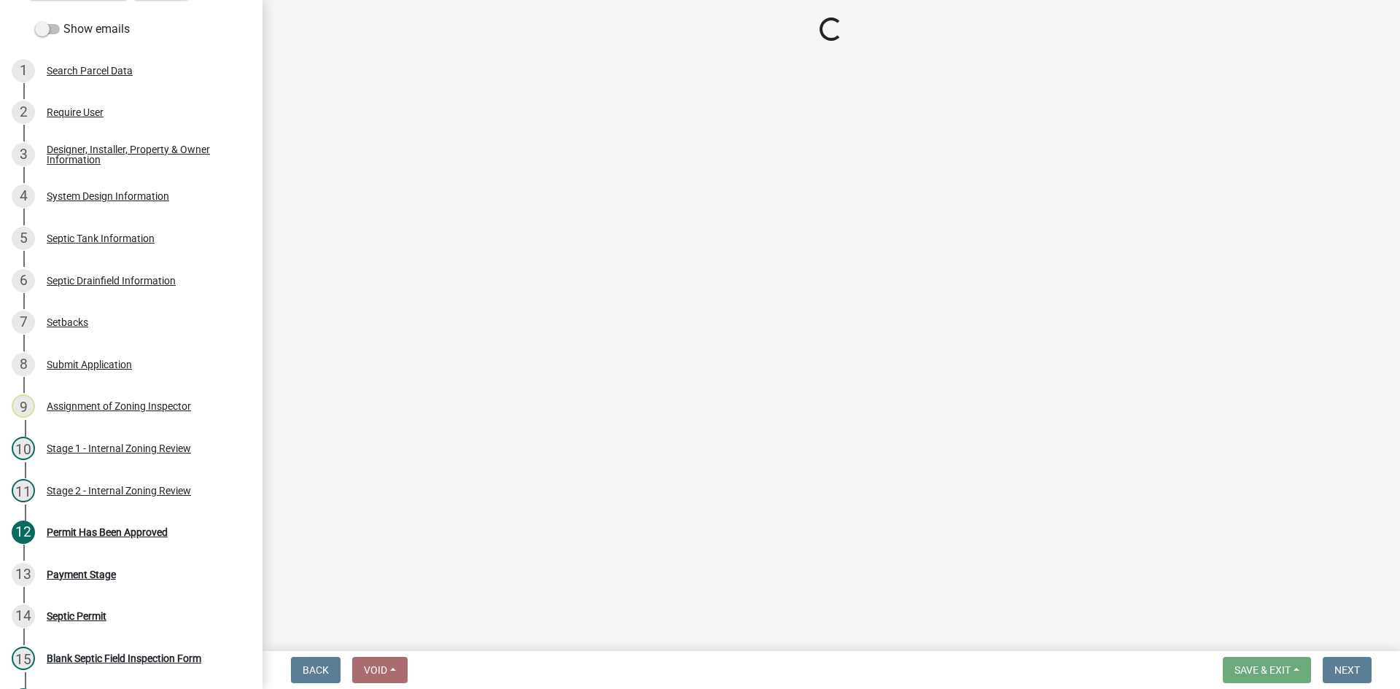
select select "3: 3"
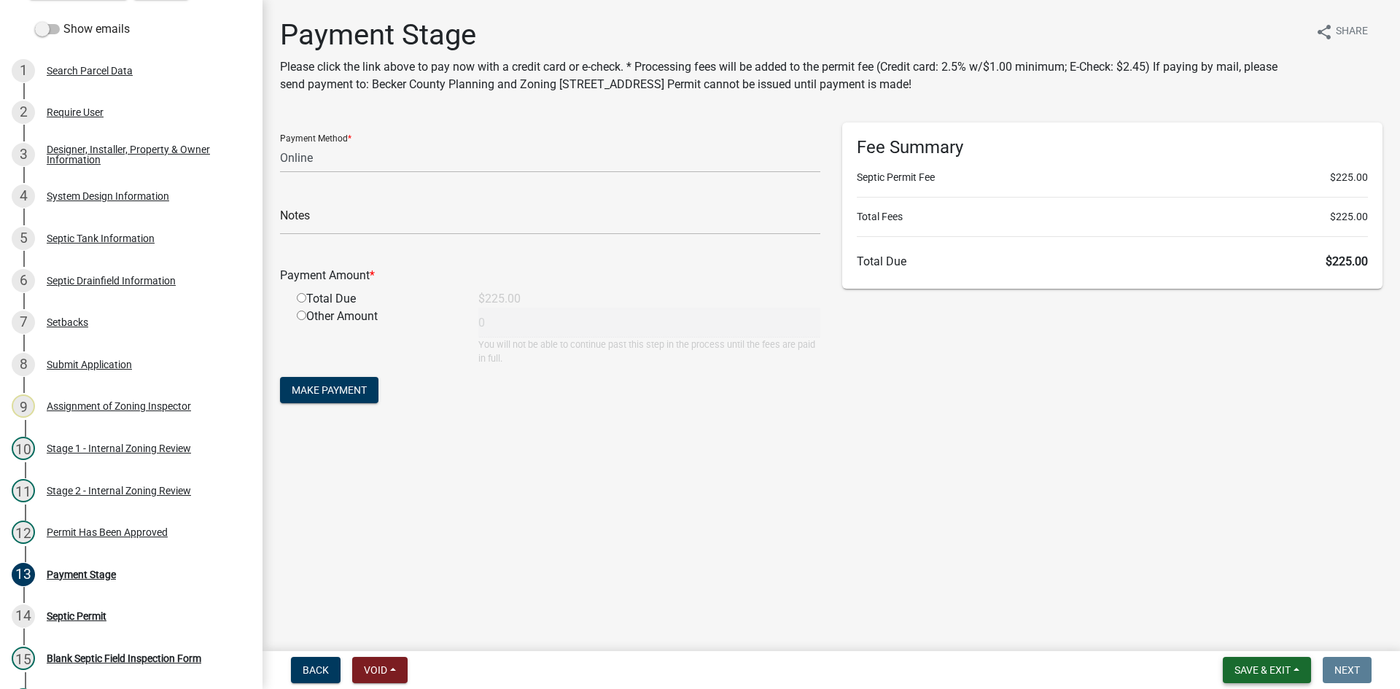
click at [1262, 677] on button "Save & Exit" at bounding box center [1267, 670] width 88 height 26
click at [1247, 631] on button "Save & Exit" at bounding box center [1253, 632] width 117 height 35
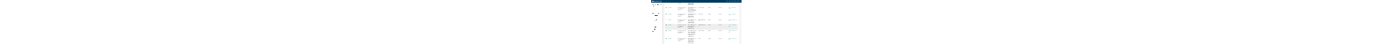
scroll to position [656, 0]
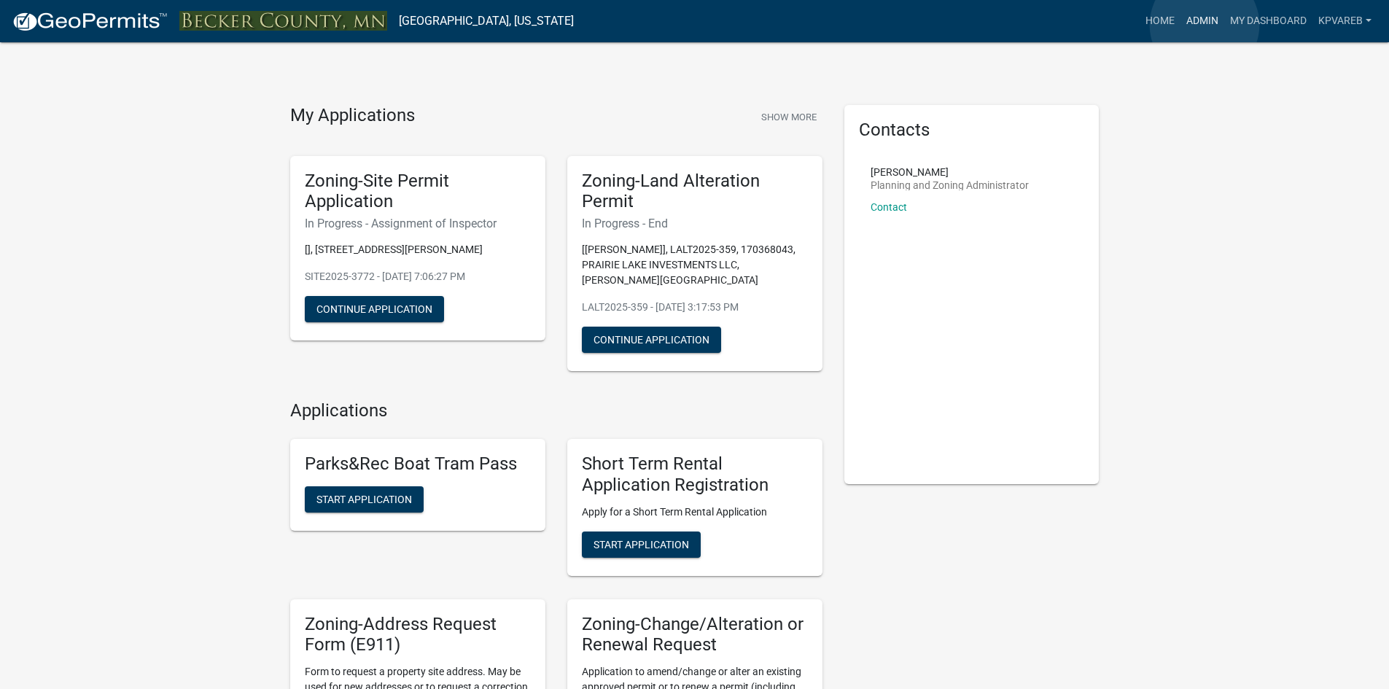
click at [1205, 25] on link "Admin" at bounding box center [1203, 21] width 44 height 28
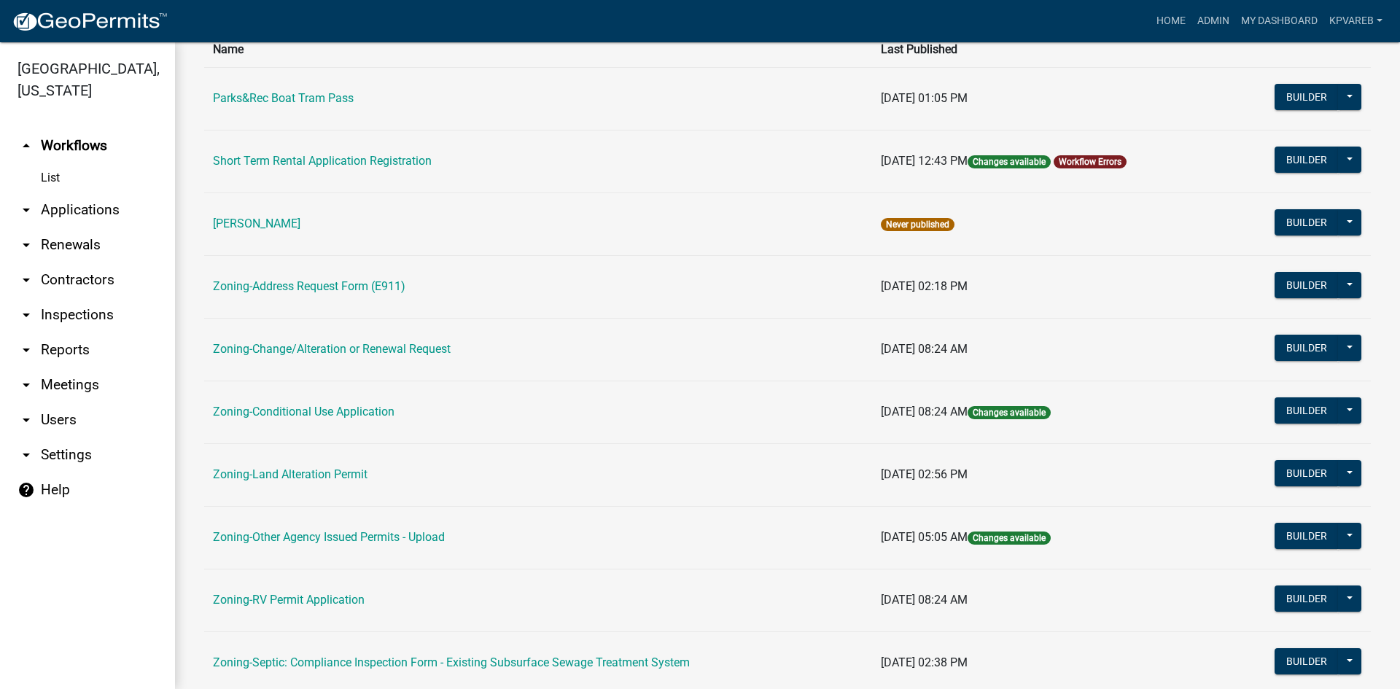
scroll to position [365, 0]
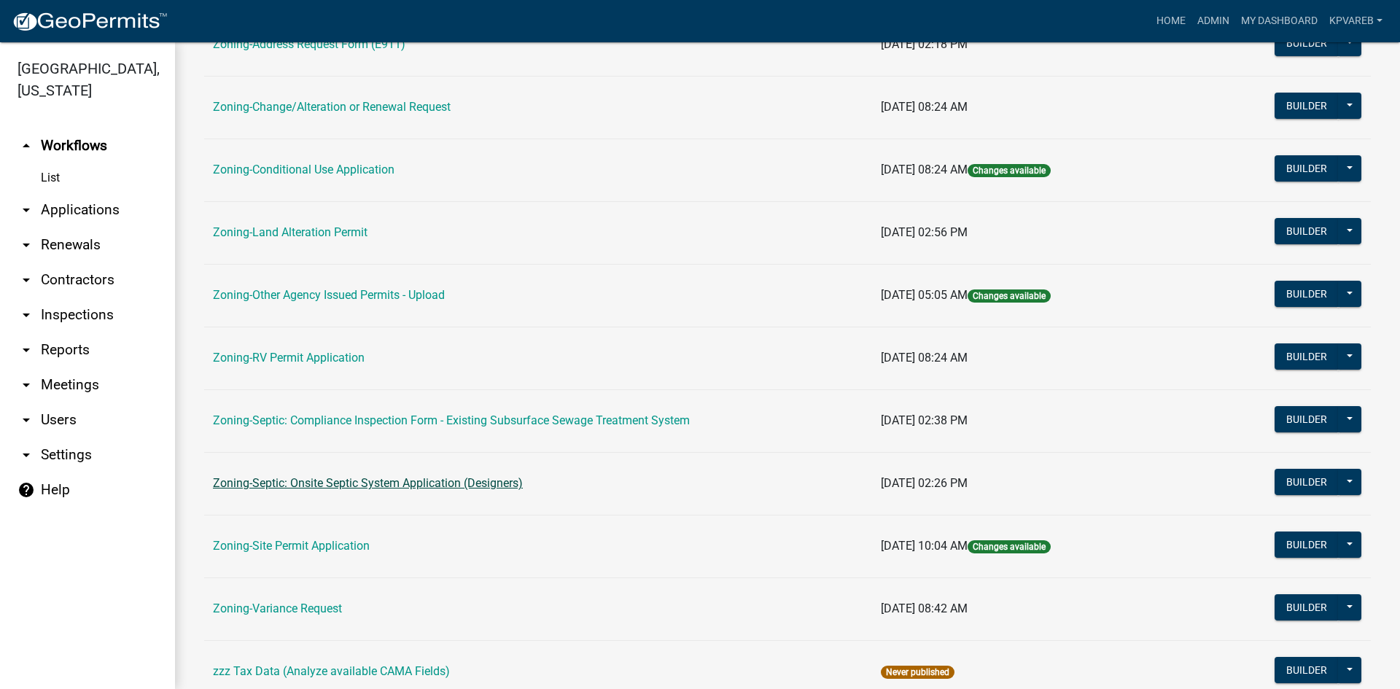
click at [395, 488] on link "Zoning-Septic: Onsite Septic System Application (Designers)" at bounding box center [368, 483] width 310 height 14
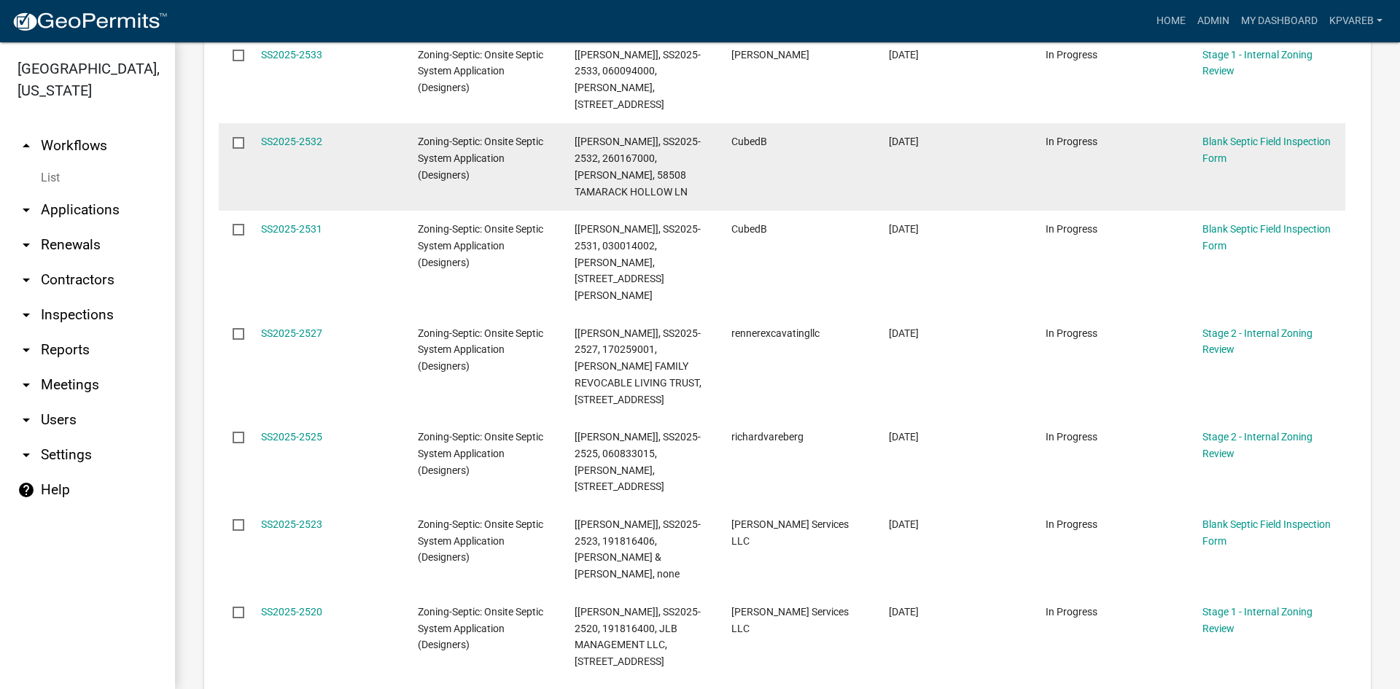
scroll to position [292, 0]
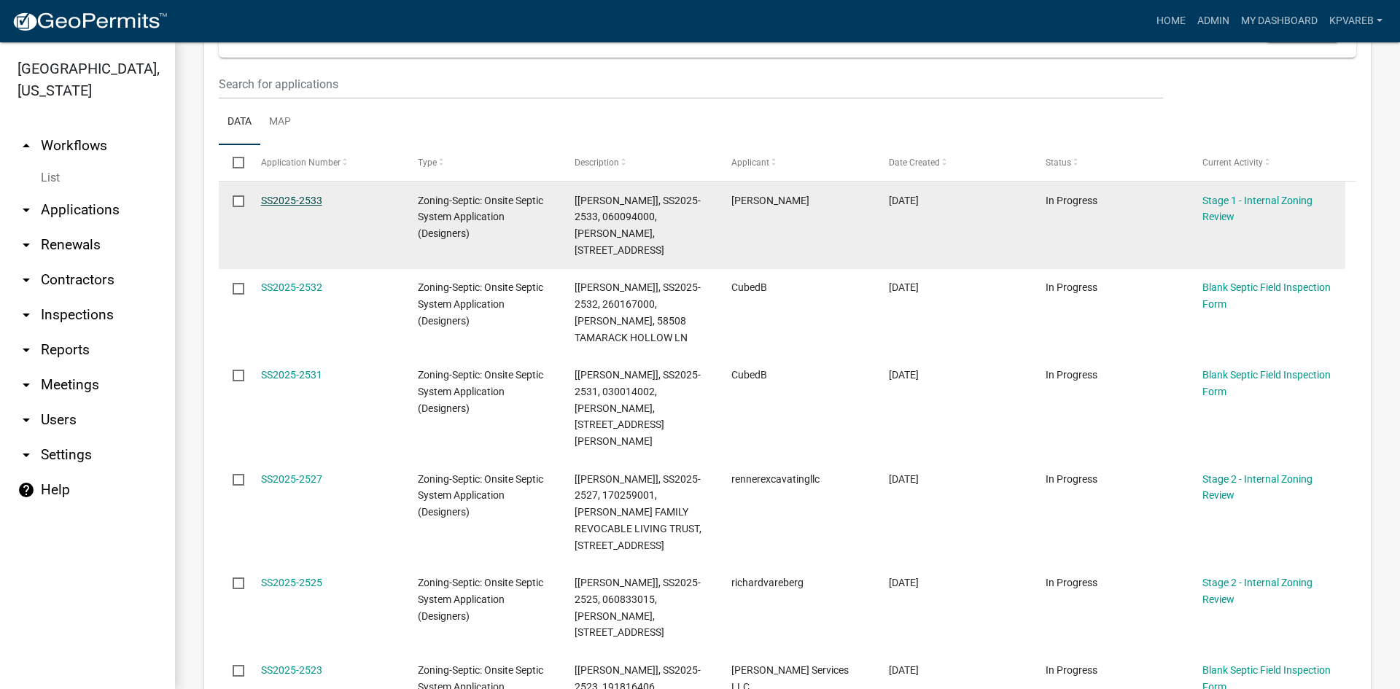
click at [306, 198] on link "SS2025-2533" at bounding box center [291, 201] width 61 height 12
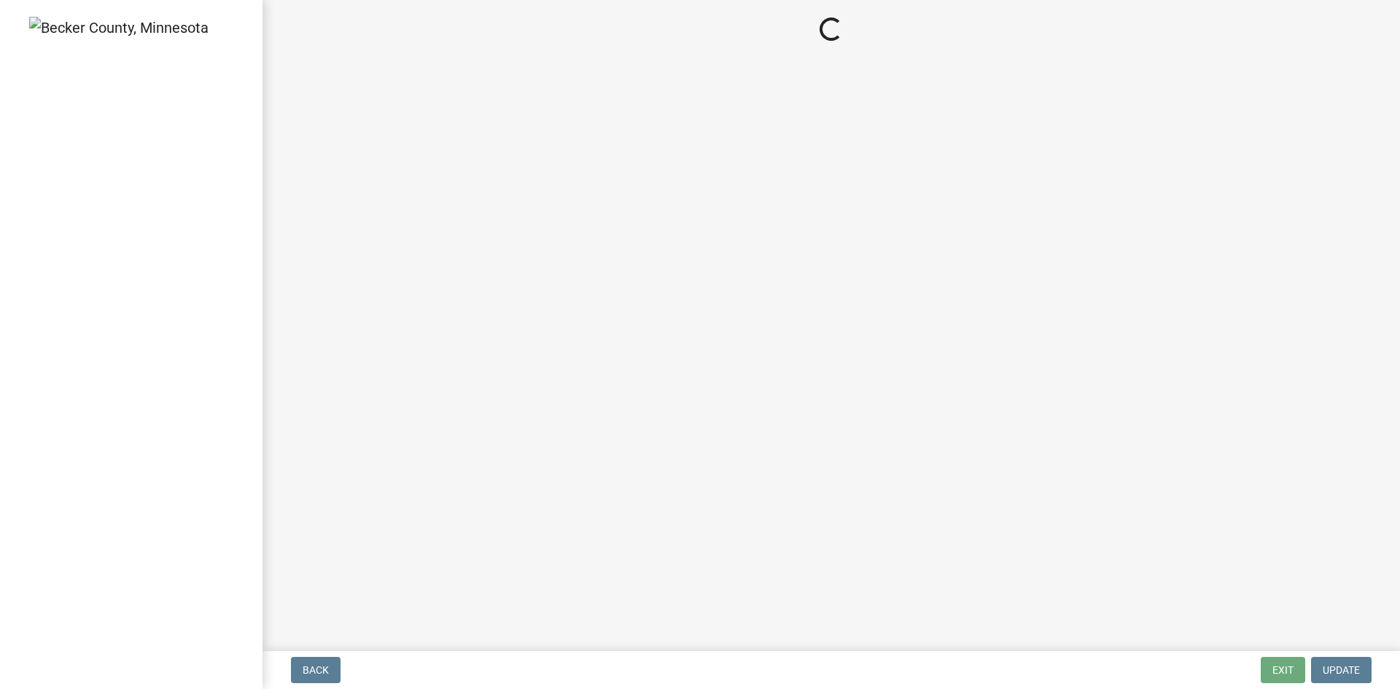
select select "49e49f1e-3b32-4342-8c2e-9cbd4919fe4d"
select select "ca07ae0a-7638-46ff-ada2-c67ca3524324"
select select "ec75a761-93b4-47c5-8535-fea253c32937"
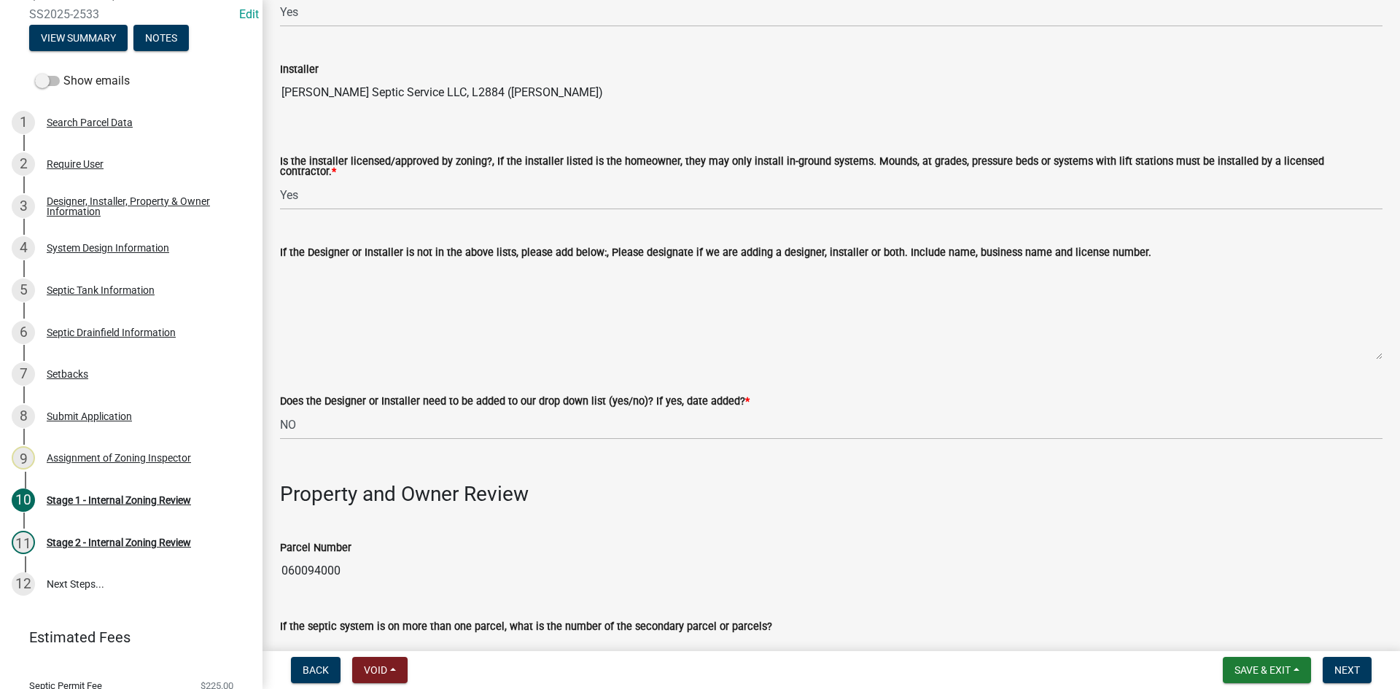
scroll to position [166, 0]
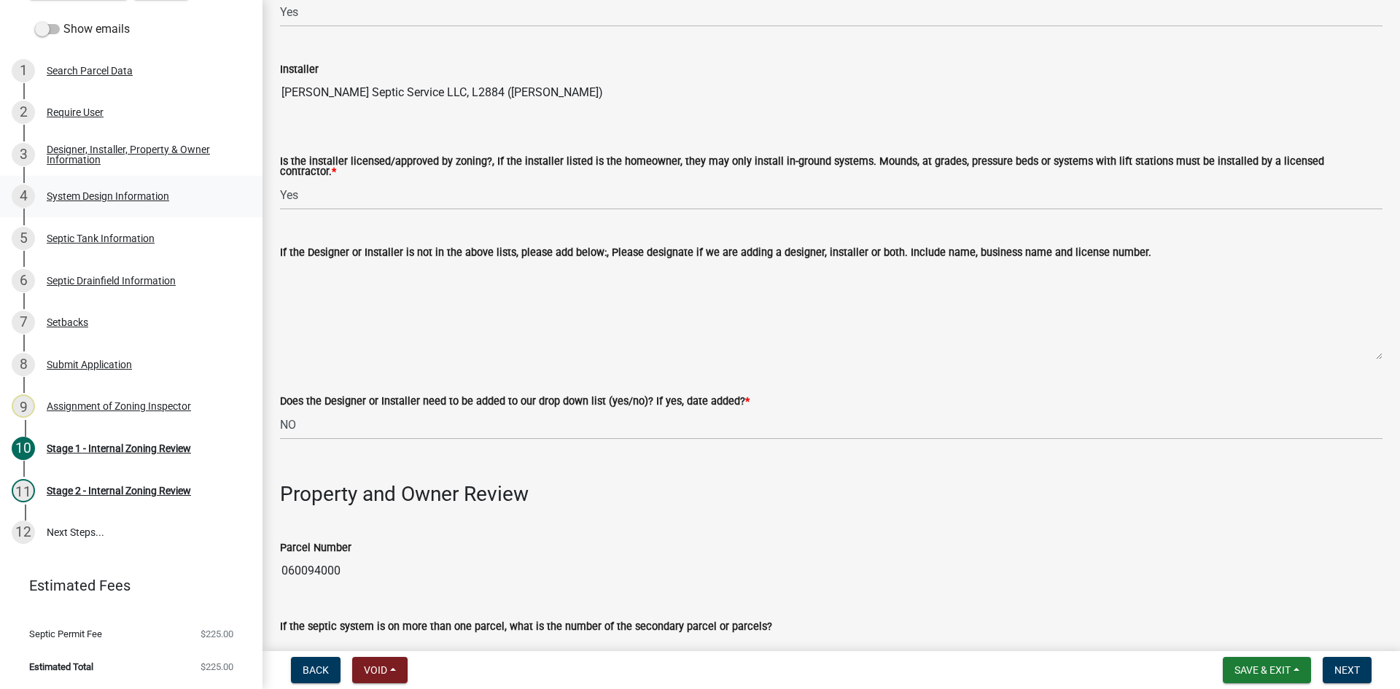
click at [124, 199] on div "System Design Information" at bounding box center [108, 196] width 123 height 10
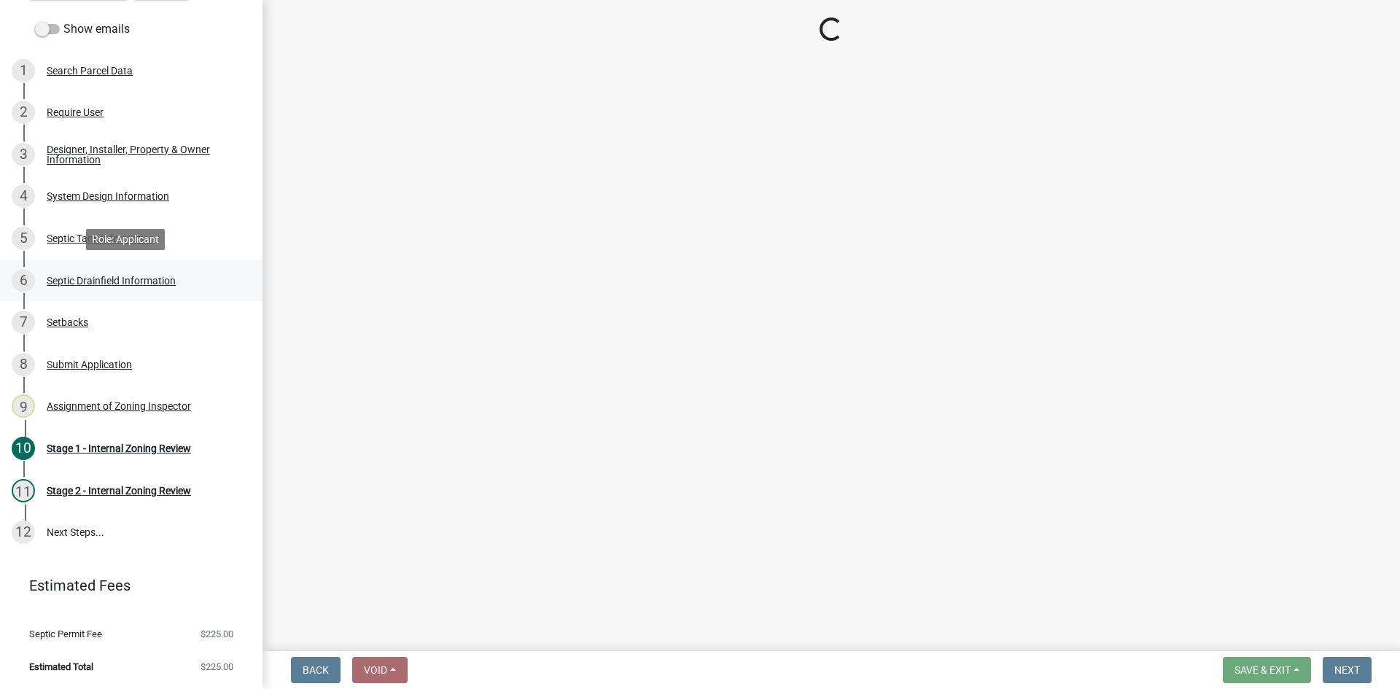
select select "8ba21533-2acf-4cc6-95e5-280e4aabd5a3"
select select "25258e87-3ef9-4f1c-a5f1-75a1d463abfb"
select select "011fbff4-a41d-4a75-9bd8-71c7e6c69e0d"
select select "85fdfef2-2683-4311-b5d5-5505f6411127"
select select "bbba294c-e7e6-4483-b1a0-88fbc7e04017"
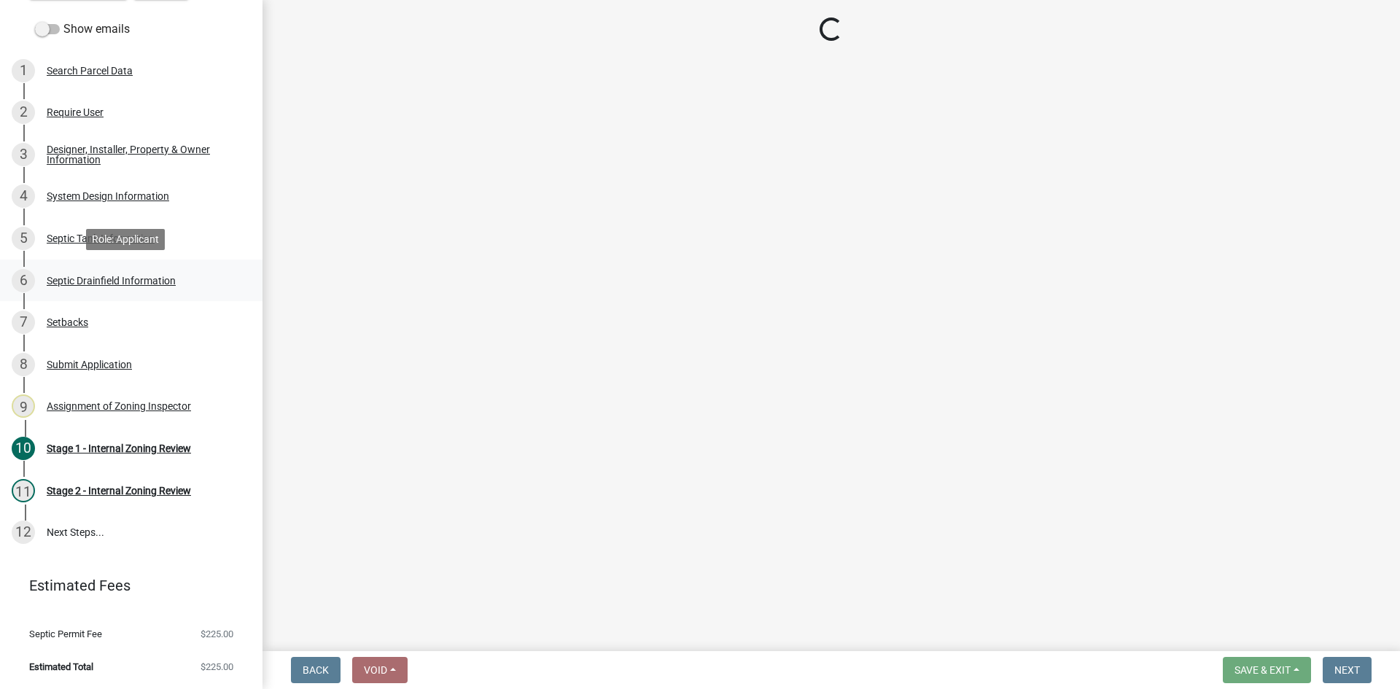
select select "ba735beb-519e-40f0-ae20-62d65fc4c46b"
select select "ef698bf5-6172-44c1-9ffb-522c07469aed"
select select "a2b5ca25-65b1-425d-82c5-8881ea380237"
select select "a0c59fcd-b61c-4c3a-90a8-e70849750c47"
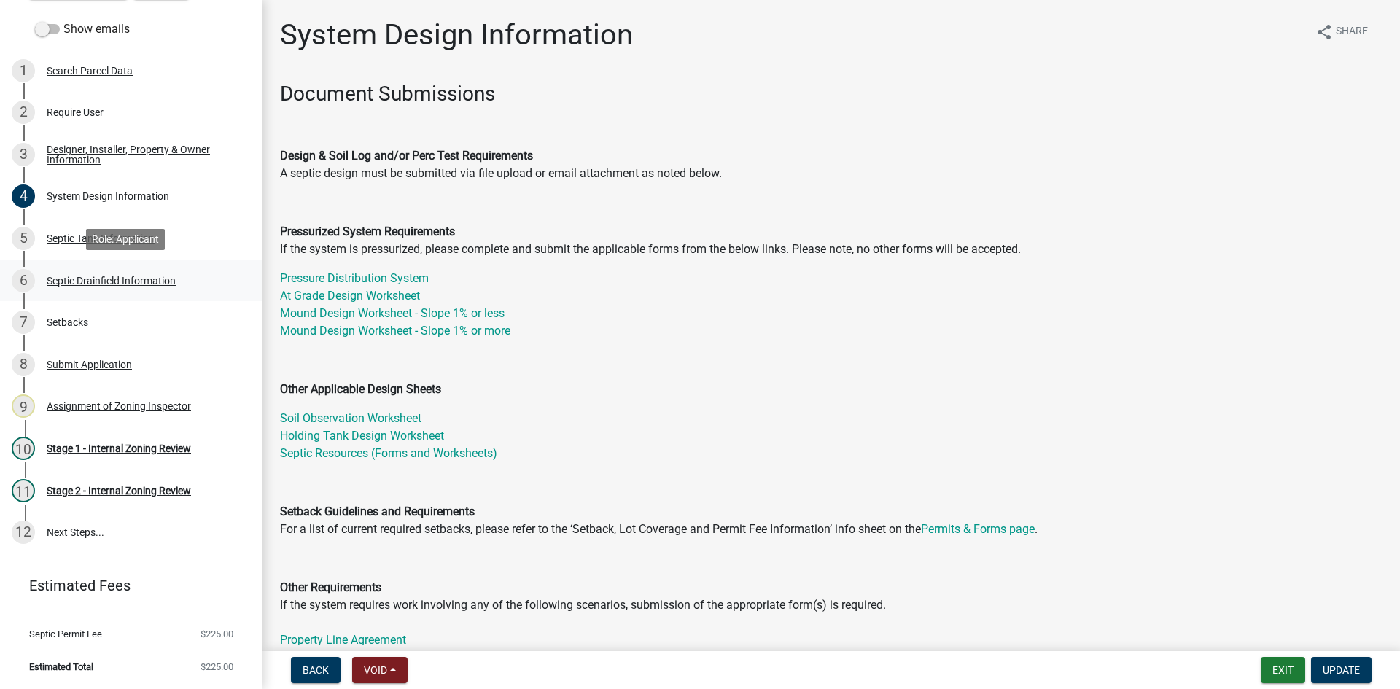
click at [143, 277] on div "Septic Drainfield Information" at bounding box center [111, 281] width 129 height 10
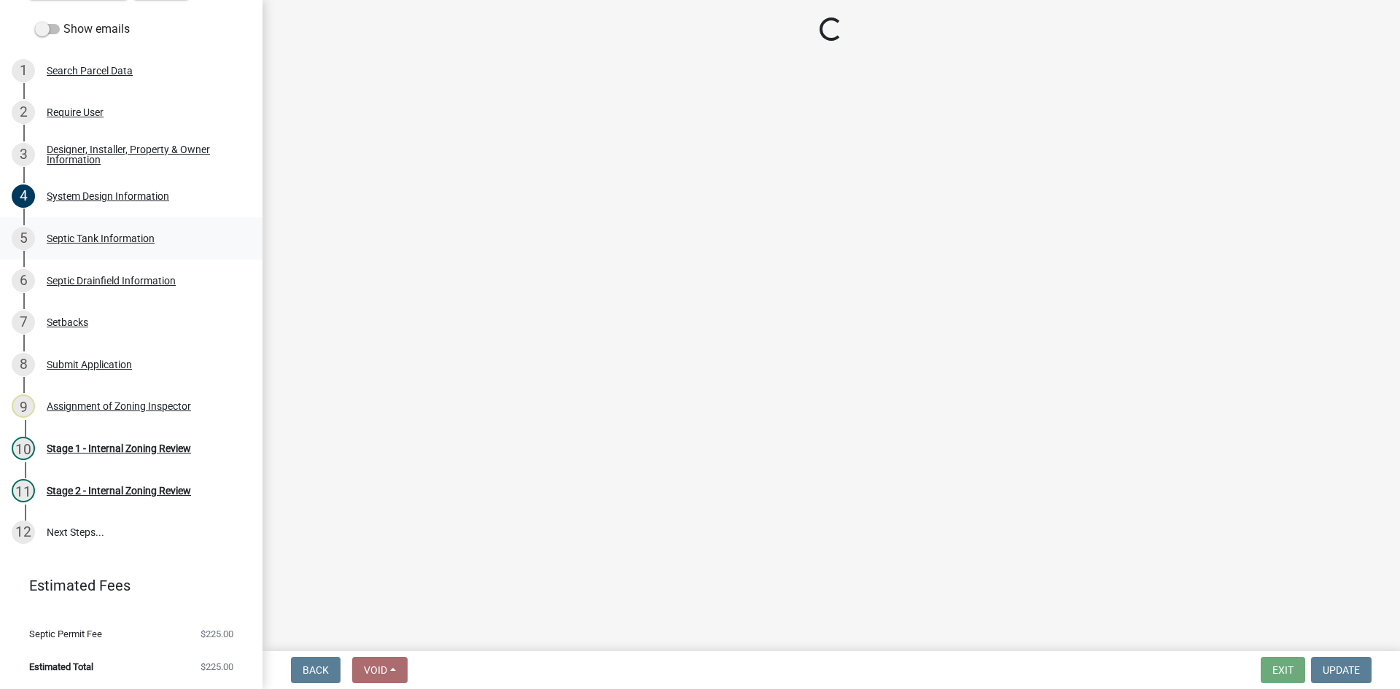
select select "10c93508-1a8b-43eb-9133-240e9762d1b5"
select select "366d546d-8bc3-42fb-bca7-8a9455861f61"
select select "52684610-3c7f-46a6-906a-038873286f5a"
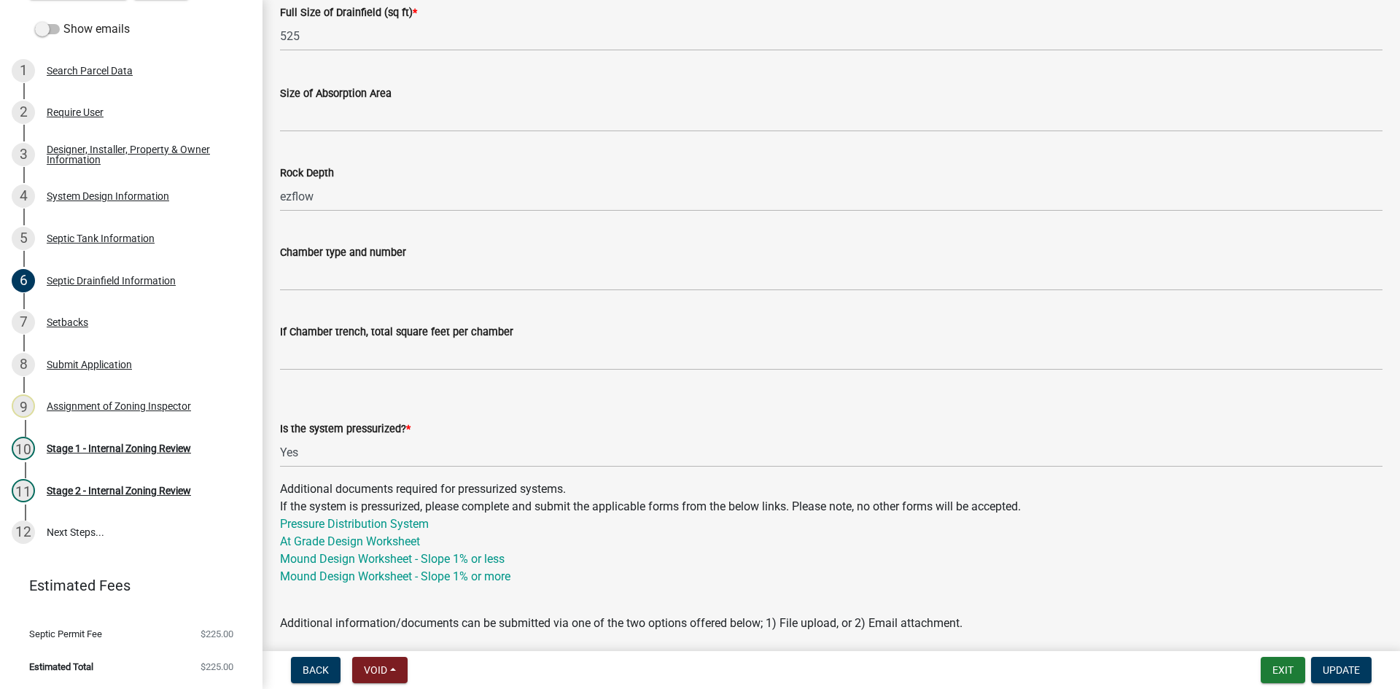
scroll to position [292, 0]
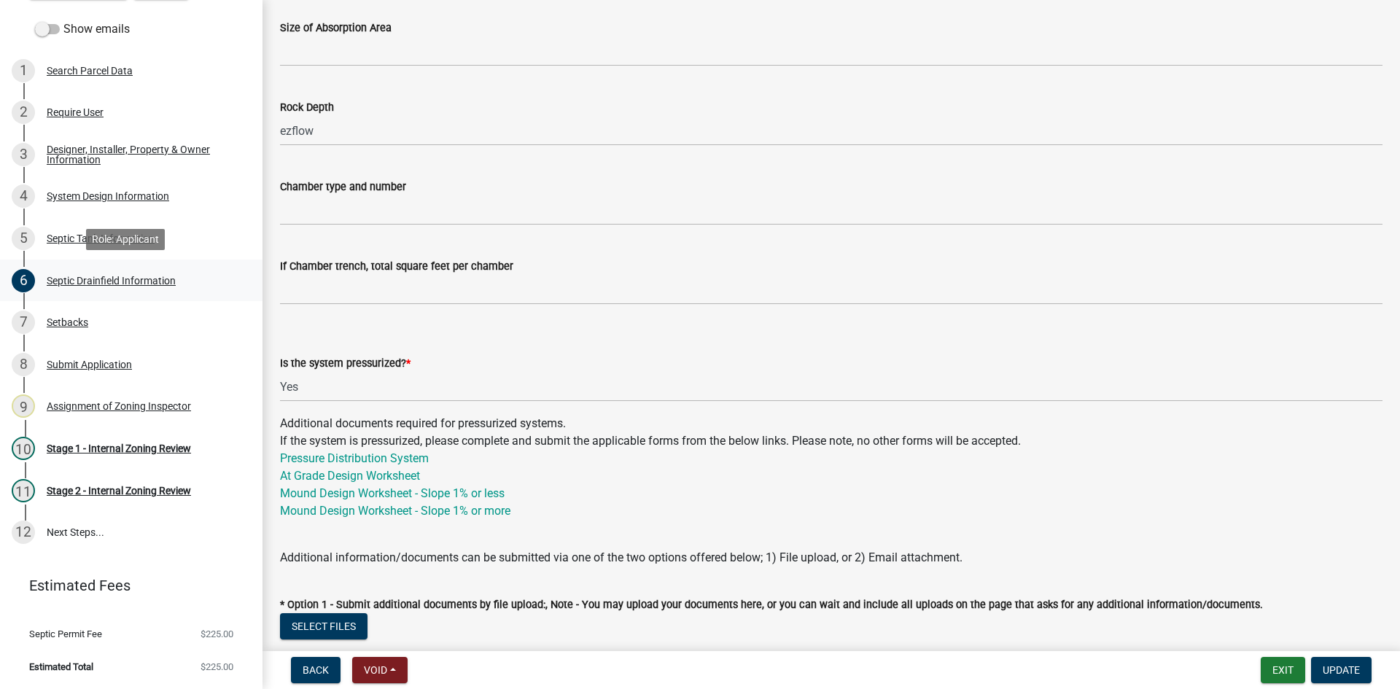
click at [137, 276] on div "Septic Drainfield Information" at bounding box center [111, 281] width 129 height 10
click at [144, 192] on div "System Design Information" at bounding box center [108, 196] width 123 height 10
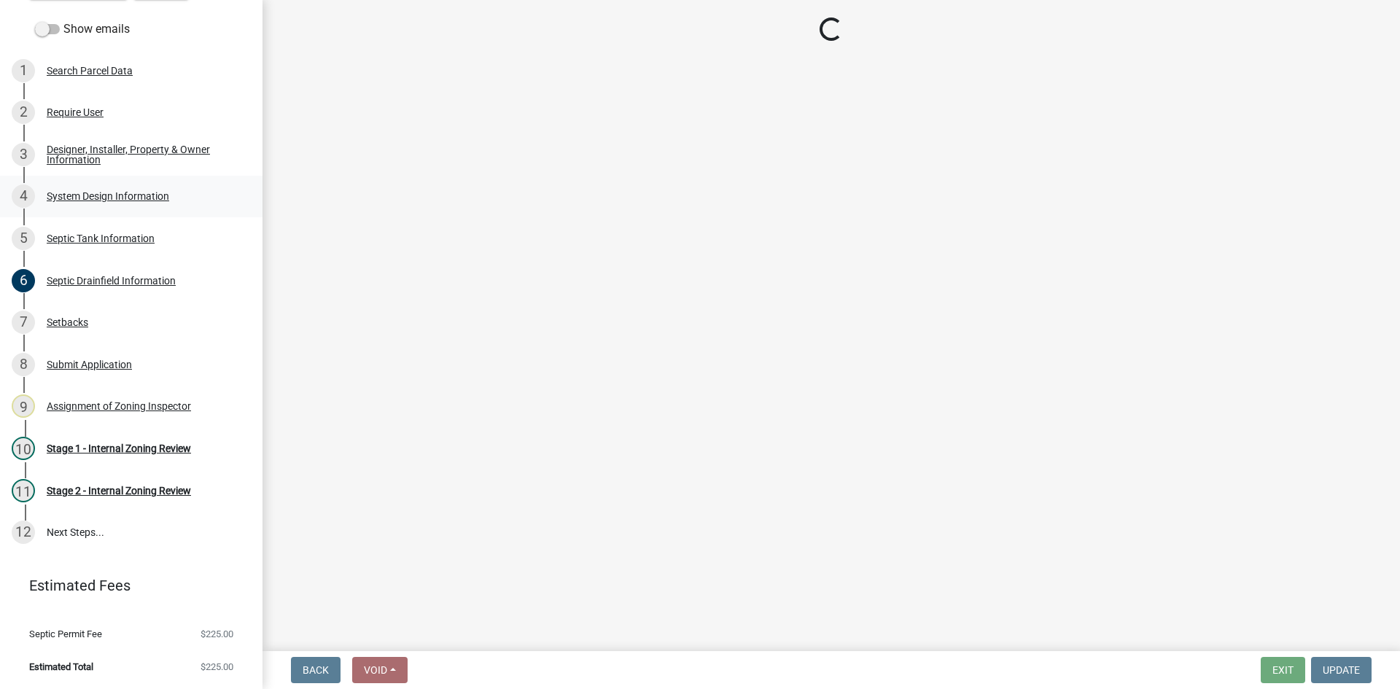
select select "8ba21533-2acf-4cc6-95e5-280e4aabd5a3"
select select "25258e87-3ef9-4f1c-a5f1-75a1d463abfb"
select select "011fbff4-a41d-4a75-9bd8-71c7e6c69e0d"
select select "85fdfef2-2683-4311-b5d5-5505f6411127"
select select "bbba294c-e7e6-4483-b1a0-88fbc7e04017"
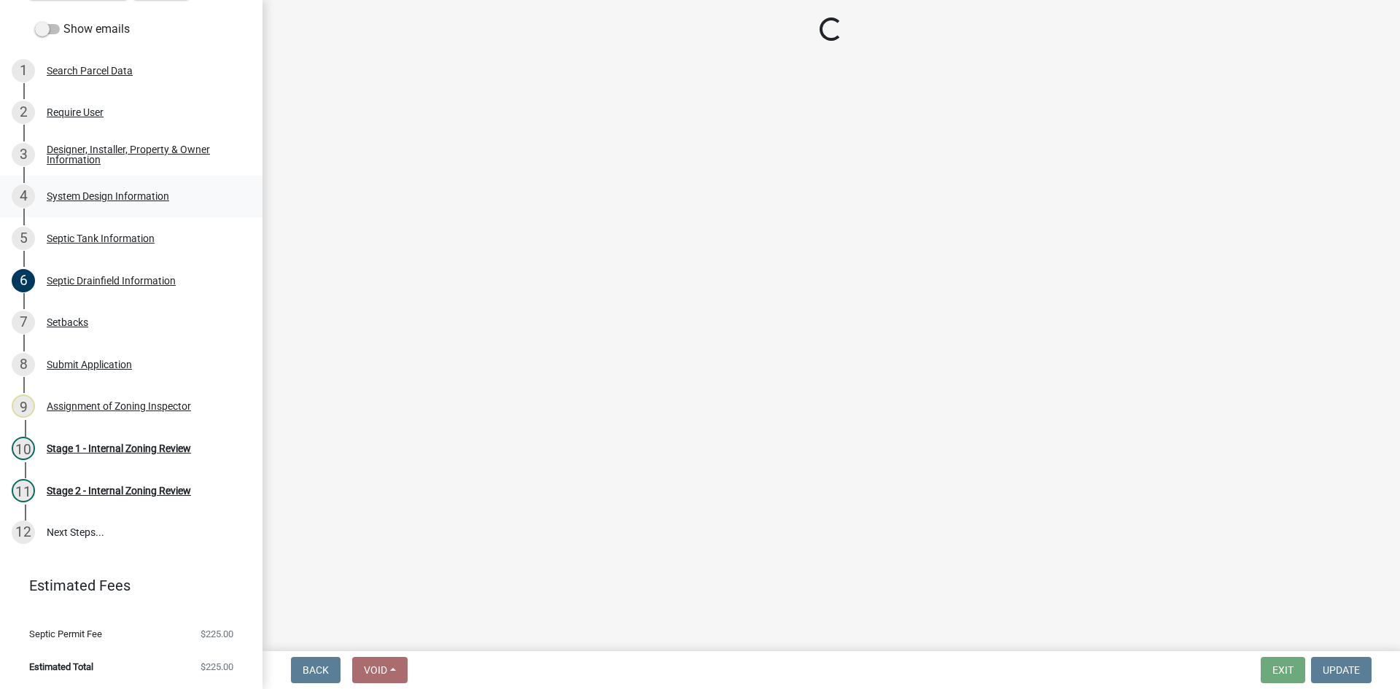
select select "ba735beb-519e-40f0-ae20-62d65fc4c46b"
select select "ef698bf5-6172-44c1-9ffb-522c07469aed"
select select "a2b5ca25-65b1-425d-82c5-8881ea380237"
select select "a0c59fcd-b61c-4c3a-90a8-e70849750c47"
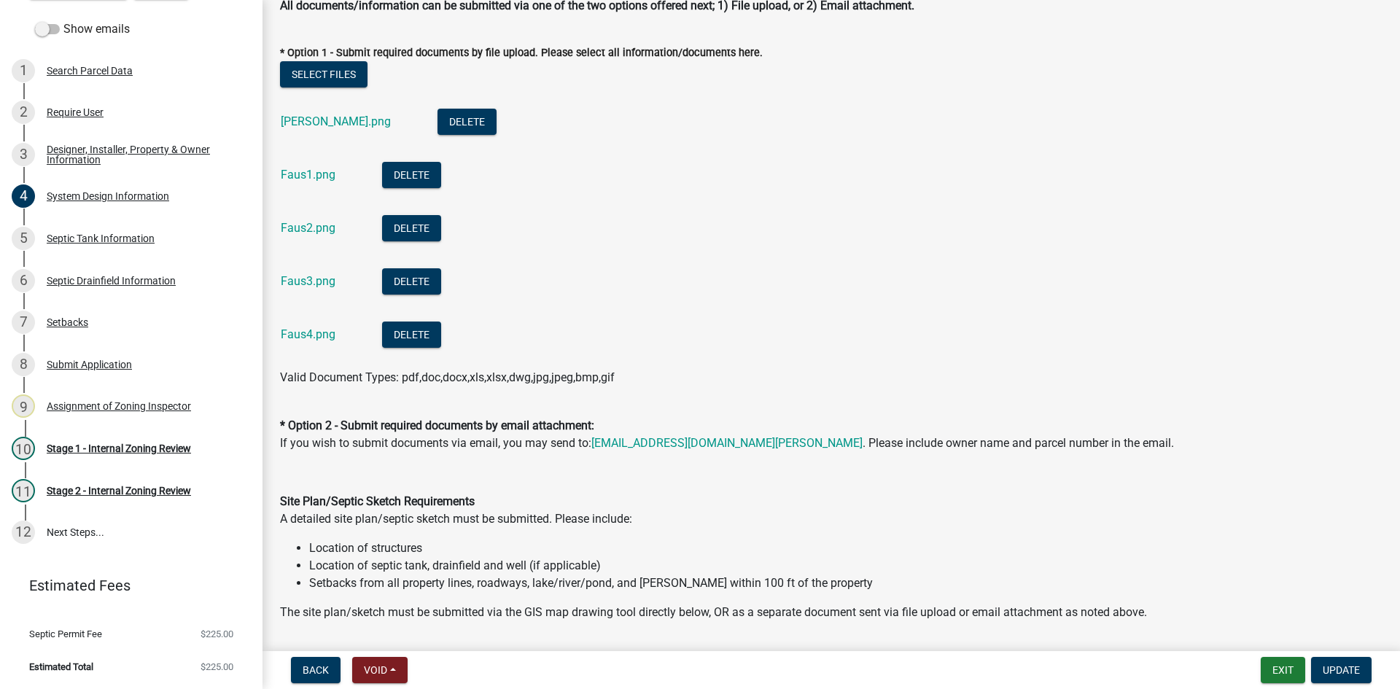
scroll to position [729, 0]
click at [311, 283] on link "Faus3.png" at bounding box center [308, 280] width 55 height 14
click at [311, 327] on link "Faus4.png" at bounding box center [308, 333] width 55 height 14
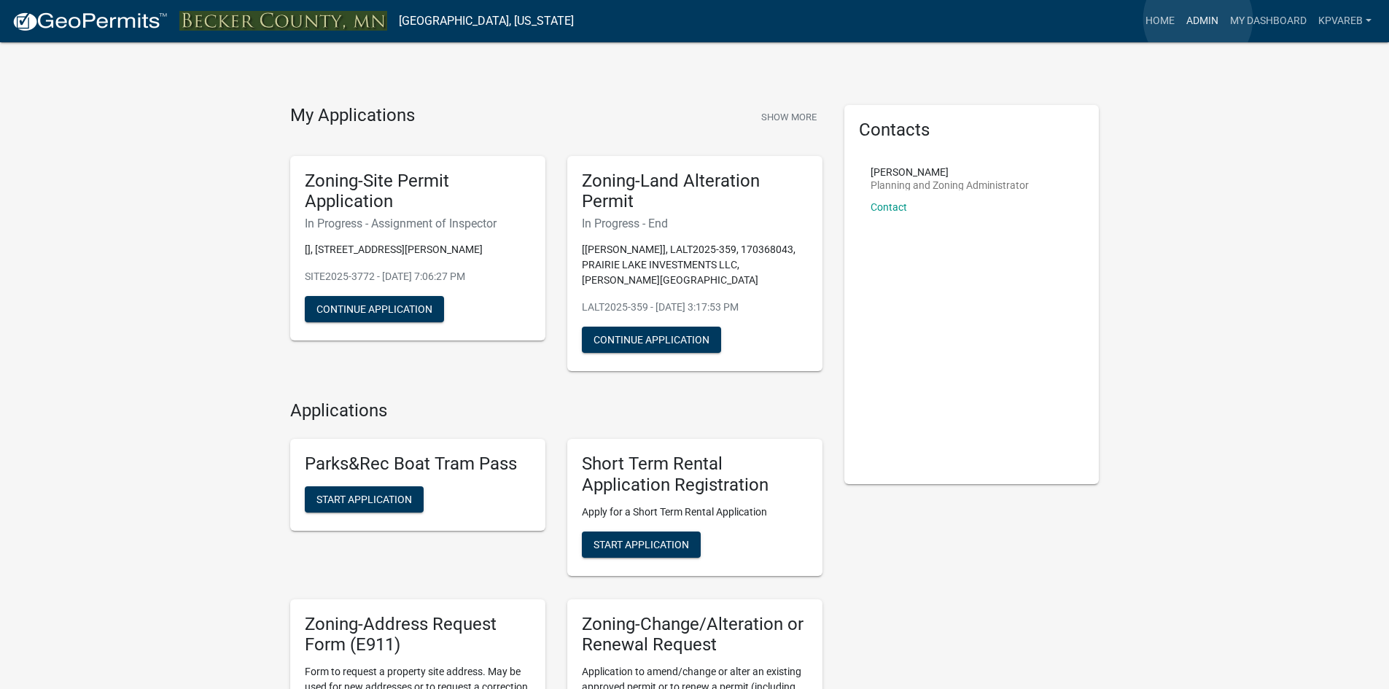
click at [1198, 19] on link "Admin" at bounding box center [1203, 21] width 44 height 28
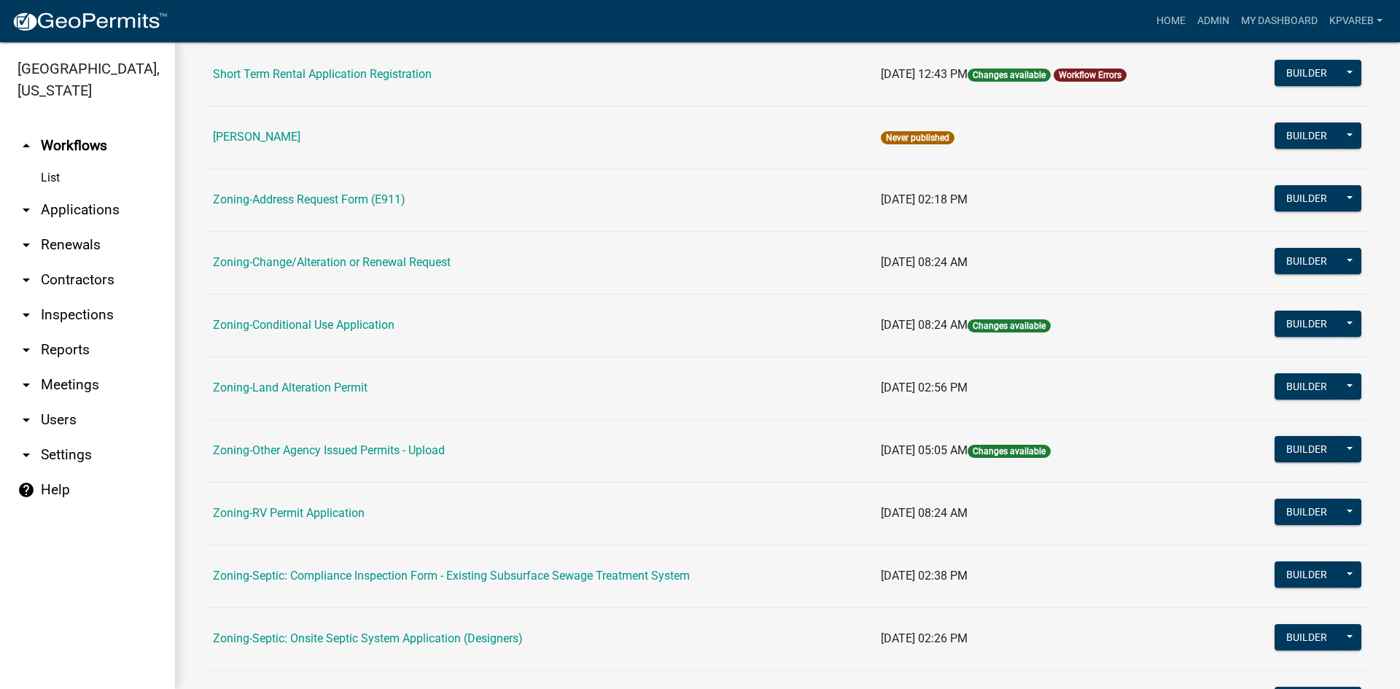
scroll to position [419, 0]
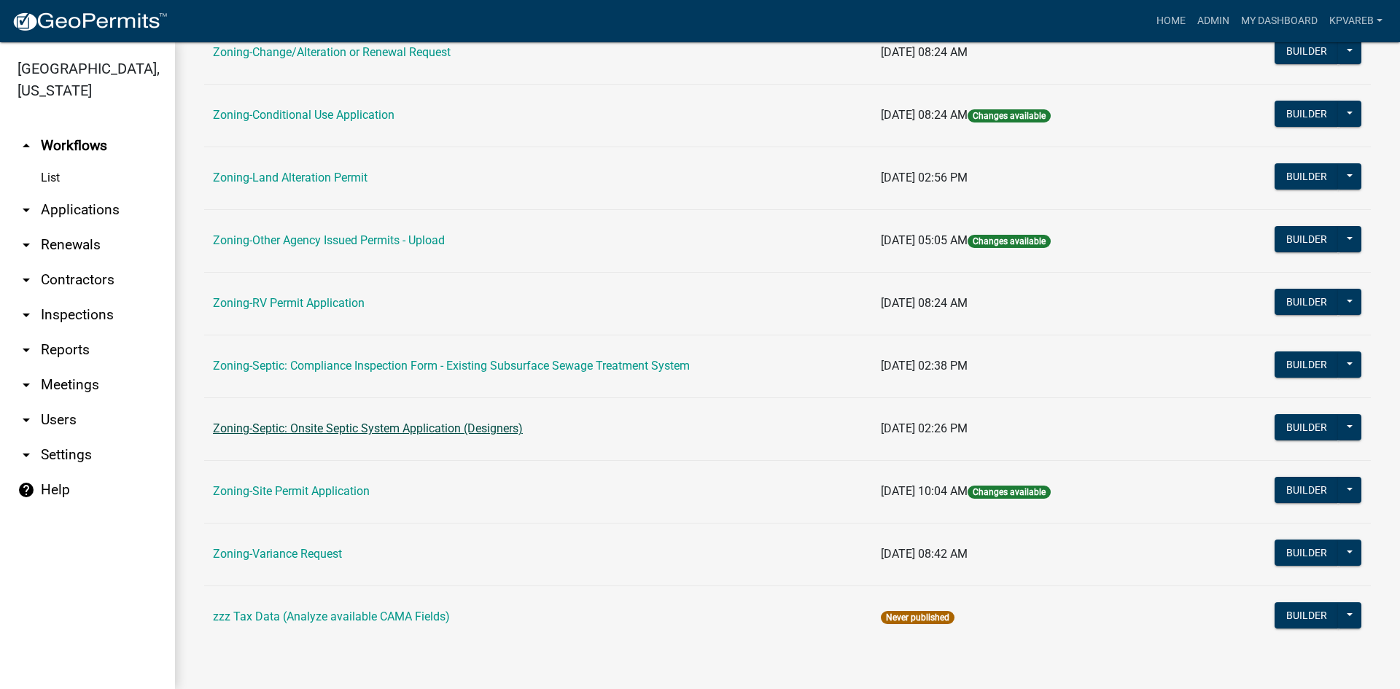
click at [504, 430] on link "Zoning-Septic: Onsite Septic System Application (Designers)" at bounding box center [368, 429] width 310 height 14
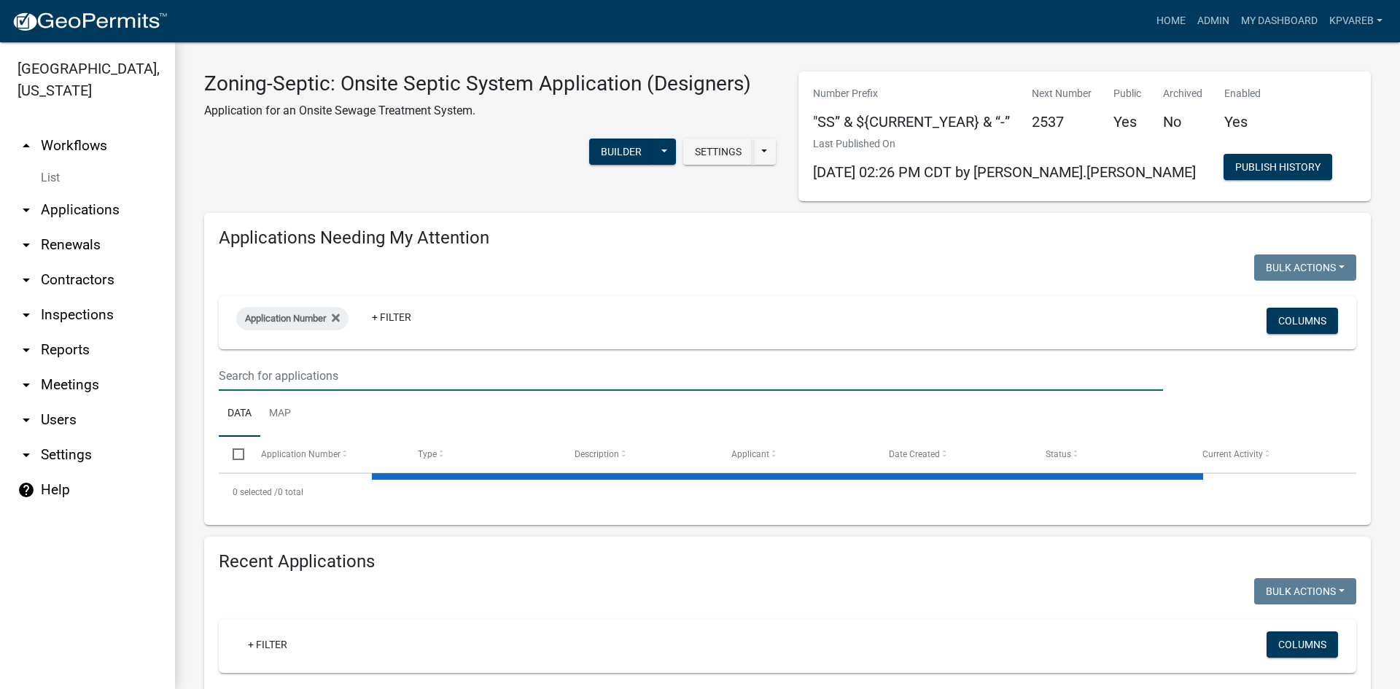
click at [264, 373] on input "text" at bounding box center [691, 376] width 944 height 30
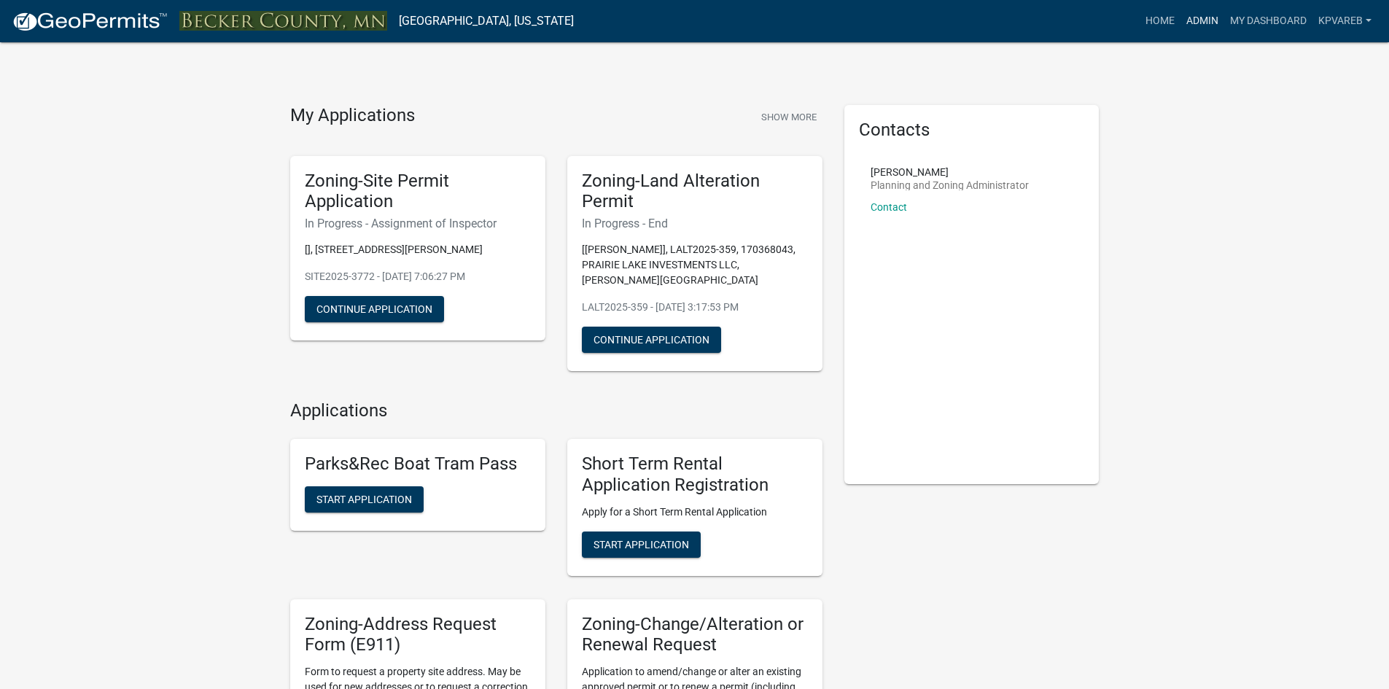
click at [1208, 18] on link "Admin" at bounding box center [1203, 21] width 44 height 28
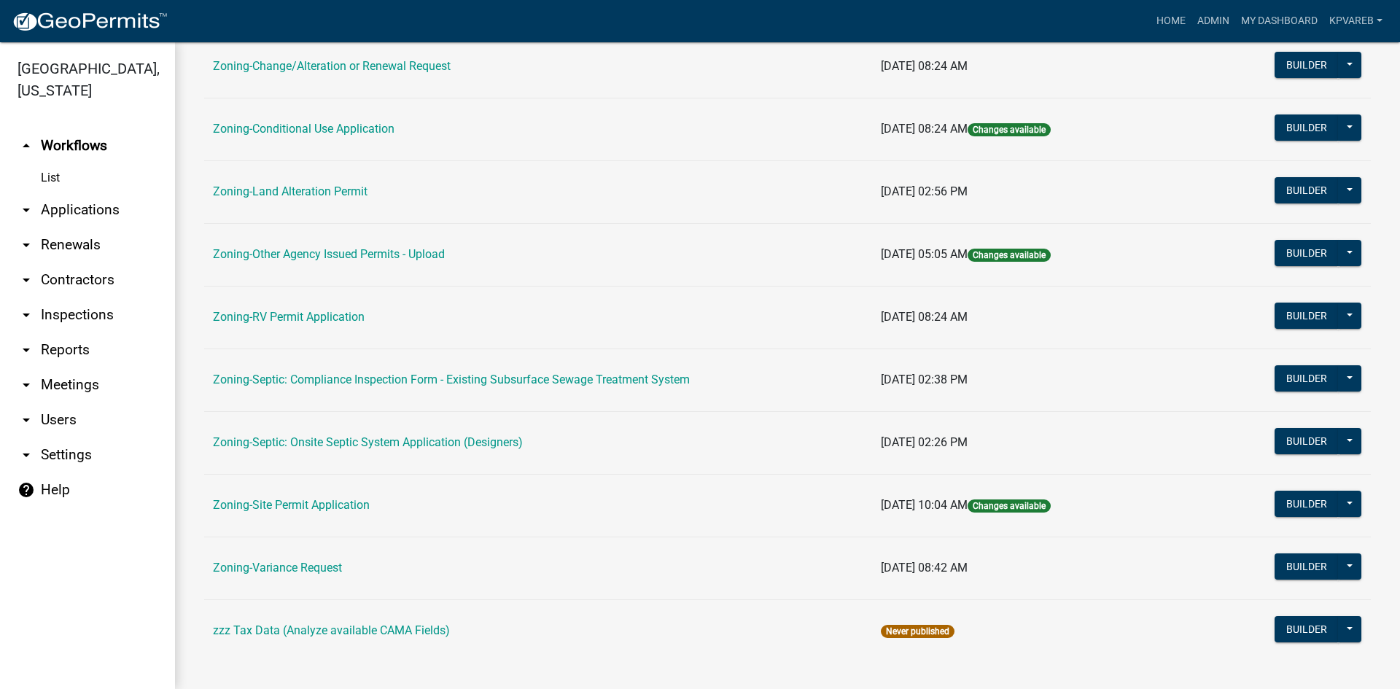
scroll to position [419, 0]
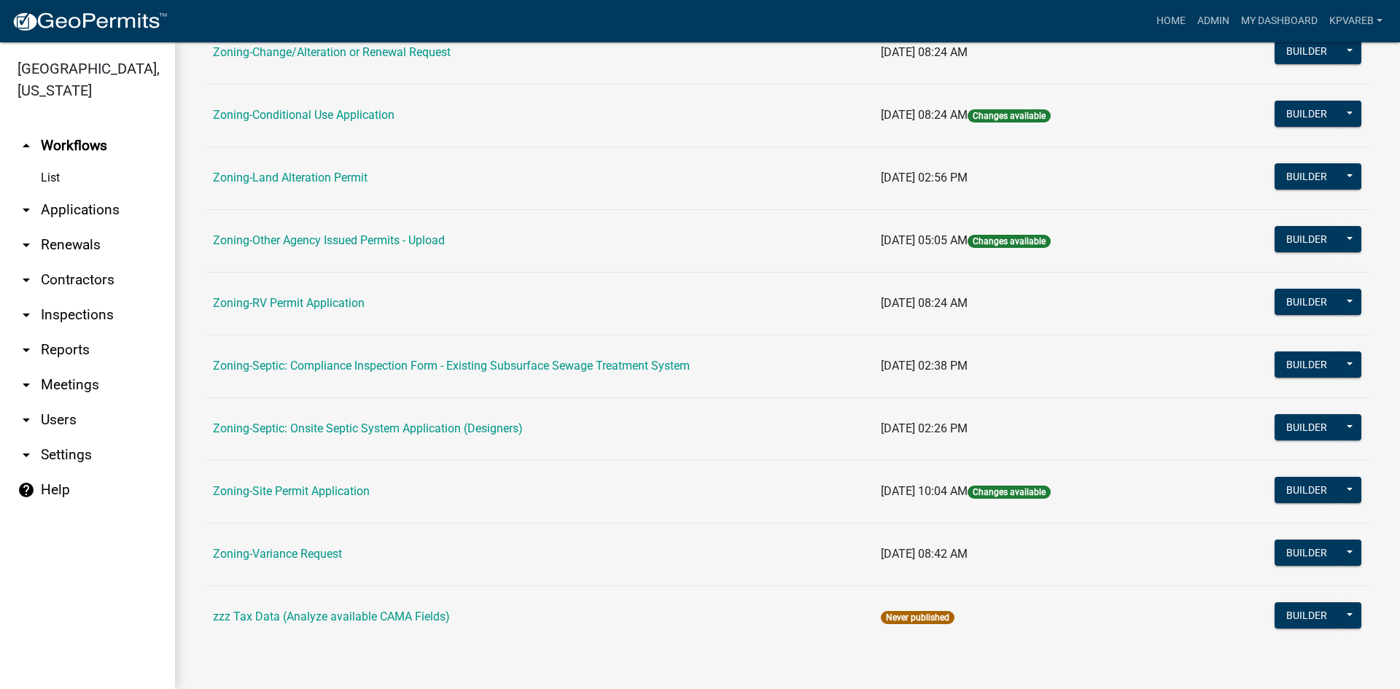
click at [527, 424] on td "Zoning-Septic: Onsite Septic System Application (Designers)" at bounding box center [538, 428] width 668 height 63
click at [519, 432] on link "Zoning-Septic: Onsite Septic System Application (Designers)" at bounding box center [368, 429] width 310 height 14
